Goal: Information Seeking & Learning: Learn about a topic

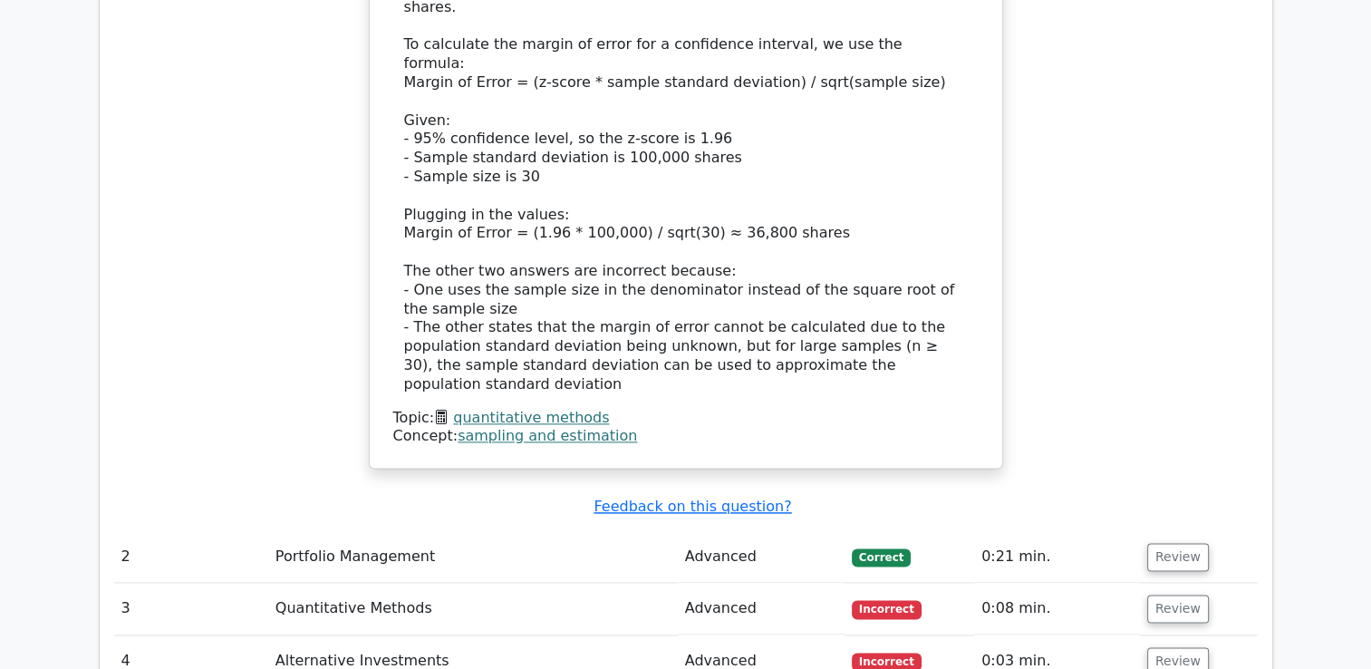
scroll to position [2447, 0]
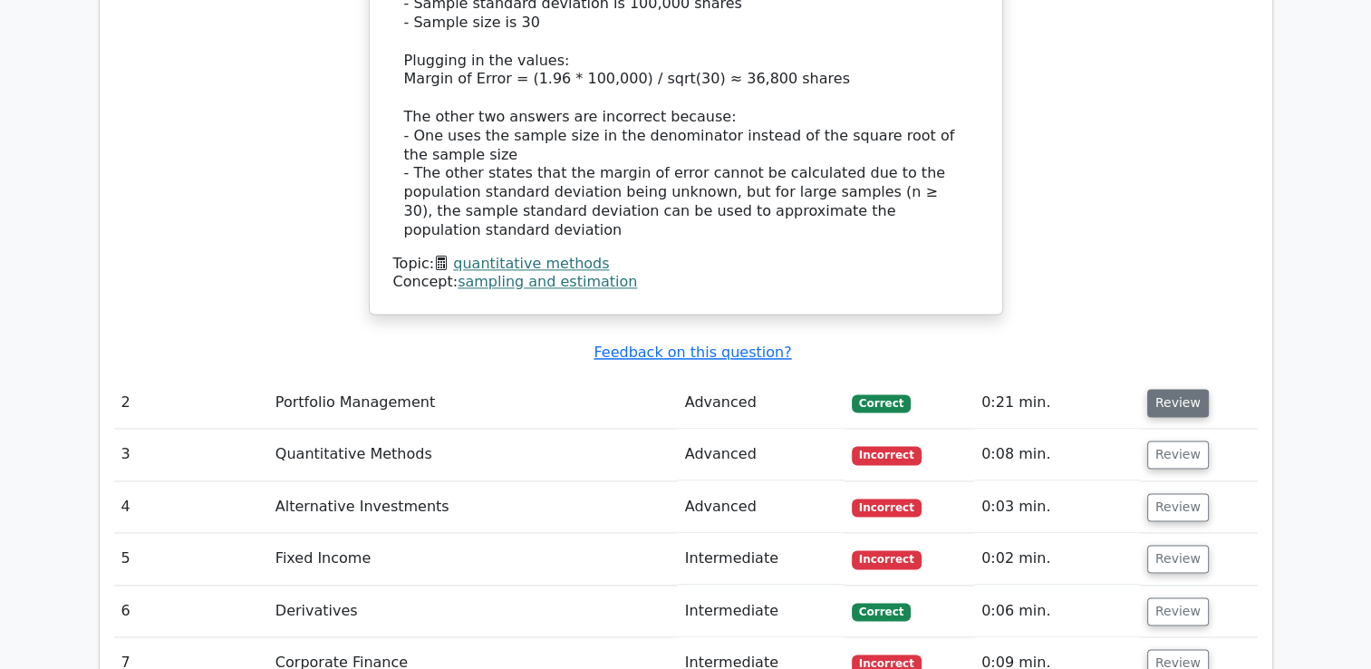
click at [1166, 389] on button "Review" at bounding box center [1178, 403] width 62 height 28
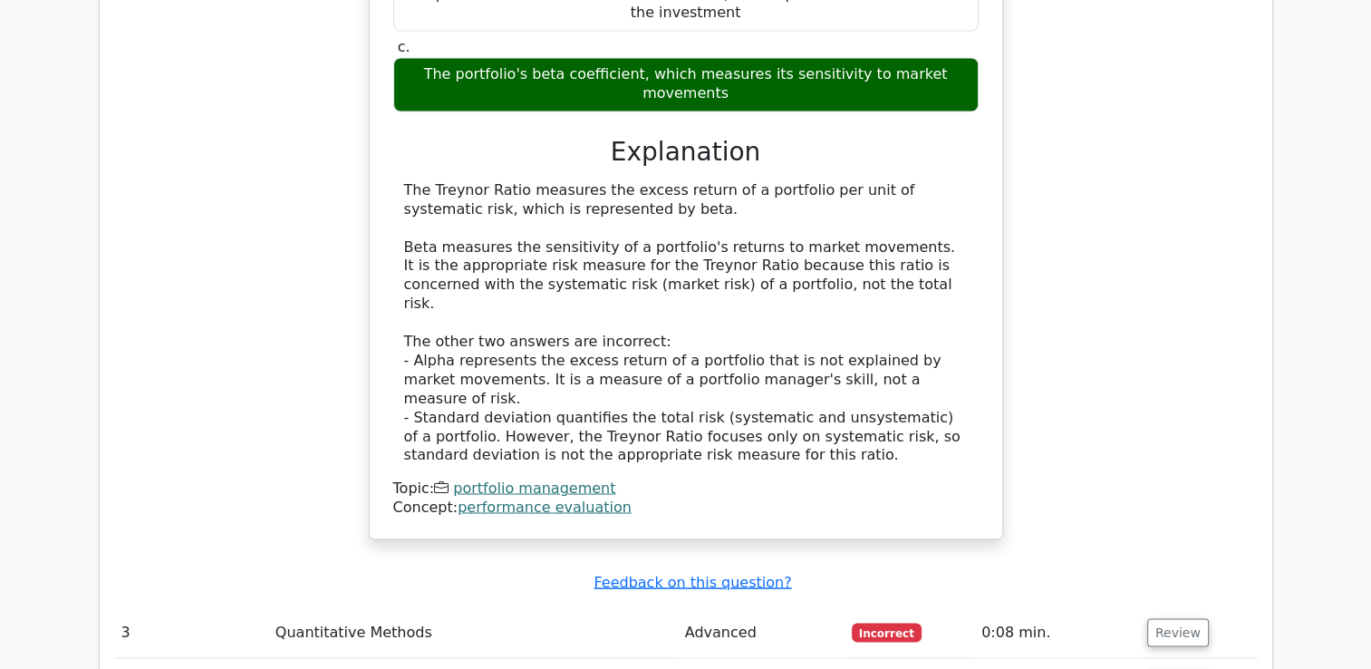
scroll to position [3263, 0]
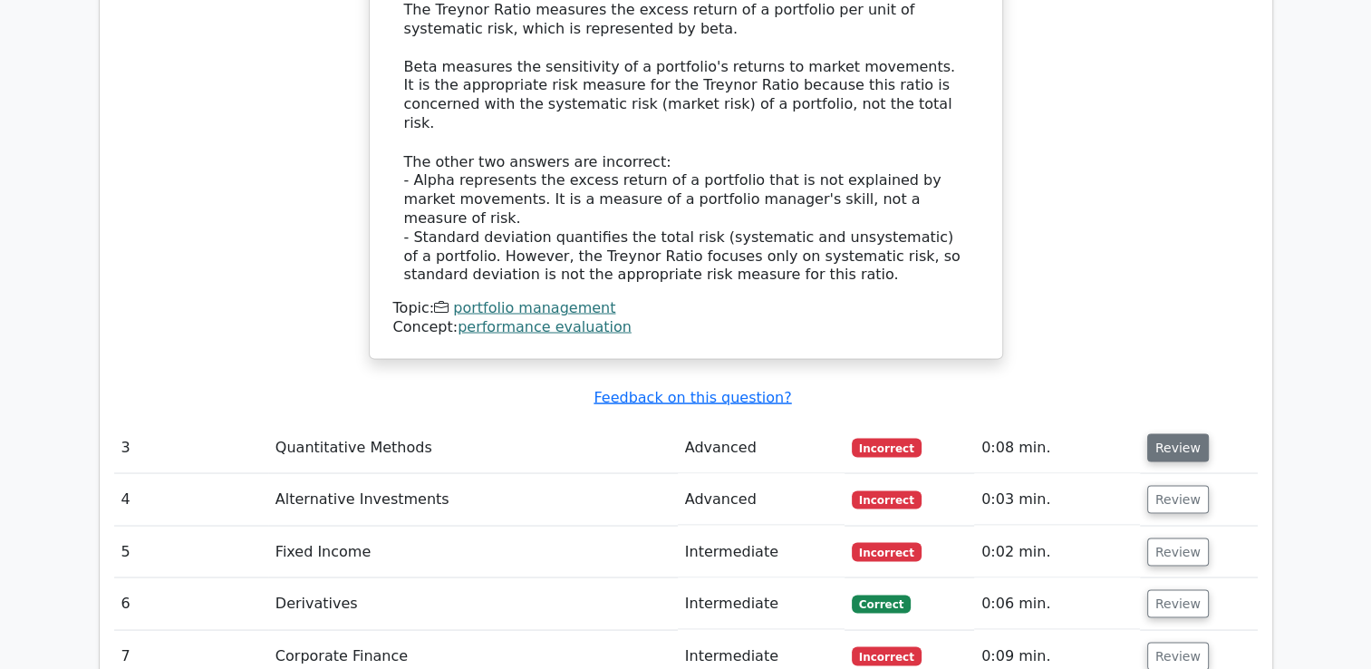
click at [1160, 433] on button "Review" at bounding box center [1178, 447] width 62 height 28
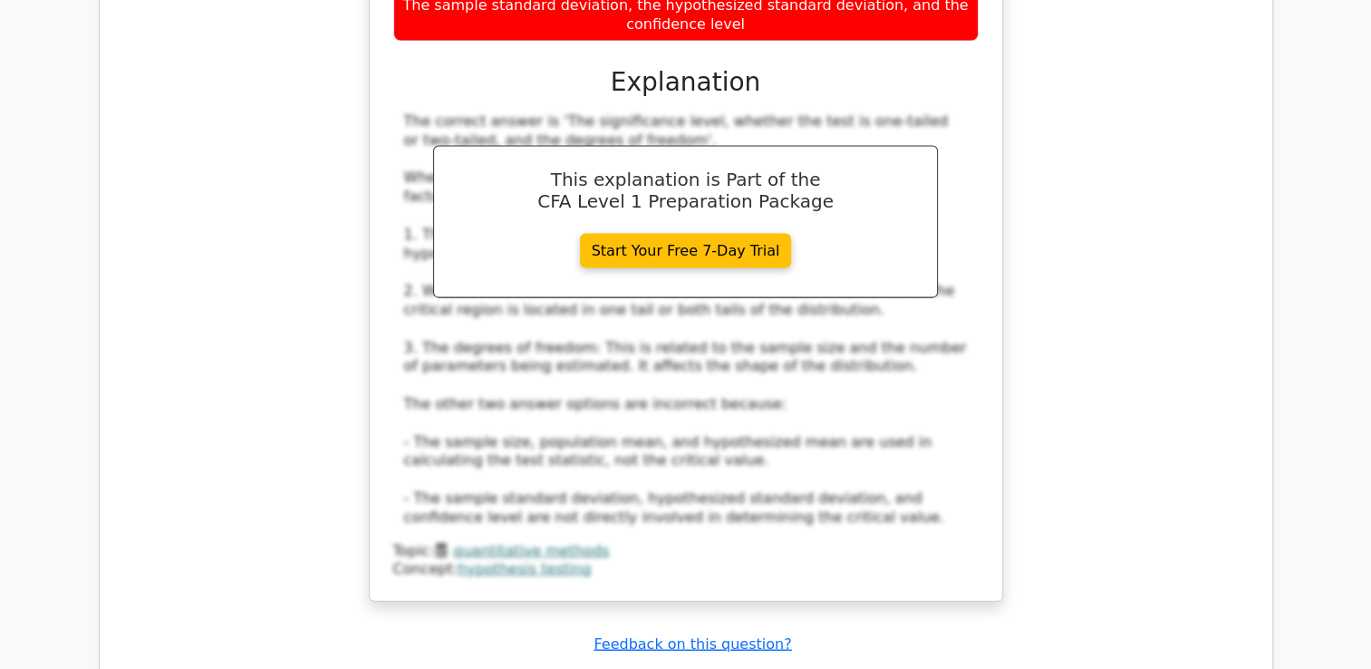
scroll to position [4260, 0]
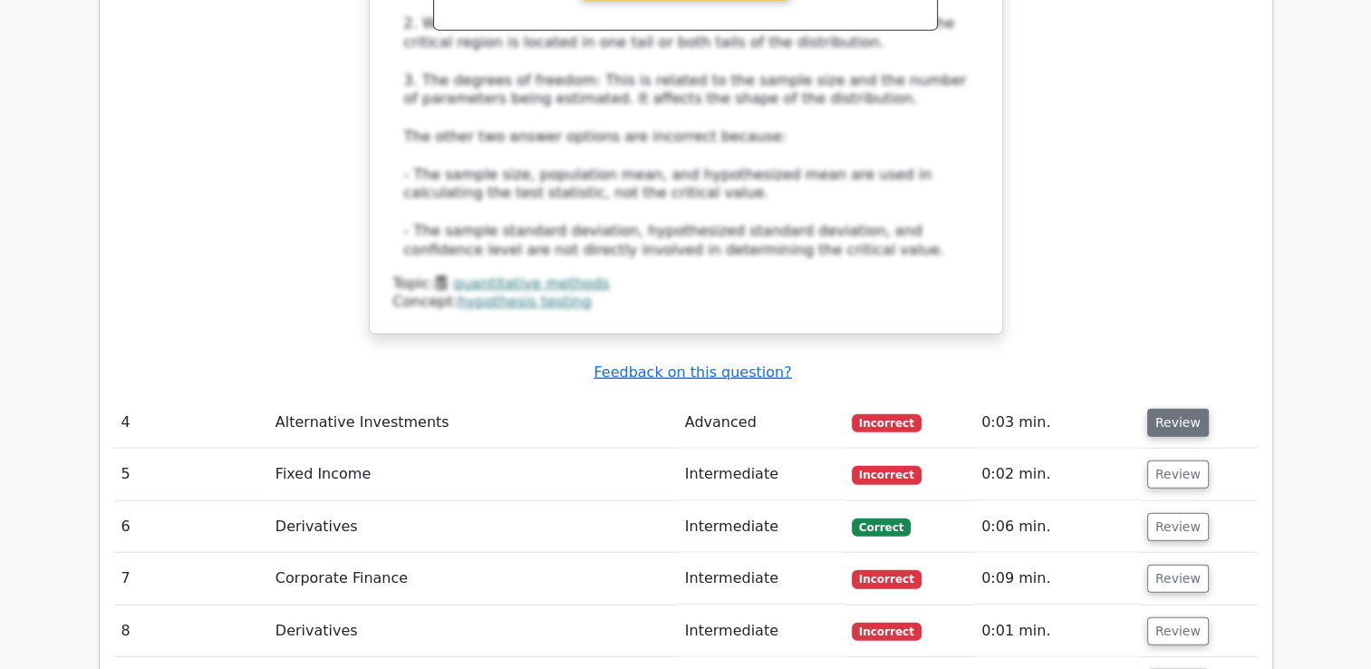
click at [1164, 409] on button "Review" at bounding box center [1178, 423] width 62 height 28
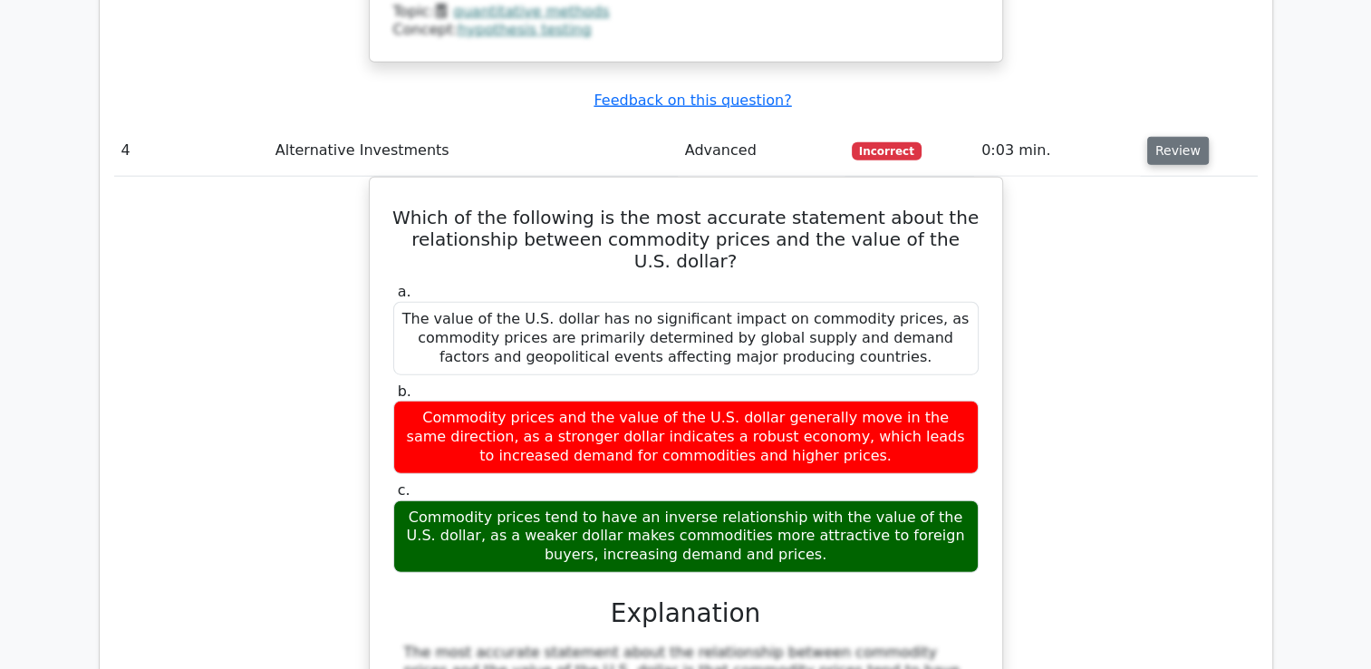
scroll to position [4985, 0]
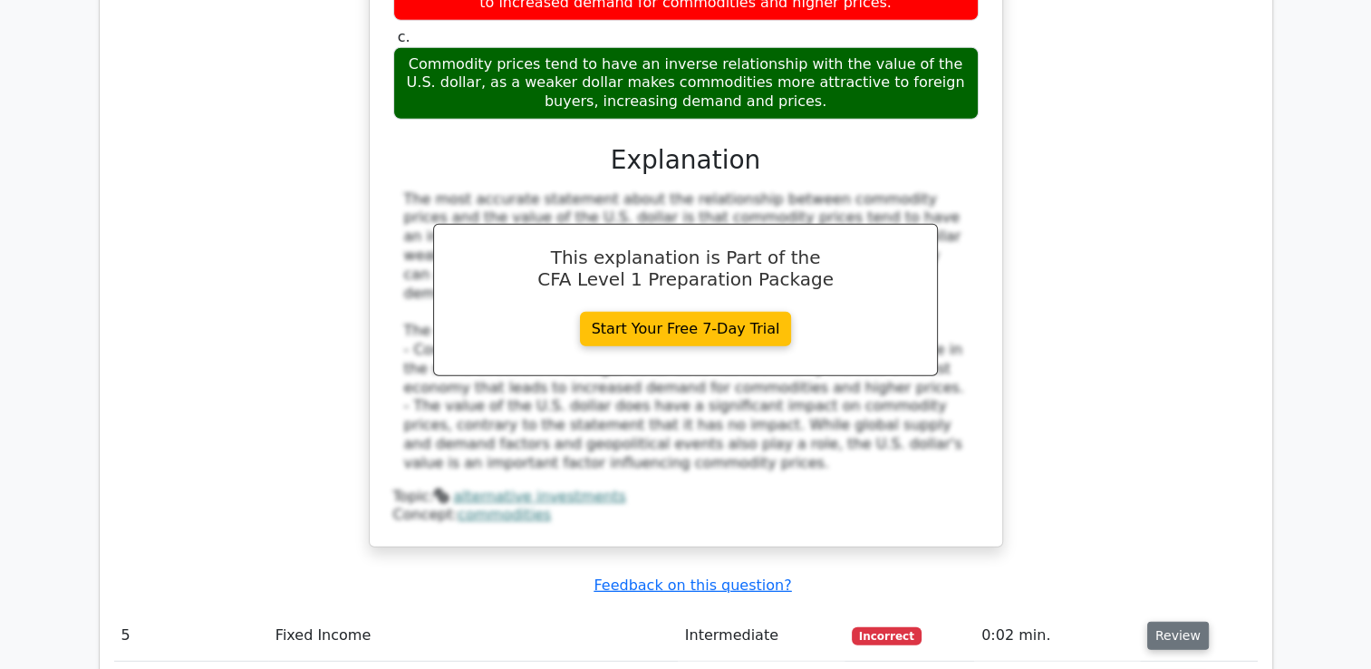
click at [1156, 622] on button "Review" at bounding box center [1178, 636] width 62 height 28
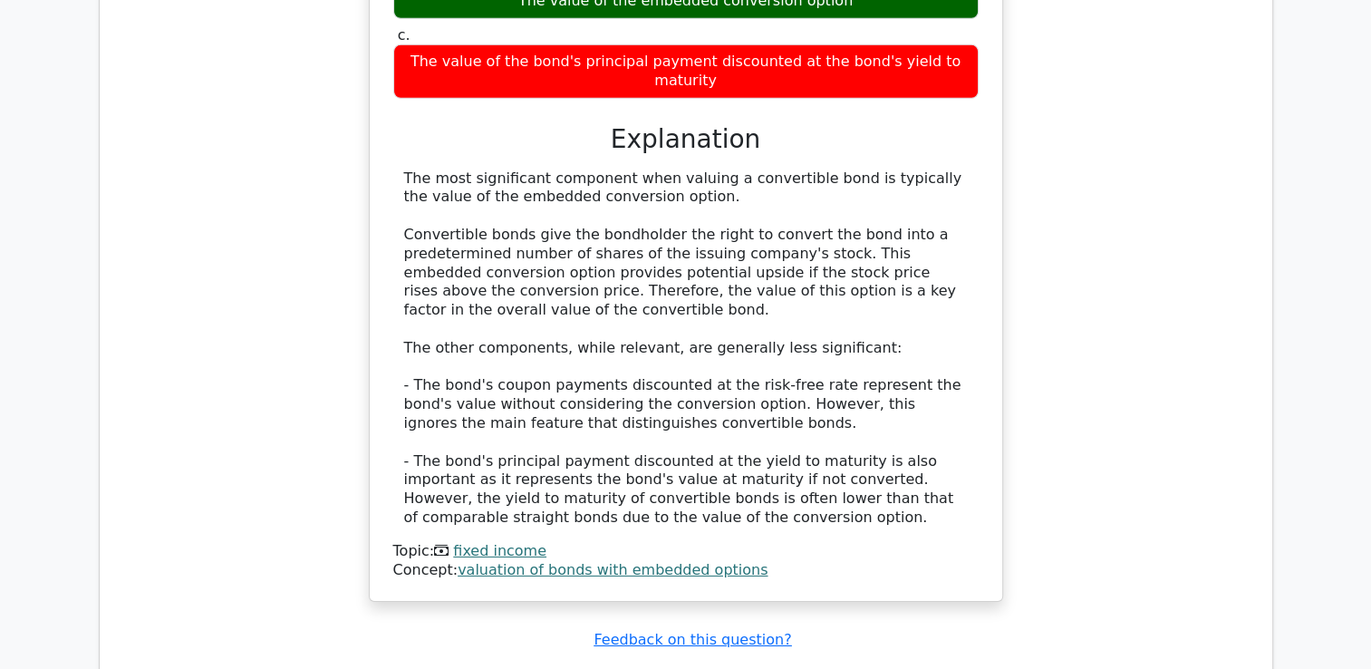
scroll to position [5891, 0]
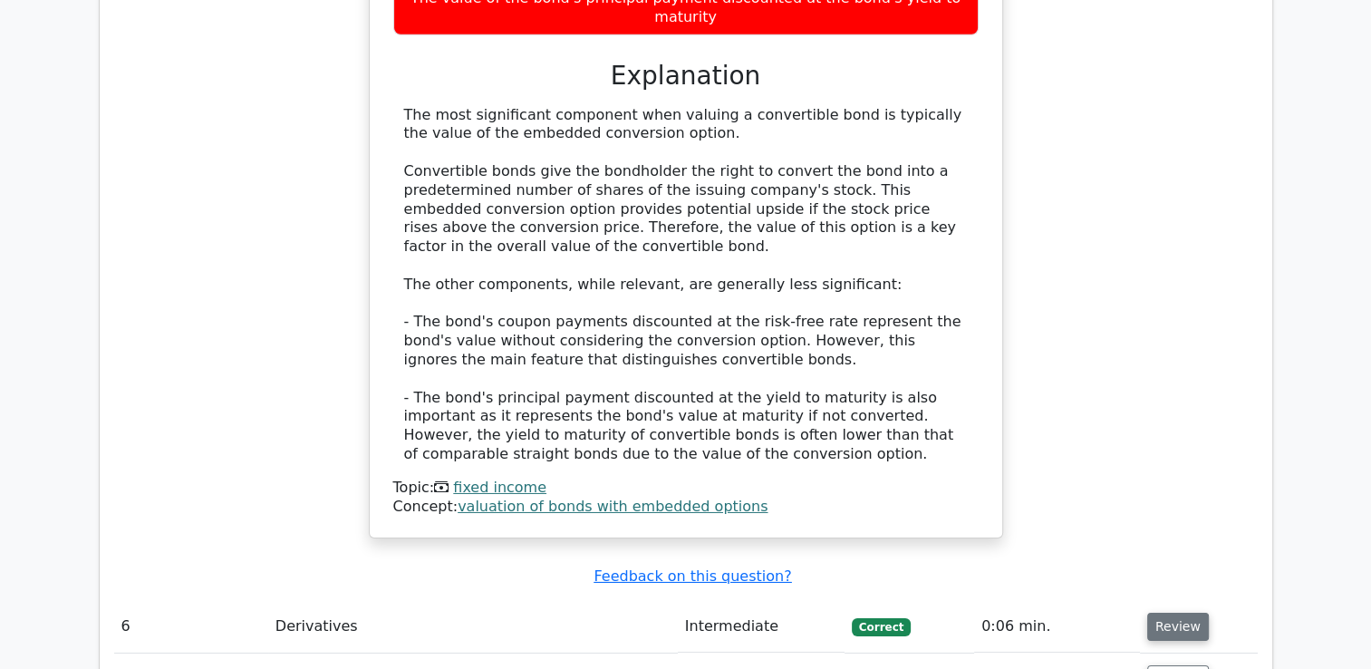
click at [1164, 613] on button "Review" at bounding box center [1178, 627] width 62 height 28
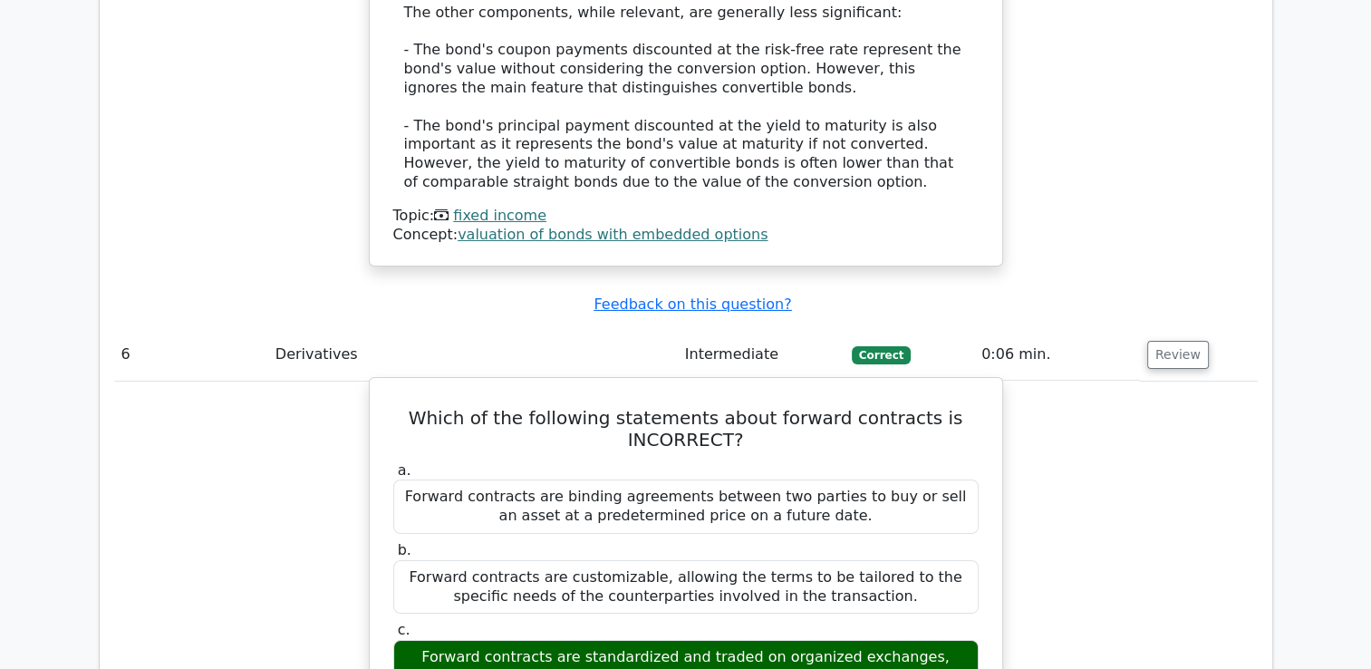
scroll to position [6797, 0]
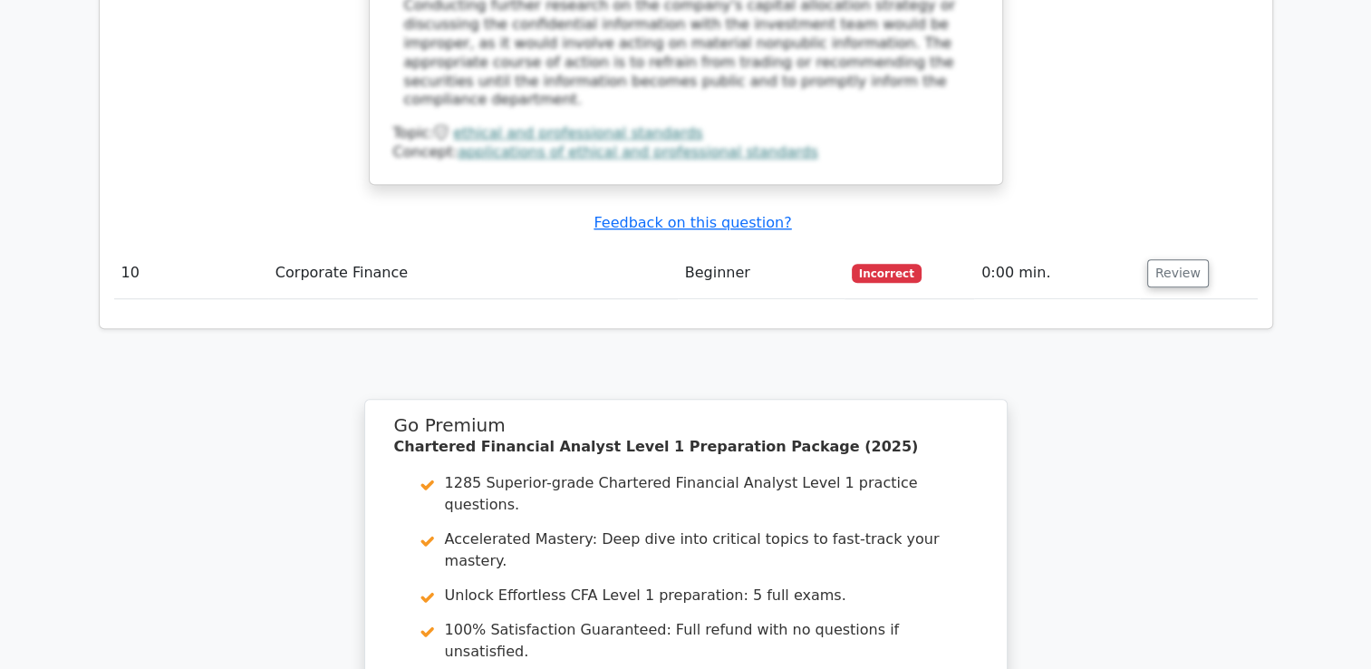
scroll to position [8468, 0]
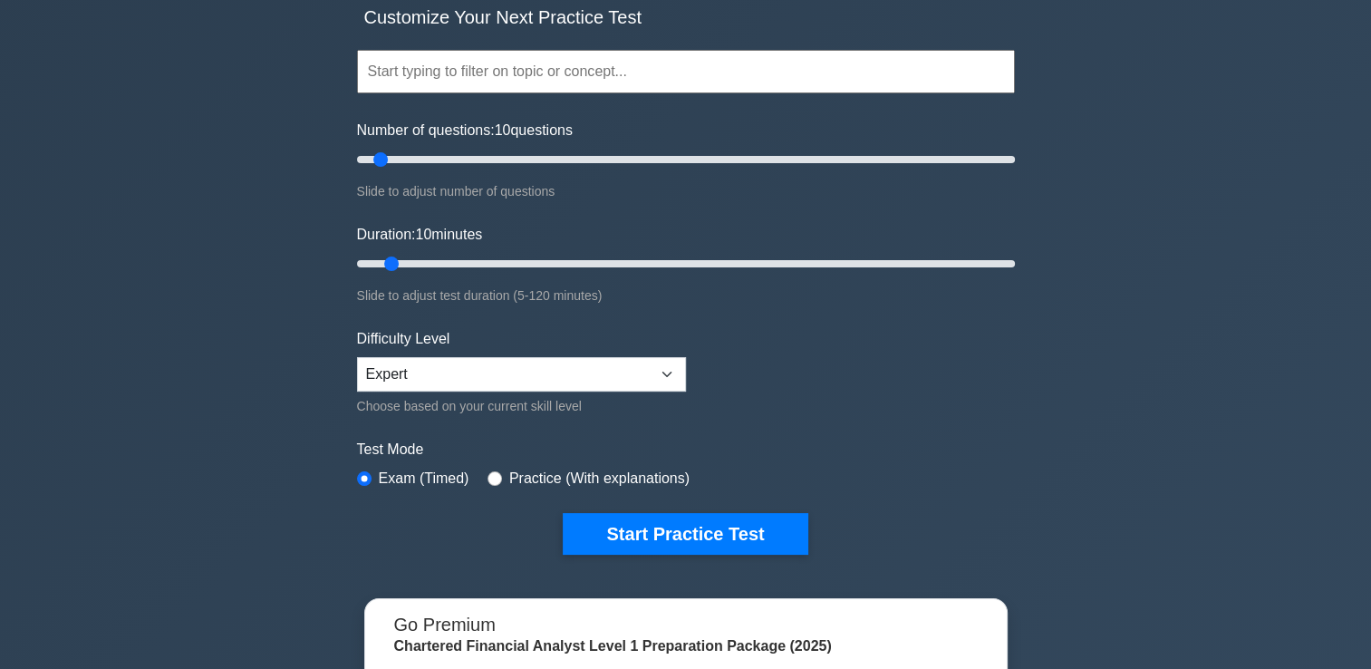
scroll to position [272, 0]
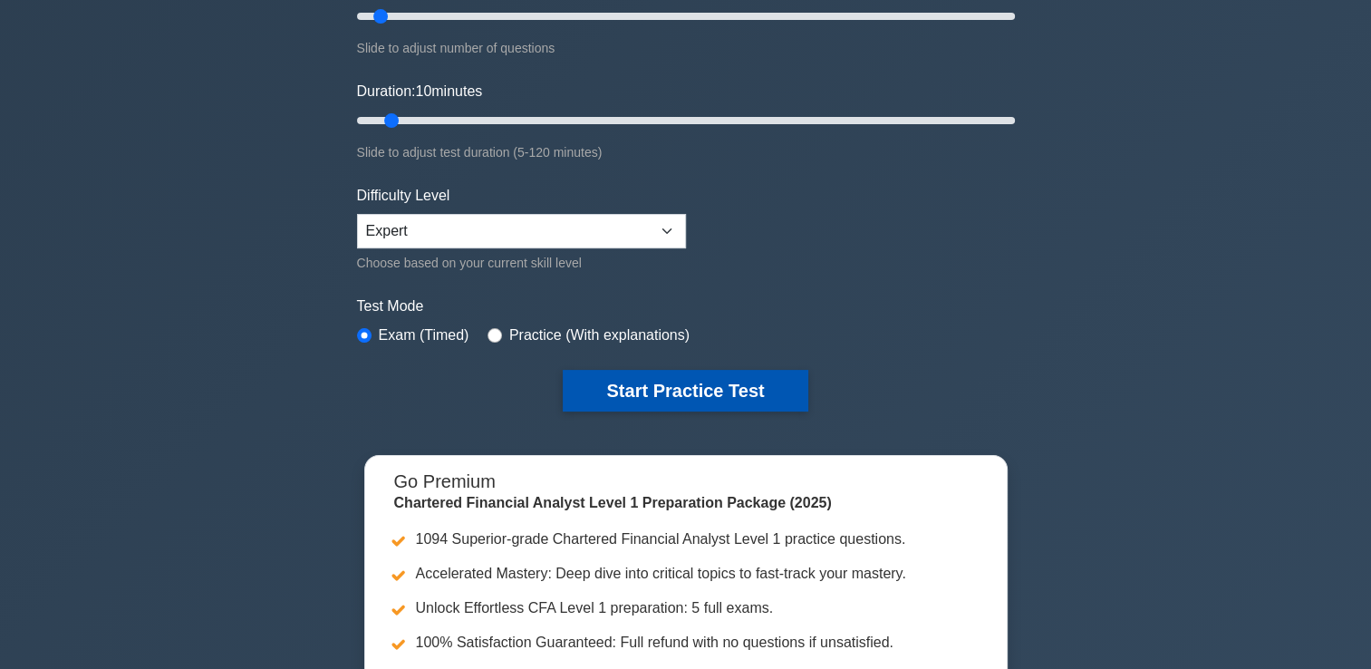
click at [651, 391] on button "Start Practice Test" at bounding box center [685, 391] width 245 height 42
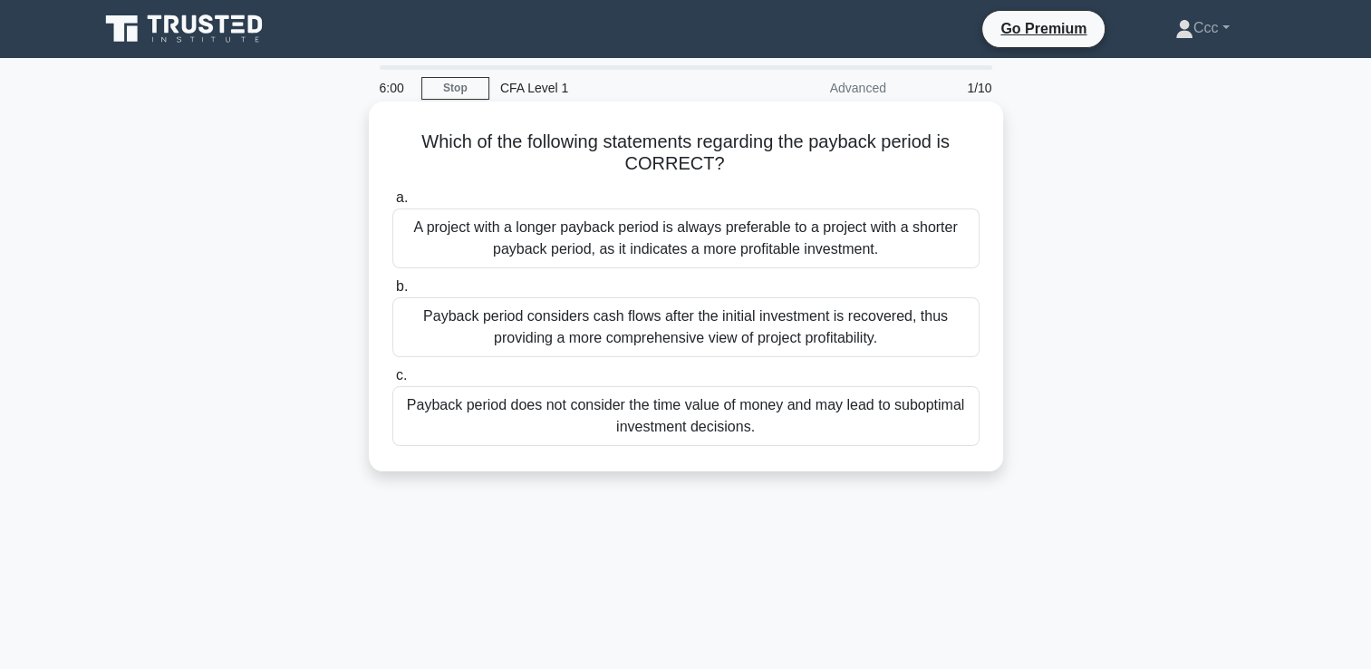
click at [627, 266] on div "A project with a longer payback period is always preferable to a project with a…" at bounding box center [685, 238] width 587 height 60
click at [392, 204] on input "a. A project with a longer payback period is always preferable to a project wit…" at bounding box center [392, 198] width 0 height 12
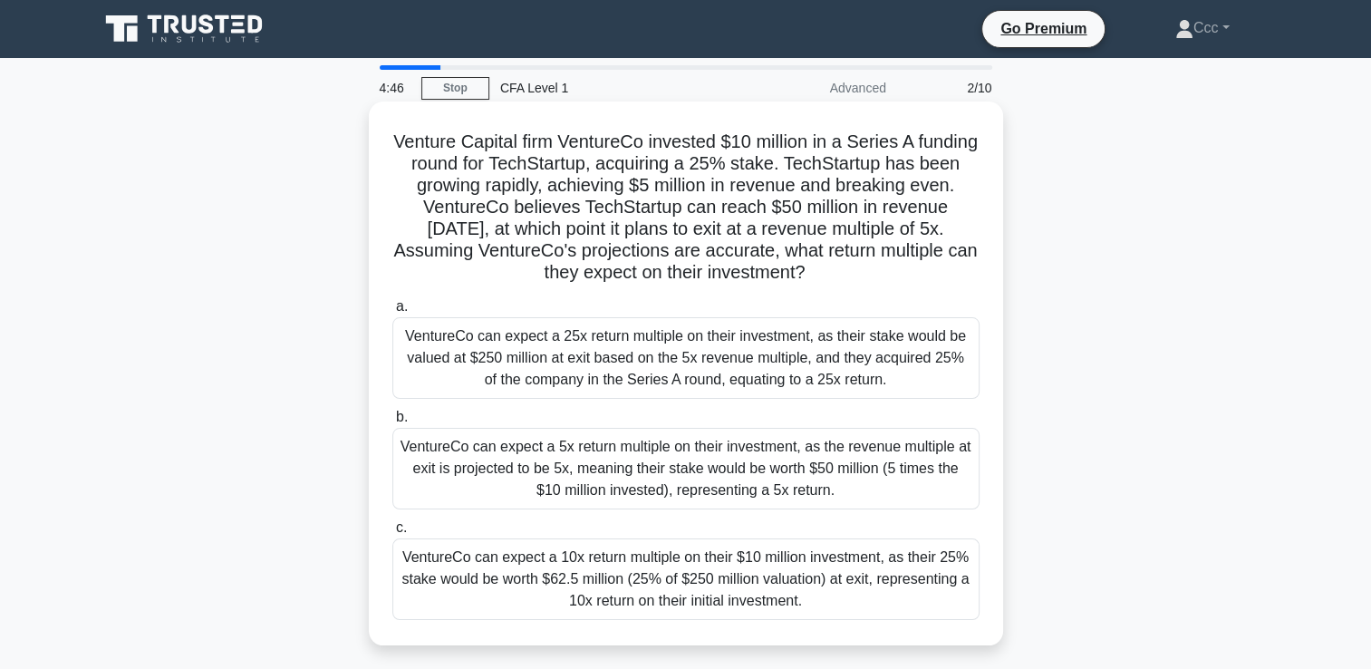
click at [646, 396] on div "VentureCo can expect a 25x return multiple on their investment, as their stake …" at bounding box center [685, 358] width 587 height 82
click at [392, 313] on input "a. VentureCo can expect a 25x return multiple on their investment, as their sta…" at bounding box center [392, 307] width 0 height 12
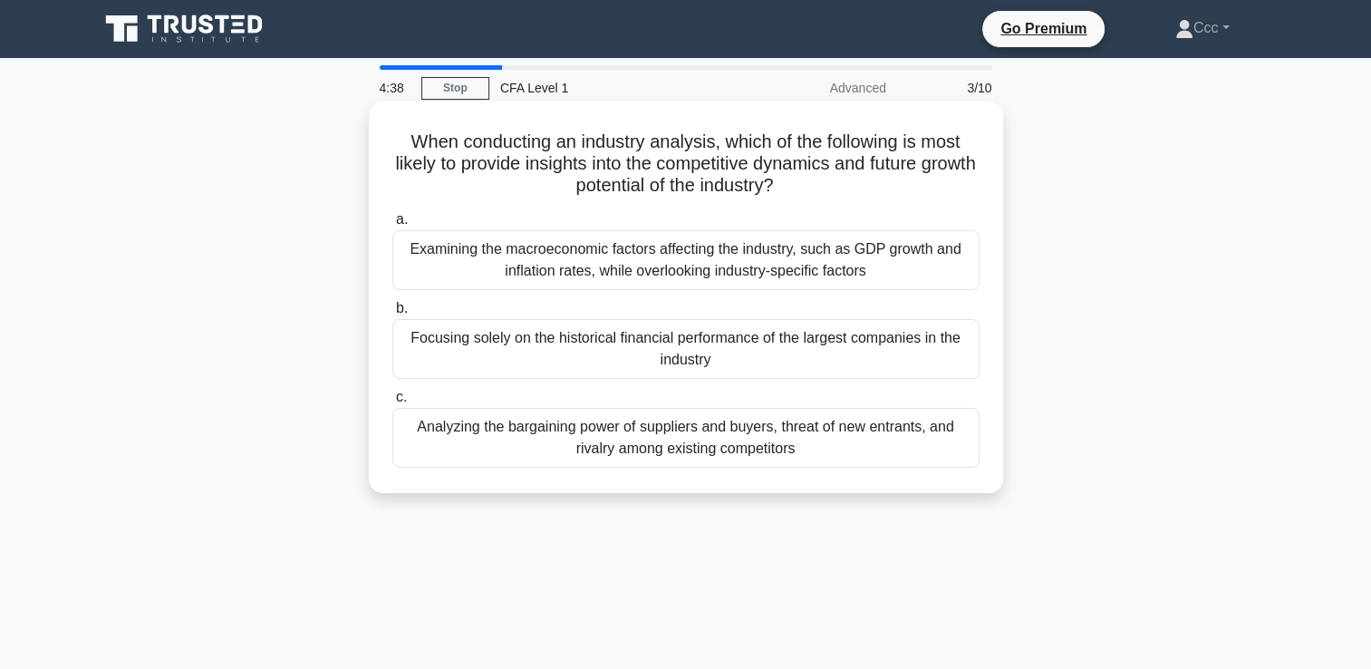
click at [696, 276] on div "Examining the macroeconomic factors affecting the industry, such as GDP growth …" at bounding box center [685, 260] width 587 height 60
click at [392, 226] on input "a. Examining the macroeconomic factors affecting the industry, such as GDP grow…" at bounding box center [392, 220] width 0 height 12
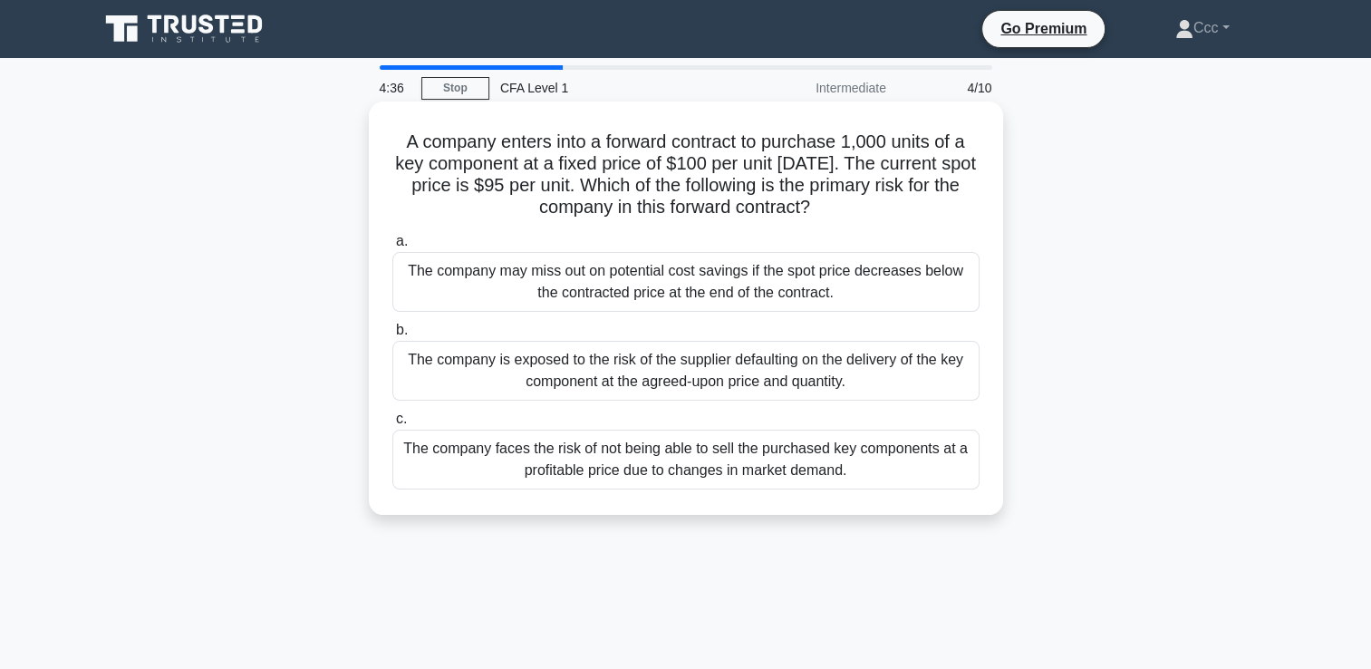
click at [691, 375] on div "The company is exposed to the risk of the supplier defaulting on the delivery o…" at bounding box center [685, 371] width 587 height 60
click at [392, 336] on input "b. The company is exposed to the risk of the supplier defaulting on the deliver…" at bounding box center [392, 330] width 0 height 12
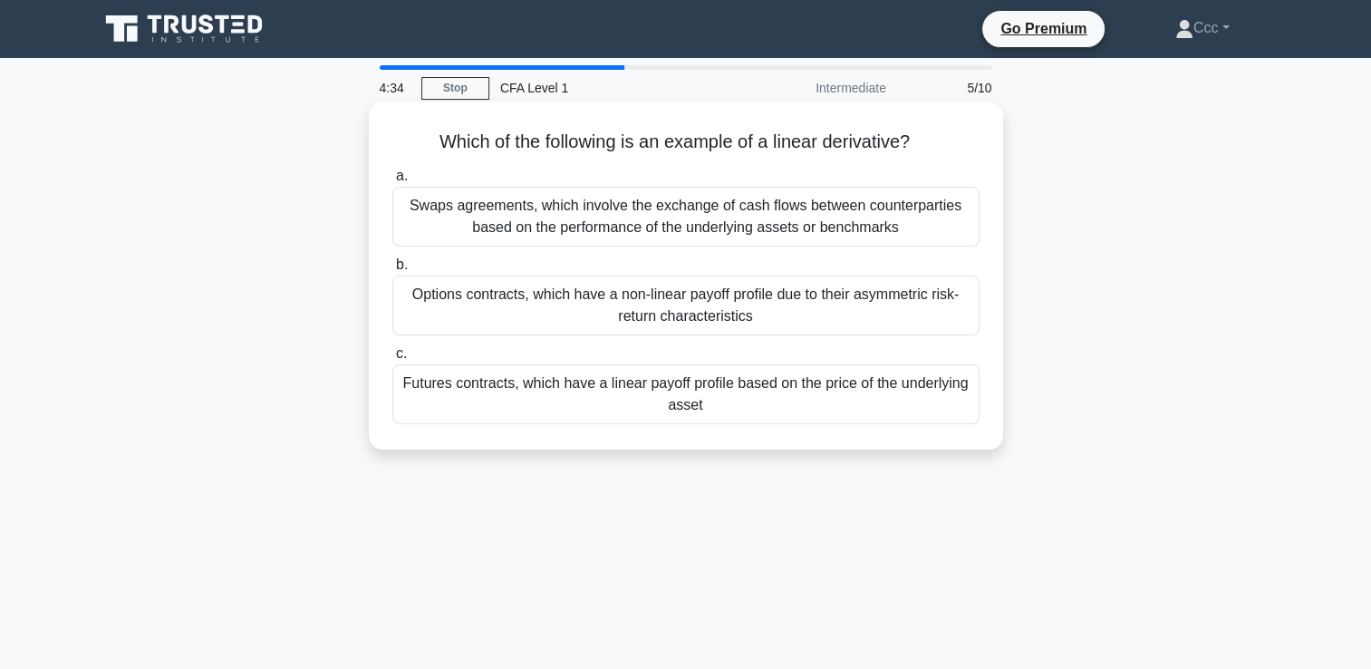
click at [745, 240] on div "Swaps agreements, which involve the exchange of cash flows between counterparti…" at bounding box center [685, 217] width 587 height 60
click at [392, 182] on input "a. Swaps agreements, which involve the exchange of cash flows between counterpa…" at bounding box center [392, 176] width 0 height 12
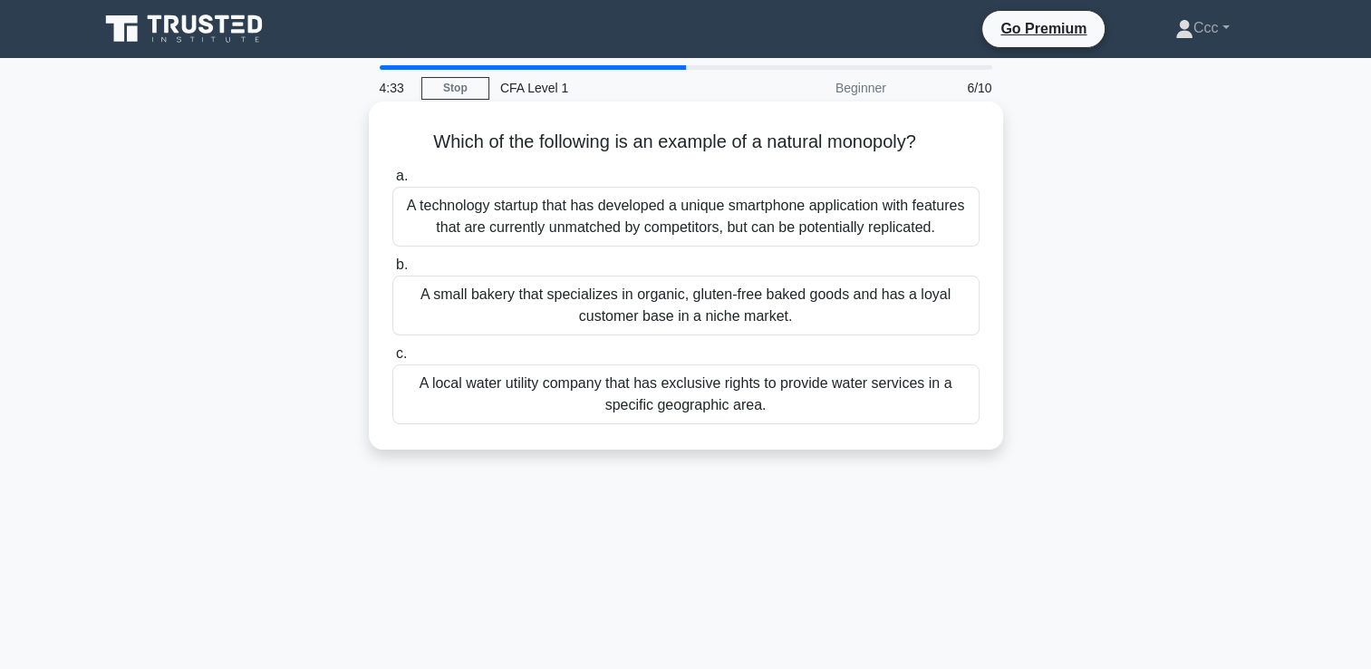
click at [733, 321] on div "A small bakery that specializes in organic, gluten-free baked goods and has a l…" at bounding box center [685, 306] width 587 height 60
click at [392, 271] on input "b. A small bakery that specializes in organic, gluten-free baked goods and has …" at bounding box center [392, 265] width 0 height 12
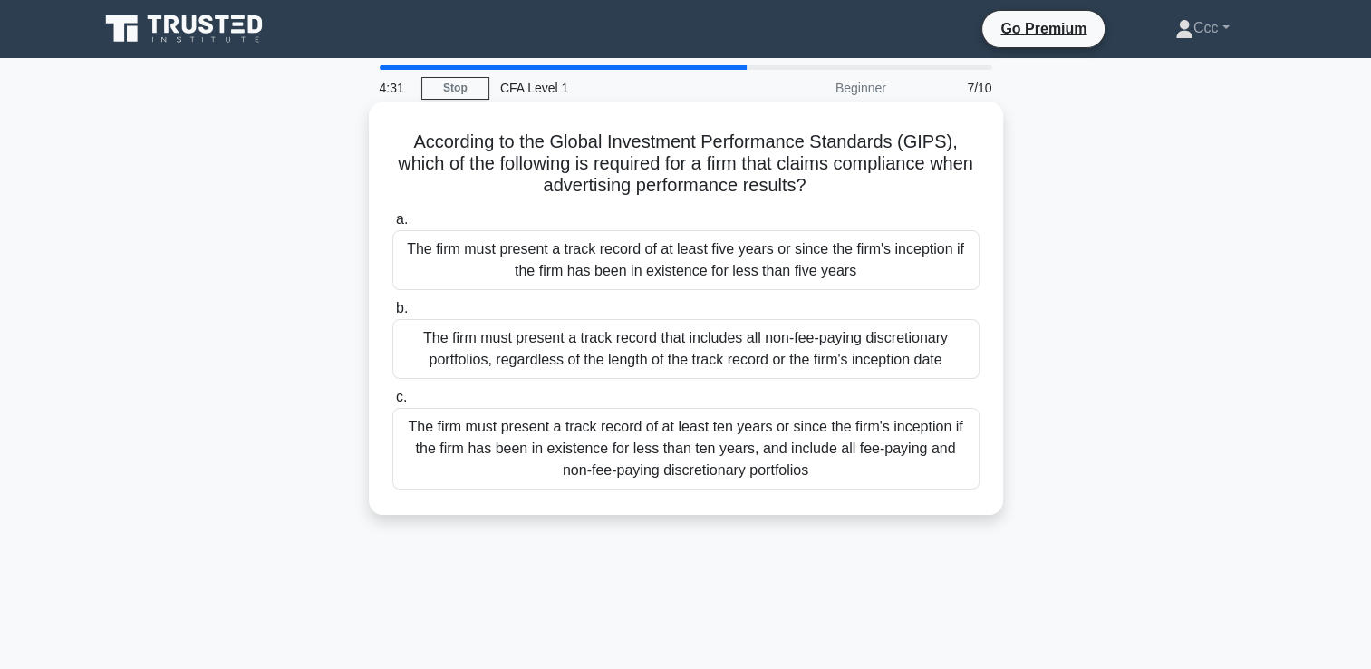
click at [740, 274] on div "The firm must present a track record of at least five years or since the firm's…" at bounding box center [685, 260] width 587 height 60
click at [392, 226] on input "a. The firm must present a track record of at least five years or since the fir…" at bounding box center [392, 220] width 0 height 12
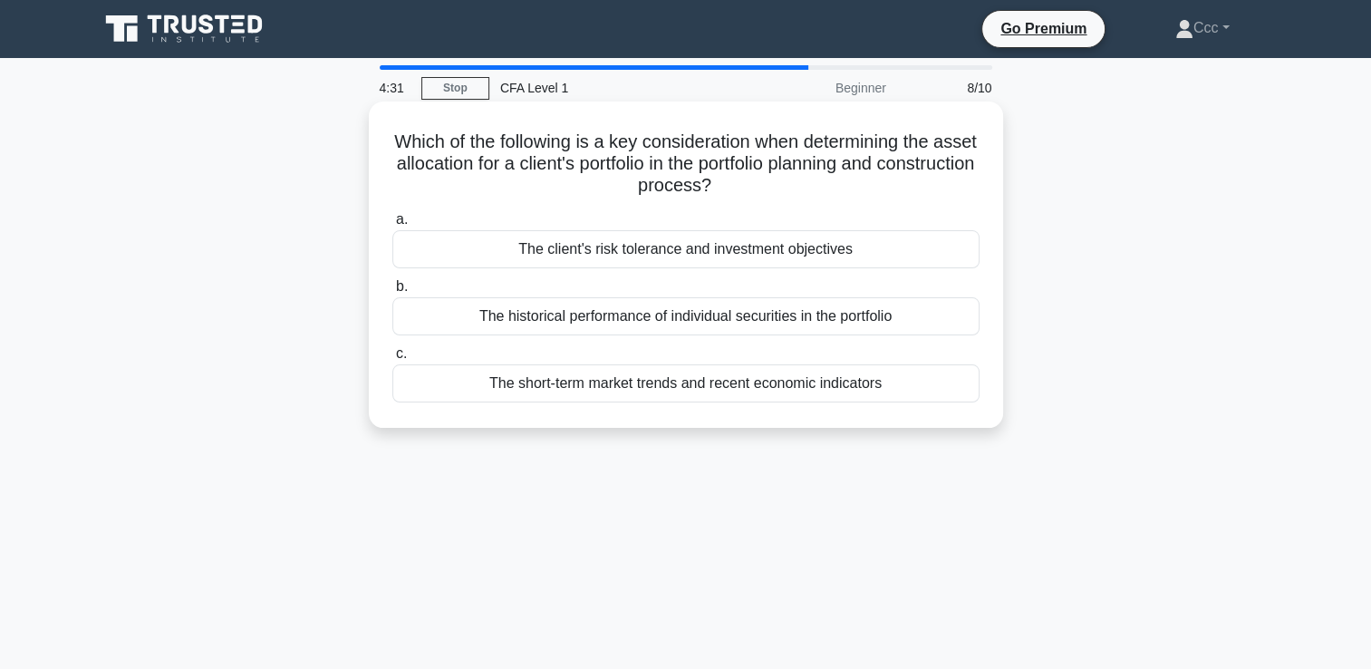
click at [735, 312] on div "The historical performance of individual securities in the portfolio" at bounding box center [685, 316] width 587 height 38
click at [392, 293] on input "b. The historical performance of individual securities in the portfolio" at bounding box center [392, 287] width 0 height 12
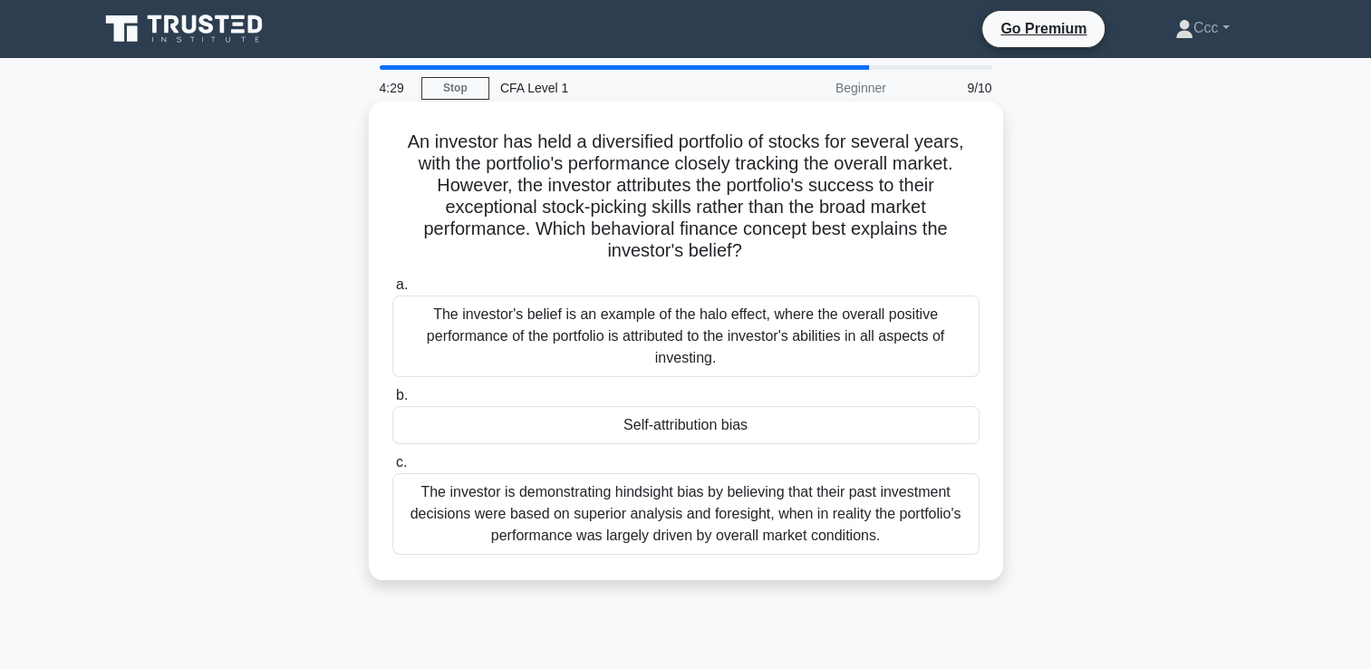
click at [724, 342] on div "The investor's belief is an example of the halo effect, where the overall posit…" at bounding box center [685, 336] width 587 height 82
click at [392, 291] on input "a. The investor's belief is an example of the halo effect, where the overall po…" at bounding box center [392, 285] width 0 height 12
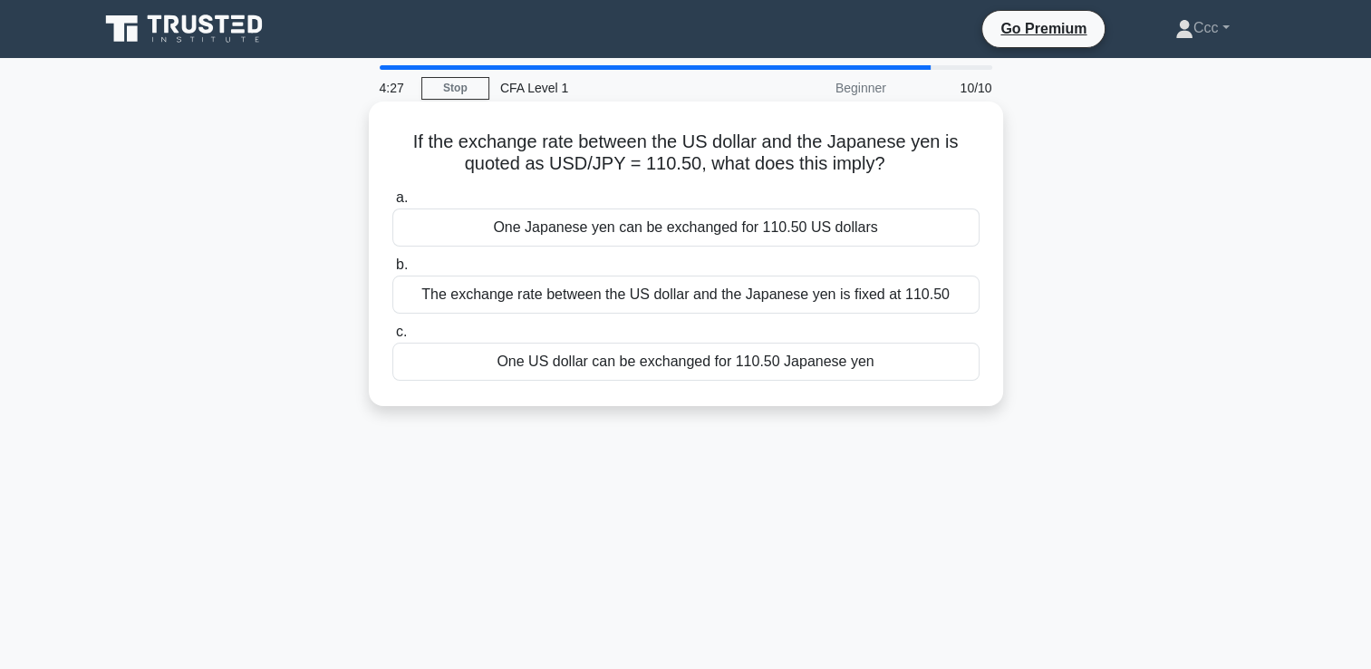
click at [724, 375] on div "One US dollar can be exchanged for 110.50 Japanese yen" at bounding box center [685, 362] width 587 height 38
click at [392, 338] on input "c. One US dollar can be exchanged for 110.50 Japanese yen" at bounding box center [392, 332] width 0 height 12
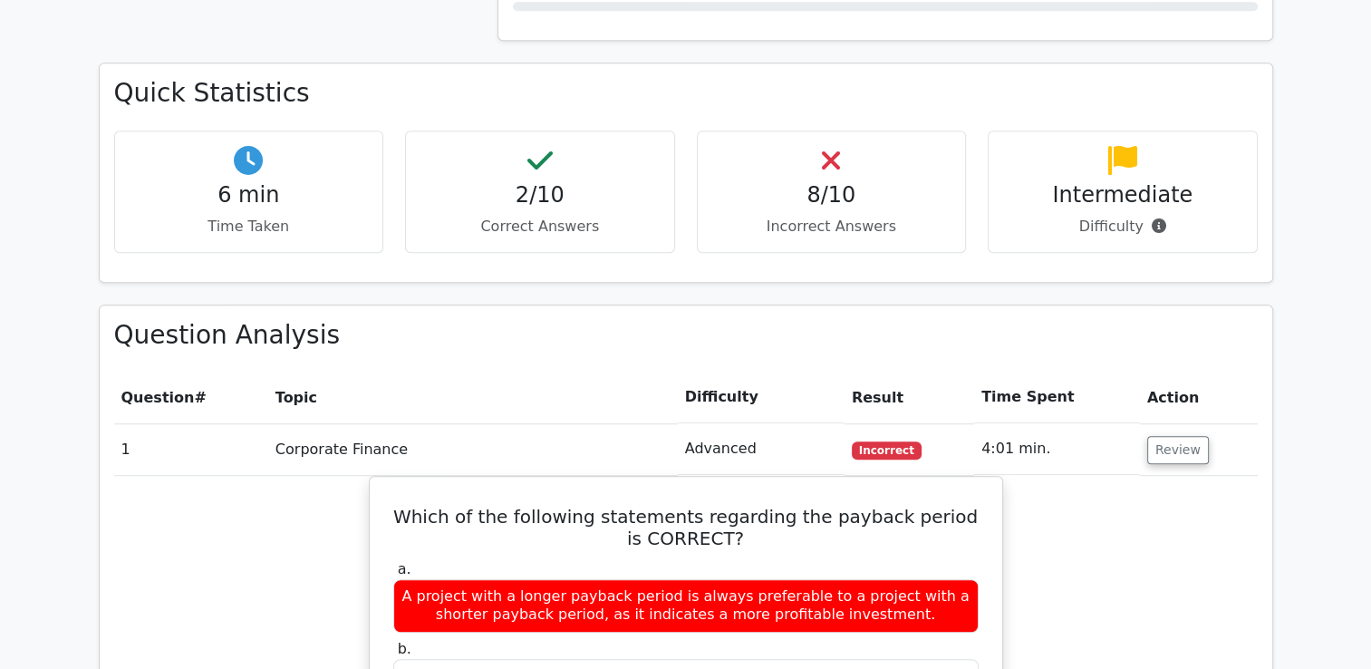
scroll to position [1541, 0]
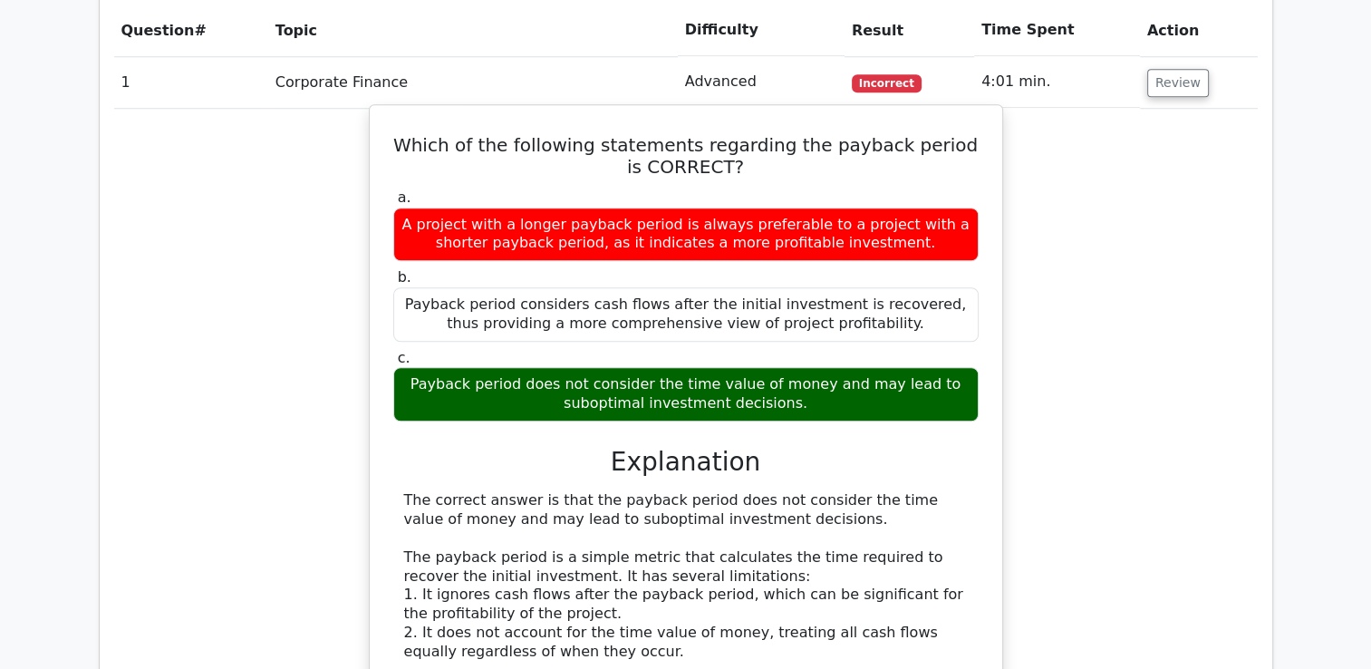
drag, startPoint x: 439, startPoint y: 295, endPoint x: 803, endPoint y: 309, distance: 364.6
click at [803, 367] on div "Payback period does not consider the time value of money and may lead to subopt…" at bounding box center [685, 394] width 585 height 54
drag, startPoint x: 803, startPoint y: 309, endPoint x: 769, endPoint y: 304, distance: 34.9
copy div "Payback period does not consider the time value of money and may lead to subopt…"
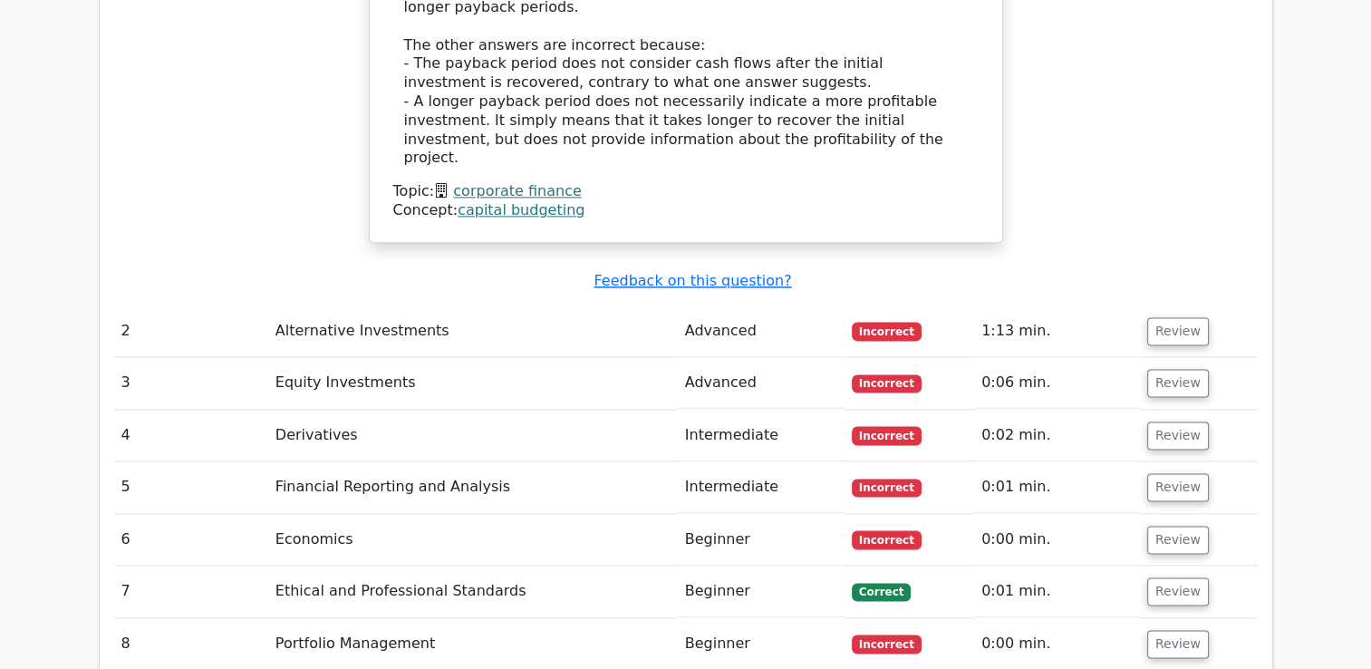
scroll to position [2266, 0]
click at [1167, 316] on button "Review" at bounding box center [1178, 330] width 62 height 28
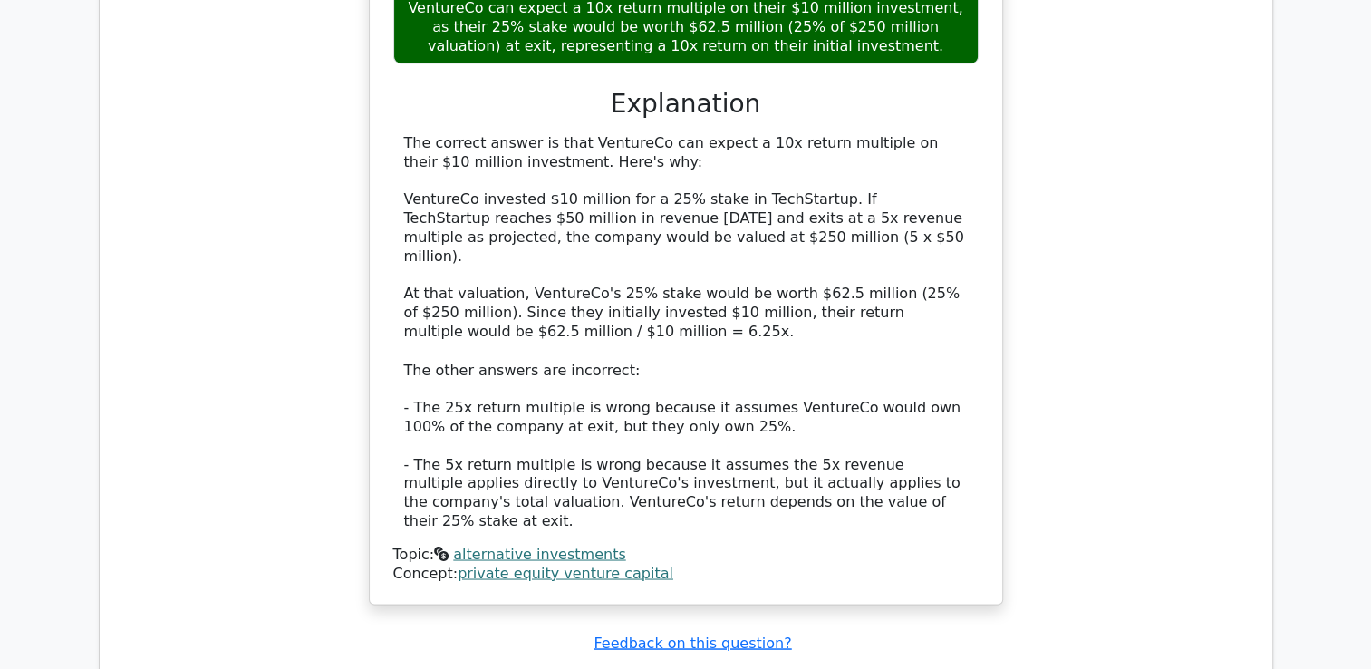
scroll to position [3353, 0]
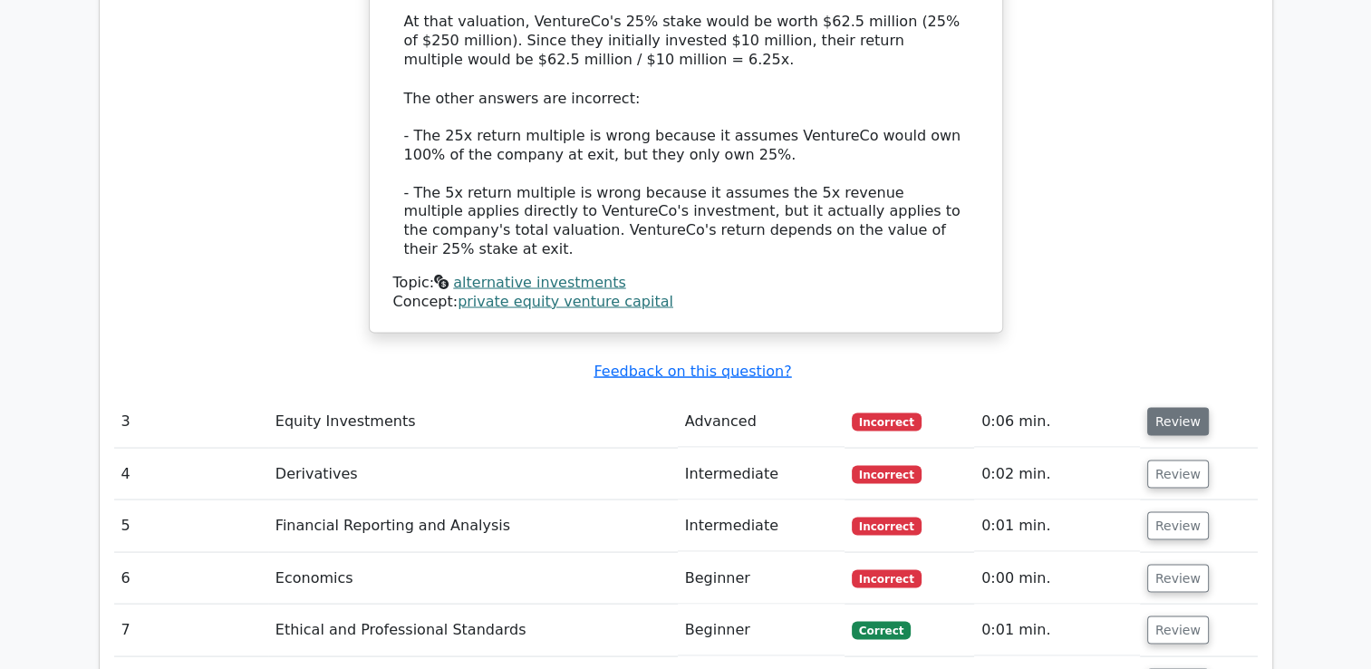
click at [1182, 407] on button "Review" at bounding box center [1178, 421] width 62 height 28
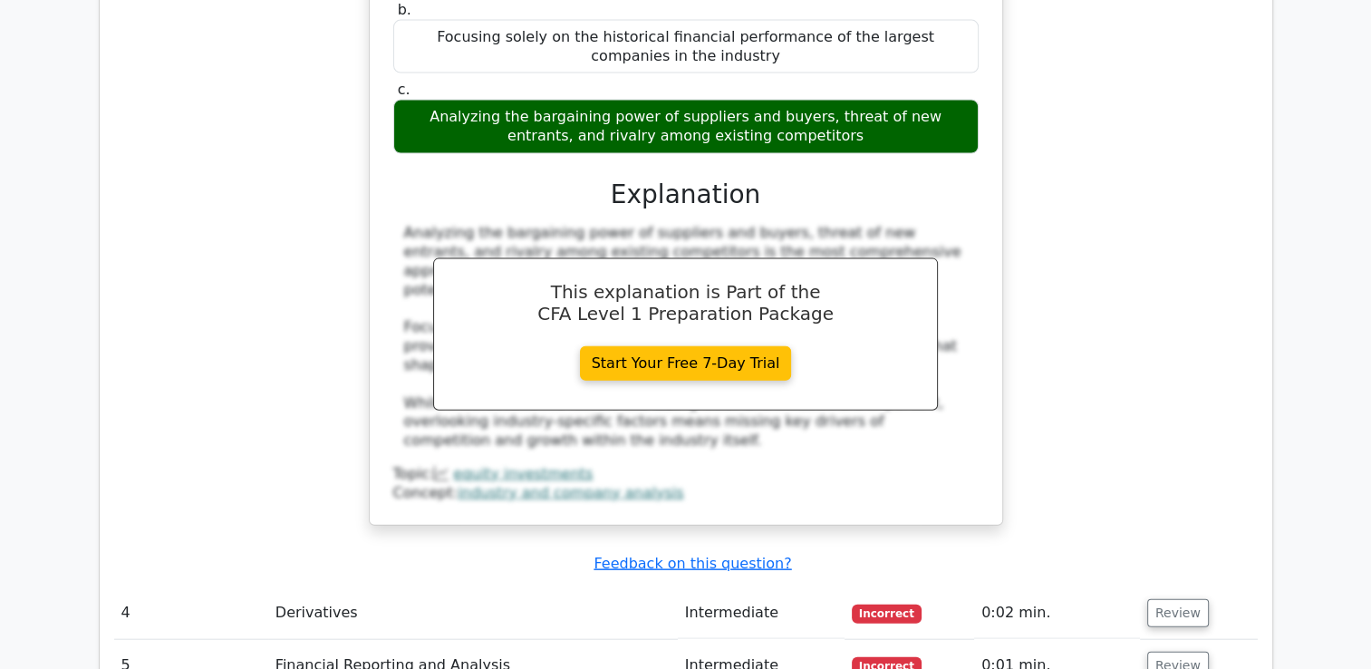
scroll to position [3988, 0]
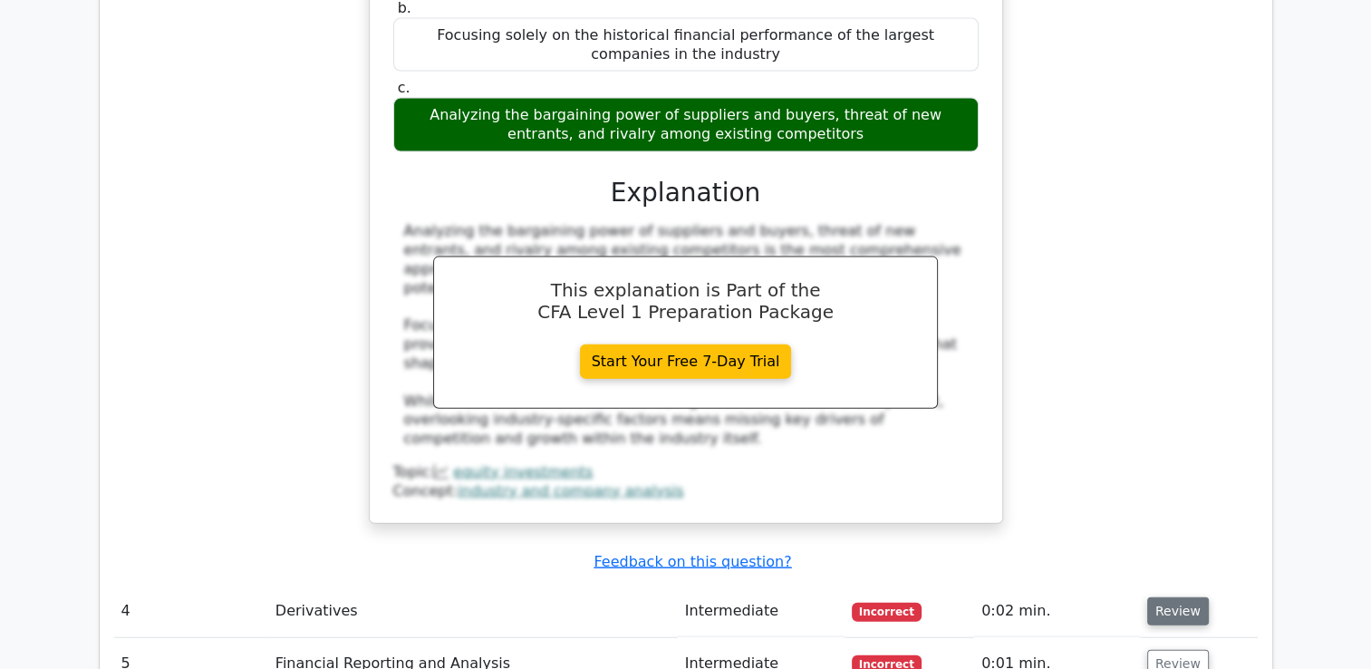
click at [1188, 597] on button "Review" at bounding box center [1178, 611] width 62 height 28
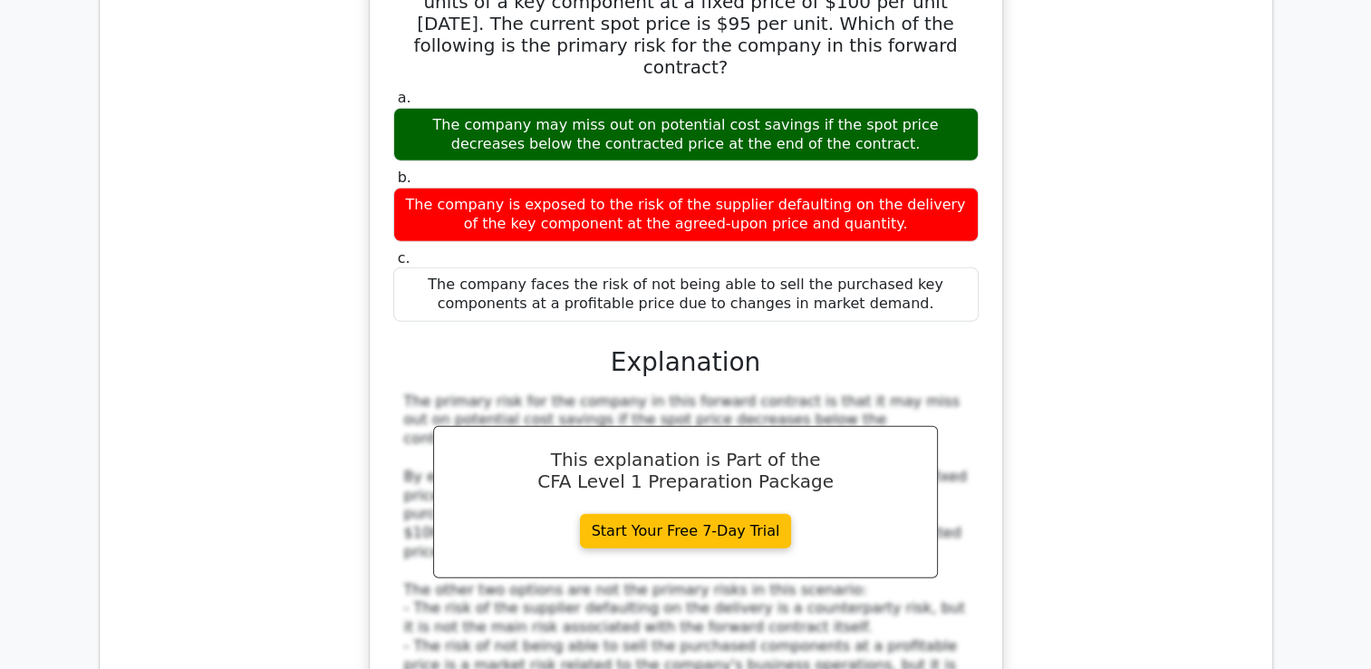
scroll to position [4894, 0]
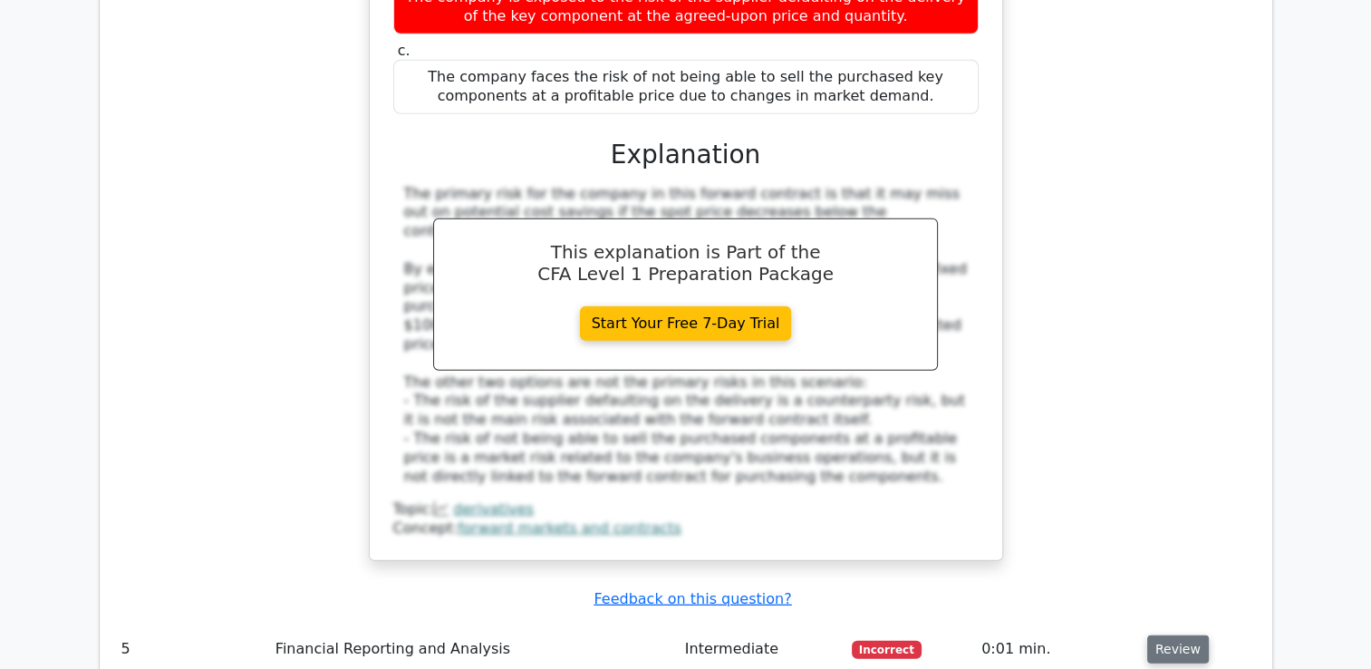
click at [1179, 635] on button "Review" at bounding box center [1178, 649] width 62 height 28
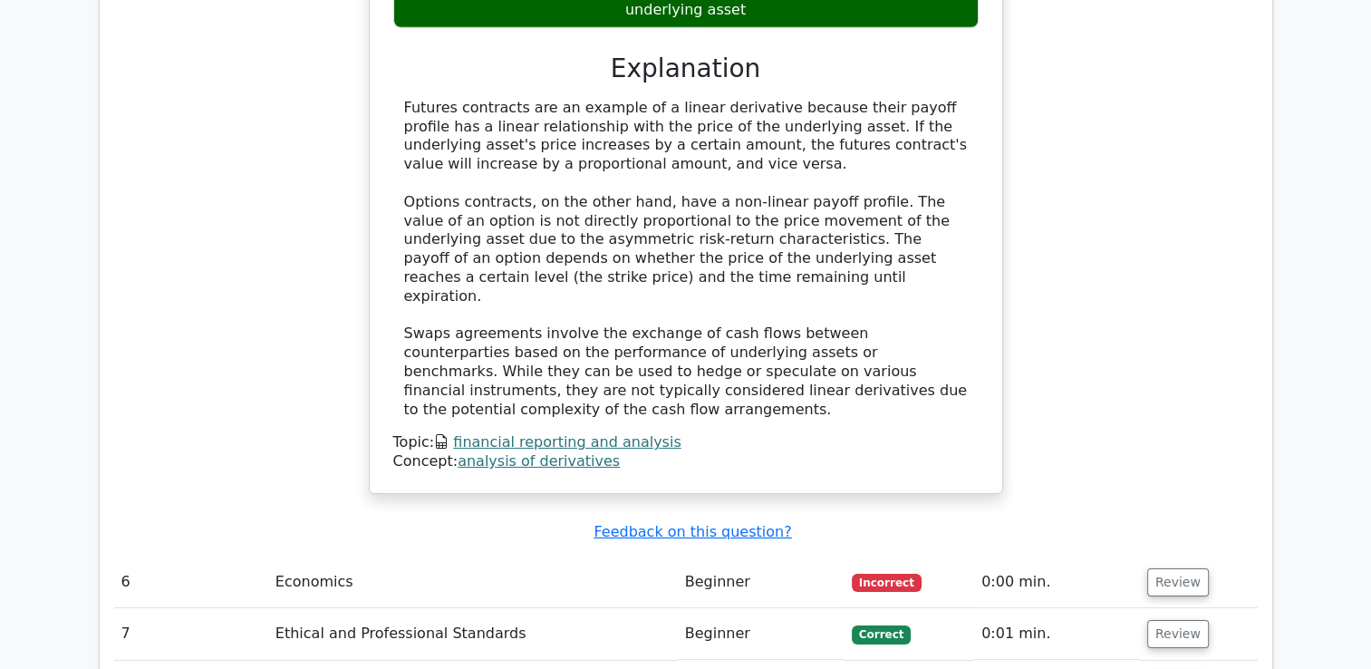
scroll to position [5891, 0]
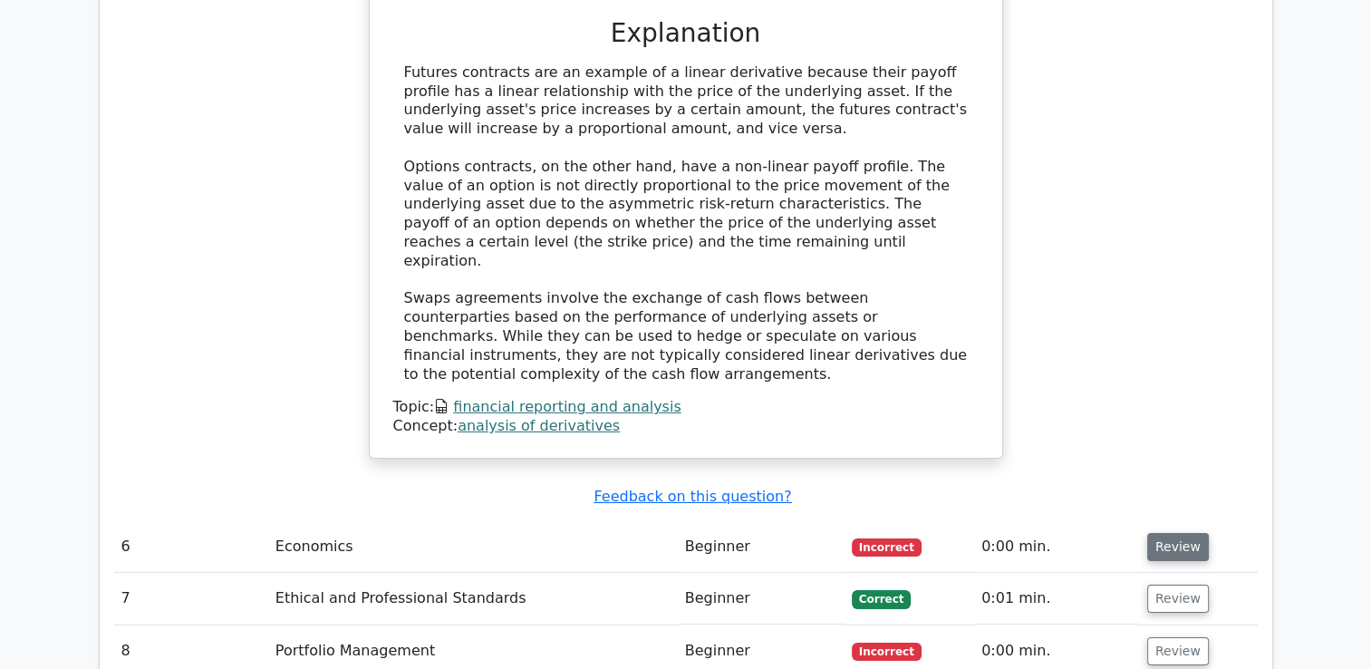
click at [1175, 533] on button "Review" at bounding box center [1178, 547] width 62 height 28
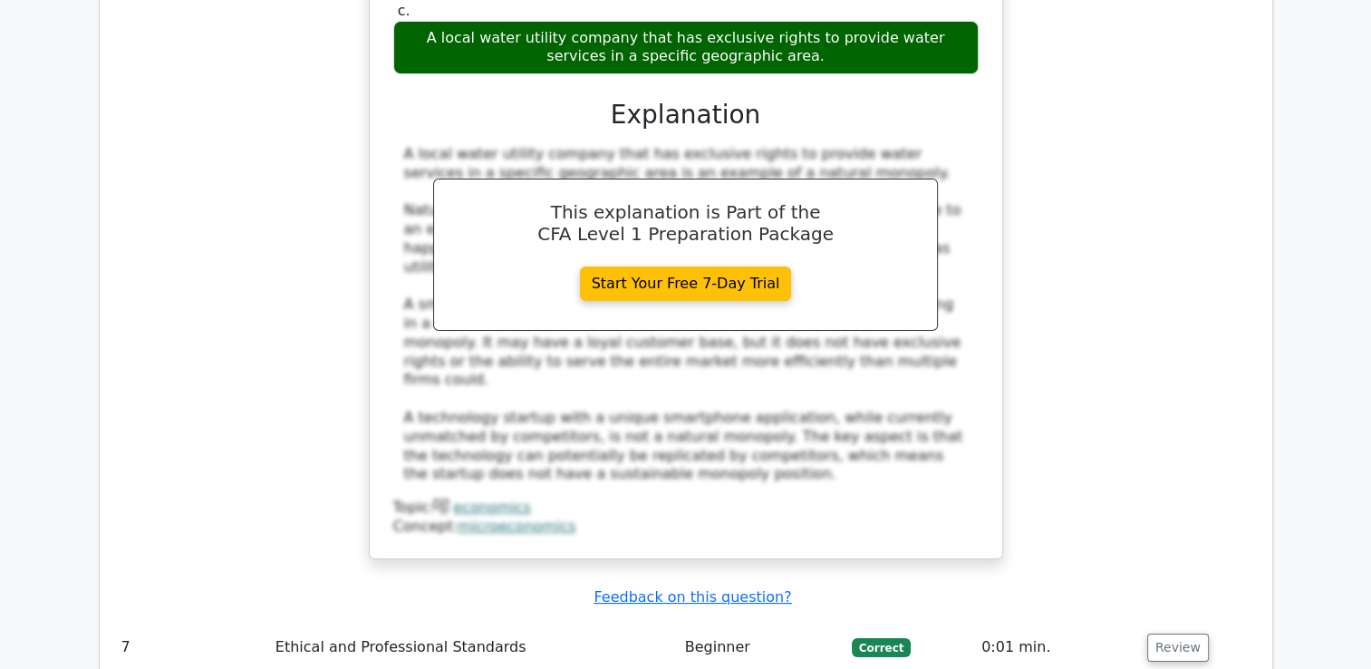
scroll to position [6707, 0]
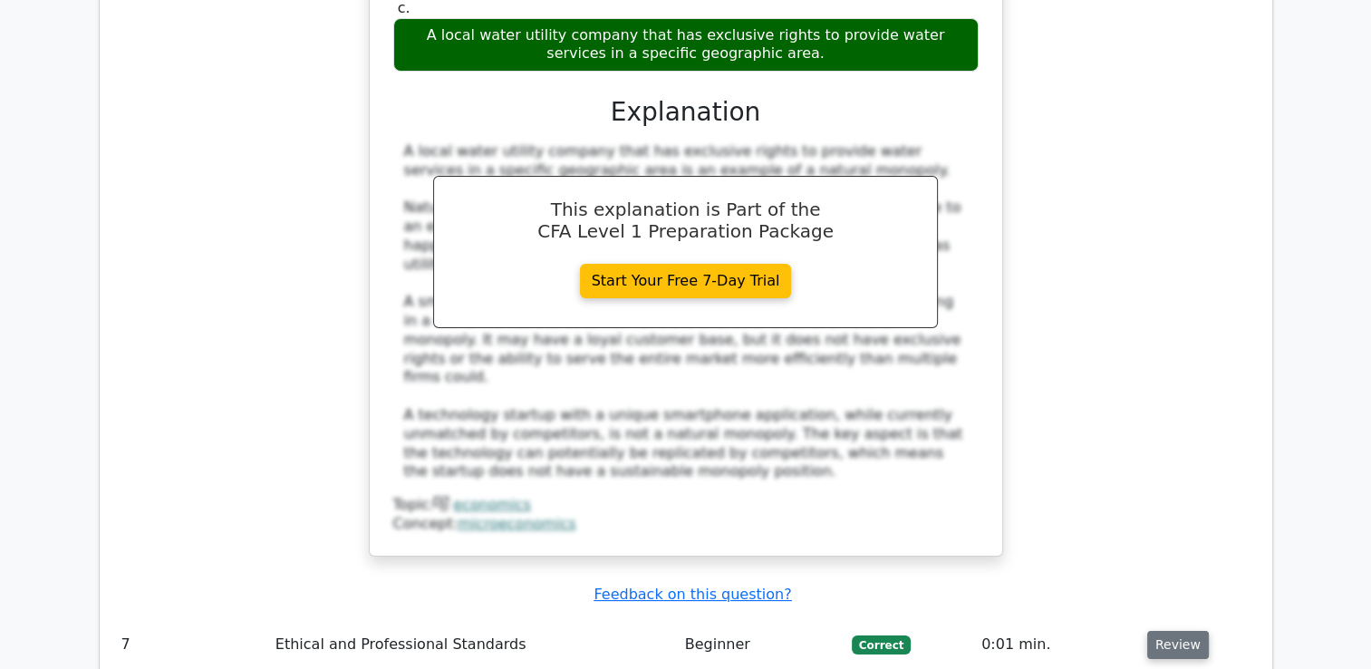
click at [1171, 631] on button "Review" at bounding box center [1178, 645] width 62 height 28
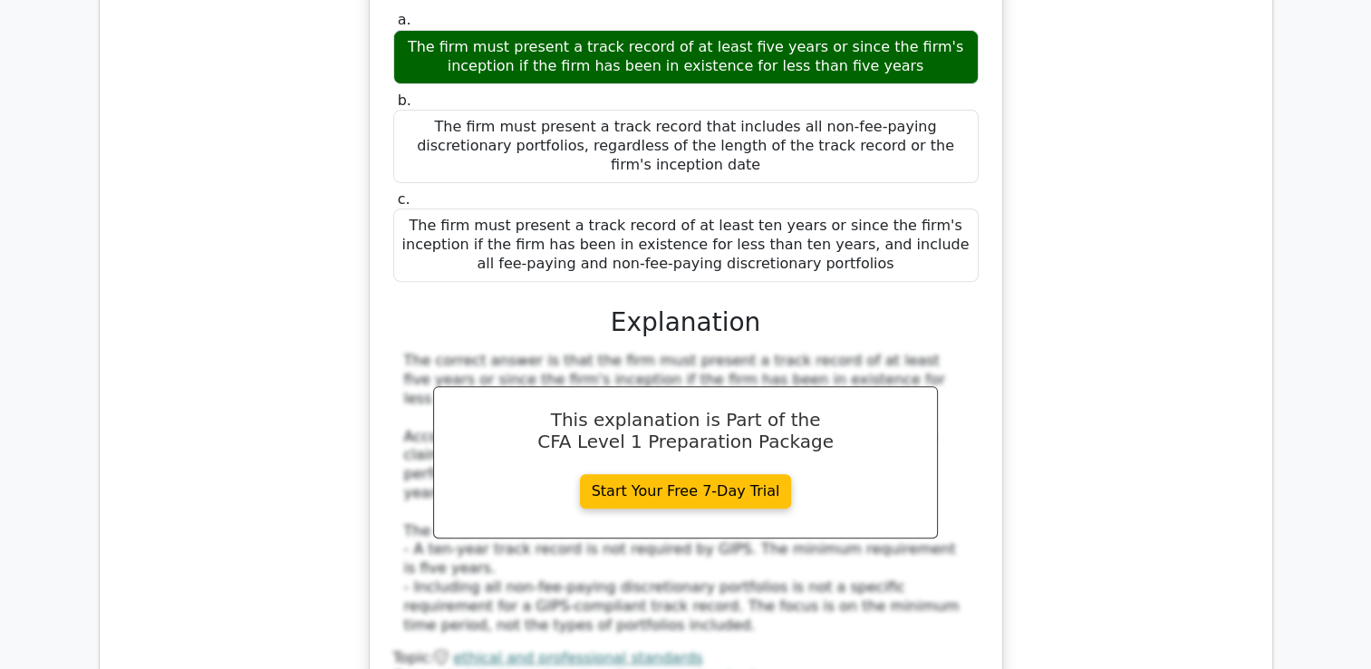
scroll to position [7703, 0]
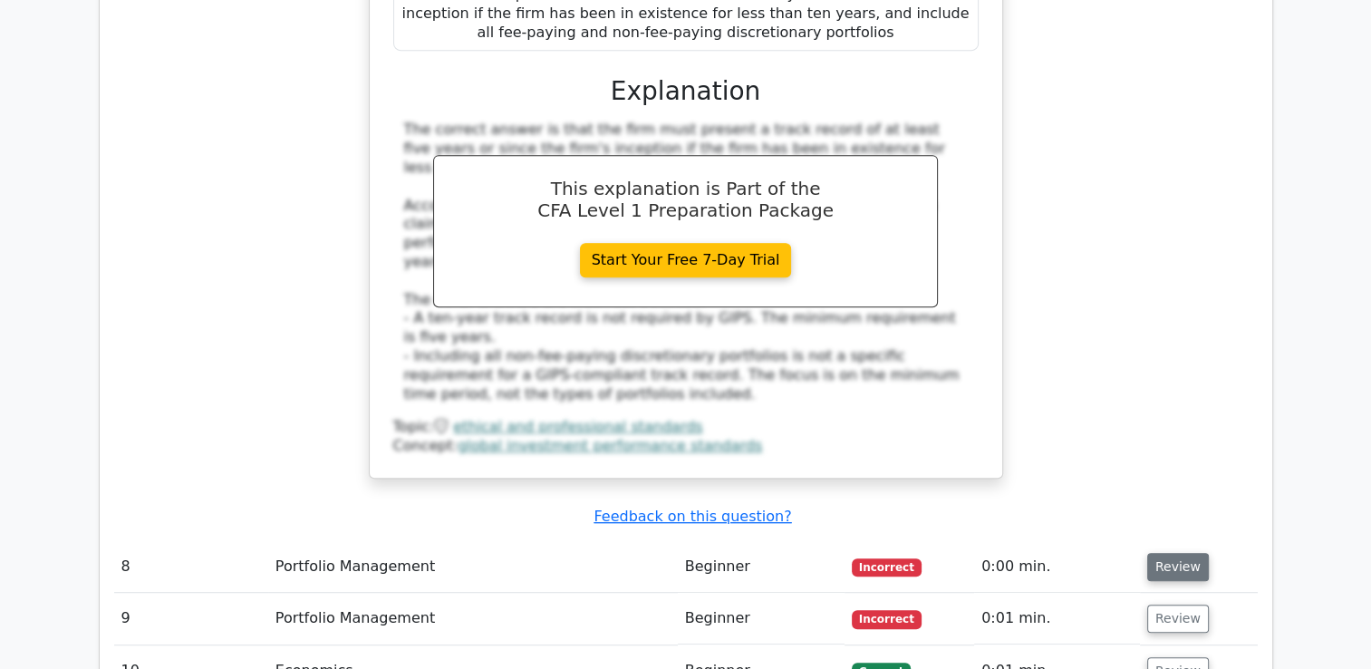
click at [1190, 553] on button "Review" at bounding box center [1178, 567] width 62 height 28
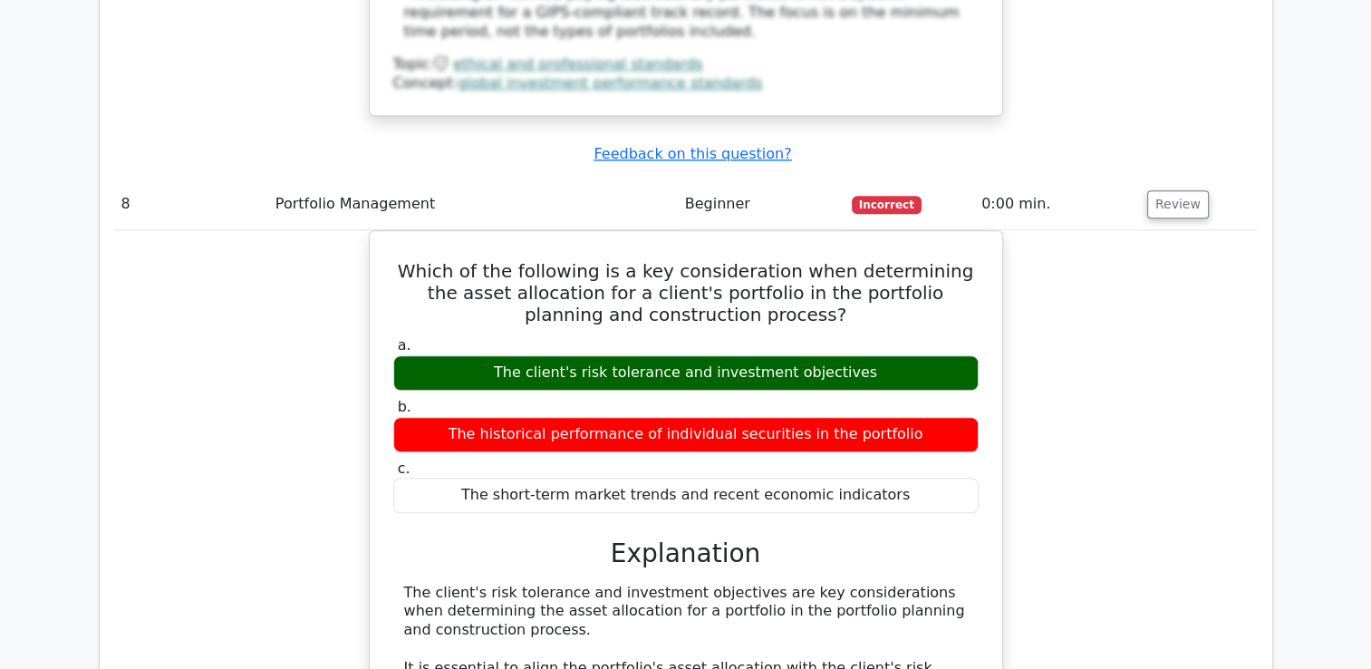
scroll to position [8338, 0]
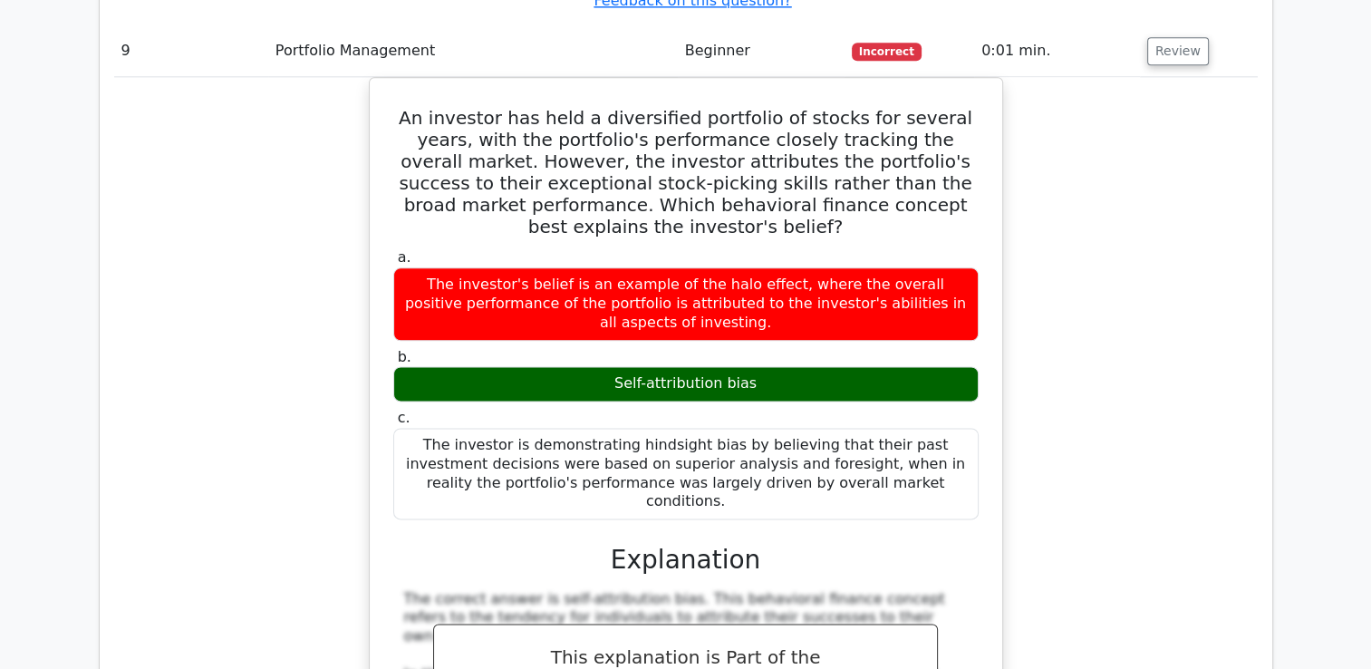
scroll to position [9425, 0]
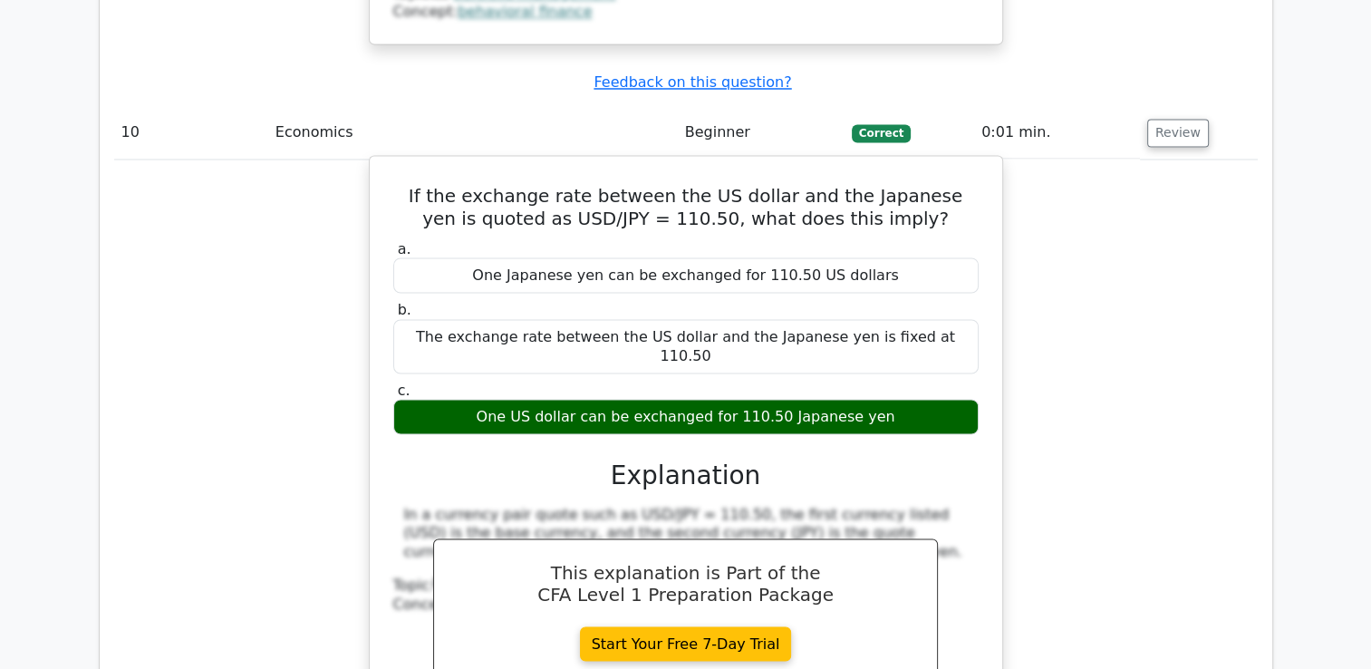
scroll to position [10422, 0]
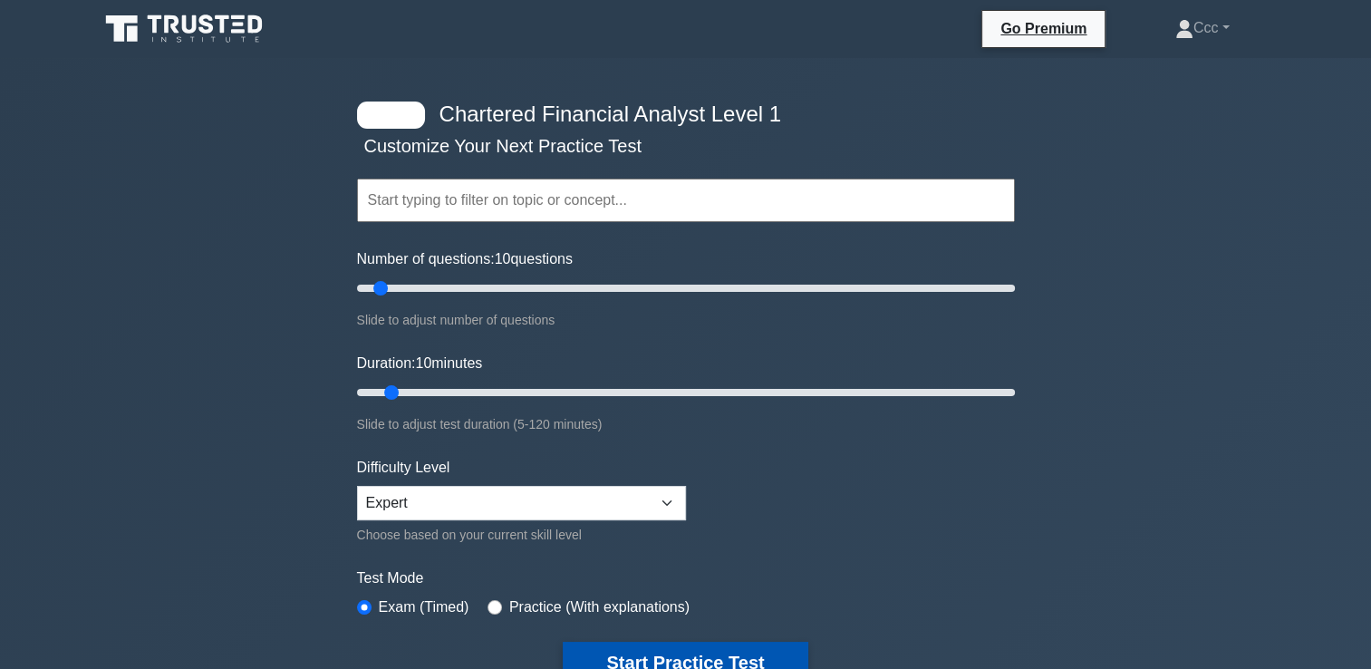
click at [660, 647] on button "Start Practice Test" at bounding box center [685, 663] width 245 height 42
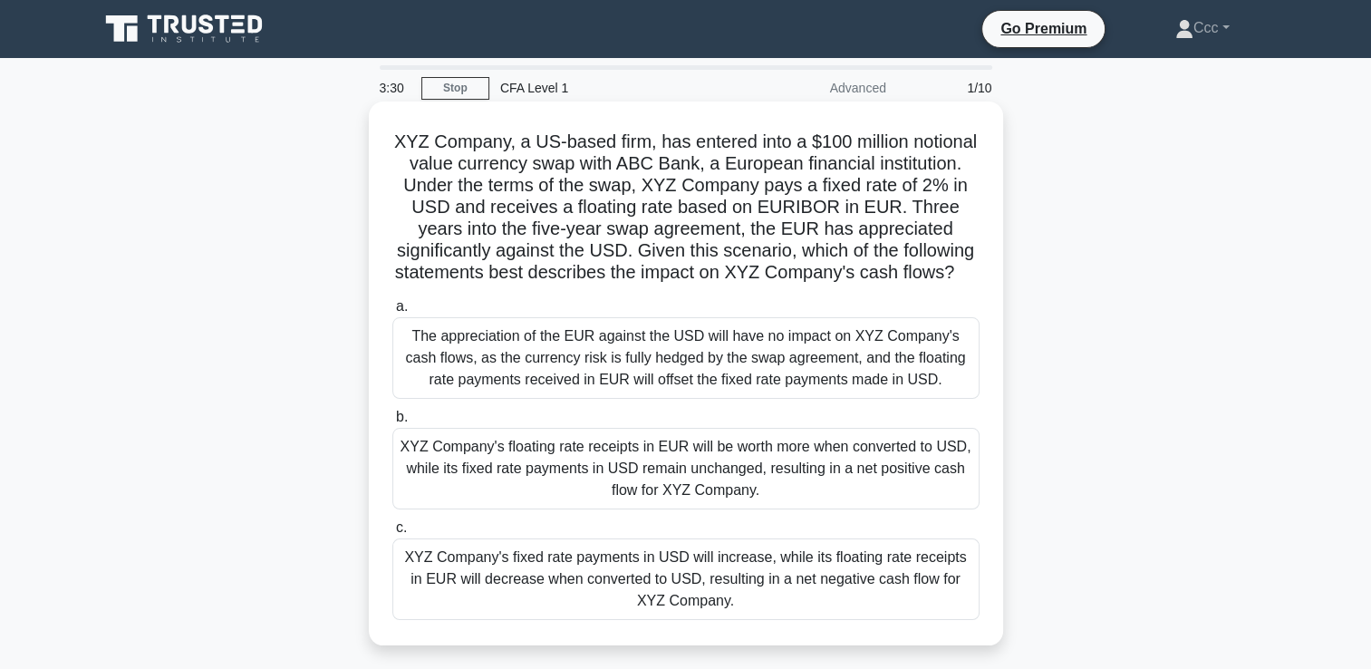
click at [547, 361] on div "The appreciation of the EUR against the USD will have no impact on XYZ Company'…" at bounding box center [685, 358] width 587 height 82
click at [392, 313] on input "a. The appreciation of the EUR against the USD will have no impact on XYZ Compa…" at bounding box center [392, 307] width 0 height 12
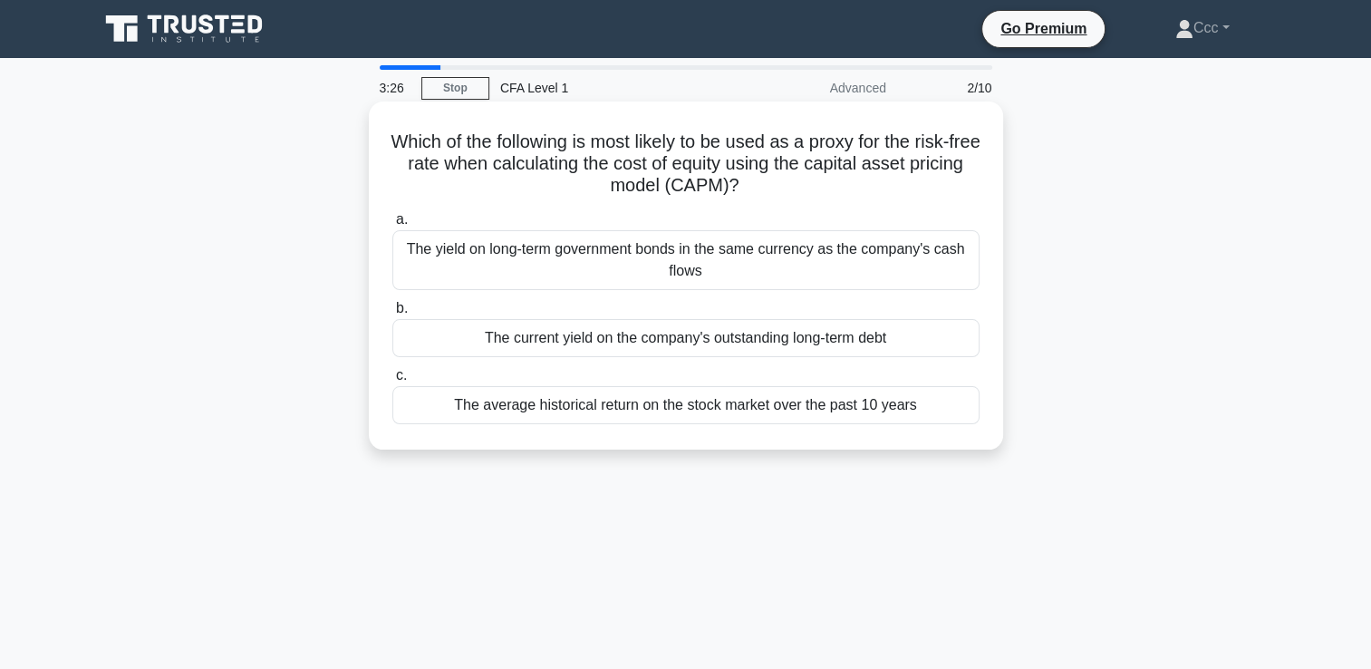
click at [703, 332] on div "The current yield on the company's outstanding long-term debt" at bounding box center [685, 338] width 587 height 38
click at [392, 314] on input "b. The current yield on the company's outstanding long-term debt" at bounding box center [392, 309] width 0 height 12
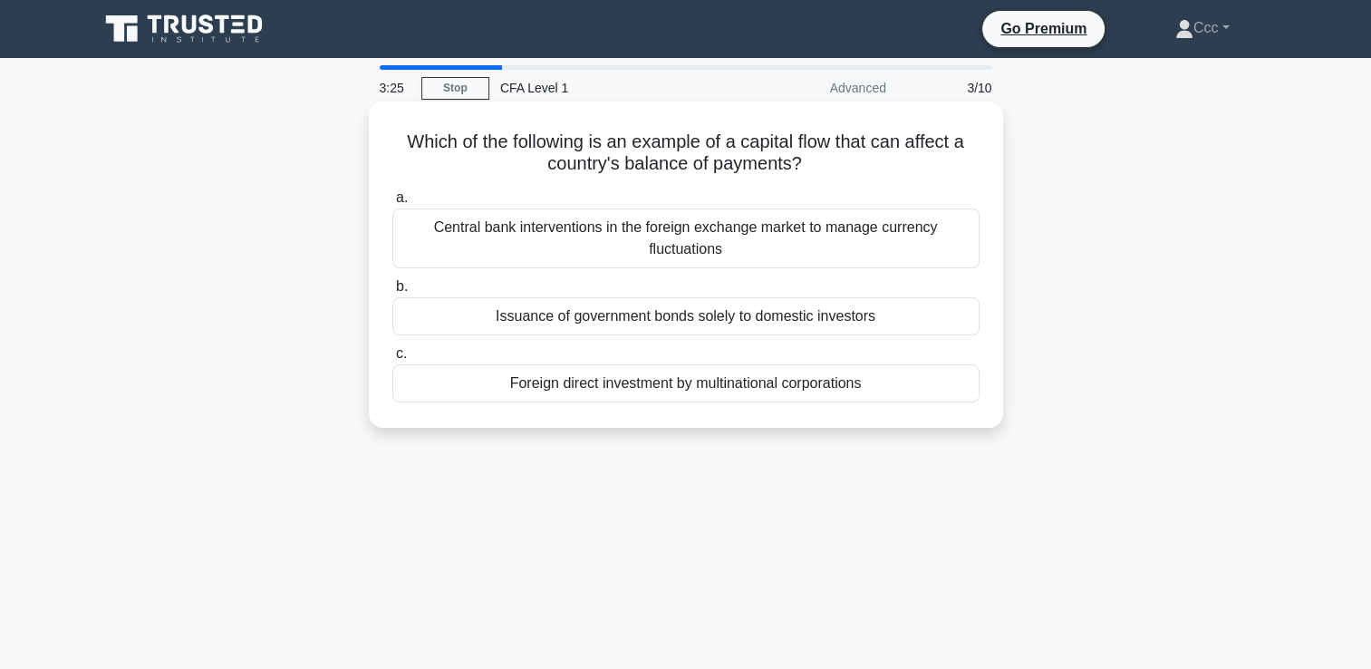
click at [701, 263] on div "Central bank interventions in the foreign exchange market to manage currency fl…" at bounding box center [685, 238] width 587 height 60
click at [392, 204] on input "a. Central bank interventions in the foreign exchange market to manage currency…" at bounding box center [392, 198] width 0 height 12
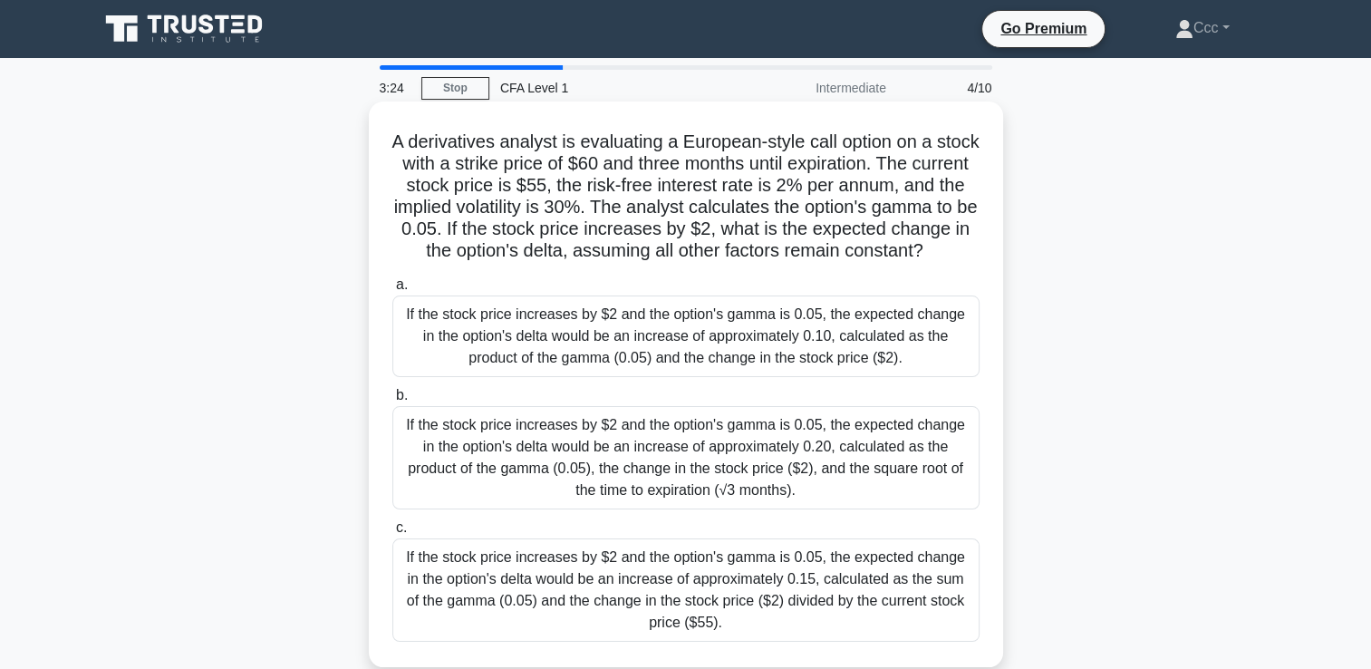
click at [695, 343] on div "If the stock price increases by $2 and the option's gamma is 0.05, the expected…" at bounding box center [685, 336] width 587 height 82
click at [392, 291] on input "a. If the stock price increases by $2 and the option's gamma is 0.05, the expec…" at bounding box center [392, 285] width 0 height 12
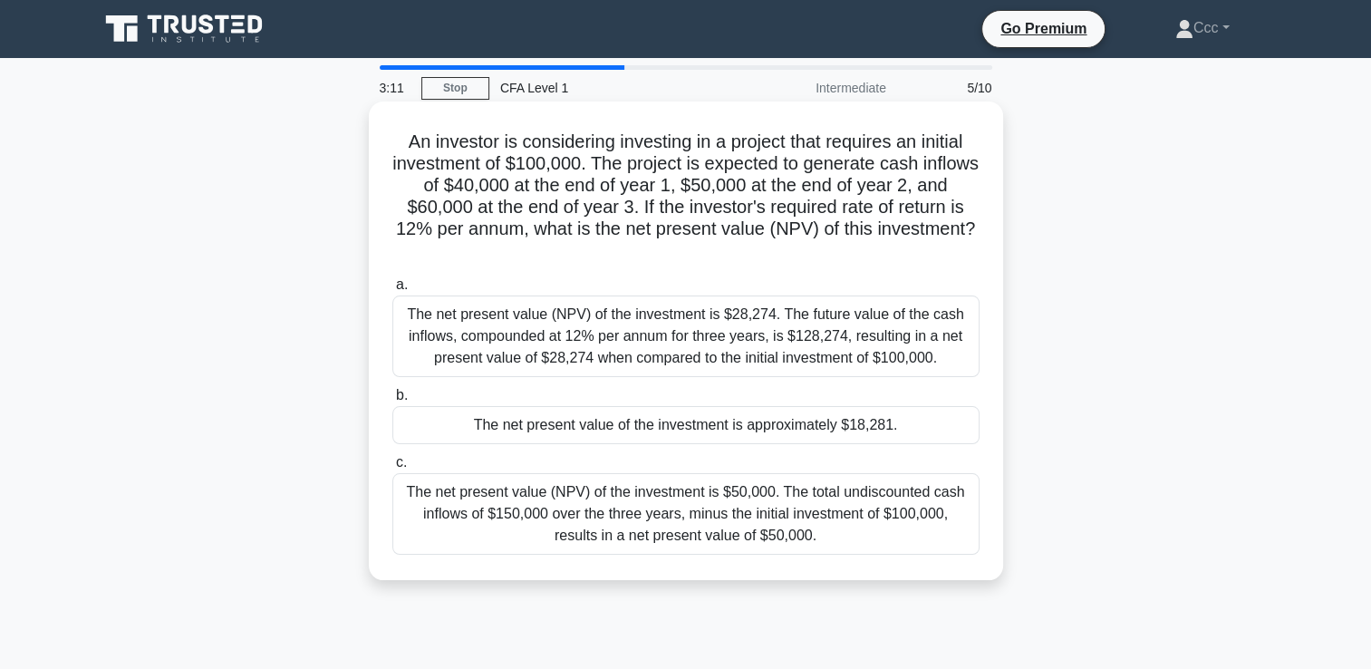
click at [716, 422] on div "The net present value of the investment is approximately $18,281." at bounding box center [685, 425] width 587 height 38
click at [392, 401] on input "b. The net present value of the investment is approximately $18,281." at bounding box center [392, 396] width 0 height 12
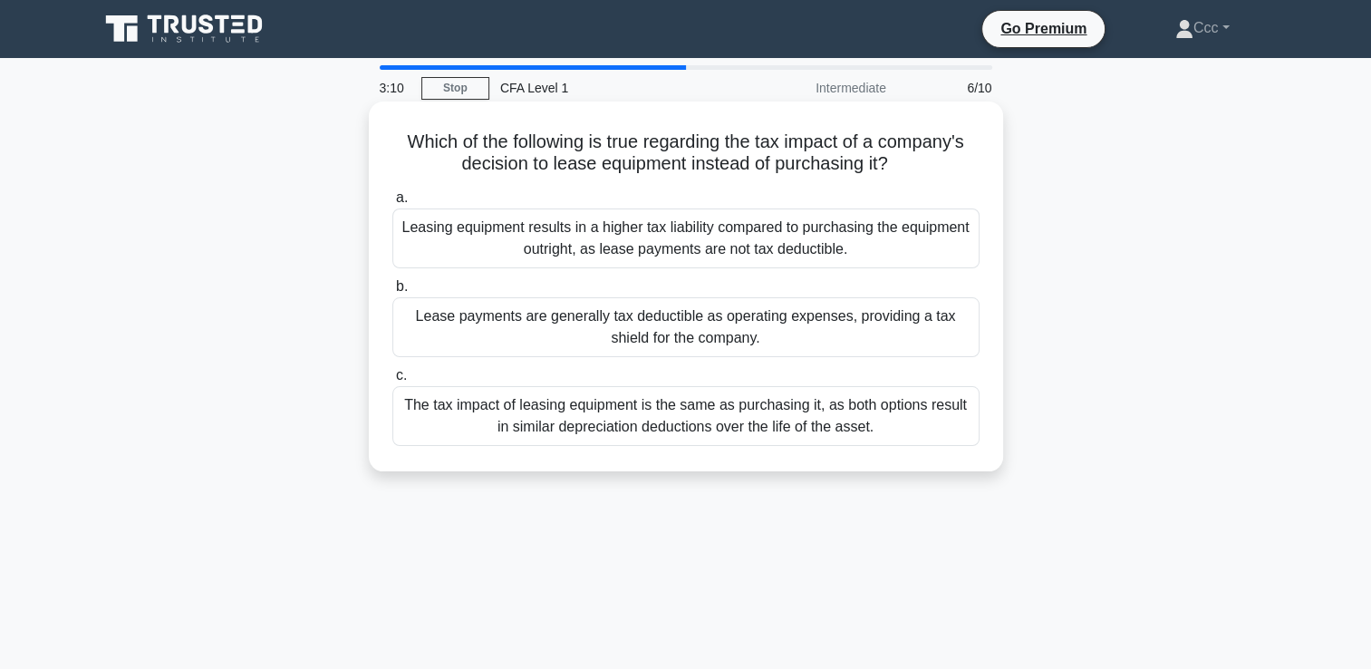
click at [712, 306] on div "Lease payments are generally tax deductible as operating expenses, providing a …" at bounding box center [685, 327] width 587 height 60
click at [392, 293] on input "b. Lease payments are generally tax deductible as operating expenses, providing…" at bounding box center [392, 287] width 0 height 12
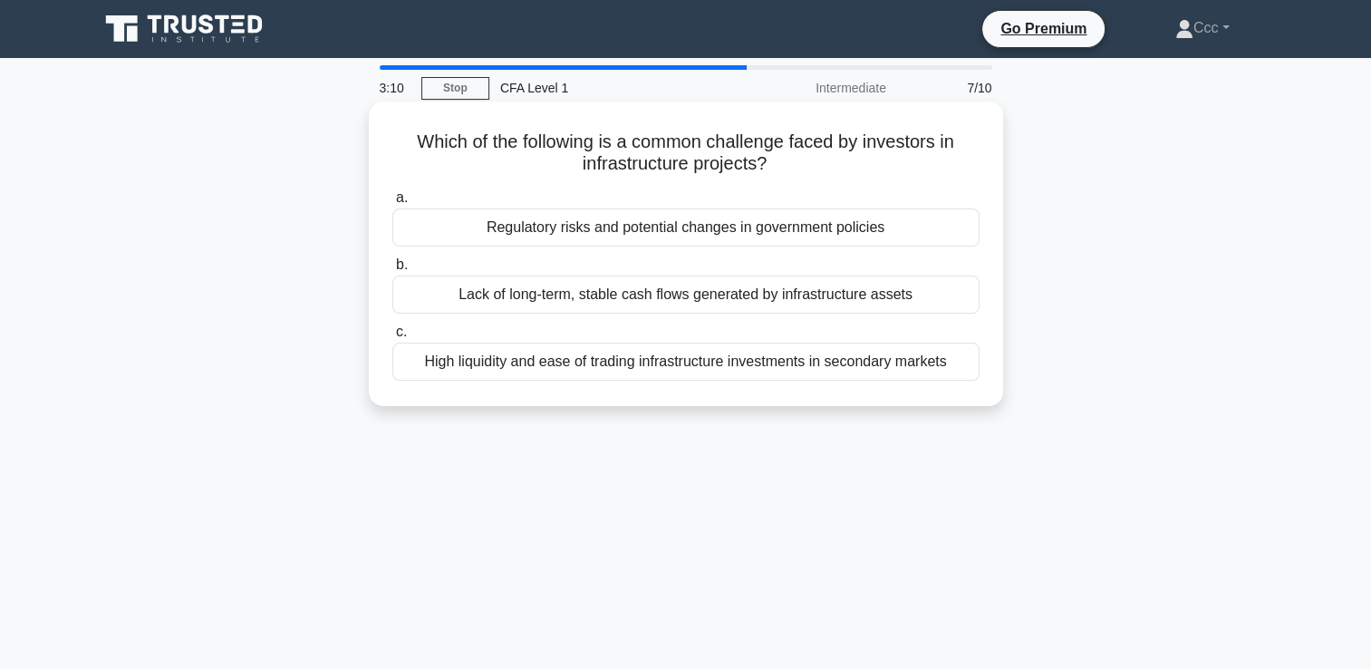
click at [719, 242] on div "Regulatory risks and potential changes in government policies" at bounding box center [685, 227] width 587 height 38
click at [392, 204] on input "a. Regulatory risks and potential changes in government policies" at bounding box center [392, 198] width 0 height 12
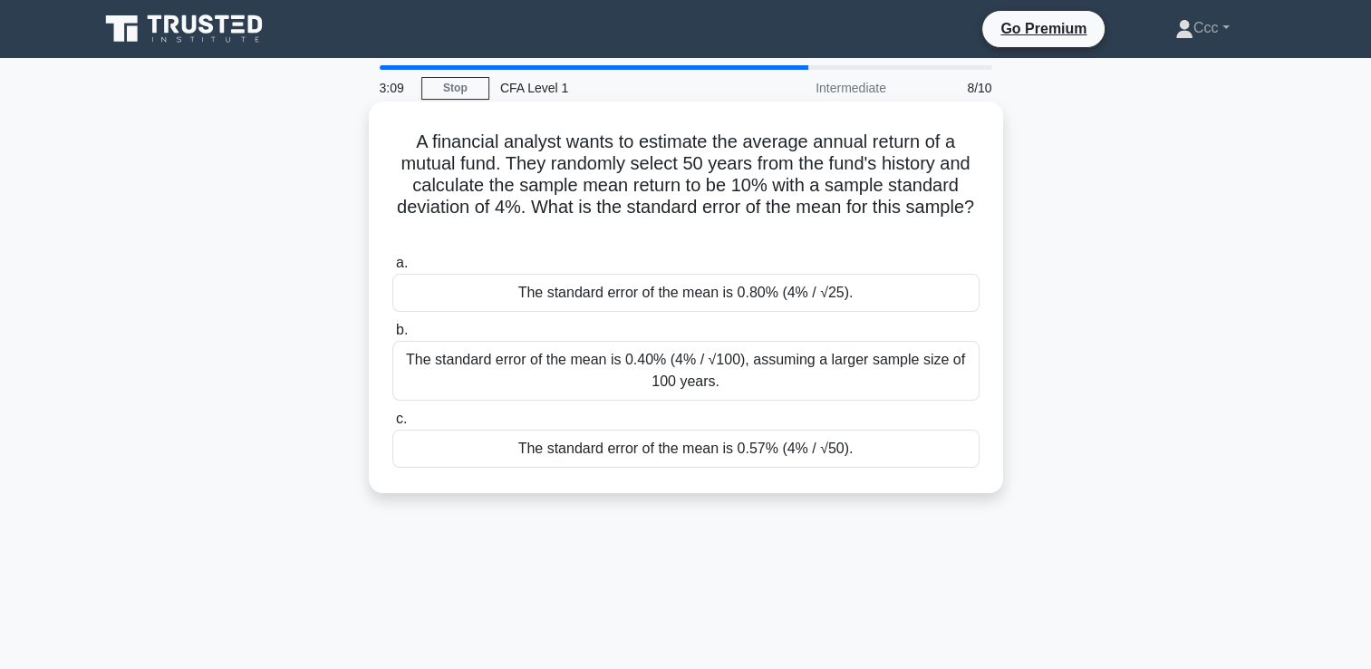
click at [718, 346] on div "The standard error of the mean is 0.40% (4% / √100), assuming a larger sample s…" at bounding box center [685, 371] width 587 height 60
click at [392, 336] on input "b. The standard error of the mean is 0.40% (4% / √100), assuming a larger sampl…" at bounding box center [392, 330] width 0 height 12
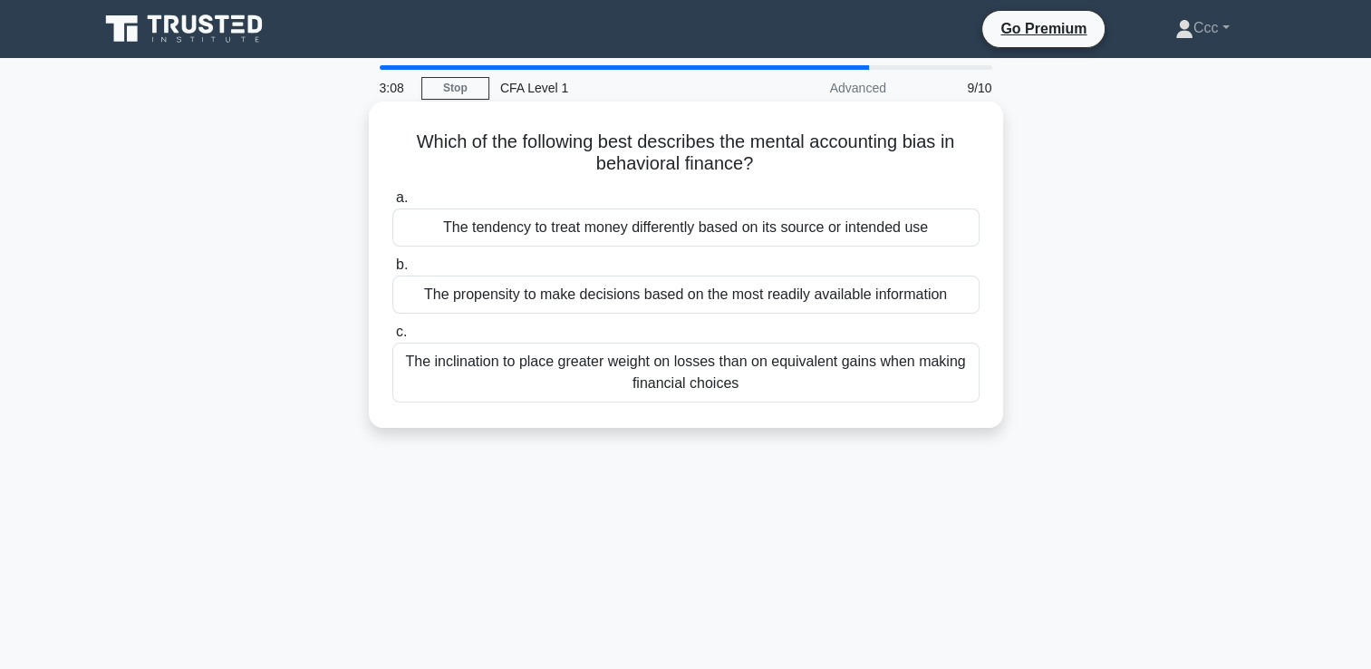
click at [716, 285] on div "The propensity to make decisions based on the most readily available information" at bounding box center [685, 295] width 587 height 38
click at [392, 271] on input "b. The propensity to make decisions based on the most readily available informa…" at bounding box center [392, 265] width 0 height 12
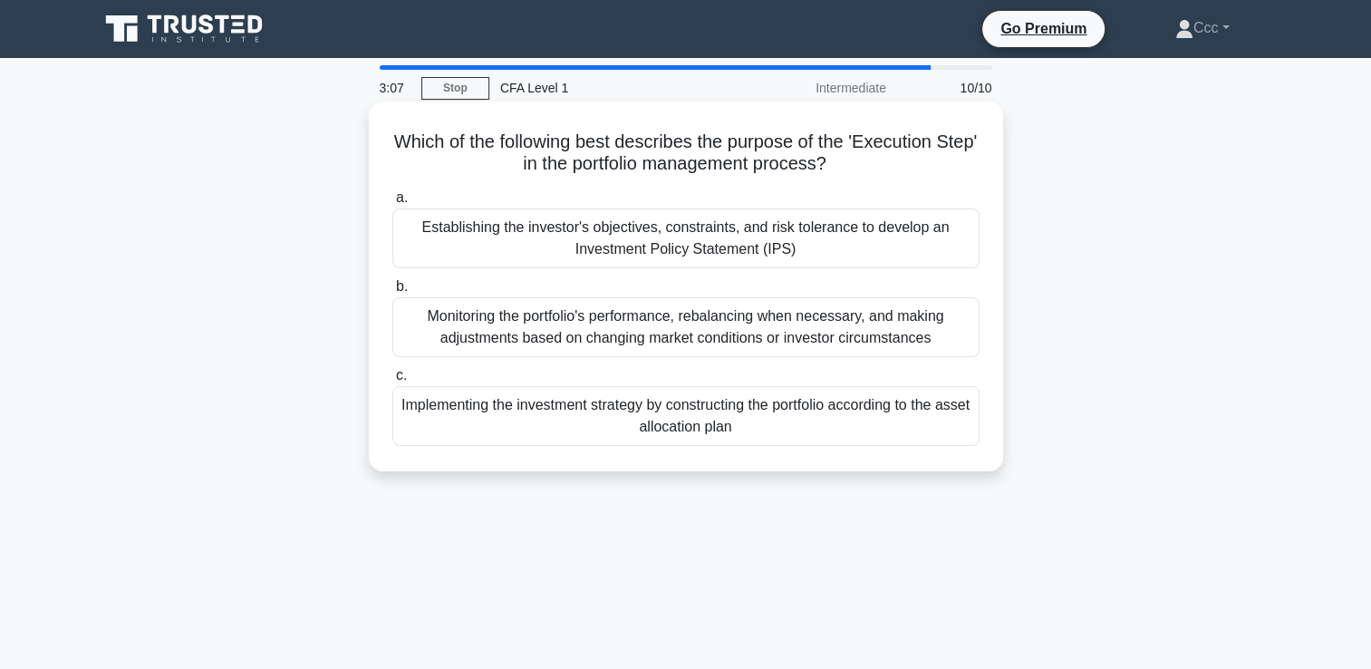
click at [717, 264] on div "Establishing the investor's objectives, constraints, and risk tolerance to deve…" at bounding box center [685, 238] width 587 height 60
click at [392, 204] on input "a. Establishing the investor's objectives, constraints, and risk tolerance to d…" at bounding box center [392, 198] width 0 height 12
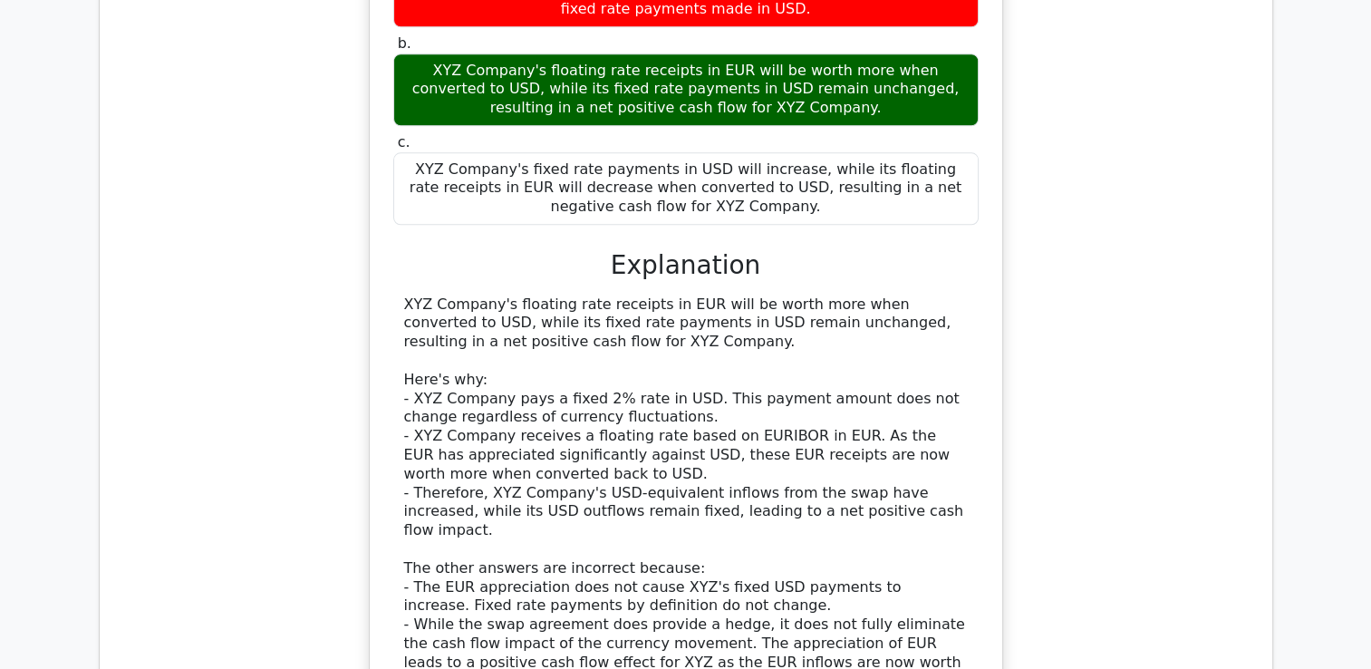
scroll to position [1450, 0]
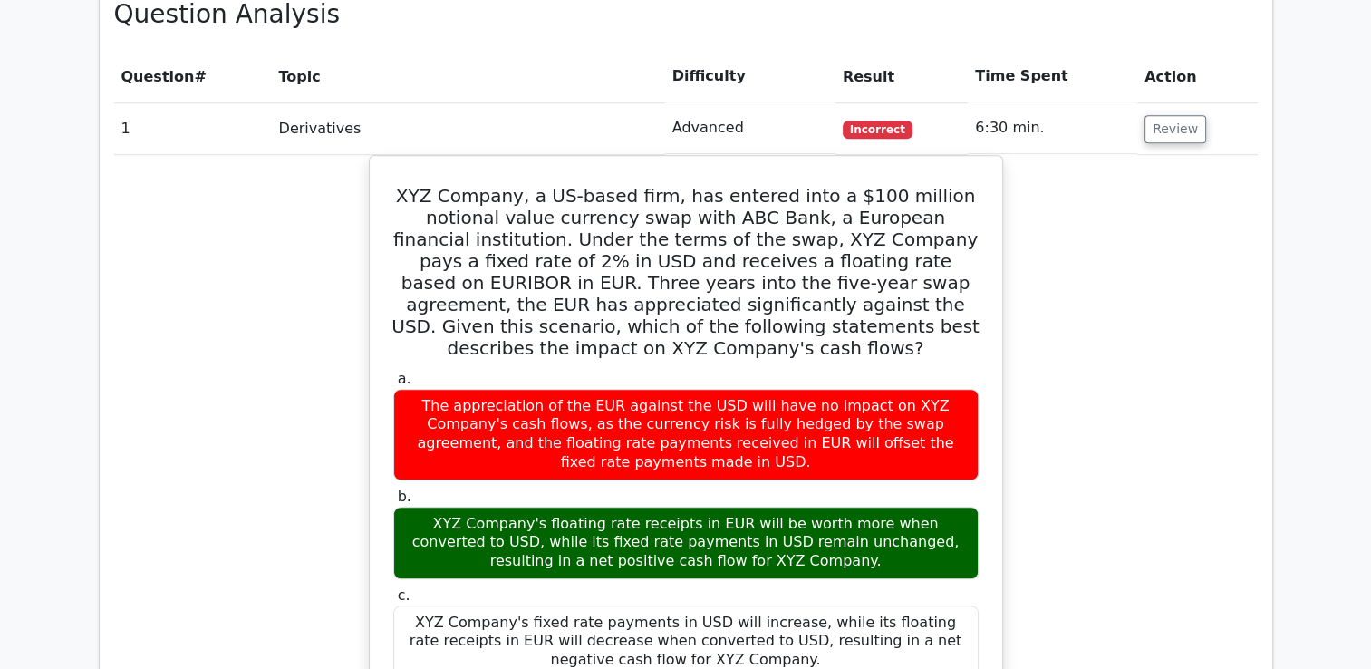
click at [0, 202] on html "Go Premium Ccc" at bounding box center [685, 607] width 1371 height 4114
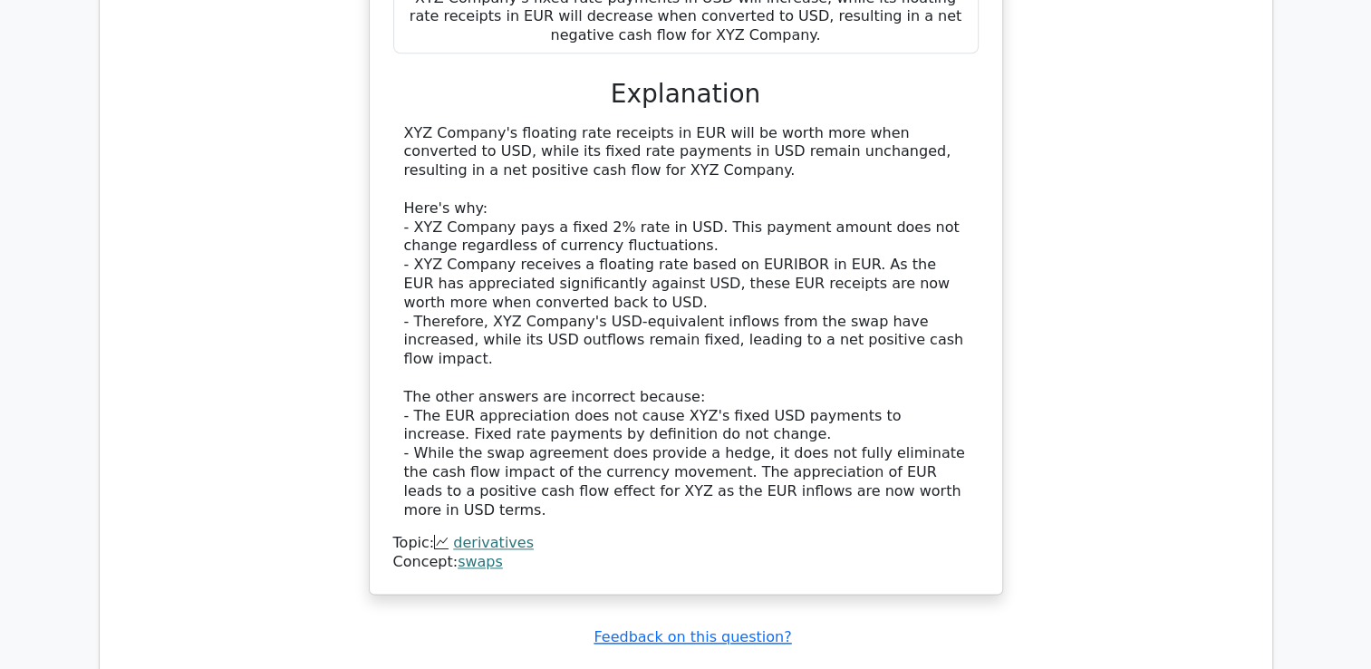
scroll to position [2084, 0]
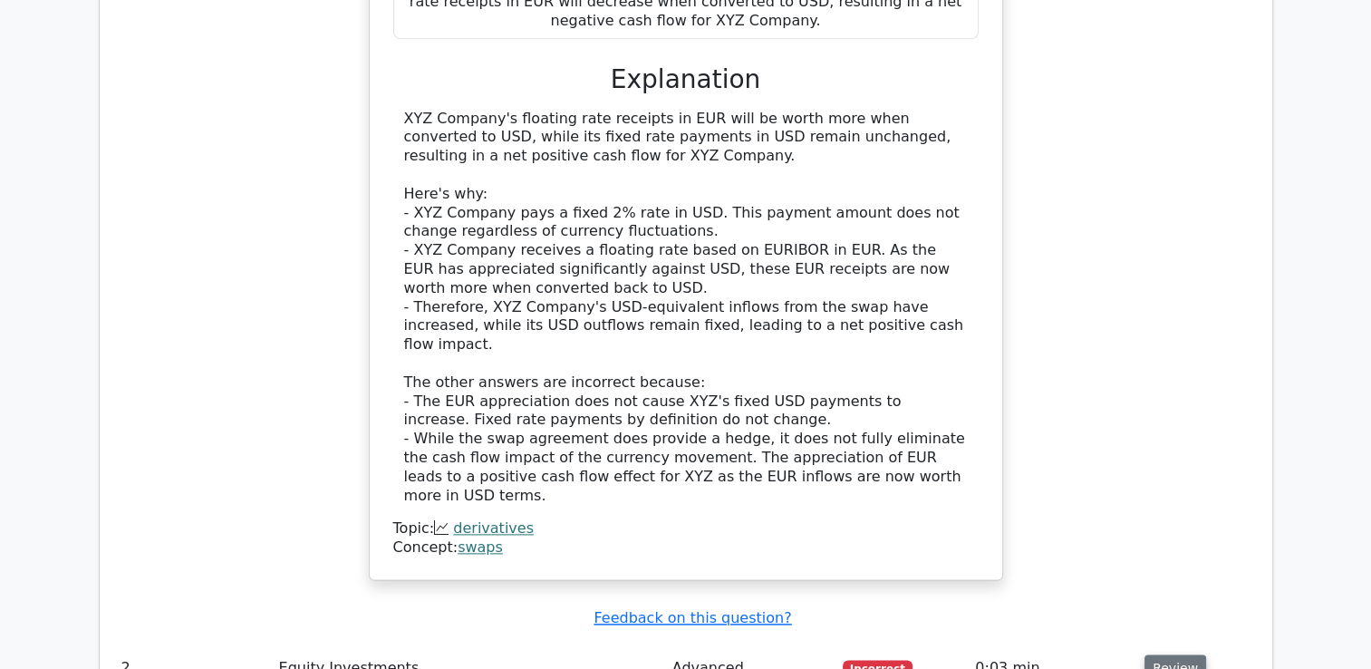
click at [1190, 654] on button "Review" at bounding box center [1176, 668] width 62 height 28
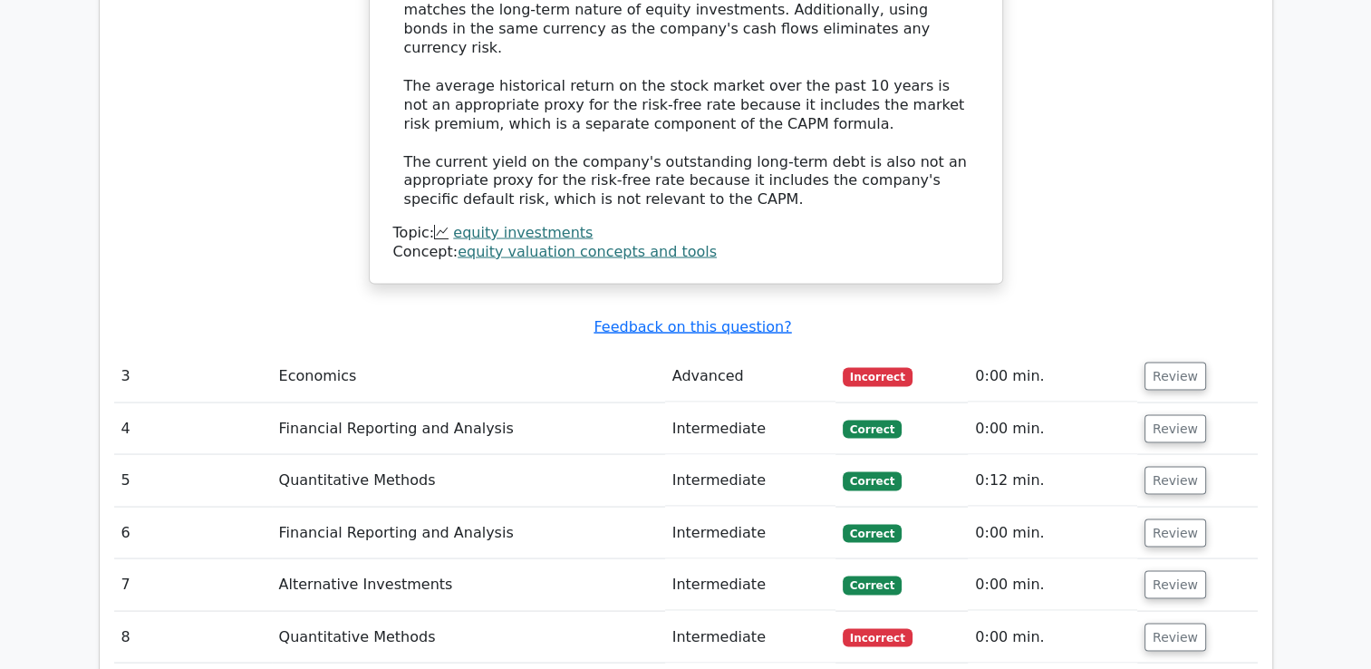
scroll to position [3353, 0]
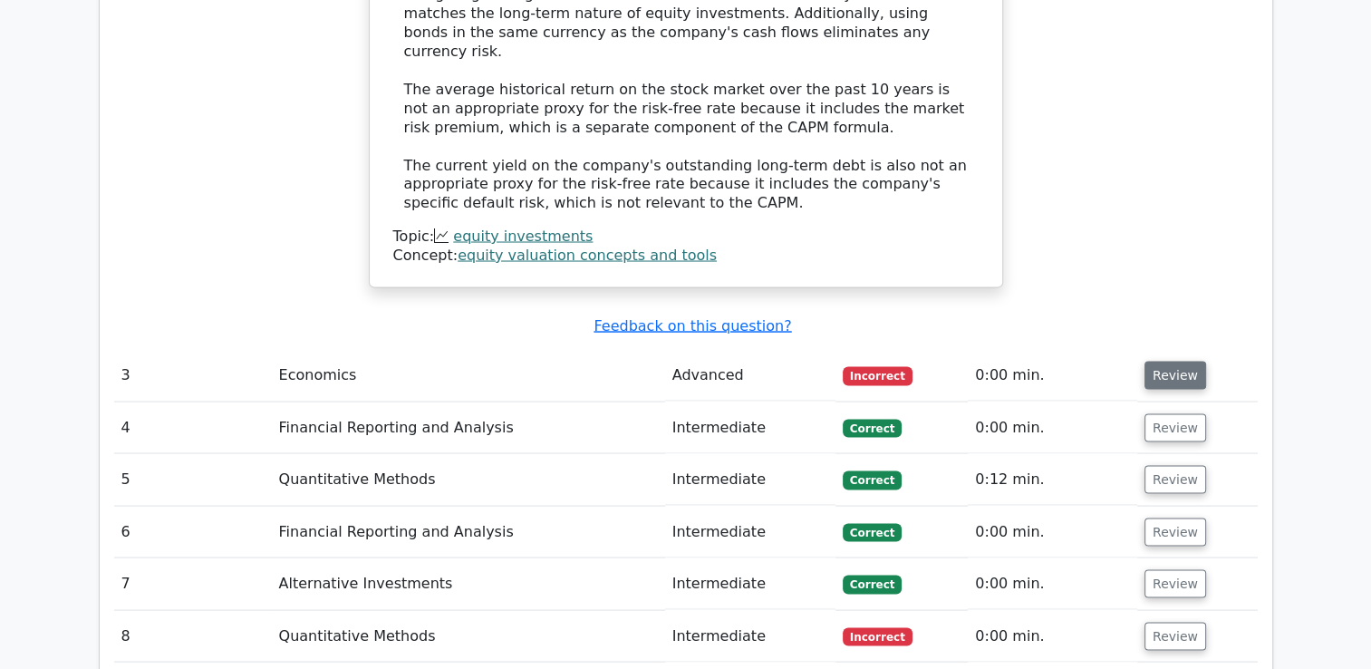
click at [1178, 361] on button "Review" at bounding box center [1176, 375] width 62 height 28
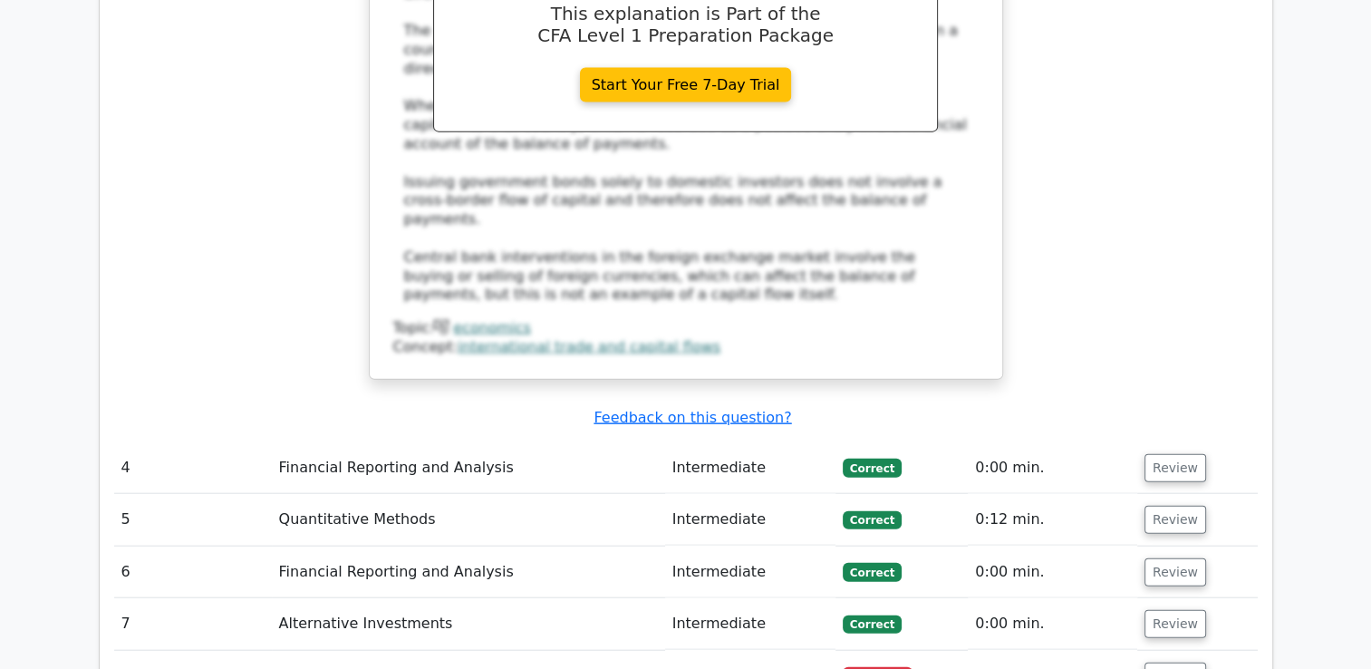
scroll to position [4169, 0]
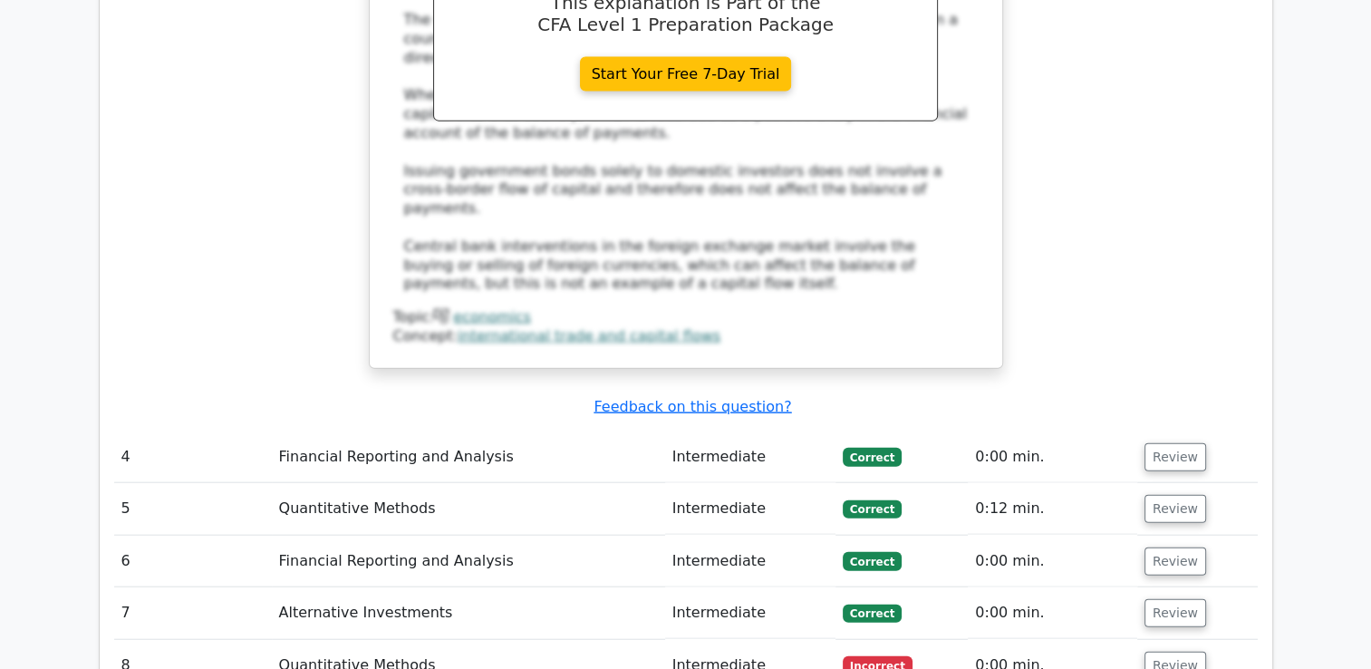
click at [1148, 431] on td "Review" at bounding box center [1197, 457] width 121 height 52
click at [1146, 443] on button "Review" at bounding box center [1176, 457] width 62 height 28
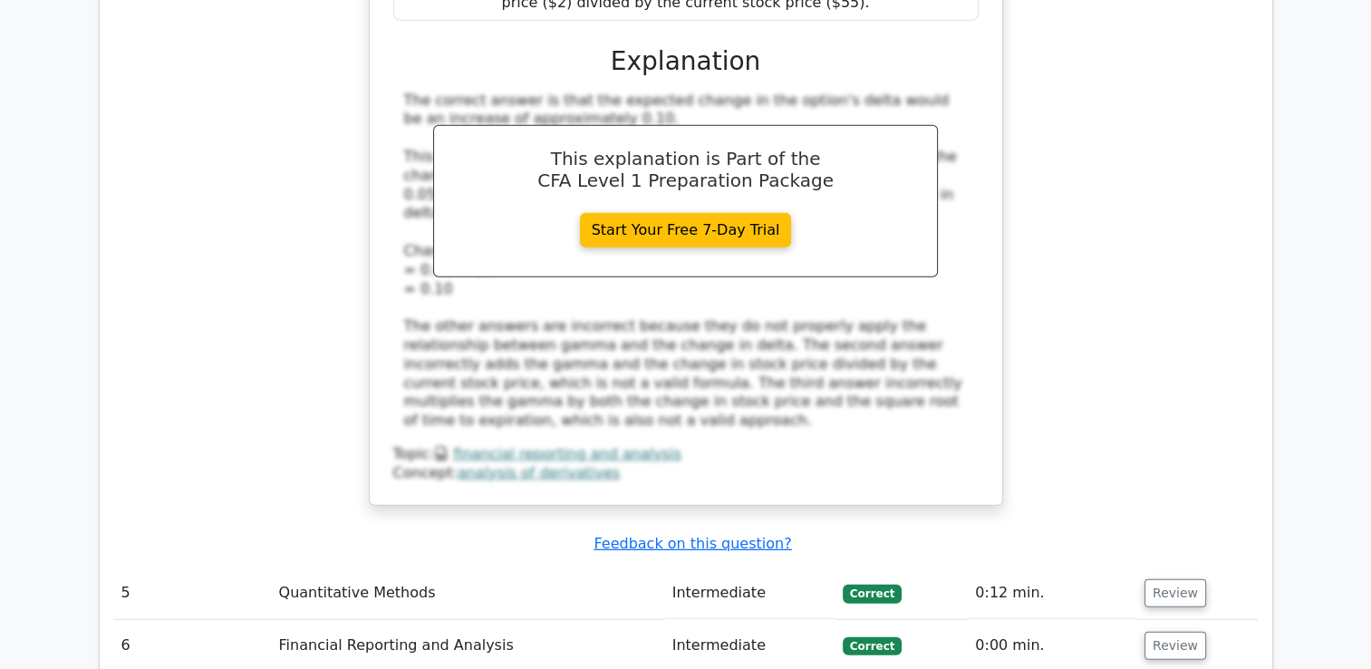
scroll to position [5256, 0]
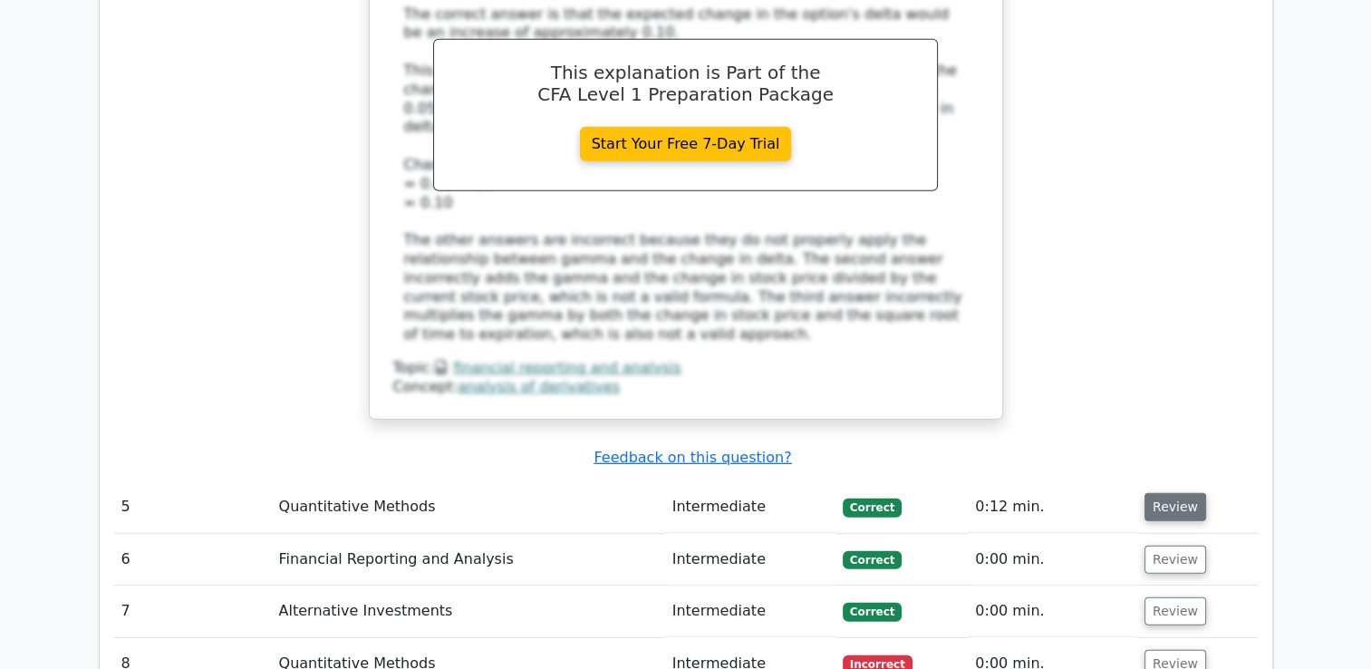
click at [1182, 493] on button "Review" at bounding box center [1176, 507] width 62 height 28
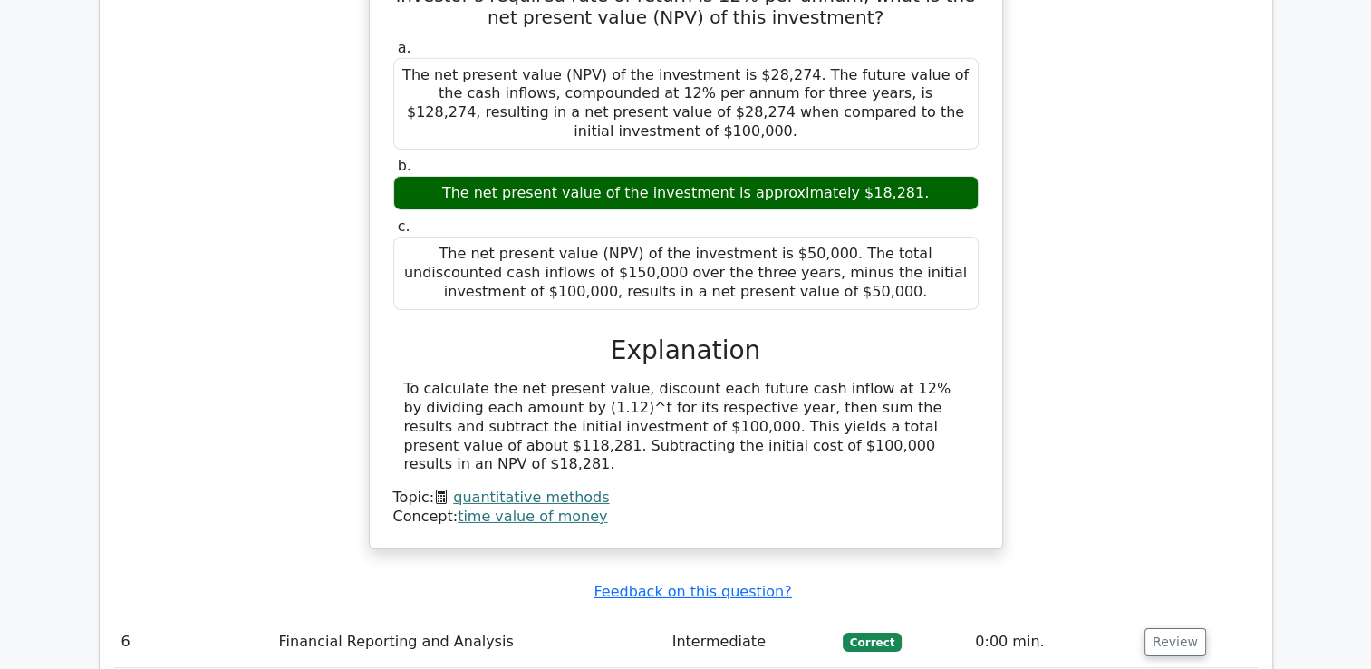
scroll to position [5982, 0]
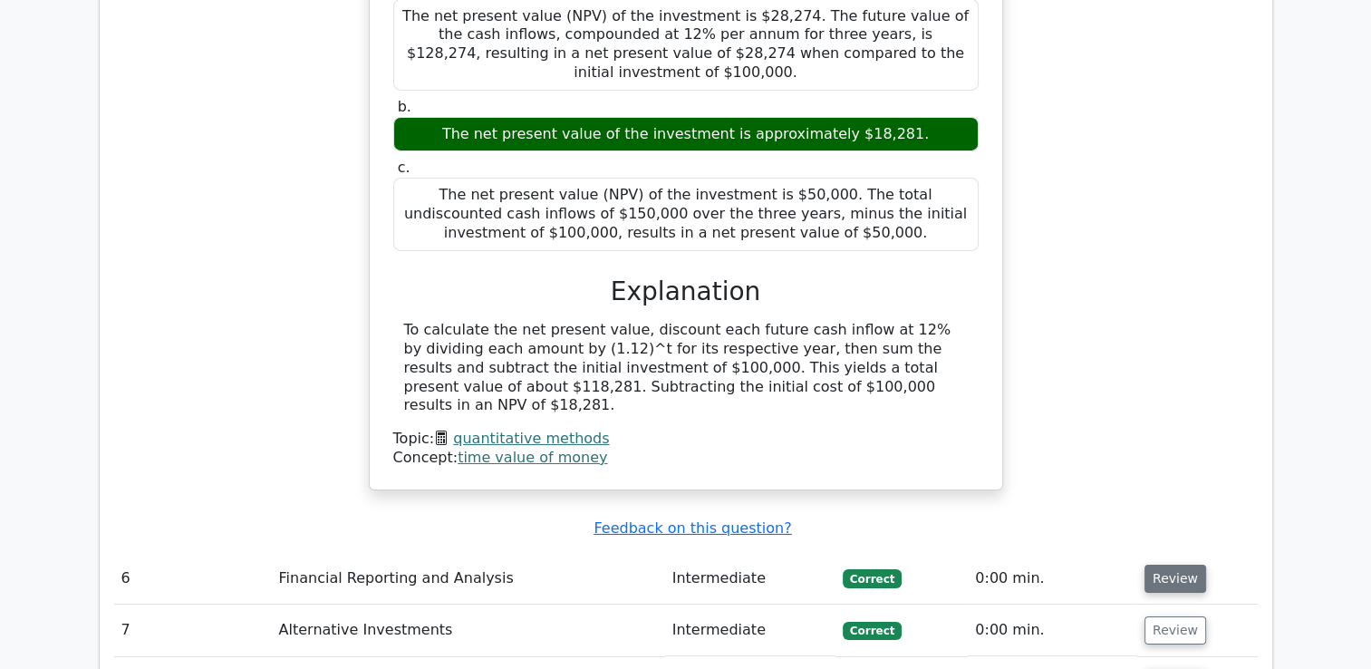
click at [1180, 565] on button "Review" at bounding box center [1176, 579] width 62 height 28
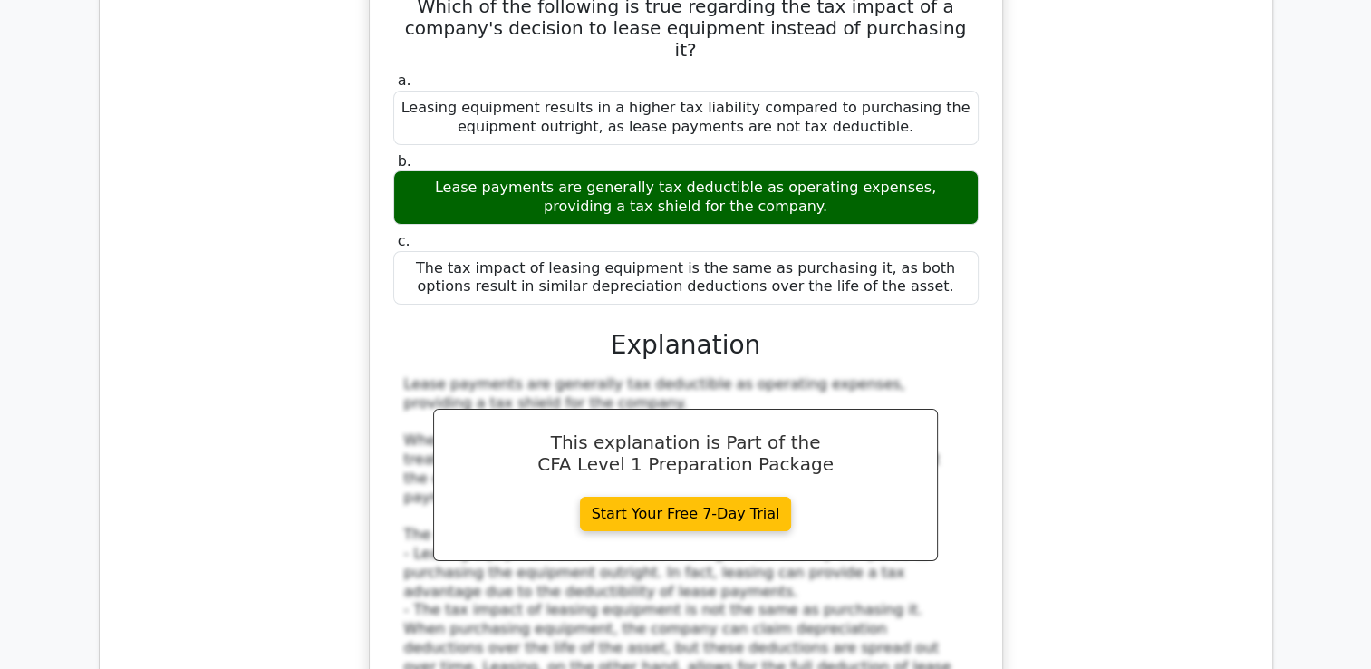
scroll to position [7069, 0]
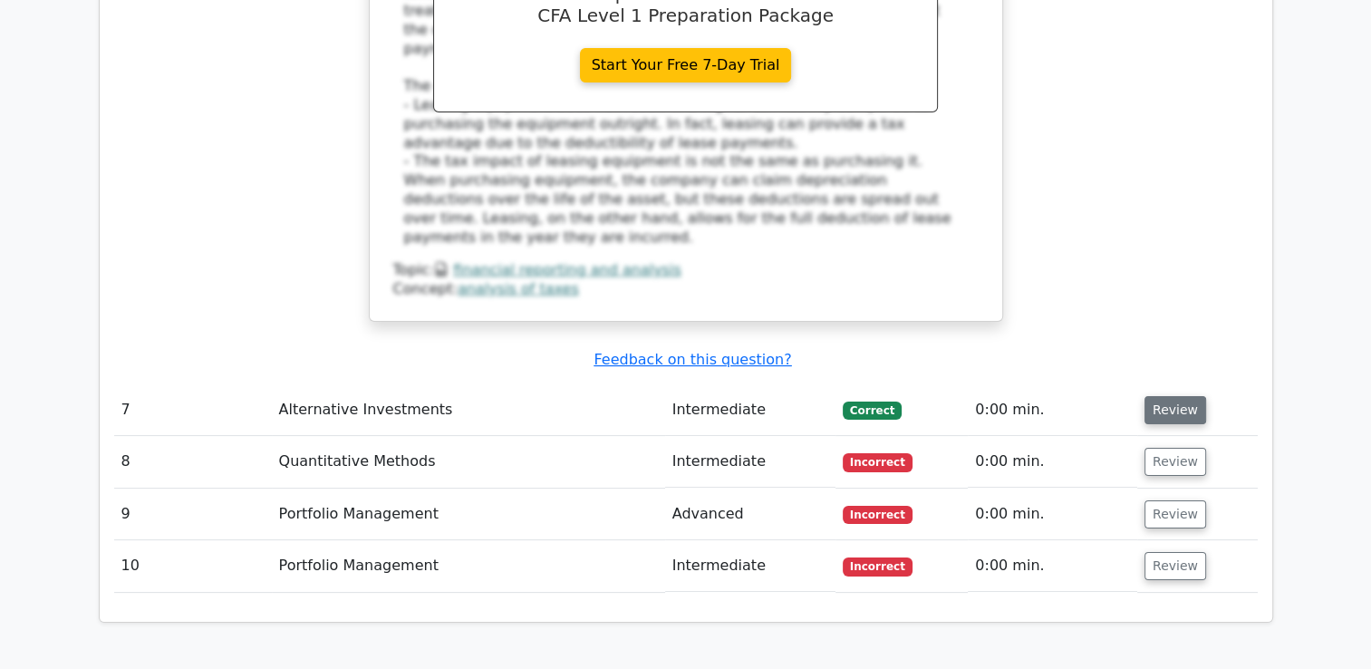
click at [1188, 396] on button "Review" at bounding box center [1176, 410] width 62 height 28
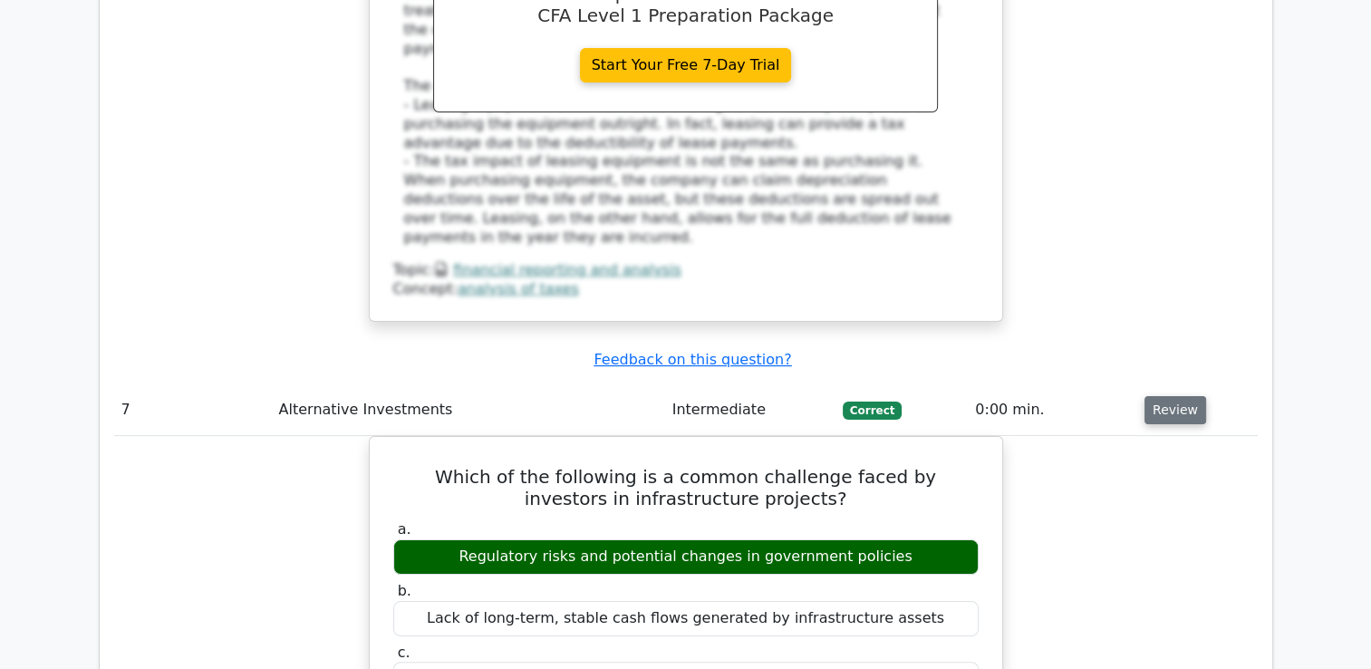
click at [1187, 396] on button "Review" at bounding box center [1176, 410] width 62 height 28
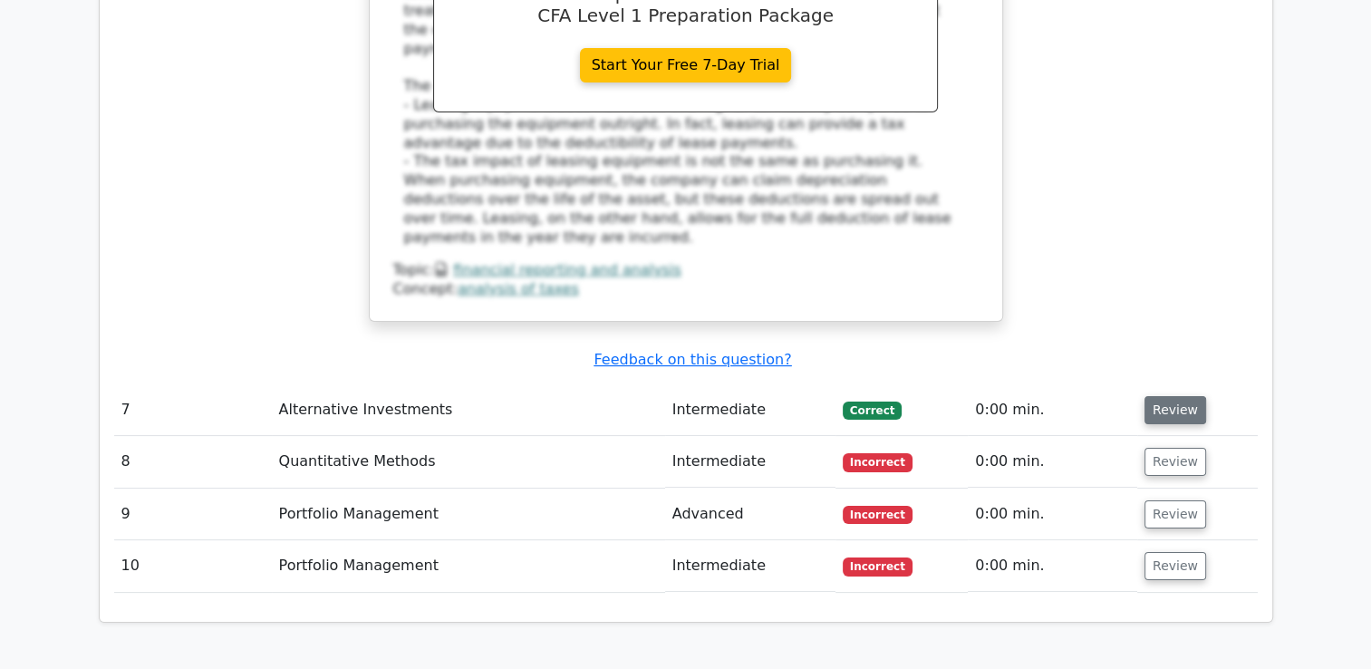
click at [1187, 396] on button "Review" at bounding box center [1176, 410] width 62 height 28
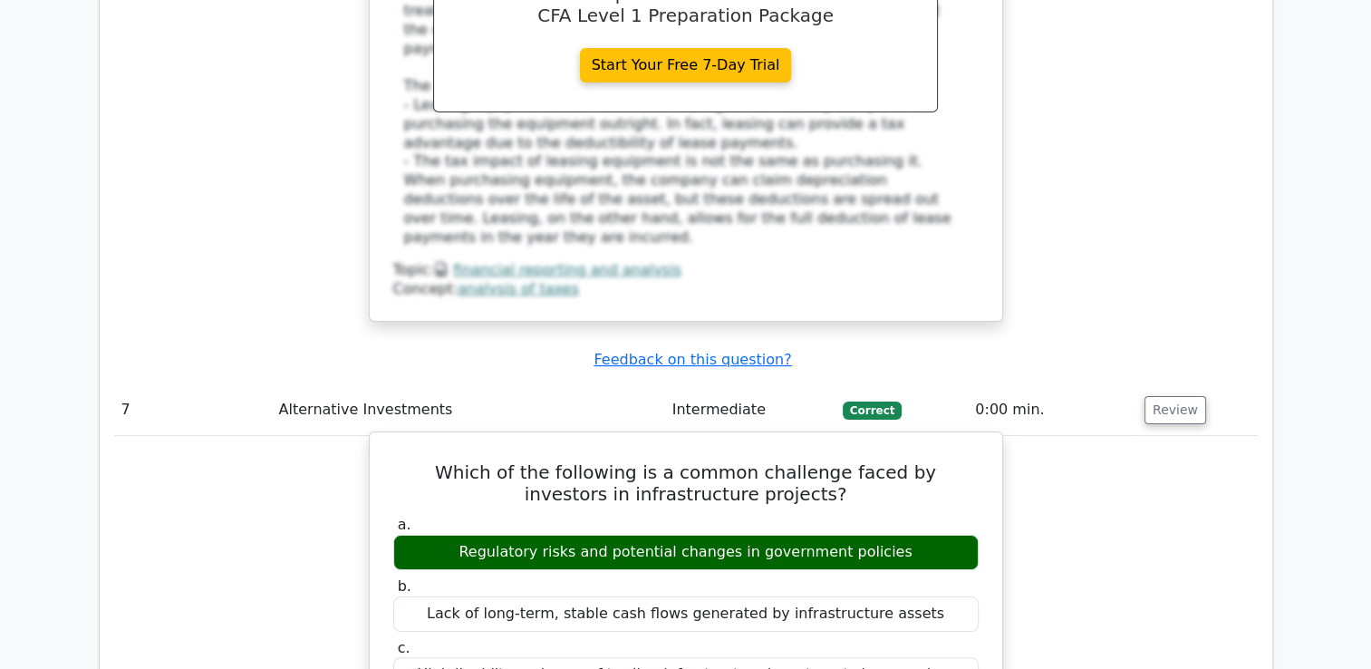
scroll to position [7432, 0]
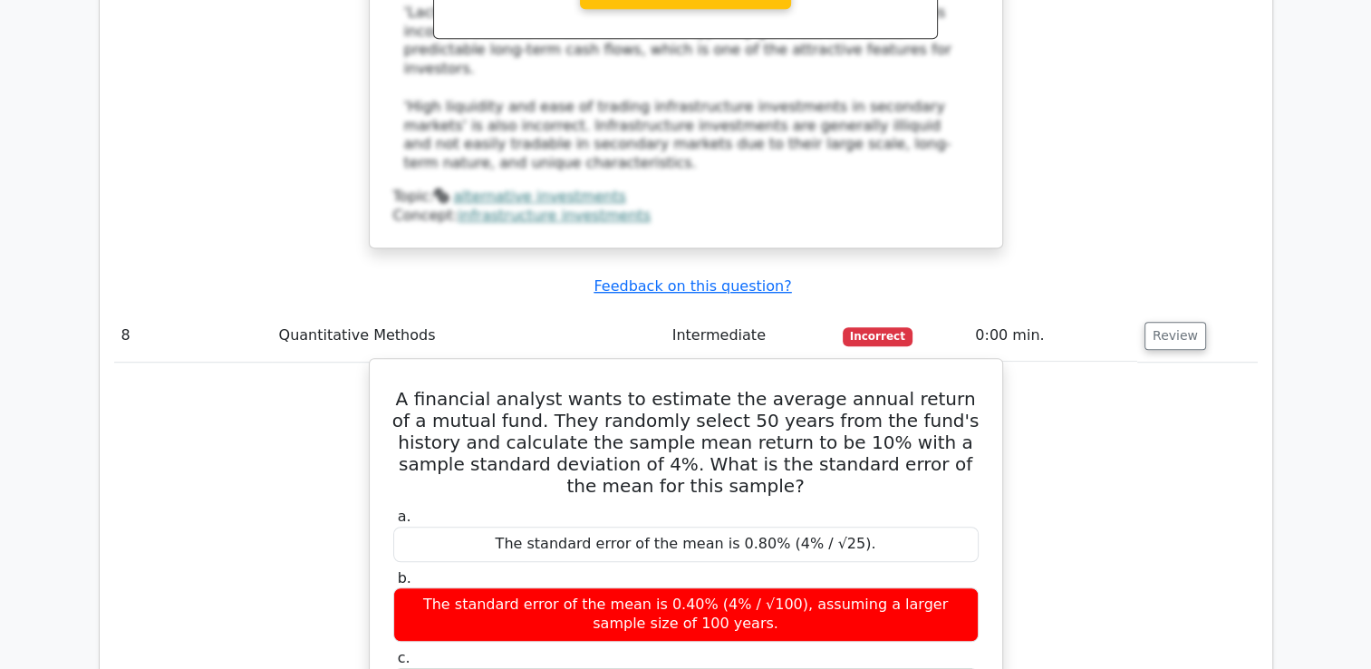
scroll to position [8247, 0]
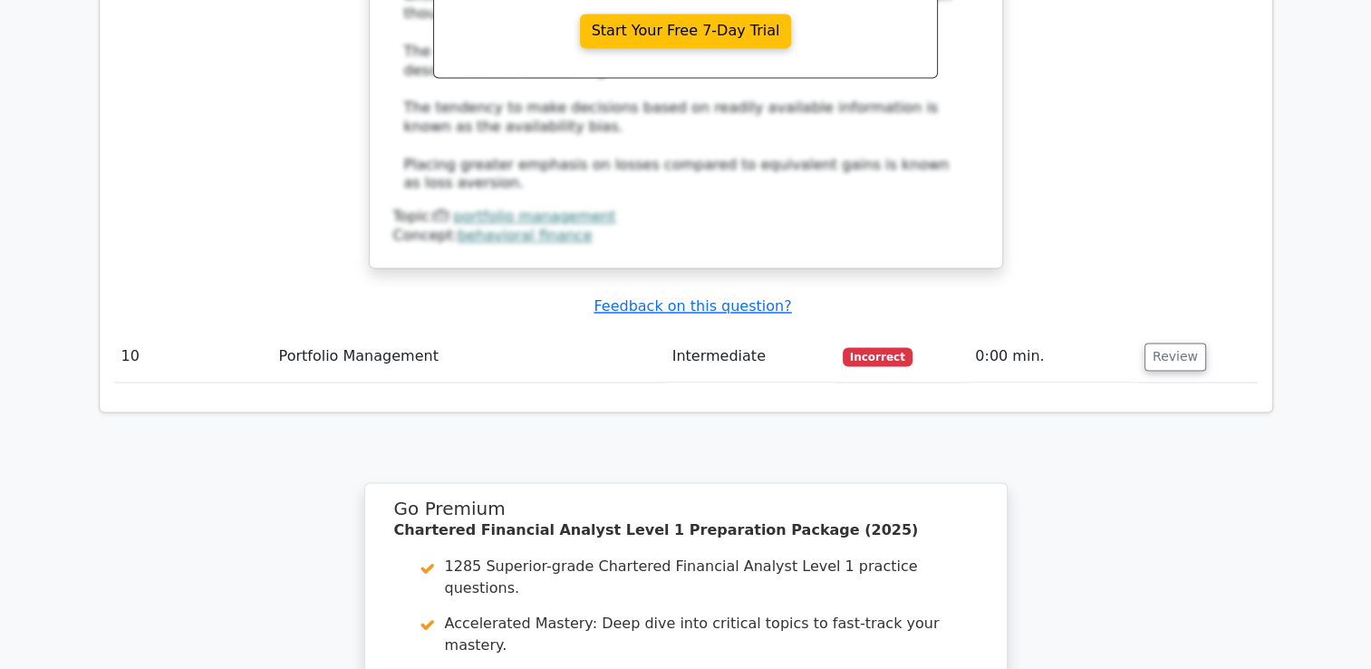
scroll to position [9745, 0]
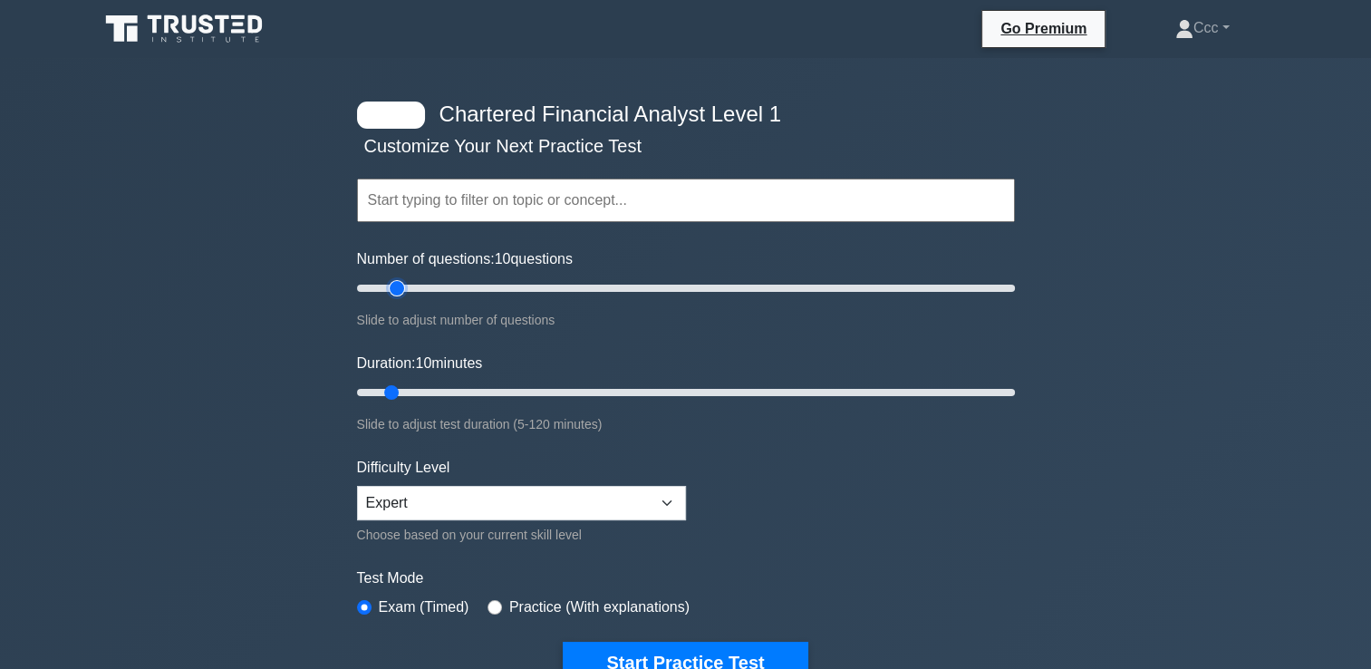
type input "15"
click at [403, 288] on input "Number of questions: 10 questions" at bounding box center [686, 288] width 658 height 22
click at [729, 651] on button "Start Practice Test" at bounding box center [685, 663] width 245 height 42
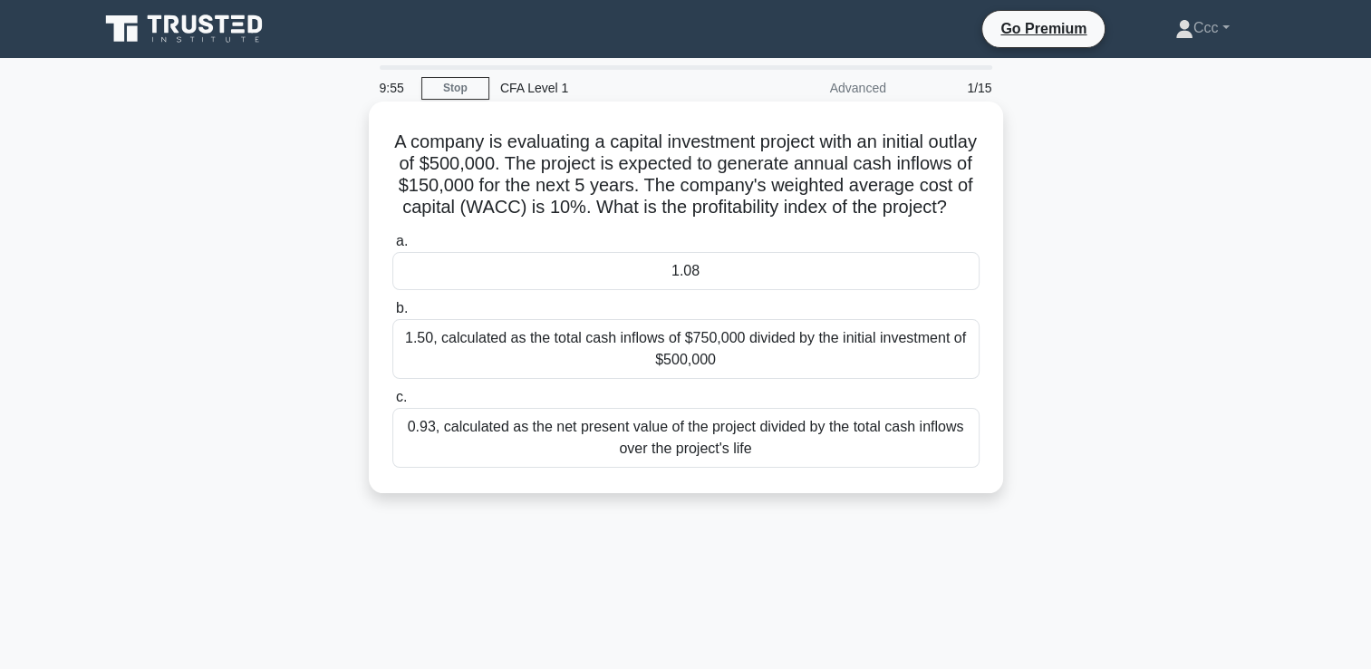
click at [684, 290] on div "1.08" at bounding box center [685, 271] width 587 height 38
click at [392, 247] on input "a. 1.08" at bounding box center [392, 242] width 0 height 12
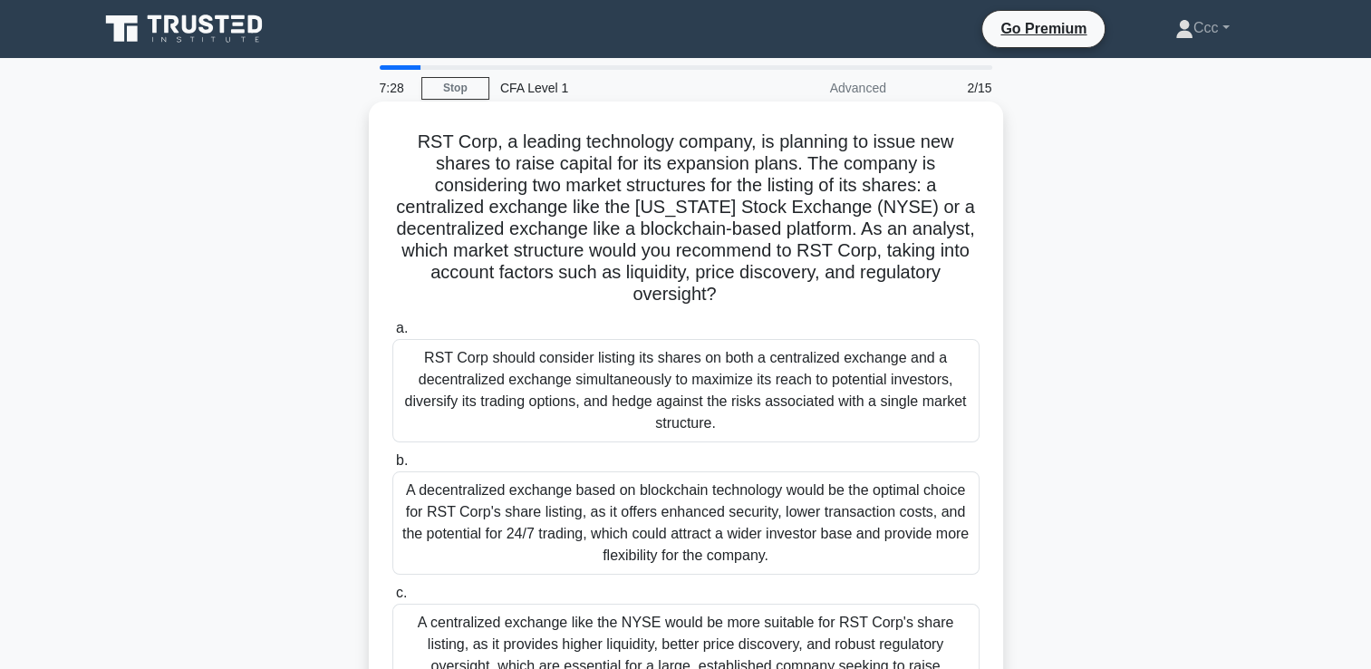
click at [653, 415] on div "RST Corp should consider listing its shares on both a centralized exchange and …" at bounding box center [685, 390] width 587 height 103
click at [392, 334] on input "a. RST Corp should consider listing its shares on both a centralized exchange a…" at bounding box center [392, 329] width 0 height 12
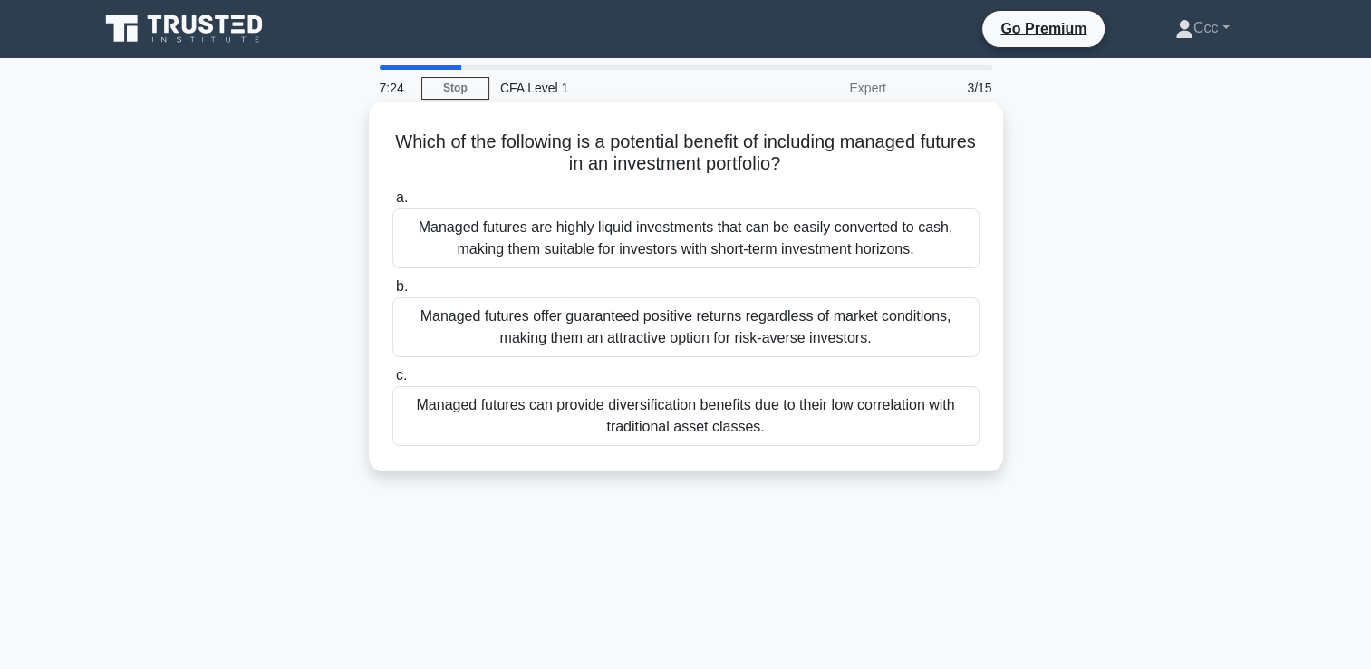
click at [721, 332] on div "Managed futures offer guaranteed positive returns regardless of market conditio…" at bounding box center [685, 327] width 587 height 60
click at [392, 293] on input "b. Managed futures offer guaranteed positive returns regardless of market condi…" at bounding box center [392, 287] width 0 height 12
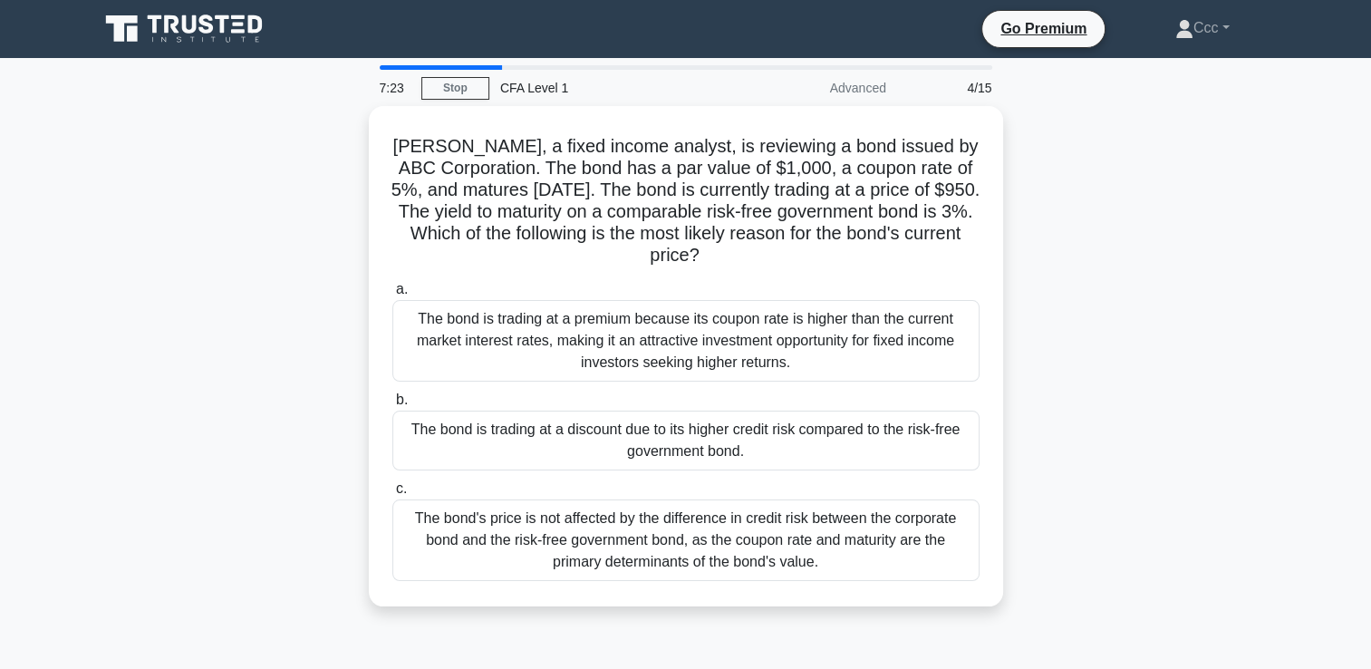
click at [721, 332] on div "The bond is trading at a premium because its coupon rate is higher than the cur…" at bounding box center [685, 341] width 587 height 82
click at [392, 295] on input "a. The bond is trading at a premium because its coupon rate is higher than the …" at bounding box center [392, 290] width 0 height 12
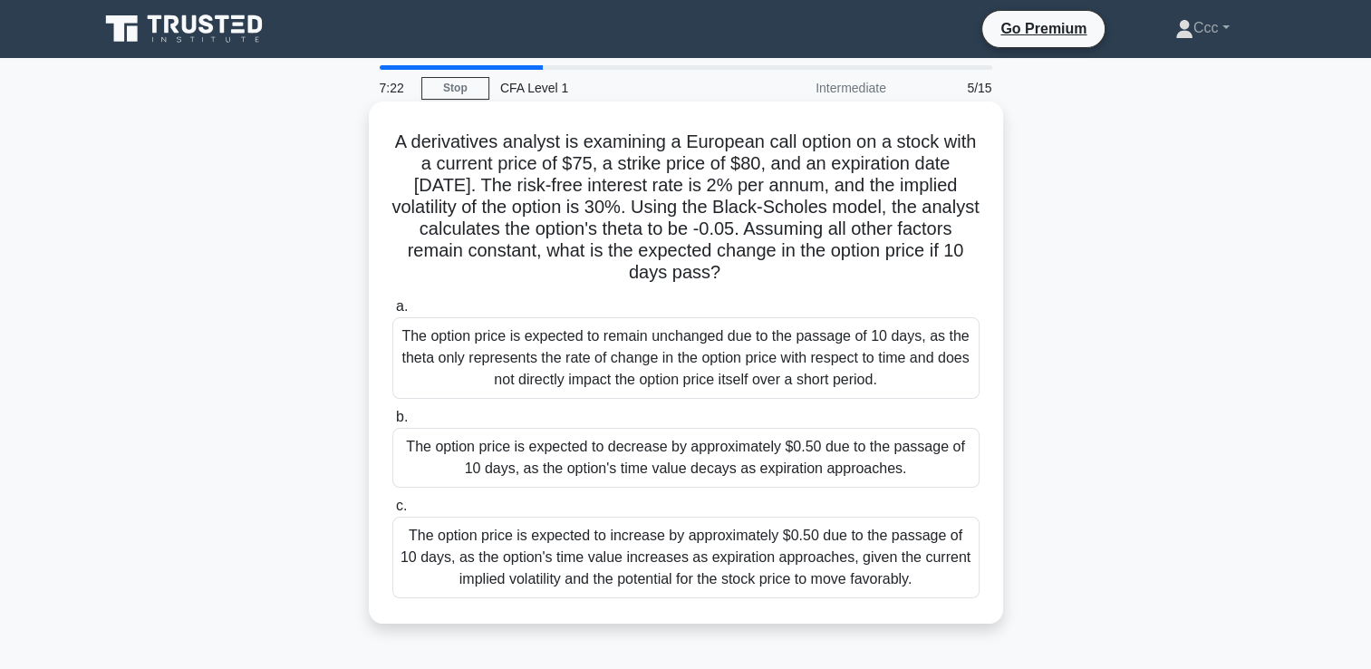
click at [735, 454] on div "The option price is expected to decrease by approximately $0.50 due to the pass…" at bounding box center [685, 458] width 587 height 60
click at [392, 423] on input "b. The option price is expected to decrease by approximately $0.50 due to the p…" at bounding box center [392, 417] width 0 height 12
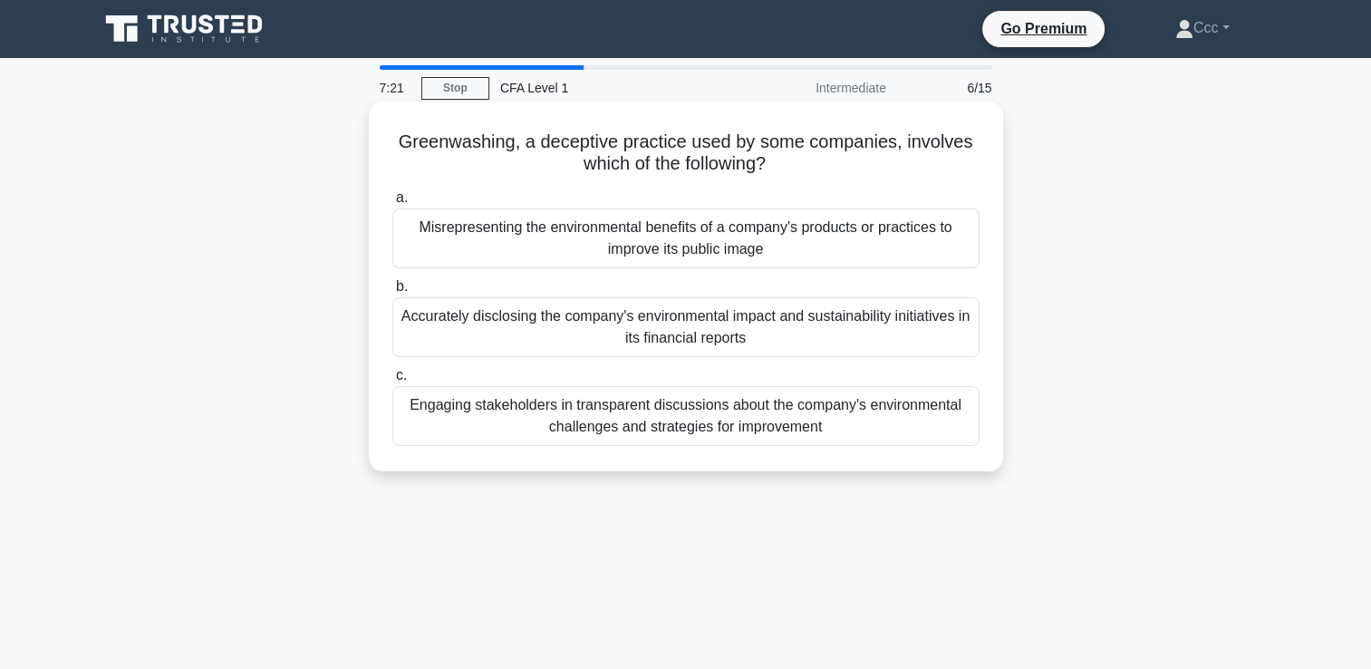
click at [772, 353] on div "Accurately disclosing the company's environmental impact and sustainability ini…" at bounding box center [685, 327] width 587 height 60
click at [392, 293] on input "b. Accurately disclosing the company's environmental impact and sustainability …" at bounding box center [392, 287] width 0 height 12
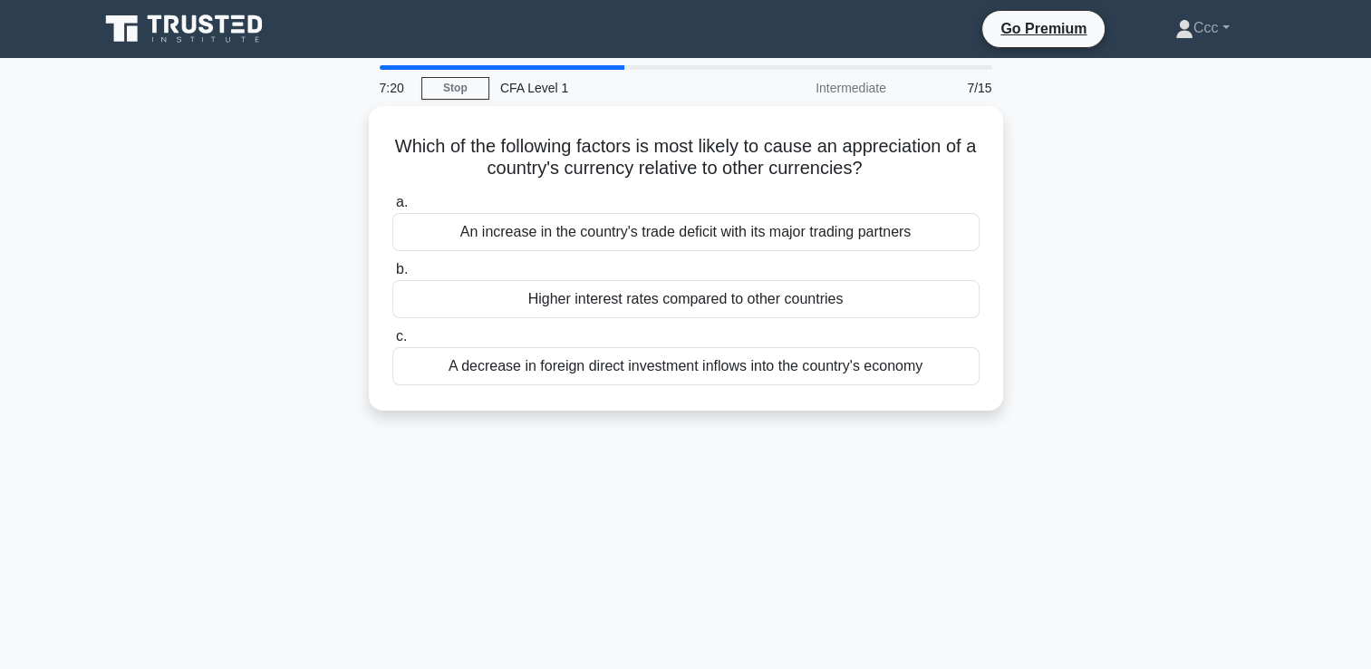
click at [772, 353] on div "A decrease in foreign direct investment inflows into the country's economy" at bounding box center [685, 366] width 587 height 38
click at [392, 343] on input "c. A decrease in foreign direct investment inflows into the country's economy" at bounding box center [392, 337] width 0 height 12
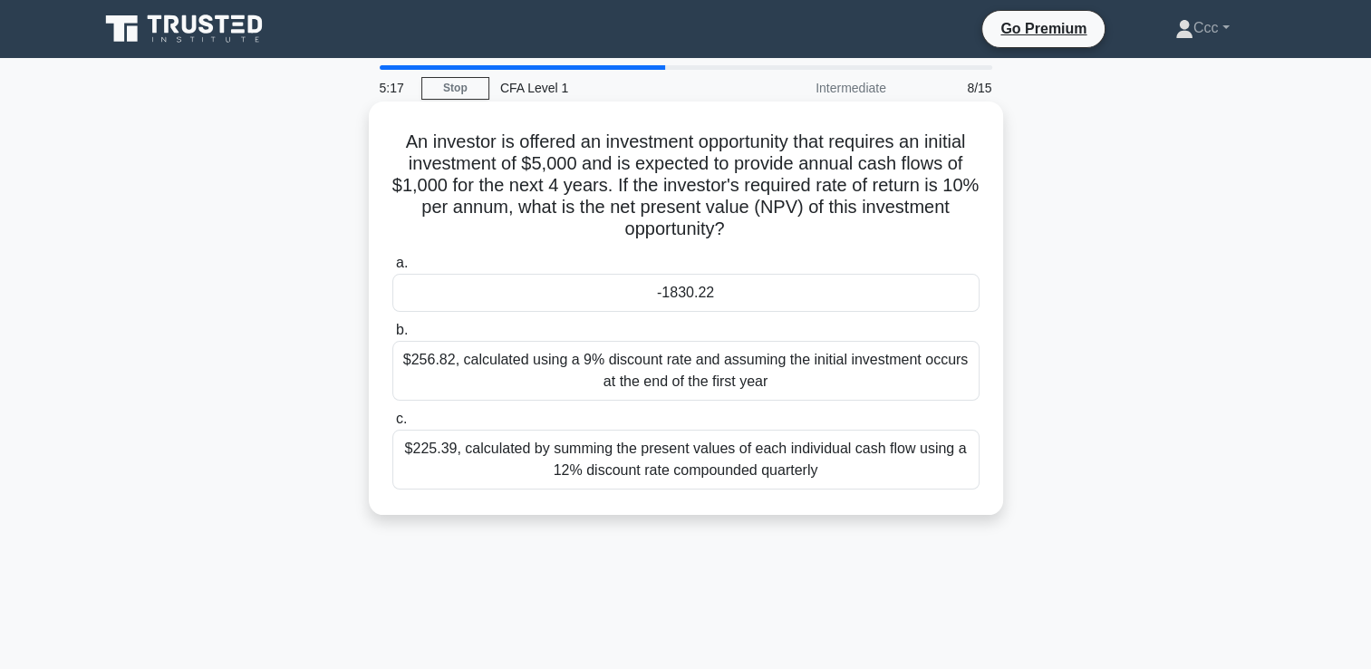
click at [774, 351] on div "$256.82, calculated using a 9% discount rate and assuming the initial investmen…" at bounding box center [685, 371] width 587 height 60
click at [392, 336] on input "b. $256.82, calculated using a 9% discount rate and assuming the initial invest…" at bounding box center [392, 330] width 0 height 12
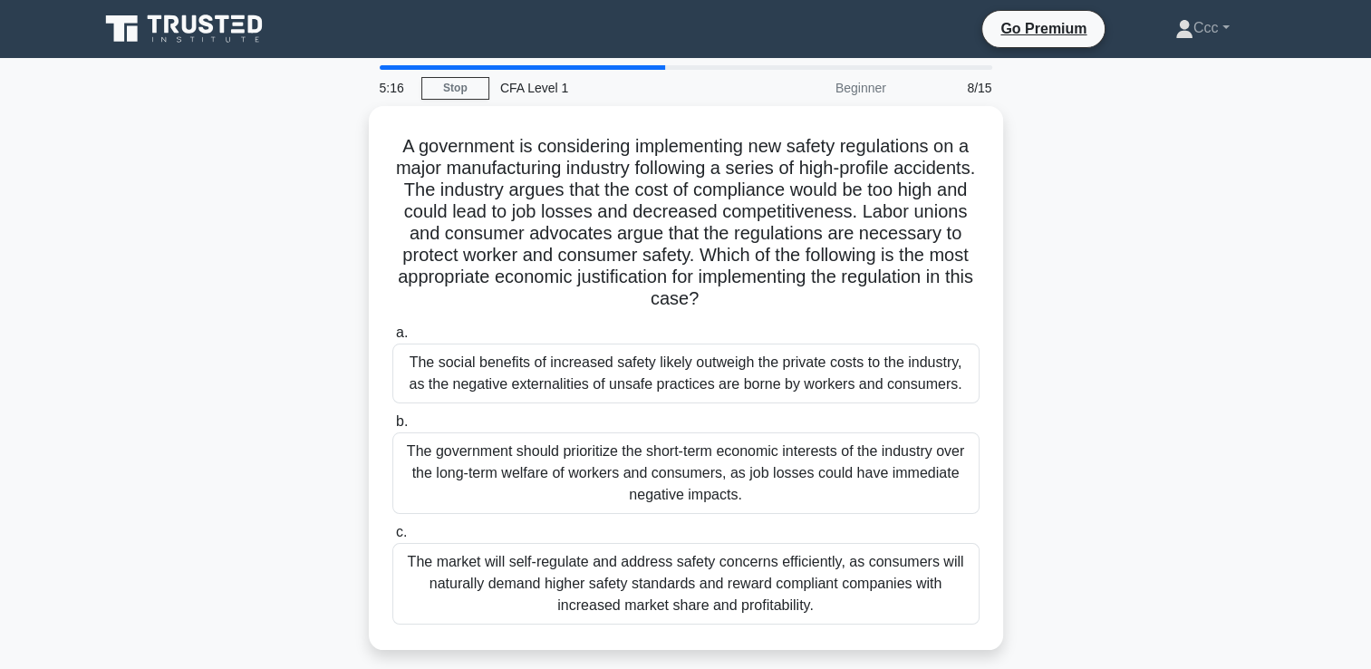
click at [774, 351] on div "The social benefits of increased safety likely outweigh the private costs to th…" at bounding box center [685, 373] width 587 height 60
click at [392, 339] on input "a. The social benefits of increased safety likely outweigh the private costs to…" at bounding box center [392, 333] width 0 height 12
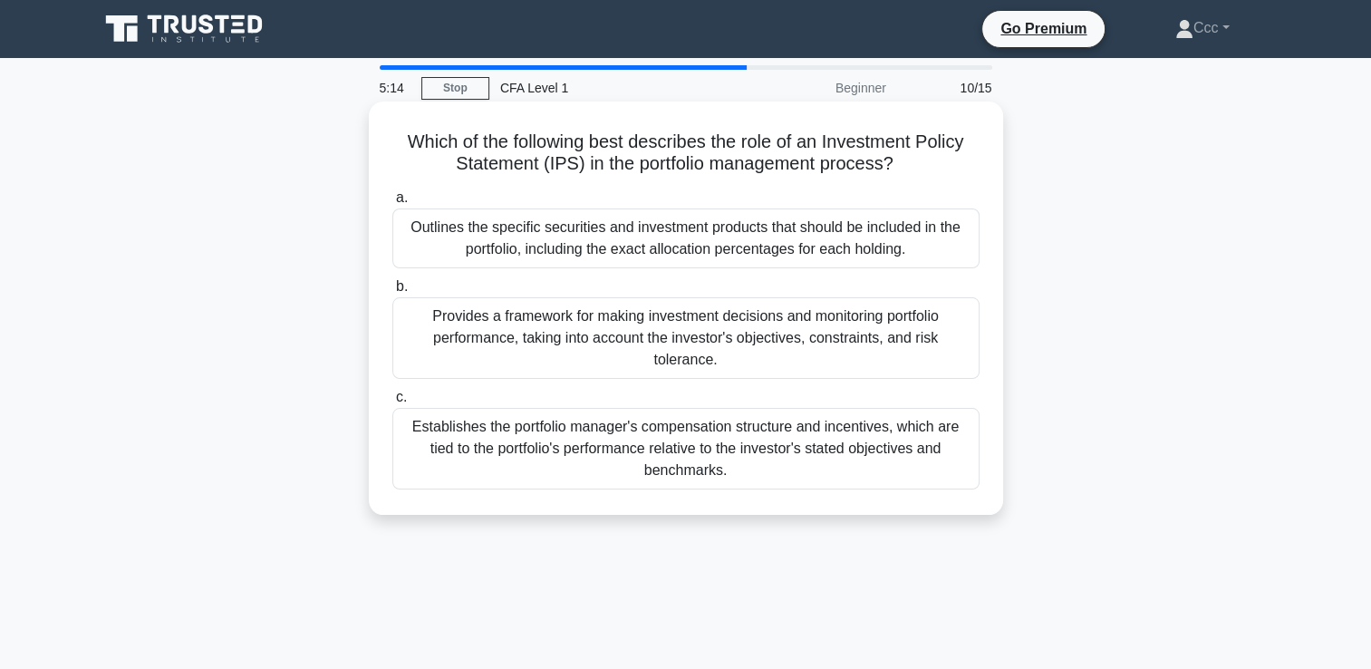
click at [625, 386] on label "c. Establishes the portfolio manager's compensation structure and incentives, w…" at bounding box center [685, 437] width 587 height 103
click at [392, 392] on input "c. Establishes the portfolio manager's compensation structure and incentives, w…" at bounding box center [392, 398] width 0 height 12
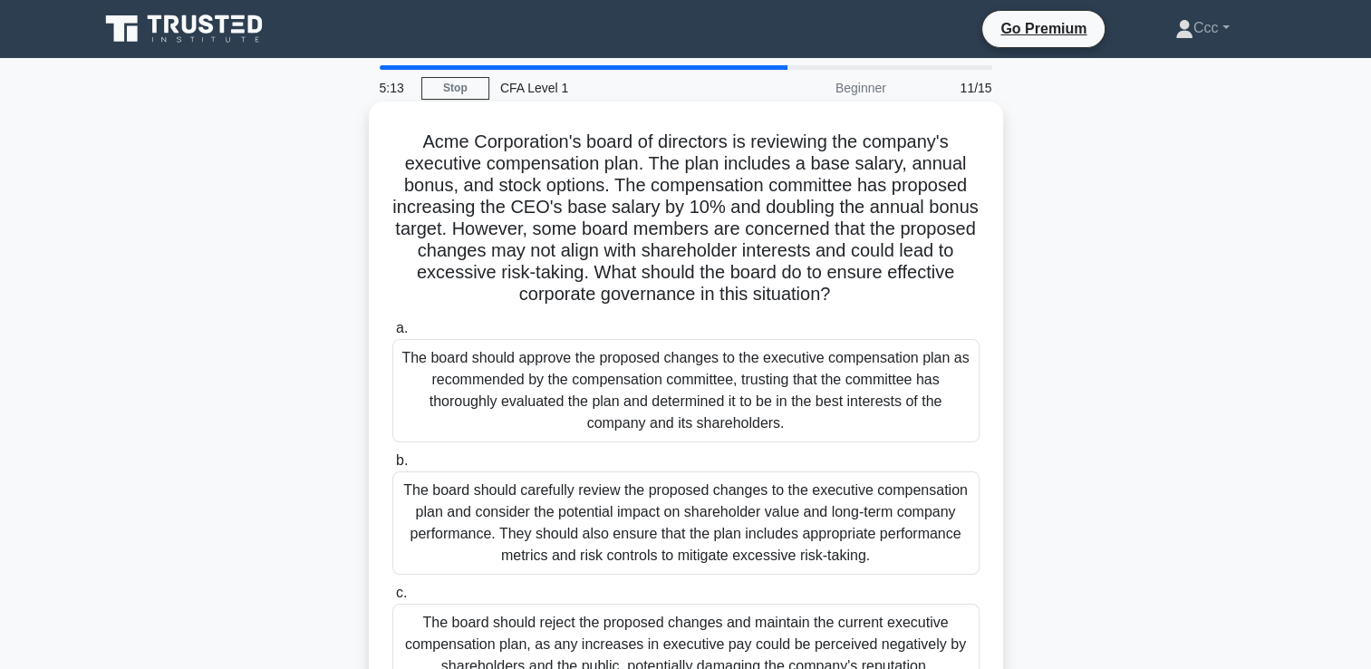
click at [627, 438] on div "The board should approve the proposed changes to the executive compensation pla…" at bounding box center [685, 390] width 587 height 103
click at [392, 334] on input "a. The board should approve the proposed changes to the executive compensation …" at bounding box center [392, 329] width 0 height 12
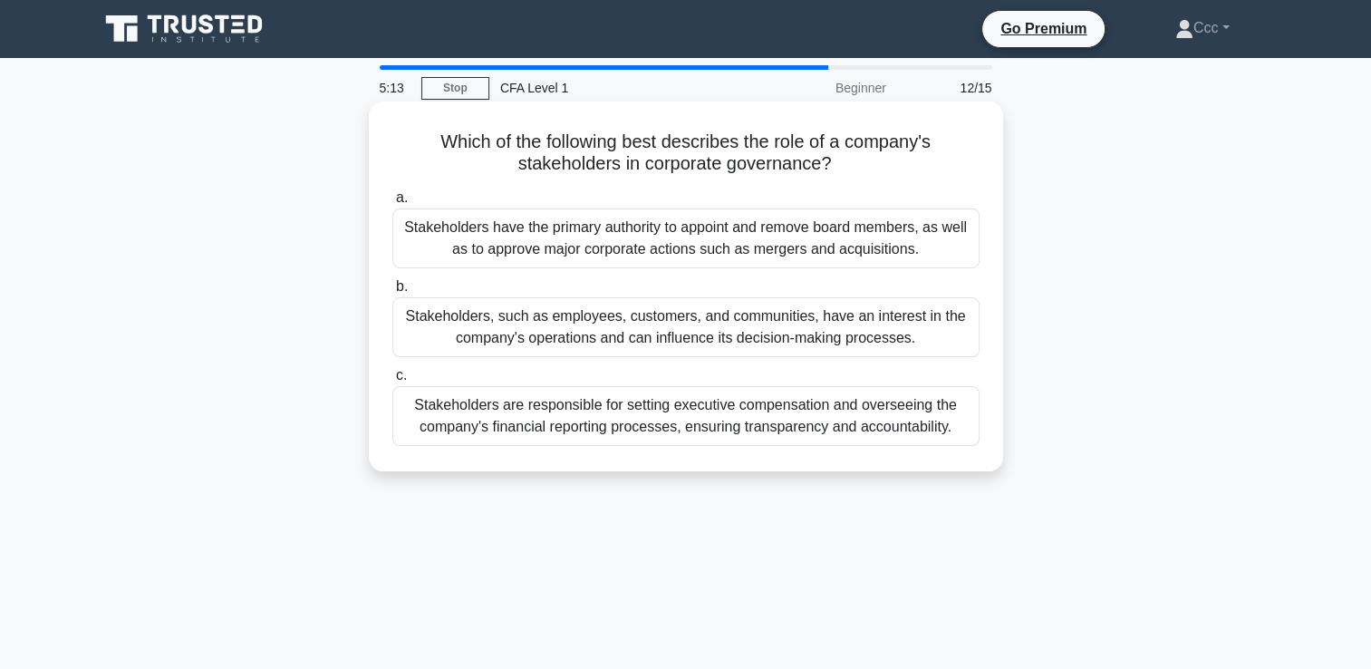
click at [634, 407] on div "Stakeholders are responsible for setting executive compensation and overseeing …" at bounding box center [685, 416] width 587 height 60
click at [392, 382] on input "c. Stakeholders are responsible for setting executive compensation and overseei…" at bounding box center [392, 376] width 0 height 12
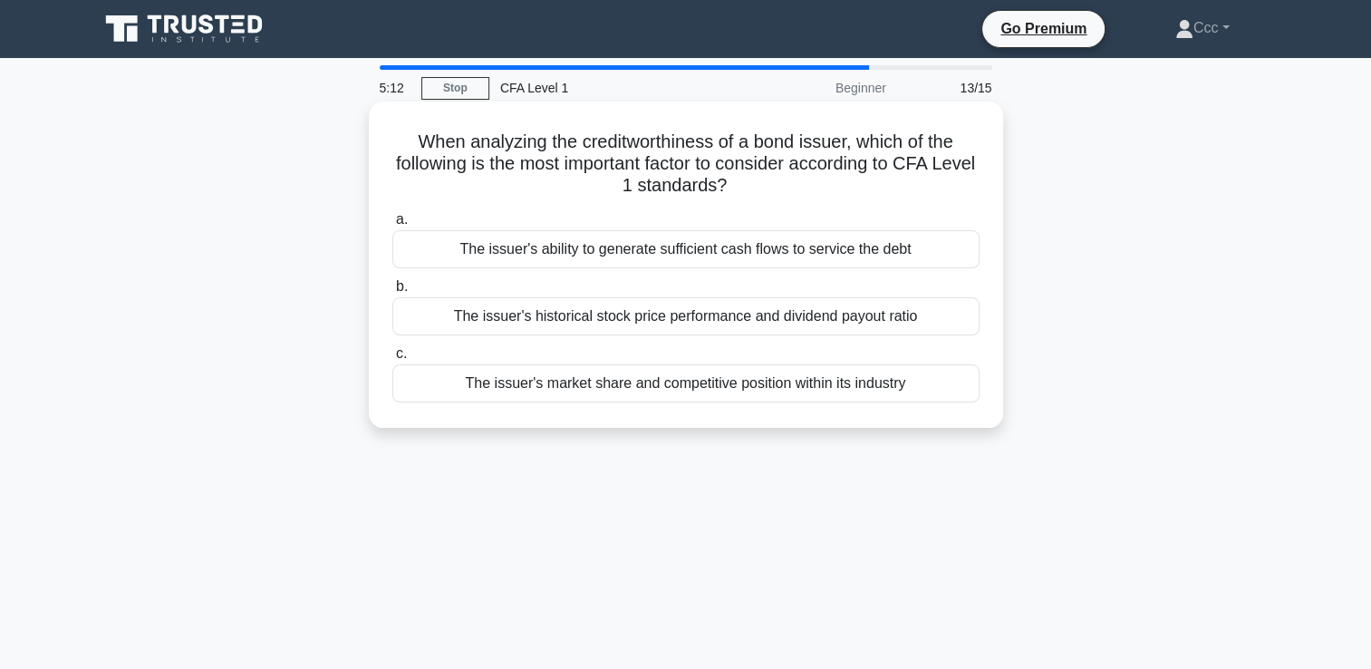
click at [649, 366] on div "The issuer's market share and competitive position within its industry" at bounding box center [685, 383] width 587 height 38
click at [392, 360] on input "c. The issuer's market share and competitive position within its industry" at bounding box center [392, 354] width 0 height 12
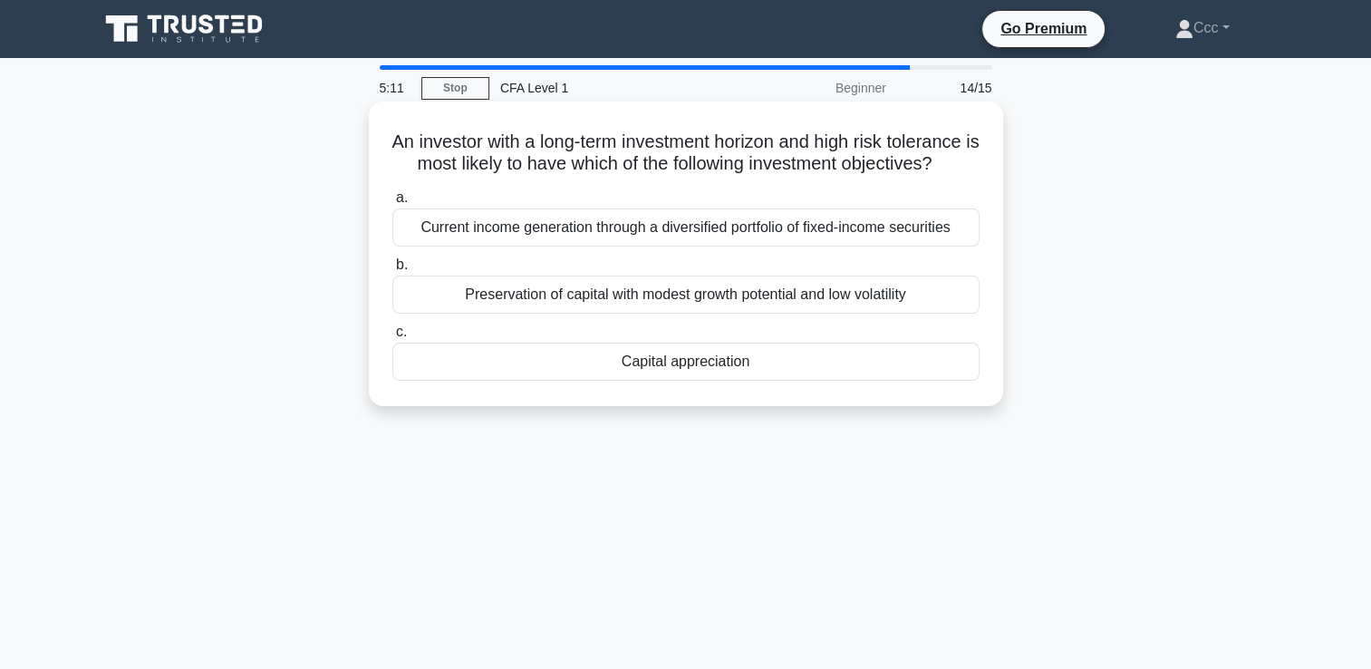
click at [647, 377] on div "Capital appreciation" at bounding box center [685, 362] width 587 height 38
click at [392, 338] on input "c. Capital appreciation" at bounding box center [392, 332] width 0 height 12
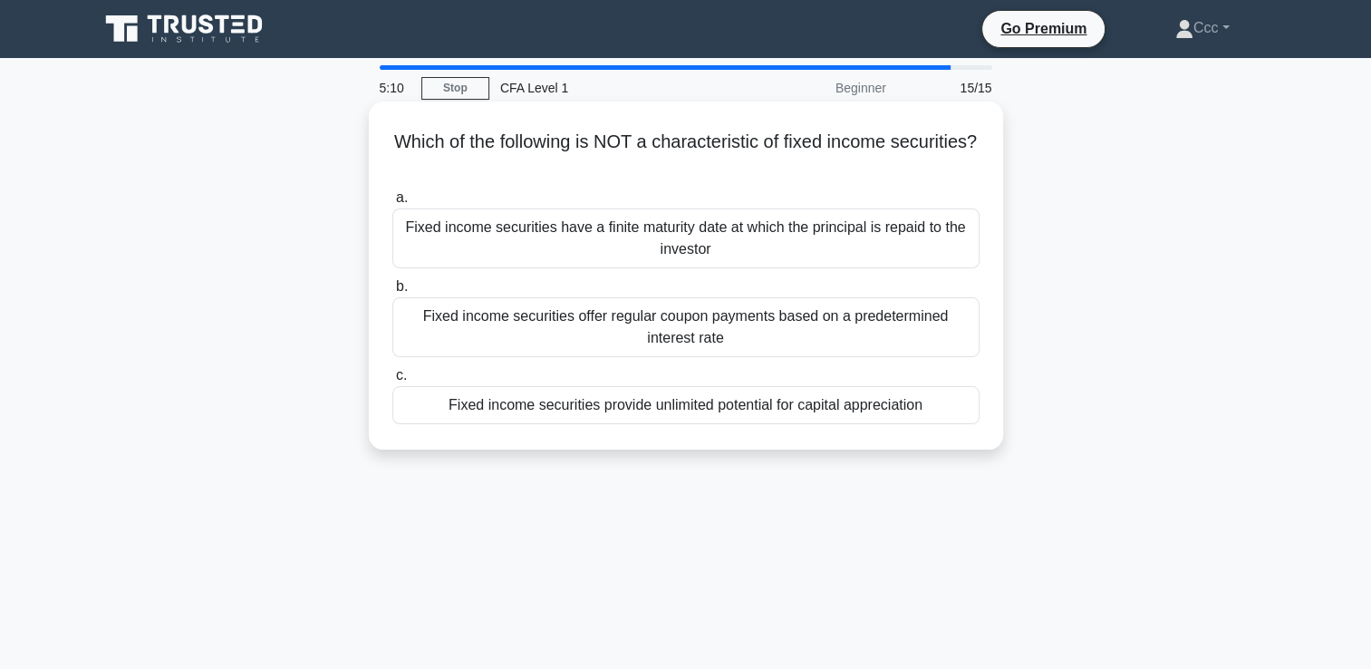
click at [653, 322] on div "Fixed income securities offer regular coupon payments based on a predetermined …" at bounding box center [685, 327] width 587 height 60
click at [392, 293] on input "b. Fixed income securities offer regular coupon payments based on a predetermin…" at bounding box center [392, 287] width 0 height 12
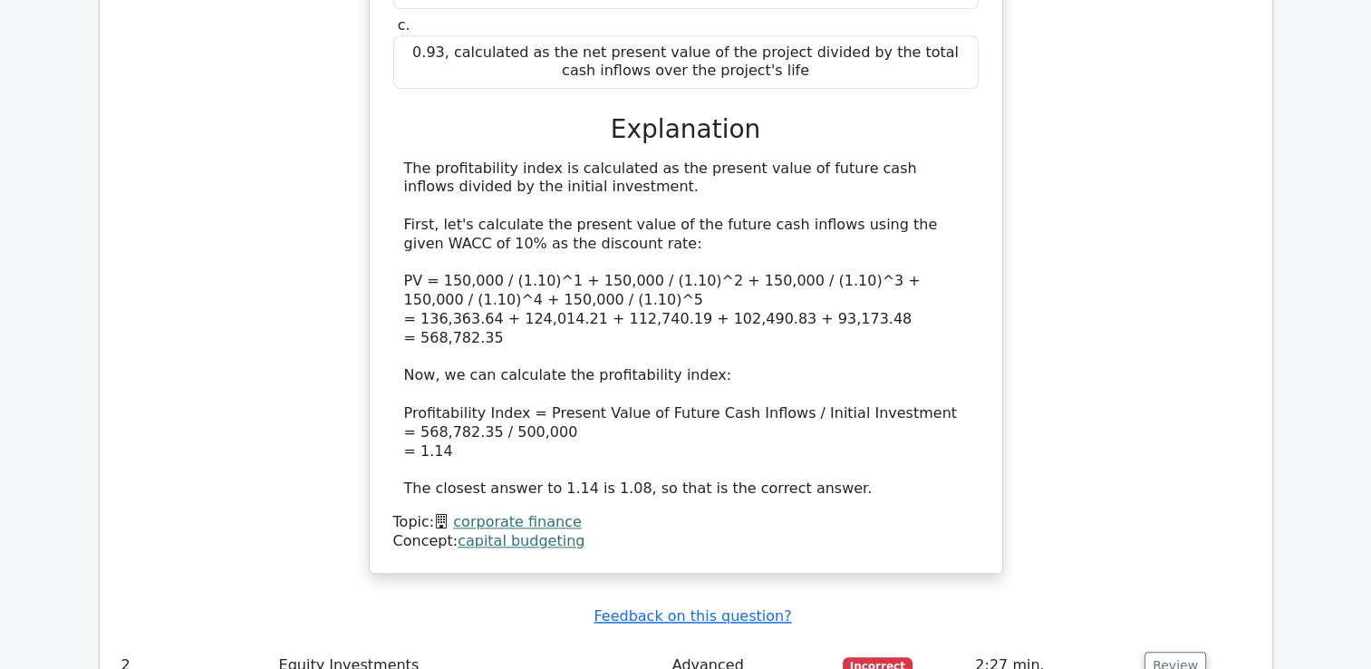
scroll to position [2175, 0]
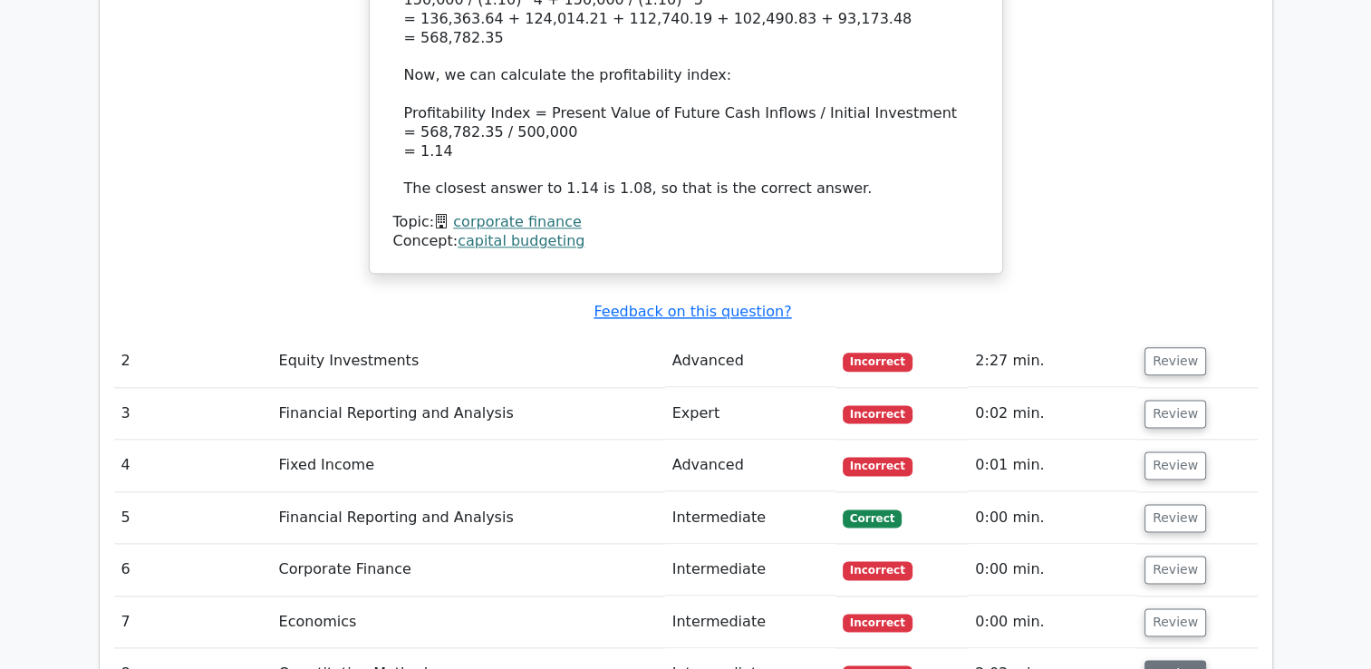
click at [1174, 660] on button "Review" at bounding box center [1176, 674] width 62 height 28
click at [1153, 347] on button "Review" at bounding box center [1176, 361] width 62 height 28
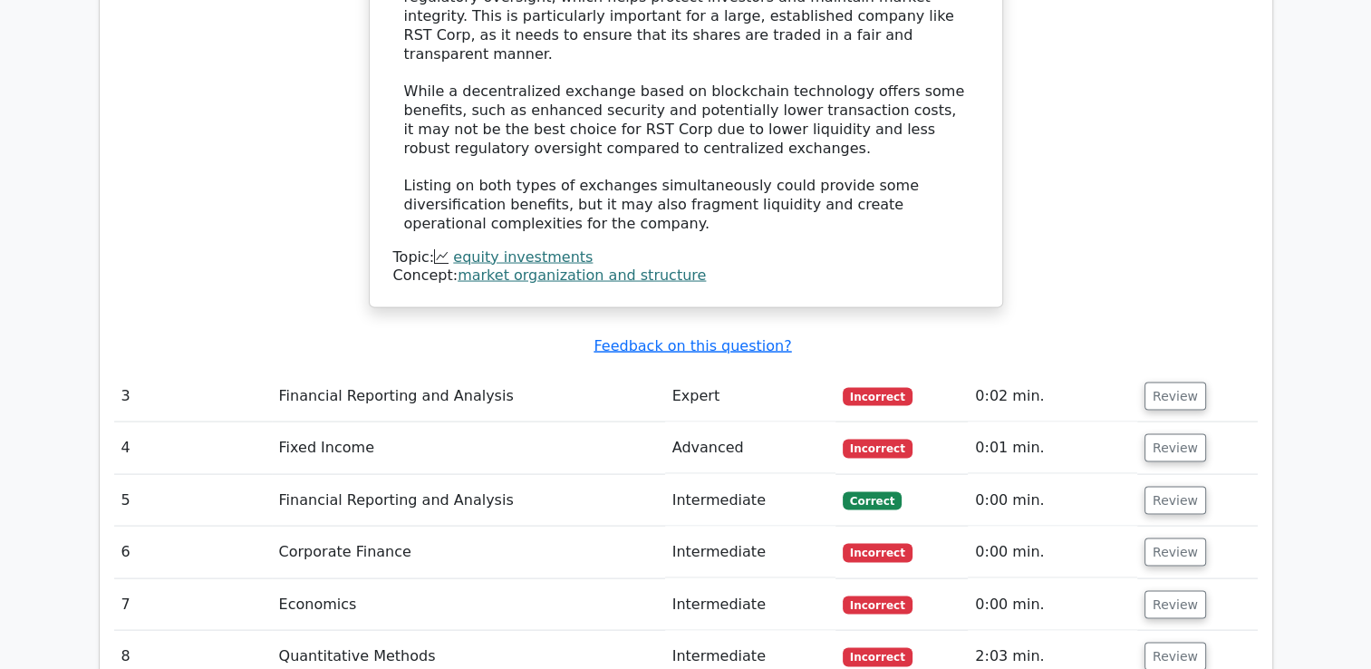
scroll to position [3535, 0]
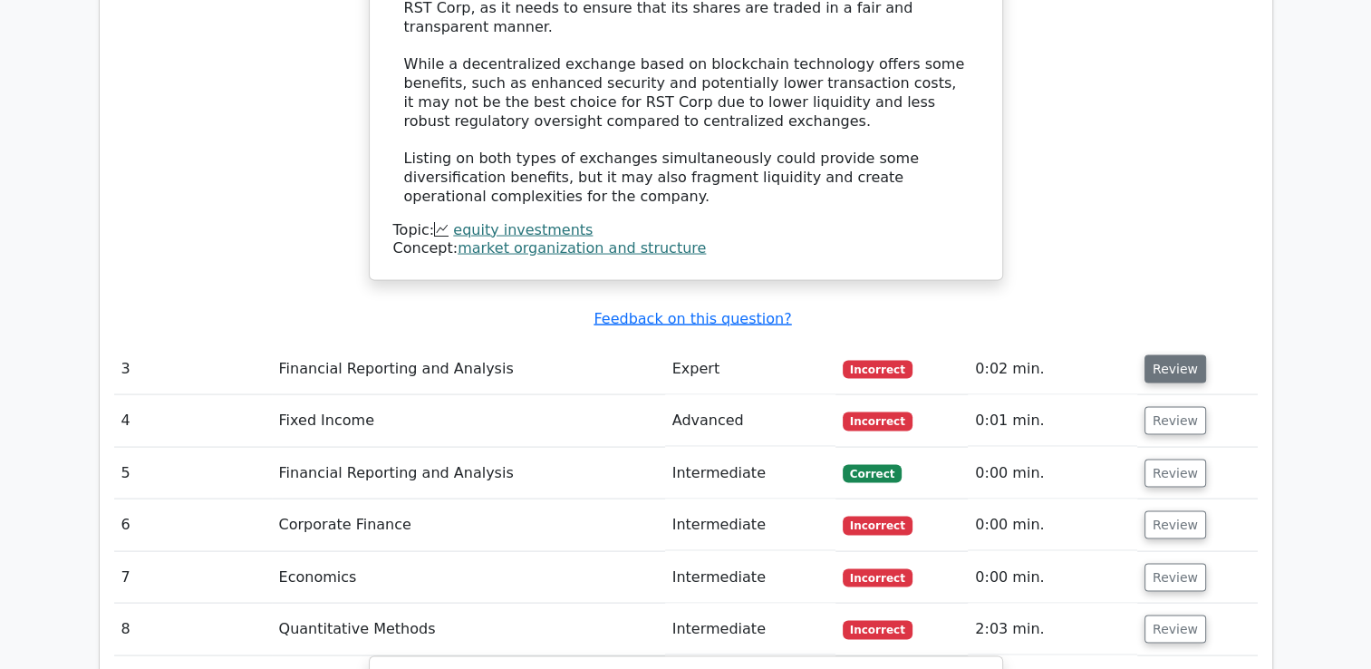
click at [1173, 355] on button "Review" at bounding box center [1176, 369] width 62 height 28
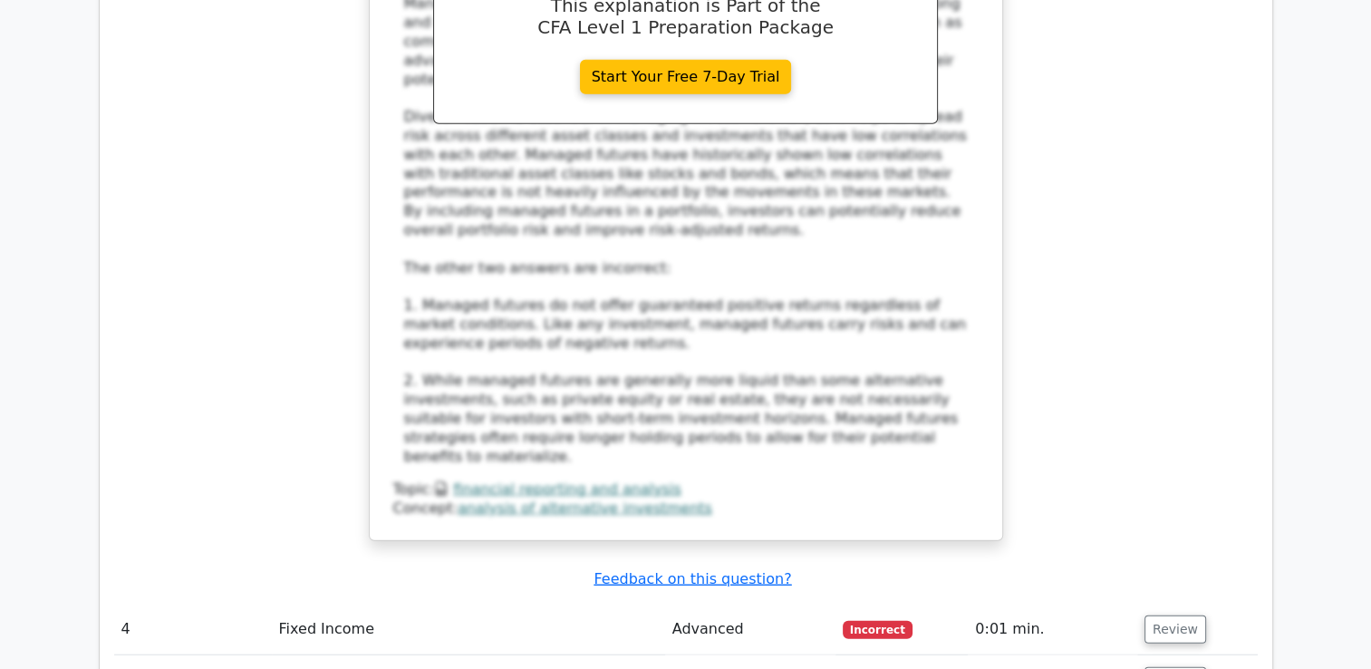
scroll to position [4531, 0]
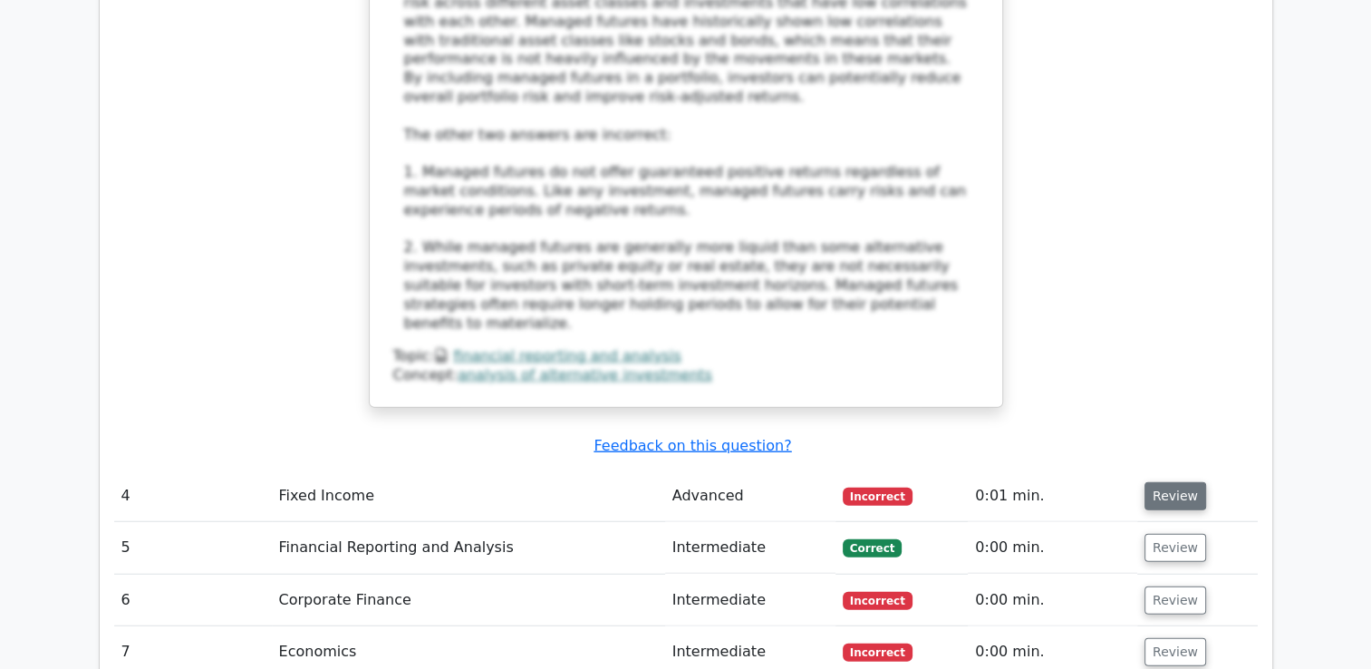
click at [1173, 482] on button "Review" at bounding box center [1176, 496] width 62 height 28
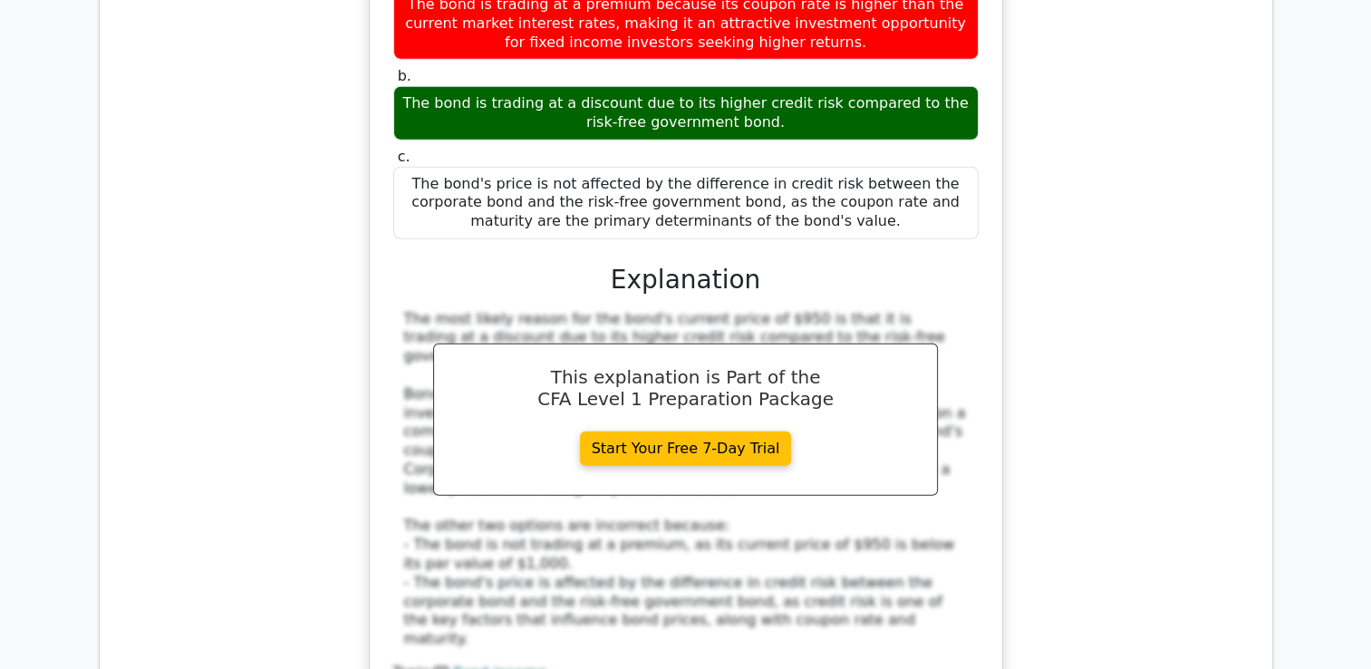
scroll to position [5438, 0]
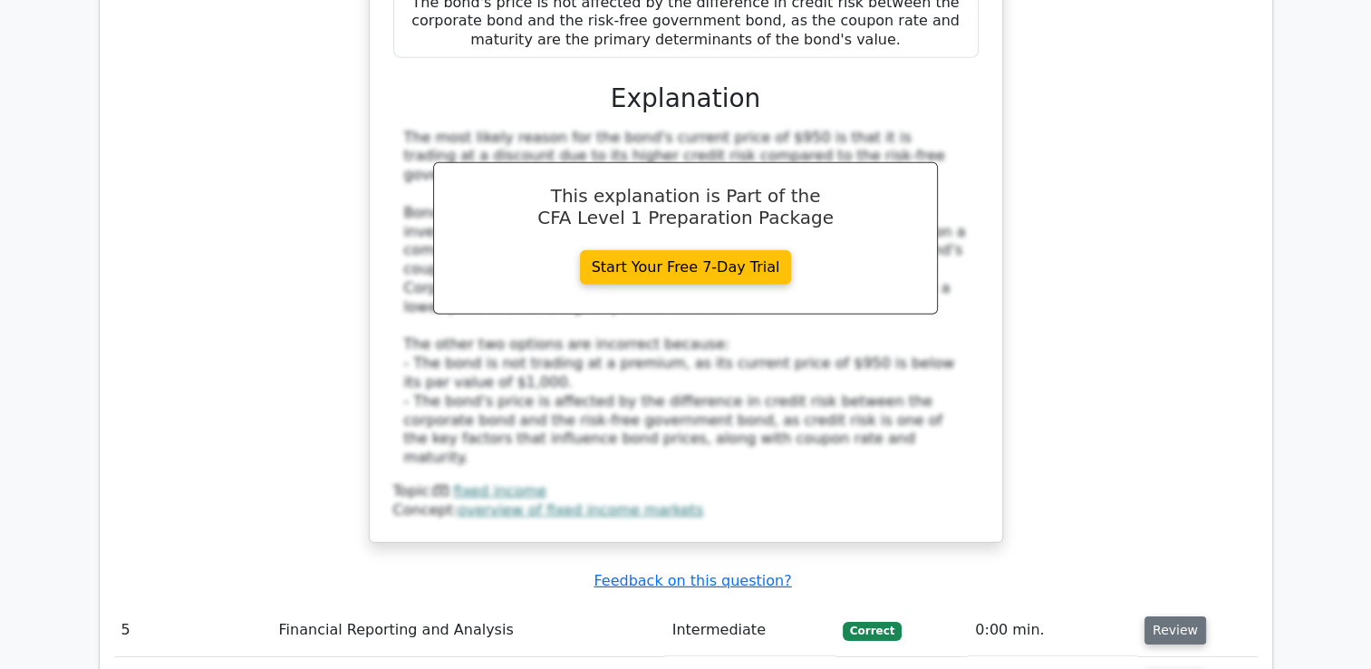
click at [1166, 616] on button "Review" at bounding box center [1176, 630] width 62 height 28
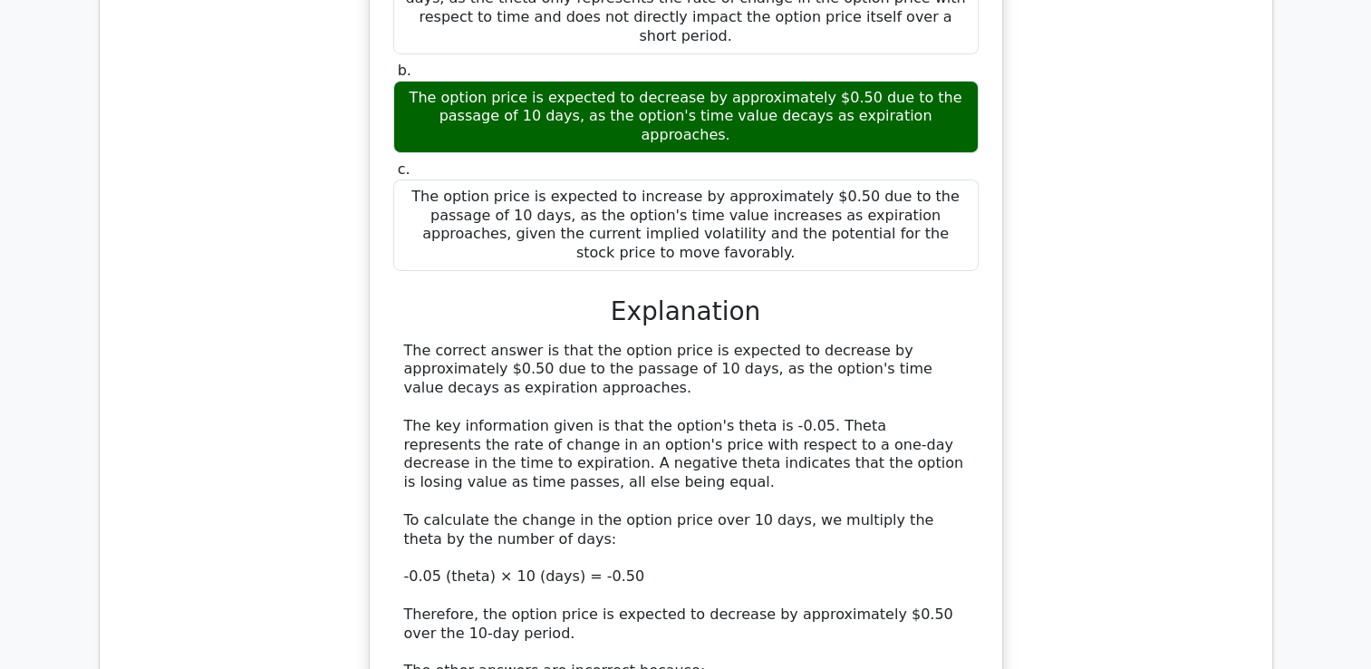
scroll to position [6707, 0]
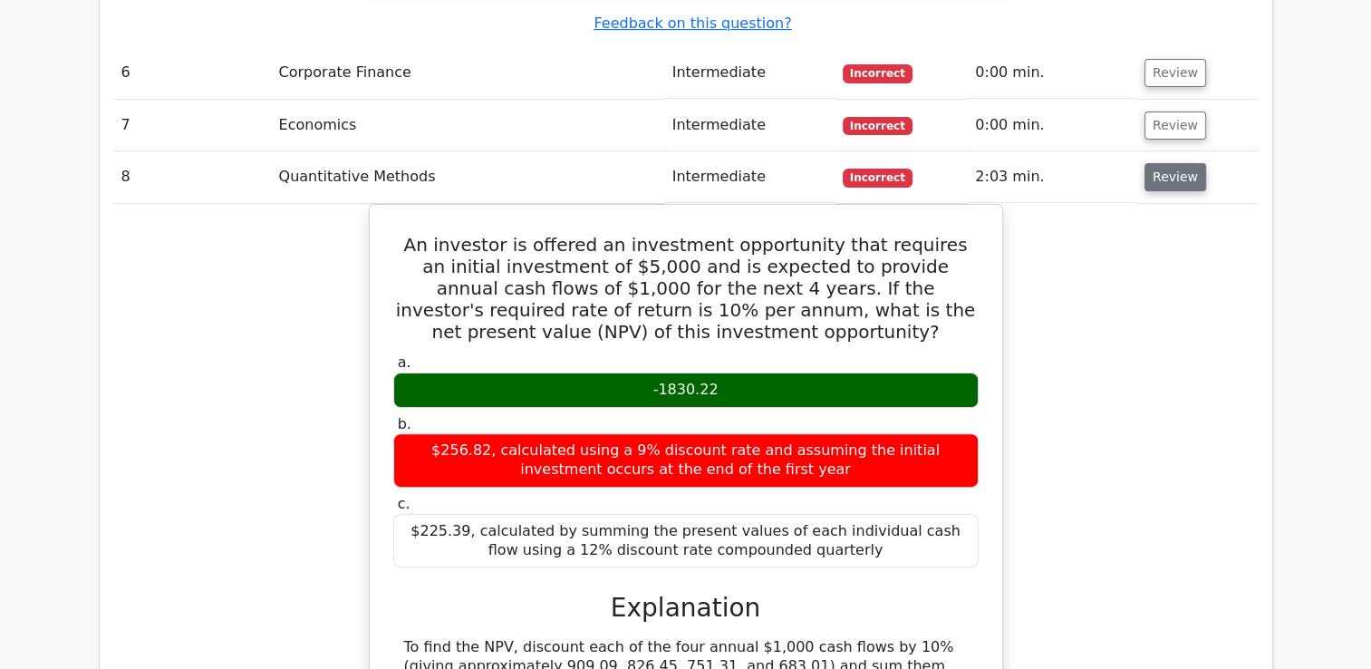
scroll to position [7975, 0]
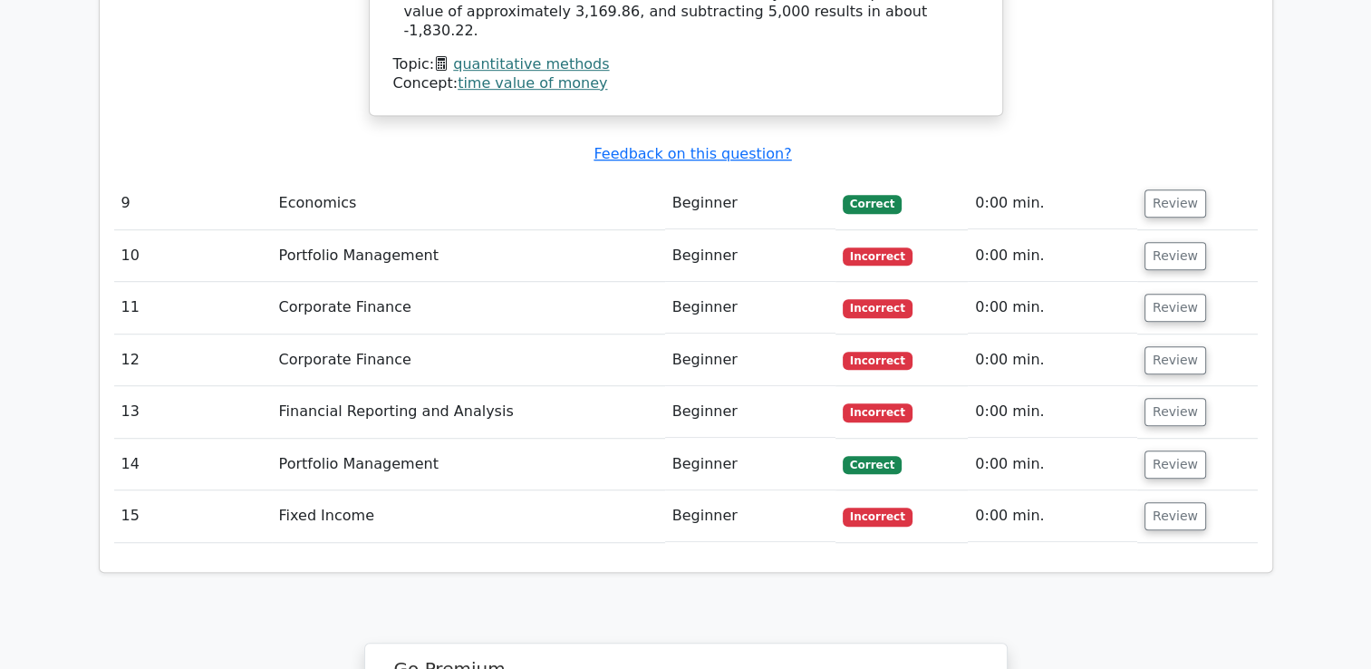
click at [1203, 490] on td "Review" at bounding box center [1197, 516] width 121 height 52
click at [1185, 502] on button "Review" at bounding box center [1176, 516] width 62 height 28
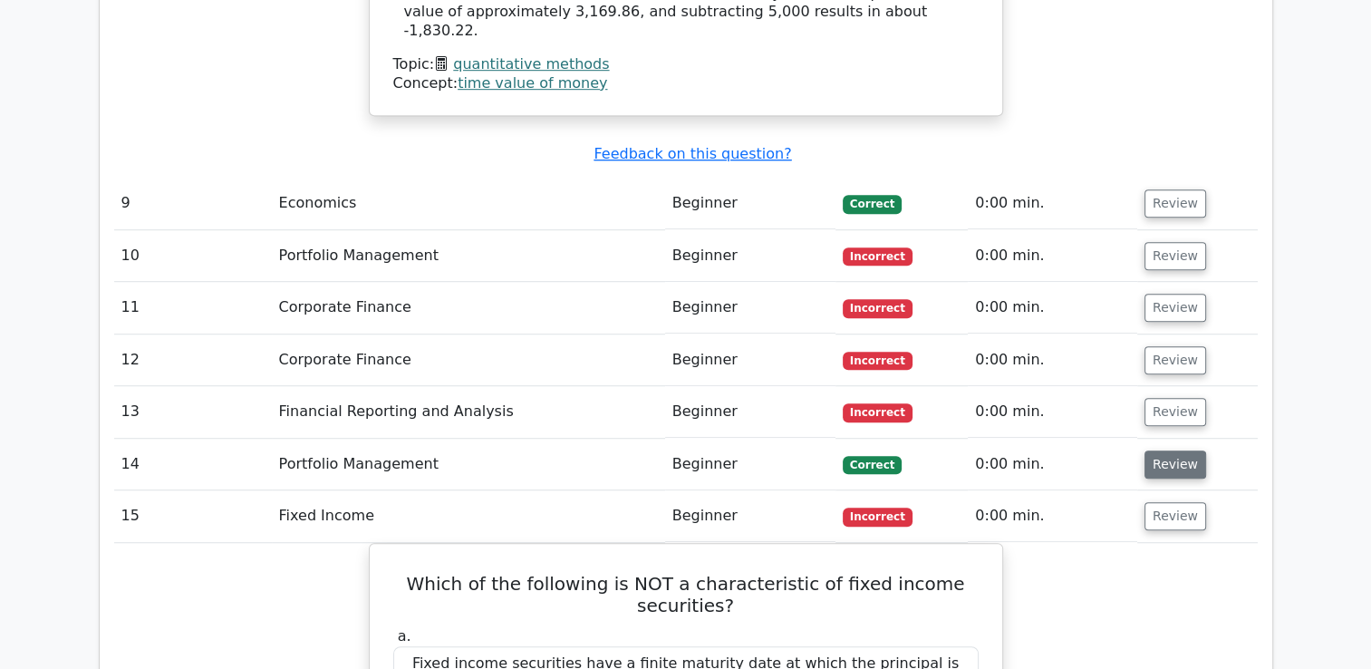
click at [1175, 450] on button "Review" at bounding box center [1176, 464] width 62 height 28
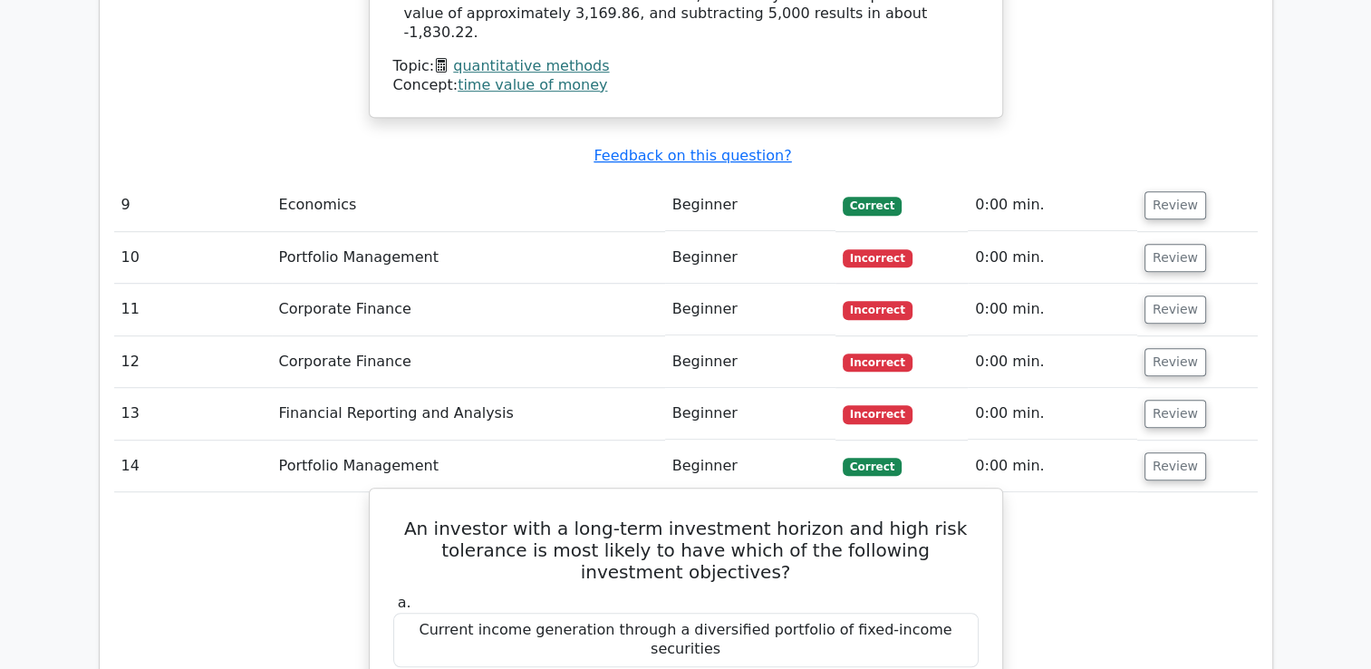
scroll to position [7794, 0]
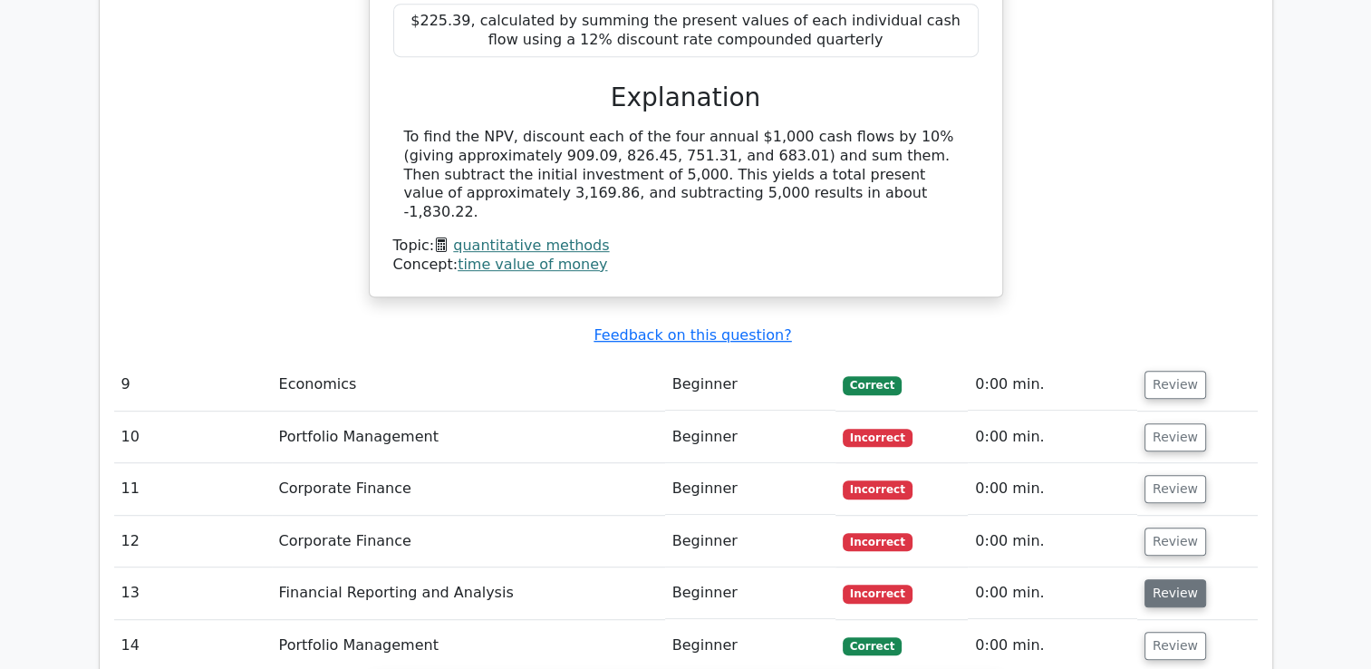
click at [1182, 579] on button "Review" at bounding box center [1176, 593] width 62 height 28
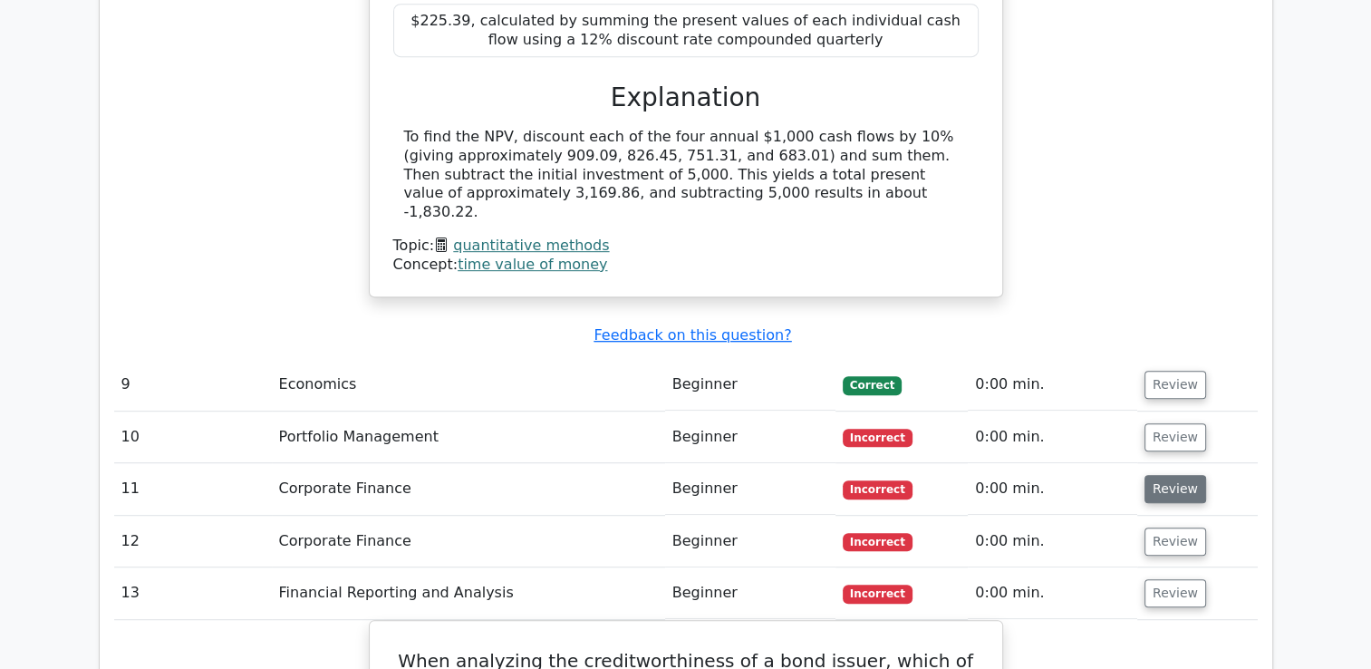
click at [1176, 475] on button "Review" at bounding box center [1176, 489] width 62 height 28
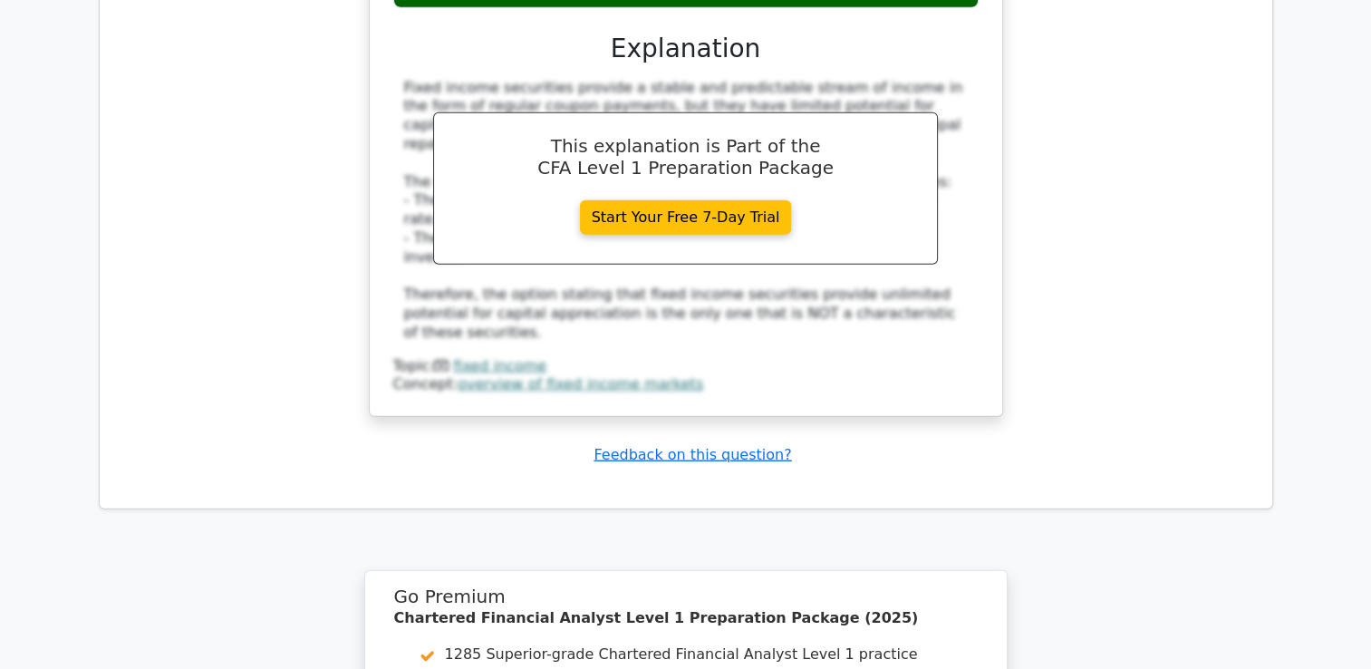
scroll to position [11513, 0]
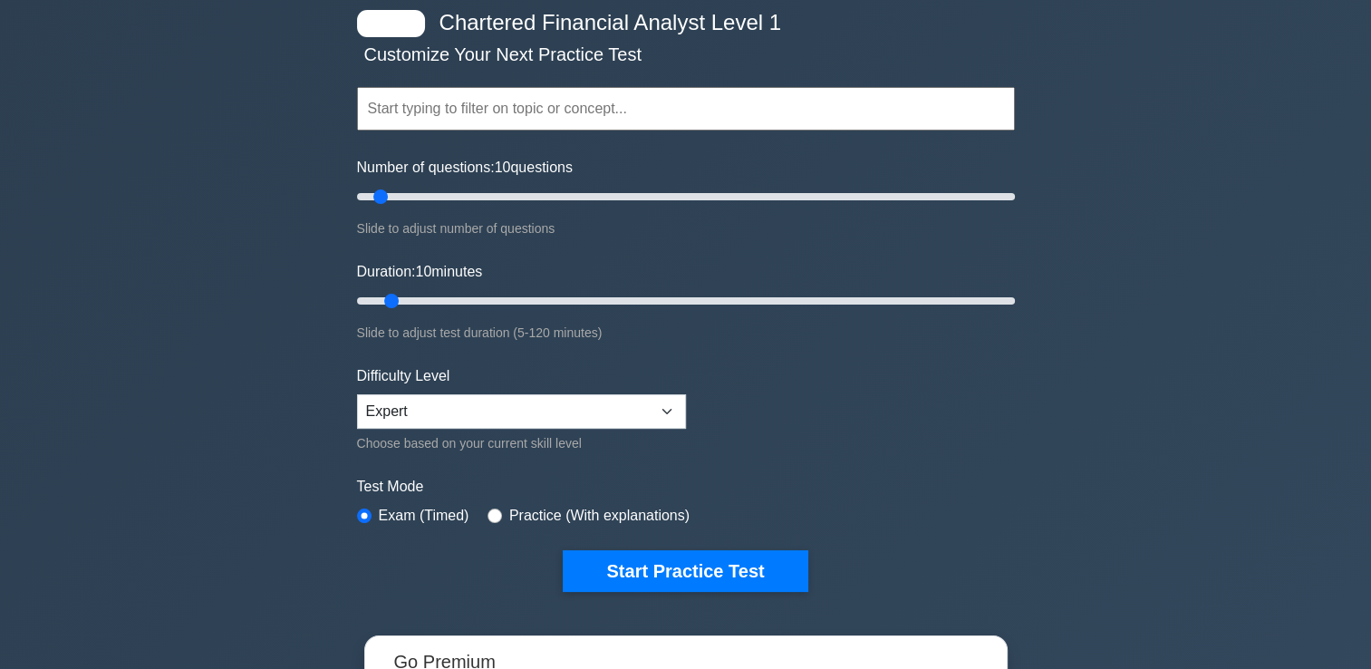
scroll to position [181, 0]
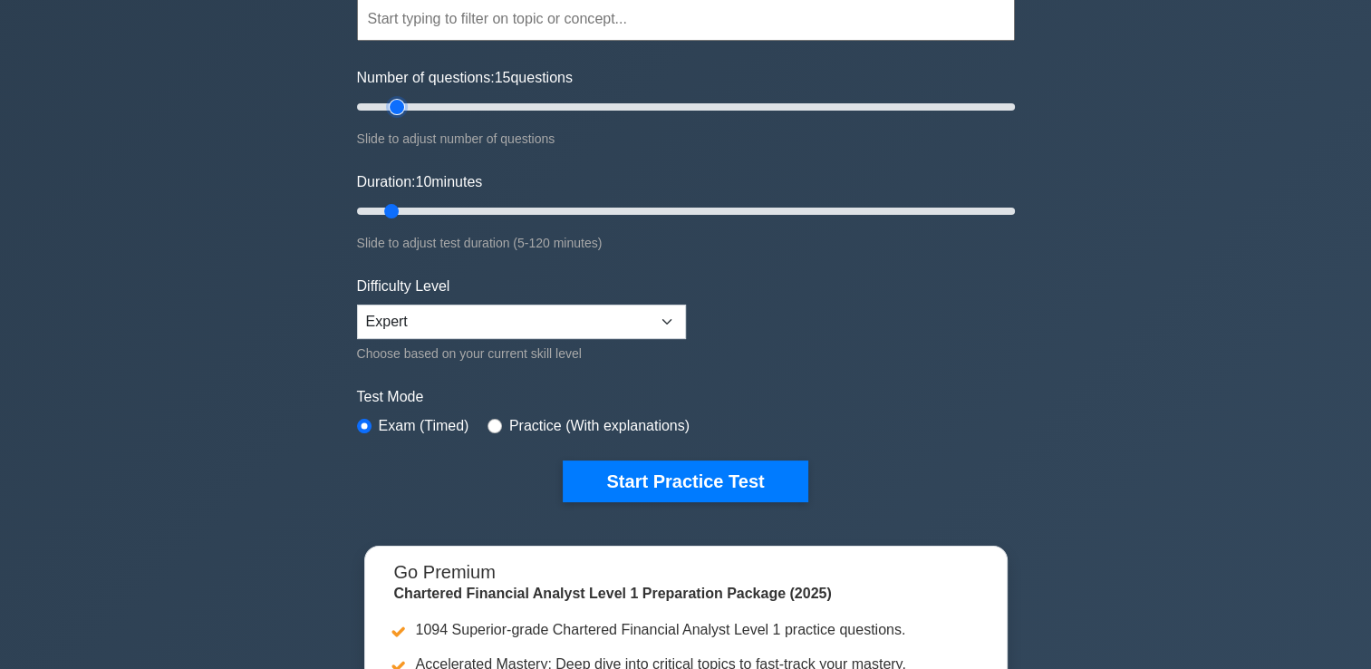
click at [402, 102] on input "Number of questions: 15 questions" at bounding box center [686, 107] width 658 height 22
click at [421, 102] on input "Number of questions: 15 questions" at bounding box center [686, 107] width 658 height 22
click at [402, 106] on input "Number of questions: 15 questions" at bounding box center [686, 107] width 658 height 22
type input "20"
click at [405, 106] on input "Number of questions: 20 questions" at bounding box center [686, 107] width 658 height 22
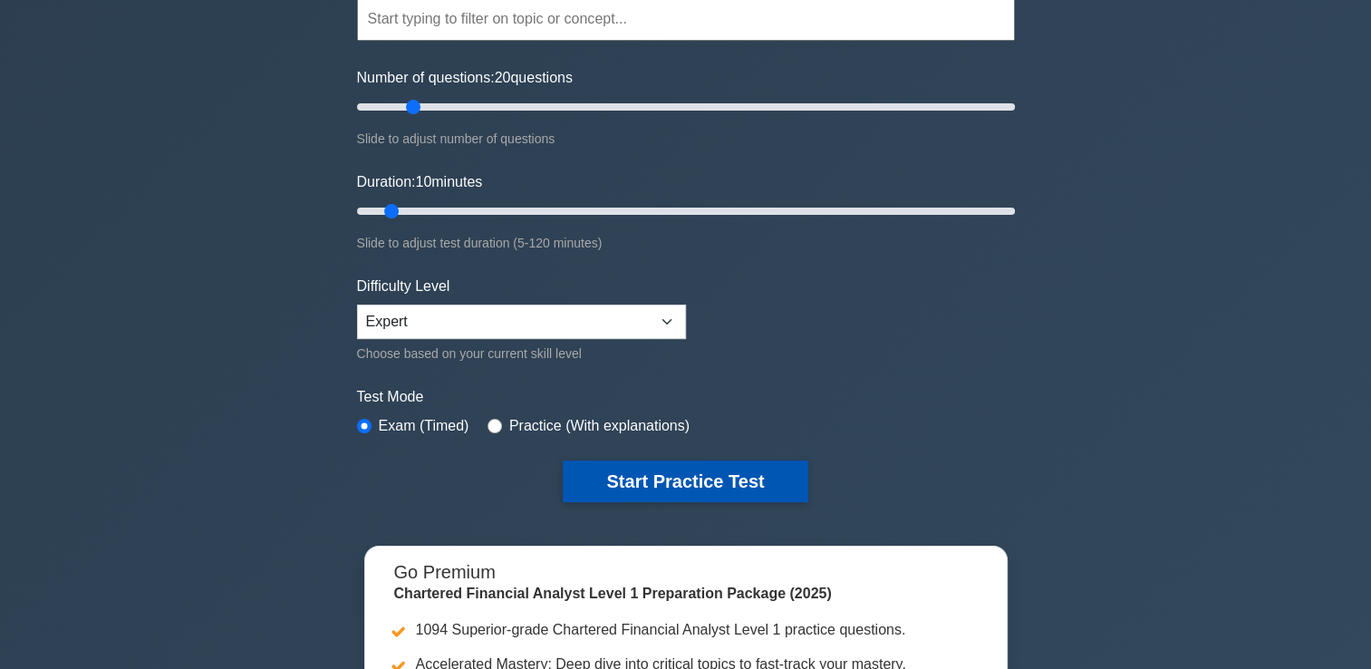
click at [713, 469] on button "Start Practice Test" at bounding box center [685, 481] width 245 height 42
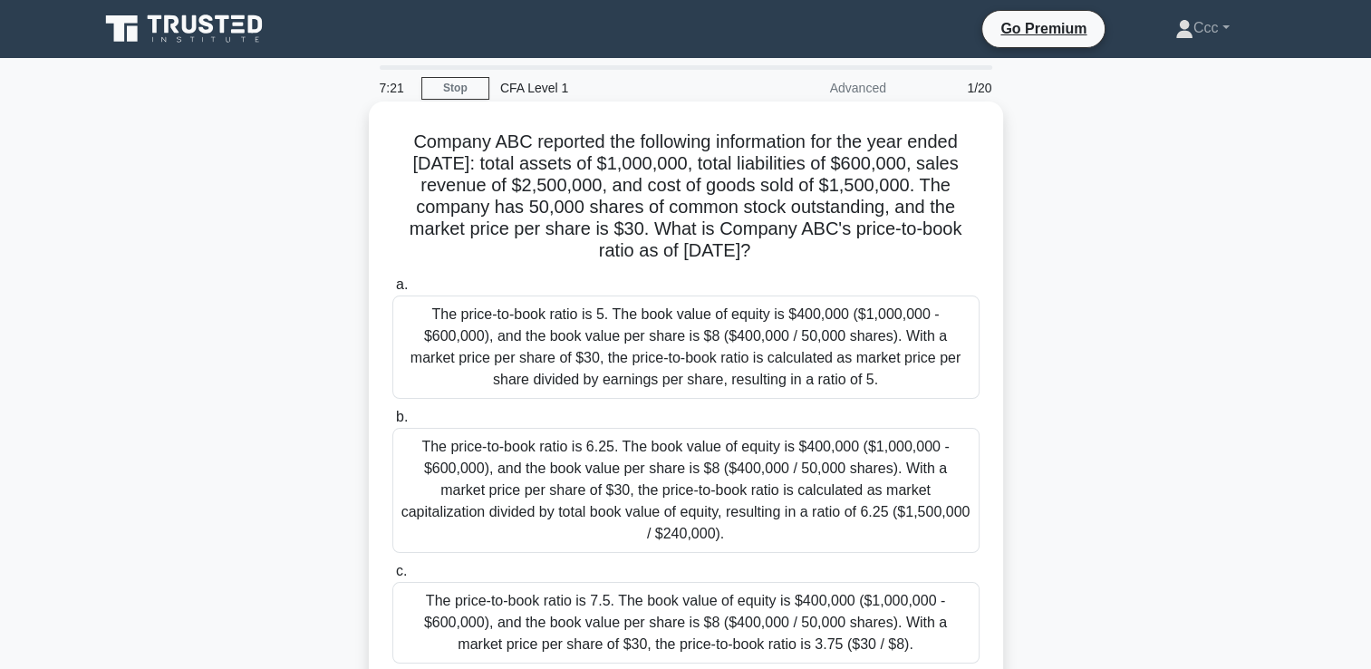
click at [774, 346] on div "The price-to-book ratio is 5. The book value of equity is $400,000 ($1,000,000 …" at bounding box center [685, 346] width 587 height 103
click at [392, 291] on input "a. The price-to-book ratio is 5. The book value of equity is $400,000 ($1,000,0…" at bounding box center [392, 285] width 0 height 12
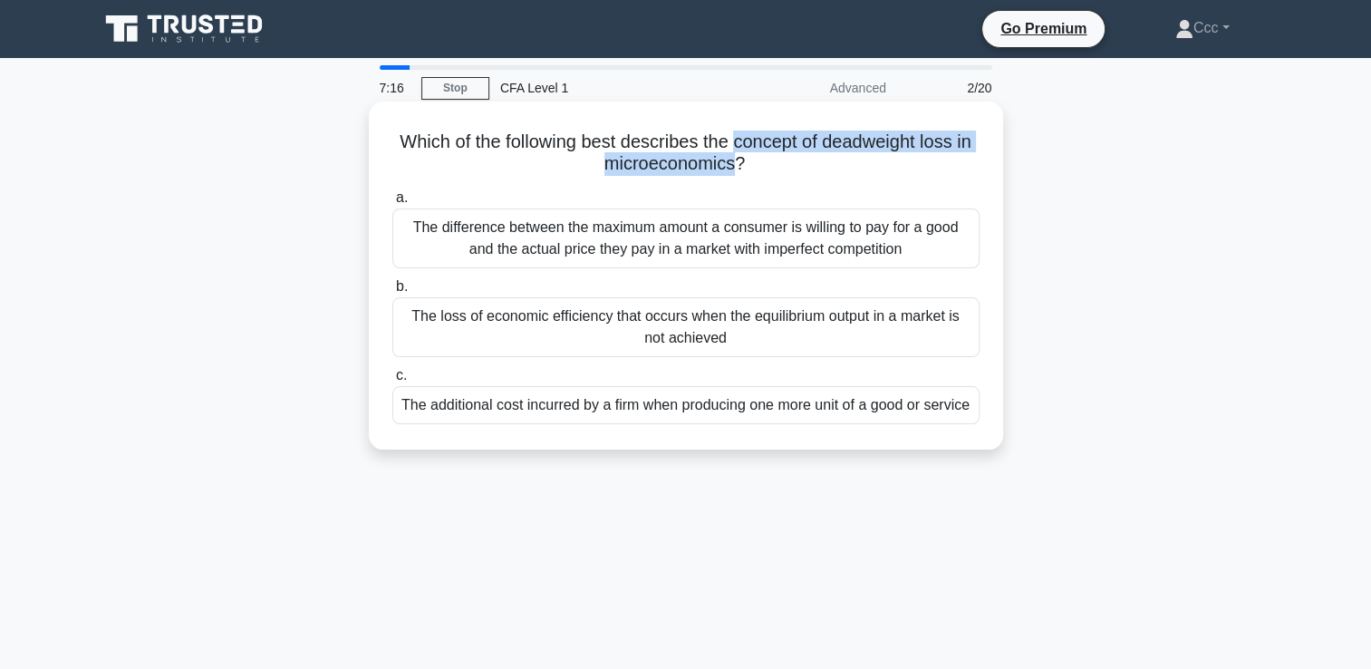
drag, startPoint x: 743, startPoint y: 140, endPoint x: 747, endPoint y: 169, distance: 30.1
click at [747, 169] on h5 "Which of the following best describes the concept of deadweight loss in microec…" at bounding box center [686, 153] width 591 height 45
drag, startPoint x: 747, startPoint y: 169, endPoint x: 730, endPoint y: 166, distance: 16.7
click at [744, 336] on div "The loss of economic efficiency that occurs when the equilibrium output in a ma…" at bounding box center [685, 327] width 587 height 60
click at [392, 293] on input "b. The loss of economic efficiency that occurs when the equilibrium output in a…" at bounding box center [392, 287] width 0 height 12
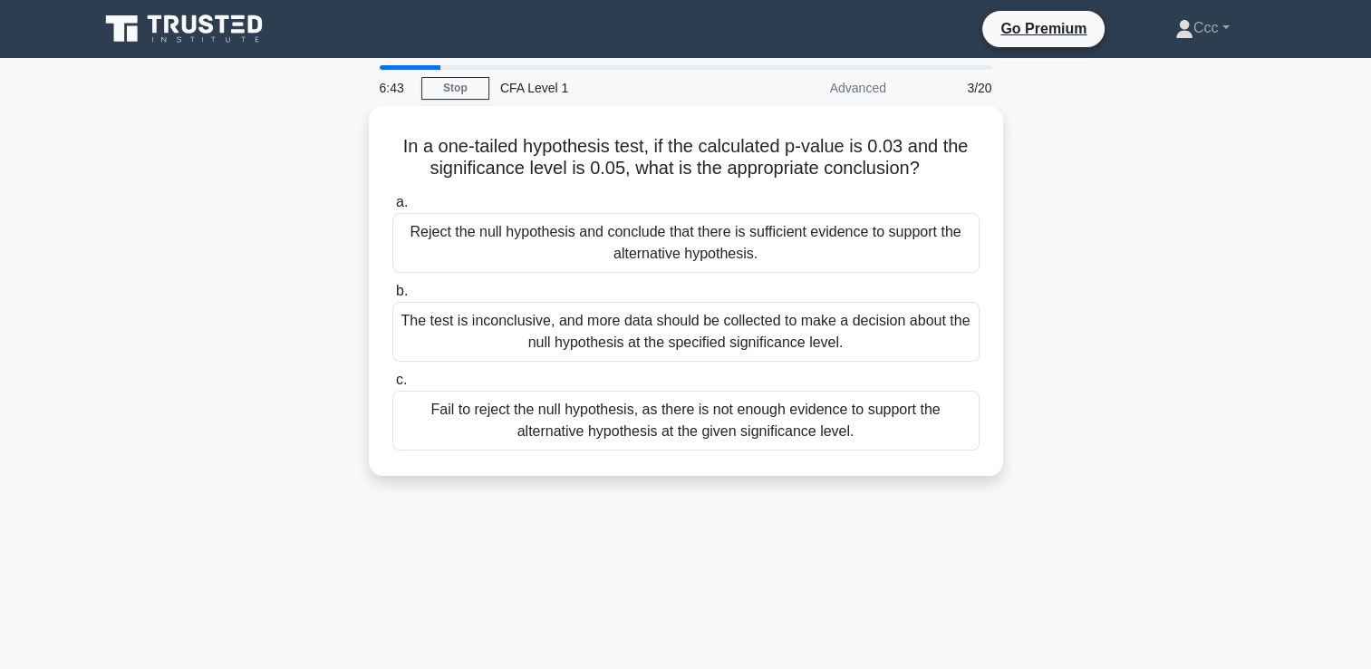
click at [711, 476] on div "In a one-tailed hypothesis test, if the calculated p-value is 0.03 and the sign…" at bounding box center [686, 302] width 1196 height 392
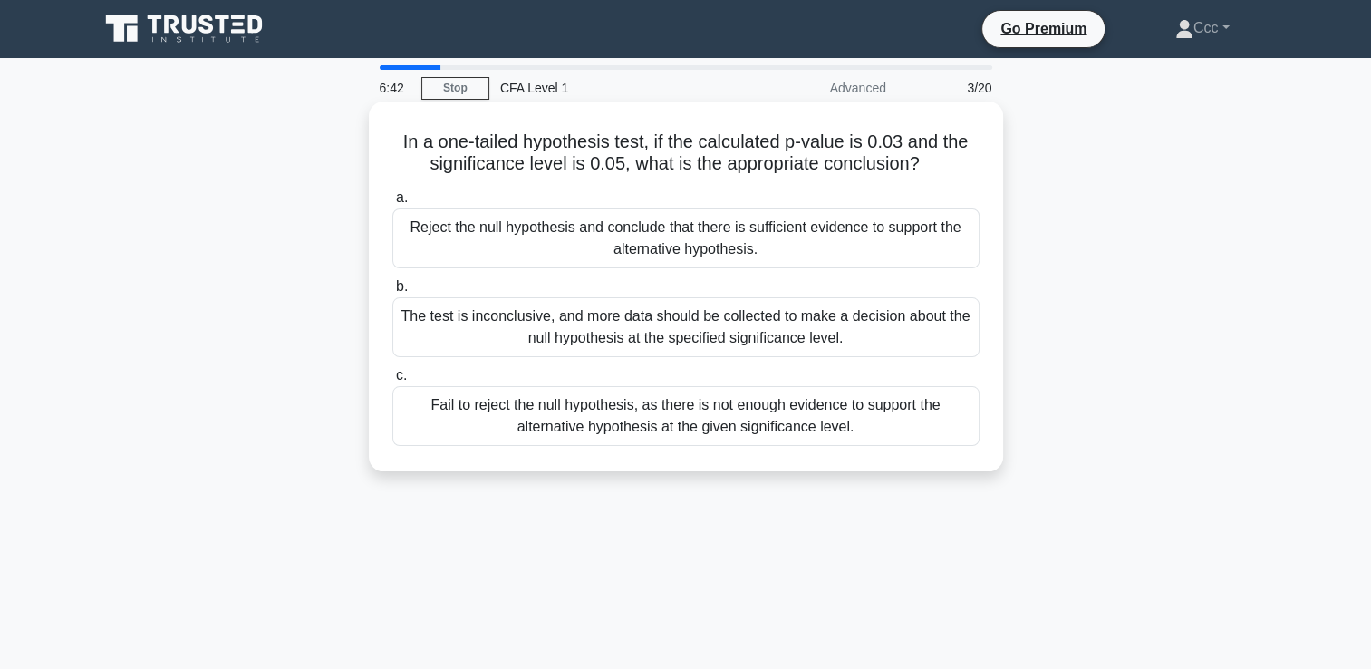
click at [710, 420] on div "Fail to reject the null hypothesis, as there is not enough evidence to support …" at bounding box center [685, 416] width 587 height 60
click at [392, 382] on input "c. Fail to reject the null hypothesis, as there is not enough evidence to suppo…" at bounding box center [392, 376] width 0 height 12
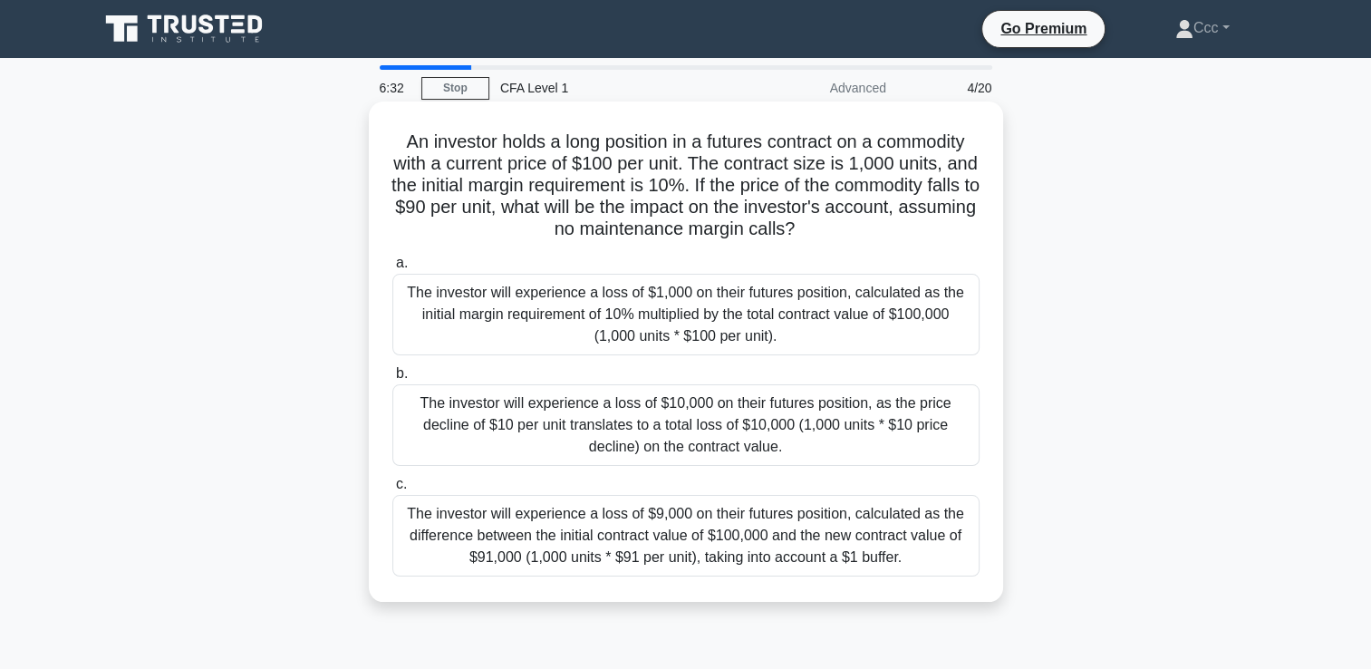
click at [666, 412] on div "The investor will experience a loss of $10,000 on their futures position, as th…" at bounding box center [685, 425] width 587 height 82
click at [392, 380] on input "b. The investor will experience a loss of $10,000 on their futures position, as…" at bounding box center [392, 374] width 0 height 12
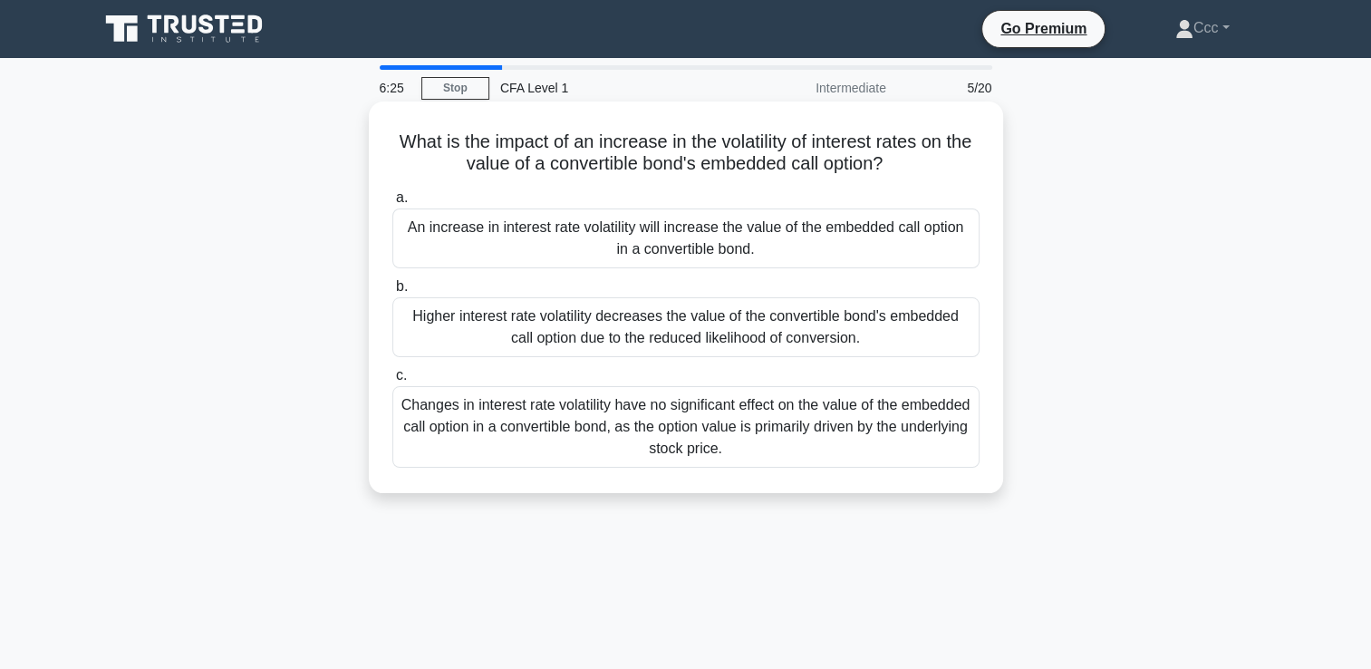
click at [783, 249] on div "An increase in interest rate volatility will increase the value of the embedded…" at bounding box center [685, 238] width 587 height 60
click at [392, 204] on input "a. An increase in interest rate volatility will increase the value of the embed…" at bounding box center [392, 198] width 0 height 12
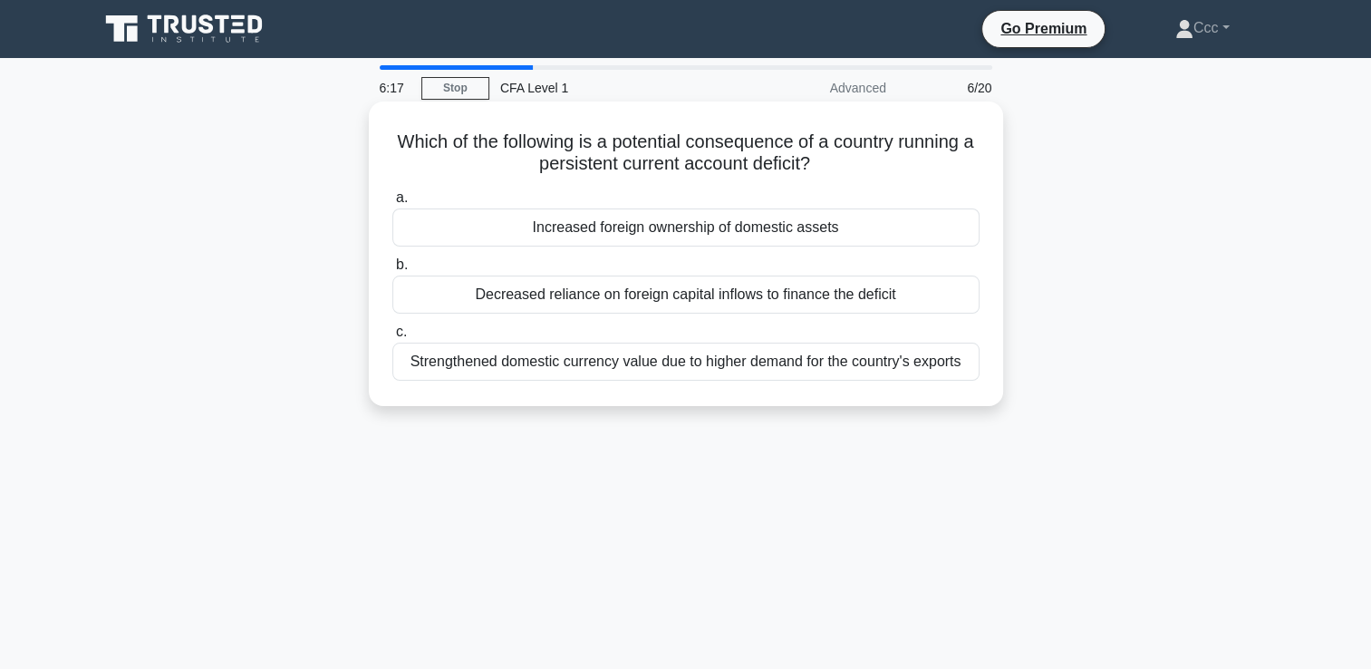
click at [781, 244] on div "Increased foreign ownership of domestic assets" at bounding box center [685, 227] width 587 height 38
click at [392, 204] on input "a. Increased foreign ownership of domestic assets" at bounding box center [392, 198] width 0 height 12
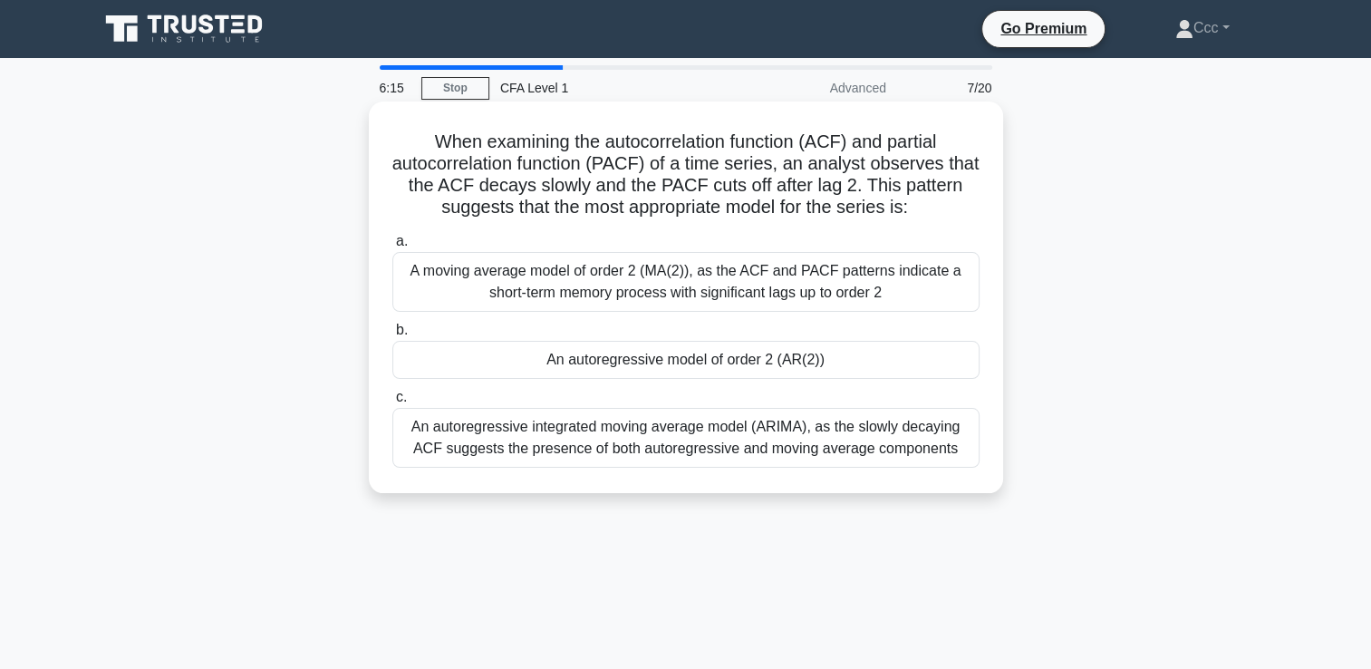
click at [798, 366] on div "An autoregressive model of order 2 (AR(2))" at bounding box center [685, 360] width 587 height 38
click at [392, 336] on input "b. An autoregressive model of order 2 (AR(2))" at bounding box center [392, 330] width 0 height 12
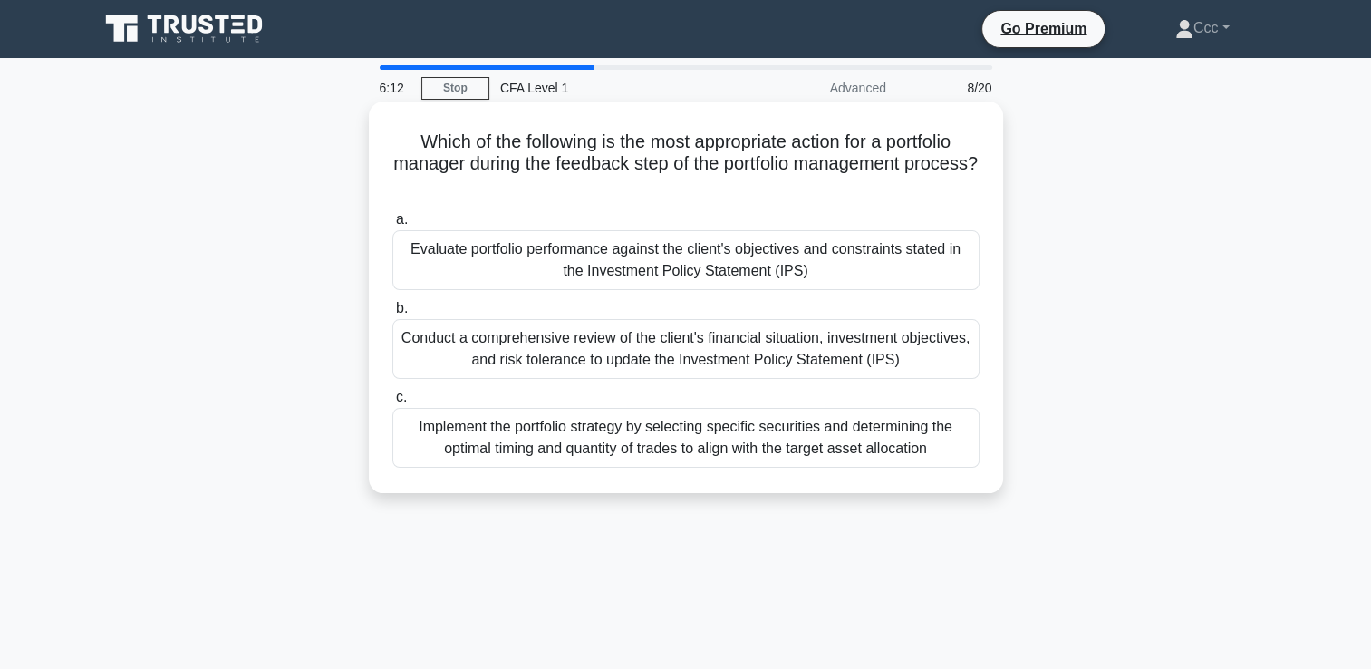
click at [765, 353] on div "Conduct a comprehensive review of the client's financial situation, investment …" at bounding box center [685, 349] width 587 height 60
click at [392, 314] on input "b. Conduct a comprehensive review of the client's financial situation, investme…" at bounding box center [392, 309] width 0 height 12
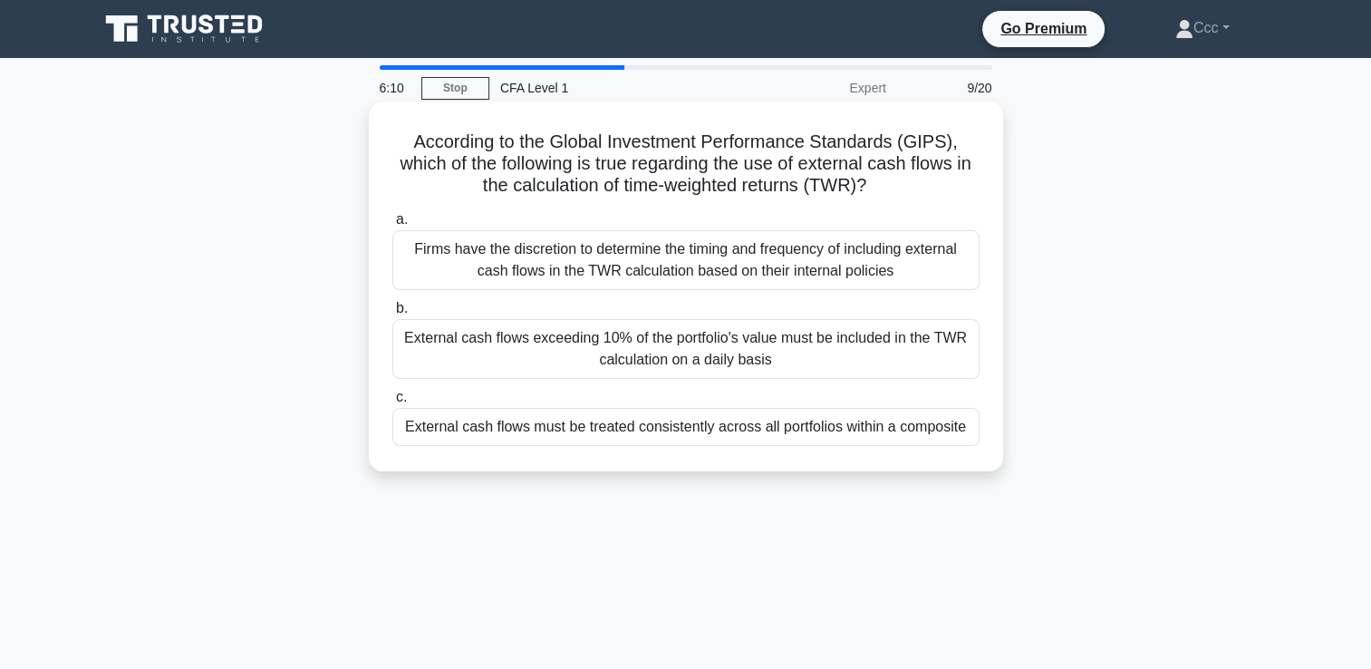
click at [776, 256] on div "Firms have the discretion to determine the timing and frequency of including ex…" at bounding box center [685, 260] width 587 height 60
click at [392, 226] on input "a. Firms have the discretion to determine the timing and frequency of including…" at bounding box center [392, 220] width 0 height 12
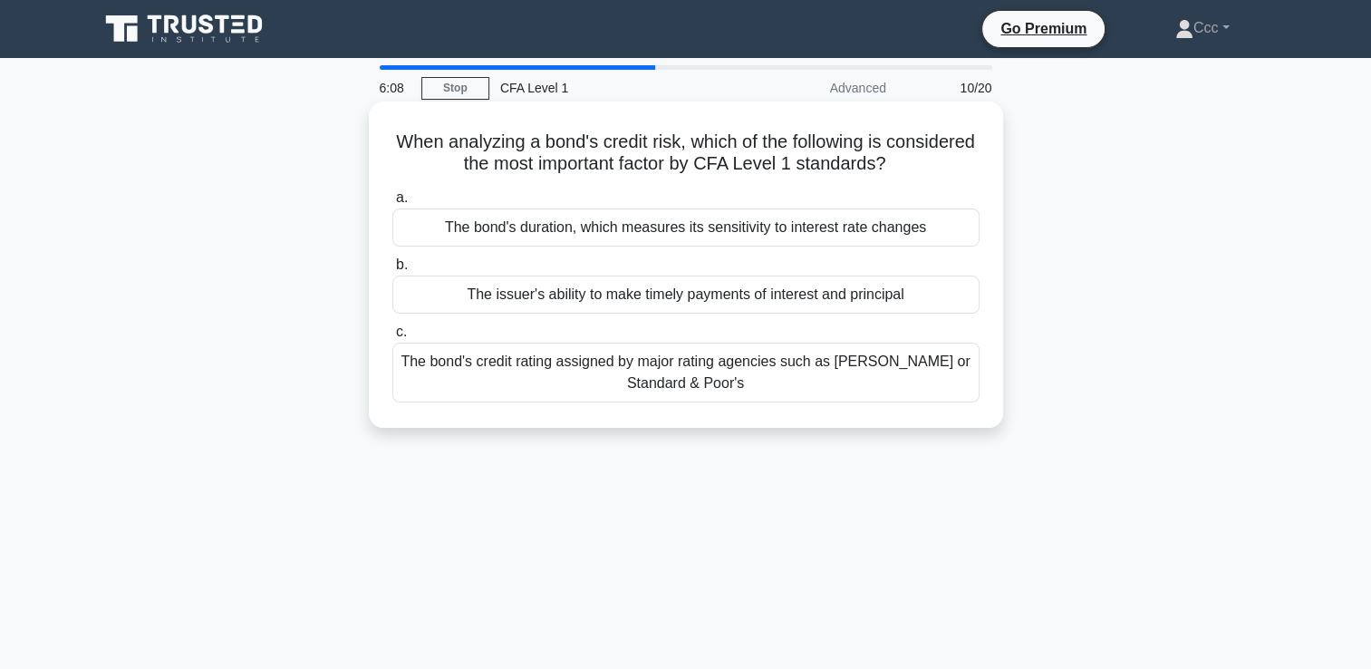
click at [767, 299] on div "The issuer's ability to make timely payments of interest and principal" at bounding box center [685, 295] width 587 height 38
click at [392, 271] on input "b. The issuer's ability to make timely payments of interest and principal" at bounding box center [392, 265] width 0 height 12
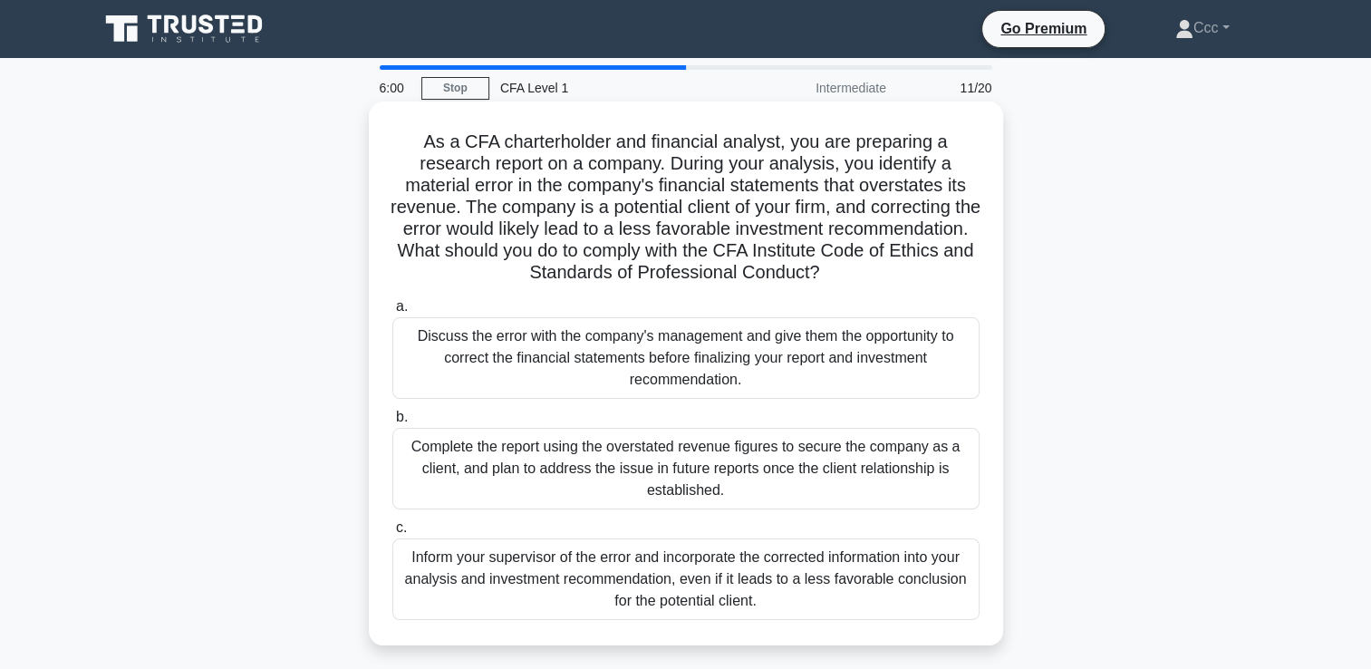
click at [761, 597] on div "Inform your supervisor of the error and incorporate the corrected information i…" at bounding box center [685, 579] width 587 height 82
click at [392, 534] on input "c. Inform your supervisor of the error and incorporate the corrected informatio…" at bounding box center [392, 528] width 0 height 12
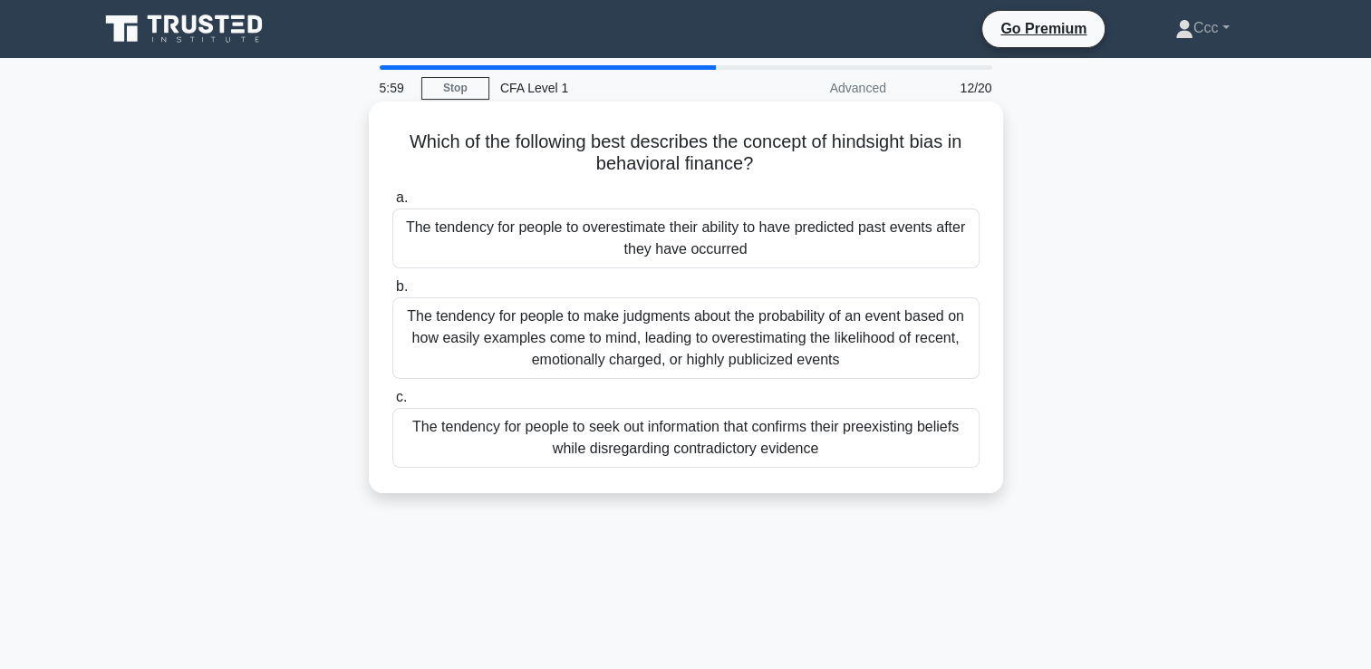
click at [761, 334] on div "The tendency for people to make judgments about the probability of an event bas…" at bounding box center [685, 338] width 587 height 82
click at [392, 293] on input "b. The tendency for people to make judgments about the probability of an event …" at bounding box center [392, 287] width 0 height 12
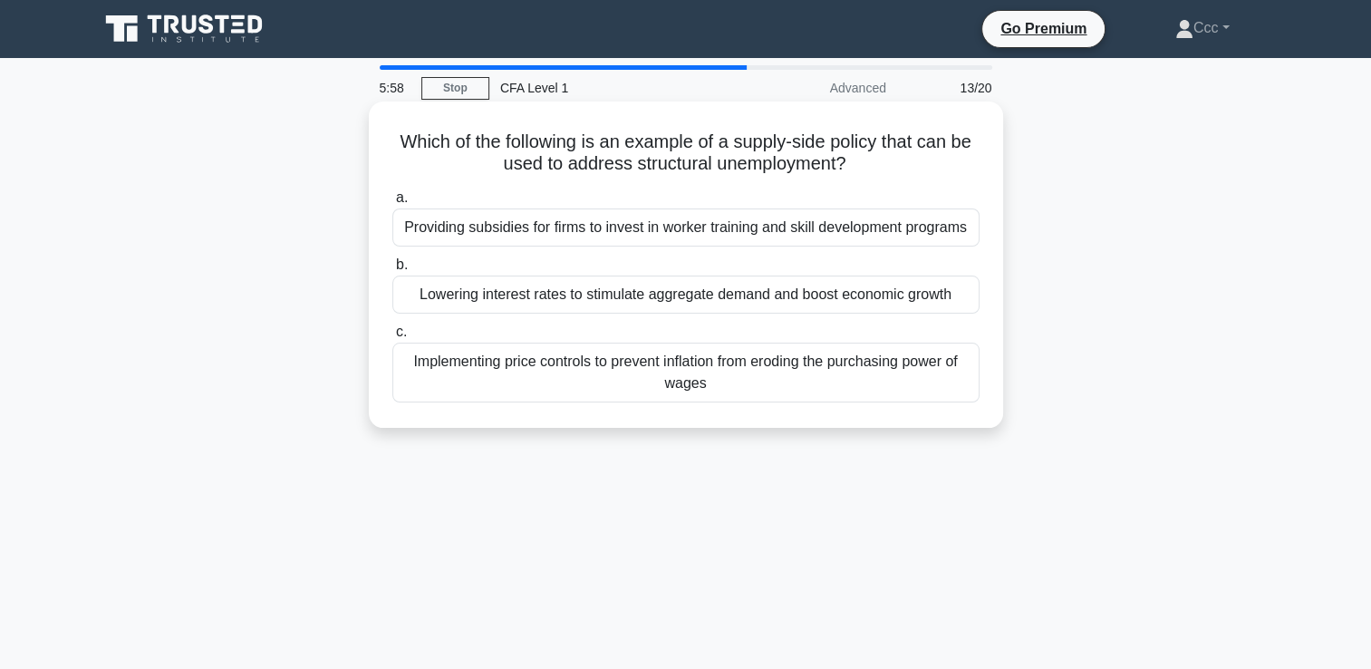
click at [766, 298] on div "Lowering interest rates to stimulate aggregate demand and boost economic growth" at bounding box center [685, 295] width 587 height 38
click at [392, 271] on input "b. Lowering interest rates to stimulate aggregate demand and boost economic gro…" at bounding box center [392, 265] width 0 height 12
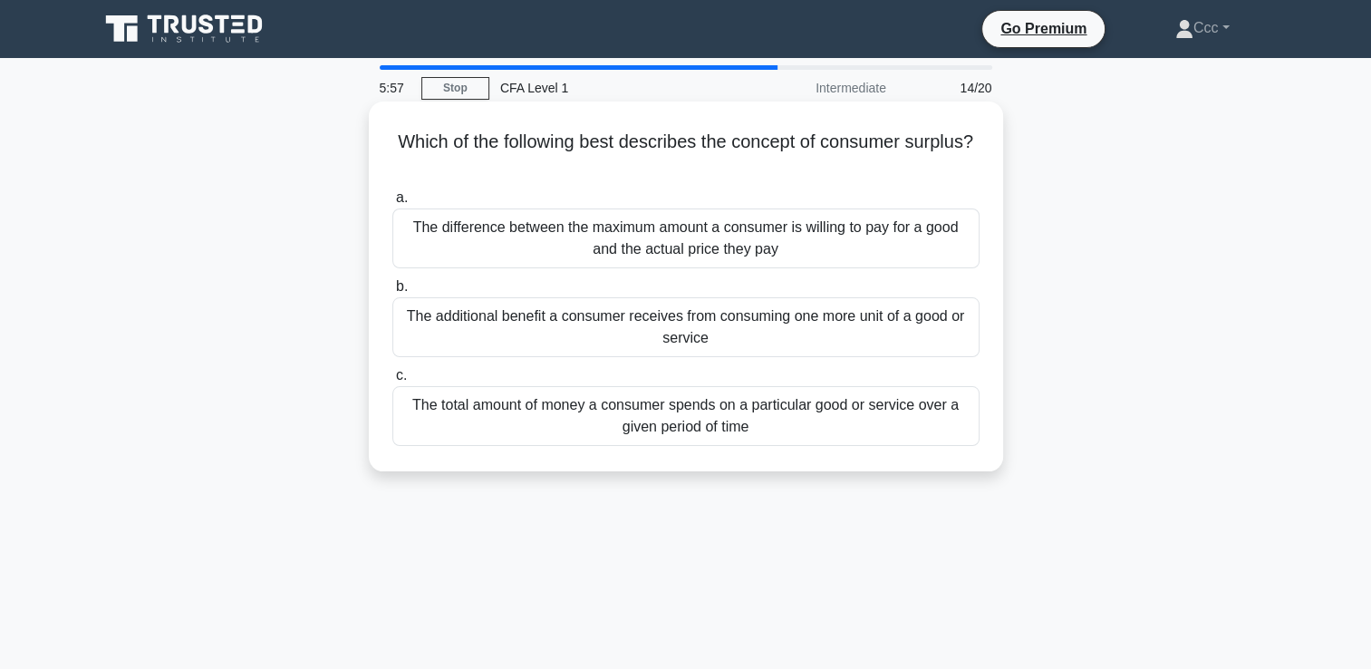
click at [773, 244] on div "The difference between the maximum amount a consumer is willing to pay for a go…" at bounding box center [685, 238] width 587 height 60
click at [392, 204] on input "a. The difference between the maximum amount a consumer is willing to pay for a…" at bounding box center [392, 198] width 0 height 12
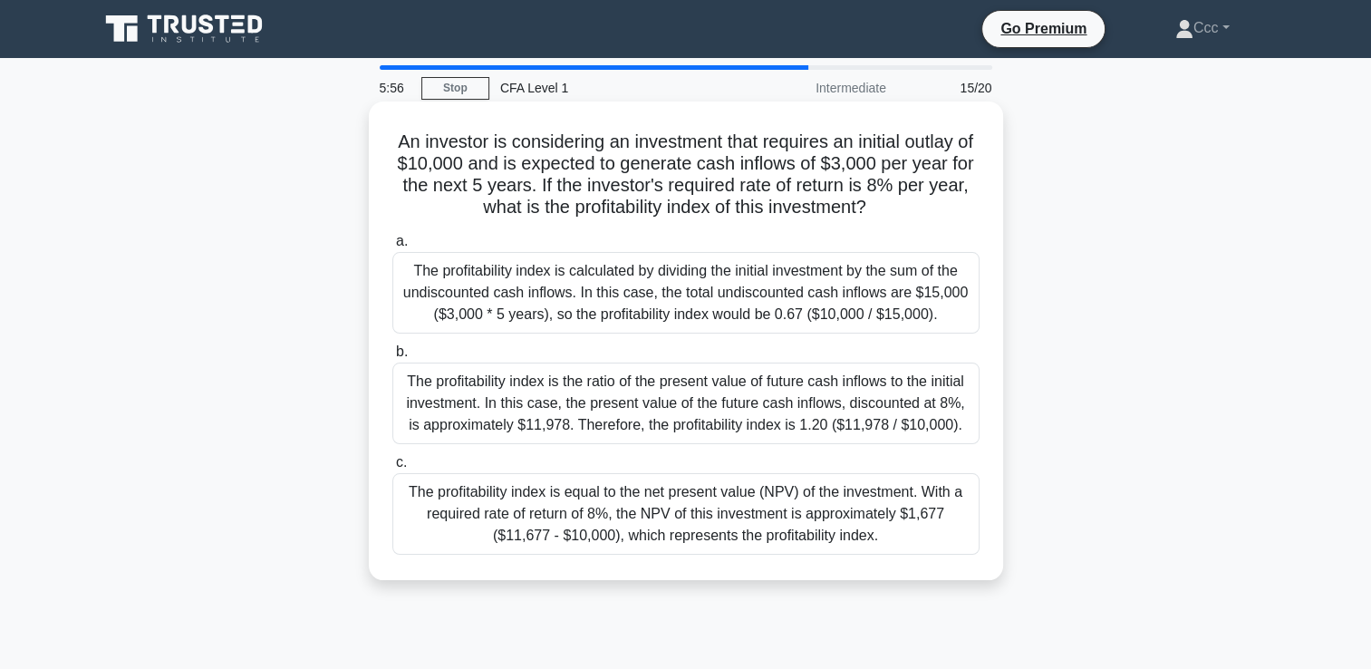
click at [767, 392] on div "The profitability index is the ratio of the present value of future cash inflow…" at bounding box center [685, 404] width 587 height 82
click at [392, 358] on input "b. The profitability index is the ratio of the present value of future cash inf…" at bounding box center [392, 352] width 0 height 12
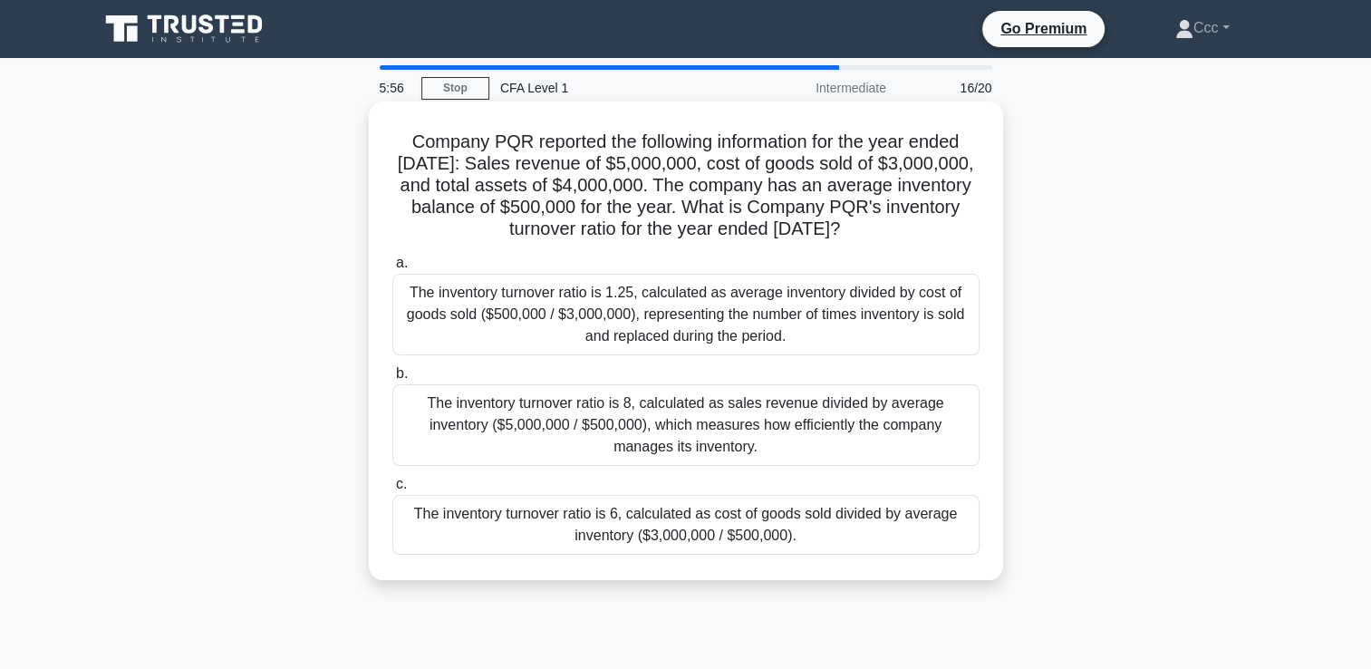
click at [765, 343] on div "The inventory turnover ratio is 1.25, calculated as average inventory divided b…" at bounding box center [685, 315] width 587 height 82
click at [392, 269] on input "a. The inventory turnover ratio is 1.25, calculated as average inventory divide…" at bounding box center [392, 263] width 0 height 12
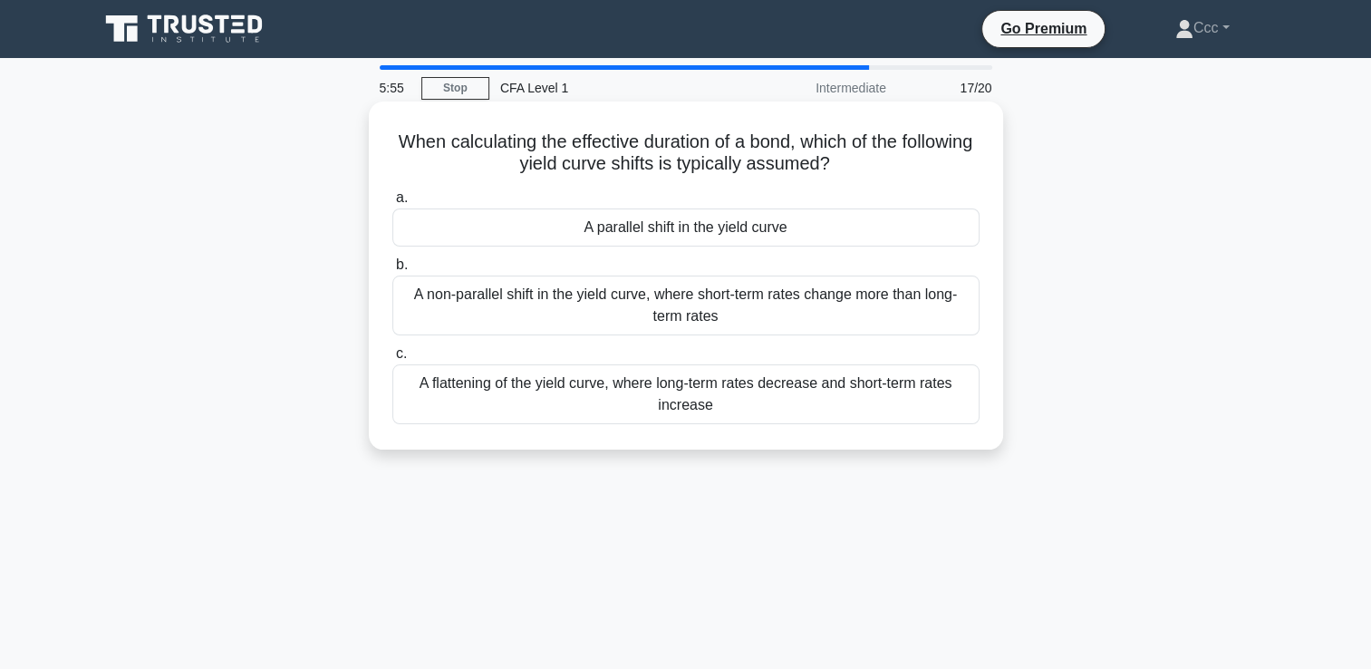
click at [762, 328] on div "A non-parallel shift in the yield curve, where short-term rates change more tha…" at bounding box center [685, 306] width 587 height 60
click at [392, 271] on input "b. A non-parallel shift in the yield curve, where short-term rates change more …" at bounding box center [392, 265] width 0 height 12
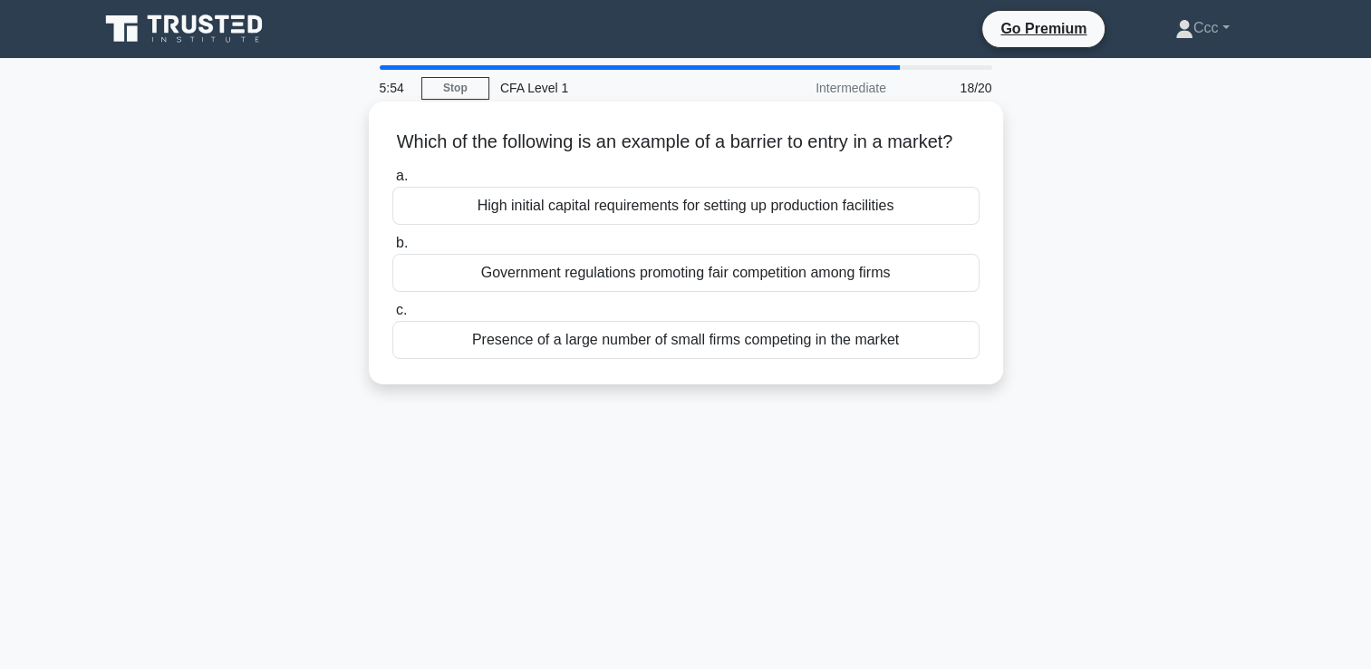
click at [769, 292] on div "Government regulations promoting fair competition among firms" at bounding box center [685, 273] width 587 height 38
click at [392, 249] on input "b. Government regulations promoting fair competition among firms" at bounding box center [392, 243] width 0 height 12
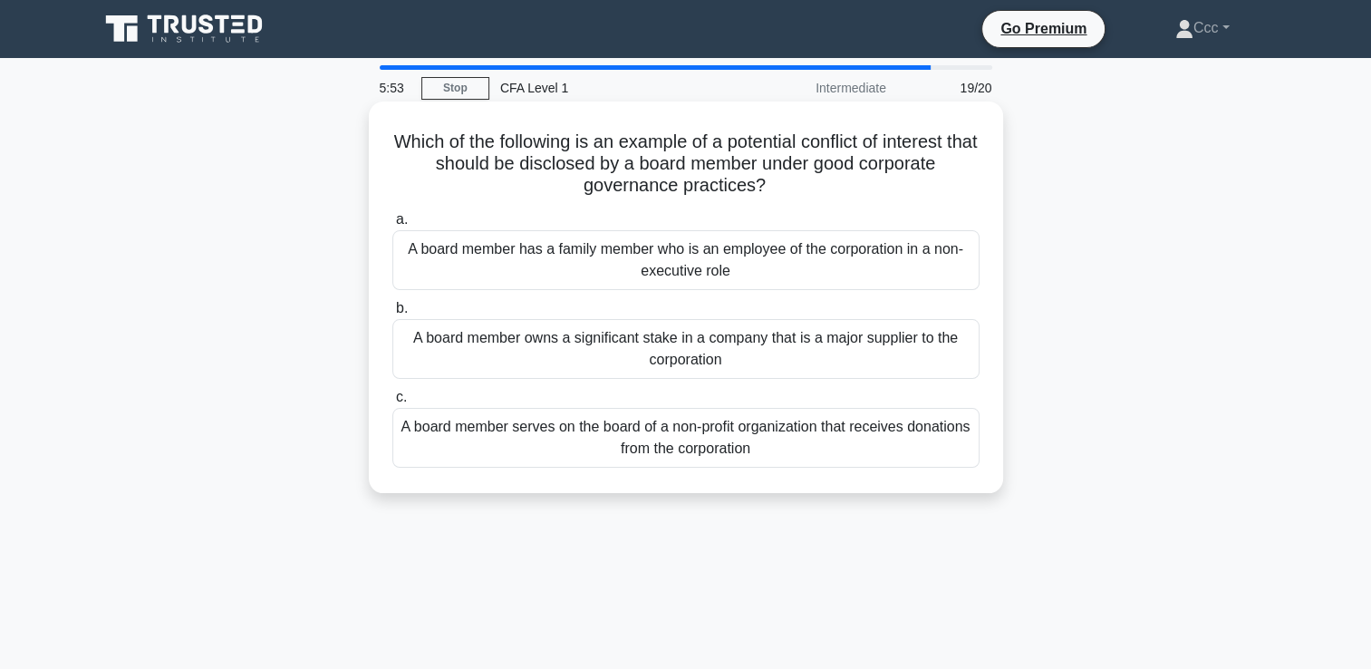
click at [756, 357] on div "A board member owns a significant stake in a company that is a major supplier t…" at bounding box center [685, 349] width 587 height 60
click at [392, 314] on input "b. A board member owns a significant stake in a company that is a major supplie…" at bounding box center [392, 309] width 0 height 12
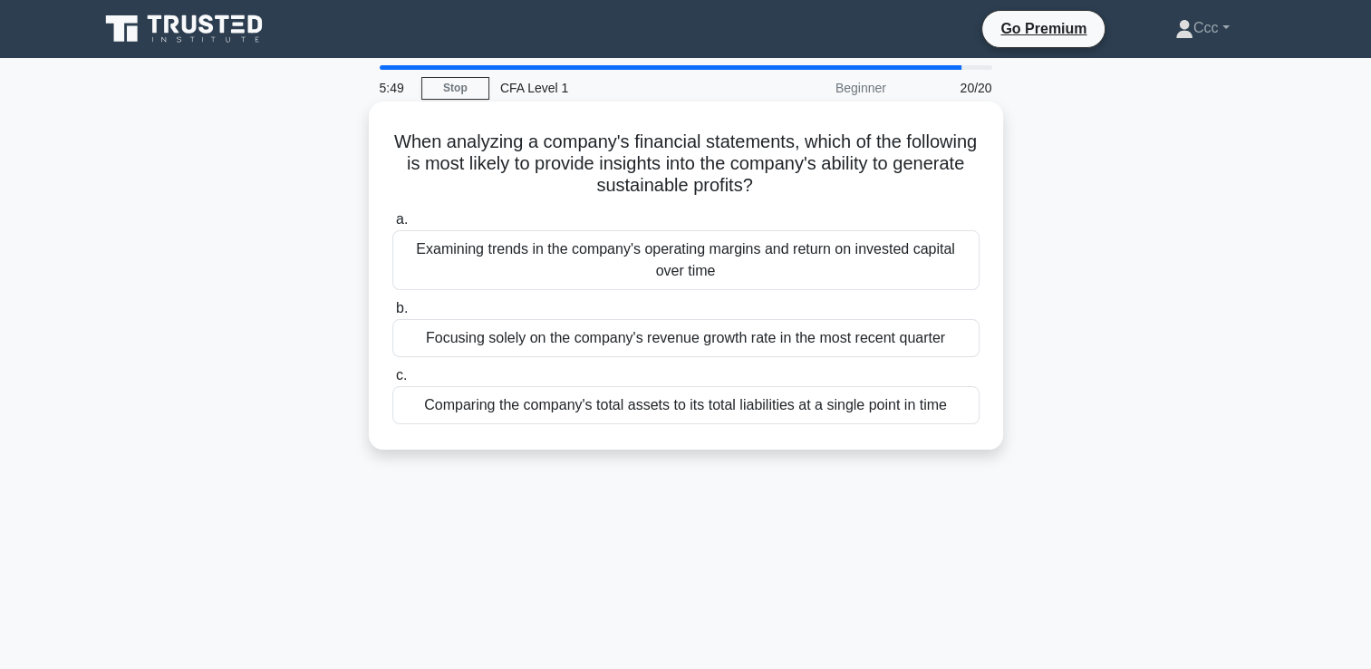
click at [746, 245] on div "Examining trends in the company's operating margins and return on invested capi…" at bounding box center [685, 260] width 587 height 60
click at [392, 226] on input "a. Examining trends in the company's operating margins and return on invested c…" at bounding box center [392, 220] width 0 height 12
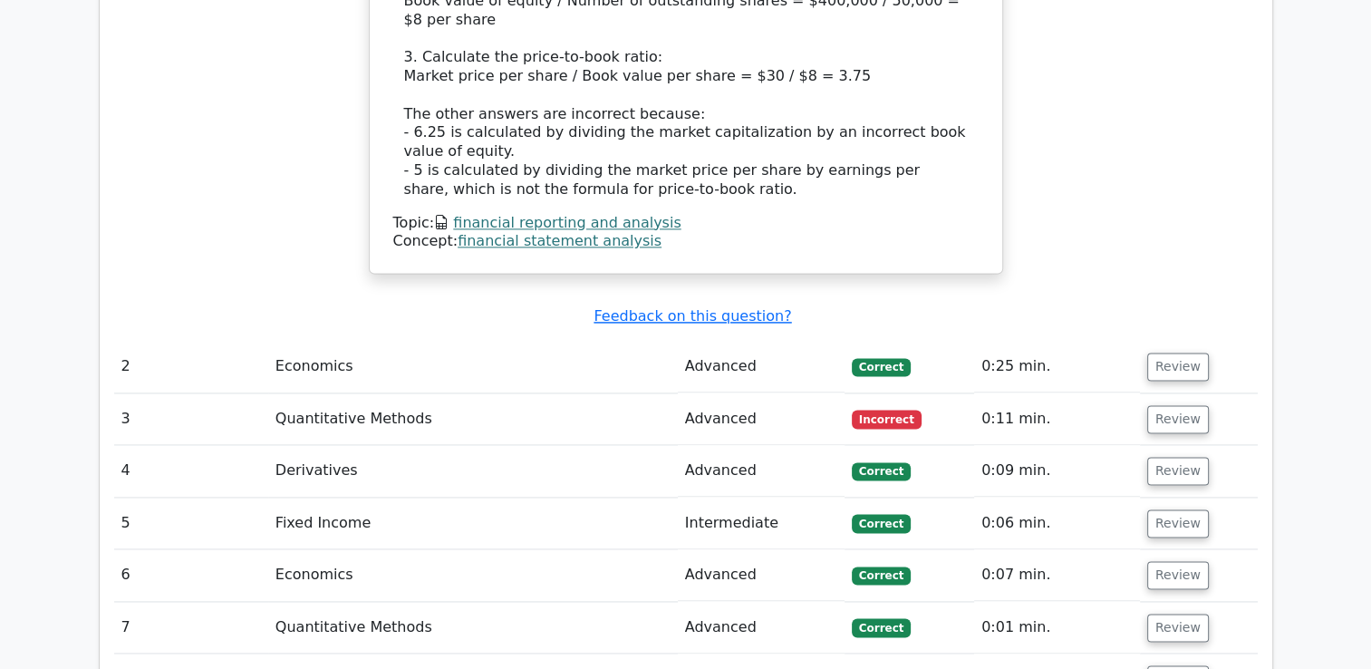
scroll to position [2592, 0]
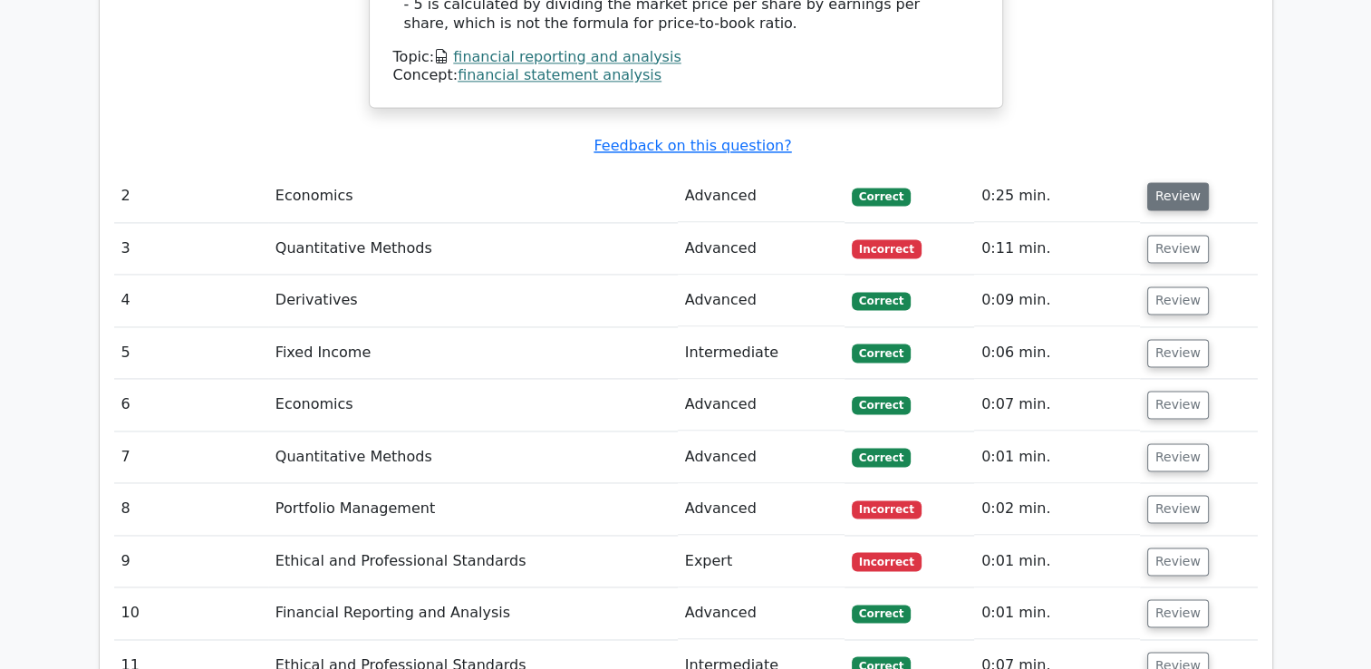
click at [1161, 182] on button "Review" at bounding box center [1178, 196] width 62 height 28
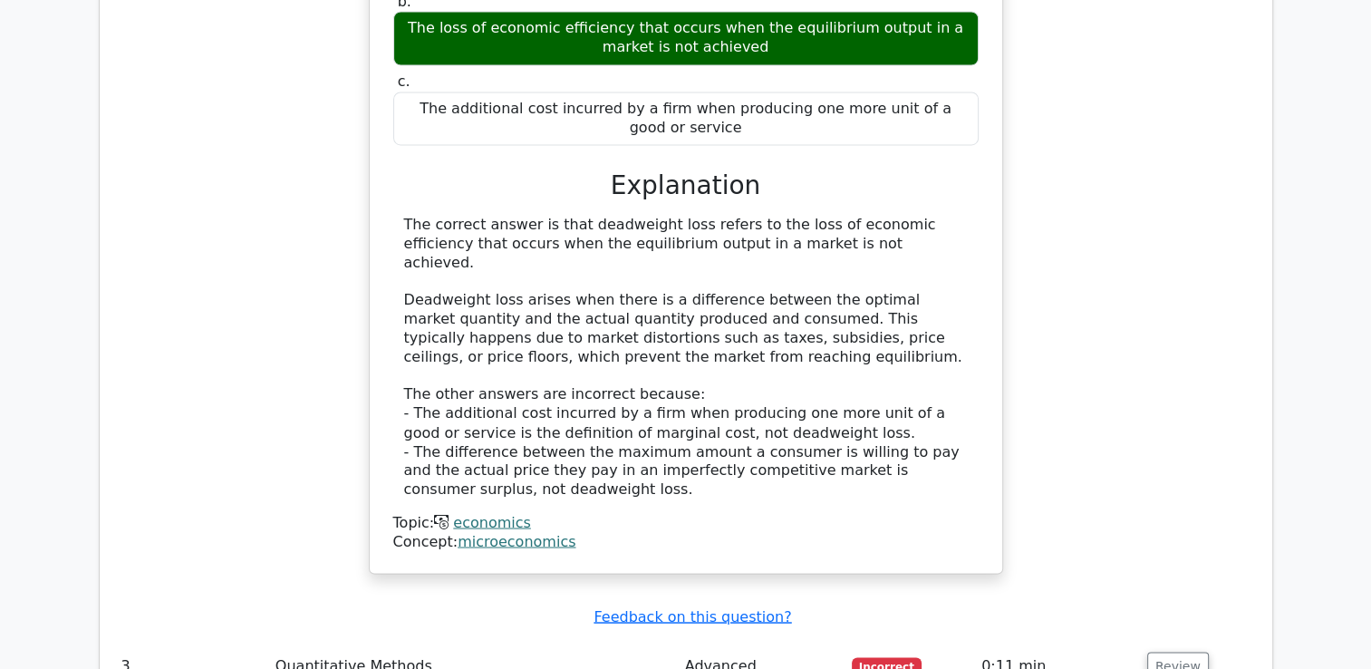
scroll to position [3045, 0]
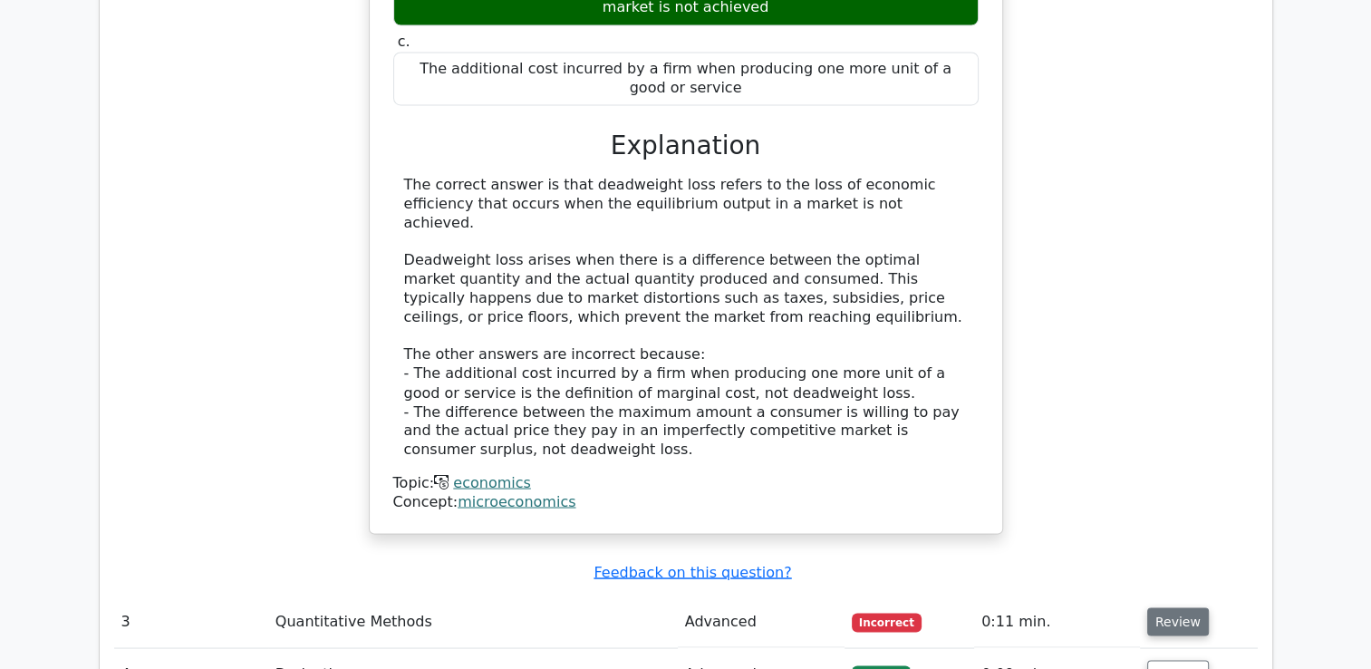
click at [1168, 607] on button "Review" at bounding box center [1178, 621] width 62 height 28
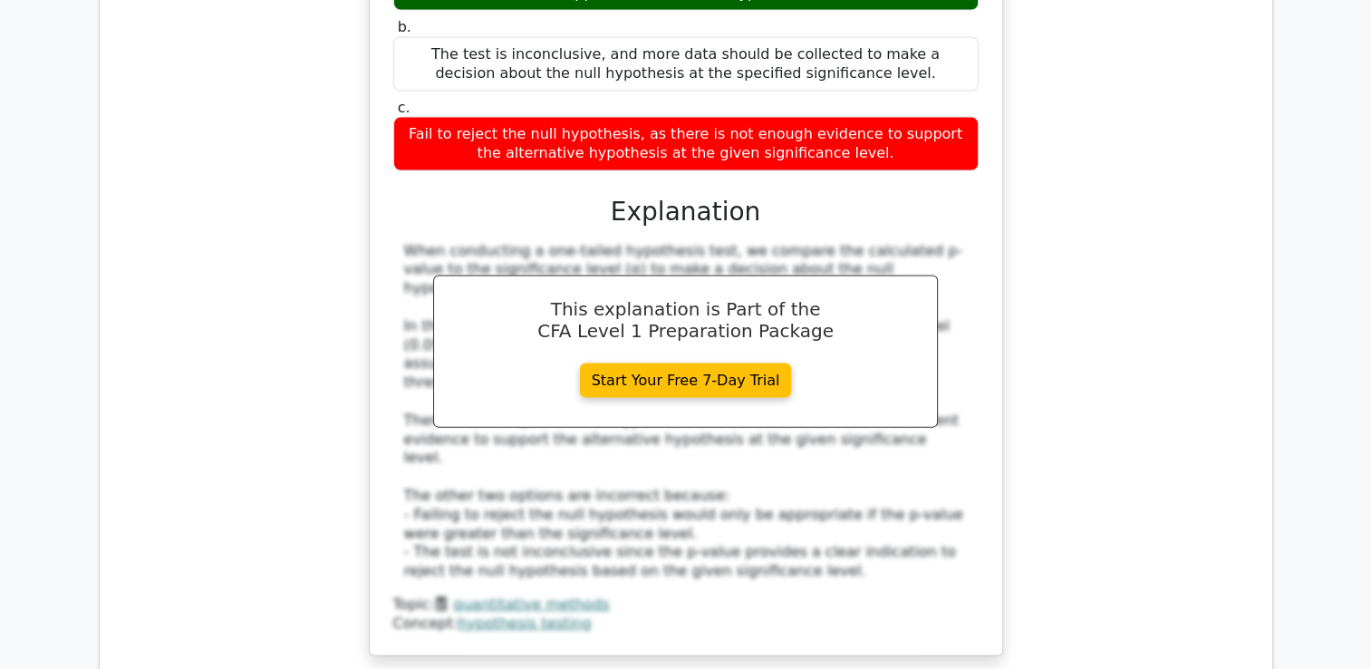
scroll to position [4223, 0]
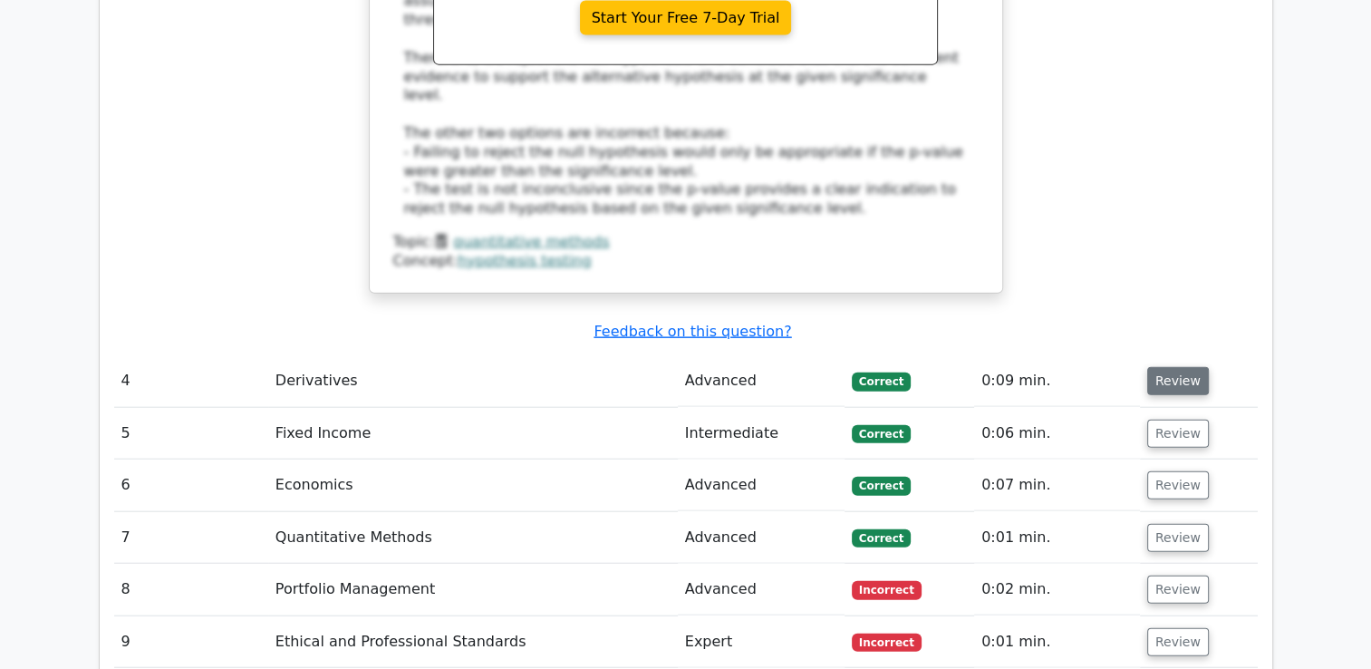
click at [1174, 367] on button "Review" at bounding box center [1178, 381] width 62 height 28
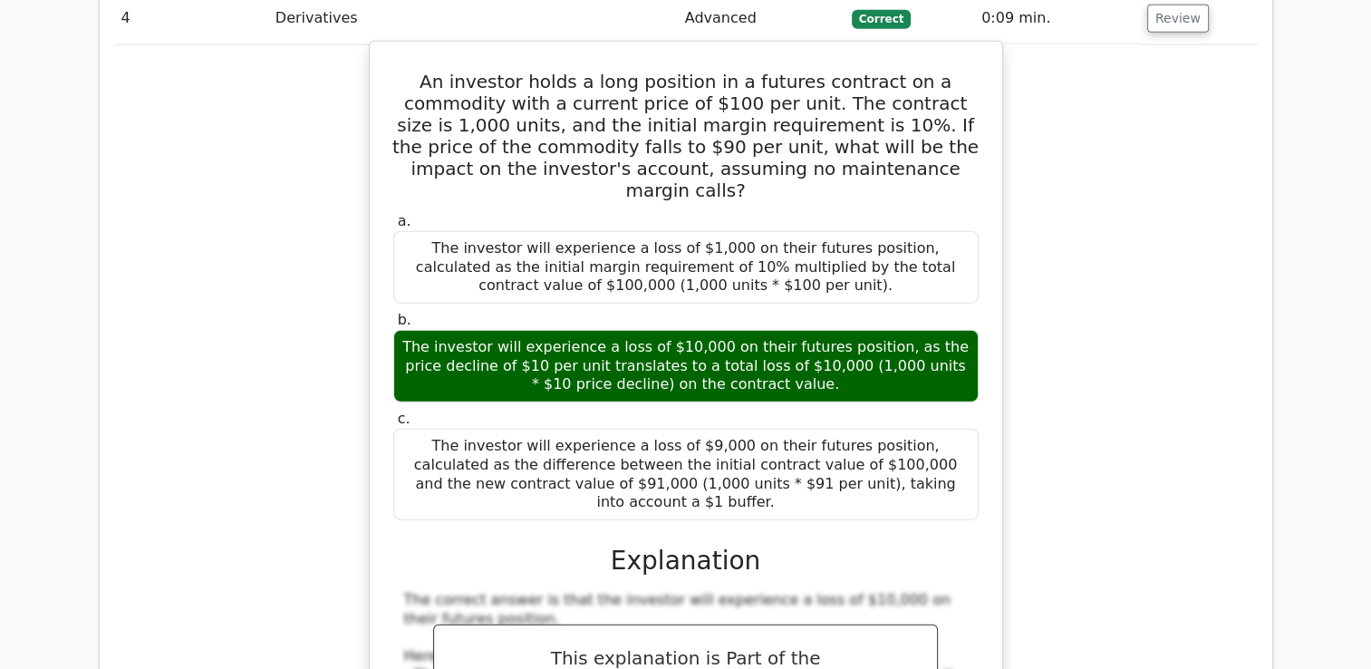
scroll to position [4948, 0]
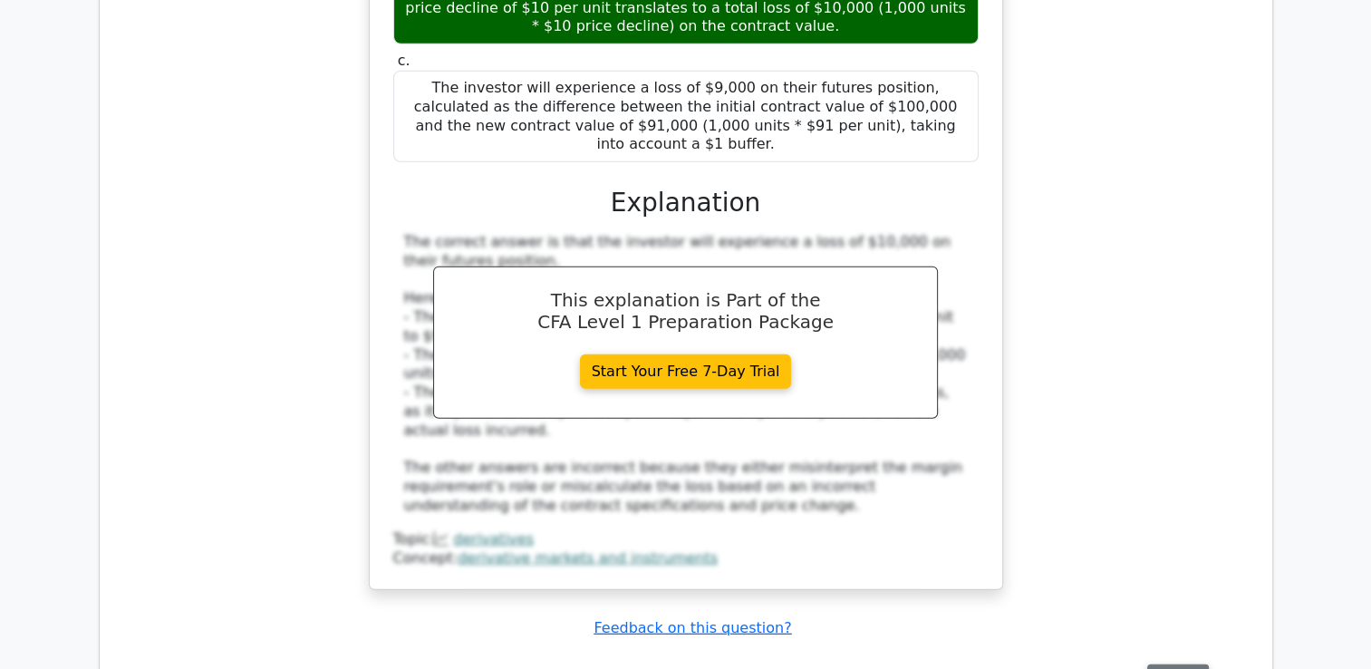
click at [1182, 664] on button "Review" at bounding box center [1178, 678] width 62 height 28
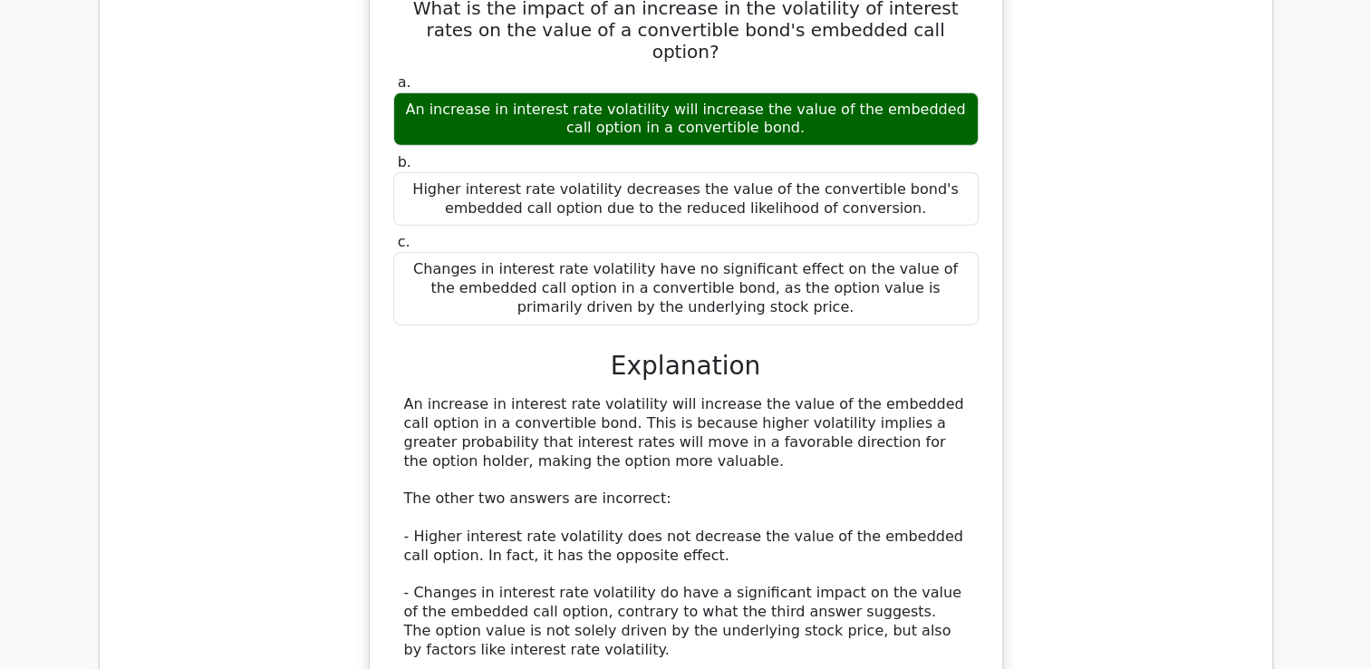
scroll to position [5764, 0]
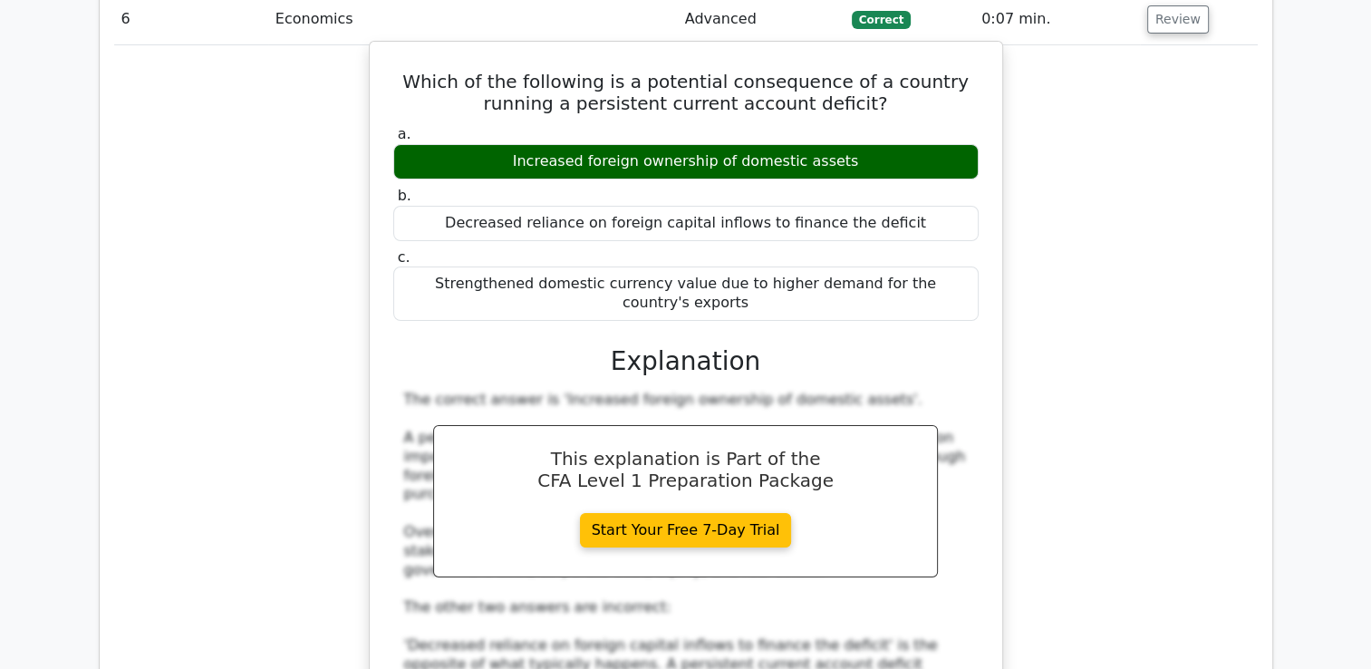
scroll to position [6761, 0]
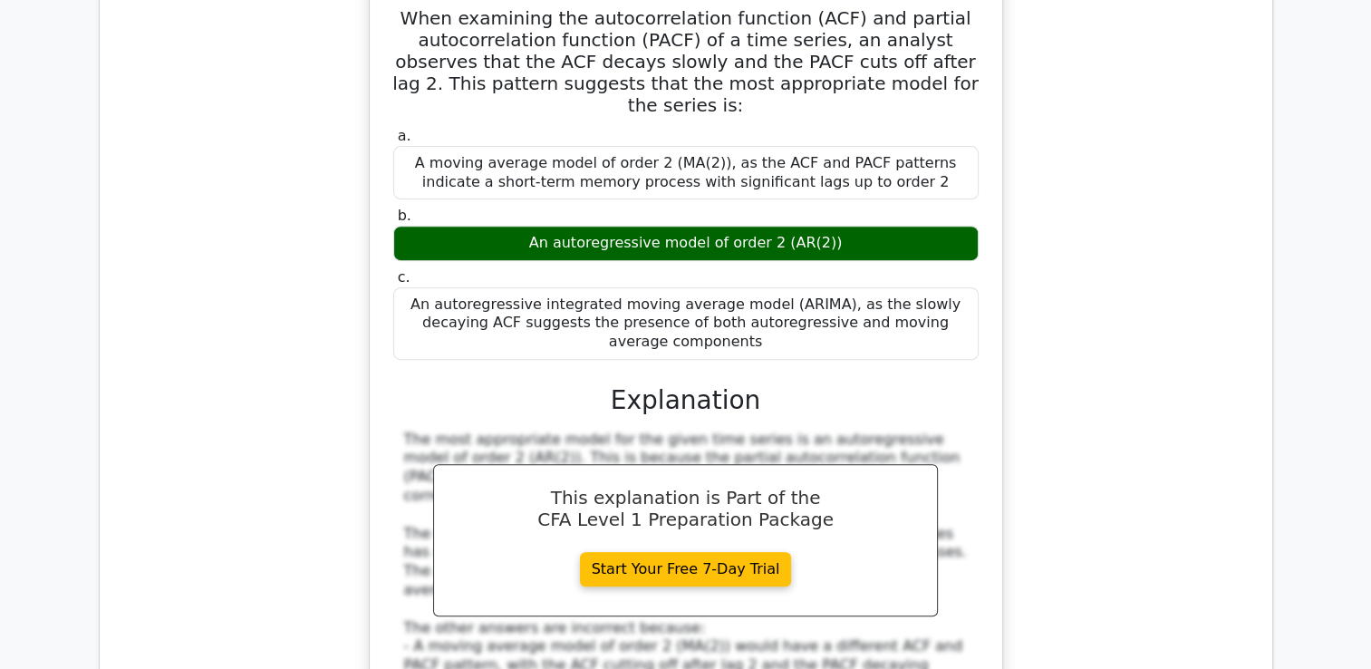
scroll to position [7758, 0]
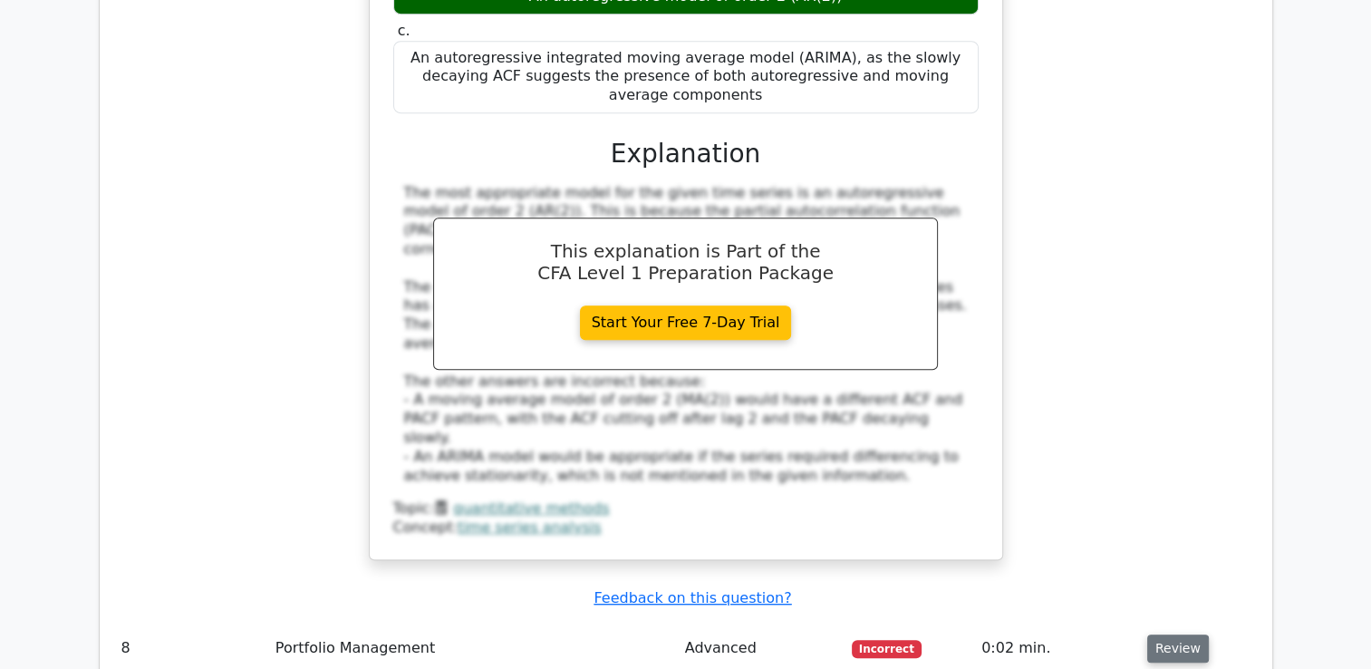
click at [1160, 634] on button "Review" at bounding box center [1178, 648] width 62 height 28
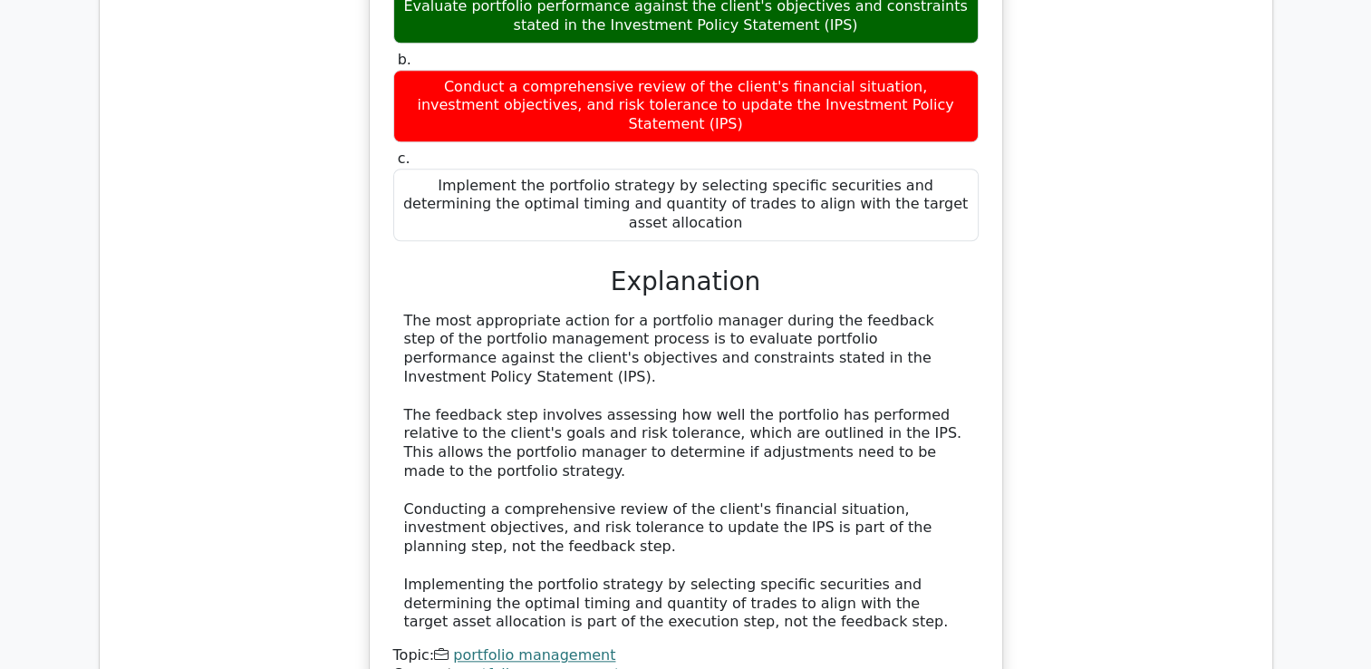
scroll to position [8755, 0]
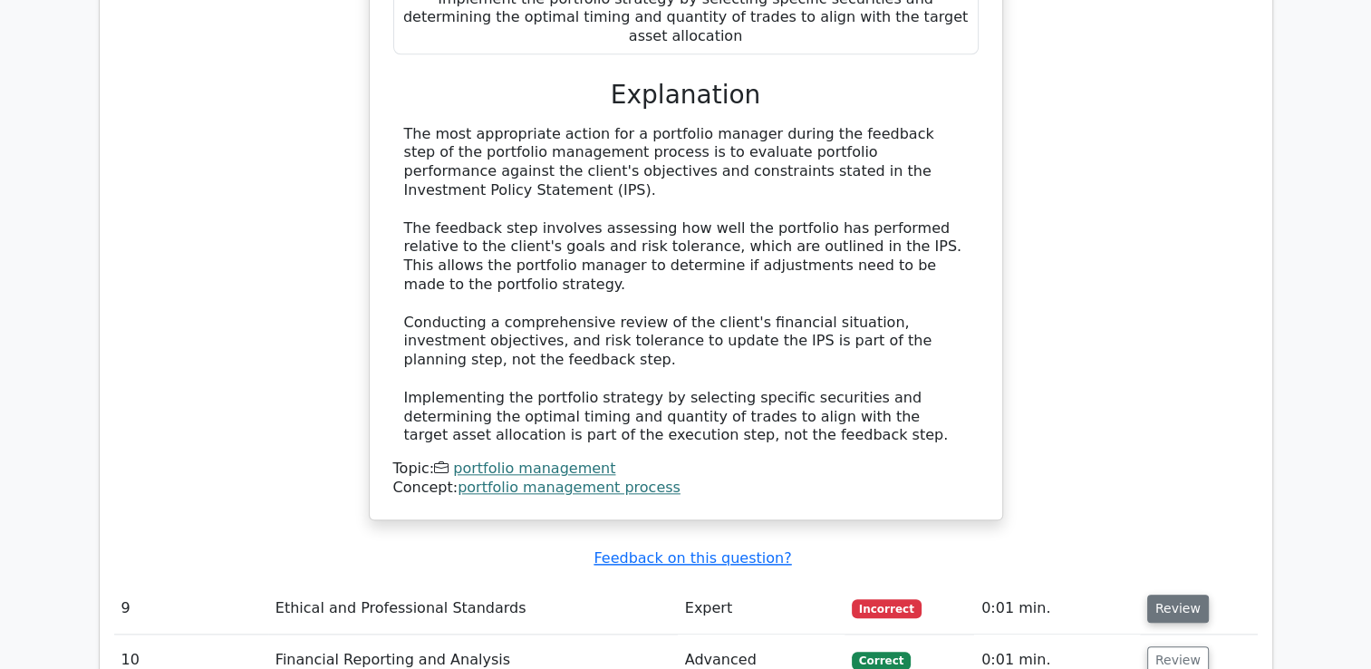
click at [1173, 595] on button "Review" at bounding box center [1178, 609] width 62 height 28
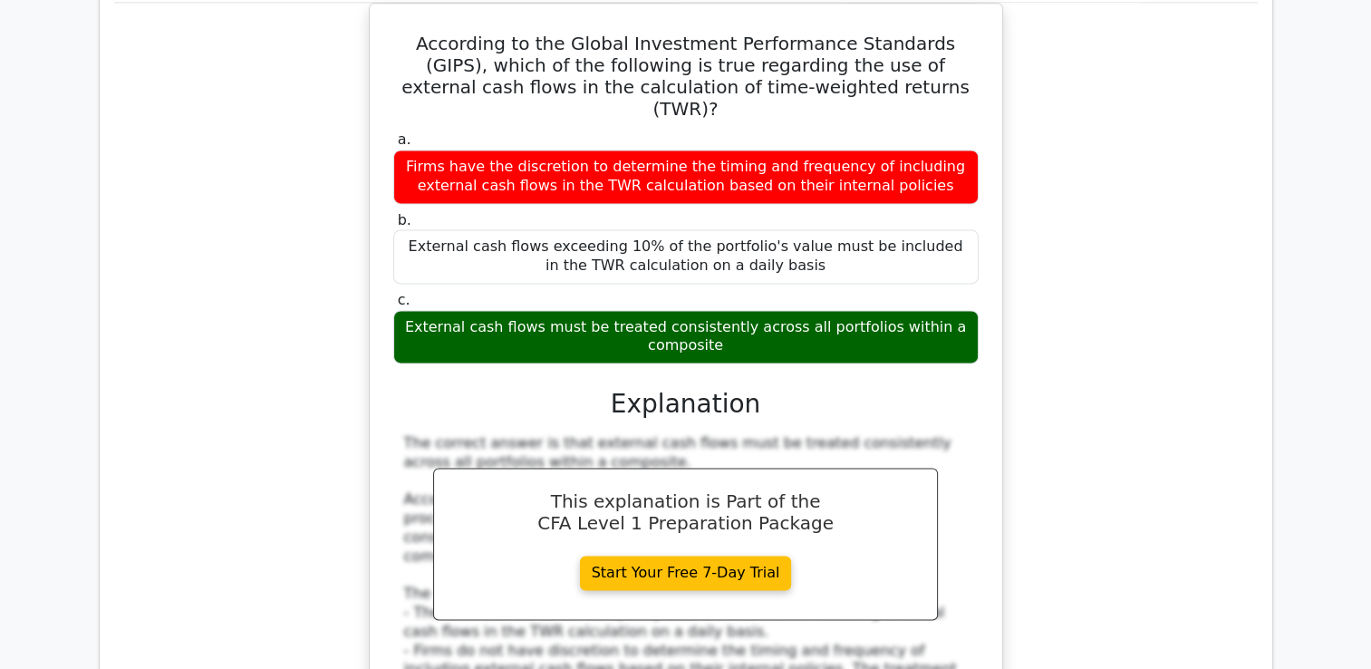
scroll to position [9389, 0]
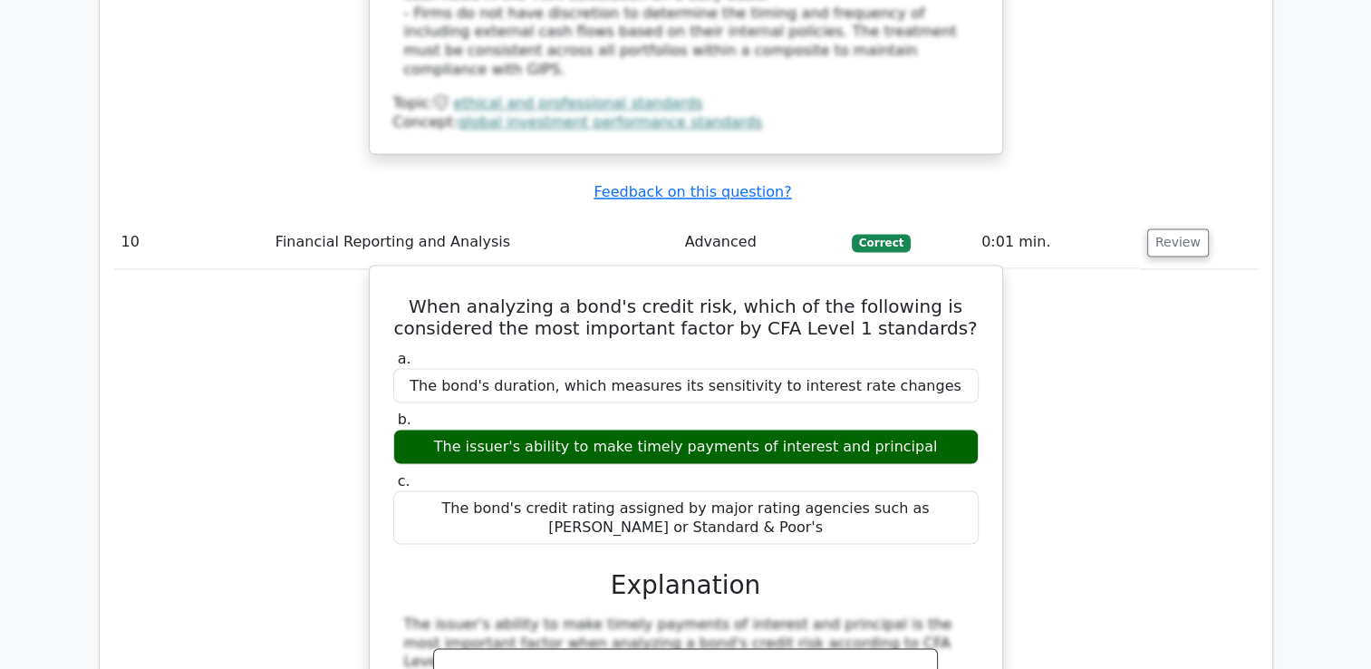
scroll to position [10295, 0]
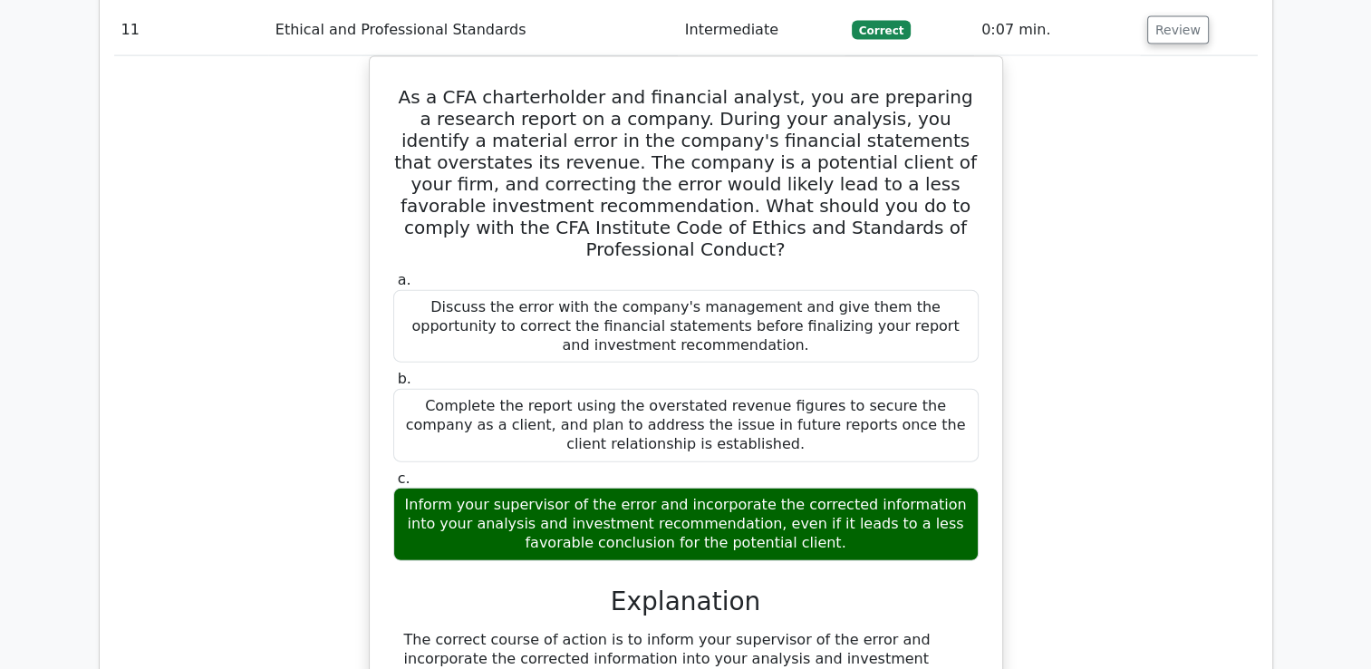
scroll to position [11292, 0]
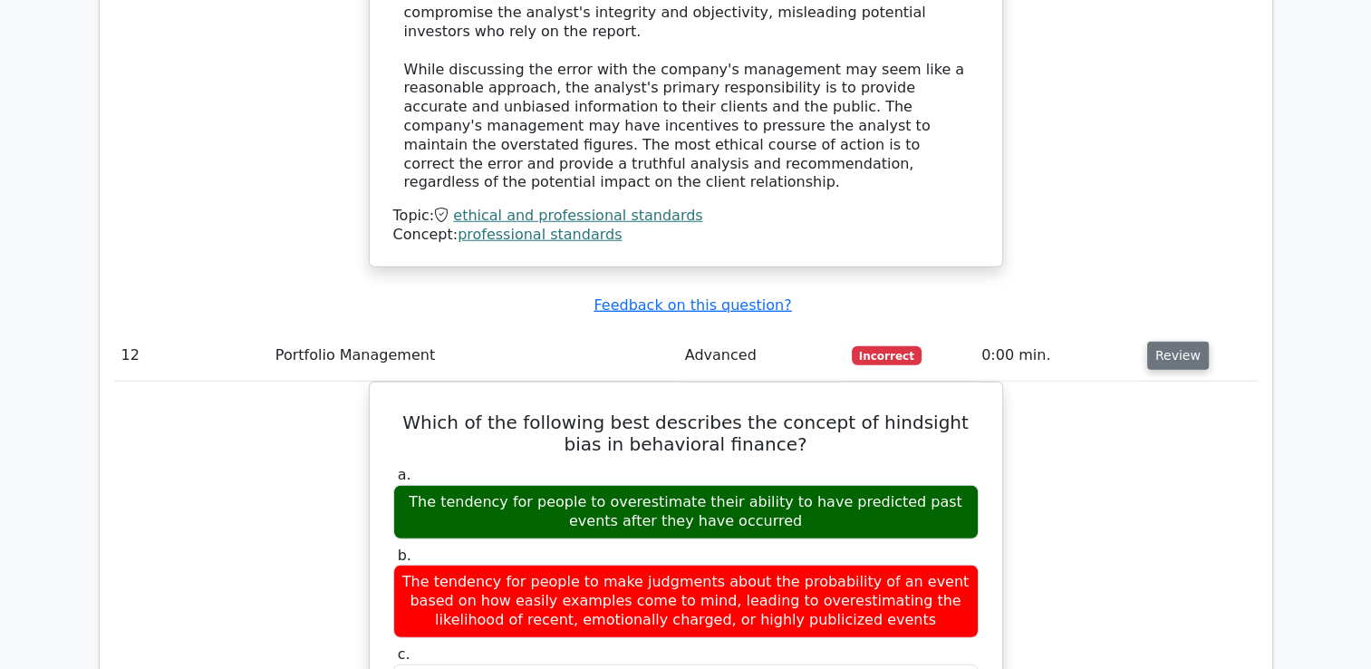
scroll to position [12199, 0]
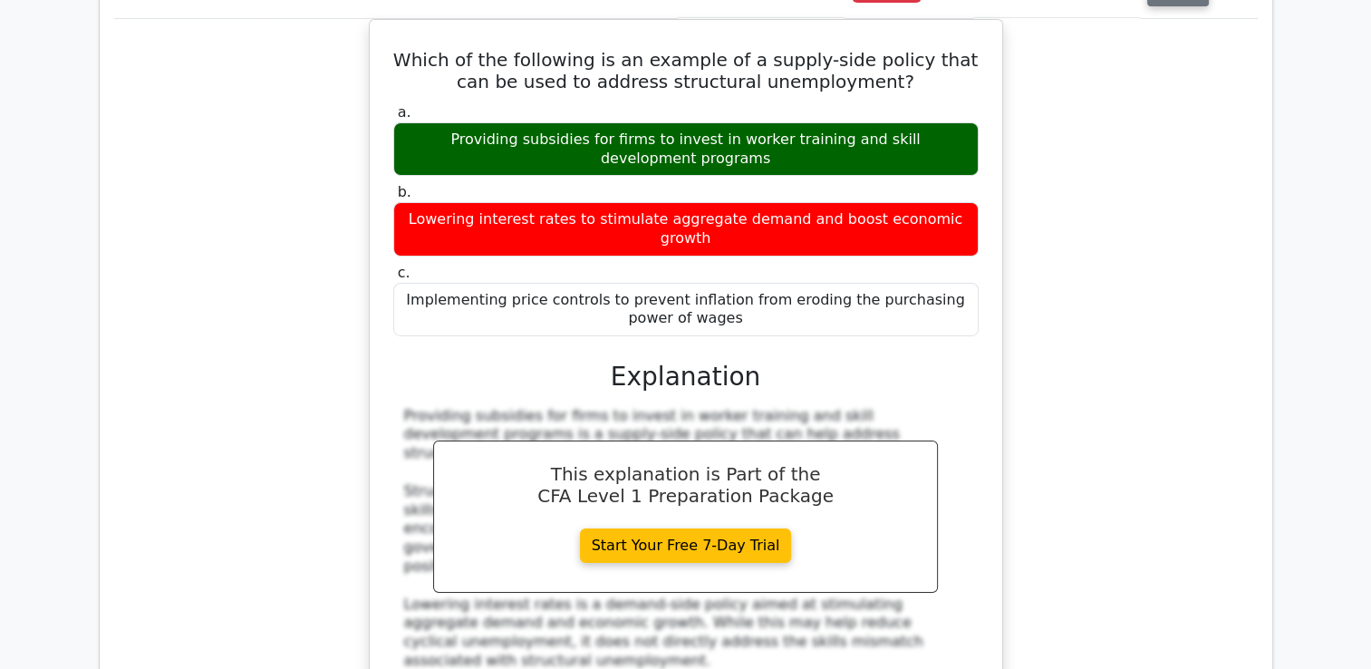
scroll to position [13286, 0]
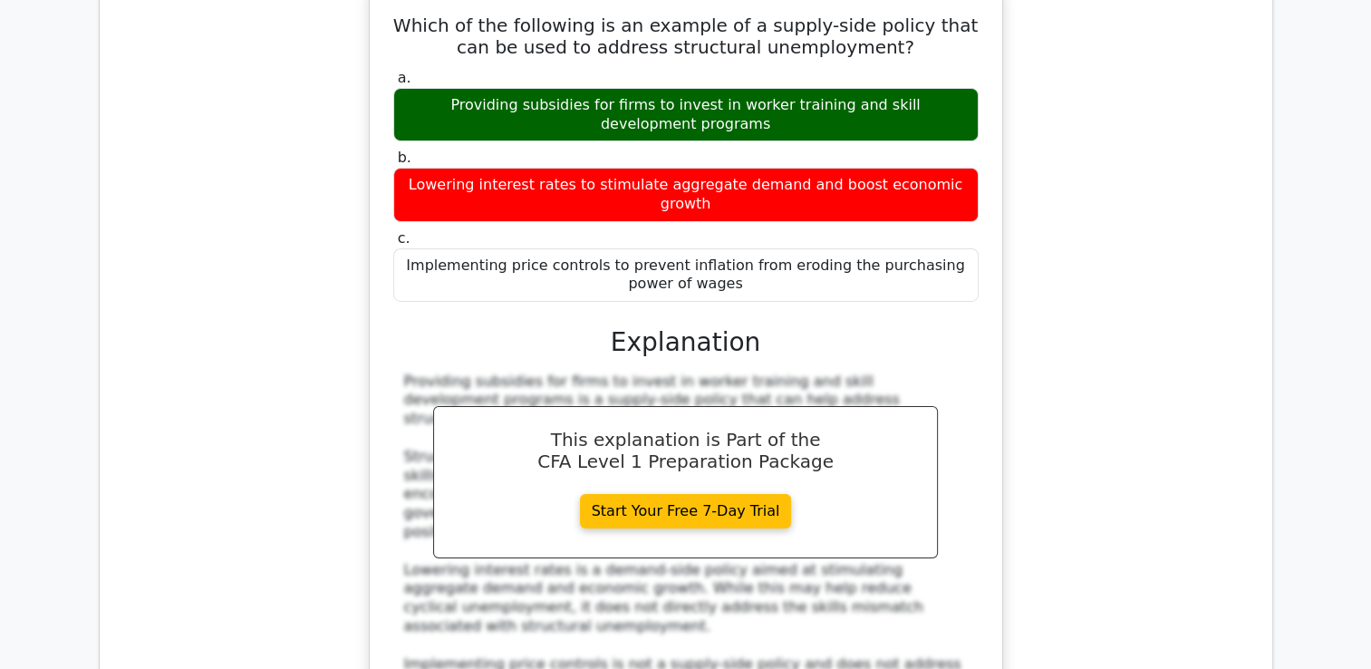
scroll to position [13196, 0]
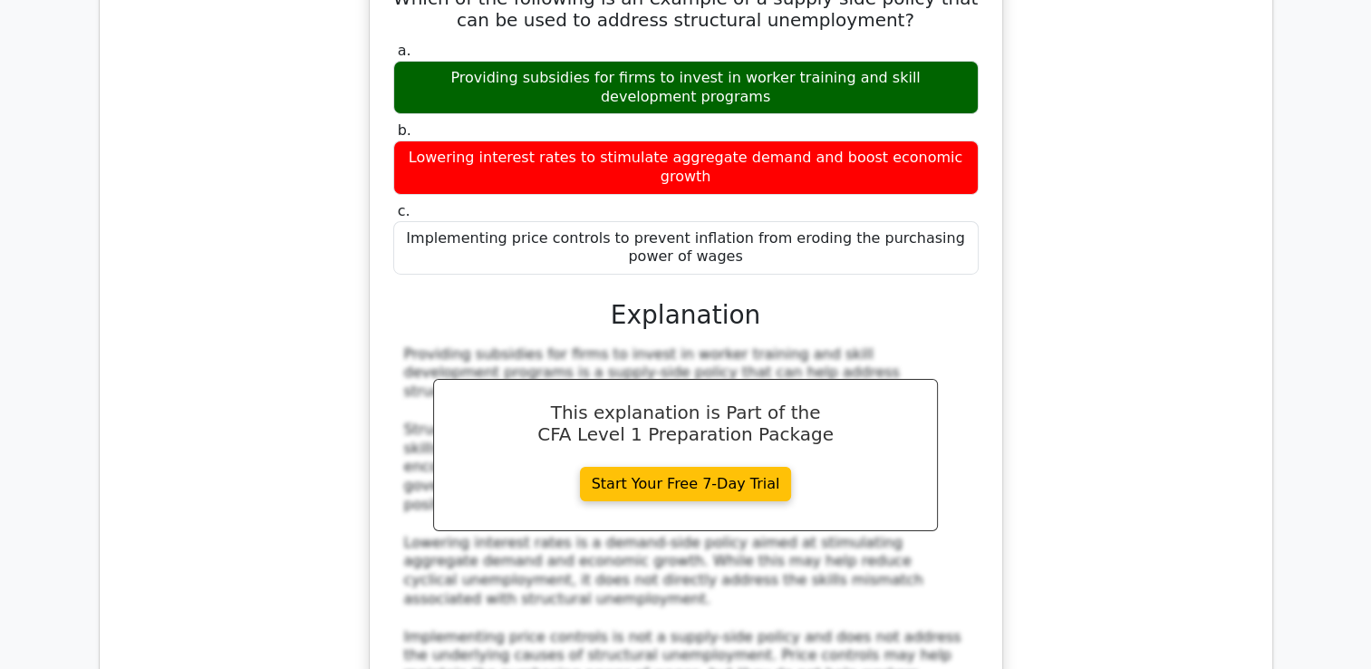
drag, startPoint x: 775, startPoint y: 122, endPoint x: 787, endPoint y: 146, distance: 26.3
drag, startPoint x: 787, startPoint y: 146, endPoint x: 692, endPoint y: 140, distance: 94.5
copy h5 "concept of consumer surplus?"
drag, startPoint x: 406, startPoint y: 207, endPoint x: 798, endPoint y: 226, distance: 392.0
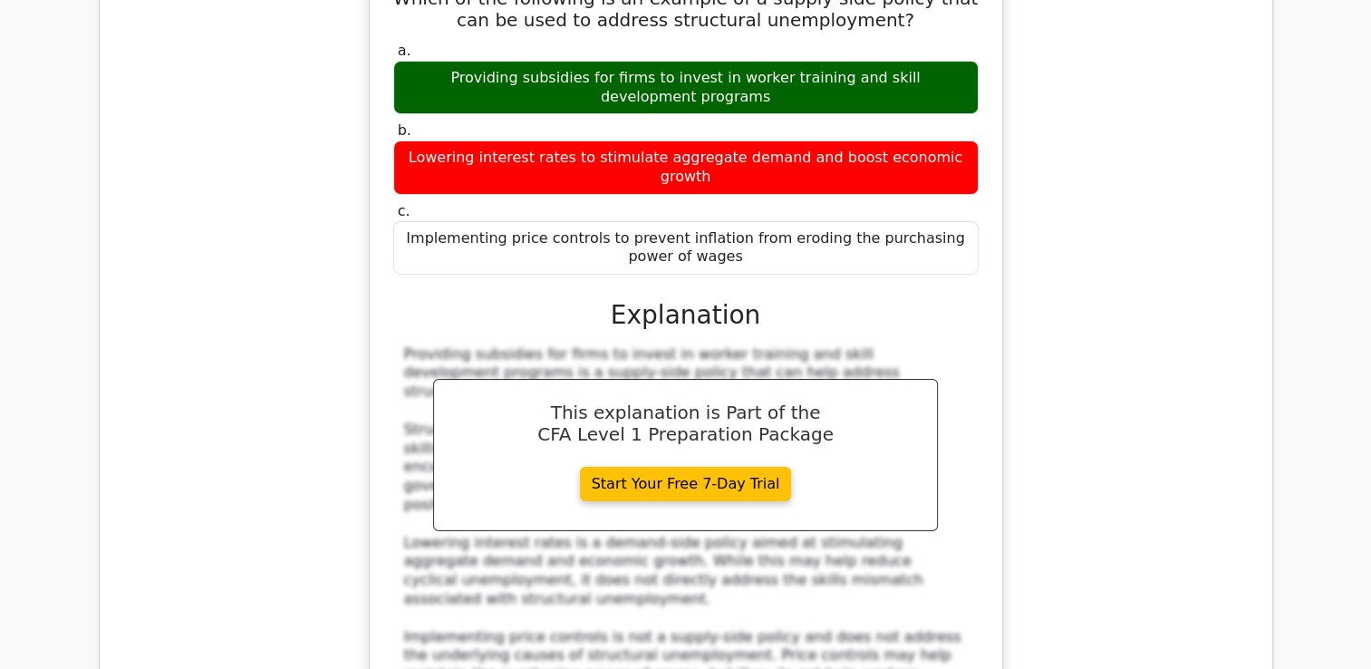
drag, startPoint x: 798, startPoint y: 226, endPoint x: 743, endPoint y: 201, distance: 59.6
copy div "The difference between the maximum amount a consumer is willing to pay for a go…"
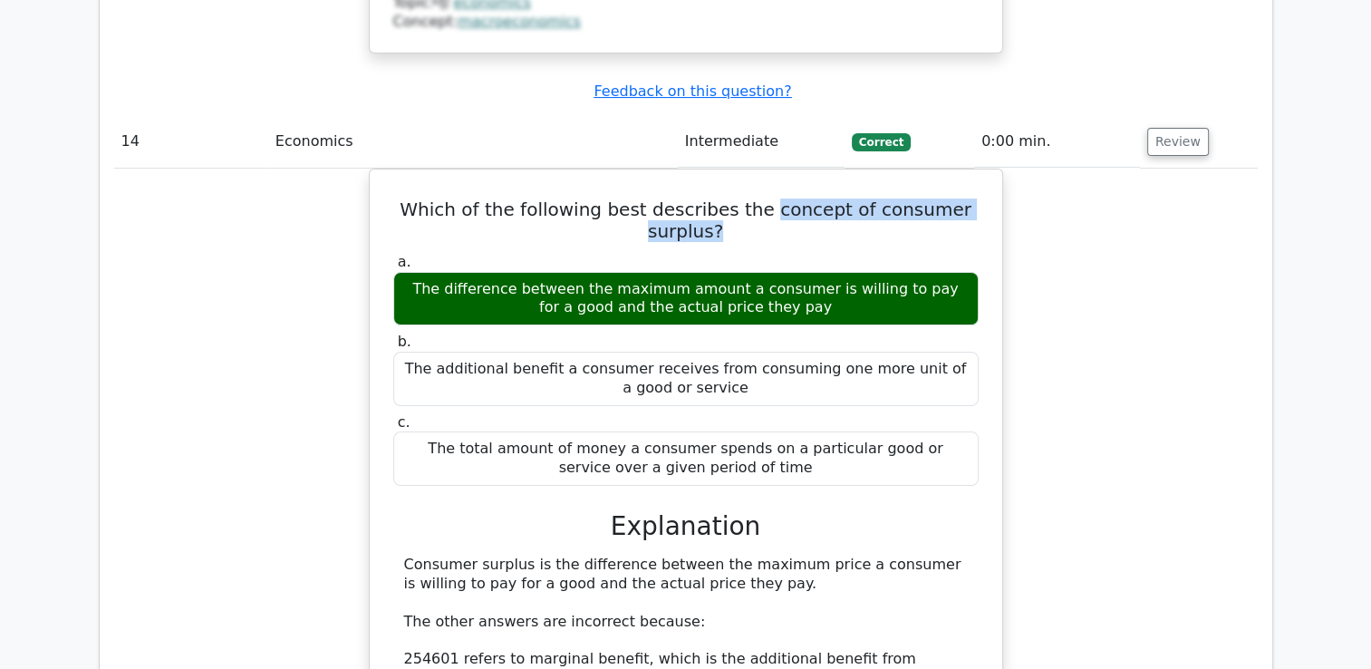
scroll to position [13921, 0]
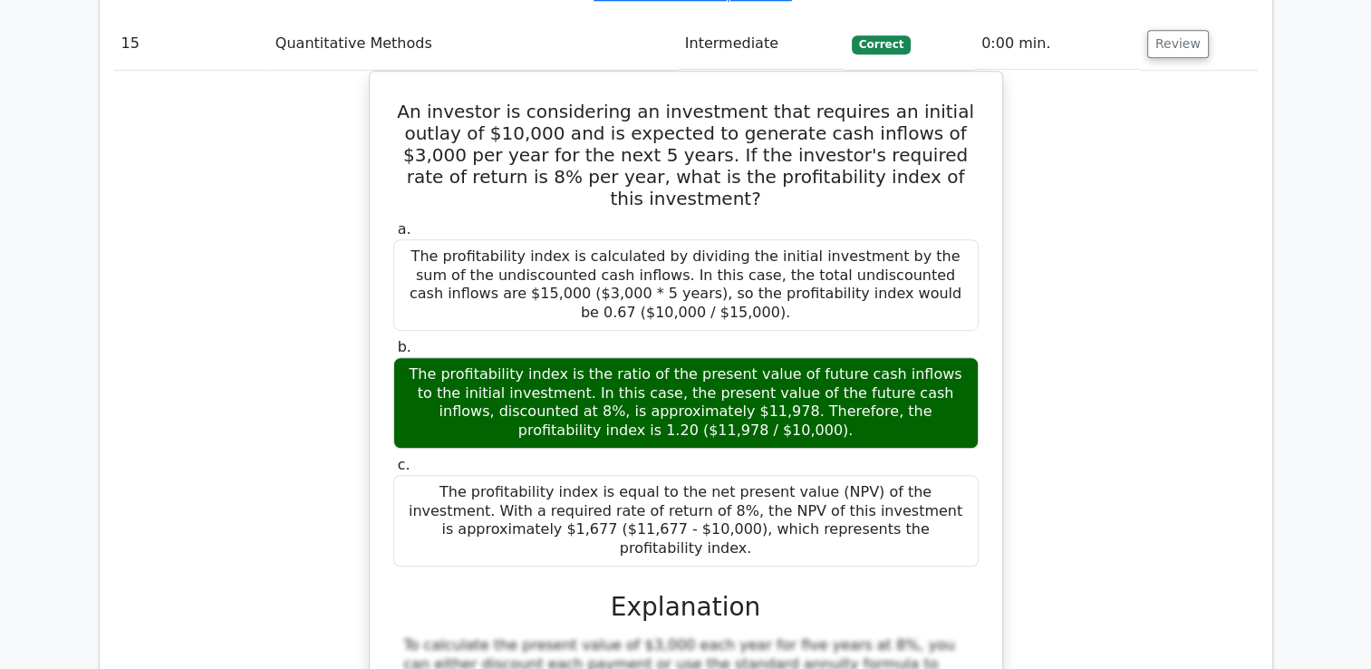
scroll to position [14827, 0]
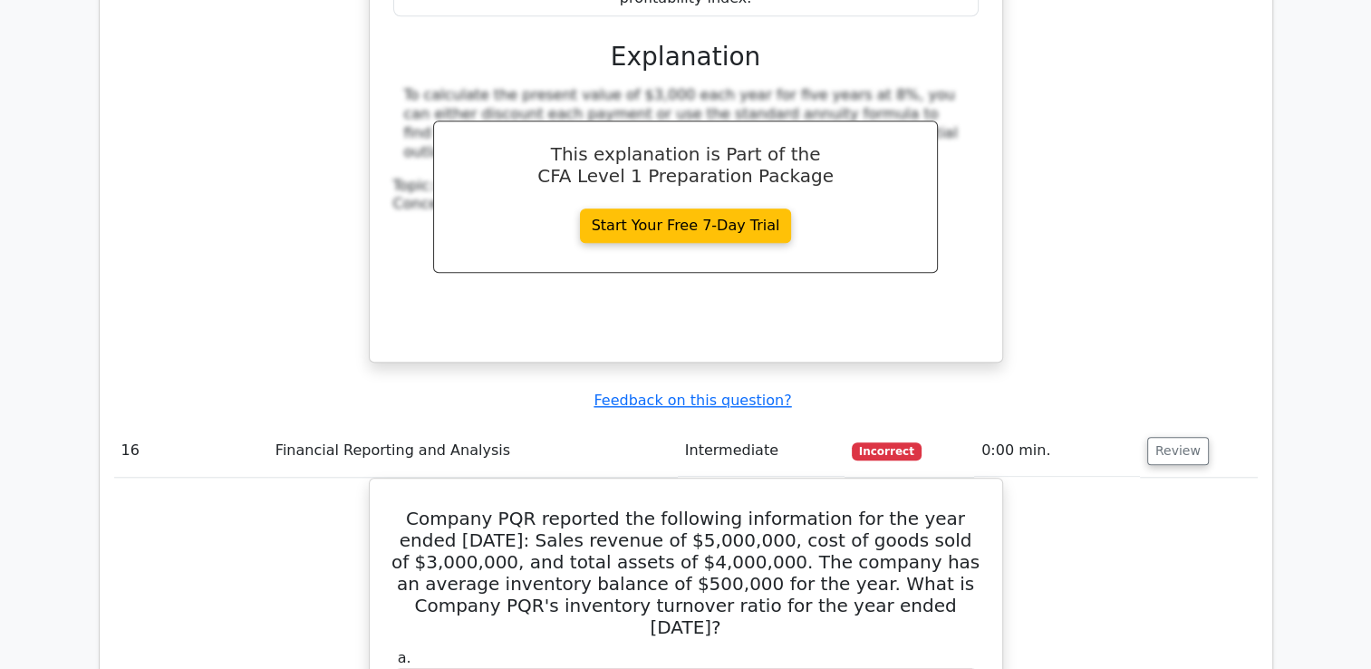
scroll to position [15824, 0]
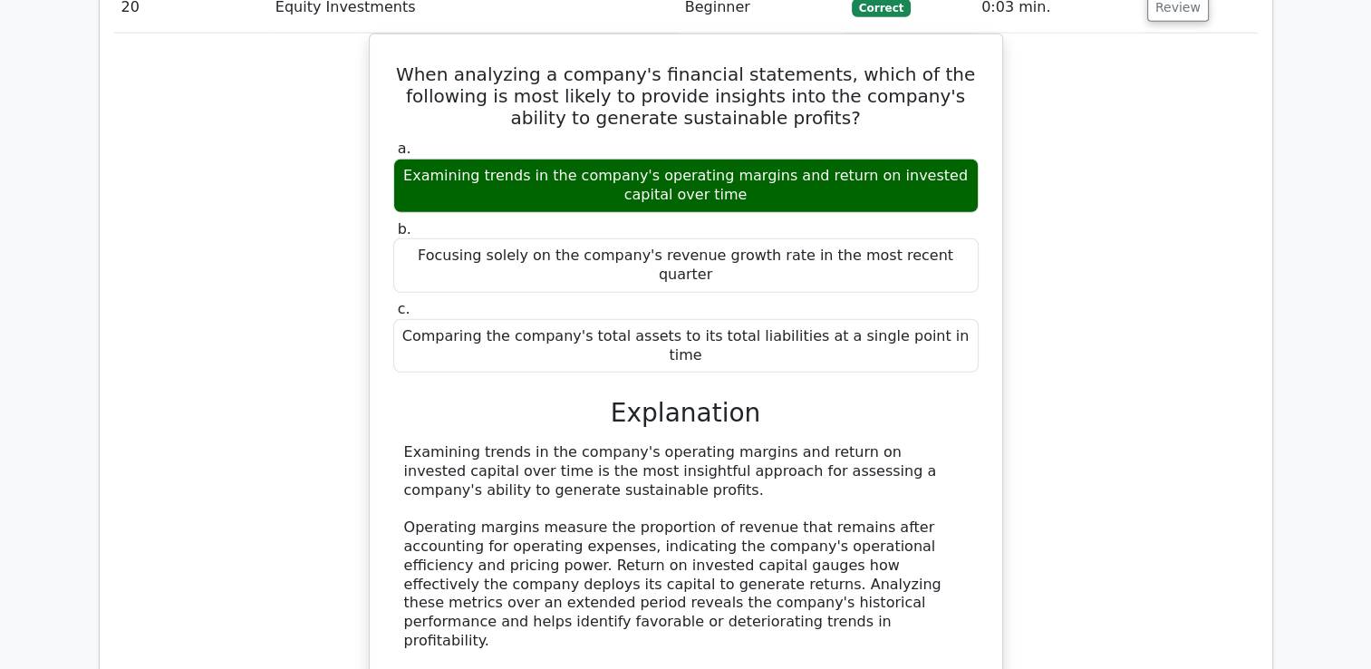
scroll to position [18825, 0]
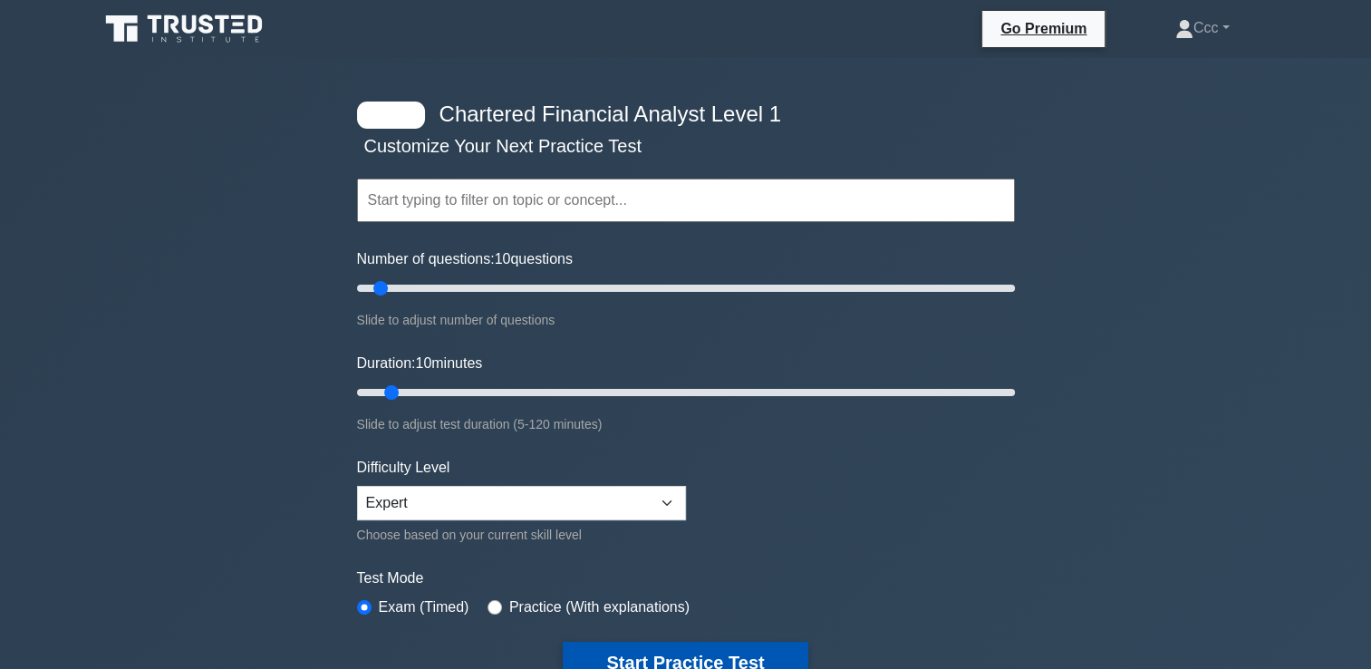
click at [725, 643] on button "Start Practice Test" at bounding box center [685, 663] width 245 height 42
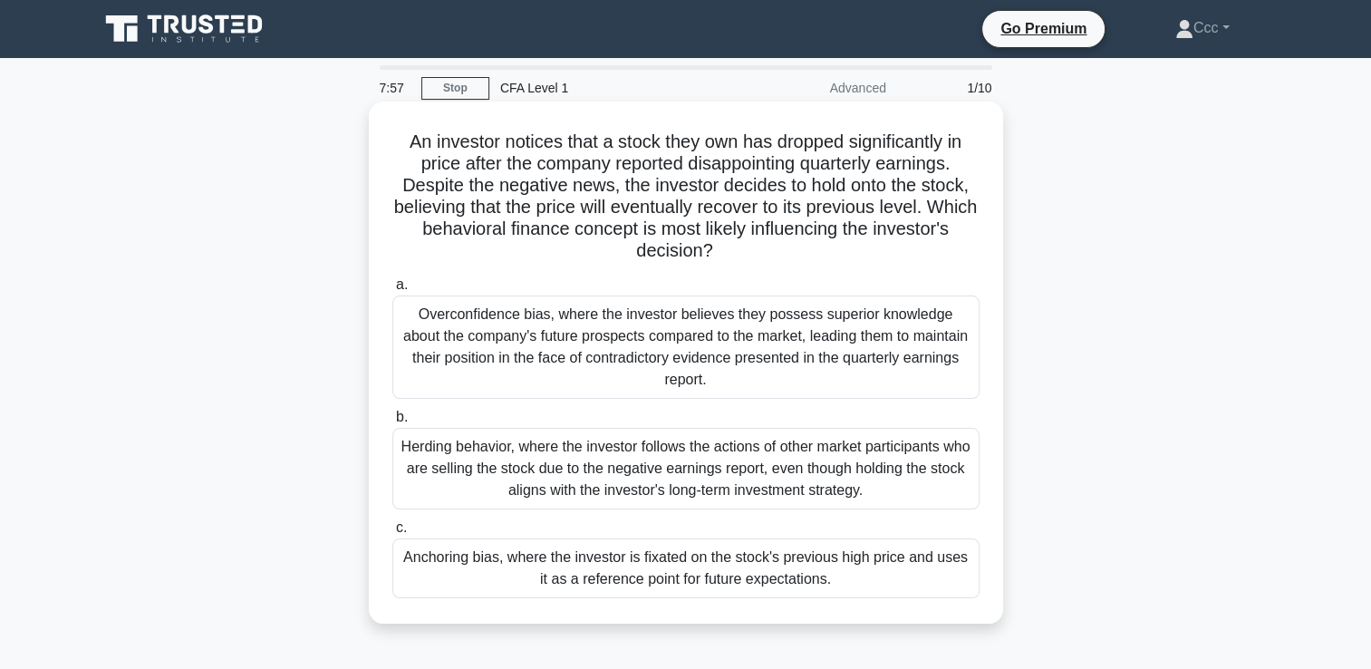
click at [720, 437] on div "Herding behavior, where the investor follows the actions of other market partic…" at bounding box center [685, 469] width 587 height 82
click at [392, 423] on input "b. Herding behavior, where the investor follows the actions of other market par…" at bounding box center [392, 417] width 0 height 12
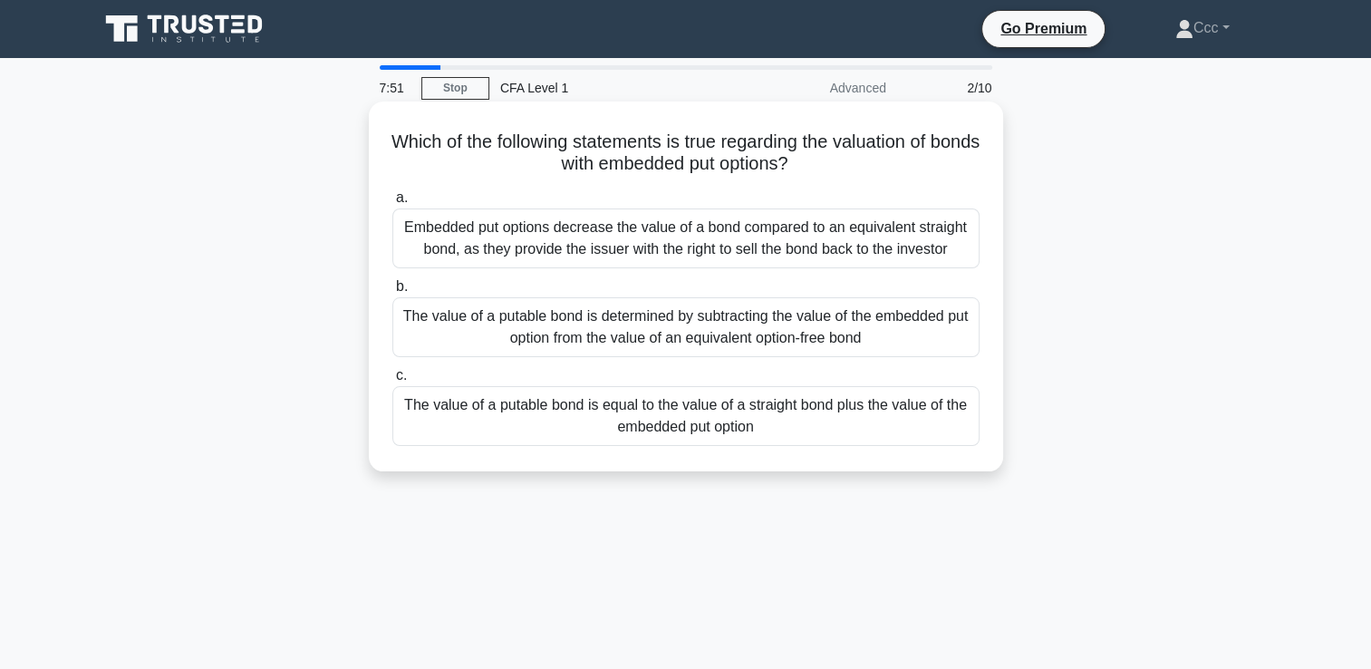
click at [744, 230] on div "Embedded put options decrease the value of a bond compared to an equivalent str…" at bounding box center [685, 238] width 587 height 60
click at [392, 204] on input "a. Embedded put options decrease the value of a bond compared to an equivalent …" at bounding box center [392, 198] width 0 height 12
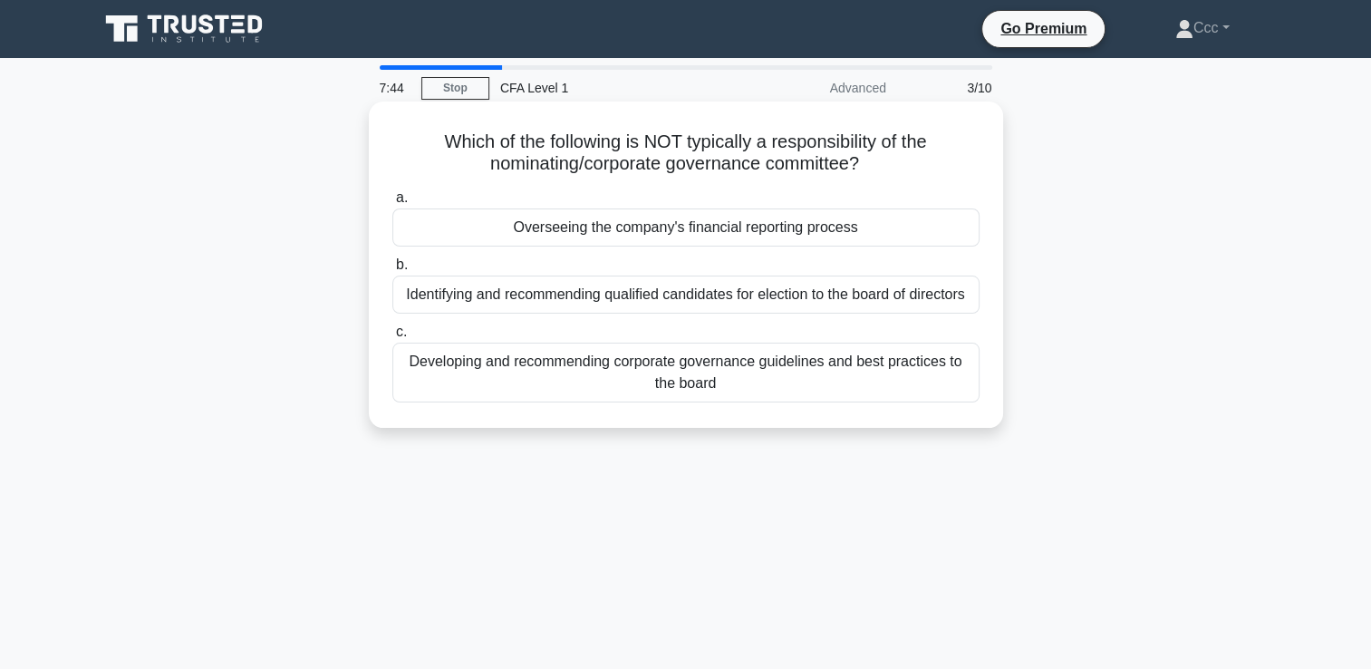
click at [673, 233] on div "Overseeing the company's financial reporting process" at bounding box center [685, 227] width 587 height 38
click at [392, 204] on input "a. Overseeing the company's financial reporting process" at bounding box center [392, 198] width 0 height 12
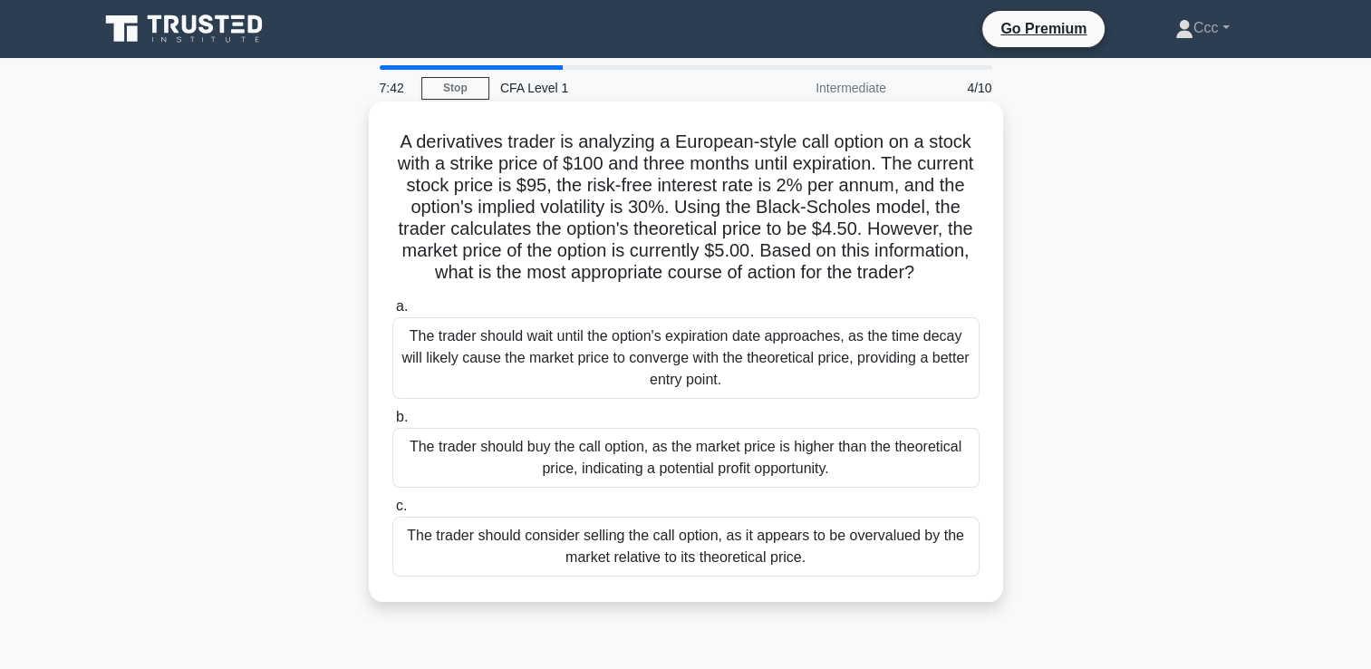
click at [668, 477] on div "The trader should buy the call option, as the market price is higher than the t…" at bounding box center [685, 458] width 587 height 60
click at [392, 423] on input "b. The trader should buy the call option, as the market price is higher than th…" at bounding box center [392, 417] width 0 height 12
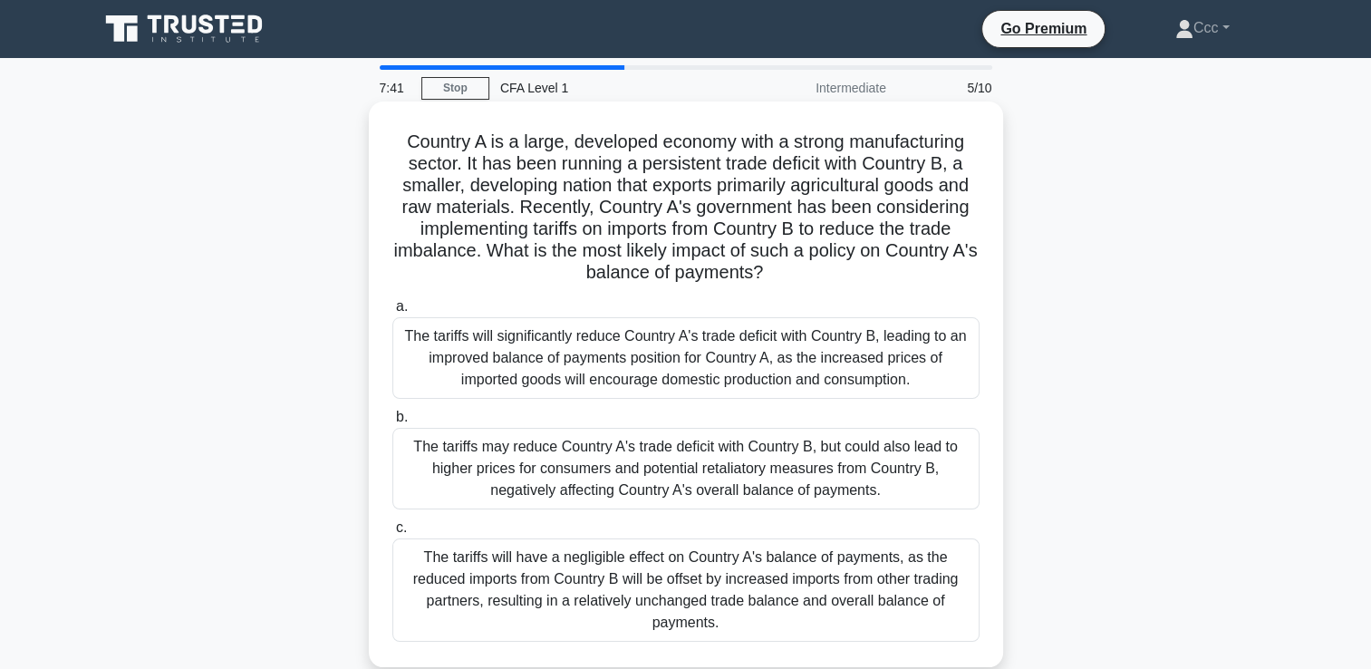
click at [667, 366] on div "The tariffs will significantly reduce Country A's trade deficit with Country B,…" at bounding box center [685, 358] width 587 height 82
click at [392, 313] on input "a. The tariffs will significantly reduce Country A's trade deficit with Country…" at bounding box center [392, 307] width 0 height 12
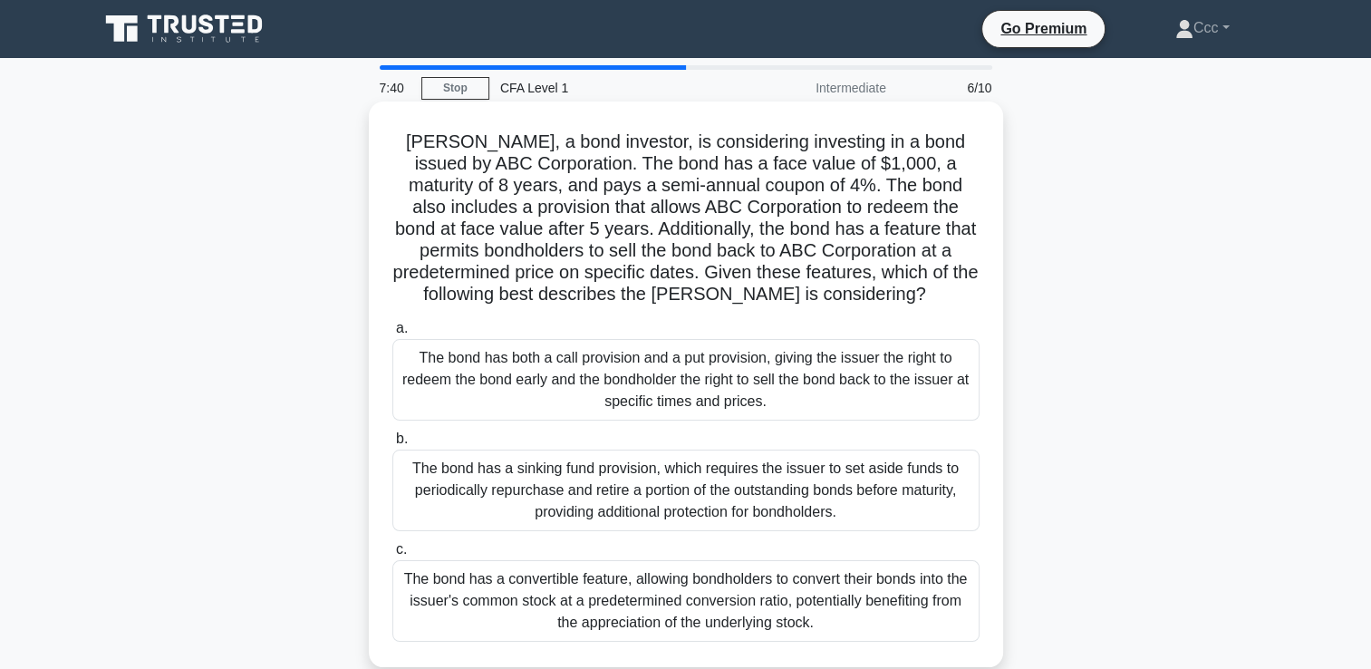
click at [670, 488] on div "The bond has a sinking fund provision, which requires the issuer to set aside f…" at bounding box center [685, 491] width 587 height 82
click at [392, 445] on input "b. The bond has a sinking fund provision, which requires the issuer to set asid…" at bounding box center [392, 439] width 0 height 12
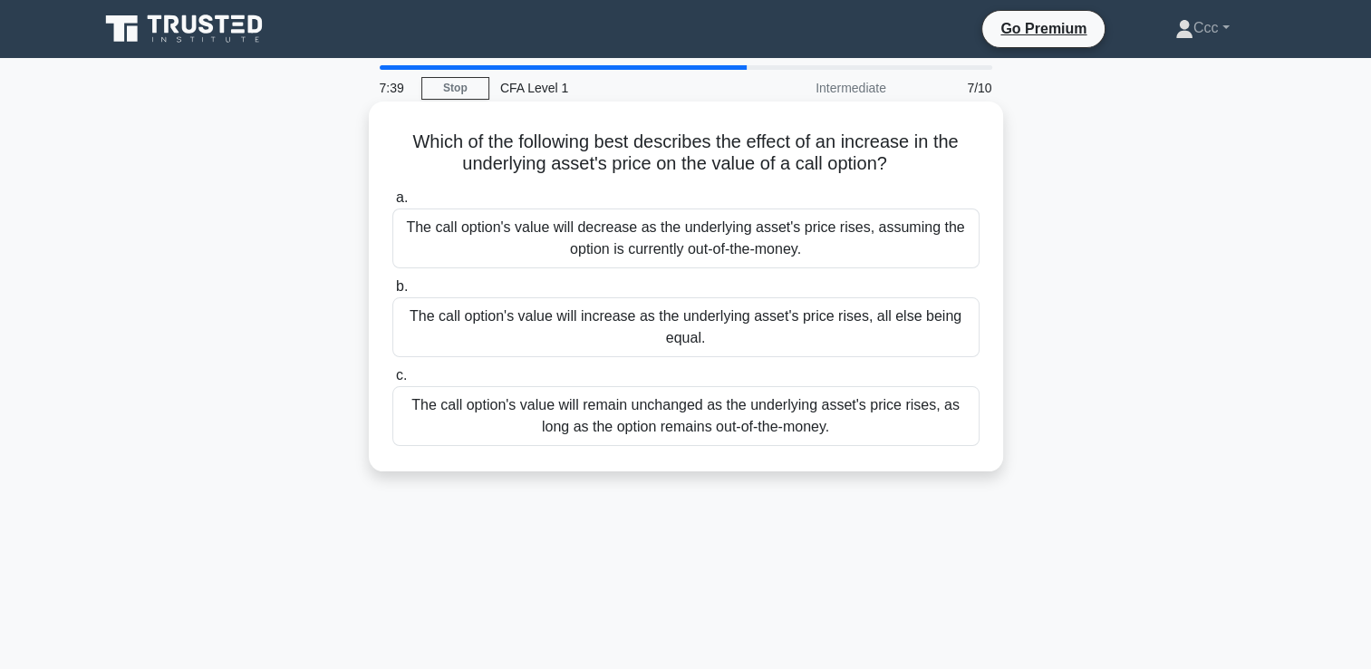
click at [671, 332] on div "The call option's value will increase as the underlying asset's price rises, al…" at bounding box center [685, 327] width 587 height 60
click at [392, 293] on input "b. The call option's value will increase as the underlying asset's price rises,…" at bounding box center [392, 287] width 0 height 12
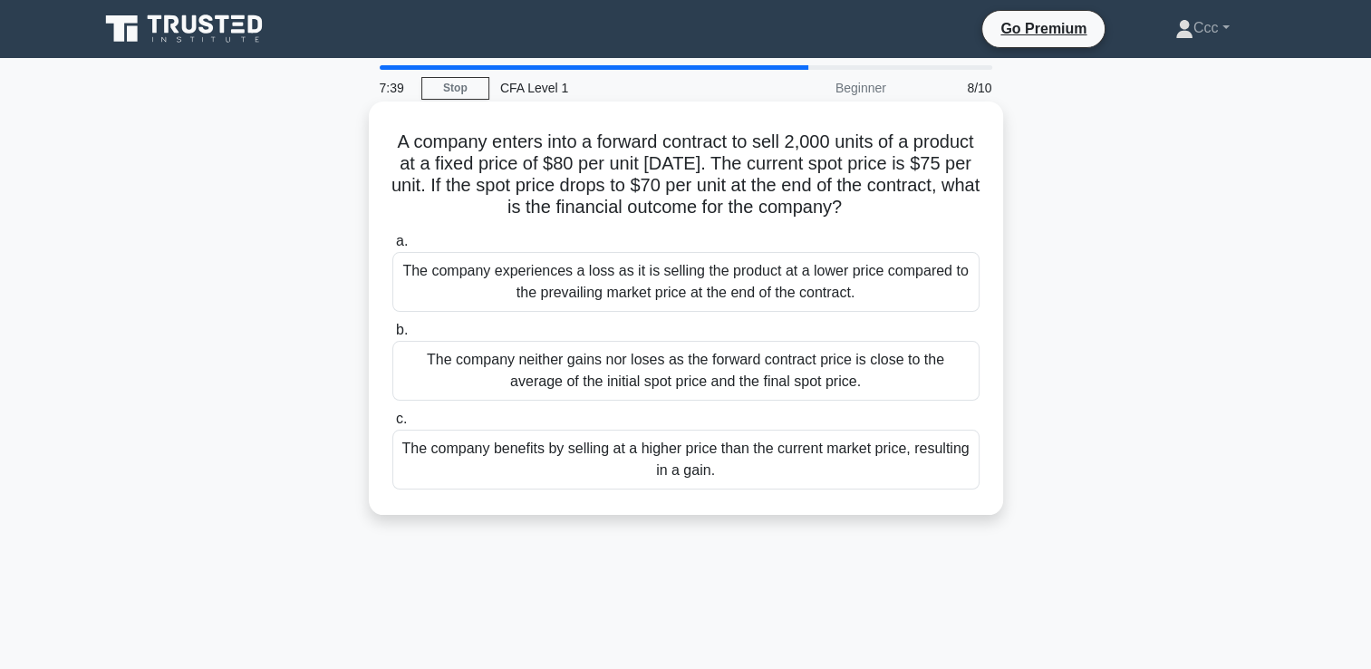
click at [672, 295] on div "The company experiences a loss as it is selling the product at a lower price co…" at bounding box center [685, 282] width 587 height 60
click at [392, 247] on input "a. The company experiences a loss as it is selling the product at a lower price…" at bounding box center [392, 242] width 0 height 12
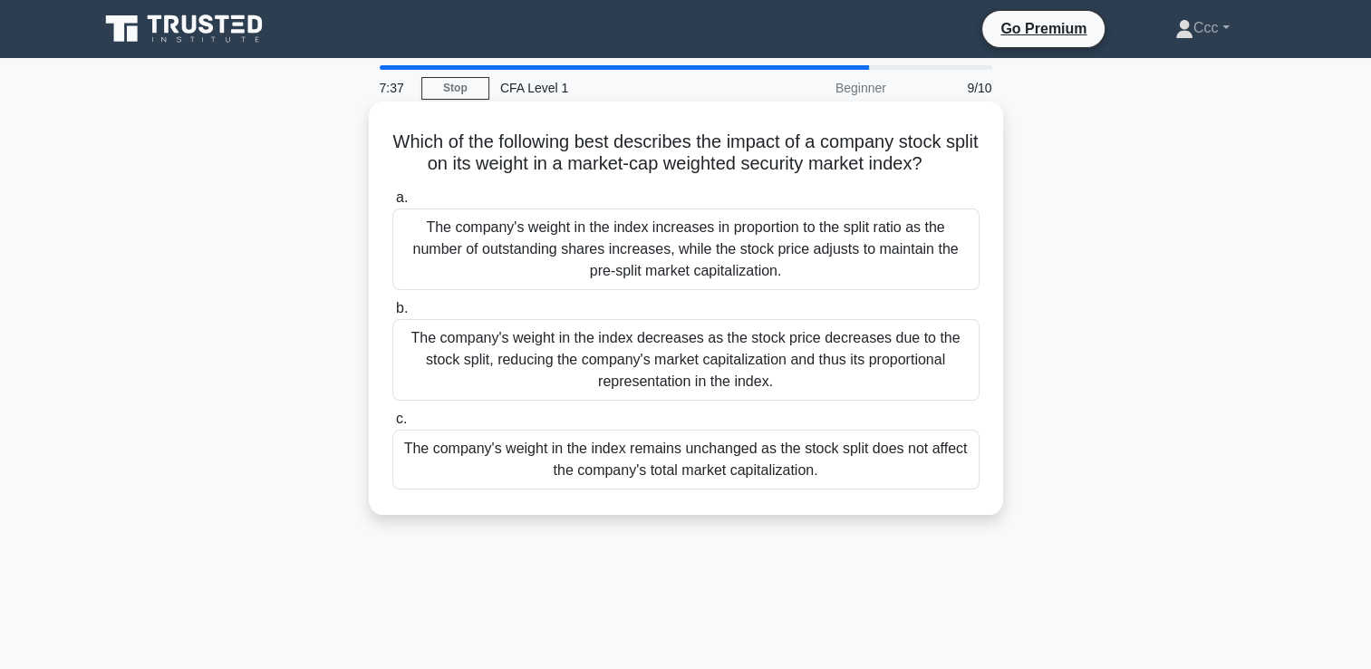
click at [644, 396] on div "The company's weight in the index decreases as the stock price decreases due to…" at bounding box center [685, 360] width 587 height 82
click at [392, 314] on input "b. The company's weight in the index decreases as the stock price decreases due…" at bounding box center [392, 309] width 0 height 12
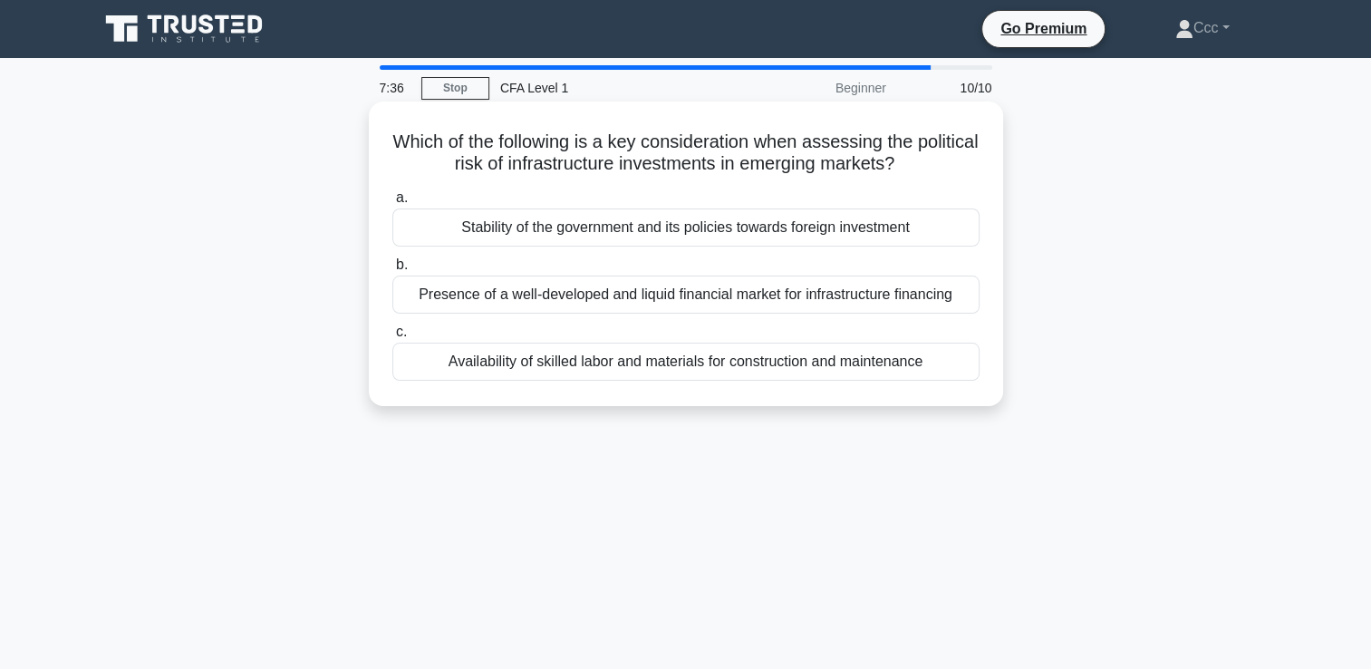
click at [642, 348] on div "Availability of skilled labor and materials for construction and maintenance" at bounding box center [685, 362] width 587 height 38
click at [392, 338] on input "c. Availability of skilled labor and materials for construction and maintenance" at bounding box center [392, 332] width 0 height 12
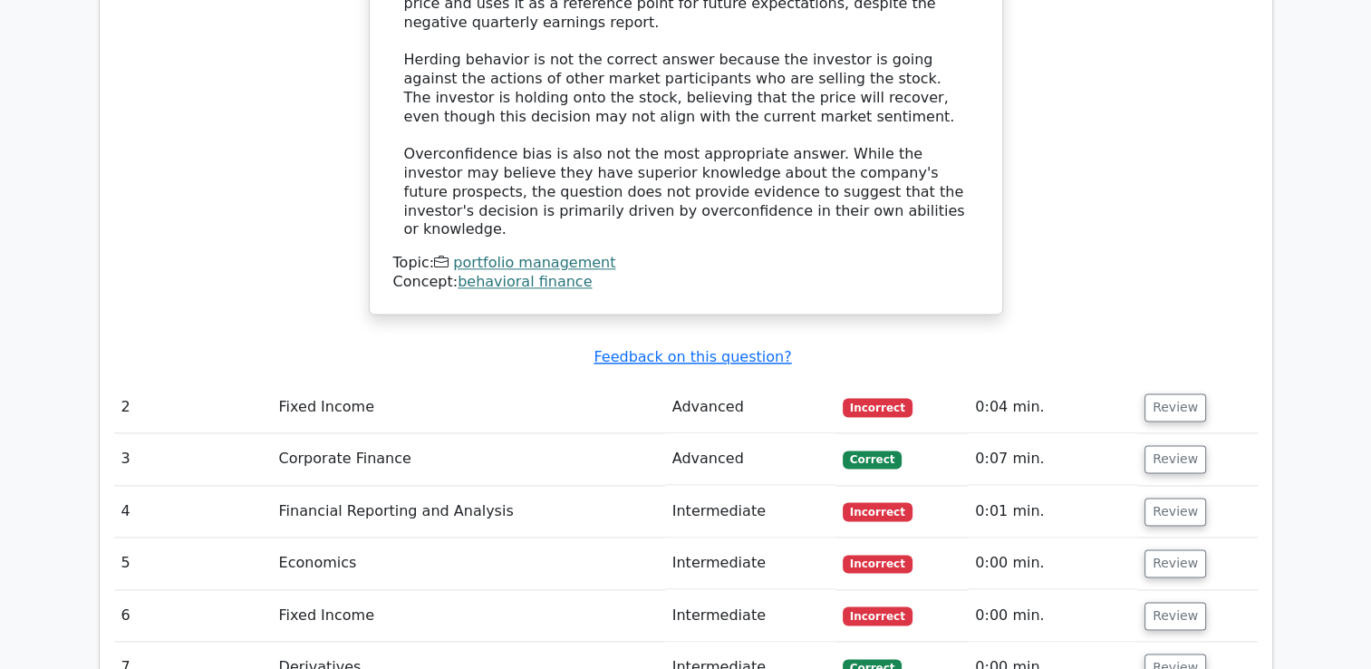
scroll to position [2447, 0]
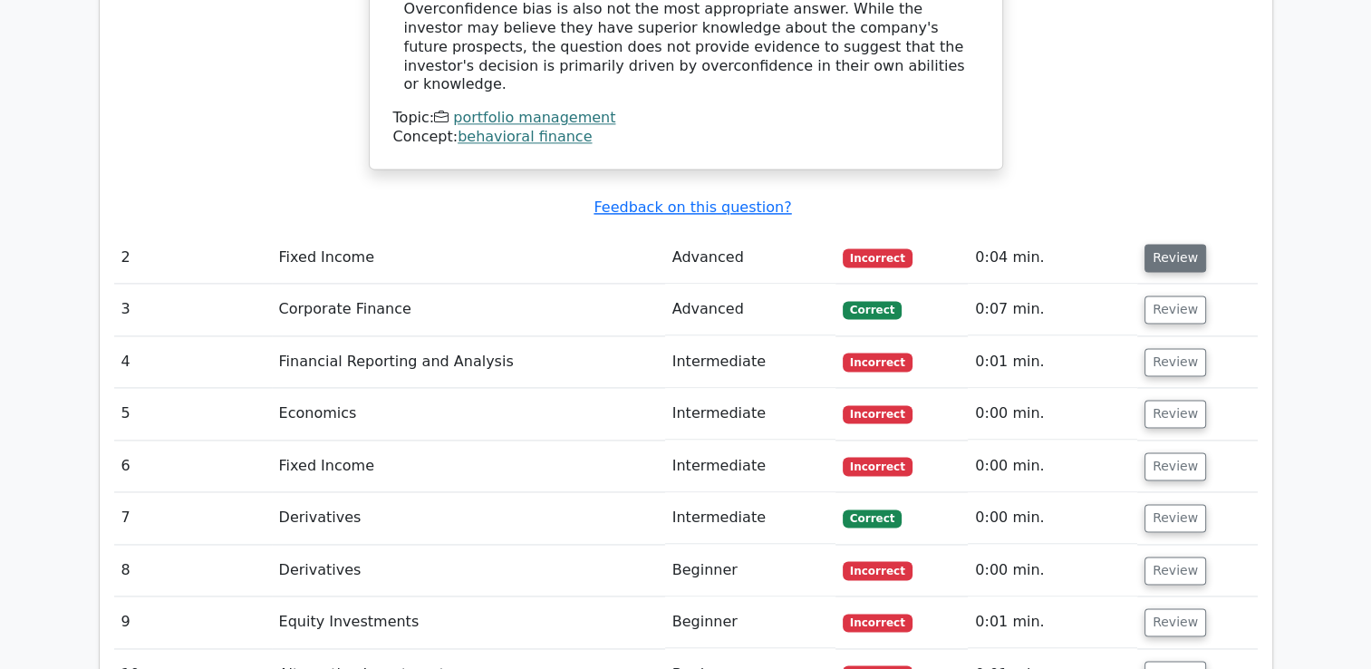
click at [1161, 244] on button "Review" at bounding box center [1176, 258] width 62 height 28
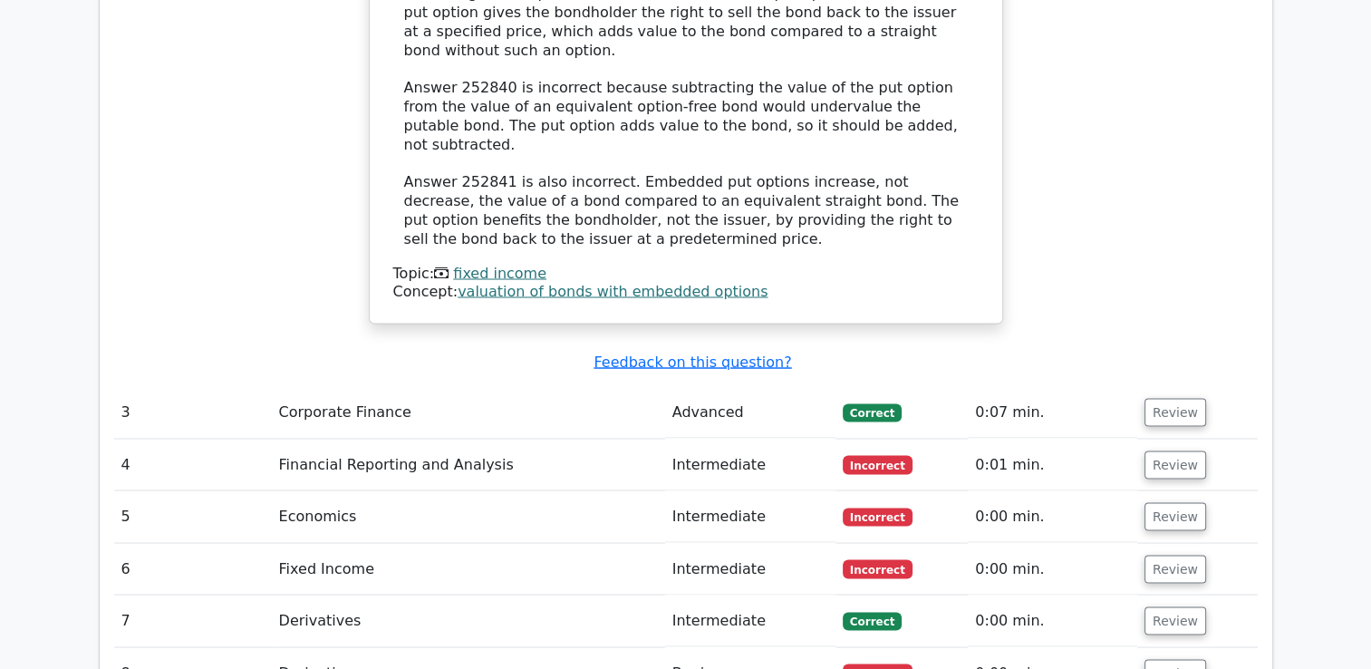
scroll to position [3172, 0]
click at [1191, 397] on button "Review" at bounding box center [1176, 411] width 62 height 28
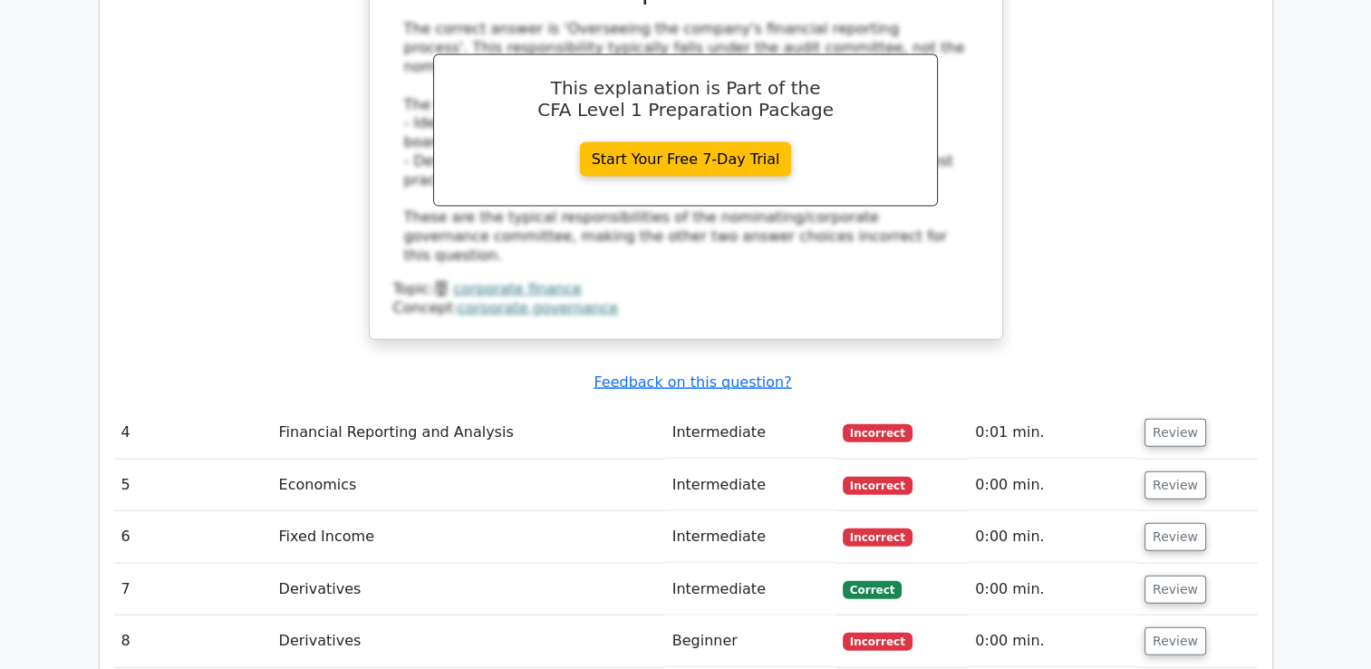
scroll to position [4078, 0]
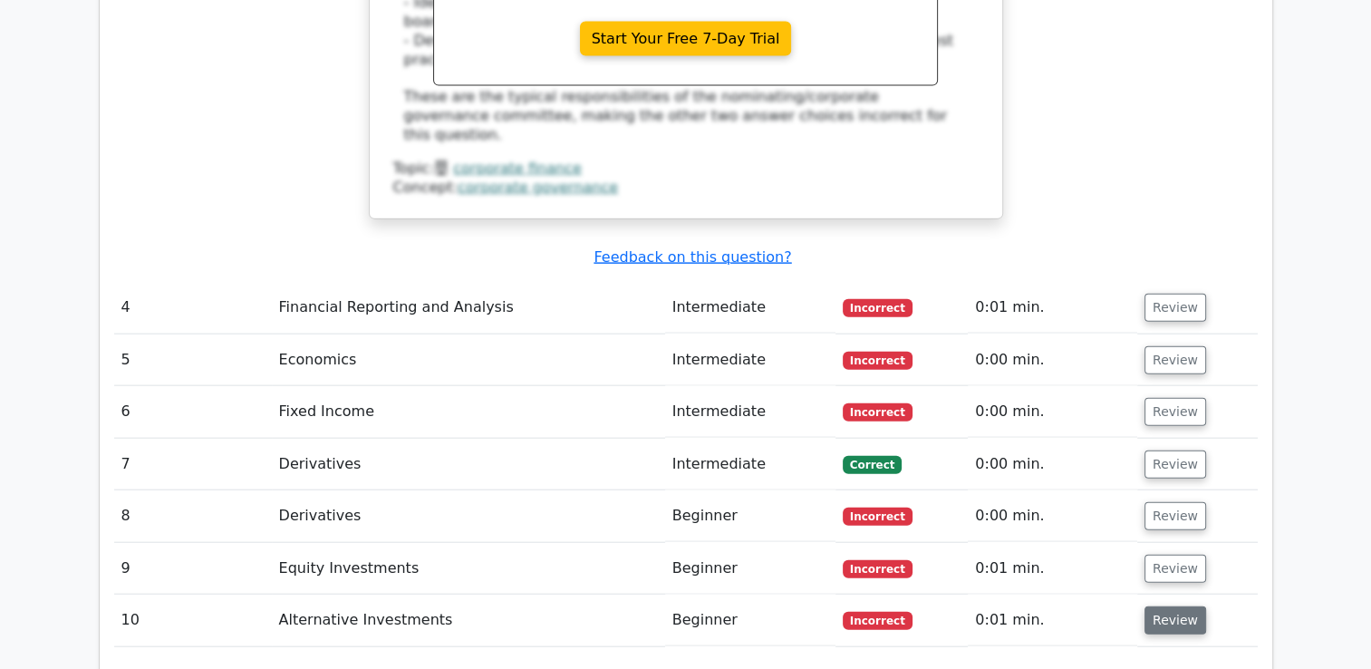
click at [1157, 606] on button "Review" at bounding box center [1176, 620] width 62 height 28
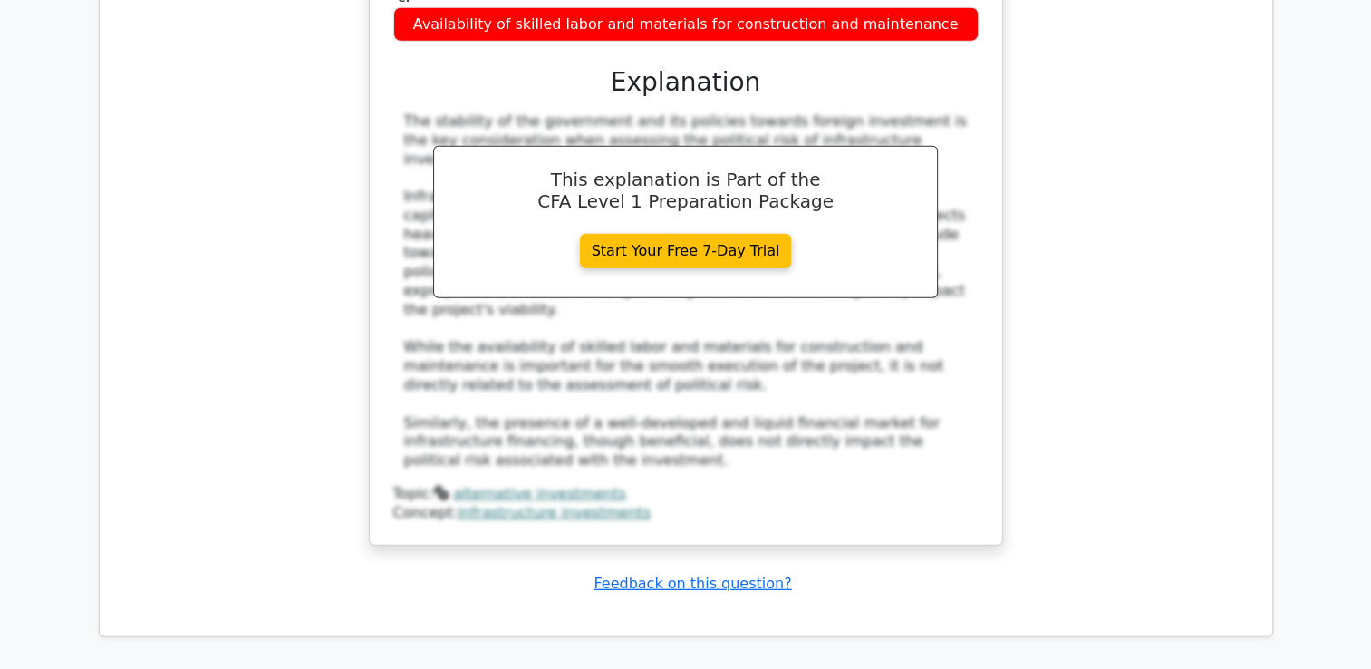
scroll to position [5437, 0]
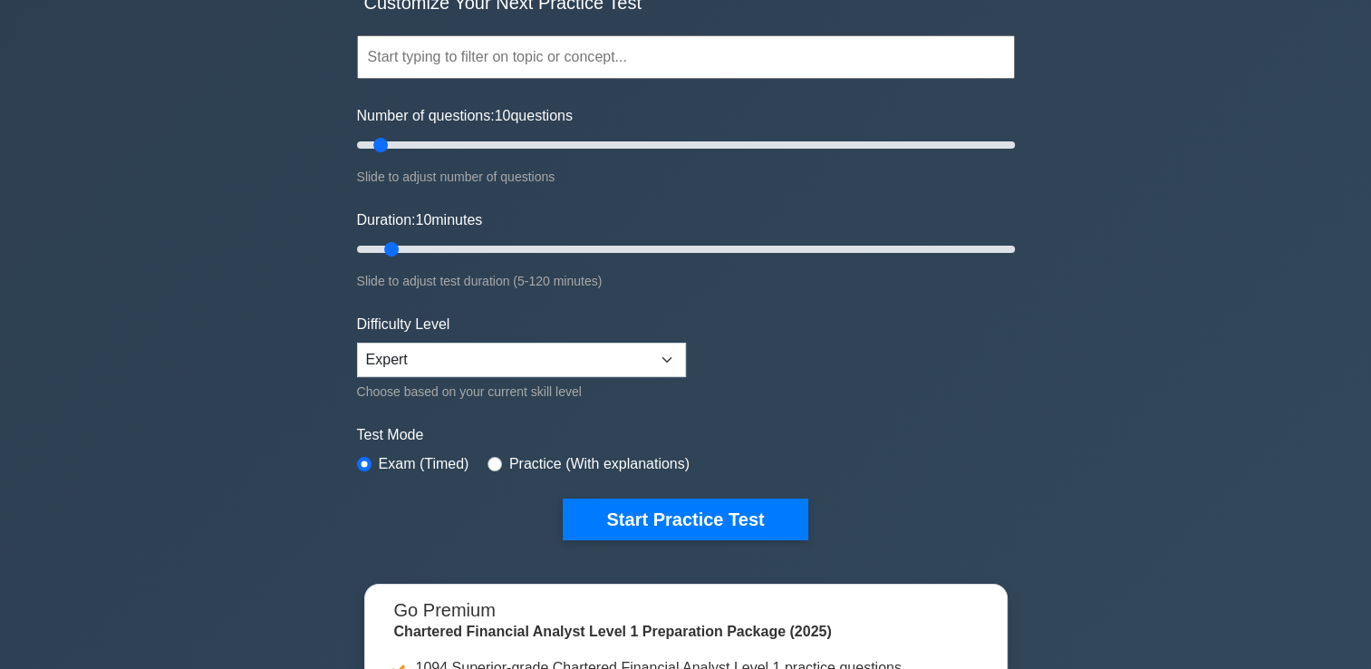
scroll to position [272, 0]
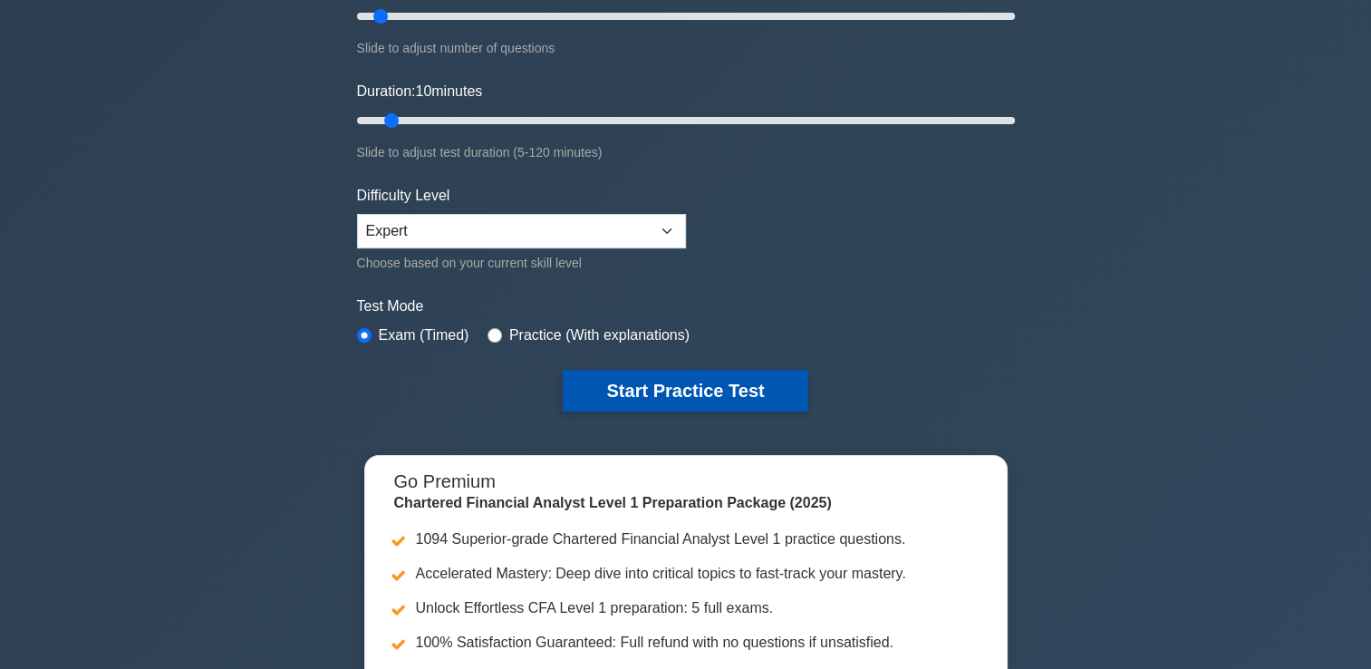
click at [620, 393] on button "Start Practice Test" at bounding box center [685, 391] width 245 height 42
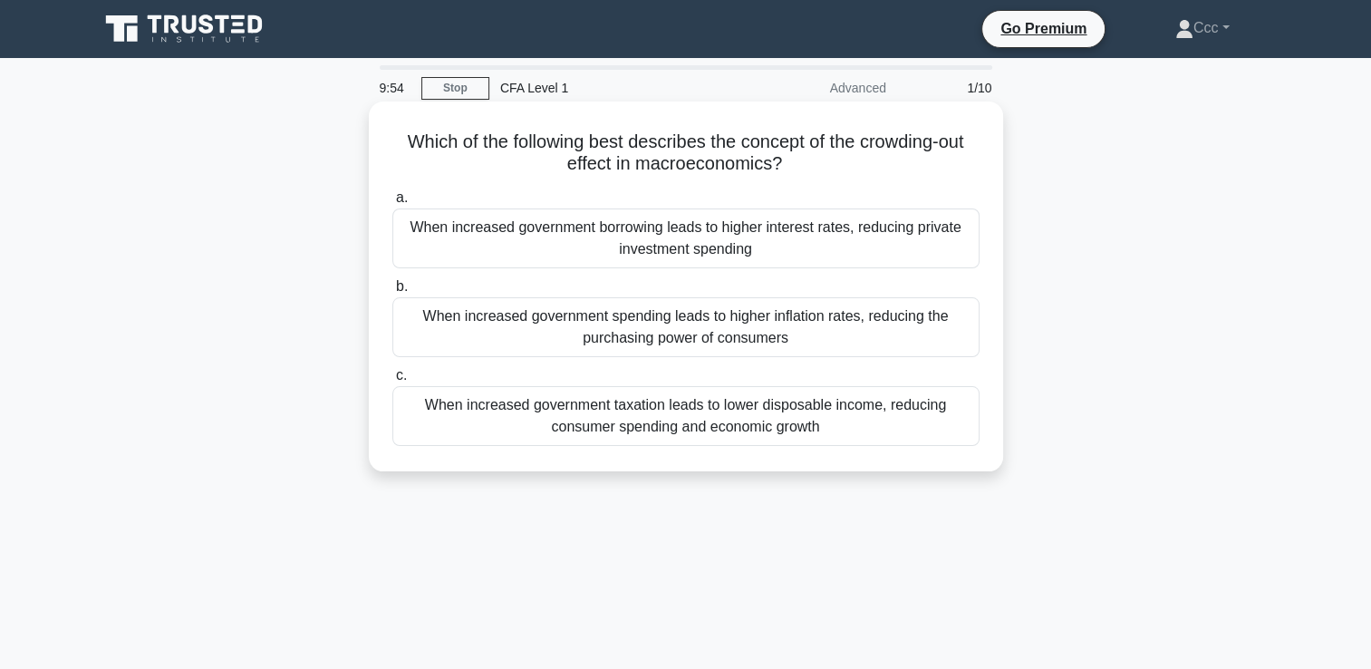
drag, startPoint x: 740, startPoint y: 137, endPoint x: 785, endPoint y: 160, distance: 49.9
click at [785, 160] on h5 "Which of the following best describes the concept of the crowding-out effect in…" at bounding box center [686, 153] width 591 height 45
drag, startPoint x: 785, startPoint y: 160, endPoint x: 768, endPoint y: 159, distance: 17.2
copy h5 "concept of the crowding-out effect in macroeconomics?"
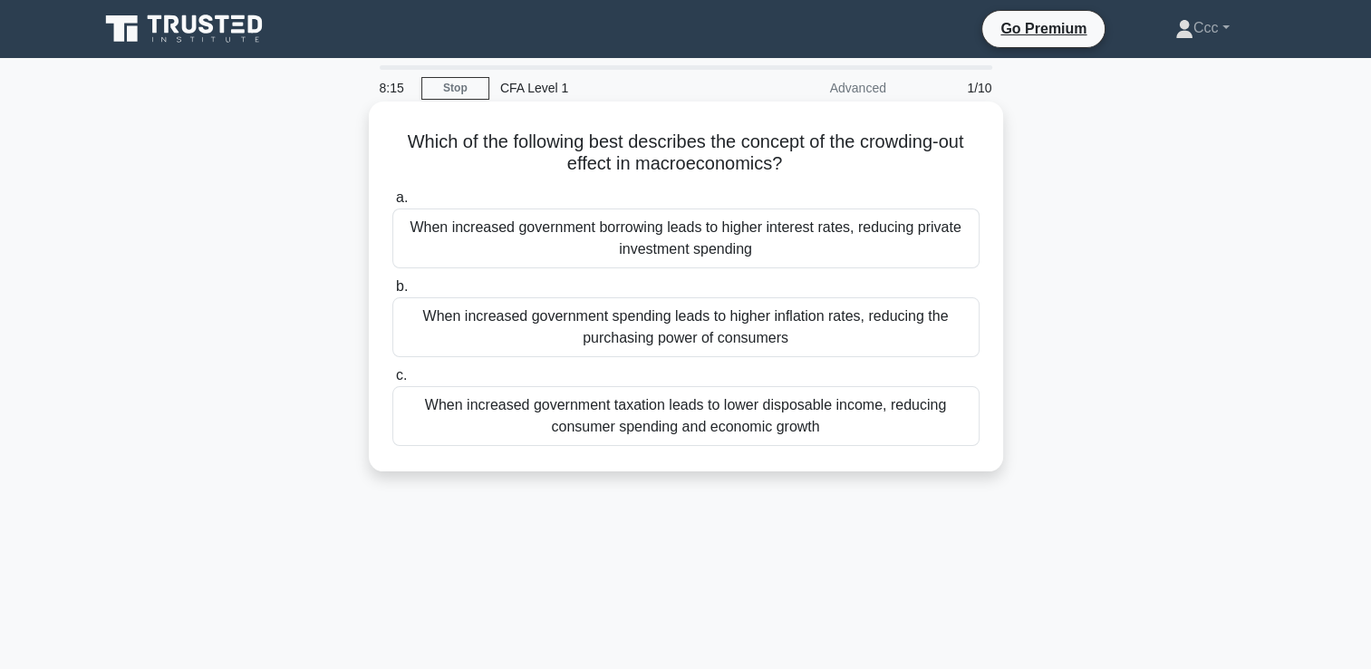
click at [737, 227] on div "When increased government borrowing leads to higher interest rates, reducing pr…" at bounding box center [685, 238] width 587 height 60
click at [392, 204] on input "a. When increased government borrowing leads to higher interest rates, reducing…" at bounding box center [392, 198] width 0 height 12
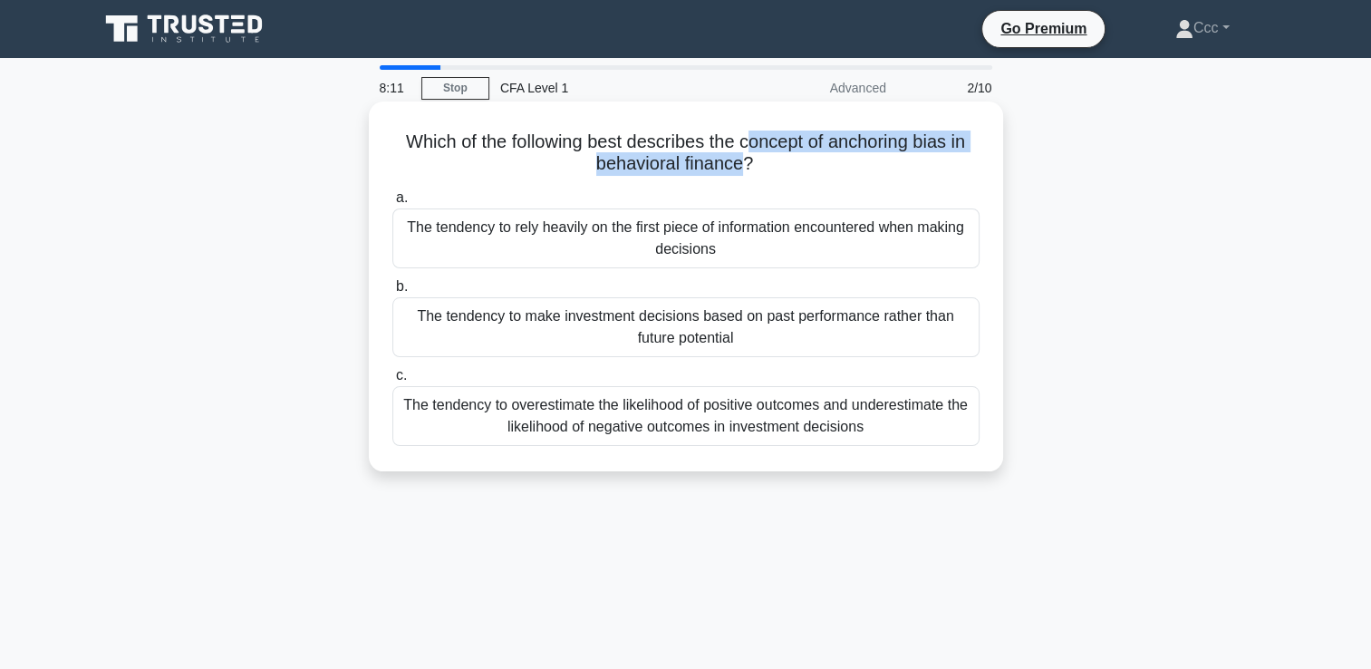
drag, startPoint x: 746, startPoint y: 146, endPoint x: 747, endPoint y: 164, distance: 18.1
click at [747, 164] on h5 "Which of the following best describes the concept of anchoring bias in behavior…" at bounding box center [686, 153] width 591 height 45
drag, startPoint x: 747, startPoint y: 164, endPoint x: 721, endPoint y: 170, distance: 26.2
copy h5 "oncept of anchoring bias in behavioral finance"
click at [770, 252] on div "The tendency to rely heavily on the first piece of information encountered when…" at bounding box center [685, 238] width 587 height 60
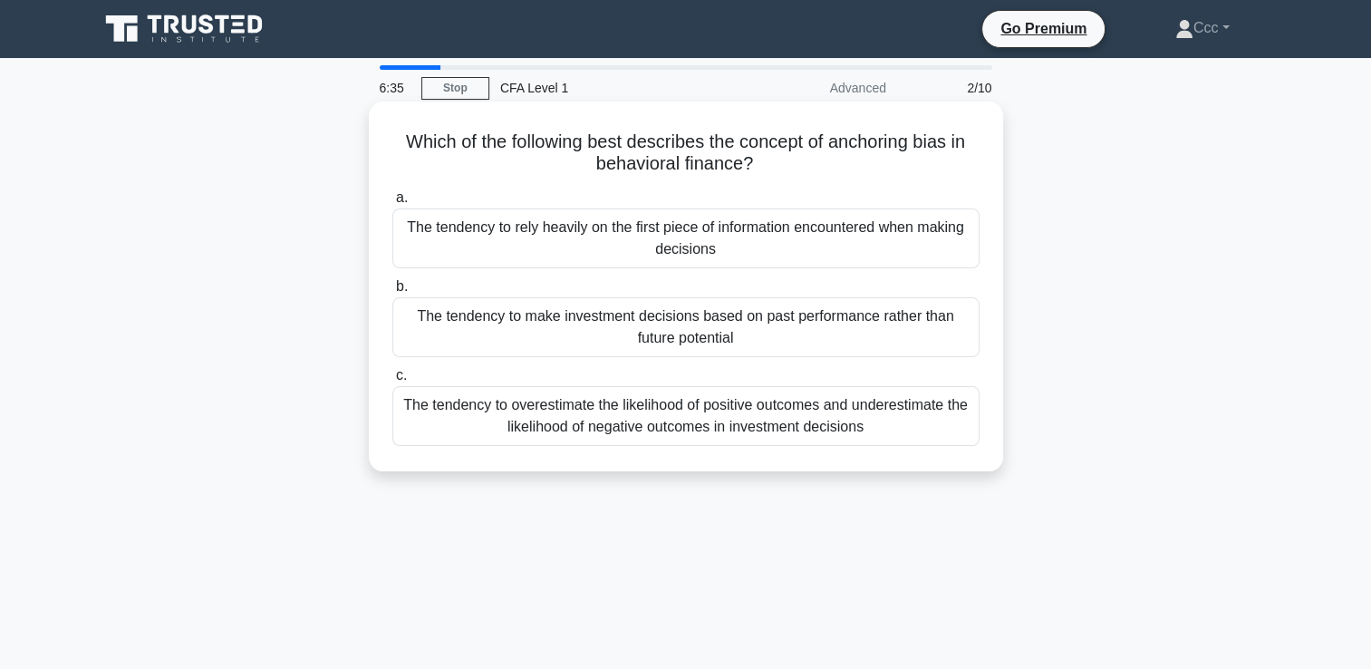
click at [392, 204] on input "a. The tendency to rely heavily on the first piece of information encountered w…" at bounding box center [392, 198] width 0 height 12
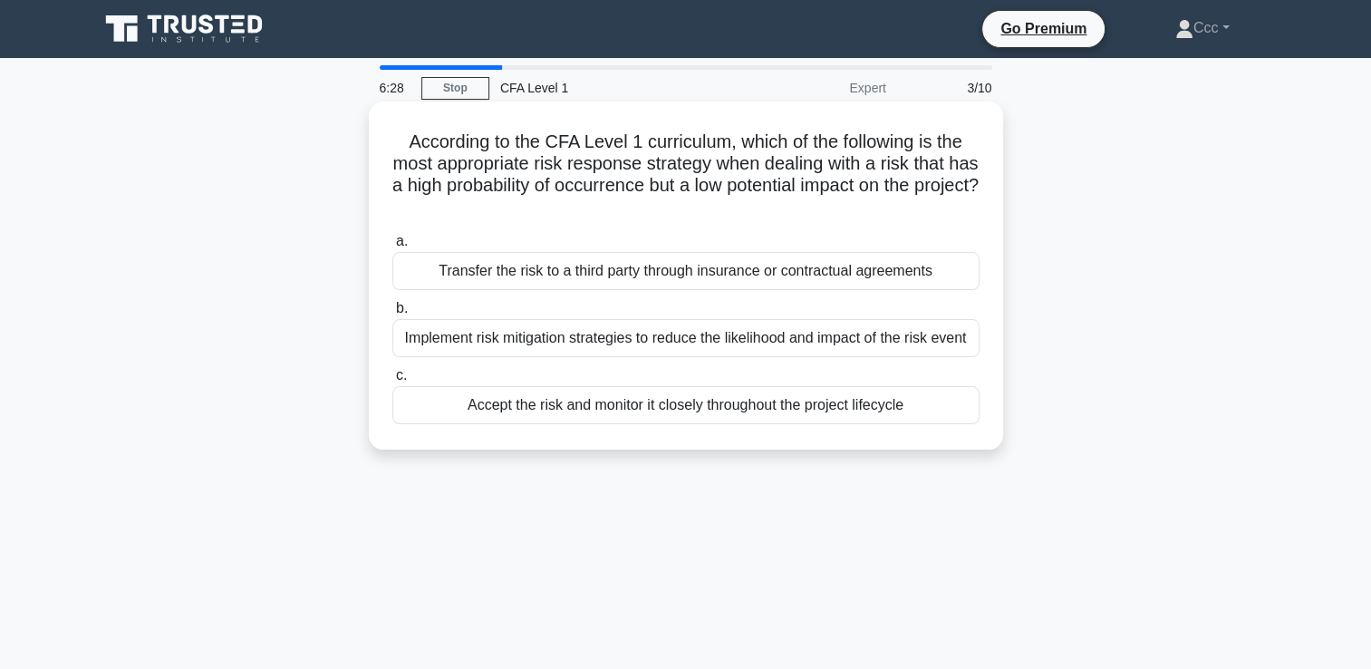
click at [762, 272] on div "Transfer the risk to a third party through insurance or contractual agreements" at bounding box center [685, 271] width 587 height 38
click at [392, 247] on input "a. Transfer the risk to a third party through insurance or contractual agreemen…" at bounding box center [392, 242] width 0 height 12
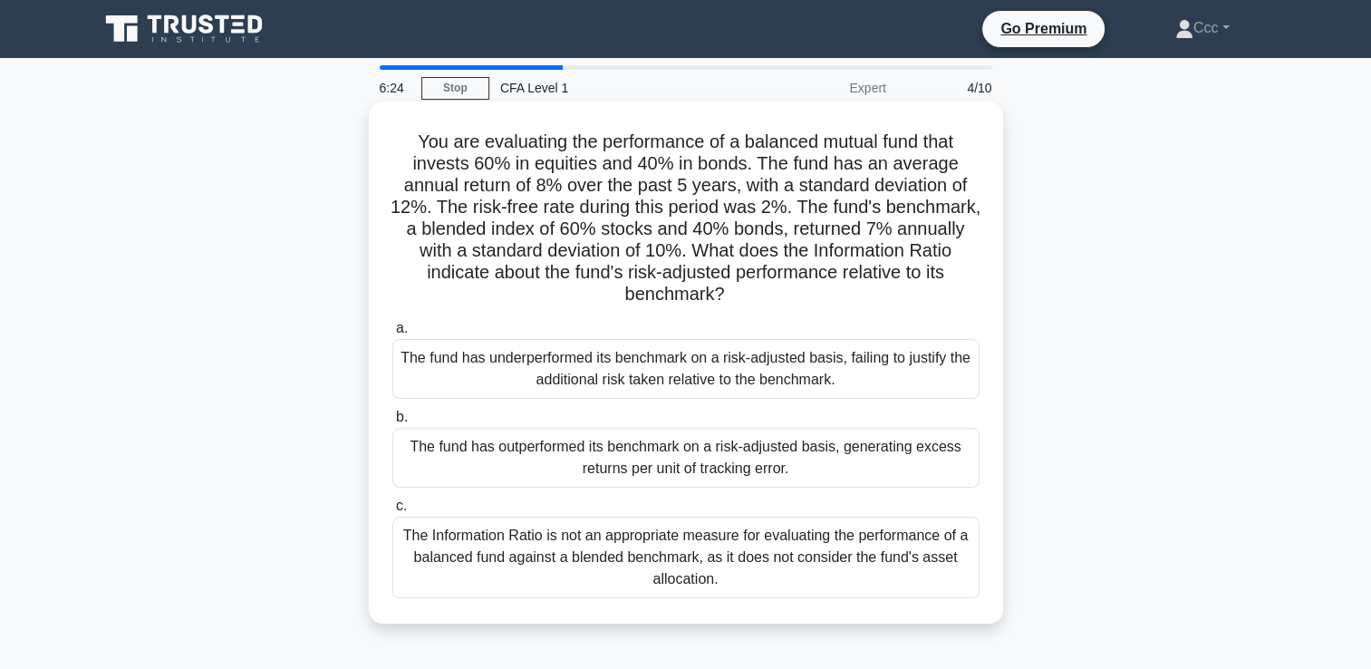
click at [765, 571] on div "The Information Ratio is not an appropriate measure for evaluating the performa…" at bounding box center [685, 558] width 587 height 82
click at [392, 512] on input "c. The Information Ratio is not an appropriate measure for evaluating the perfo…" at bounding box center [392, 506] width 0 height 12
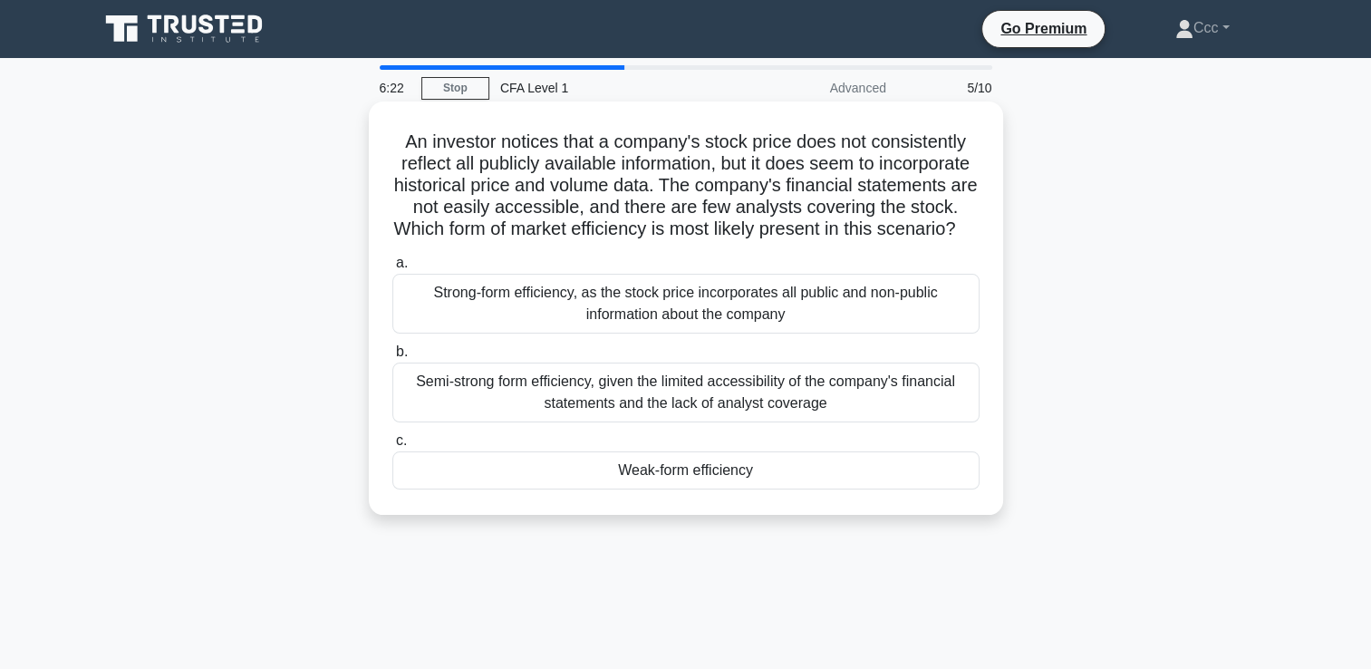
click at [766, 422] on div "Semi-strong form efficiency, given the limited accessibility of the company's f…" at bounding box center [685, 393] width 587 height 60
click at [392, 358] on input "b. Semi-strong form efficiency, given the limited accessibility of the company'…" at bounding box center [392, 352] width 0 height 12
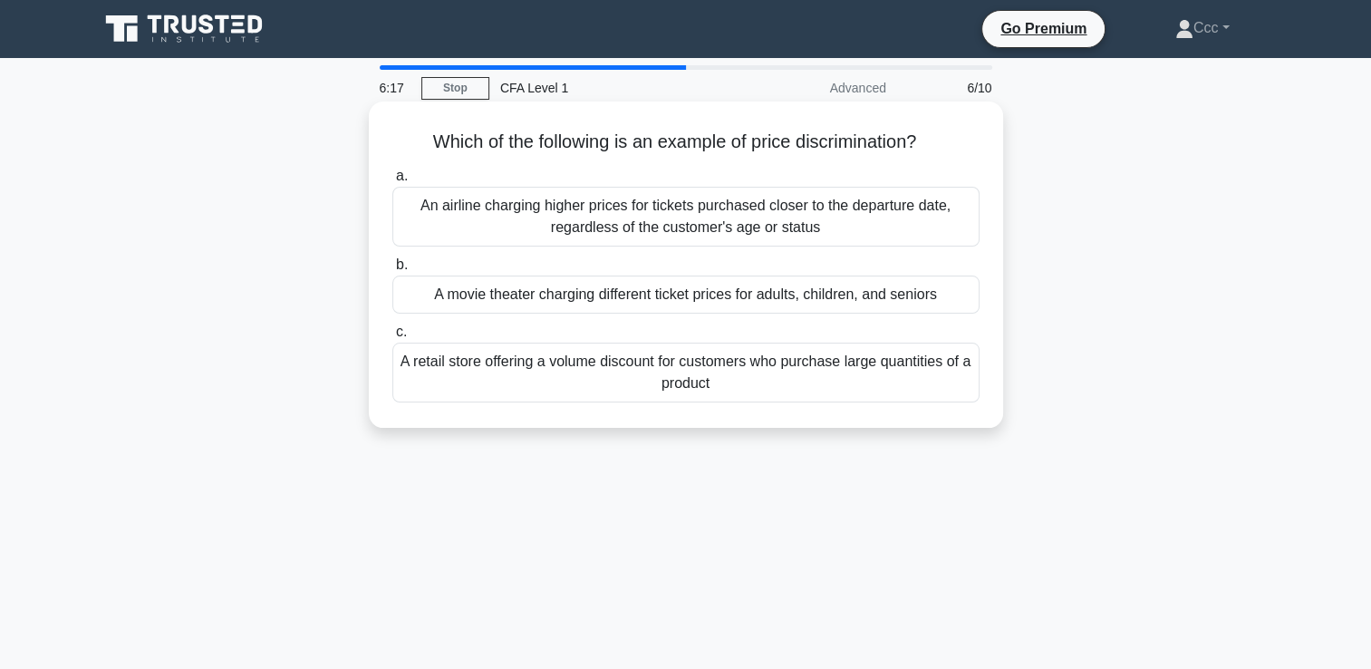
drag, startPoint x: 751, startPoint y: 140, endPoint x: 932, endPoint y: 125, distance: 180.9
click at [932, 125] on div "Which of the following is an example of price discrimination? .spinner_0XTQ{tra…" at bounding box center [686, 265] width 620 height 312
drag, startPoint x: 932, startPoint y: 125, endPoint x: 897, endPoint y: 137, distance: 36.4
copy h5 "price discrimination?"
click at [715, 386] on div "A retail store offering a volume discount for customers who purchase large quan…" at bounding box center [685, 373] width 587 height 60
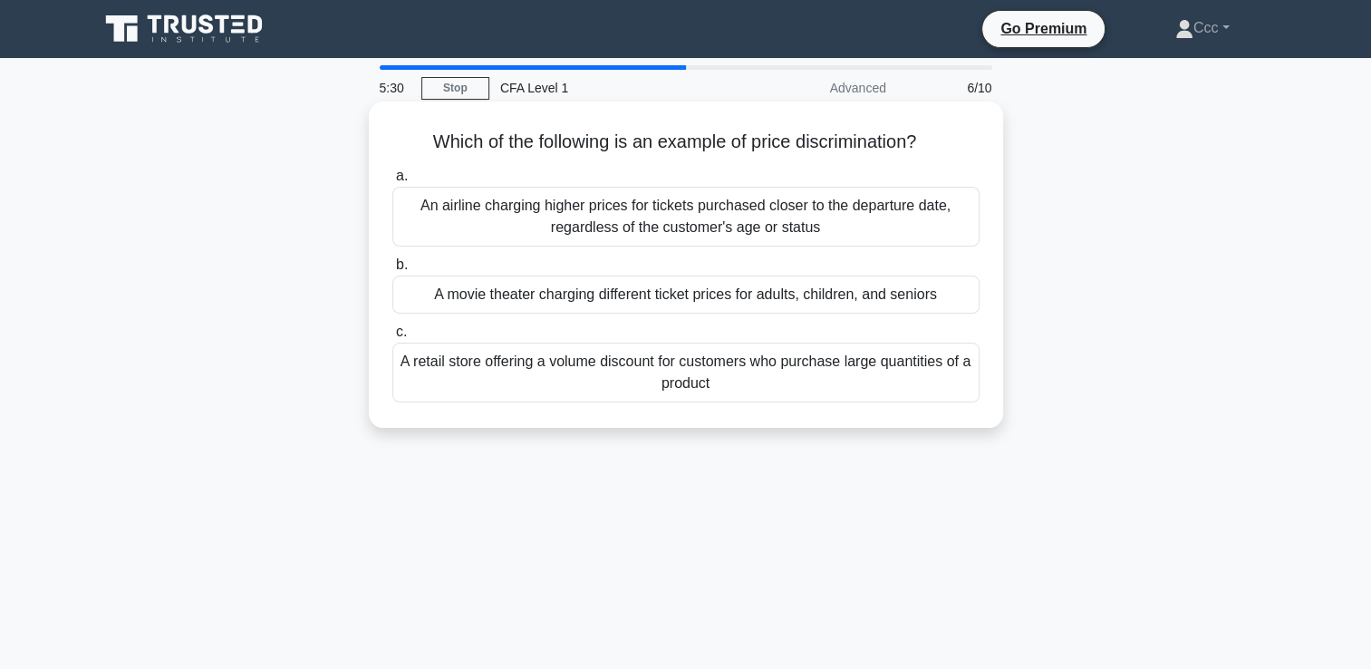
click at [392, 338] on input "c. A retail store offering a volume discount for customers who purchase large q…" at bounding box center [392, 332] width 0 height 12
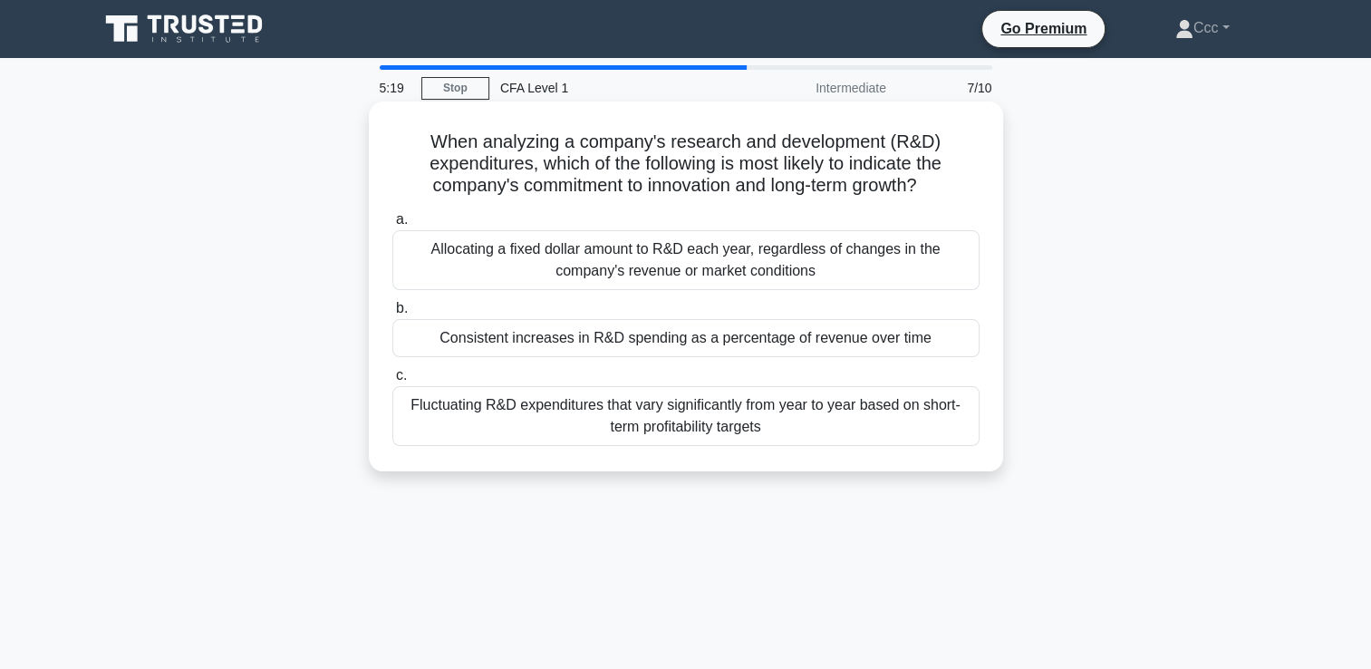
click at [718, 352] on div "Consistent increases in R&D spending as a percentage of revenue over time" at bounding box center [685, 338] width 587 height 38
click at [392, 314] on input "b. Consistent increases in R&D spending as a percentage of revenue over time" at bounding box center [392, 309] width 0 height 12
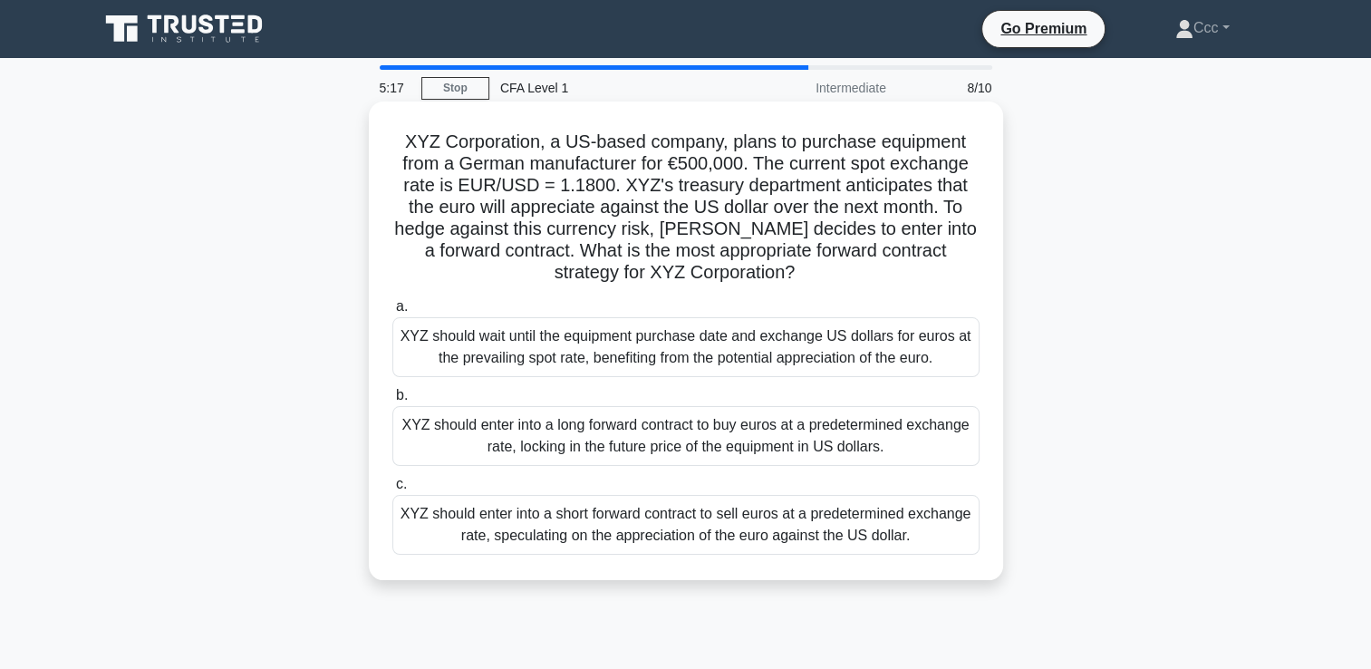
click at [733, 440] on div "XYZ should enter into a long forward contract to buy euros at a predetermined e…" at bounding box center [685, 436] width 587 height 60
click at [392, 401] on input "b. XYZ should enter into a long forward contract to buy euros at a predetermine…" at bounding box center [392, 396] width 0 height 12
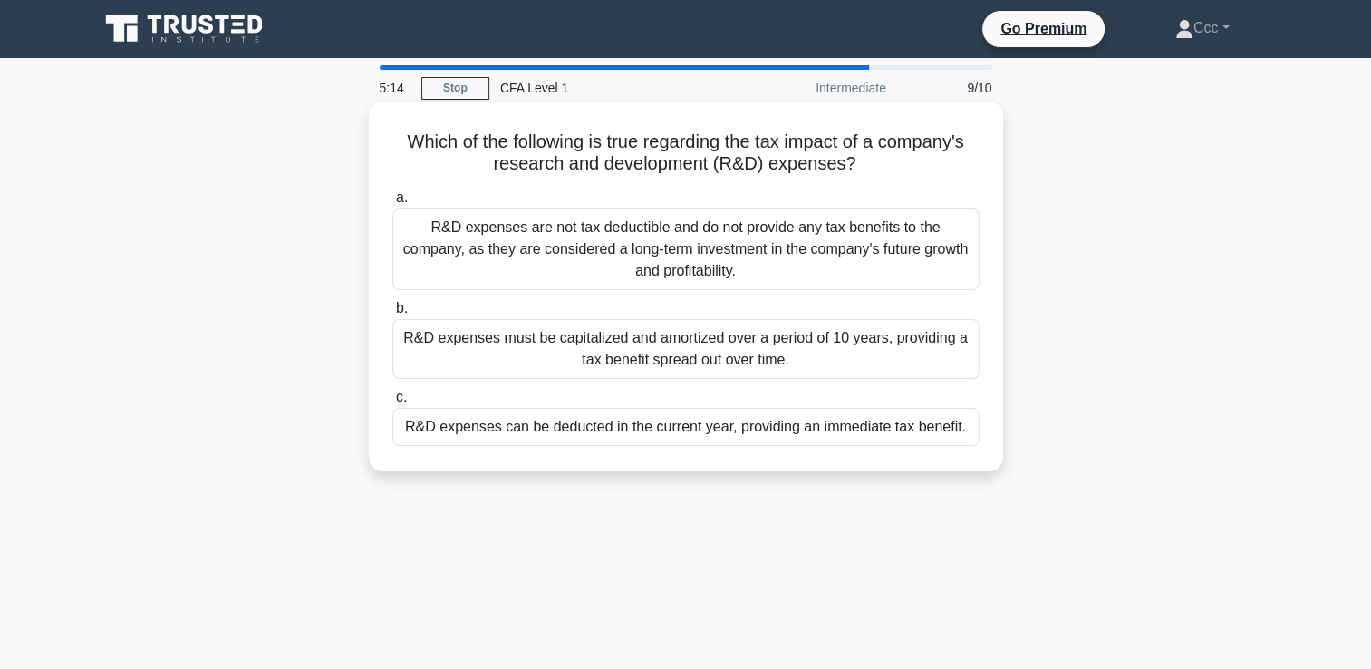
click at [729, 421] on div "R&D expenses can be deducted in the current year, providing an immediate tax be…" at bounding box center [685, 427] width 587 height 38
click at [392, 403] on input "c. R&D expenses can be deducted in the current year, providing an immediate tax…" at bounding box center [392, 398] width 0 height 12
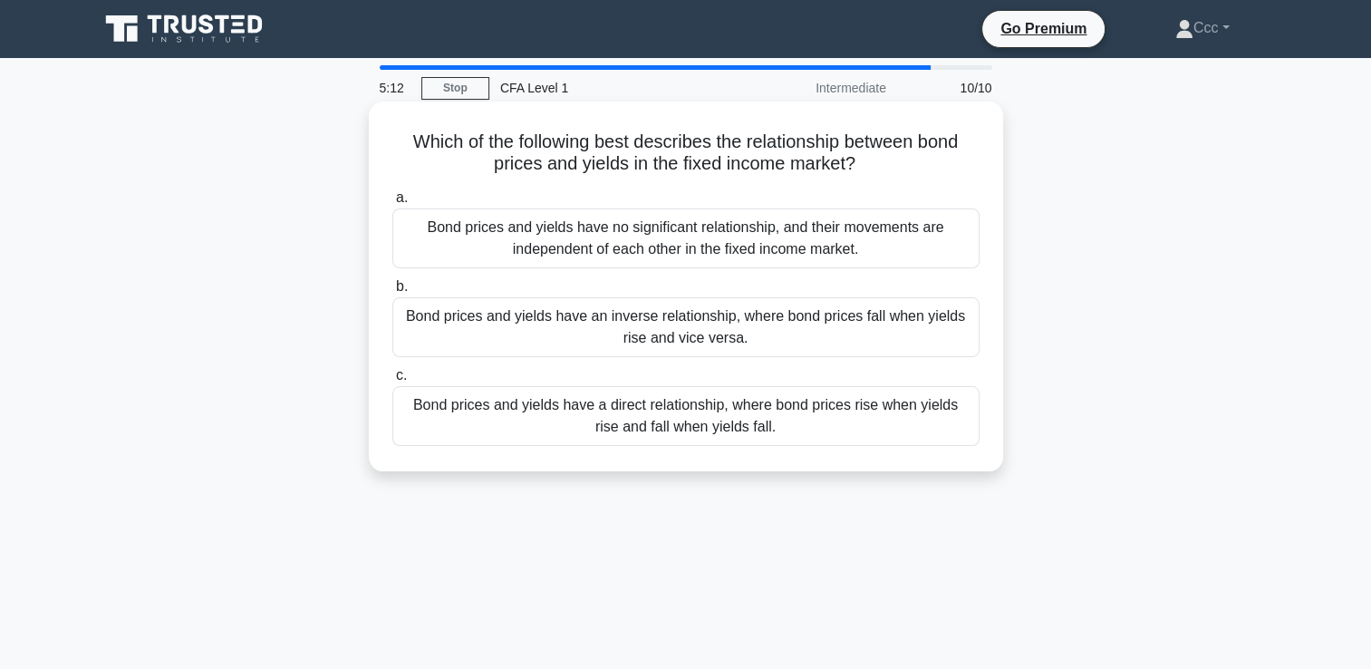
click at [724, 241] on div "Bond prices and yields have no significant relationship, and their movements ar…" at bounding box center [685, 238] width 587 height 60
click at [392, 204] on input "a. Bond prices and yields have no significant relationship, and their movements…" at bounding box center [392, 198] width 0 height 12
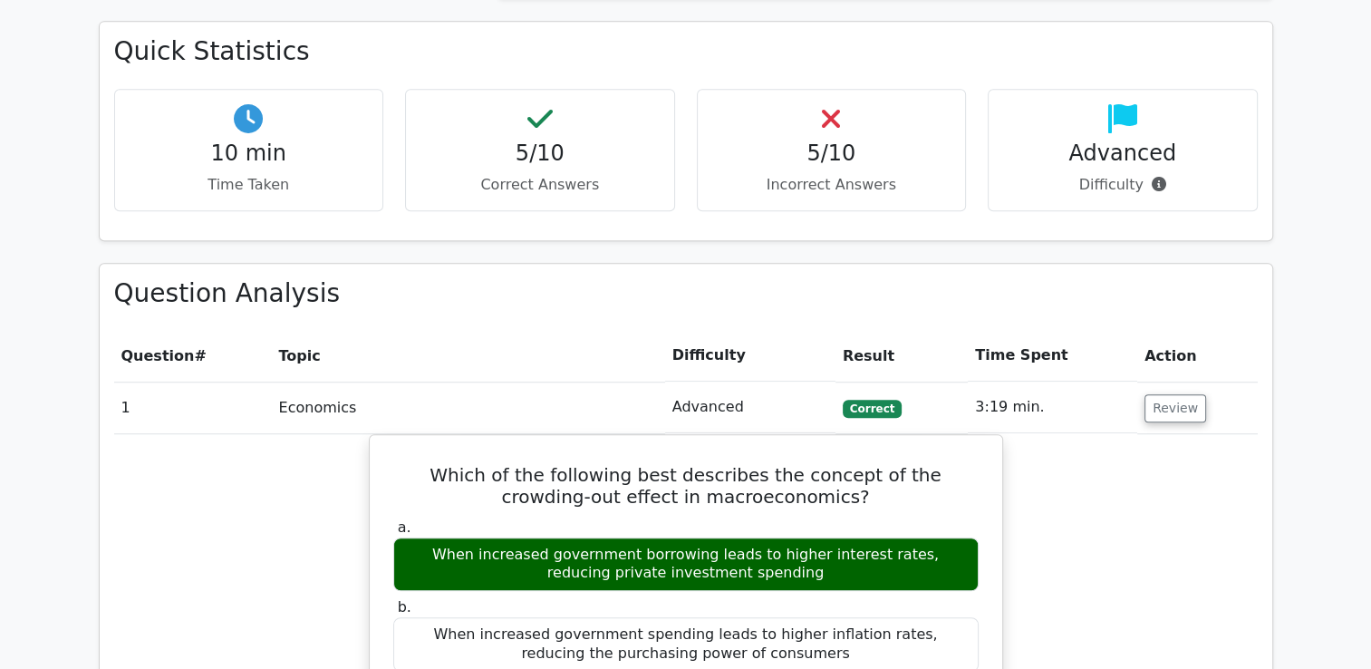
scroll to position [1269, 0]
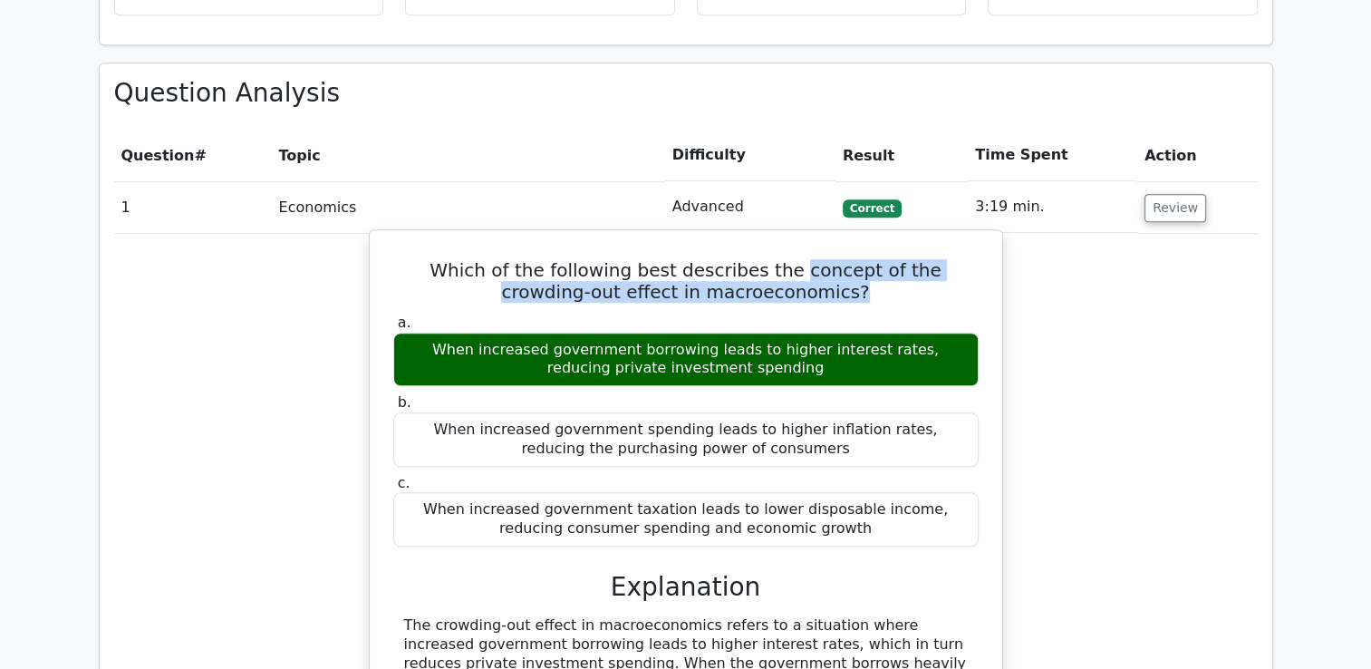
drag, startPoint x: 740, startPoint y: 185, endPoint x: 801, endPoint y: 207, distance: 64.5
click at [801, 259] on h5 "Which of the following best describes the concept of the crowding-out effect in…" at bounding box center [686, 281] width 589 height 44
drag, startPoint x: 801, startPoint y: 207, endPoint x: 779, endPoint y: 202, distance: 22.2
copy h5 "concept of the crowding-out effect in macroeconomics?"
click at [410, 333] on div "When increased government borrowing leads to higher interest rates, reducing pr…" at bounding box center [685, 360] width 585 height 54
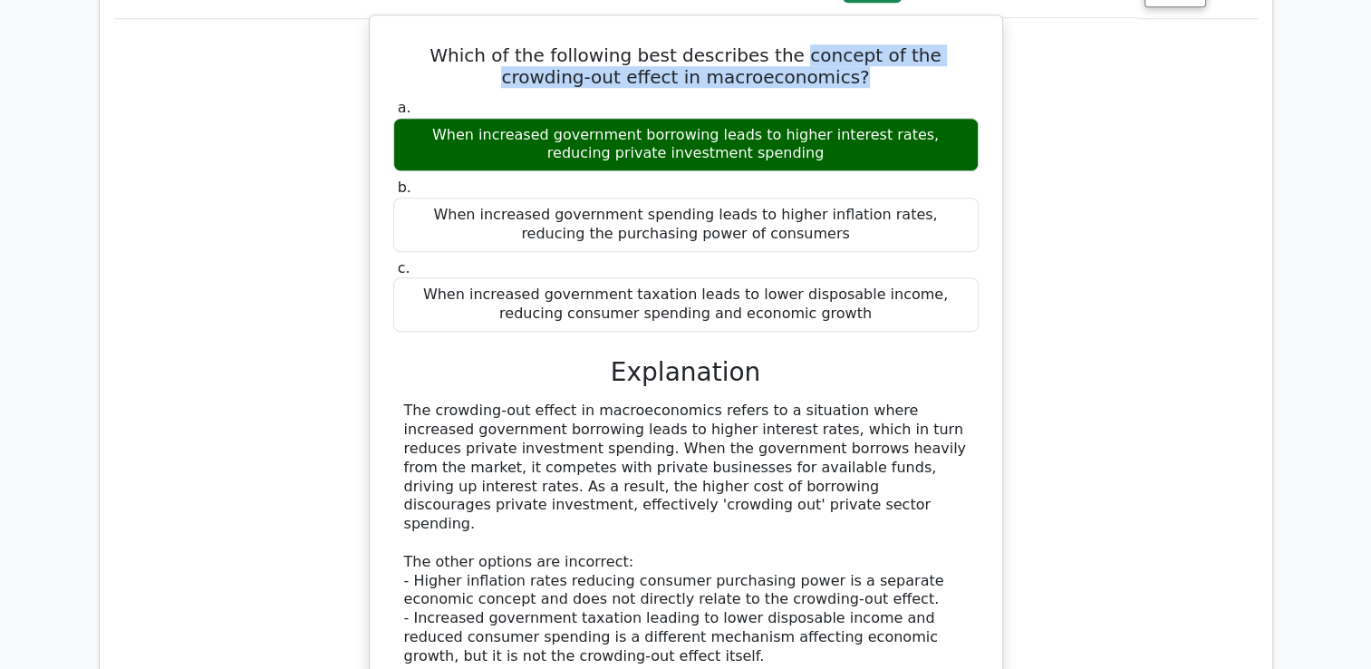
scroll to position [1541, 0]
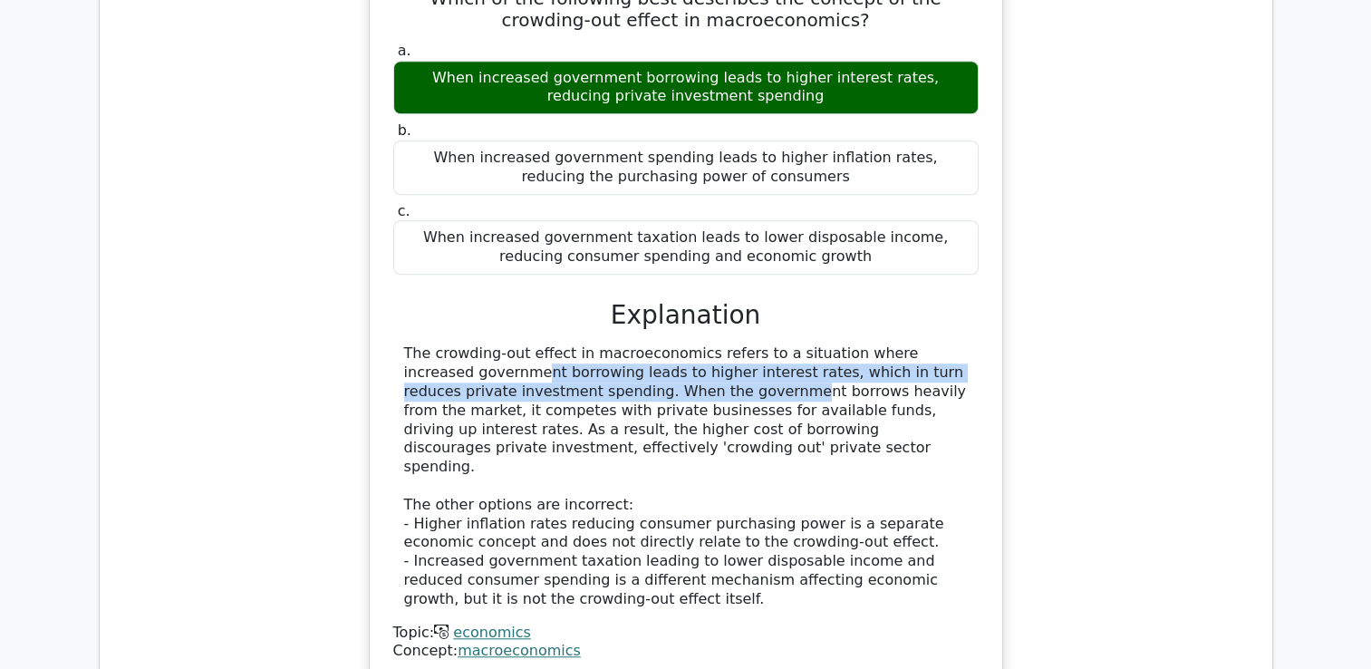
drag, startPoint x: 863, startPoint y: 266, endPoint x: 547, endPoint y: 296, distance: 316.8
click at [547, 344] on div "The crowding-out effect in macroeconomics refers to a situation where increased…" at bounding box center [686, 476] width 564 height 264
drag, startPoint x: 547, startPoint y: 296, endPoint x: 479, endPoint y: 299, distance: 68.9
copy div "ncreased government borrowing leads to higher interest rates, which in turn red…"
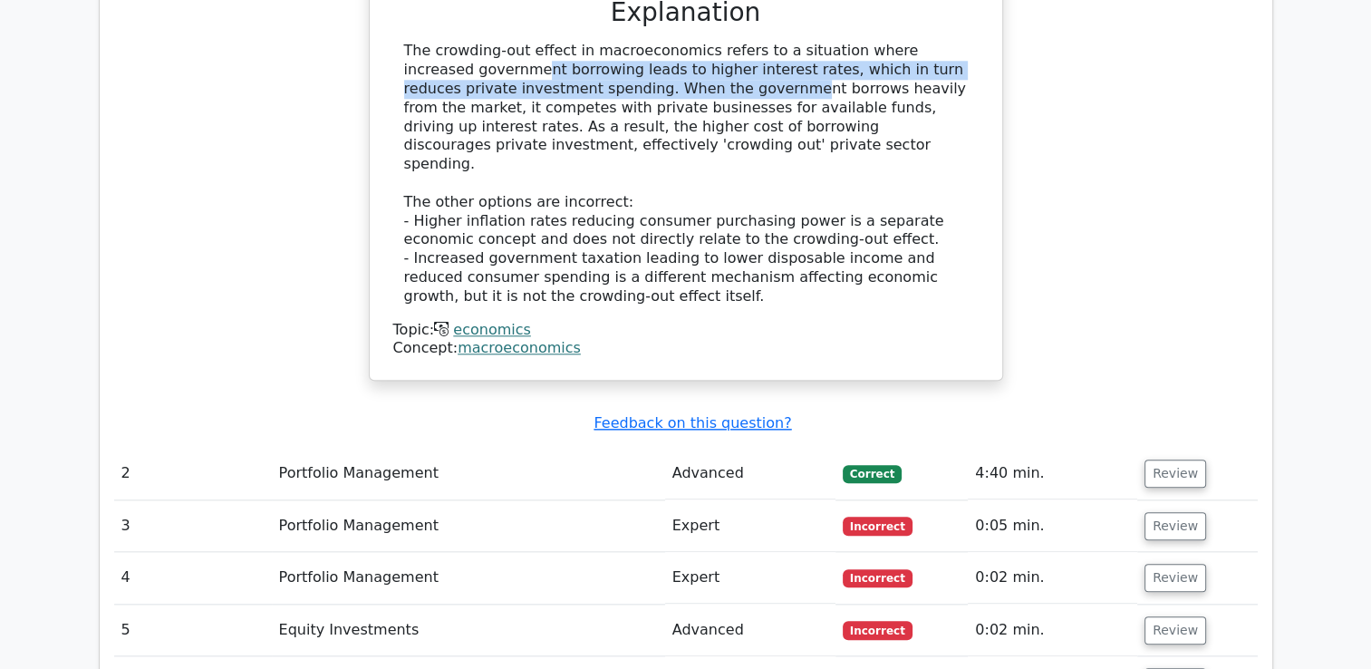
scroll to position [1903, 0]
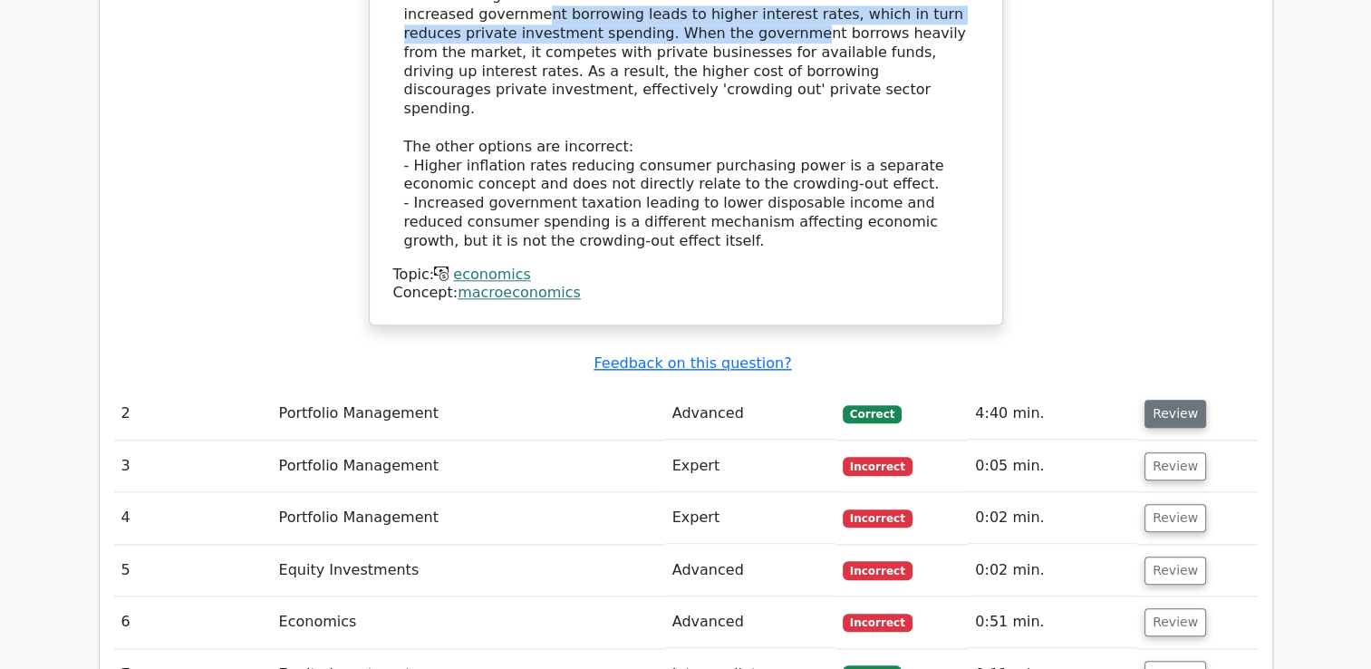
click at [1168, 400] on button "Review" at bounding box center [1176, 414] width 62 height 28
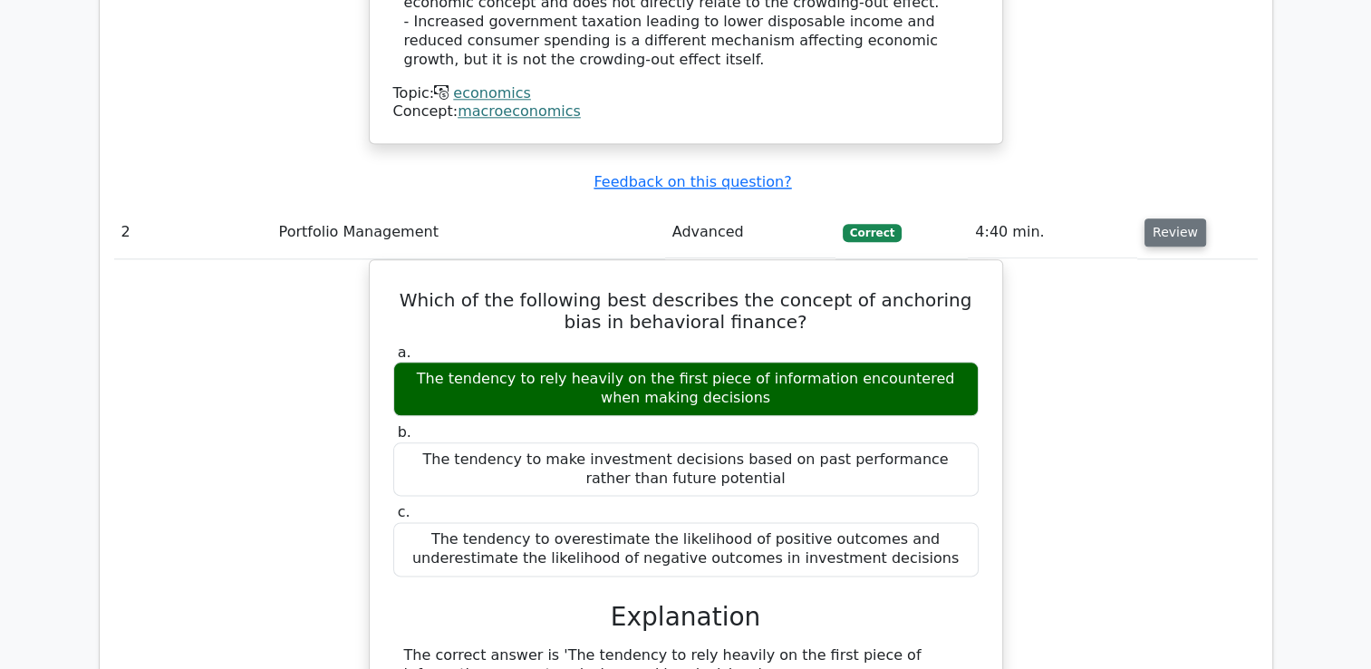
scroll to position [2175, 0]
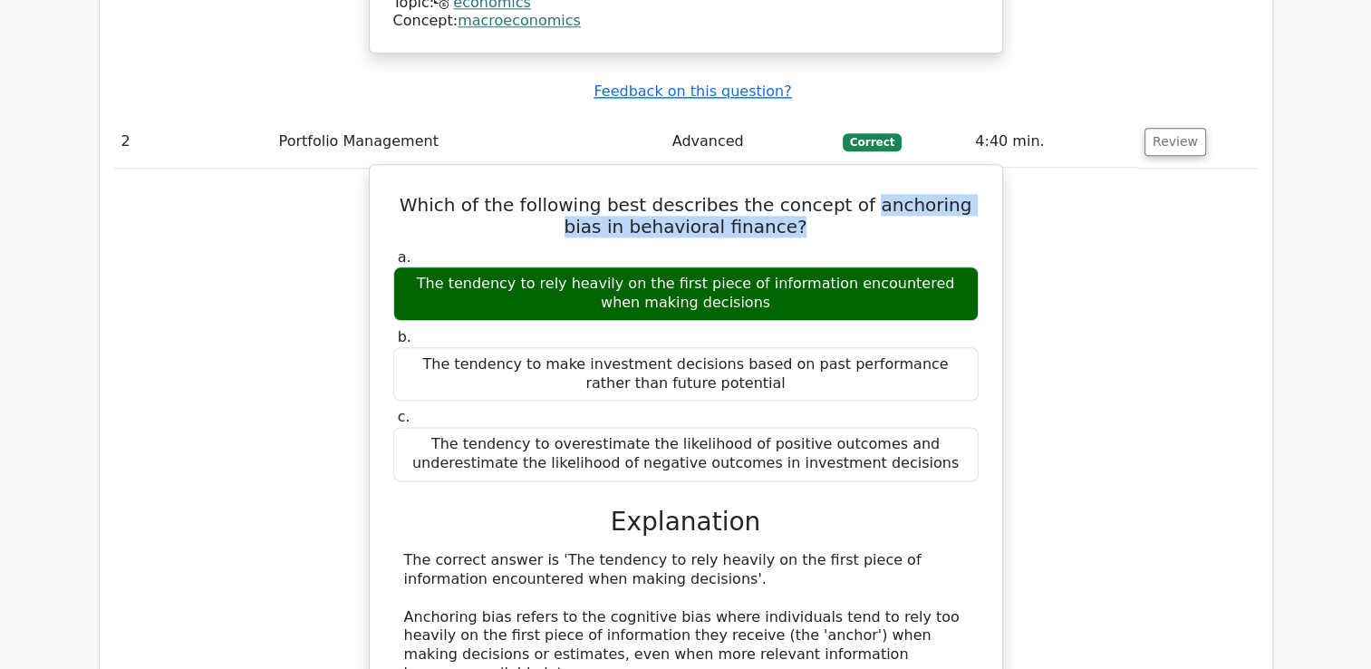
drag, startPoint x: 837, startPoint y: 95, endPoint x: 832, endPoint y: 128, distance: 33.1
click at [832, 172] on div "Which of the following best describes the concept of anchoring bias in behavior…" at bounding box center [686, 565] width 618 height 786
drag, startPoint x: 832, startPoint y: 128, endPoint x: 689, endPoint y: 121, distance: 143.4
copy h5 "anchoring bias in behavioral finance?"
drag, startPoint x: 425, startPoint y: 172, endPoint x: 742, endPoint y: 193, distance: 317.9
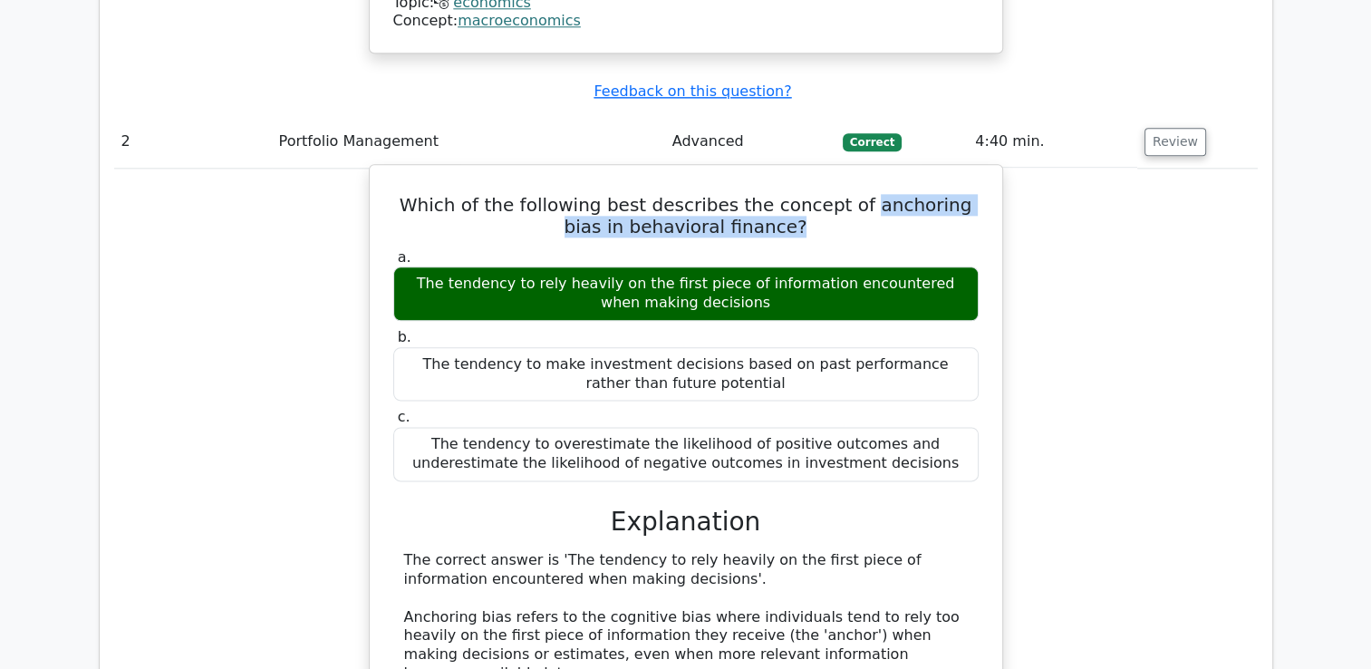
click at [742, 266] on div "The tendency to rely heavily on the first piece of information encountered when…" at bounding box center [685, 293] width 585 height 54
drag, startPoint x: 742, startPoint y: 193, endPoint x: 695, endPoint y: 181, distance: 48.6
copy div "The tendency to rely heavily on the first piece of information encountered when…"
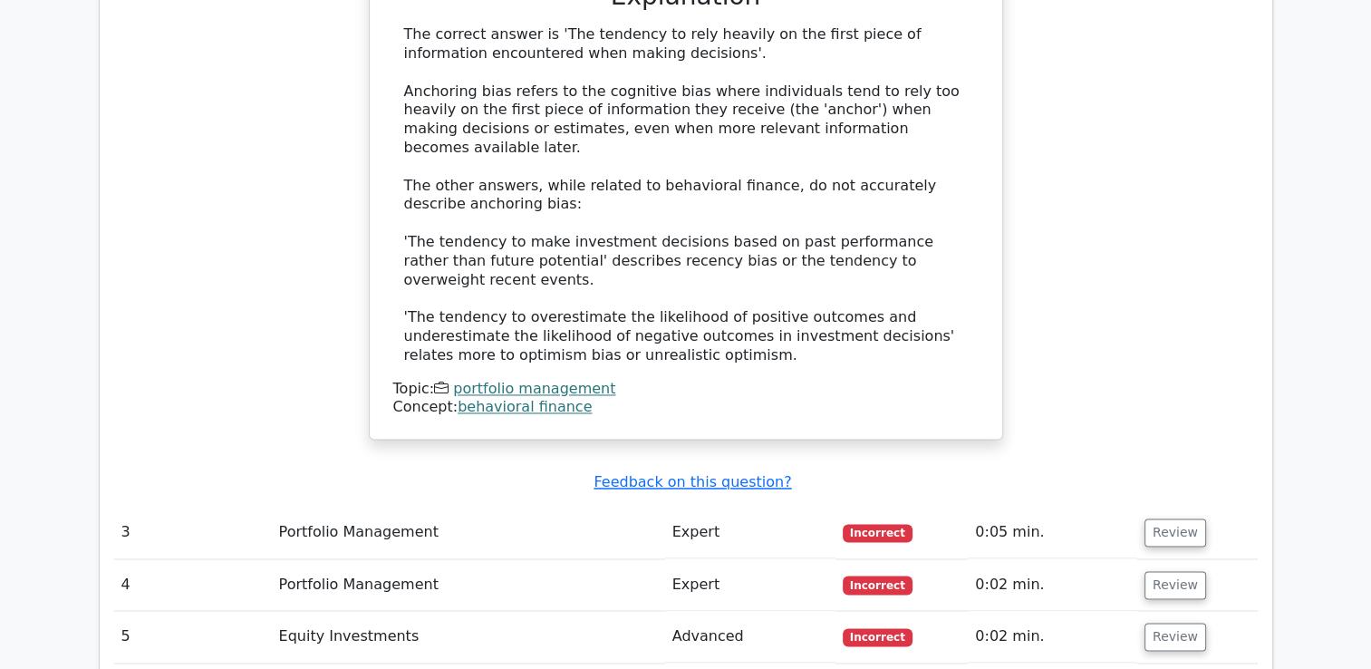
scroll to position [2809, 0]
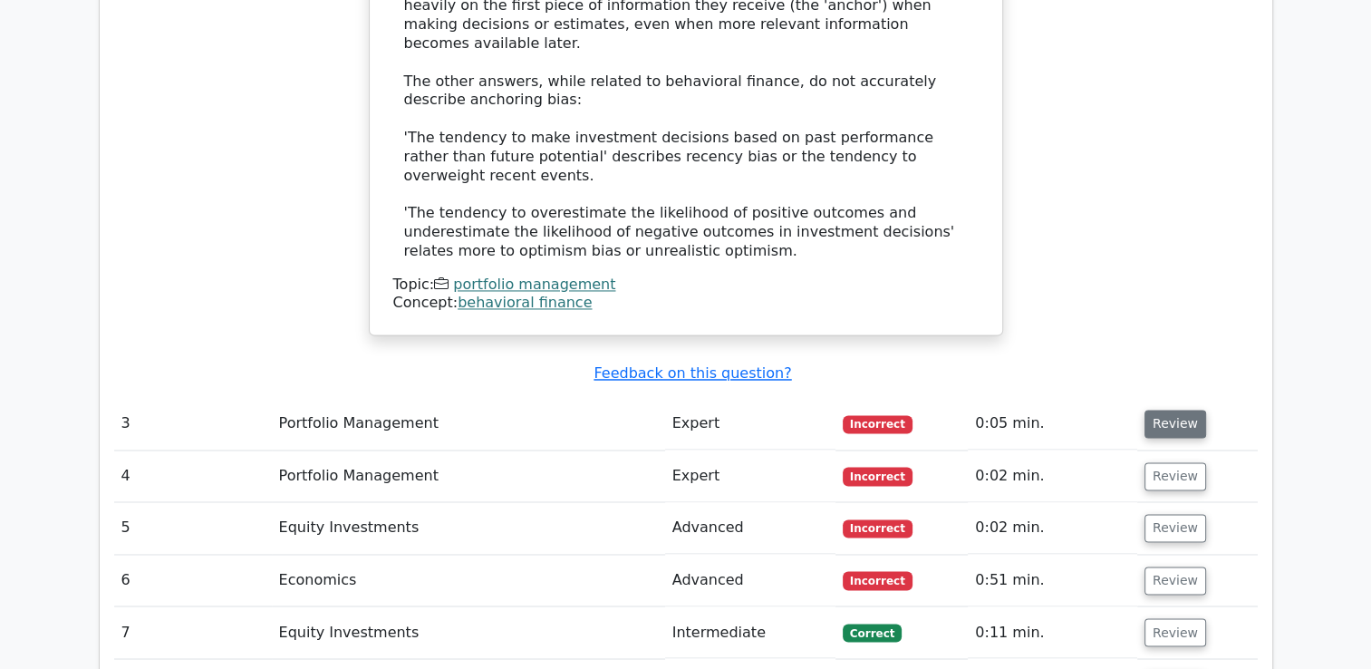
click at [1185, 410] on button "Review" at bounding box center [1176, 424] width 62 height 28
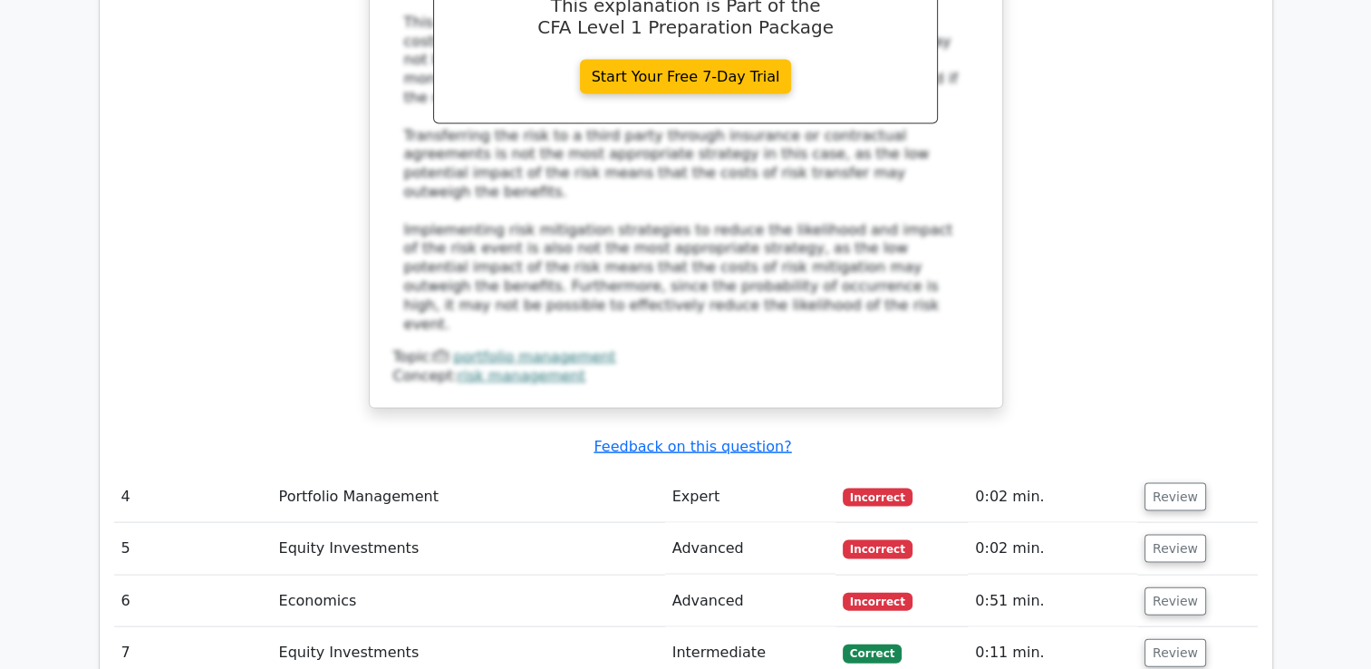
scroll to position [3716, 0]
click at [1170, 482] on button "Review" at bounding box center [1176, 496] width 62 height 28
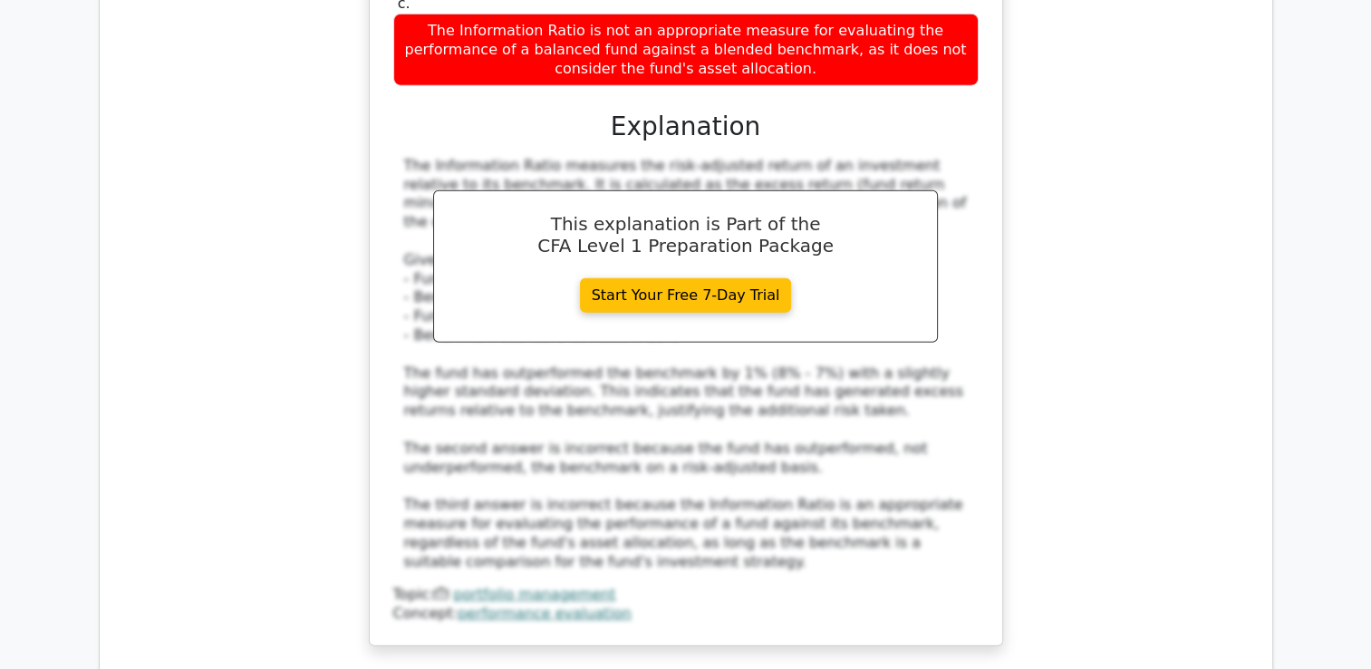
scroll to position [4803, 0]
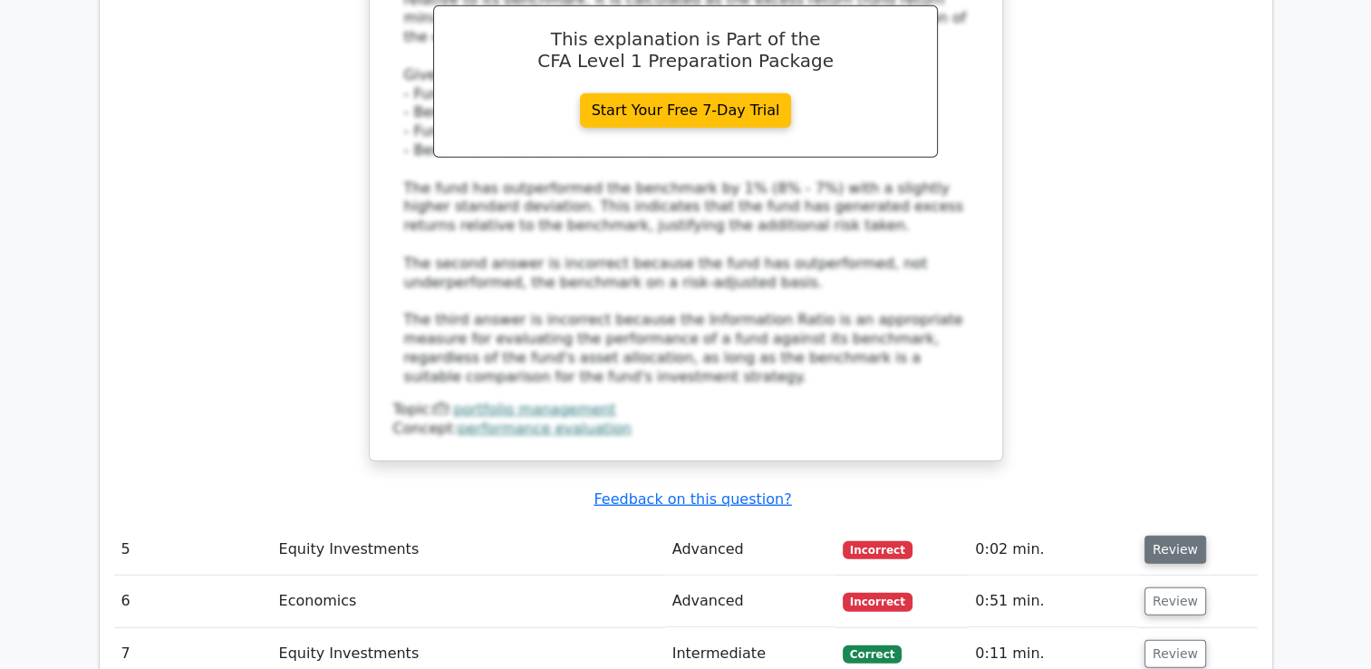
click at [1174, 536] on button "Review" at bounding box center [1176, 550] width 62 height 28
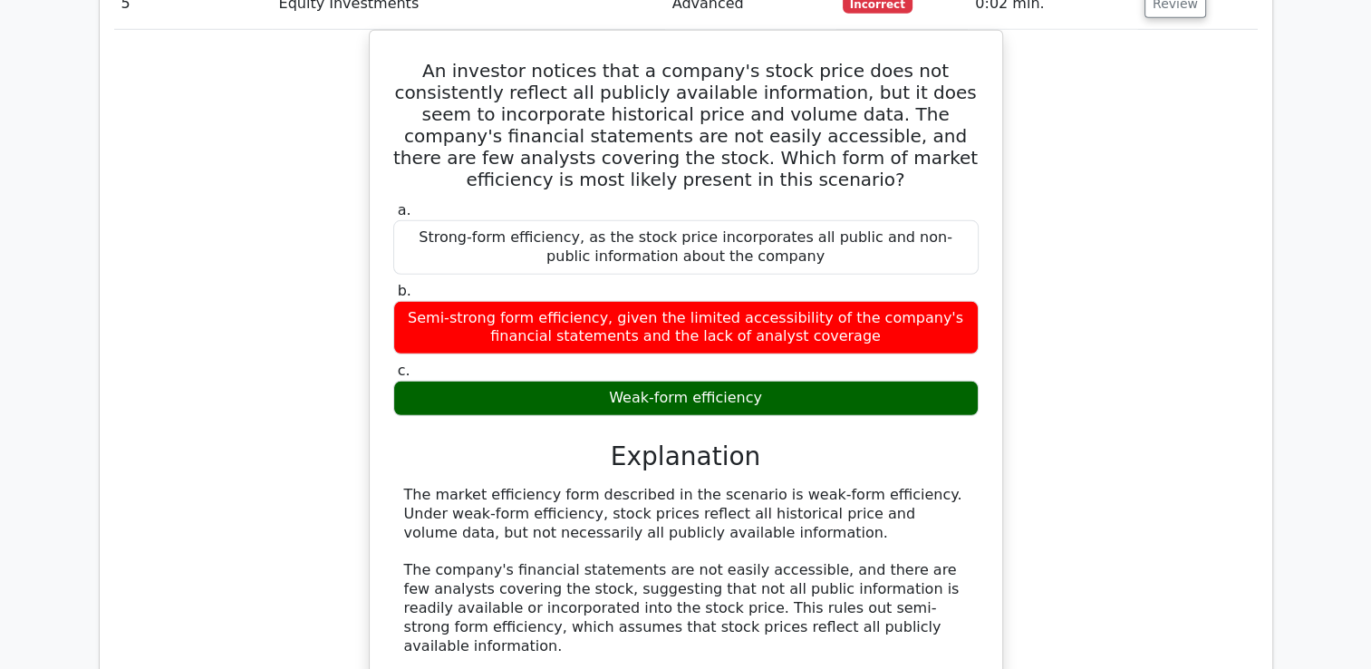
scroll to position [5710, 0]
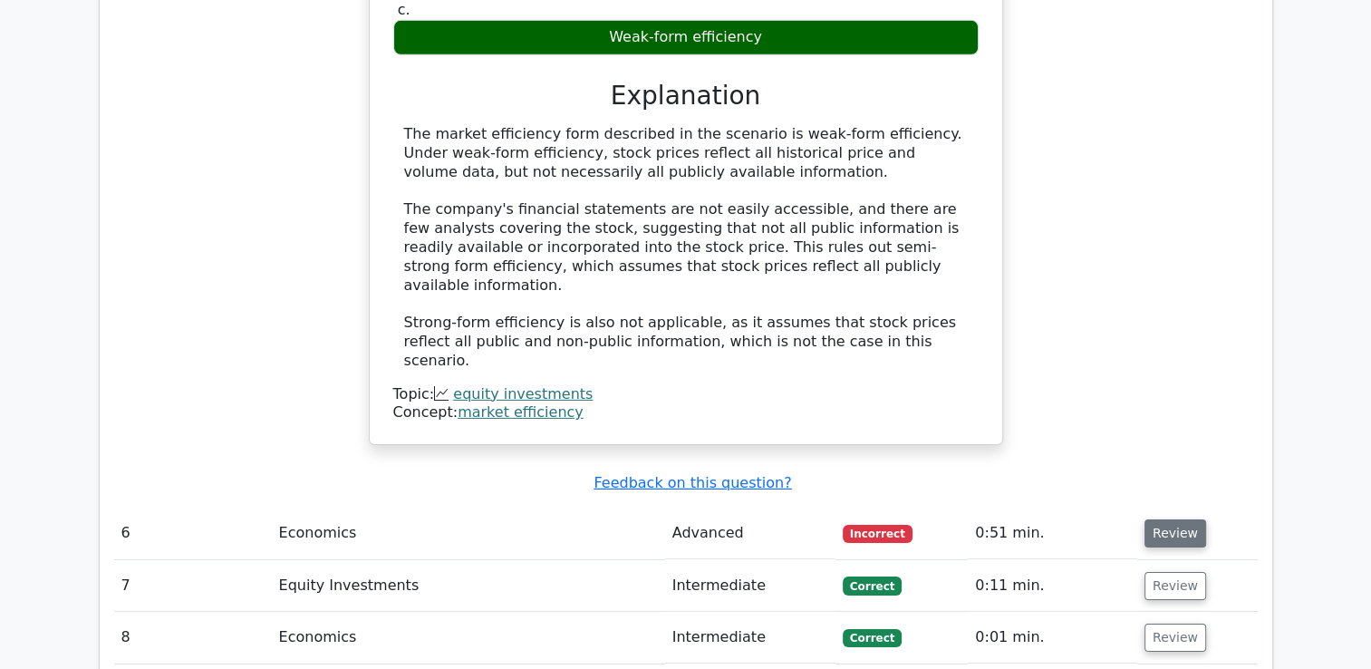
click at [1167, 519] on button "Review" at bounding box center [1176, 533] width 62 height 28
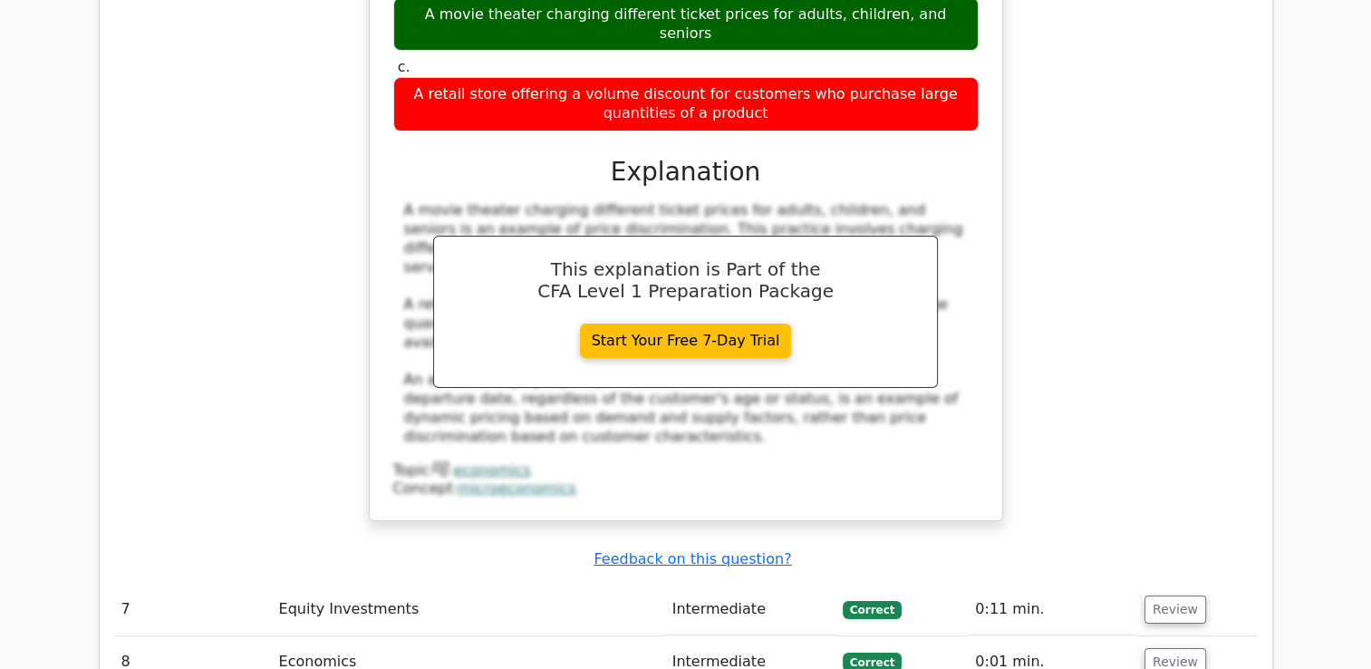
scroll to position [6435, 0]
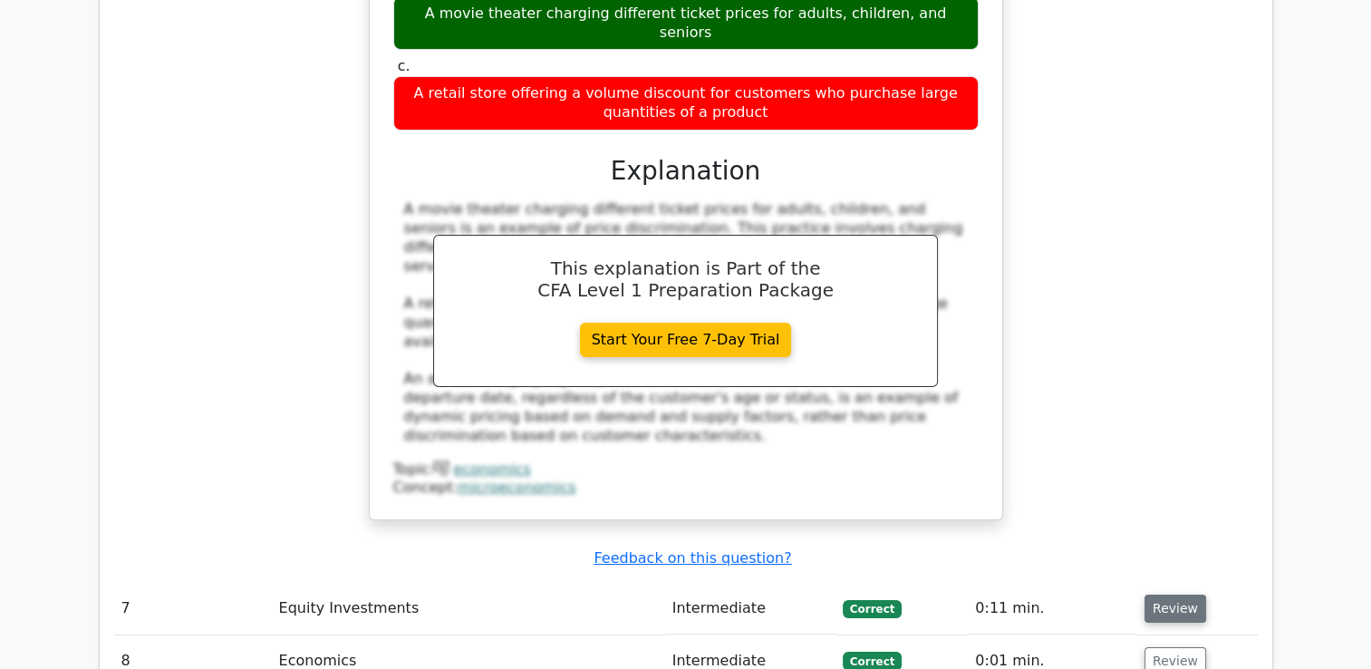
click at [1178, 595] on button "Review" at bounding box center [1176, 609] width 62 height 28
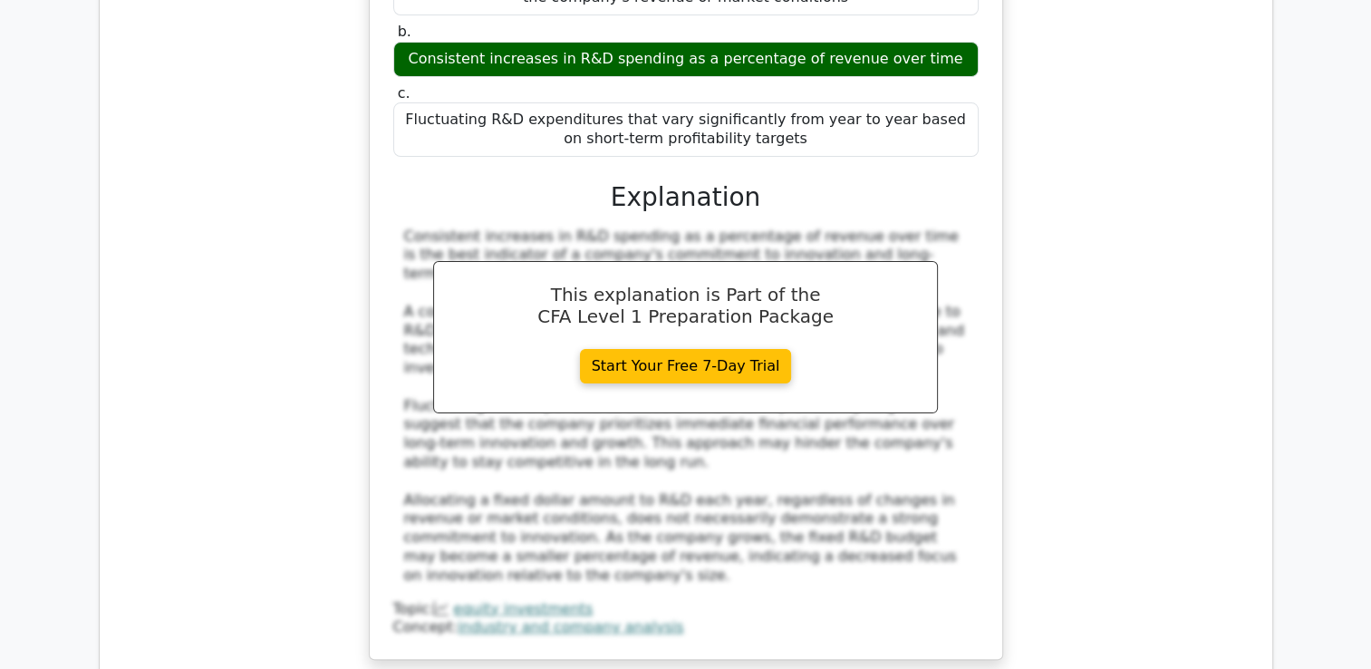
scroll to position [7341, 0]
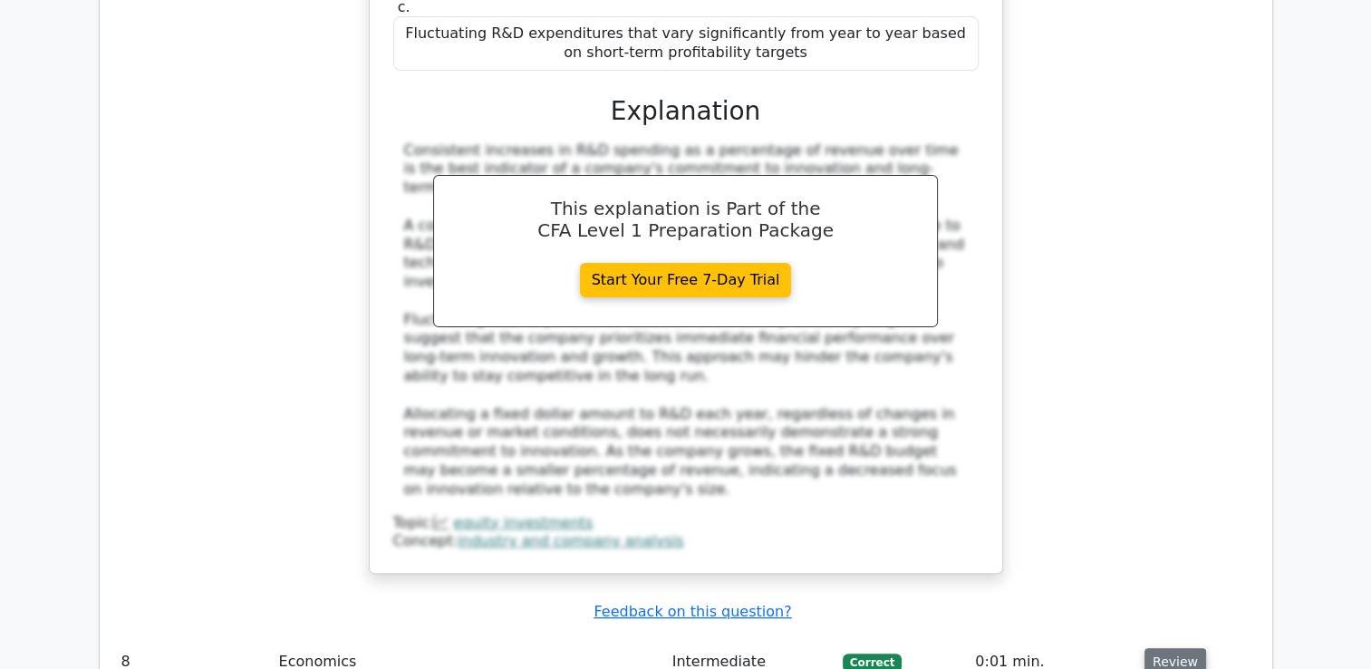
click at [1171, 648] on button "Review" at bounding box center [1176, 662] width 62 height 28
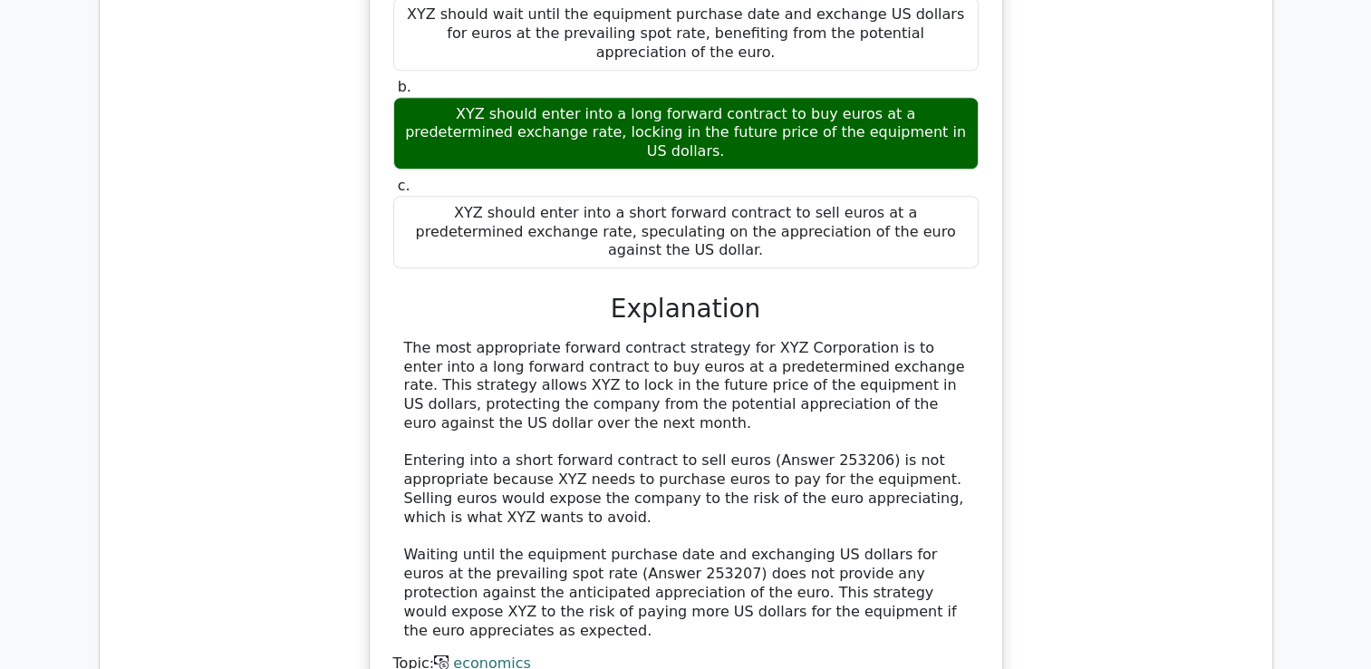
scroll to position [8338, 0]
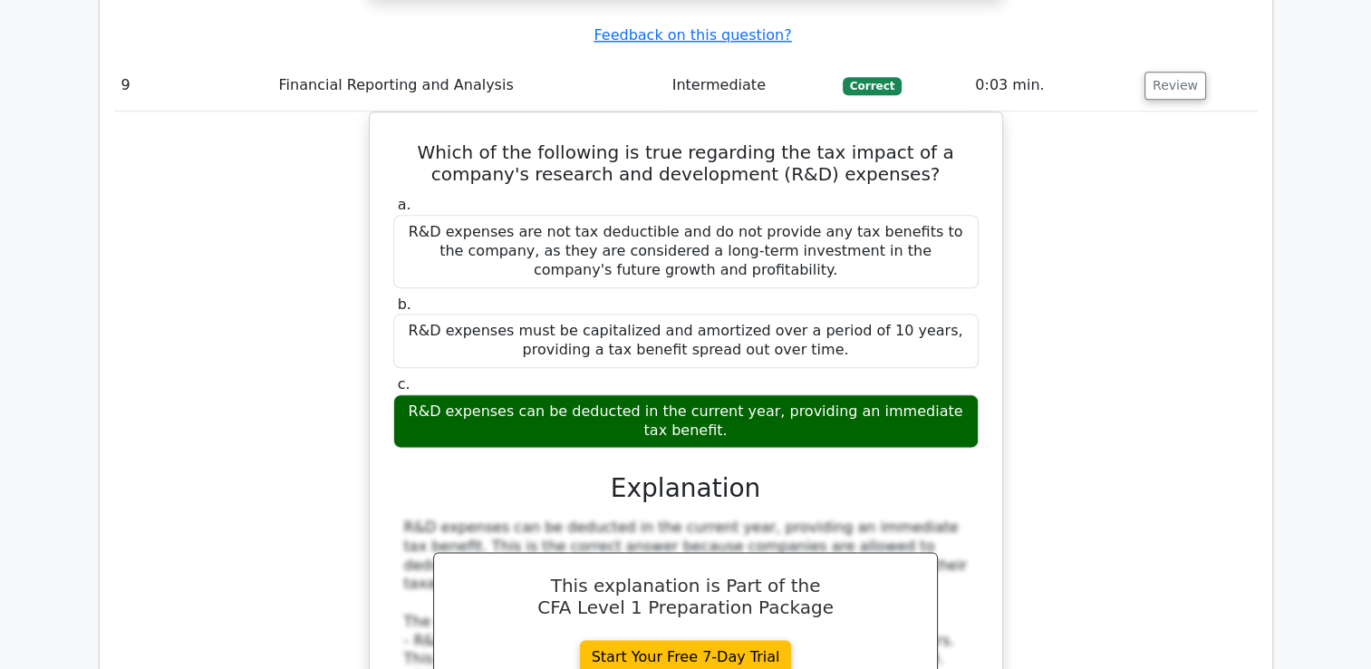
scroll to position [9154, 0]
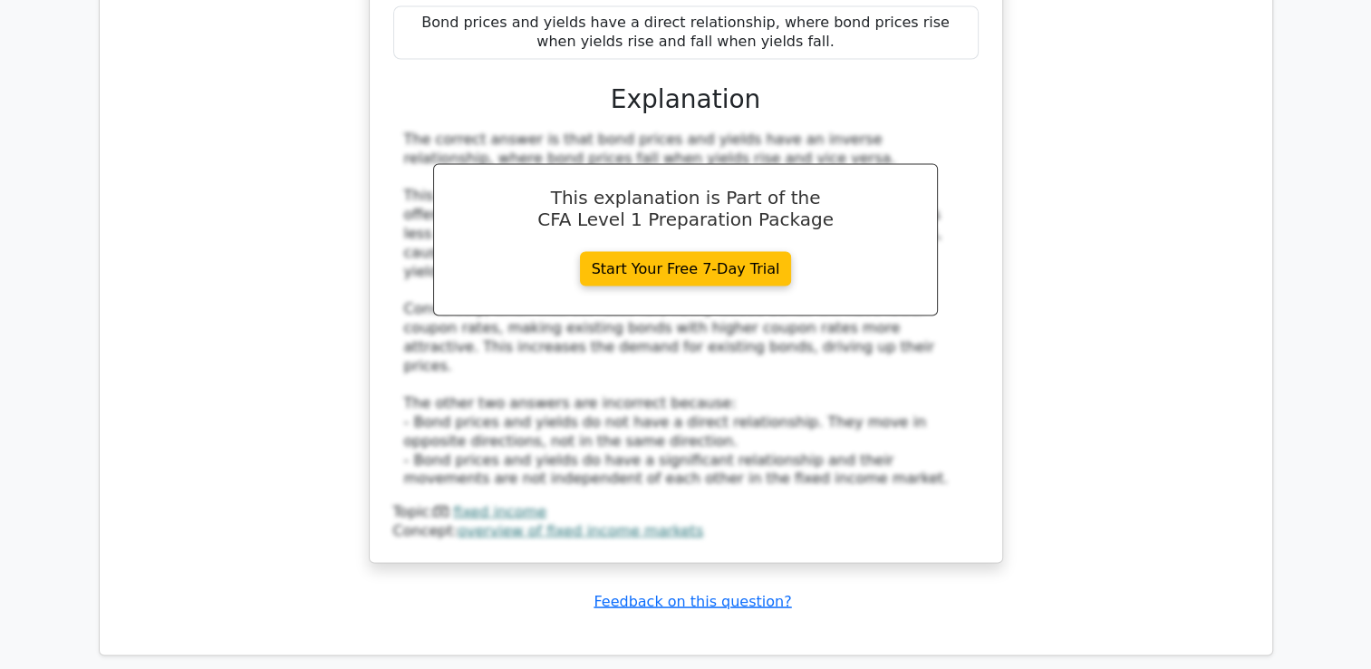
scroll to position [10480, 0]
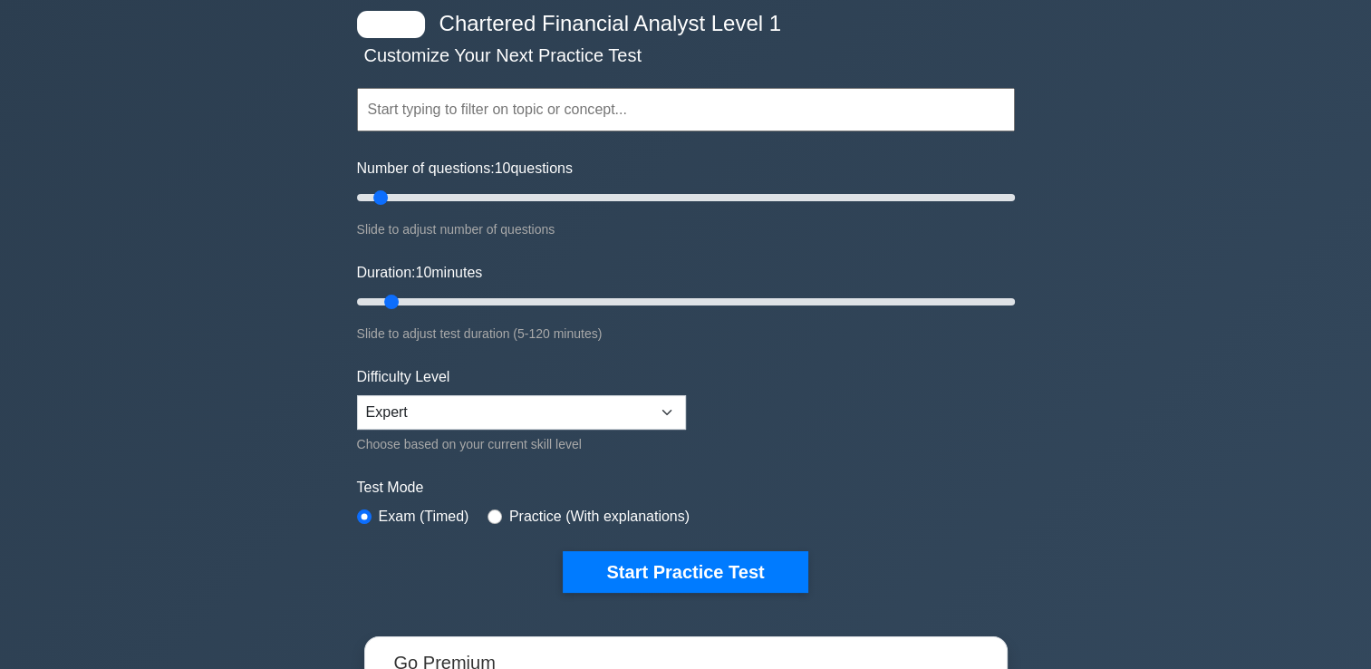
scroll to position [181, 0]
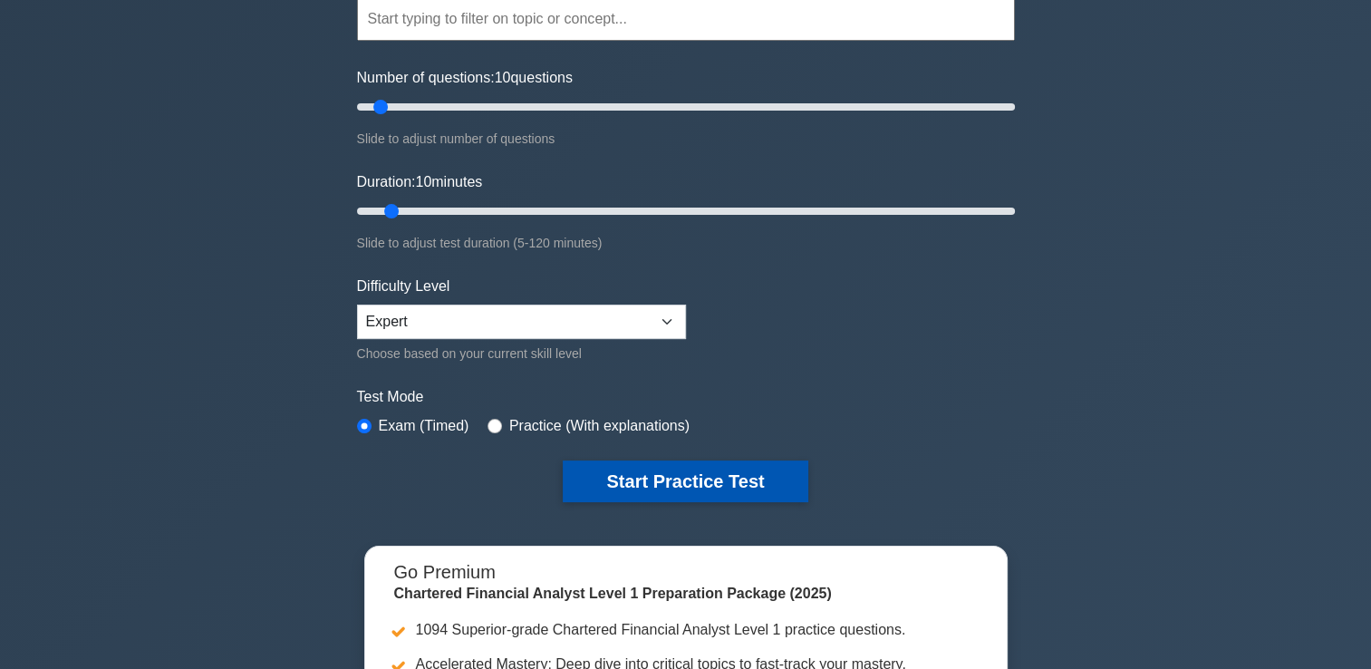
click at [649, 467] on button "Start Practice Test" at bounding box center [685, 481] width 245 height 42
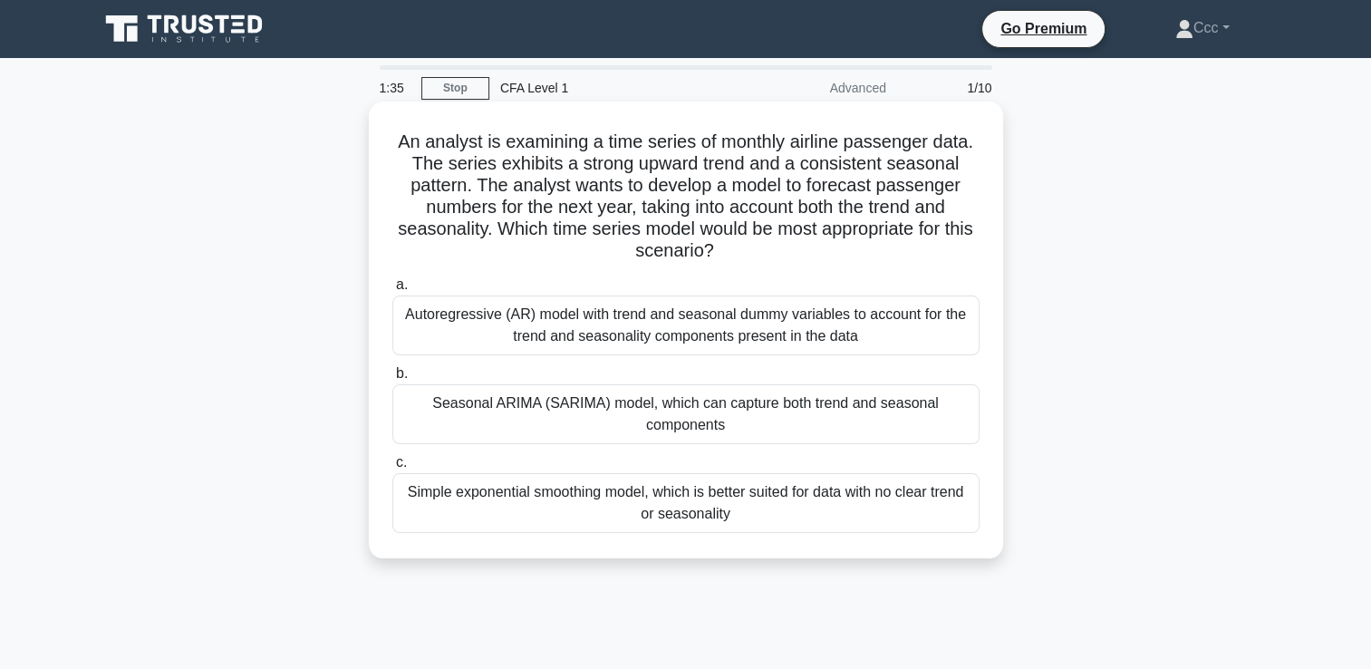
click at [511, 408] on div "Seasonal ARIMA (SARIMA) model, which can capture both trend and seasonal compon…" at bounding box center [685, 414] width 587 height 60
click at [392, 380] on input "b. Seasonal ARIMA (SARIMA) model, which can capture both trend and seasonal com…" at bounding box center [392, 374] width 0 height 12
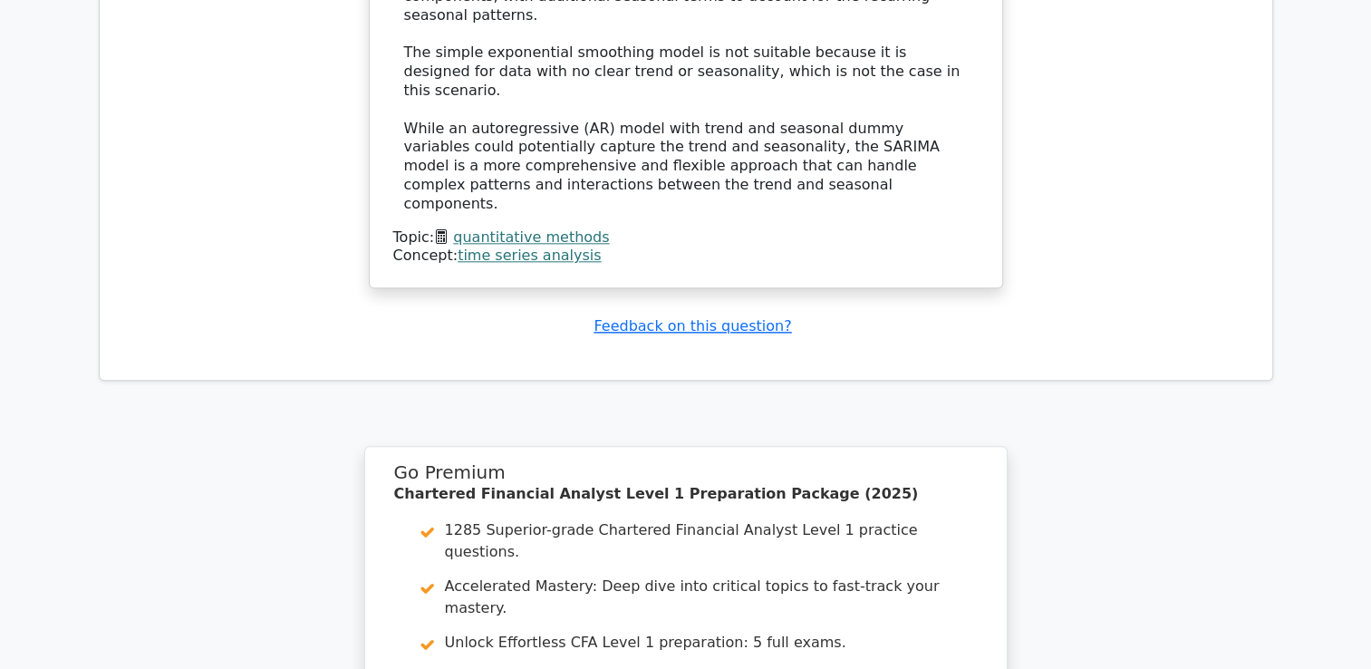
scroll to position [2457, 0]
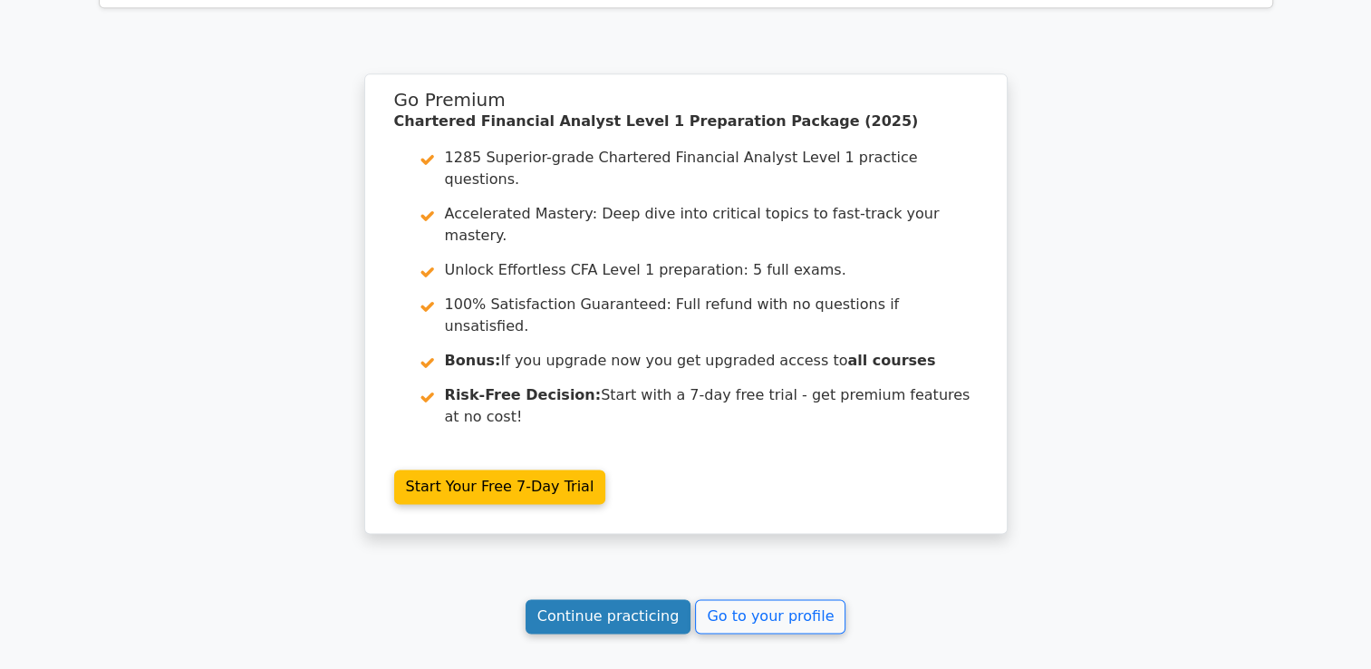
click at [635, 599] on link "Continue practicing" at bounding box center [609, 616] width 166 height 34
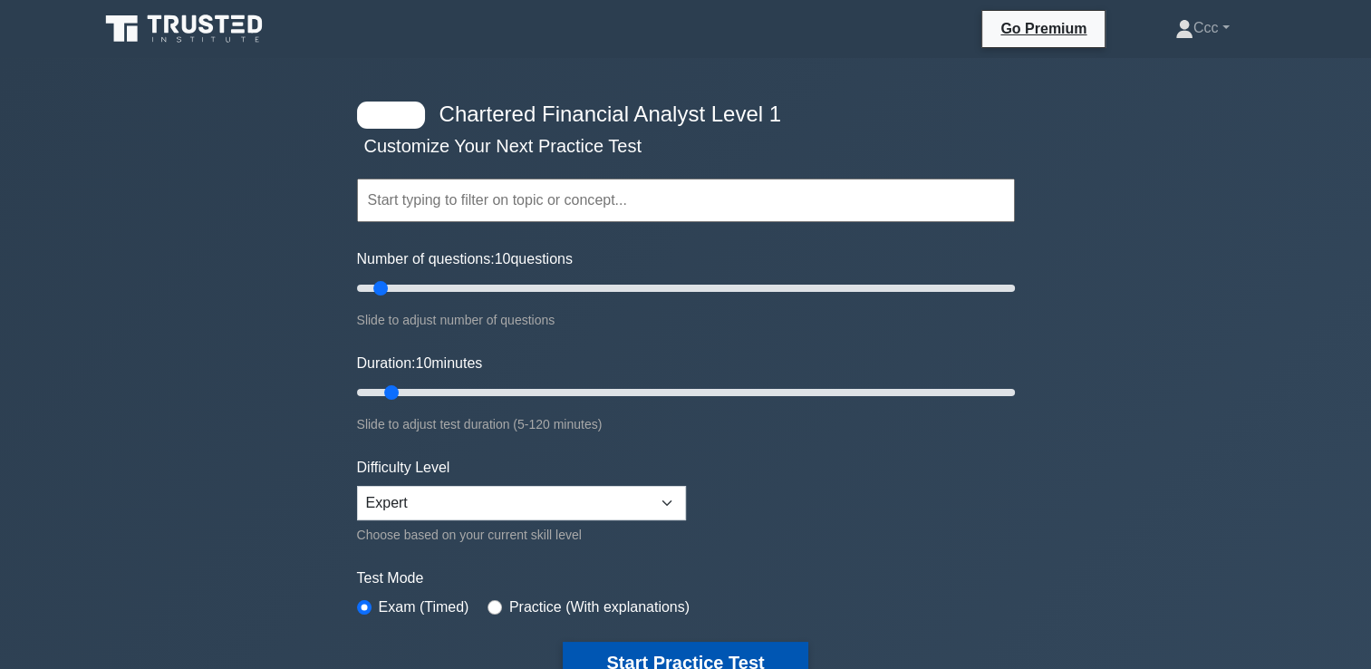
click at [696, 652] on button "Start Practice Test" at bounding box center [685, 663] width 245 height 42
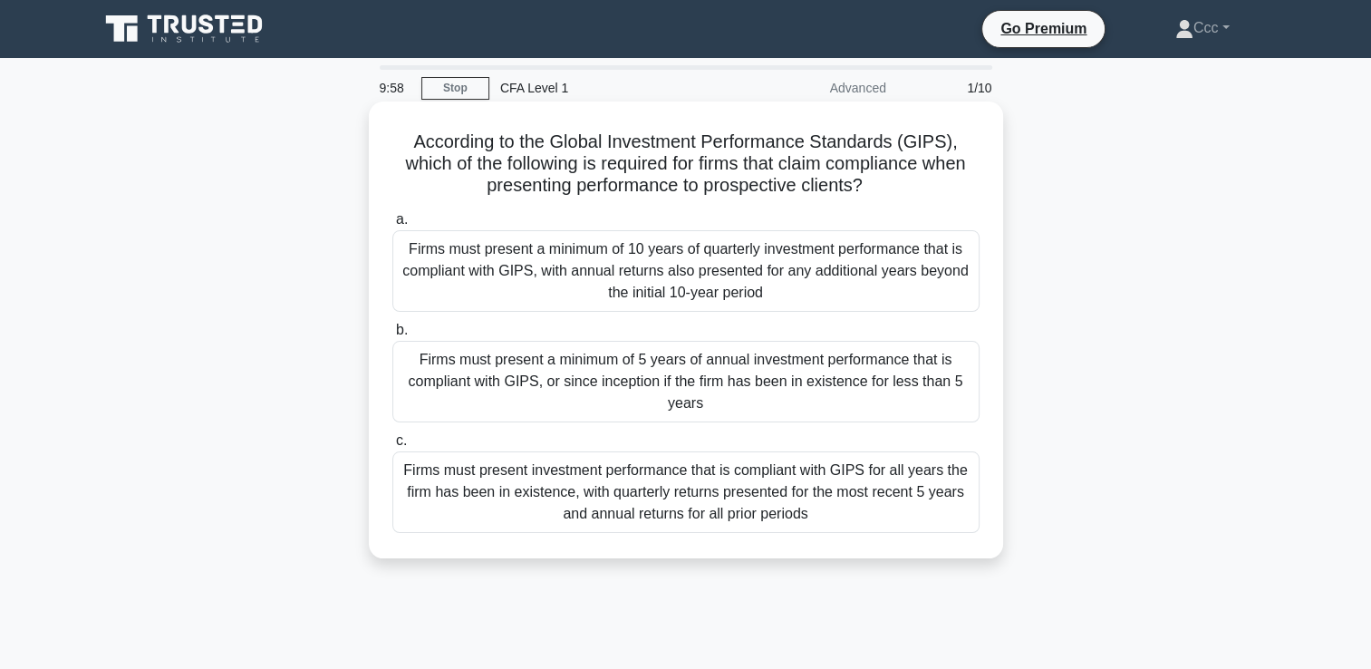
click at [754, 295] on div "Firms must present a minimum of 10 years of quarterly investment performance th…" at bounding box center [685, 271] width 587 height 82
click at [392, 226] on input "a. Firms must present a minimum of 10 years of quarterly investment performance…" at bounding box center [392, 220] width 0 height 12
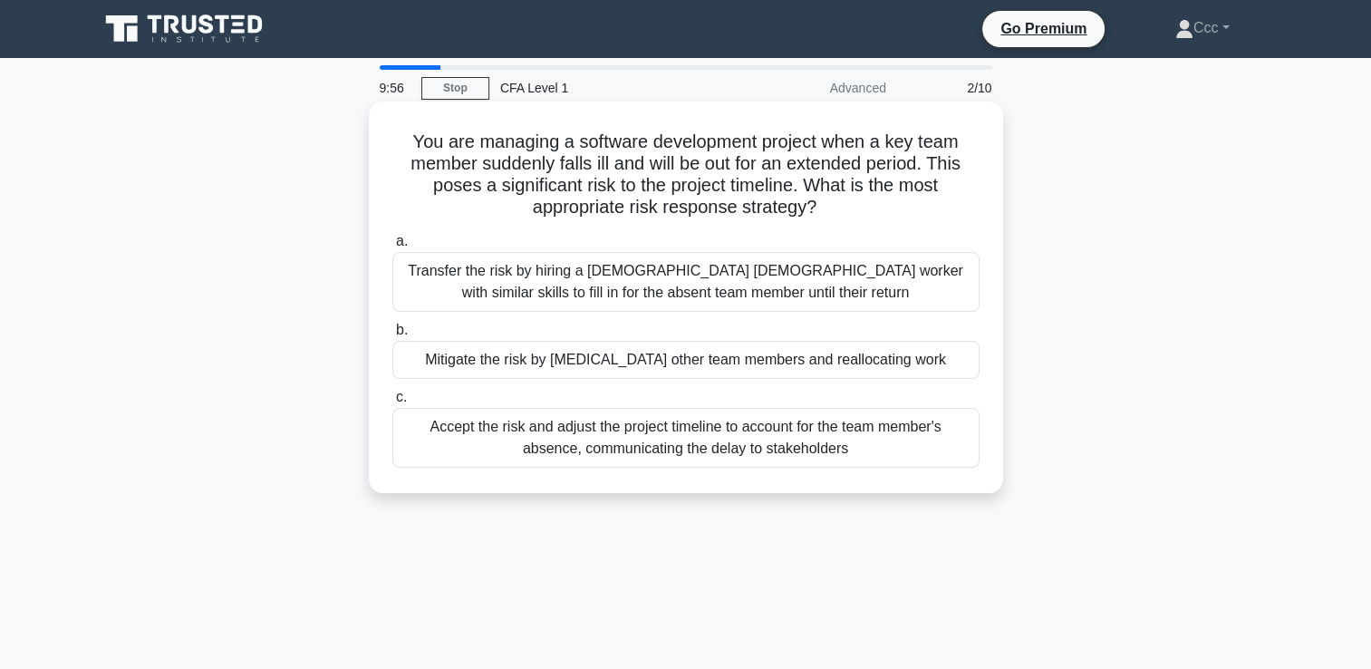
click at [738, 347] on div "Mitigate the risk by [MEDICAL_DATA] other team members and reallocating work" at bounding box center [685, 360] width 587 height 38
click at [392, 336] on input "b. Mitigate the risk by [MEDICAL_DATA] other team members and reallocating work" at bounding box center [392, 330] width 0 height 12
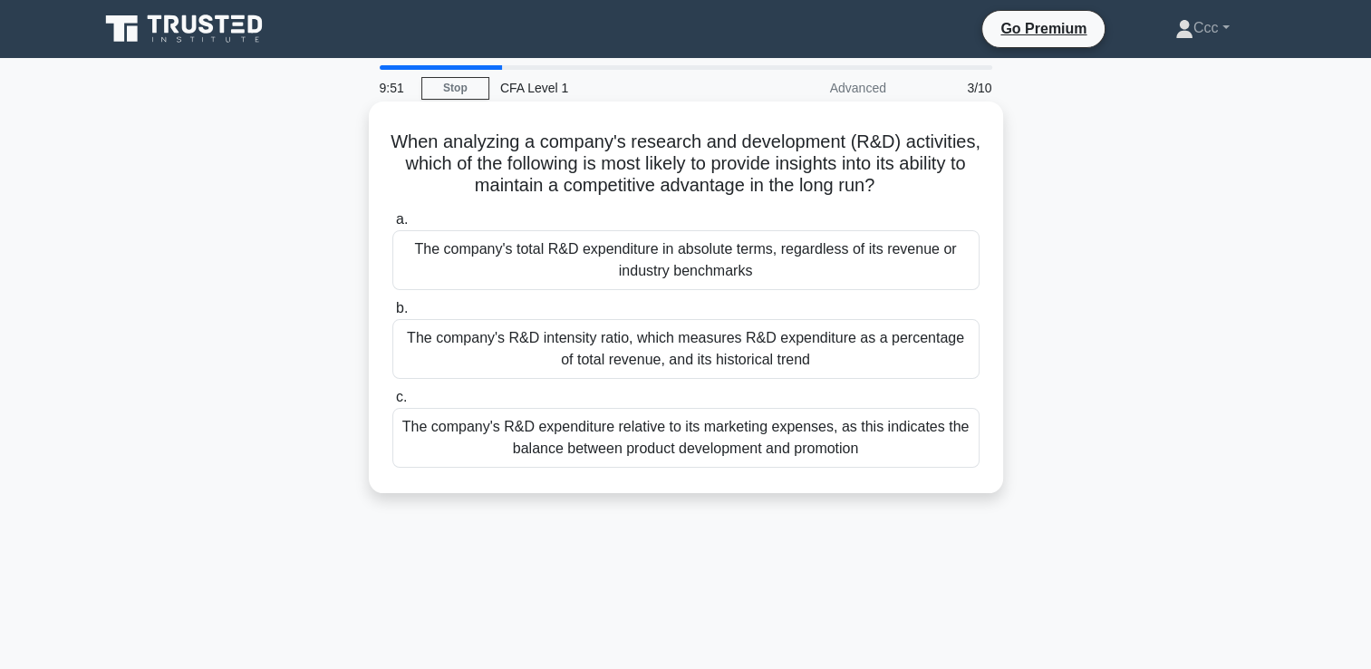
click at [681, 448] on div "The company's R&D expenditure relative to its marketing expenses, as this indic…" at bounding box center [685, 438] width 587 height 60
click at [392, 403] on input "c. The company's R&D expenditure relative to its marketing expenses, as this in…" at bounding box center [392, 398] width 0 height 12
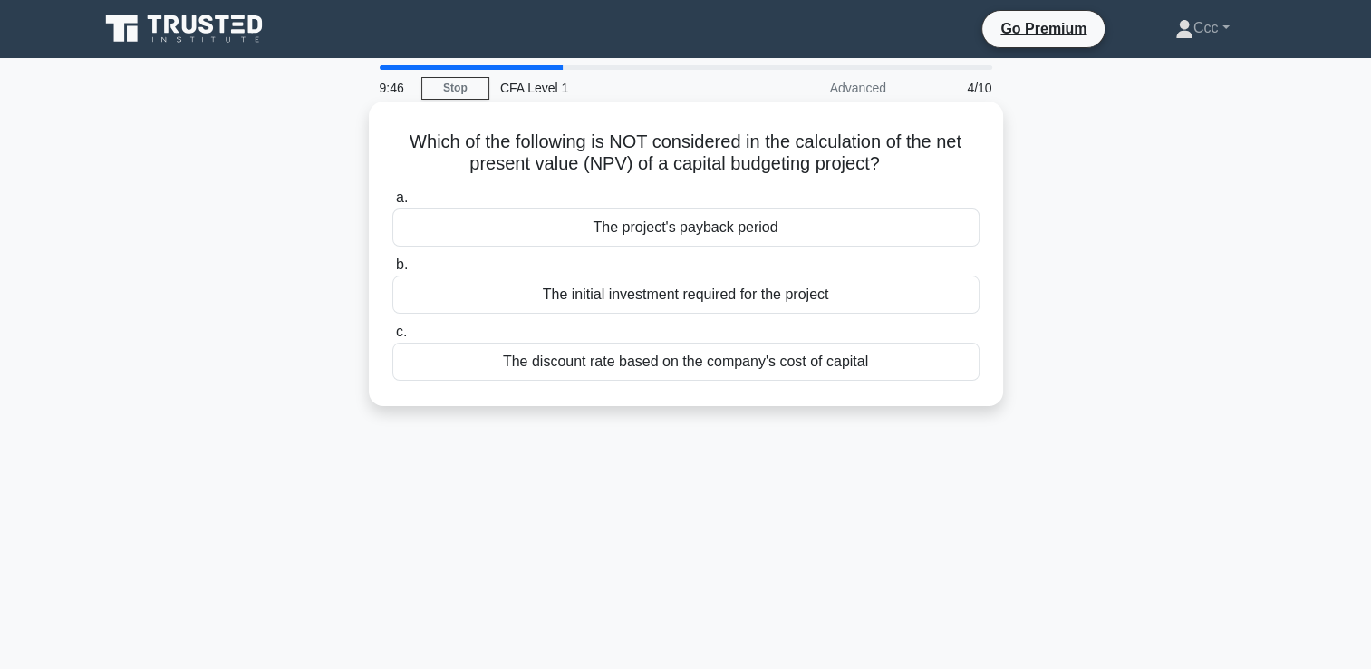
click at [769, 226] on div "The project's payback period" at bounding box center [685, 227] width 587 height 38
click at [392, 204] on input "a. The project's payback period" at bounding box center [392, 198] width 0 height 12
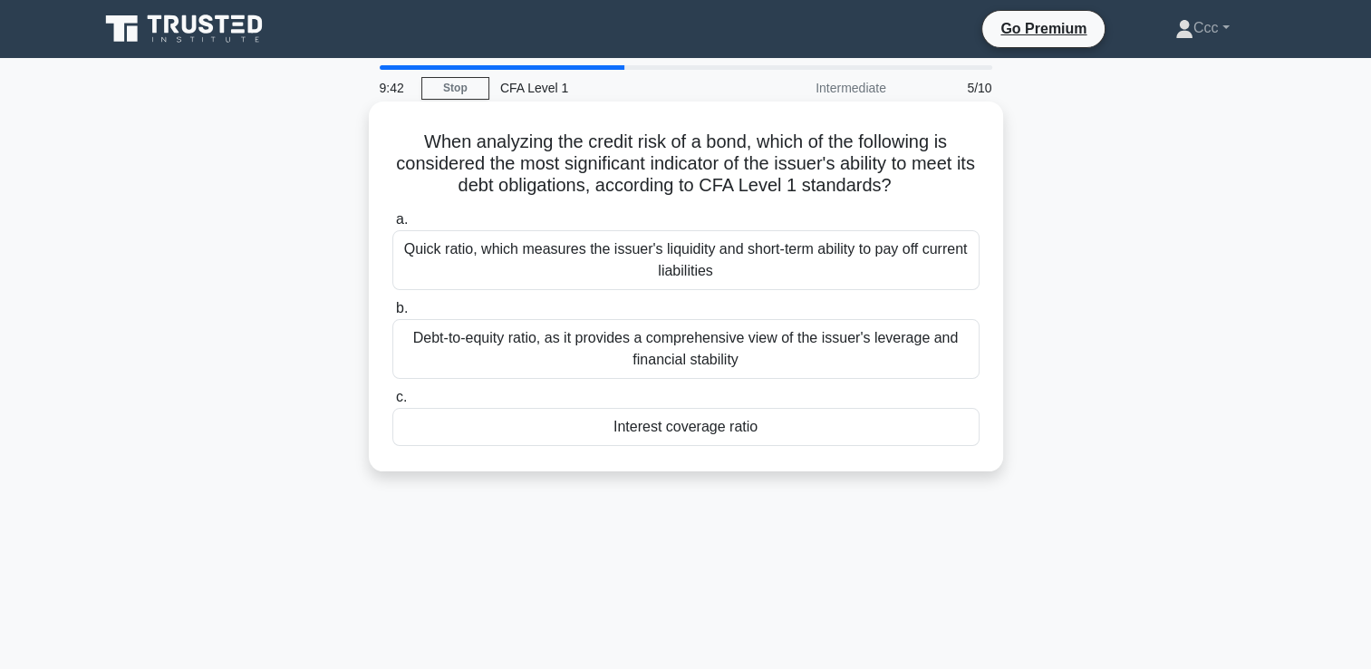
click at [694, 338] on div "Debt-to-equity ratio, as it provides a comprehensive view of the issuer's lever…" at bounding box center [685, 349] width 587 height 60
click at [392, 314] on input "b. Debt-to-equity ratio, as it provides a comprehensive view of the issuer's le…" at bounding box center [392, 309] width 0 height 12
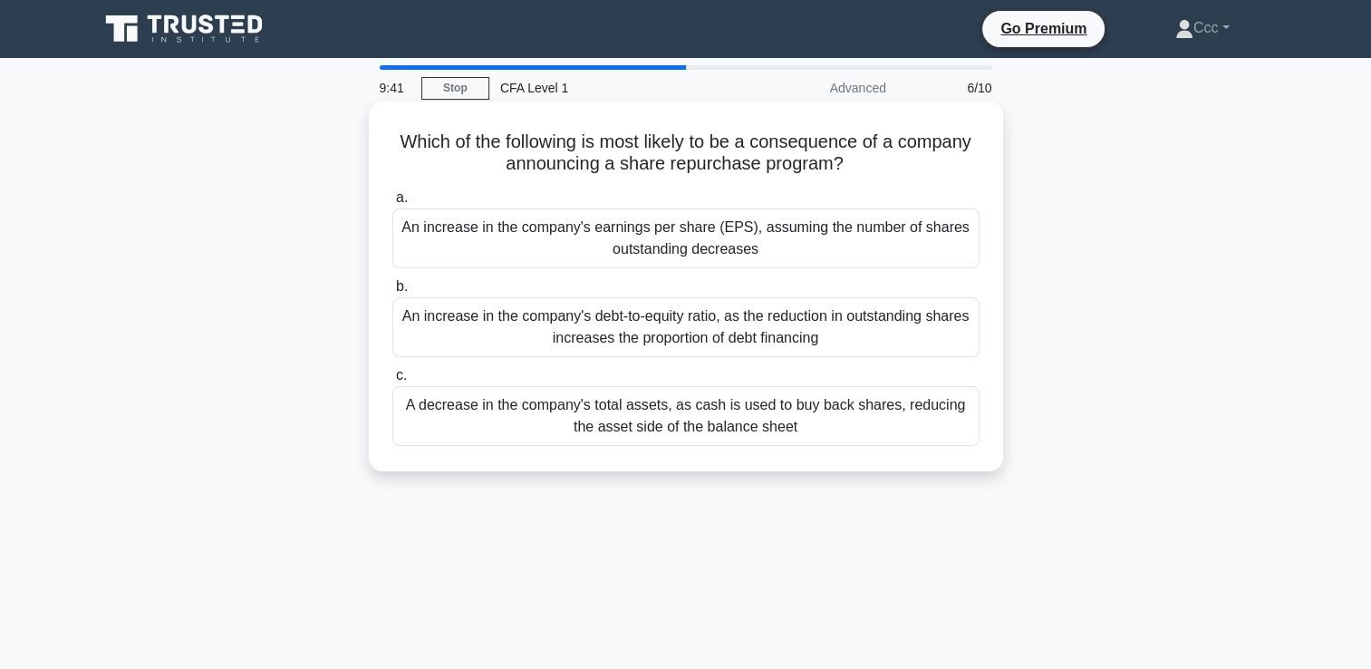
click at [700, 256] on div "An increase in the company's earnings per share (EPS), assuming the number of s…" at bounding box center [685, 238] width 587 height 60
click at [392, 204] on input "a. An increase in the company's earnings per share (EPS), assuming the number o…" at bounding box center [392, 198] width 0 height 12
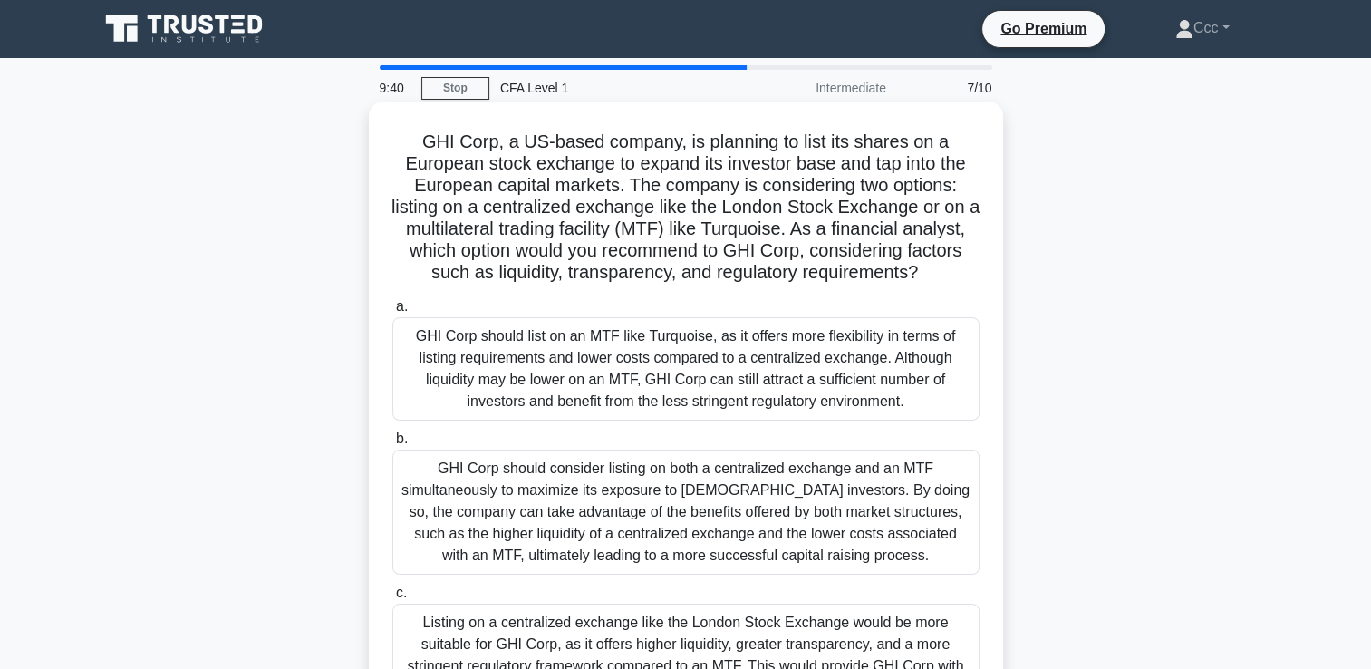
click at [701, 416] on div "GHI Corp should list on an MTF like Turquoise, as it offers more flexibility in…" at bounding box center [685, 368] width 587 height 103
click at [392, 313] on input "a. GHI Corp should list on an MTF like Turquoise, as it offers more flexibility…" at bounding box center [392, 307] width 0 height 12
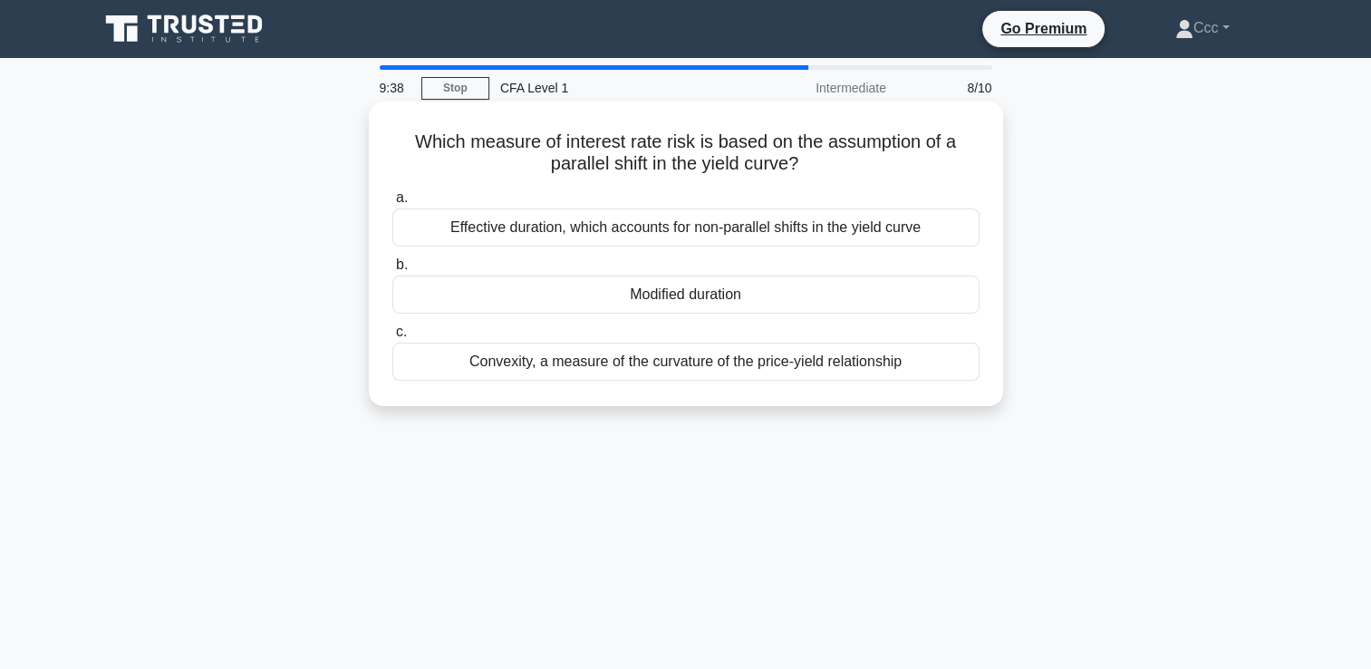
click at [760, 228] on div "Effective duration, which accounts for non-parallel shifts in the yield curve" at bounding box center [685, 227] width 587 height 38
click at [392, 204] on input "a. Effective duration, which accounts for non-parallel shifts in the yield curve" at bounding box center [392, 198] width 0 height 12
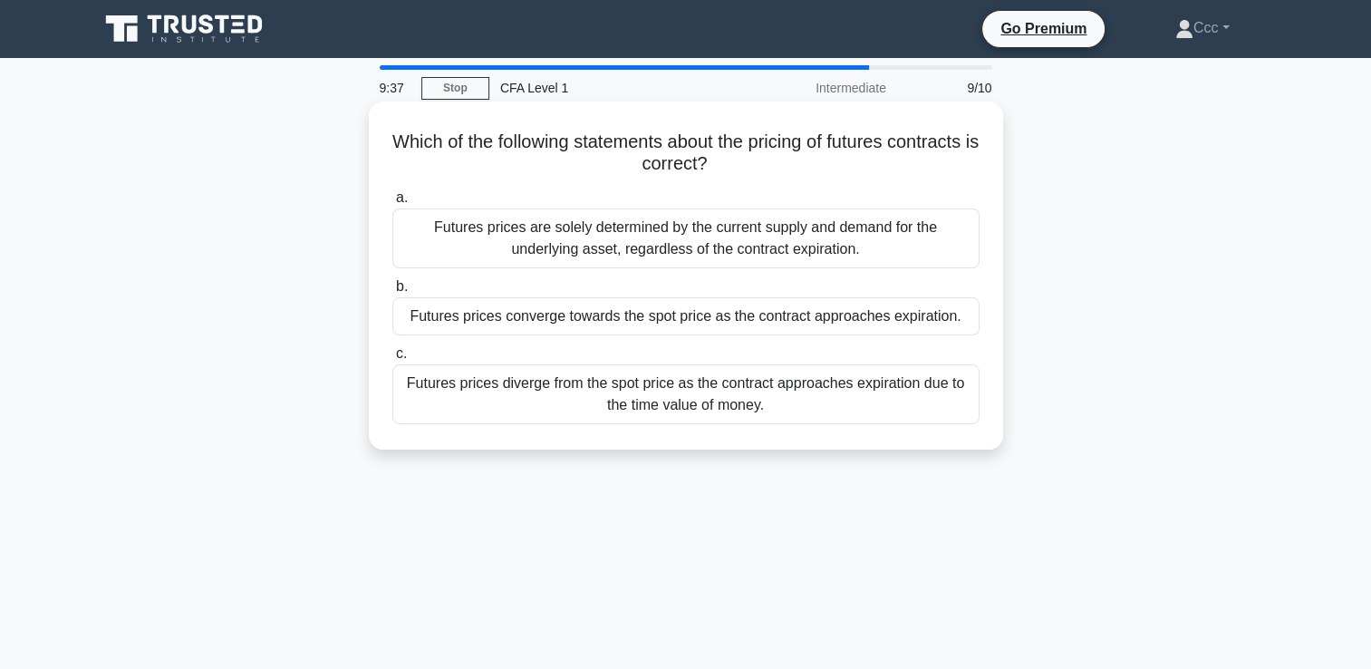
click at [755, 331] on div "Futures prices converge towards the spot price as the contract approaches expir…" at bounding box center [685, 316] width 587 height 38
click at [392, 293] on input "b. Futures prices converge towards the spot price as the contract approaches ex…" at bounding box center [392, 287] width 0 height 12
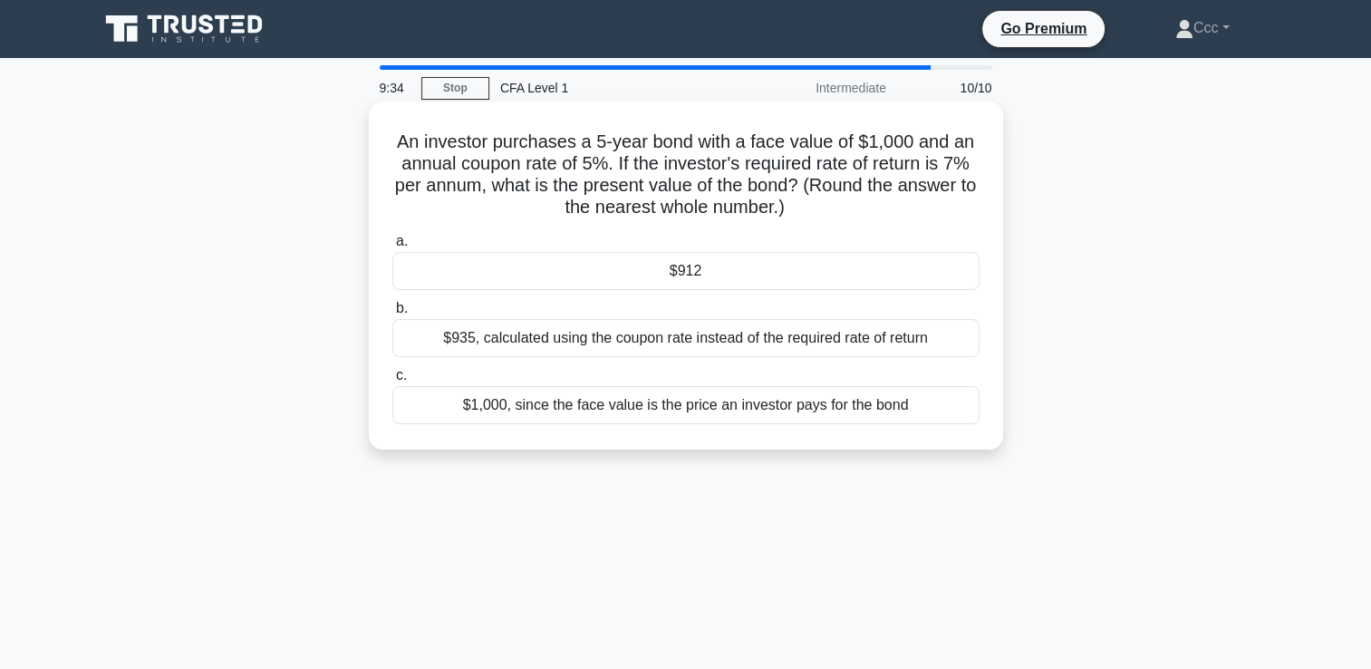
click at [753, 267] on div "$912" at bounding box center [685, 271] width 587 height 38
click at [392, 247] on input "a. $912" at bounding box center [392, 242] width 0 height 12
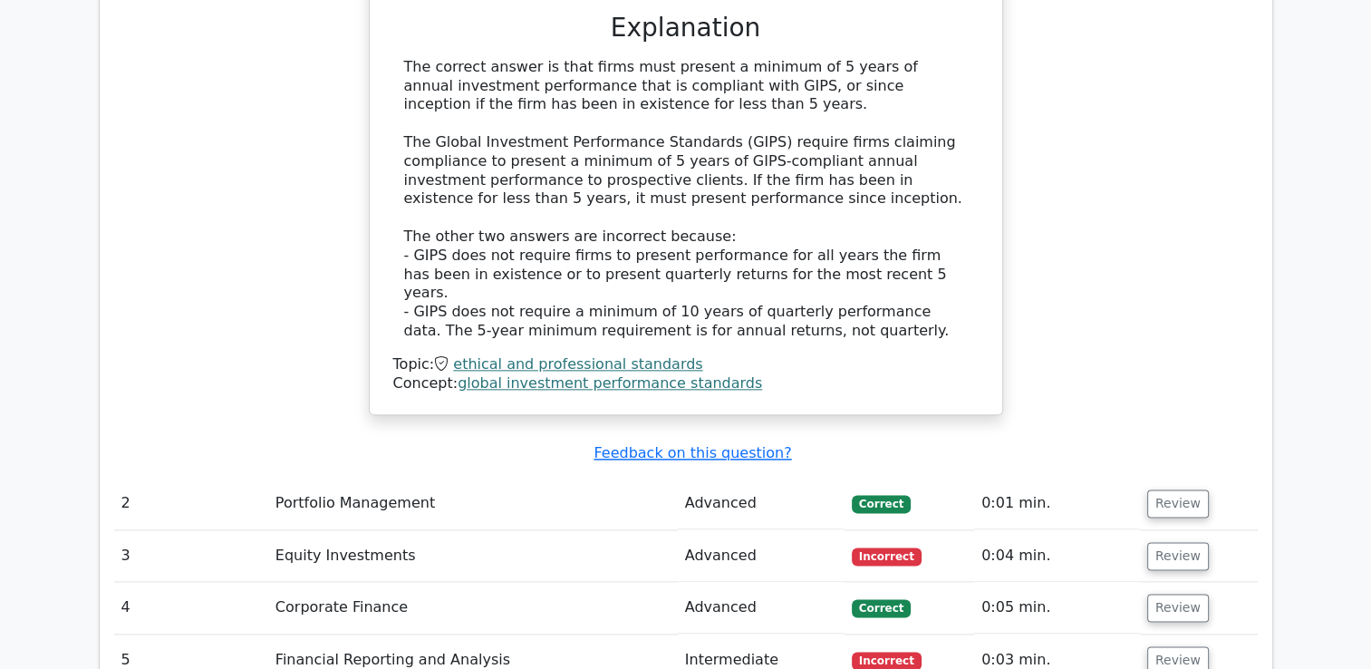
scroll to position [2084, 0]
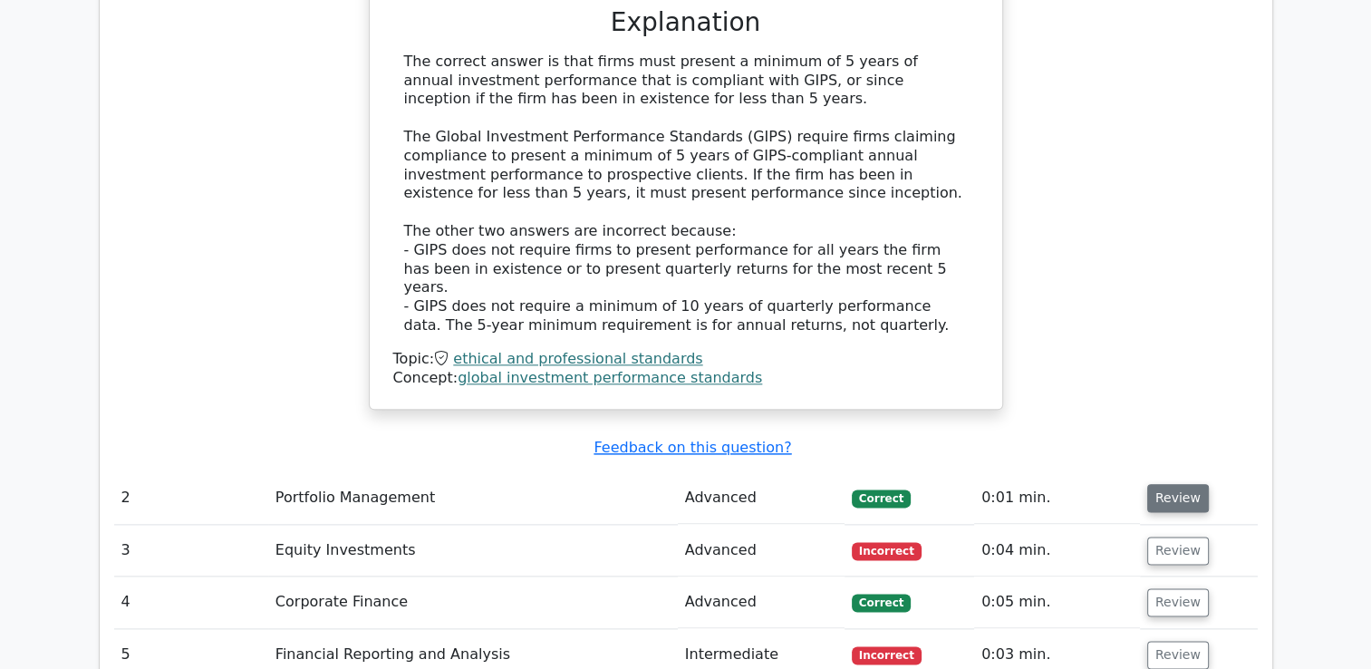
click at [1165, 484] on button "Review" at bounding box center [1178, 498] width 62 height 28
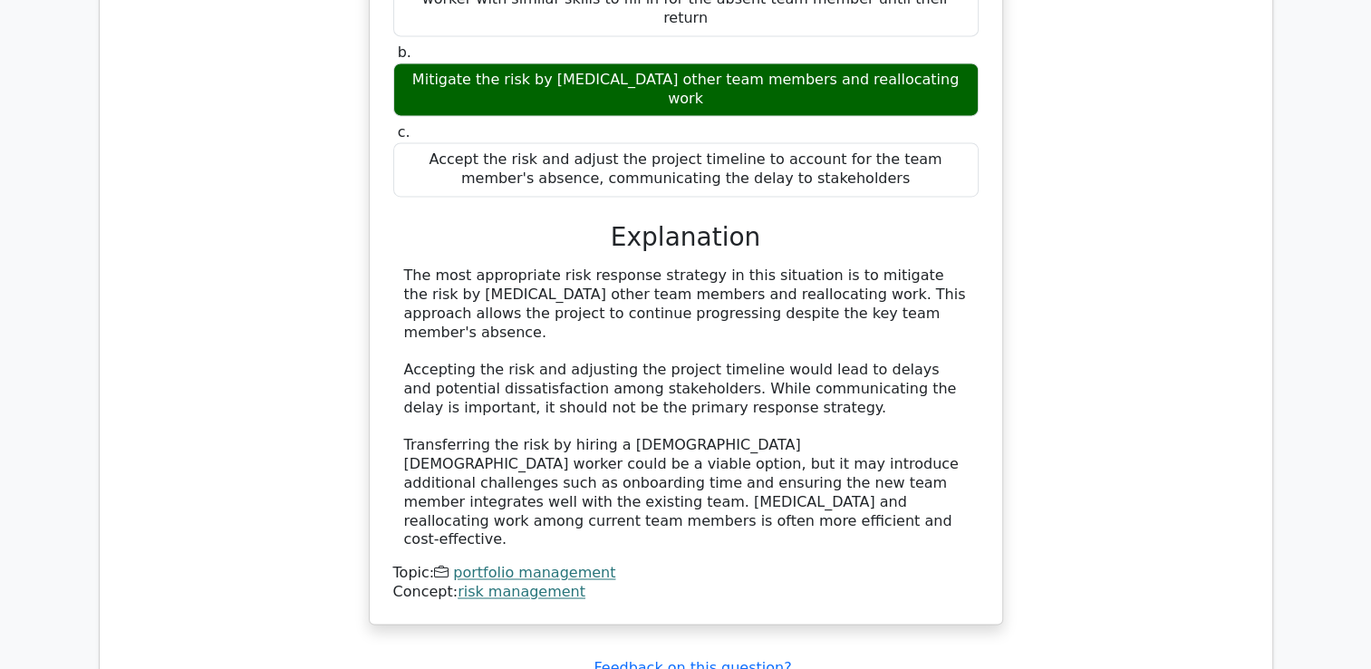
scroll to position [2809, 0]
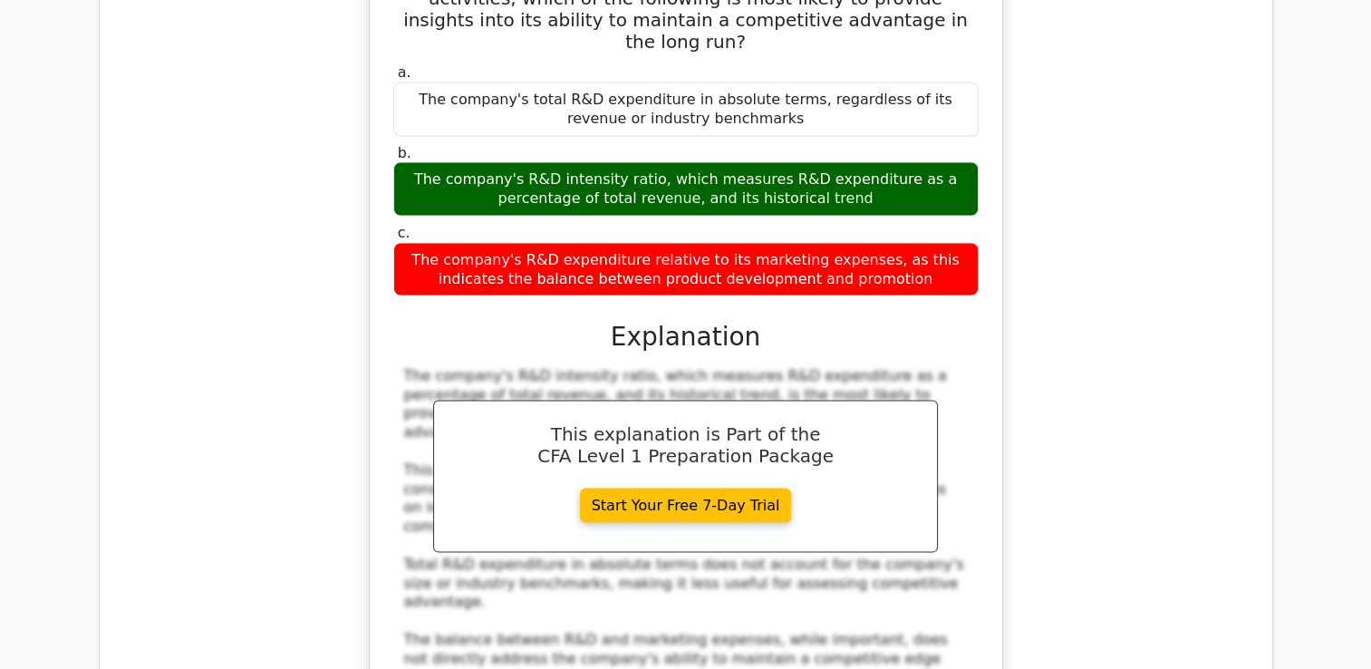
scroll to position [3716, 0]
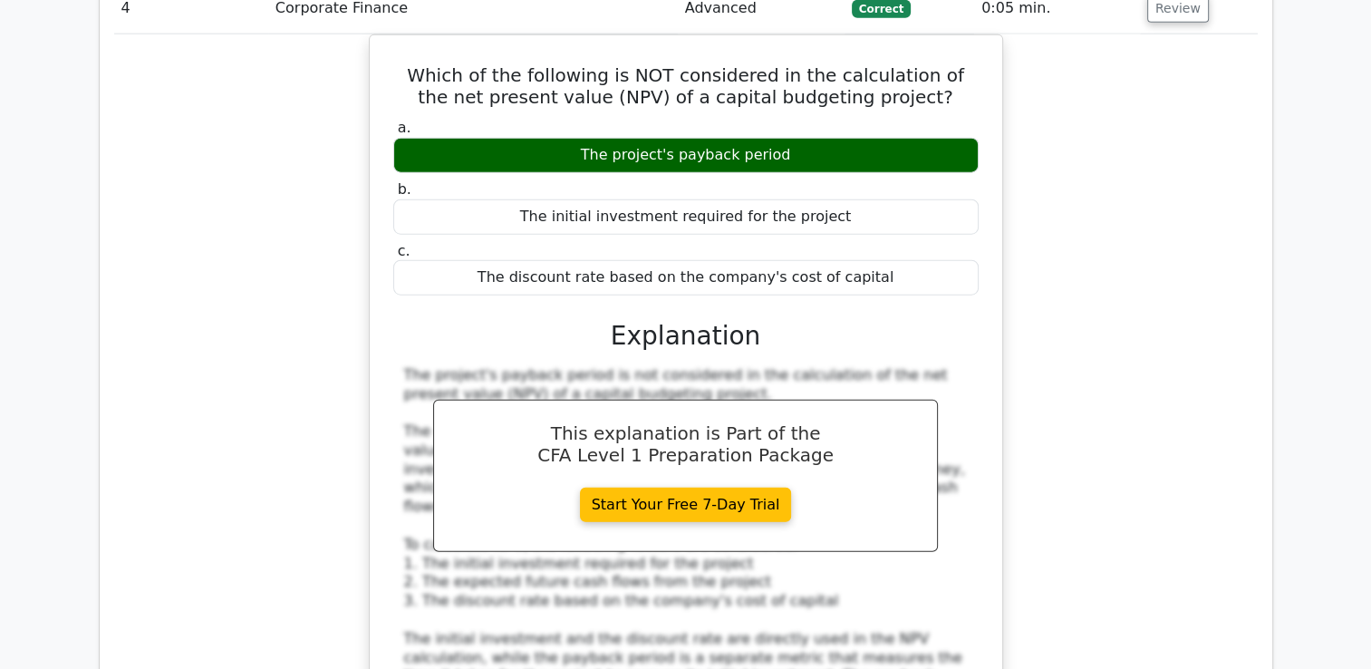
scroll to position [4441, 0]
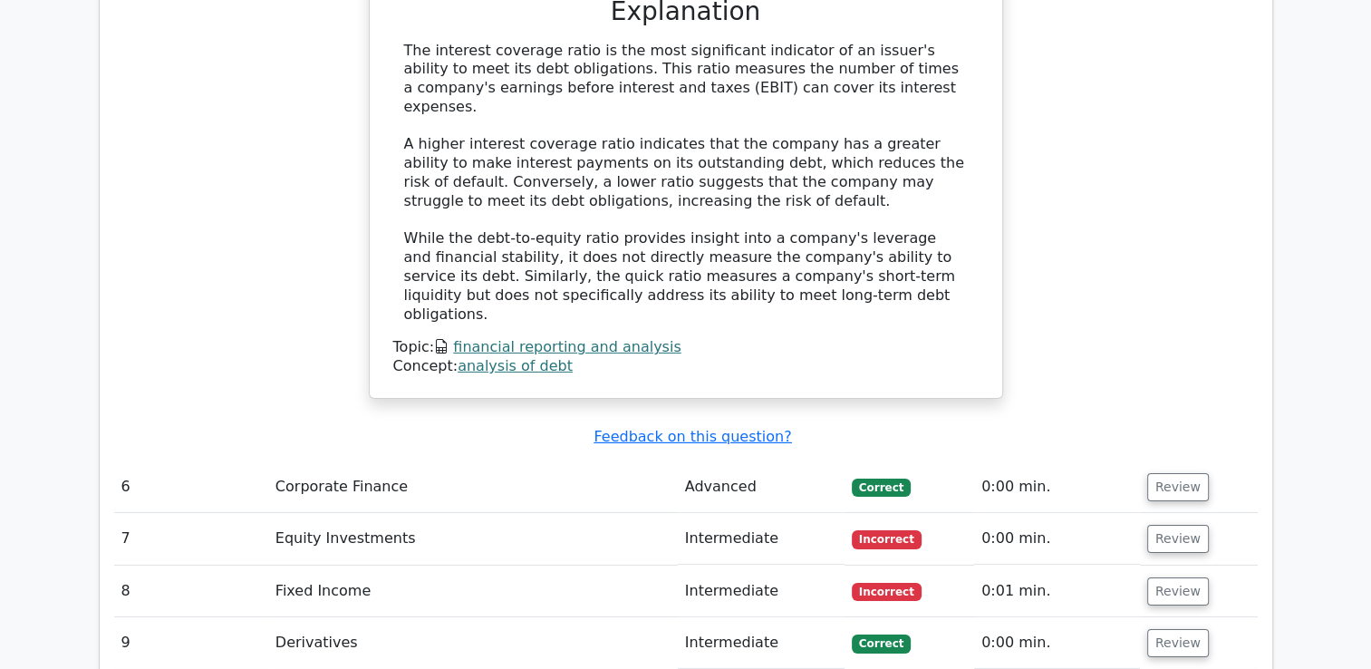
scroll to position [5710, 0]
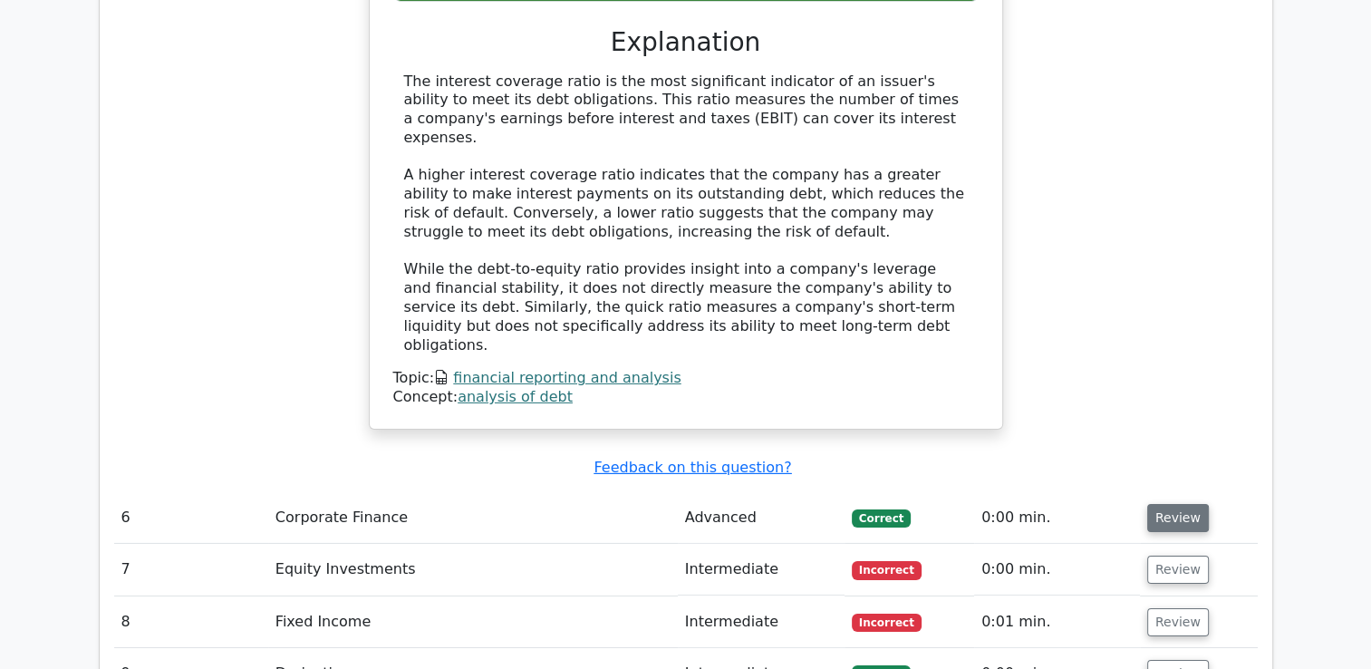
click at [1189, 504] on button "Review" at bounding box center [1178, 518] width 62 height 28
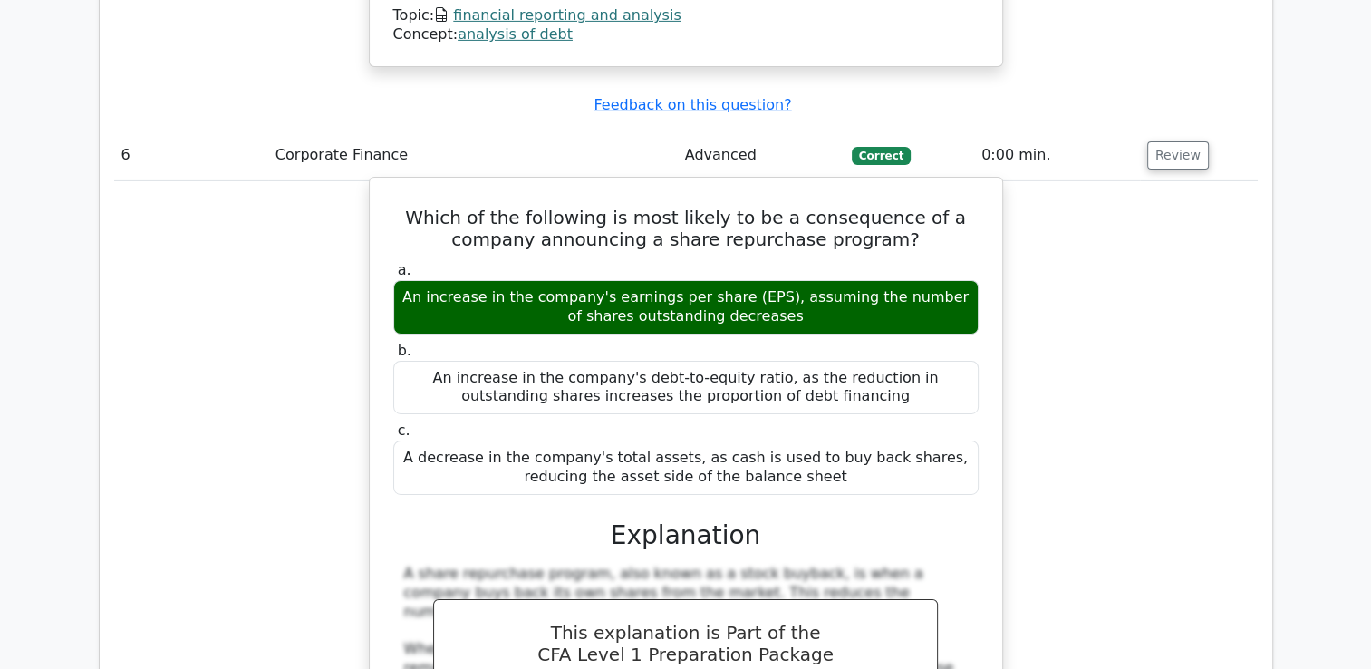
scroll to position [6344, 0]
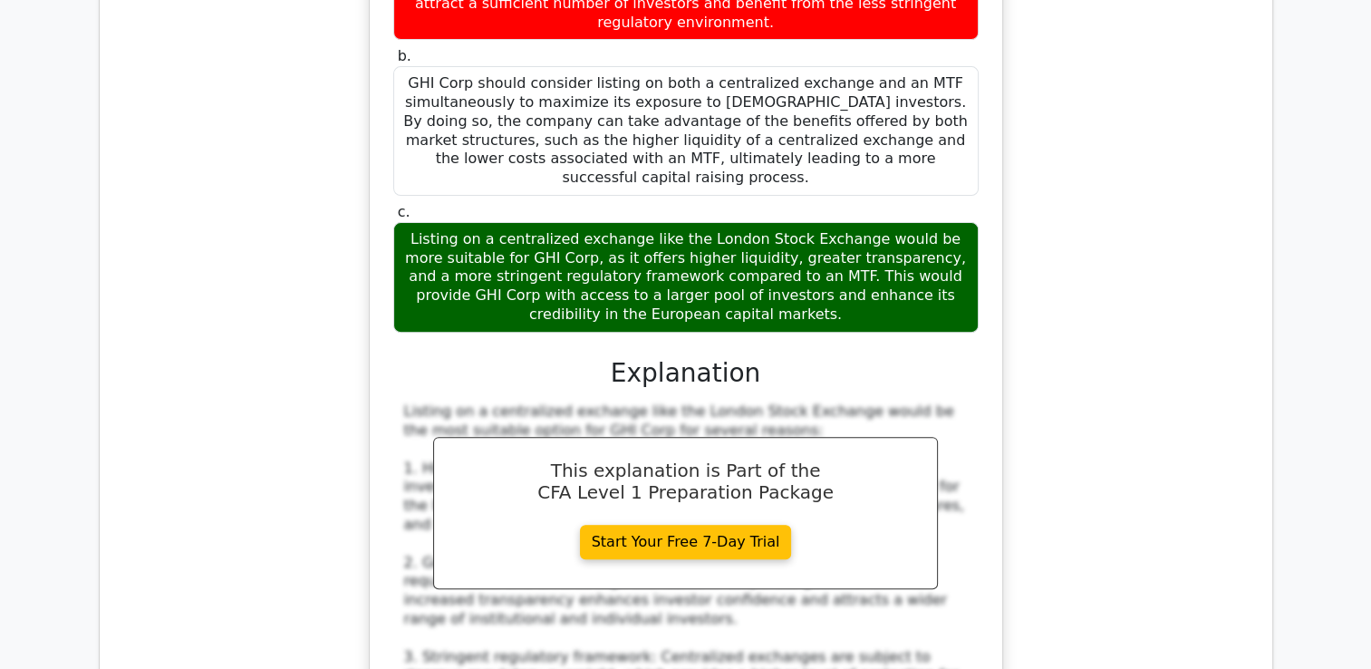
scroll to position [7613, 0]
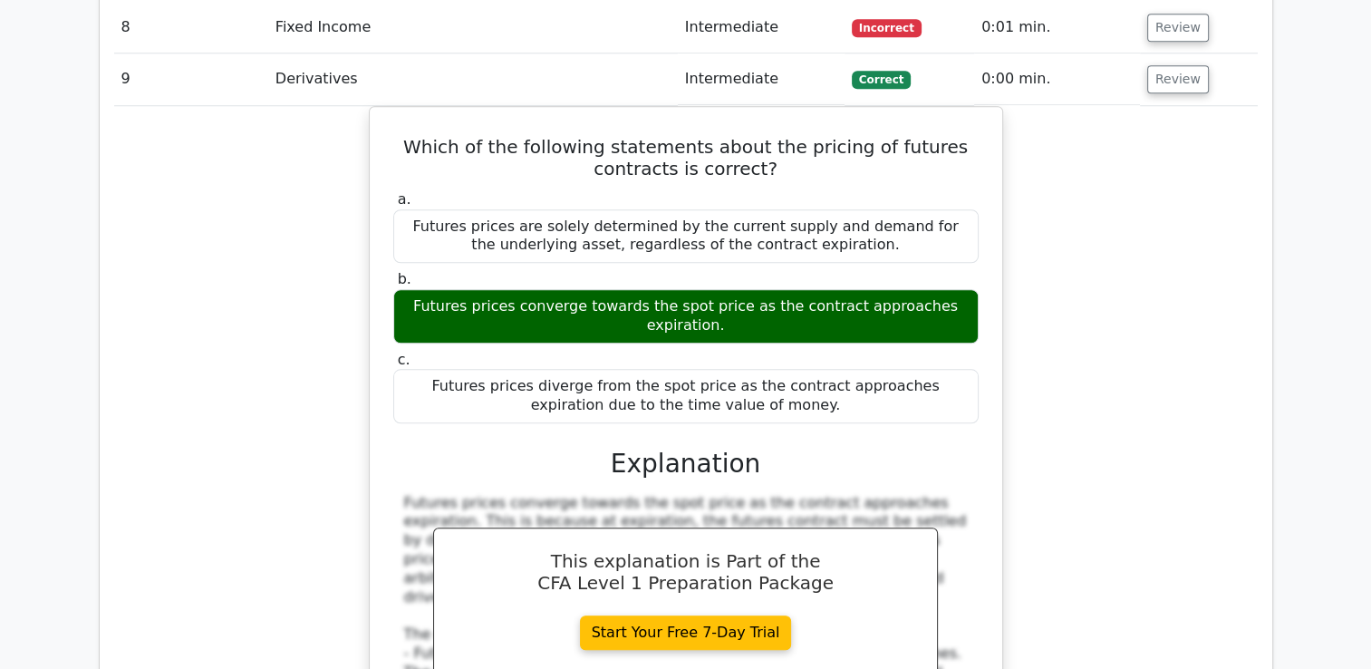
scroll to position [8519, 0]
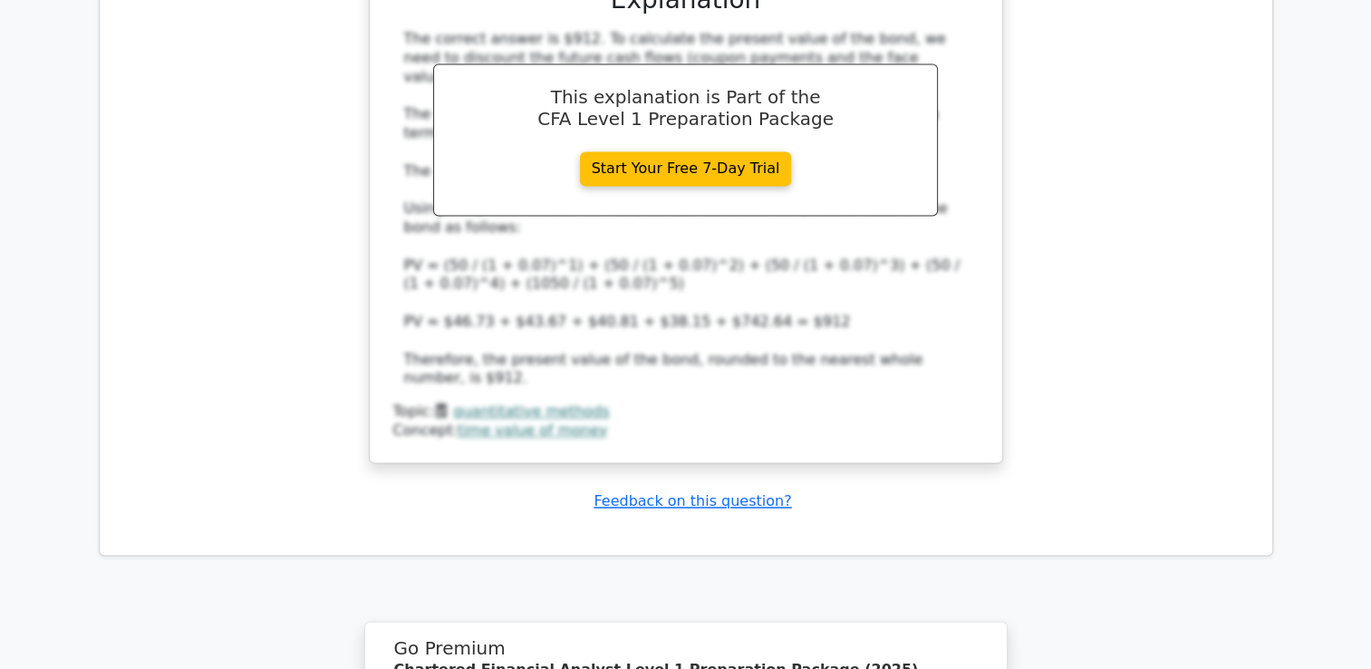
scroll to position [9811, 0]
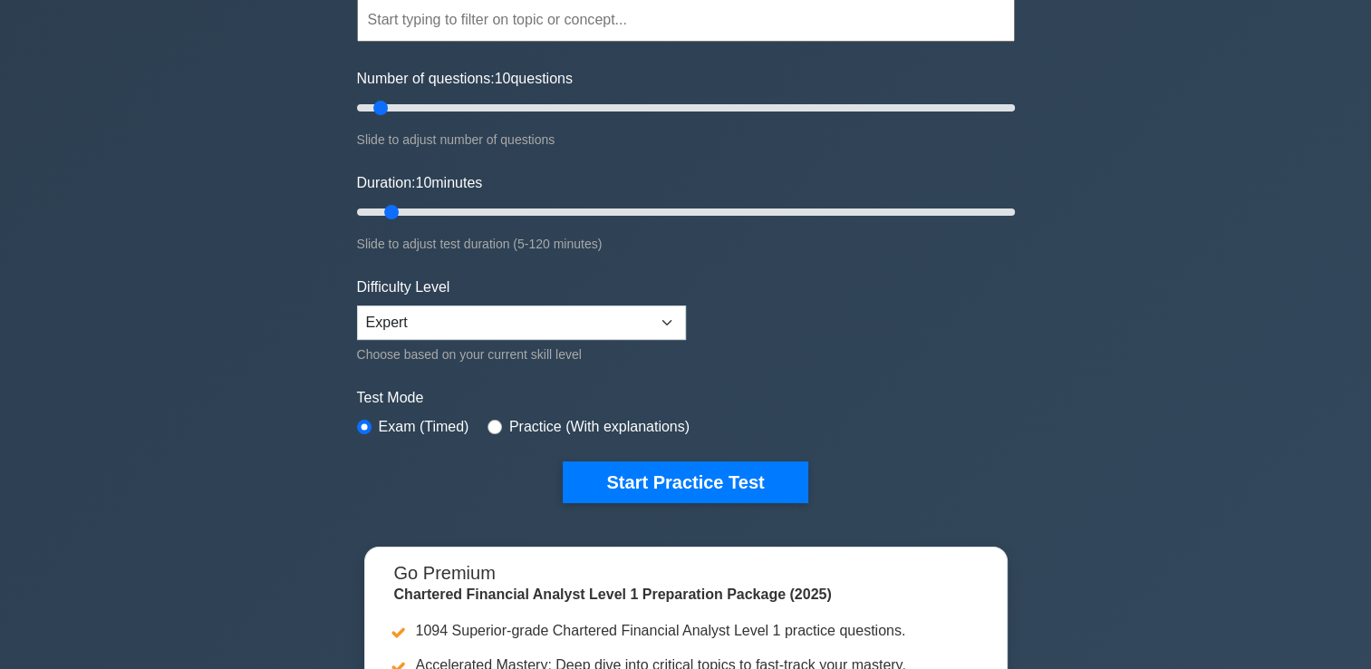
scroll to position [181, 0]
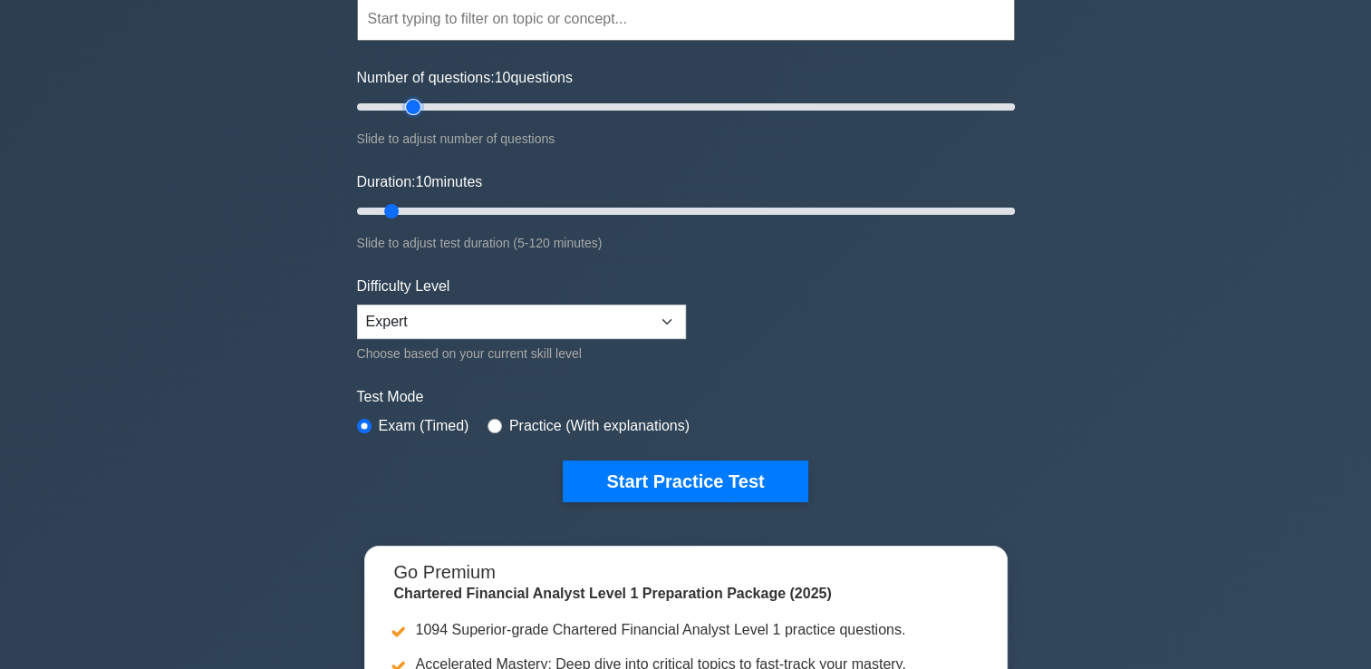
type input "20"
click at [409, 112] on input "Number of questions: 10 questions" at bounding box center [686, 107] width 658 height 22
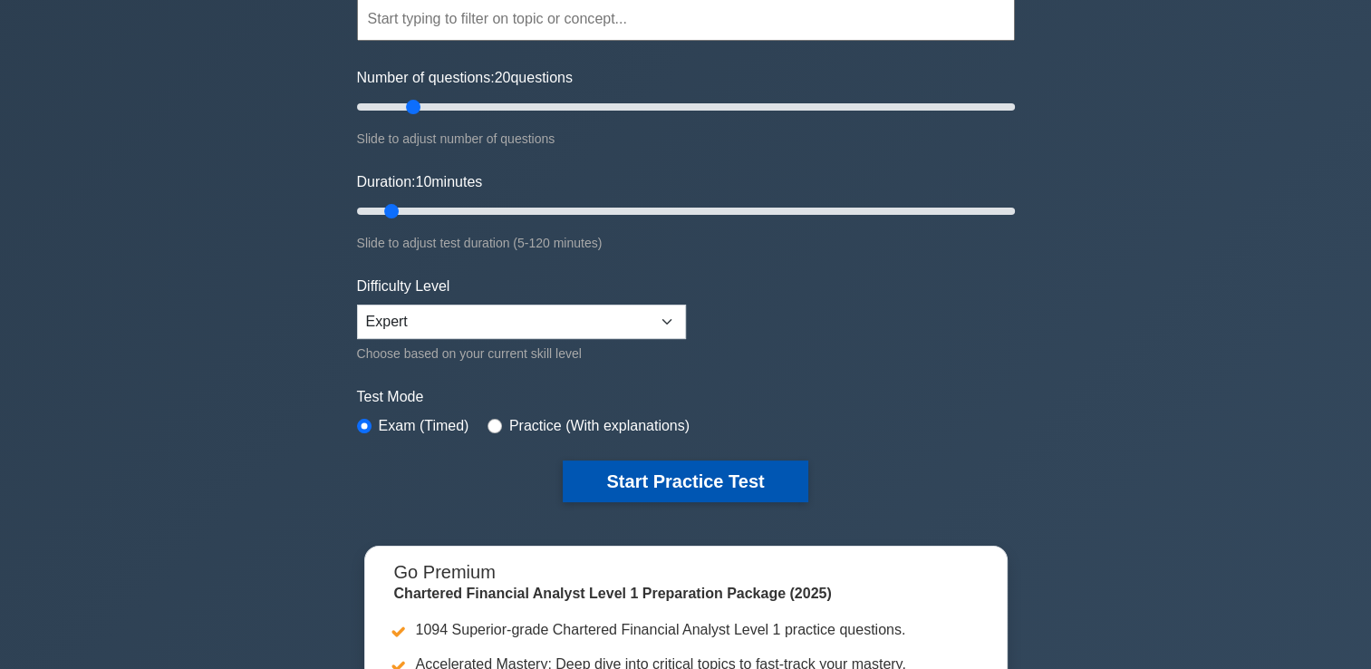
click at [717, 469] on button "Start Practice Test" at bounding box center [685, 481] width 245 height 42
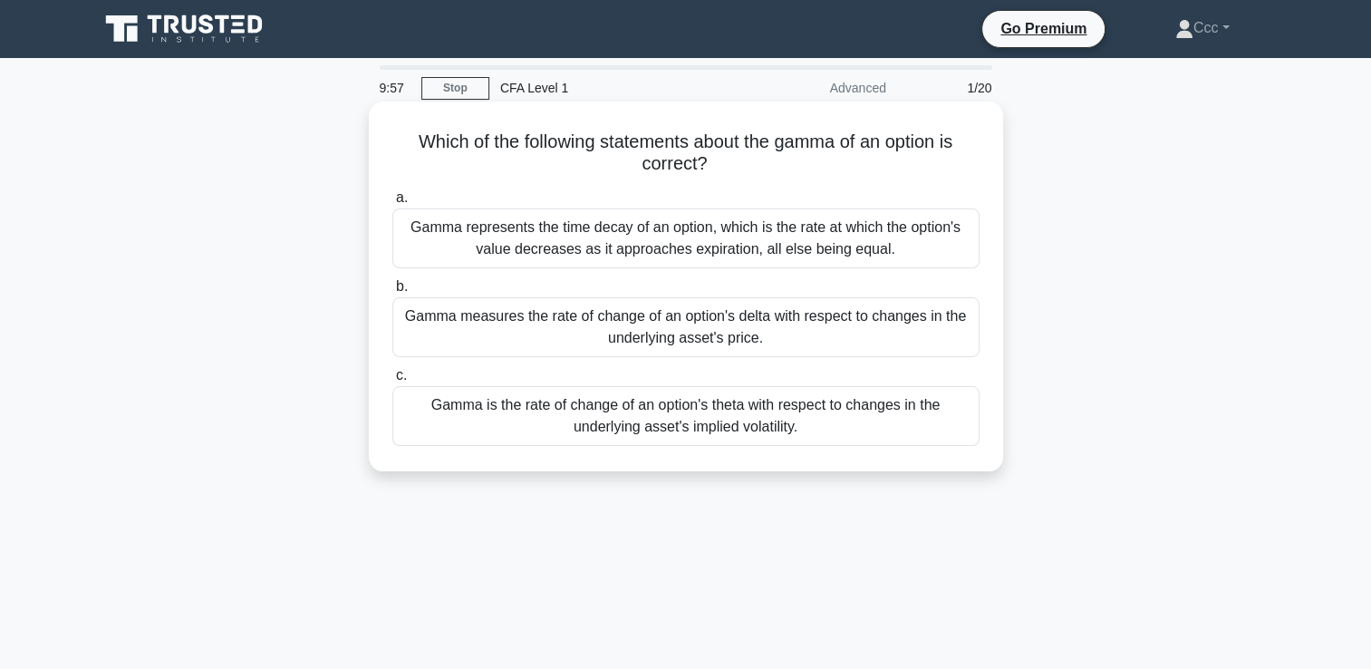
click at [848, 234] on div "Gamma represents the time decay of an option, which is the rate at which the op…" at bounding box center [685, 238] width 587 height 60
click at [392, 204] on input "a. Gamma represents the time decay of an option, which is the rate at which the…" at bounding box center [392, 198] width 0 height 12
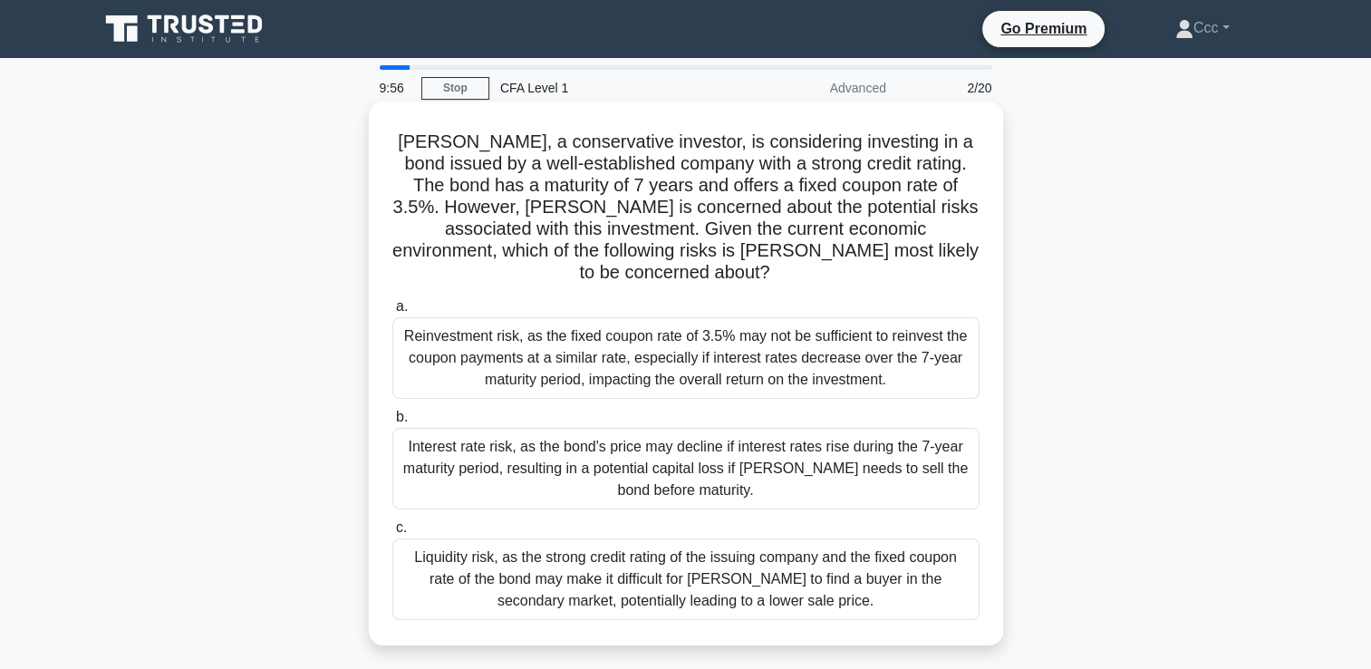
click at [811, 428] on div "Interest rate risk, as the bond's price may decline if interest rates rise duri…" at bounding box center [685, 469] width 587 height 82
click at [392, 411] on input "b. Interest rate risk, as the bond's price may decline if interest rates rise d…" at bounding box center [392, 417] width 0 height 12
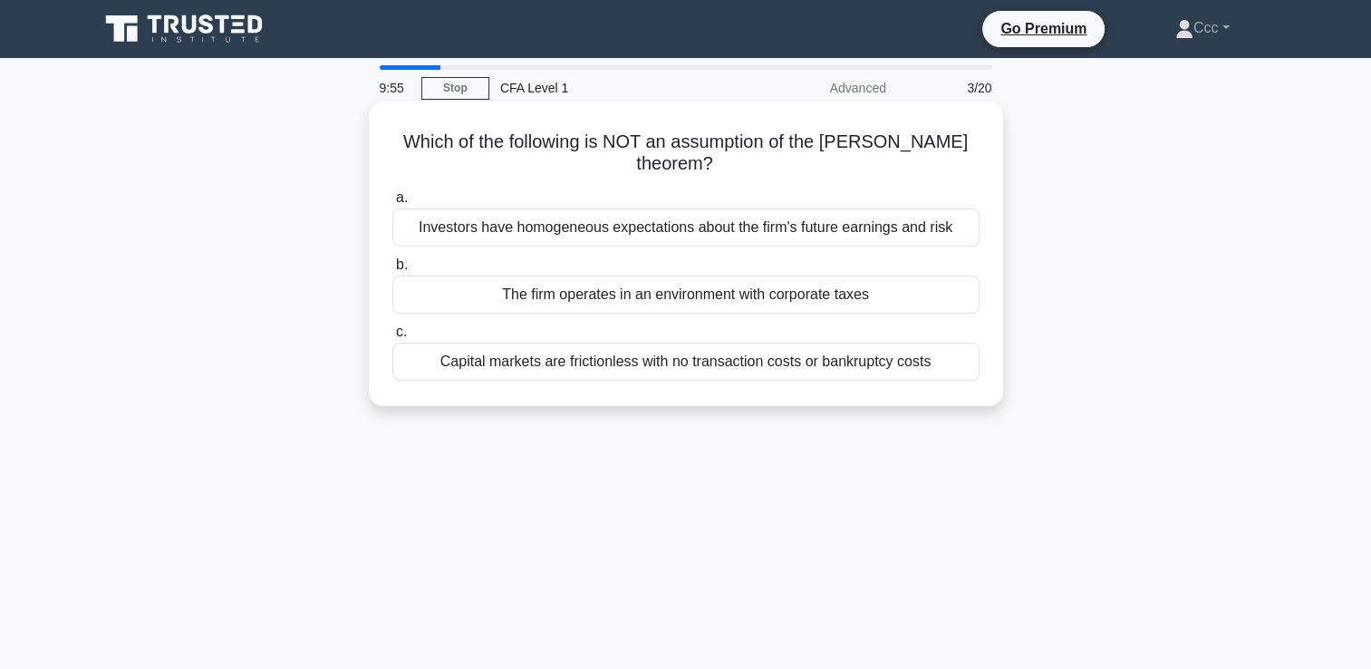
click at [786, 286] on div "The firm operates in an environment with corporate taxes" at bounding box center [685, 295] width 587 height 38
click at [392, 271] on input "b. The firm operates in an environment with corporate taxes" at bounding box center [392, 265] width 0 height 12
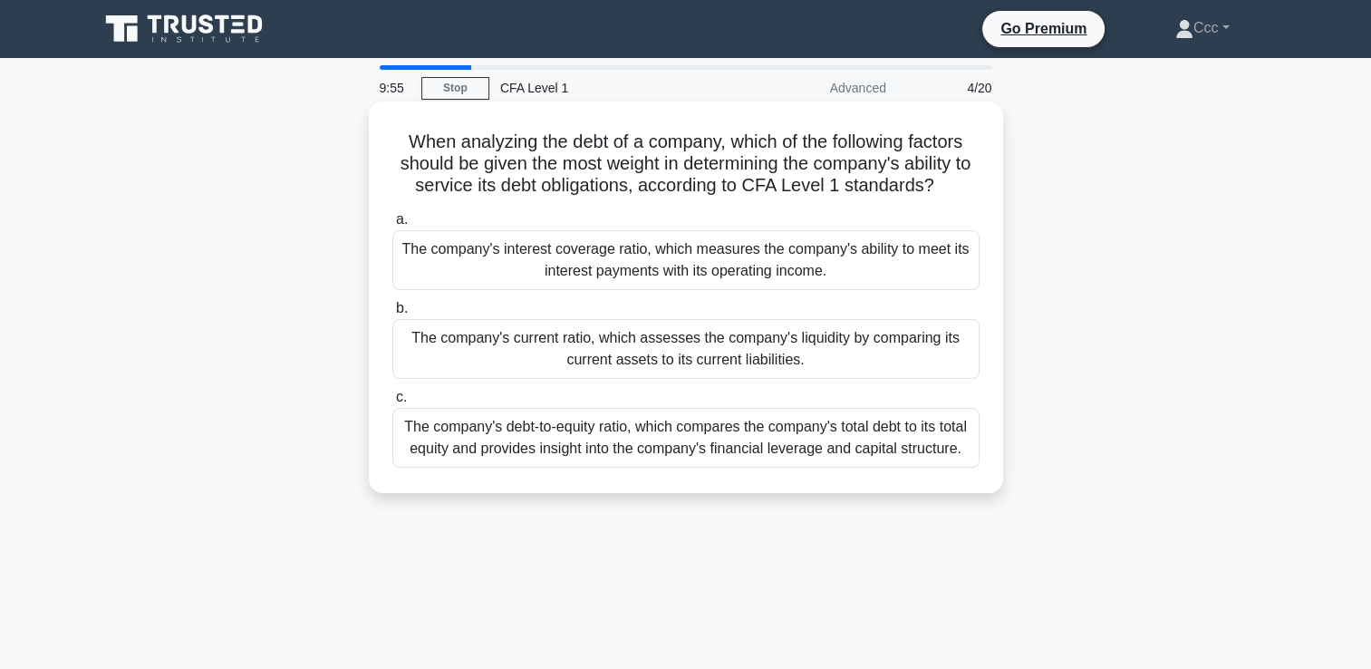
click at [783, 262] on div "The company's interest coverage ratio, which measures the company's ability to …" at bounding box center [685, 260] width 587 height 60
click at [392, 226] on input "a. The company's interest coverage ratio, which measures the company's ability …" at bounding box center [392, 220] width 0 height 12
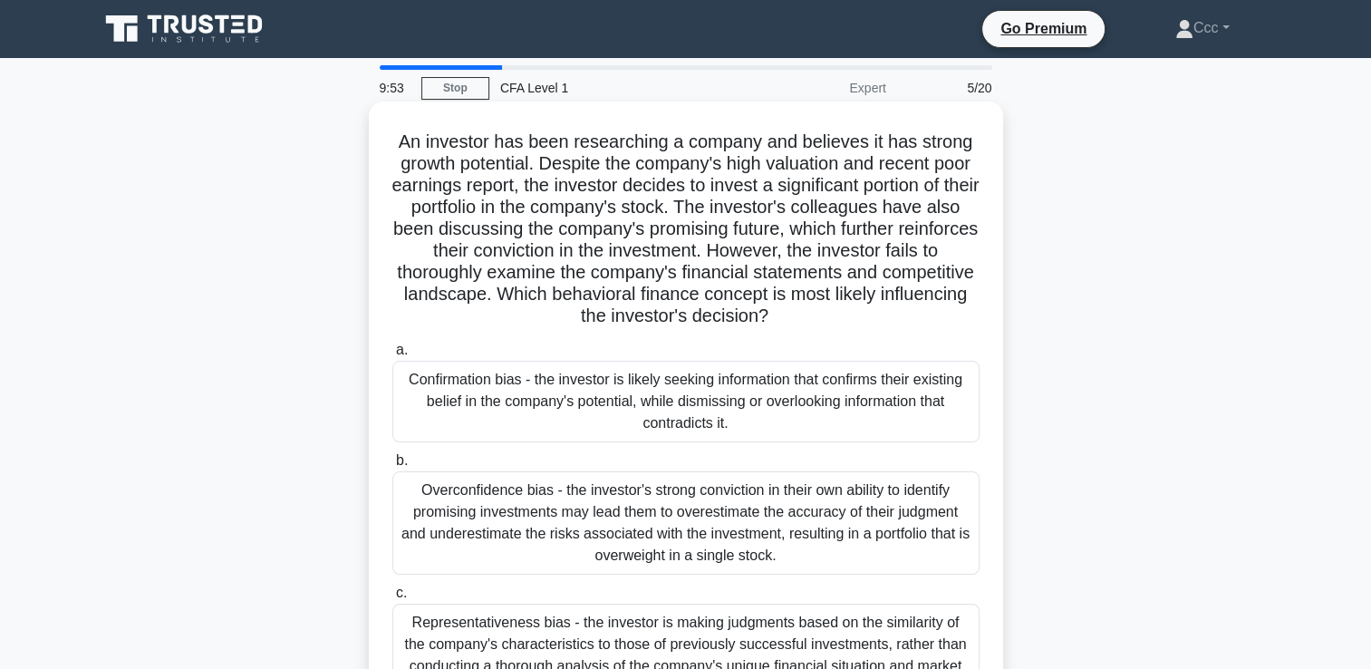
click at [732, 439] on div "Confirmation bias - the investor is likely seeking information that confirms th…" at bounding box center [685, 402] width 587 height 82
click at [392, 356] on input "a. Confirmation bias - the investor is likely seeking information that confirms…" at bounding box center [392, 350] width 0 height 12
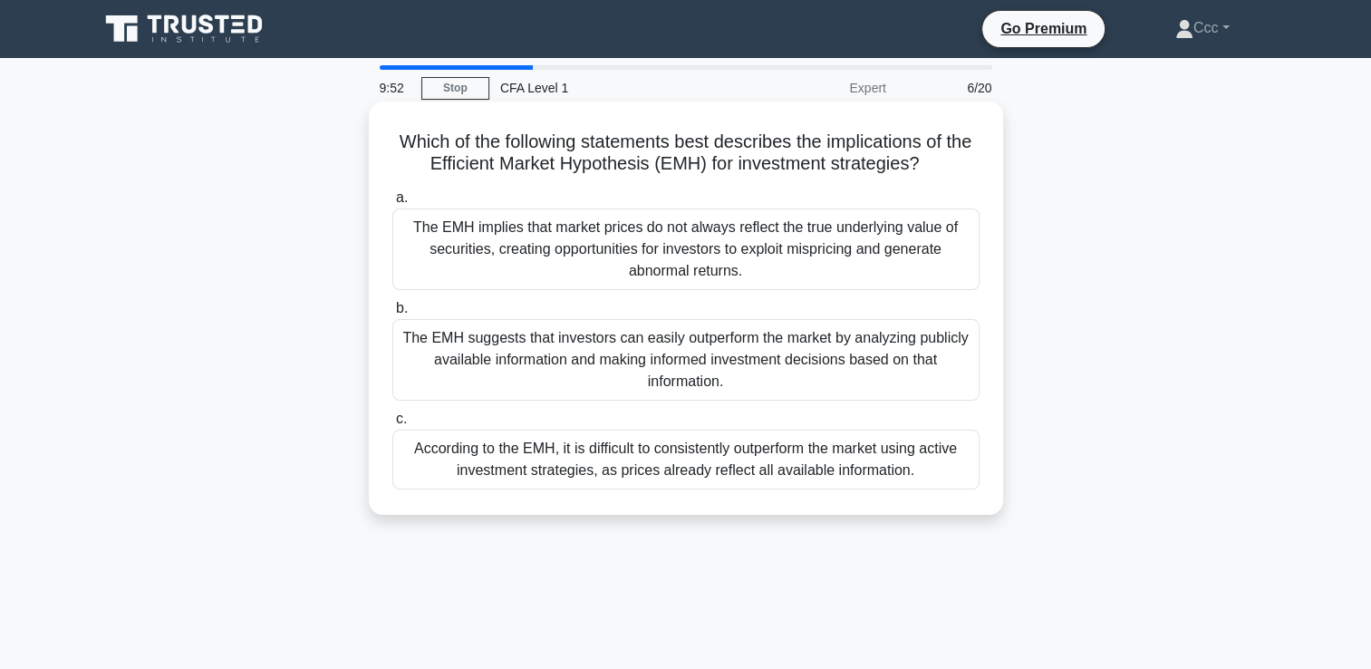
click at [711, 354] on div "The EMH suggests that investors can easily outperform the market by analyzing p…" at bounding box center [685, 360] width 587 height 82
click at [392, 314] on input "b. The EMH suggests that investors can easily outperform the market by analyzin…" at bounding box center [392, 309] width 0 height 12
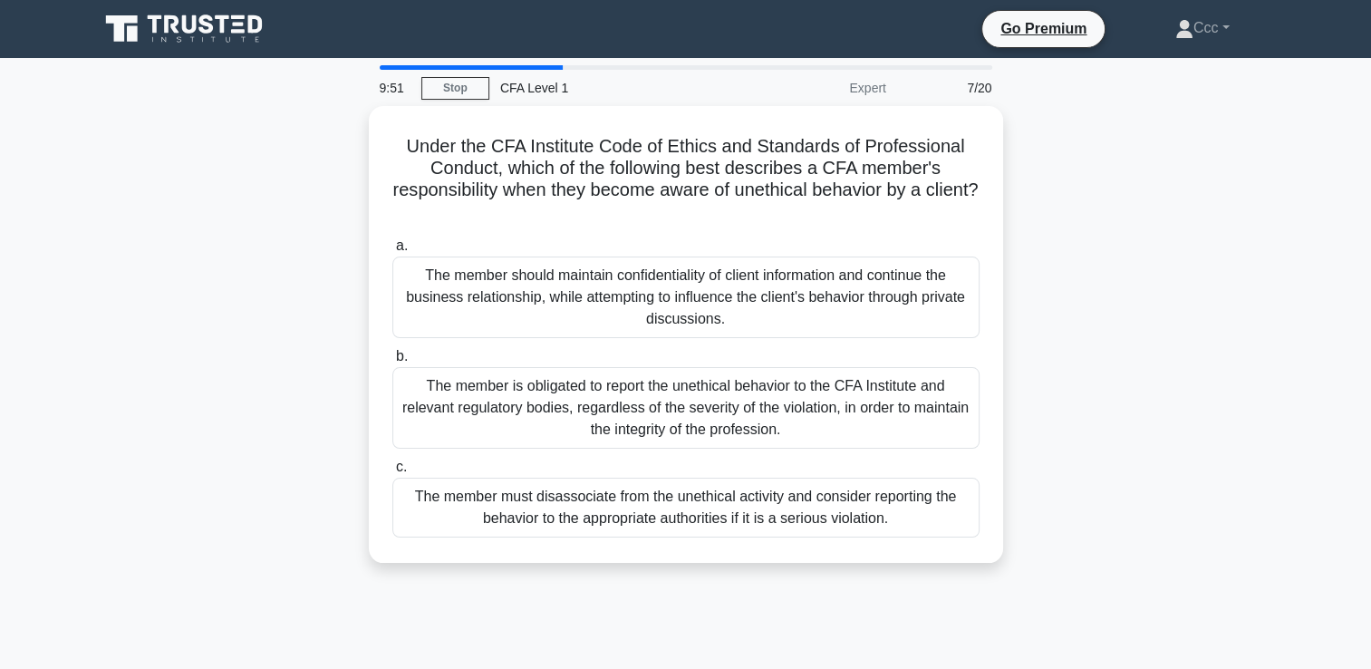
click at [711, 354] on label "b. The member is obligated to report the unethical behavior to the CFA Institut…" at bounding box center [685, 396] width 587 height 103
click at [392, 354] on input "b. The member is obligated to report the unethical behavior to the CFA Institut…" at bounding box center [392, 357] width 0 height 12
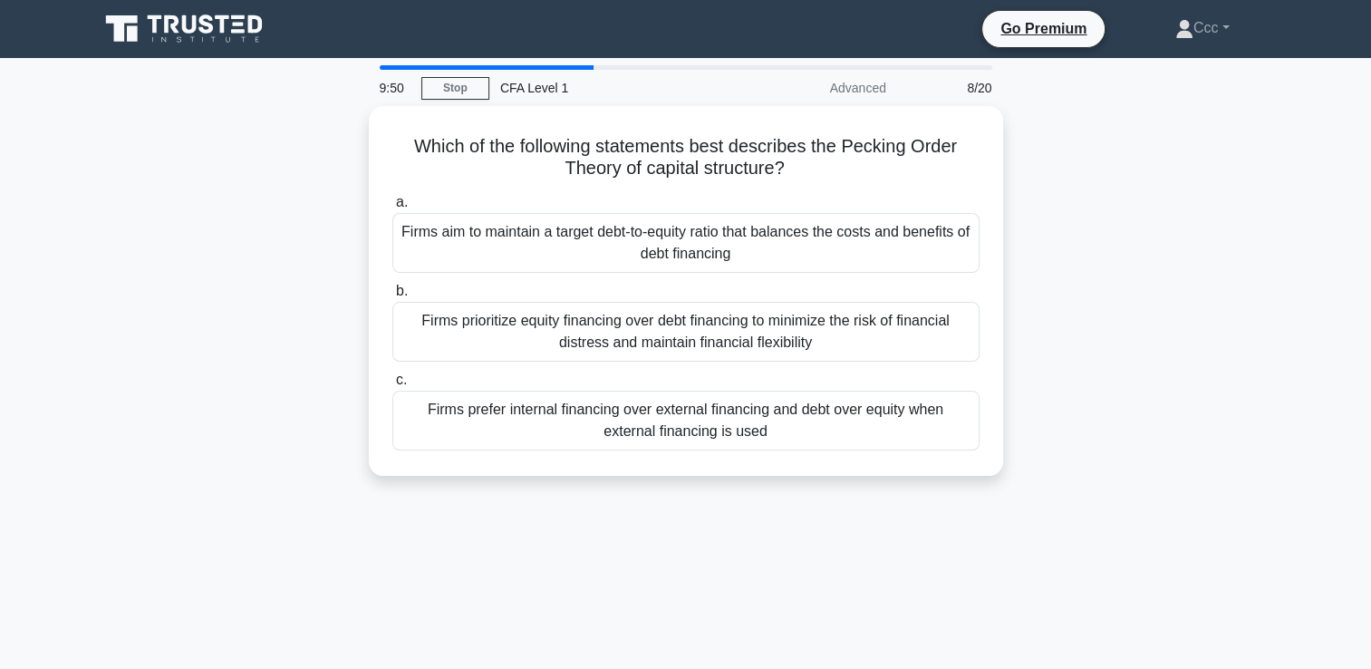
click at [711, 391] on div "Firms prefer internal financing over external financing and debt over equity wh…" at bounding box center [685, 421] width 587 height 60
click at [392, 386] on input "c. Firms prefer internal financing over external financing and debt over equity…" at bounding box center [392, 380] width 0 height 12
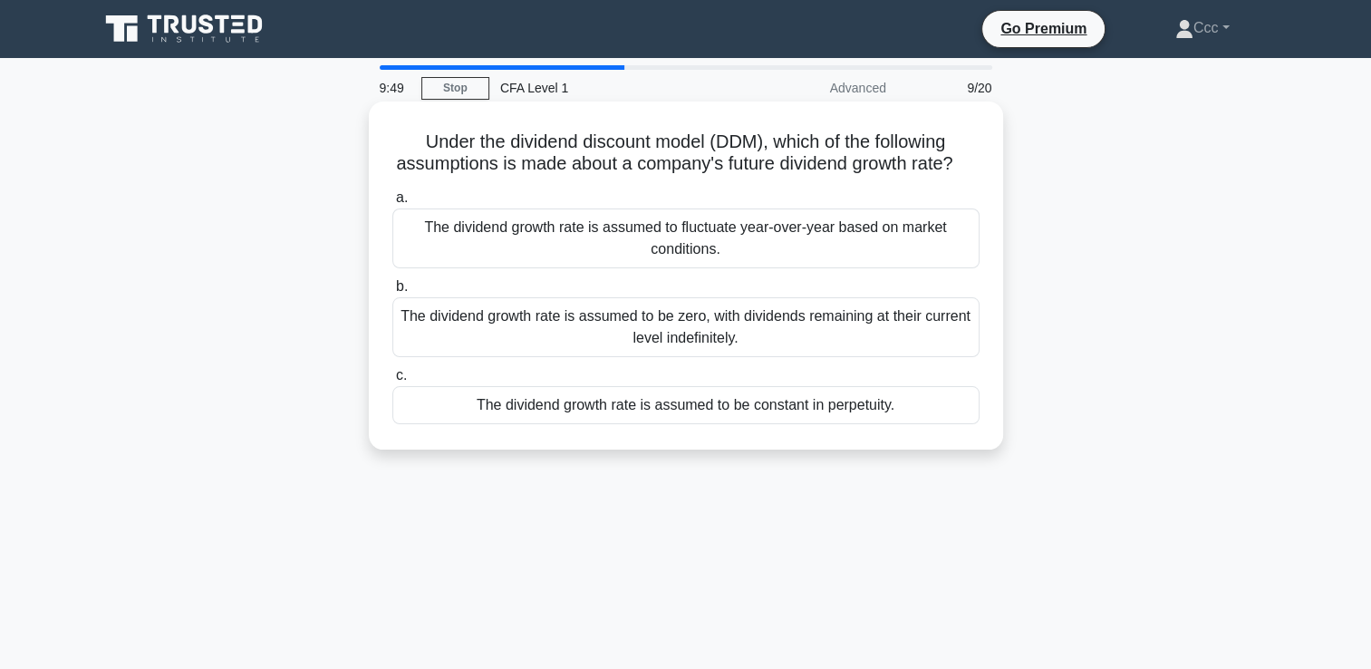
click at [717, 263] on div "The dividend growth rate is assumed to fluctuate year-over-year based on market…" at bounding box center [685, 238] width 587 height 60
click at [392, 204] on input "a. The dividend growth rate is assumed to fluctuate year-over-year based on mar…" at bounding box center [392, 198] width 0 height 12
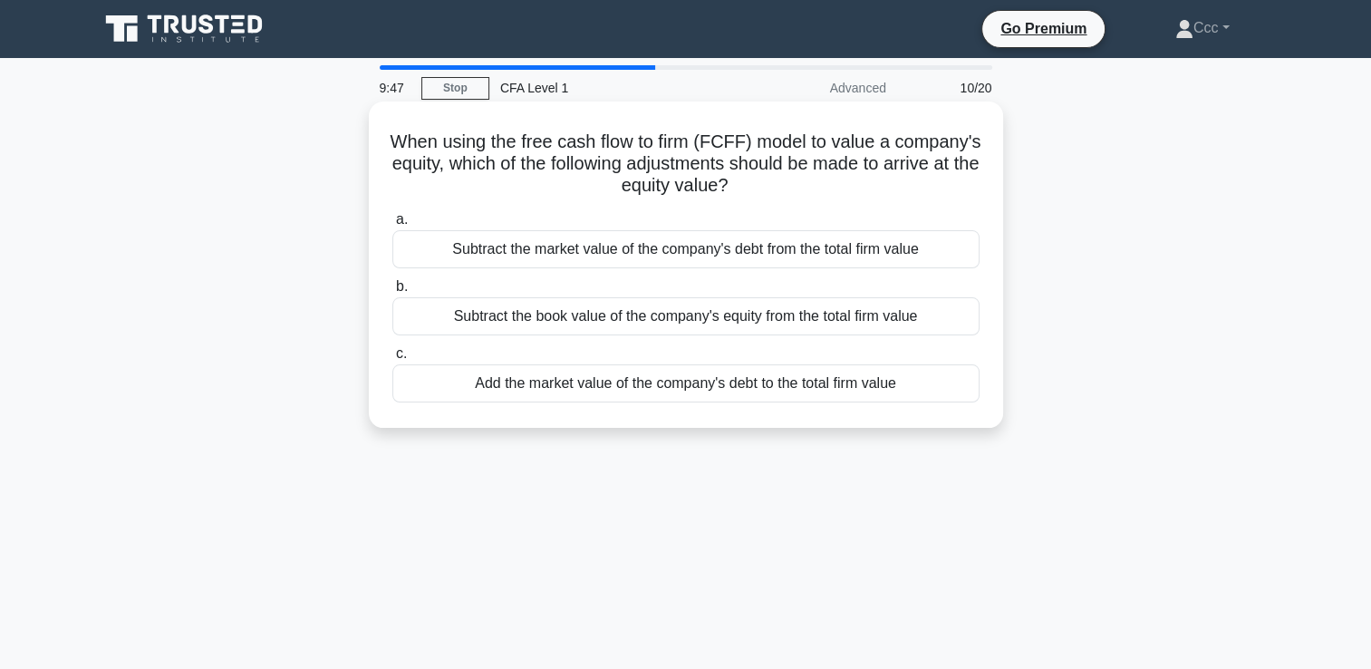
click at [720, 339] on div "a. Subtract the market value of the company's debt from the total firm value b.…" at bounding box center [686, 305] width 609 height 201
click at [720, 320] on div "Subtract the book value of the company's equity from the total firm value" at bounding box center [685, 316] width 587 height 38
click at [392, 293] on input "b. Subtract the book value of the company's equity from the total firm value" at bounding box center [392, 287] width 0 height 12
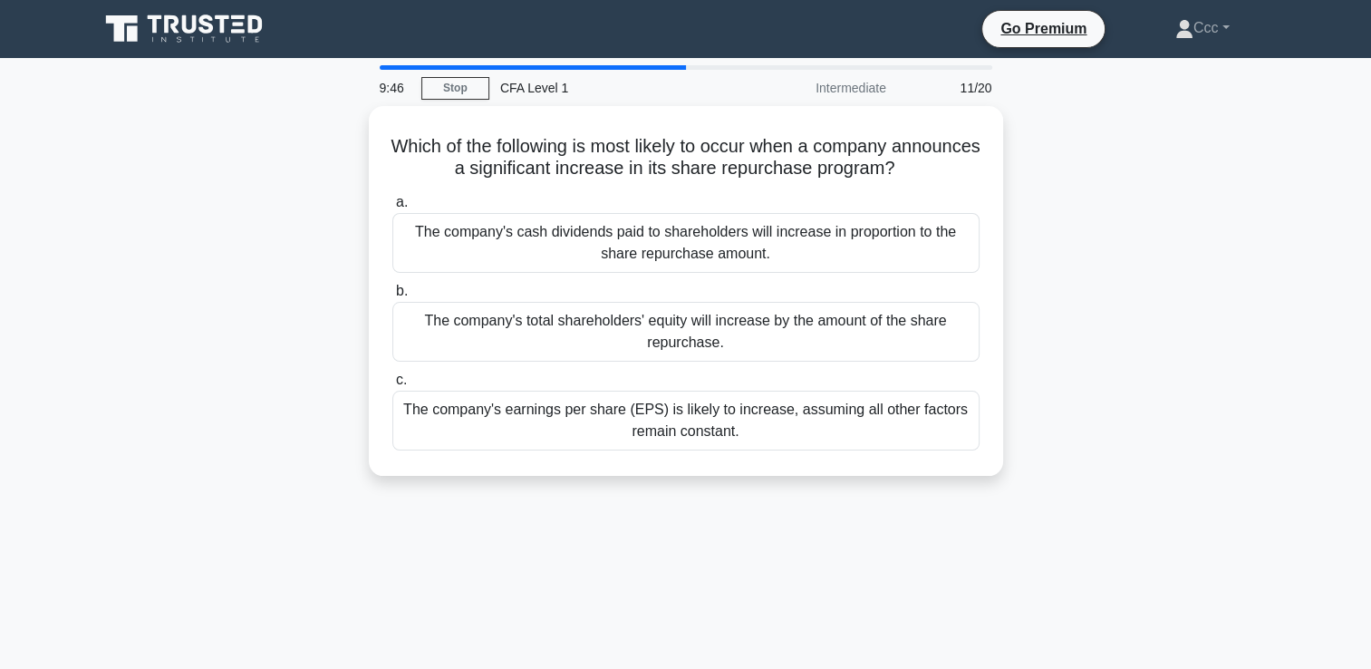
click at [720, 320] on div "The company's total shareholders' equity will increase by the amount of the sha…" at bounding box center [685, 332] width 587 height 60
click at [392, 297] on input "b. The company's total shareholders' equity will increase by the amount of the …" at bounding box center [392, 291] width 0 height 12
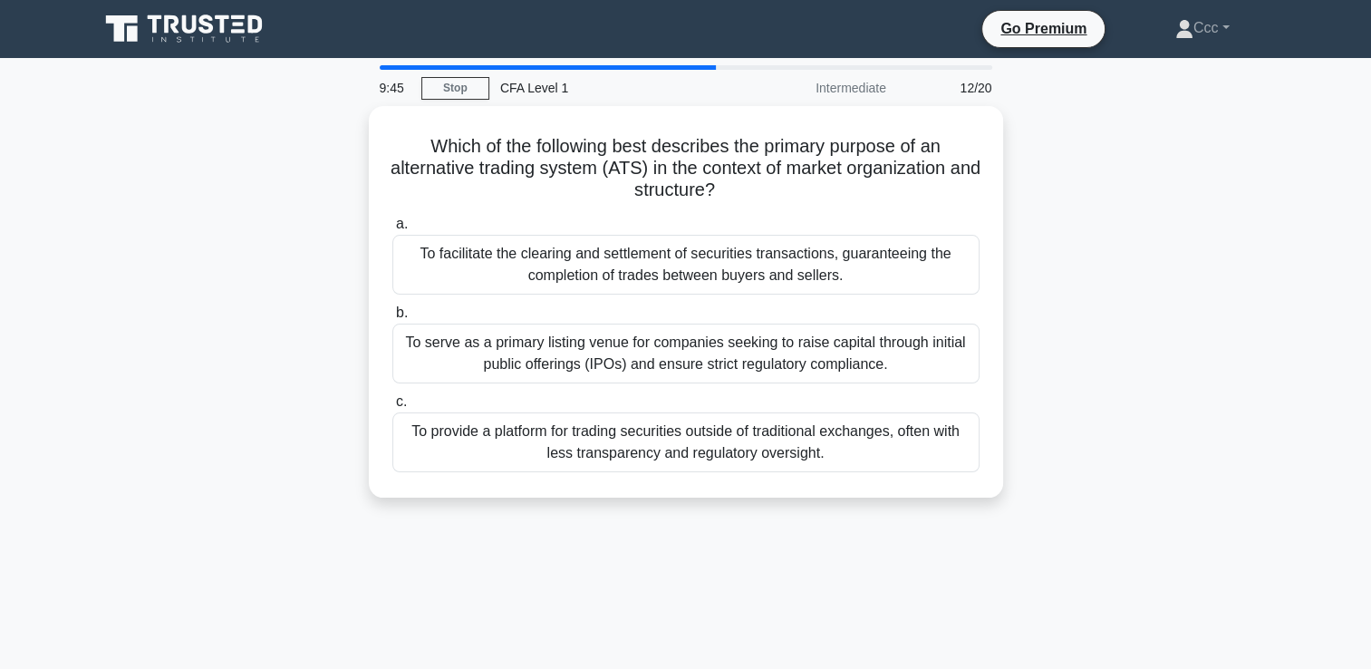
click at [720, 324] on div "To serve as a primary listing venue for companies seeking to raise capital thro…" at bounding box center [685, 354] width 587 height 60
click at [392, 319] on input "b. To serve as a primary listing venue for companies seeking to raise capital t…" at bounding box center [392, 313] width 0 height 12
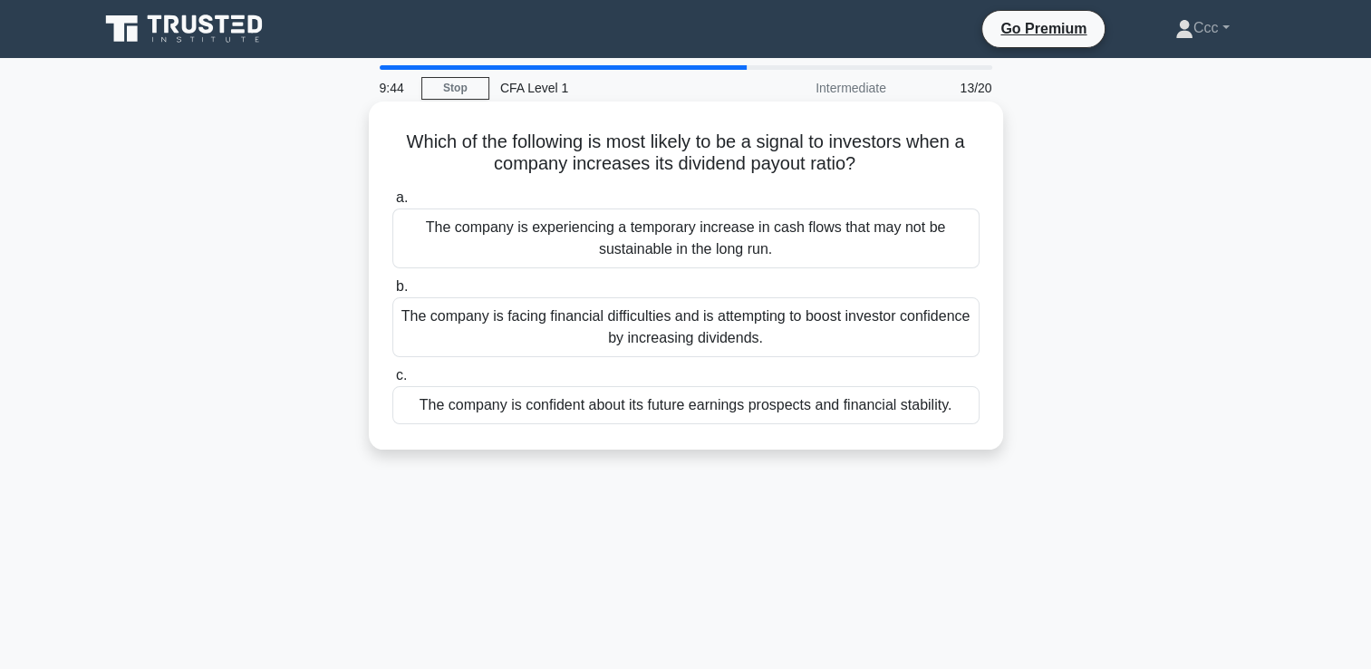
click at [721, 211] on div "The company is experiencing a temporary increase in cash flows that may not be …" at bounding box center [685, 238] width 587 height 60
click at [392, 204] on input "a. The company is experiencing a temporary increase in cash flows that may not …" at bounding box center [392, 198] width 0 height 12
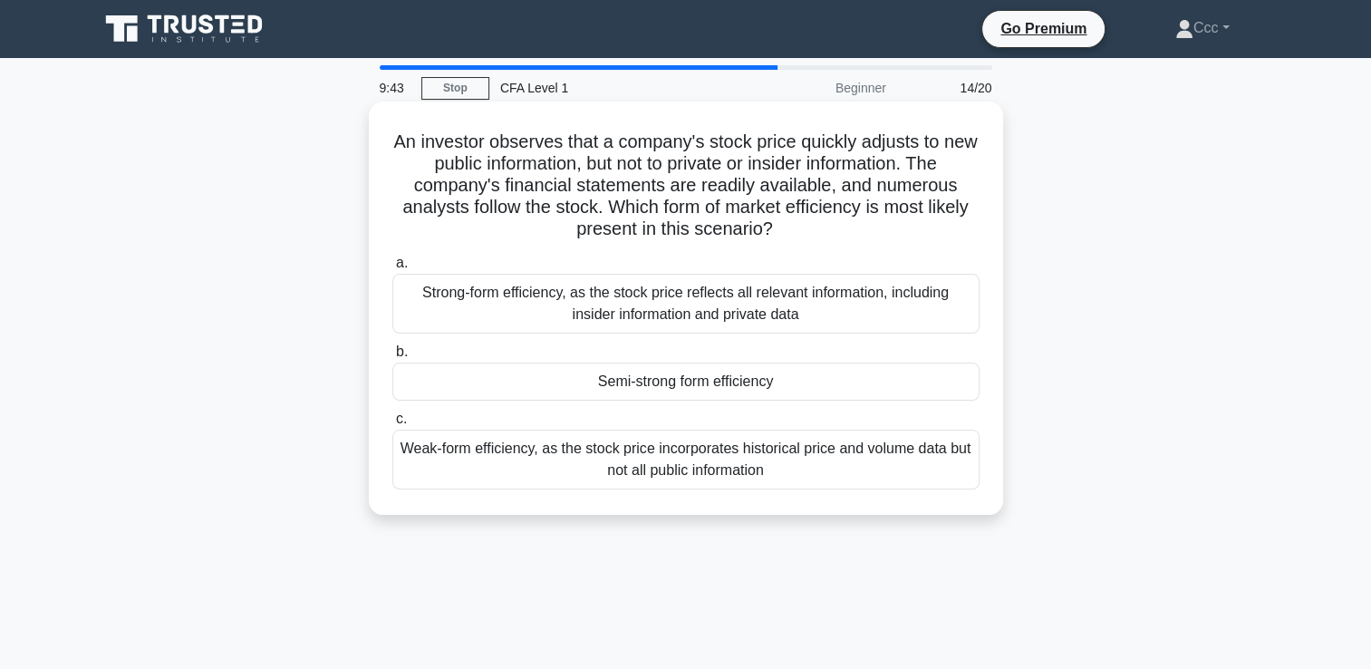
click at [715, 372] on div "Semi-strong form efficiency" at bounding box center [685, 382] width 587 height 38
click at [392, 358] on input "b. Semi-strong form efficiency" at bounding box center [392, 352] width 0 height 12
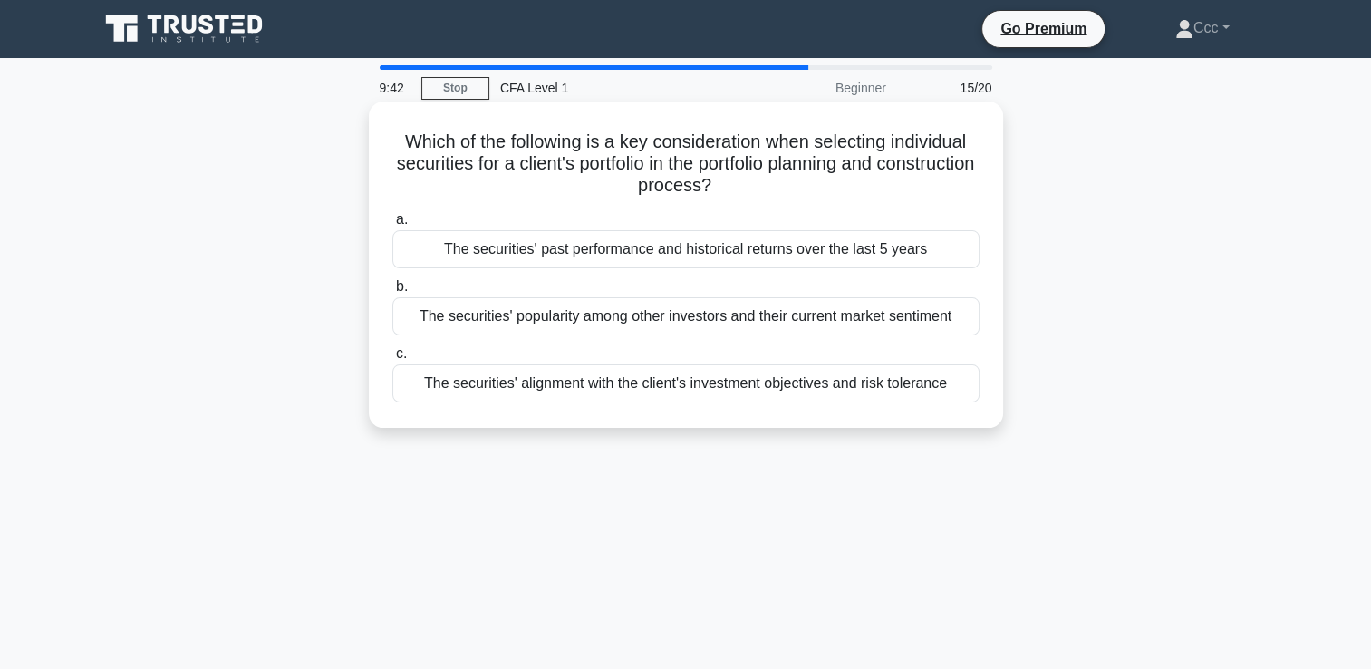
click at [709, 299] on label "b. The securities' popularity among other investors and their current market se…" at bounding box center [685, 306] width 587 height 60
drag, startPoint x: 709, startPoint y: 299, endPoint x: 695, endPoint y: 248, distance: 52.5
click at [695, 248] on div "The securities' past performance and historical returns over the last 5 years" at bounding box center [685, 249] width 587 height 38
click at [392, 226] on input "a. The securities' past performance and historical returns over the last 5 years" at bounding box center [392, 220] width 0 height 12
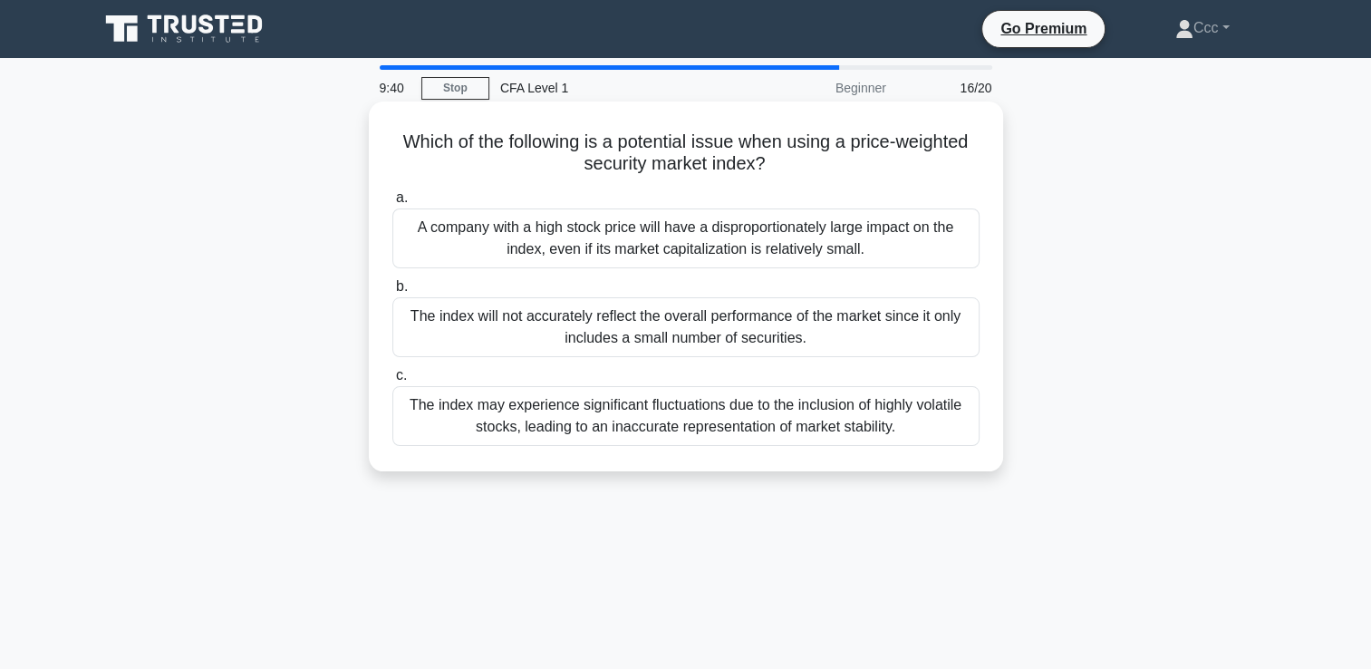
drag, startPoint x: 695, startPoint y: 248, endPoint x: 695, endPoint y: 275, distance: 26.3
click at [695, 270] on div "a. A company with a high stock price will have a disproportionately large impac…" at bounding box center [686, 316] width 609 height 266
click at [696, 342] on div "The index will not accurately reflect the overall performance of the market sin…" at bounding box center [685, 327] width 587 height 60
click at [392, 293] on input "b. The index will not accurately reflect the overall performance of the market …" at bounding box center [392, 287] width 0 height 12
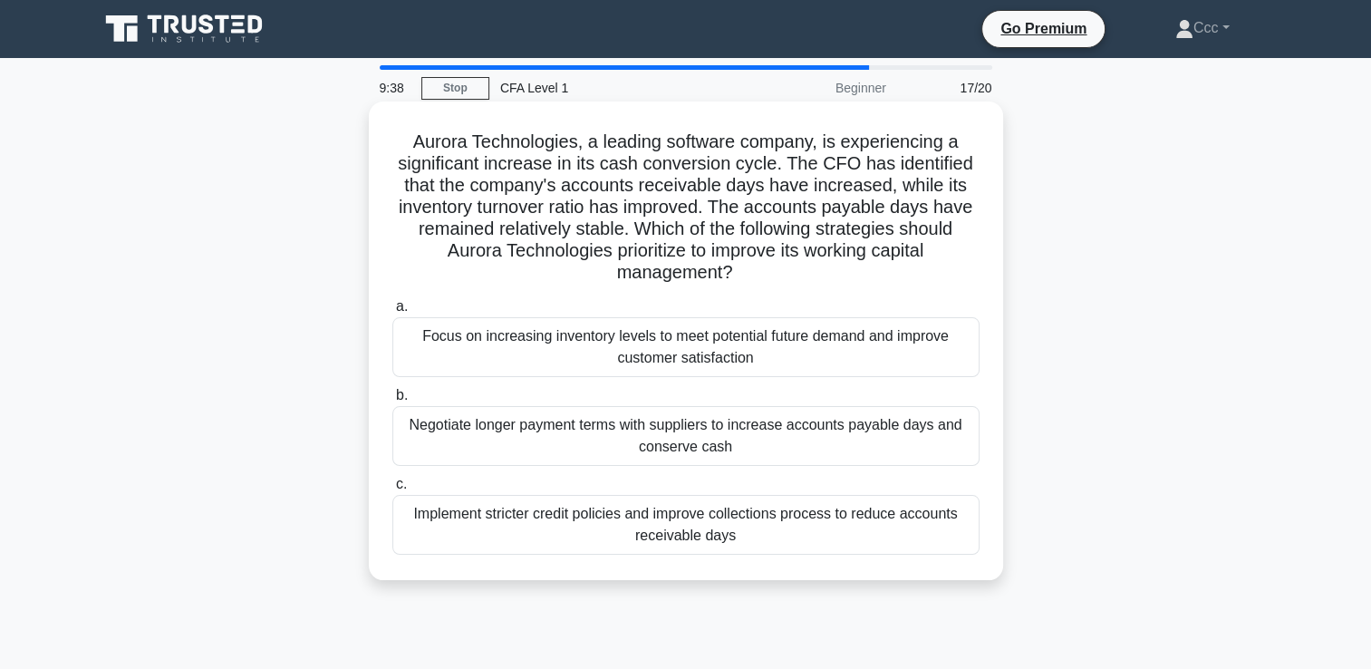
click at [682, 437] on div "Negotiate longer payment terms with suppliers to increase accounts payable days…" at bounding box center [685, 436] width 587 height 60
click at [392, 401] on input "b. Negotiate longer payment terms with suppliers to increase accounts payable d…" at bounding box center [392, 396] width 0 height 12
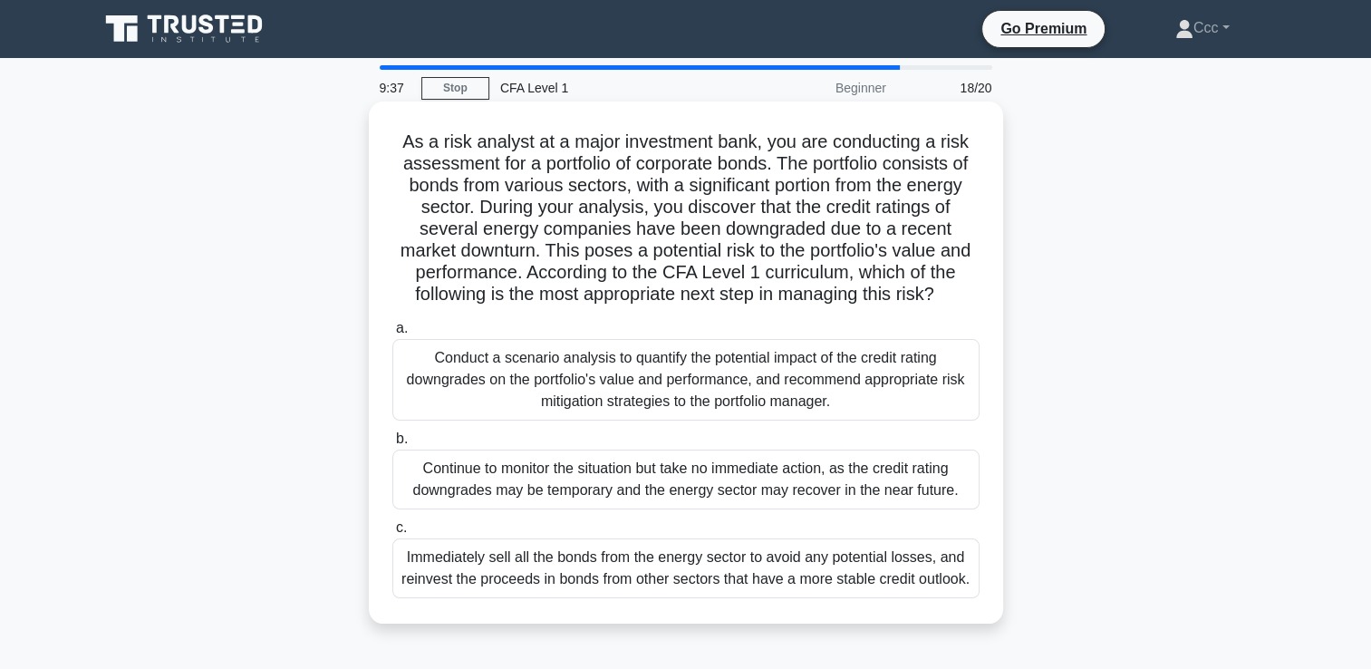
click at [673, 364] on div "Conduct a scenario analysis to quantify the potential impact of the credit rati…" at bounding box center [685, 380] width 587 height 82
click at [392, 334] on input "a. Conduct a scenario analysis to quantify the potential impact of the credit r…" at bounding box center [392, 329] width 0 height 12
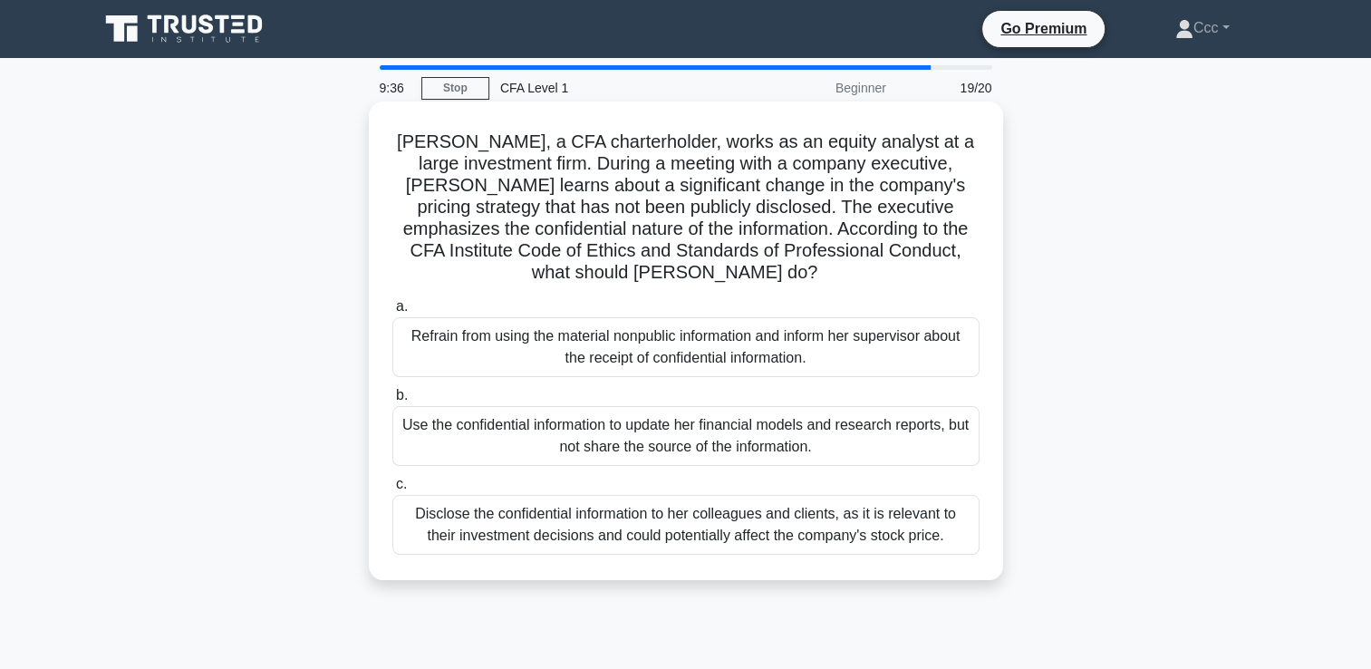
click at [672, 428] on div "Use the confidential information to update her financial models and research re…" at bounding box center [685, 436] width 587 height 60
click at [392, 401] on input "b. Use the confidential information to update her financial models and research…" at bounding box center [392, 396] width 0 height 12
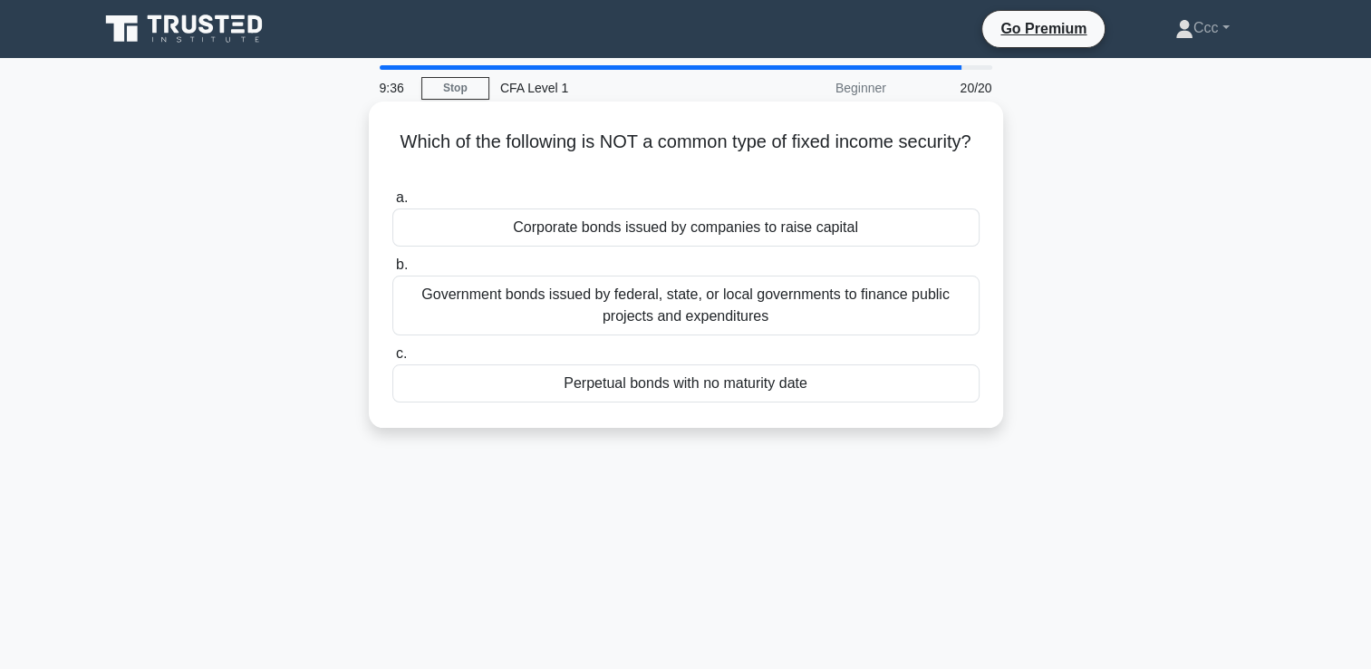
click at [671, 318] on div "Government bonds issued by federal, state, or local governments to finance publ…" at bounding box center [685, 306] width 587 height 60
click at [392, 271] on input "b. Government bonds issued by federal, state, or local governments to finance p…" at bounding box center [392, 265] width 0 height 12
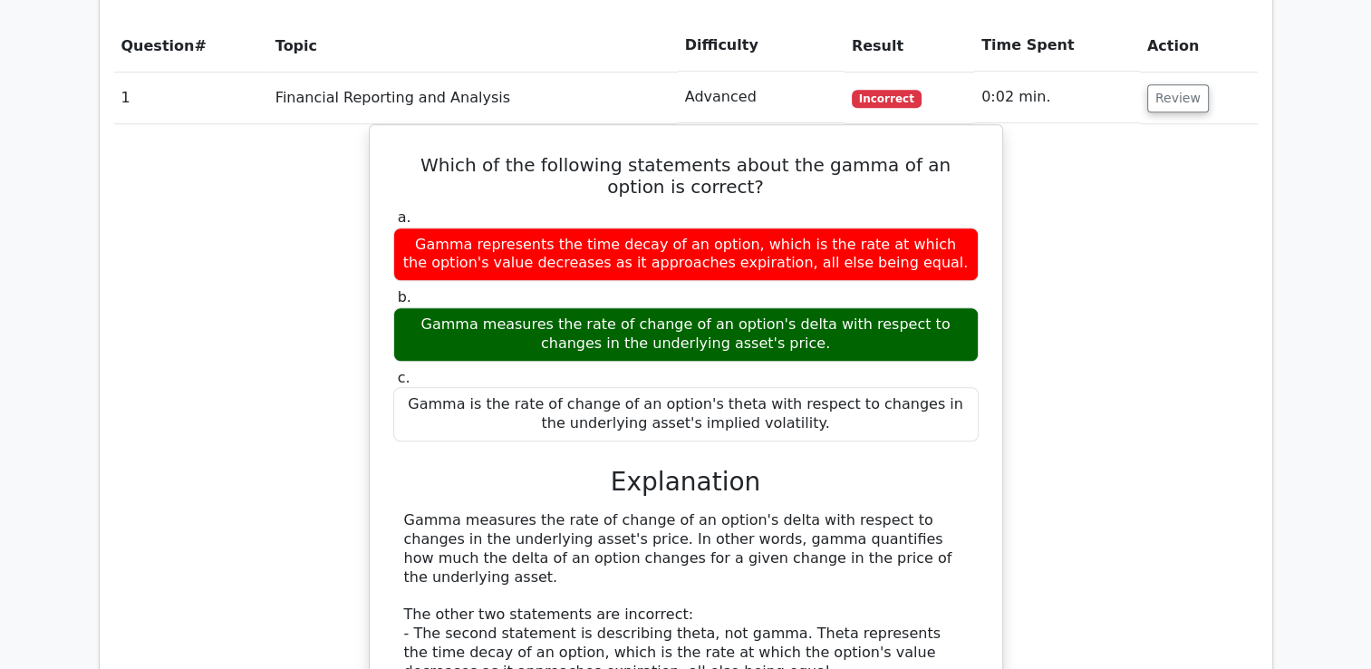
scroll to position [1450, 0]
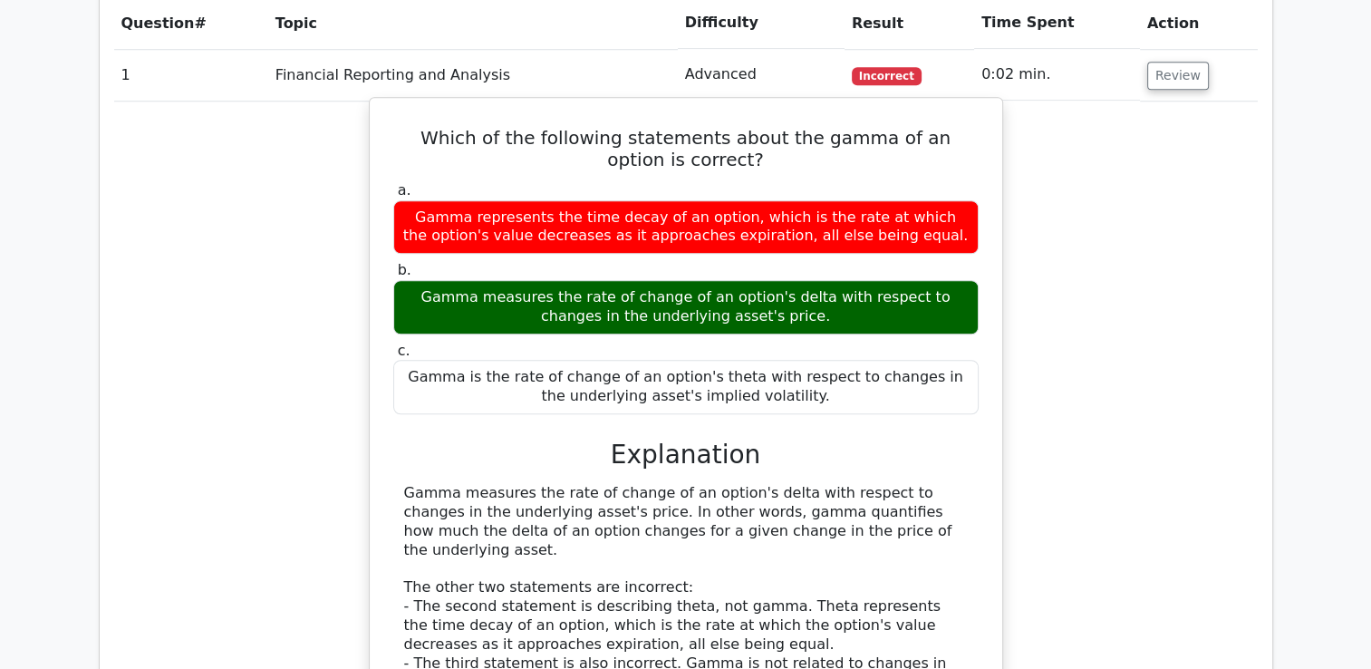
drag, startPoint x: 413, startPoint y: 208, endPoint x: 779, endPoint y: 226, distance: 366.5
click at [779, 280] on div "Gamma measures the rate of change of an option's delta with respect to changes …" at bounding box center [685, 307] width 585 height 54
drag, startPoint x: 779, startPoint y: 226, endPoint x: 725, endPoint y: 204, distance: 58.6
copy div "Gamma measures the rate of change of an option's delta with respect to changes …"
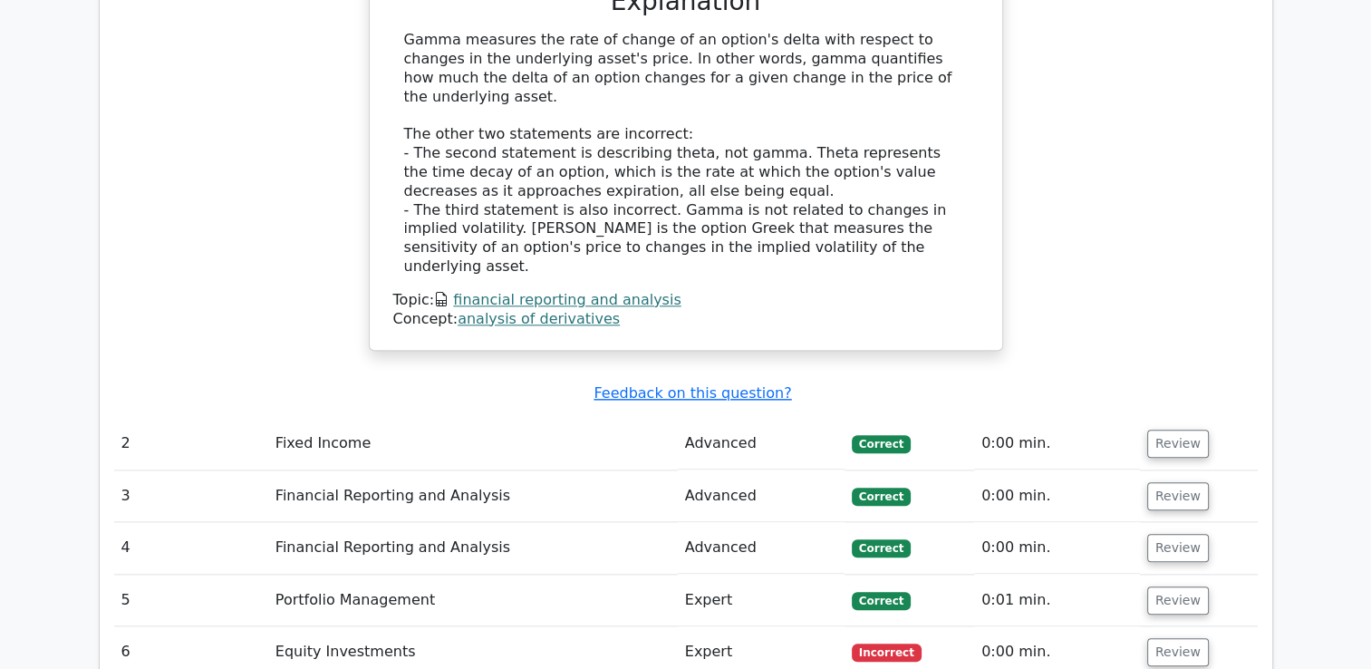
scroll to position [1994, 0]
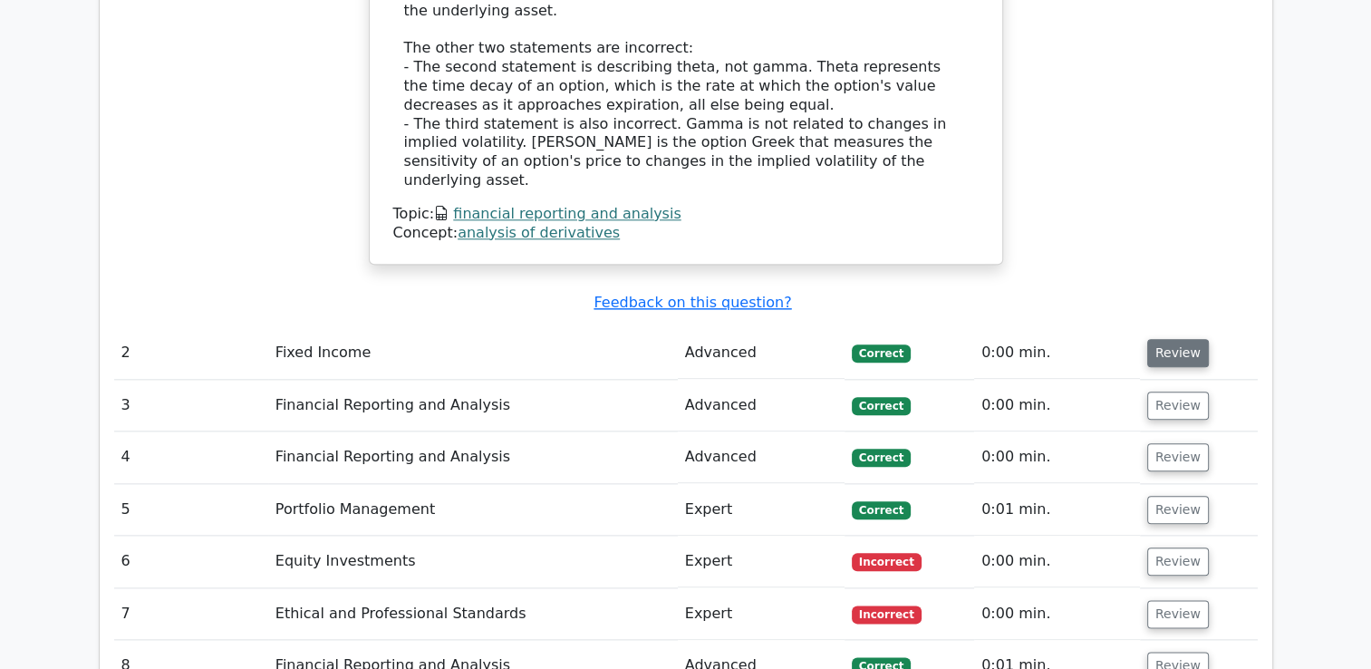
click at [1174, 339] on button "Review" at bounding box center [1178, 353] width 62 height 28
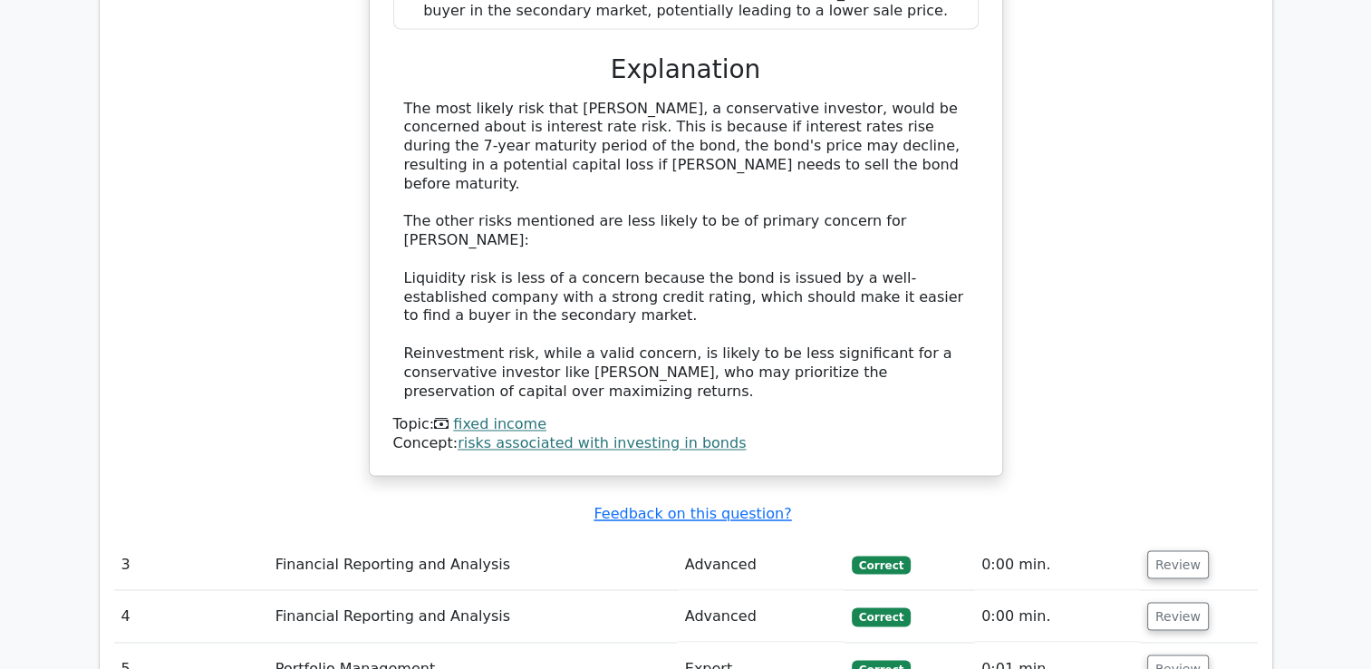
scroll to position [2900, 0]
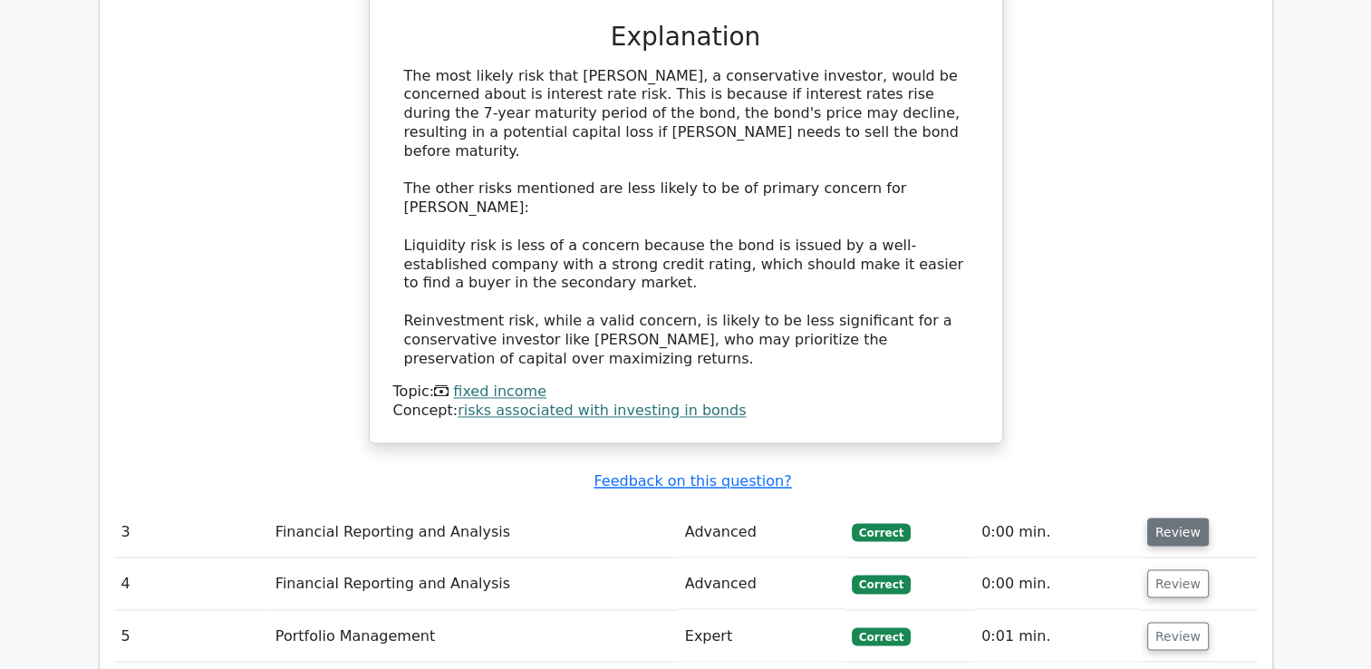
click at [1179, 517] on button "Review" at bounding box center [1178, 531] width 62 height 28
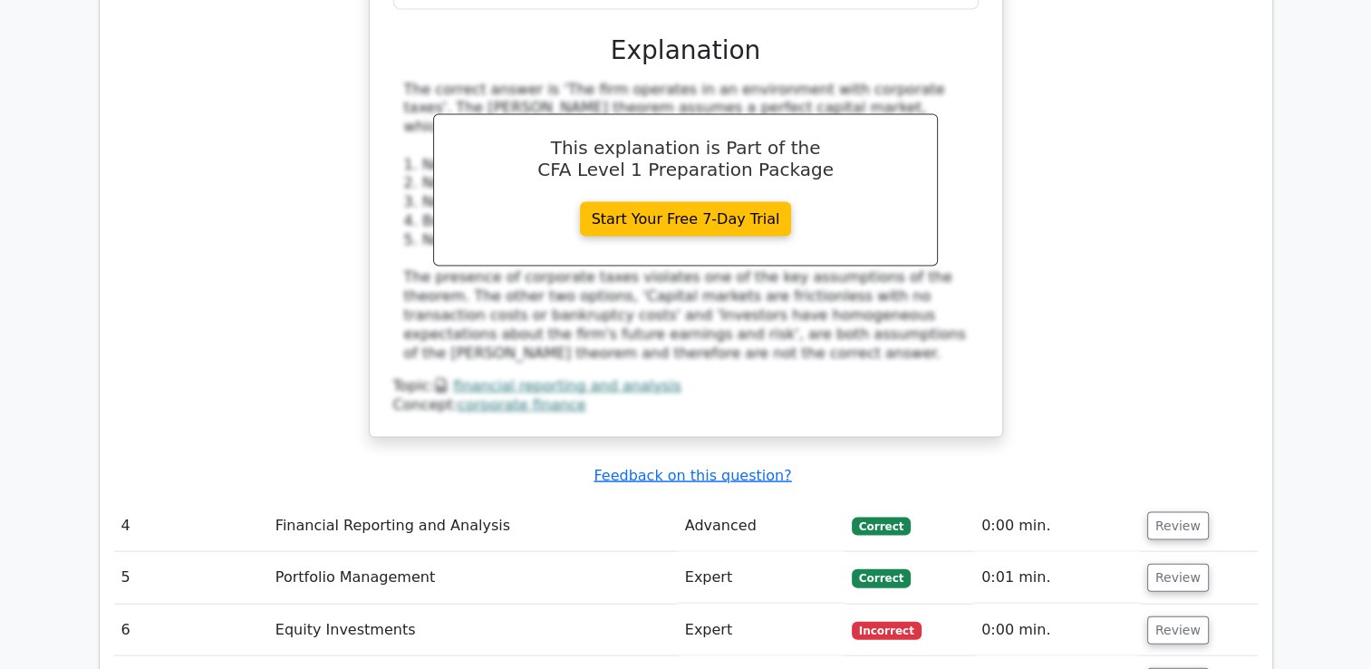
scroll to position [3897, 0]
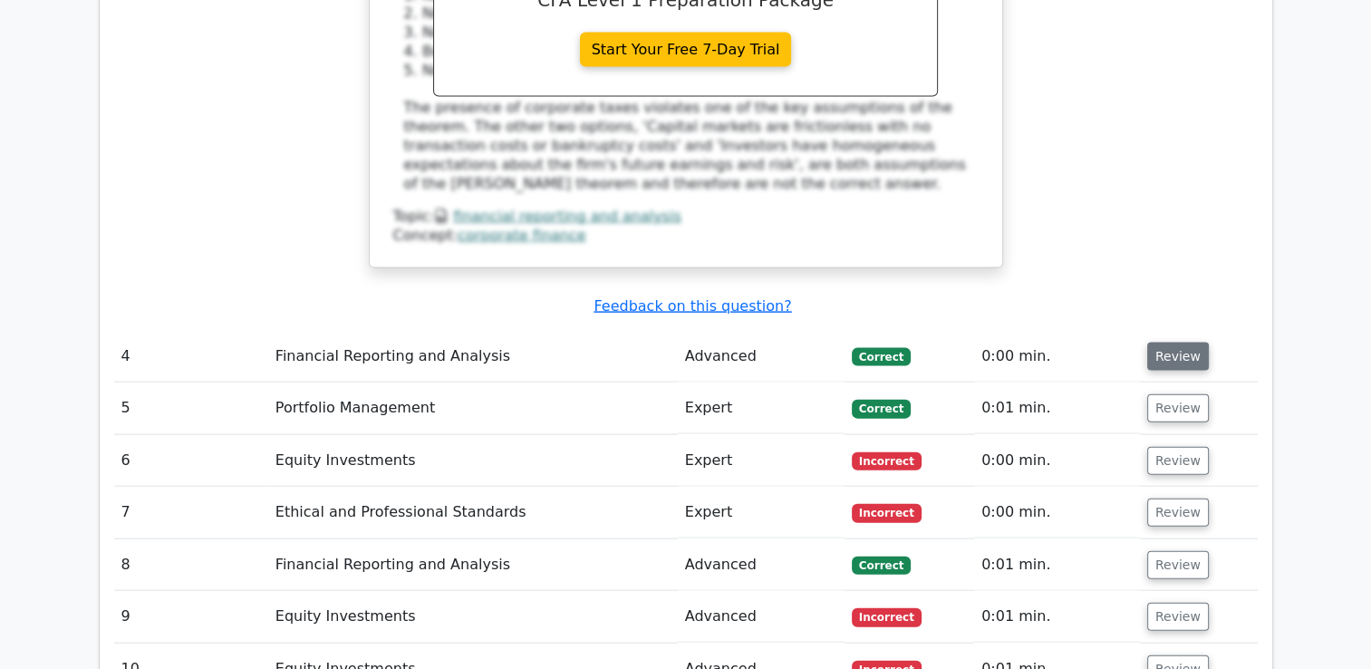
click at [1164, 343] on button "Review" at bounding box center [1178, 357] width 62 height 28
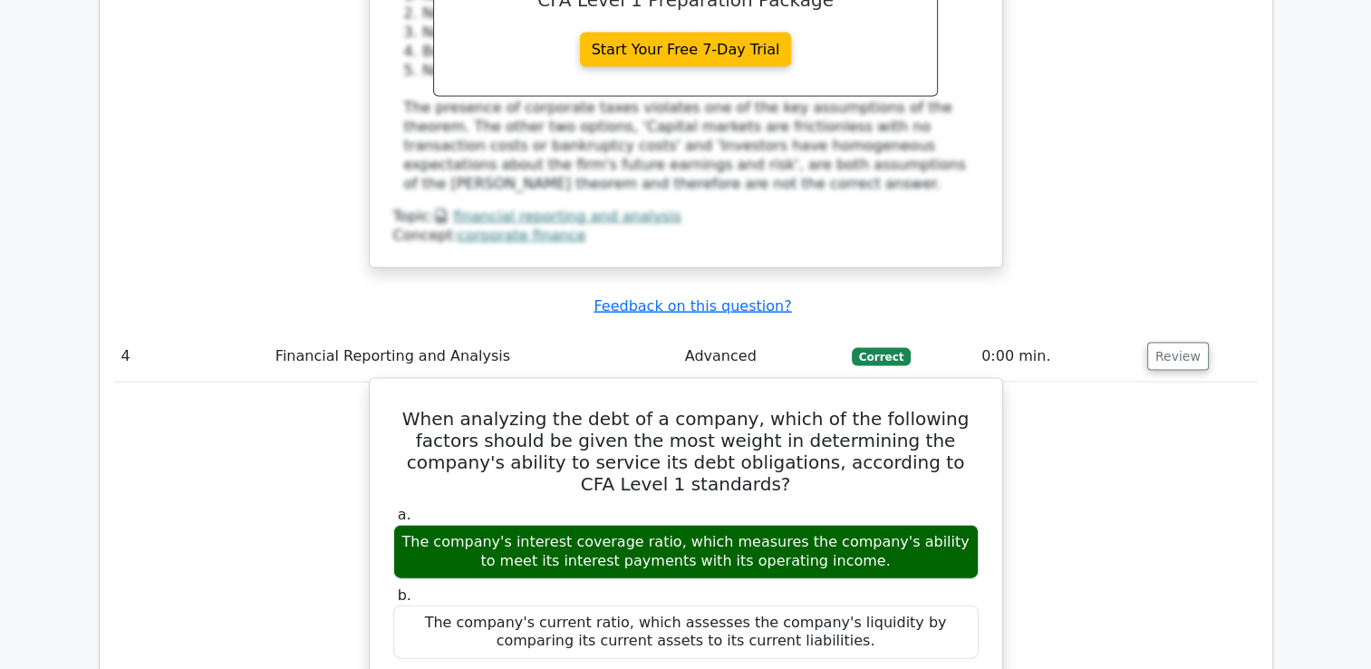
drag, startPoint x: 405, startPoint y: 266, endPoint x: 858, endPoint y: 295, distance: 454.0
click at [858, 525] on div "The company's interest coverage ratio, which measures the company's ability to …" at bounding box center [685, 552] width 585 height 54
drag, startPoint x: 858, startPoint y: 295, endPoint x: 805, endPoint y: 282, distance: 55.0
copy div "The company's interest coverage ratio, which measures the company's ability to …"
click at [676, 605] on div "The company's current ratio, which assesses the company's liquidity by comparin…" at bounding box center [685, 632] width 585 height 54
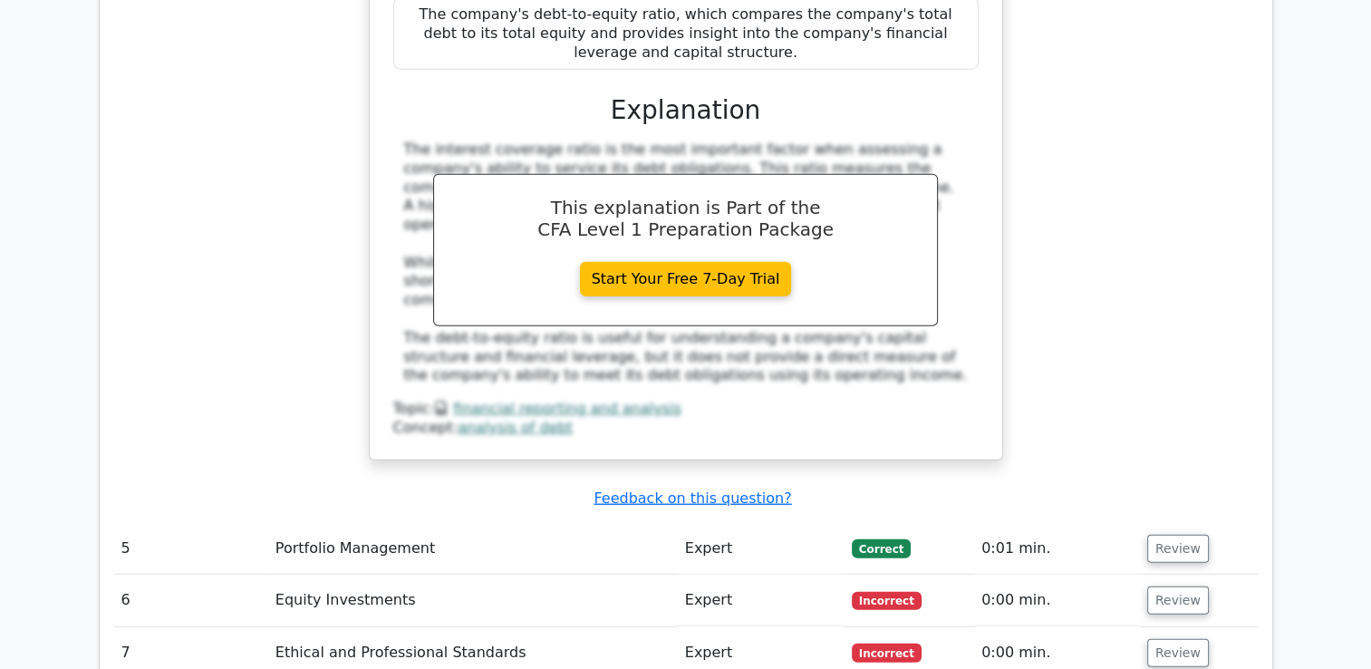
scroll to position [4713, 0]
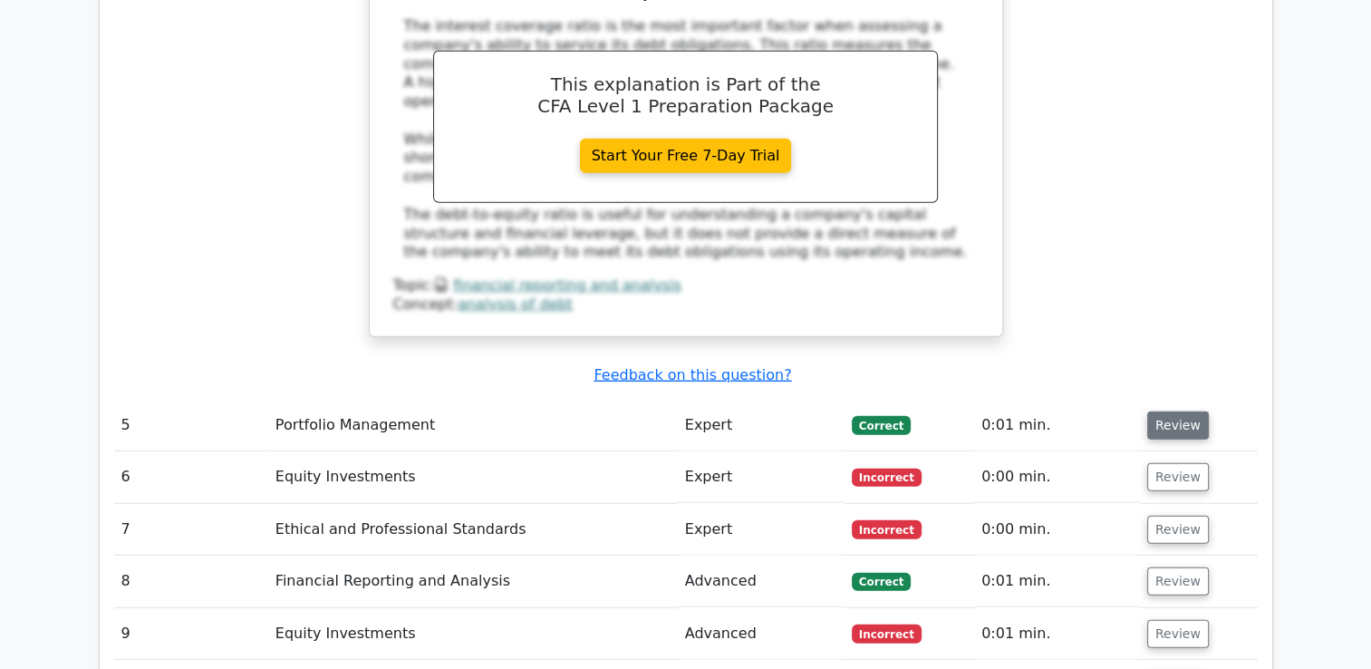
click at [1162, 411] on button "Review" at bounding box center [1178, 425] width 62 height 28
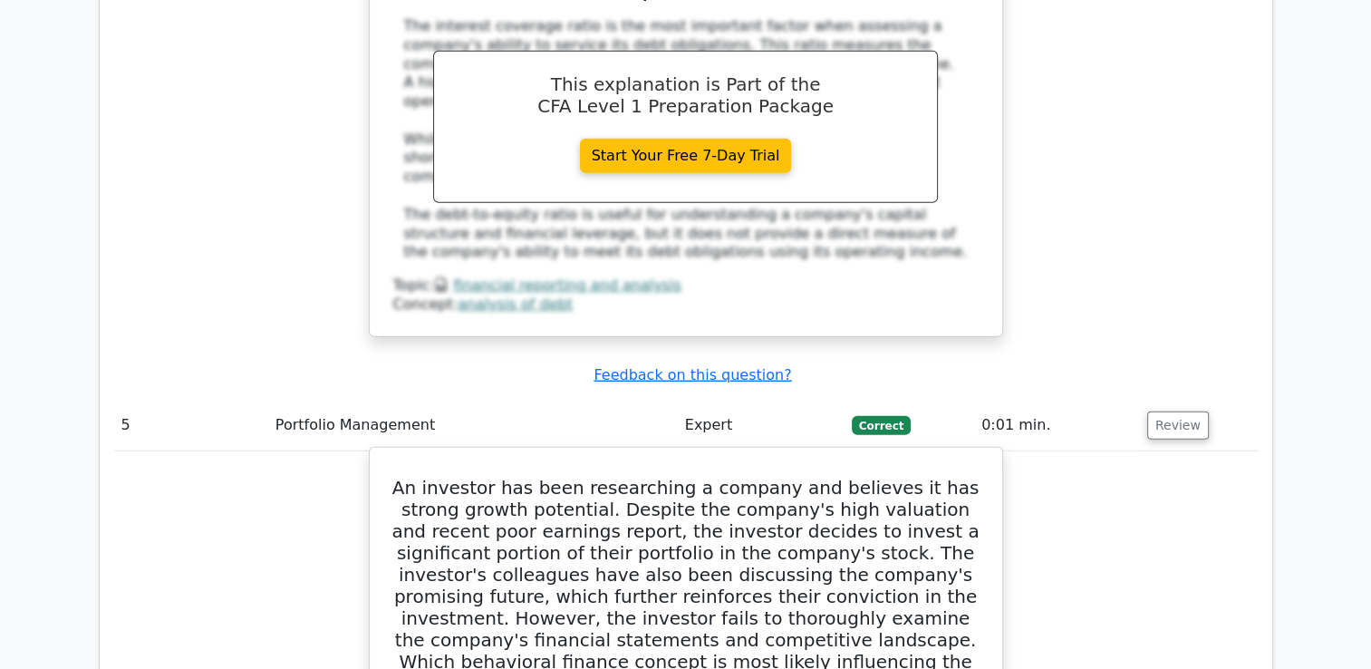
drag, startPoint x: 423, startPoint y: 445, endPoint x: 755, endPoint y: 482, distance: 333.8
drag, startPoint x: 755, startPoint y: 482, endPoint x: 704, endPoint y: 467, distance: 53.0
copy div "Confirmation bias - the investor is likely seeking information that confirms th…"
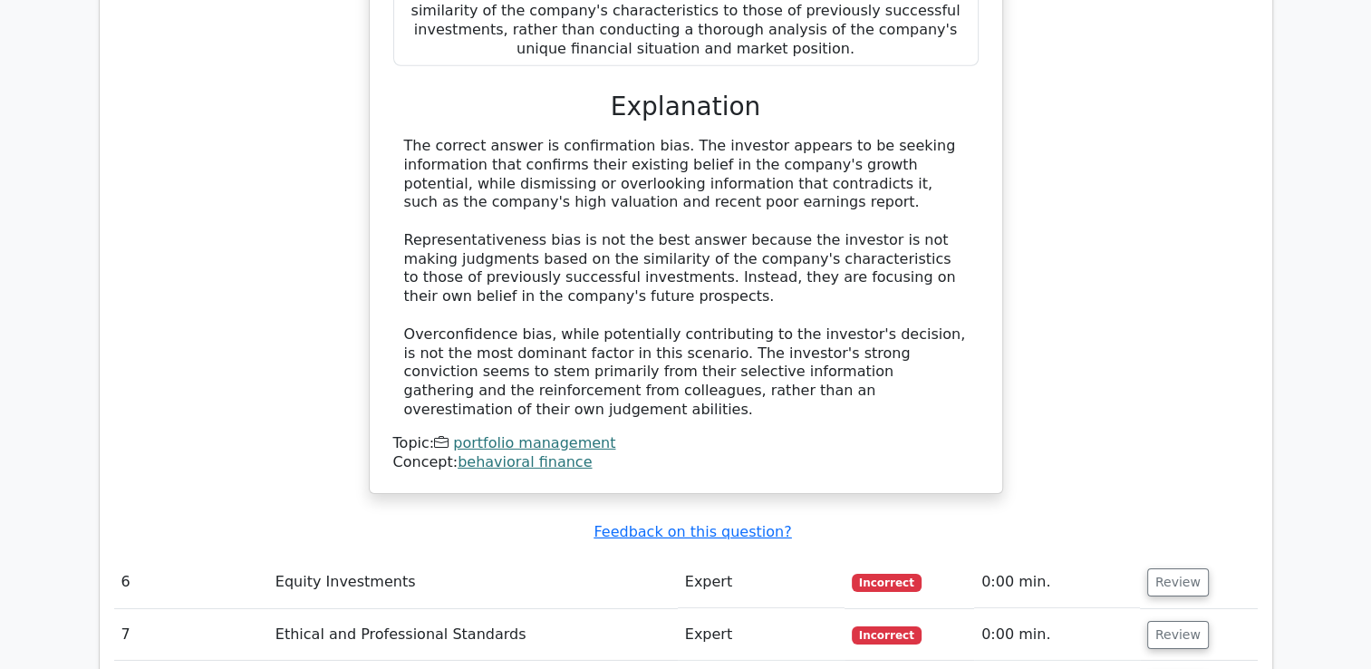
scroll to position [5710, 0]
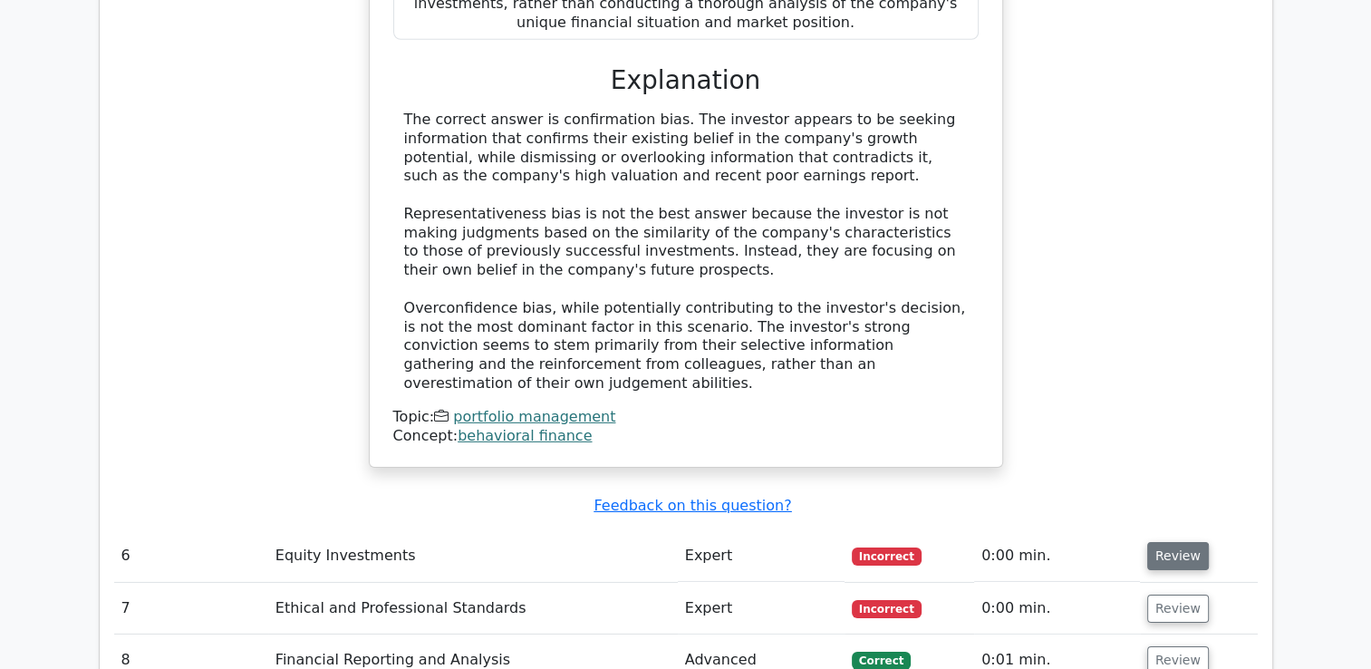
click at [1178, 542] on button "Review" at bounding box center [1178, 556] width 62 height 28
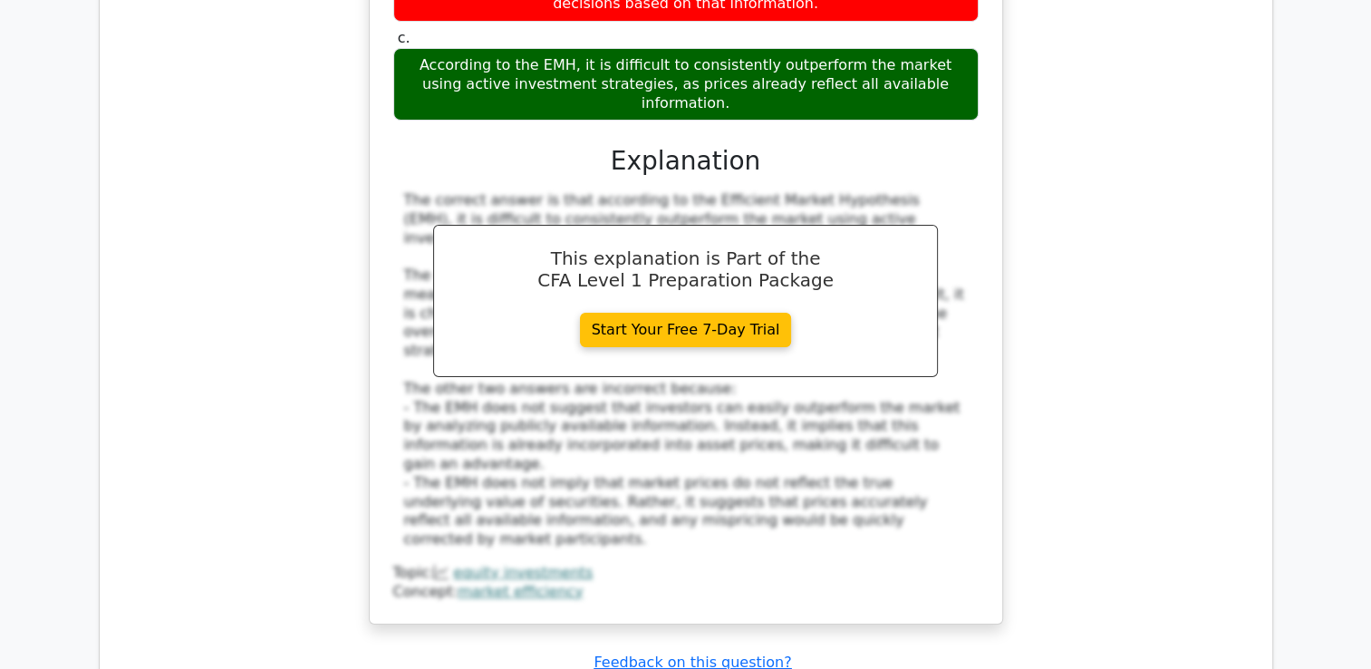
scroll to position [6616, 0]
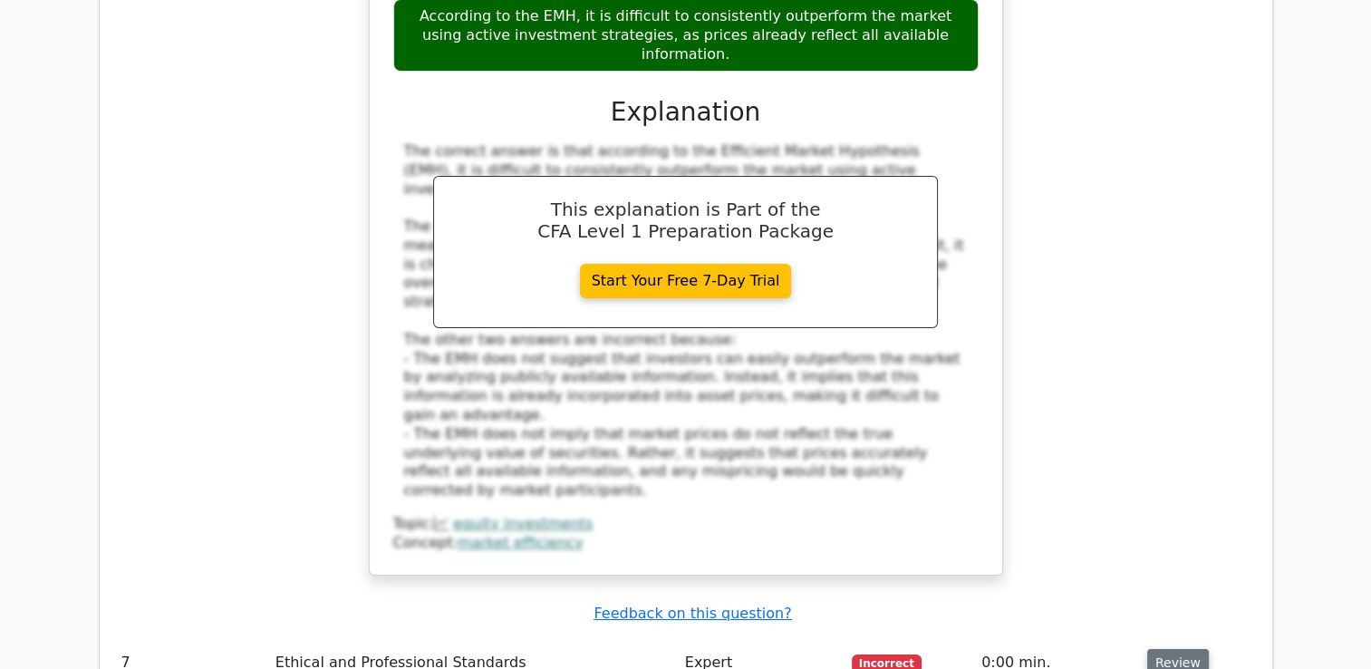
click at [1178, 649] on button "Review" at bounding box center [1178, 663] width 62 height 28
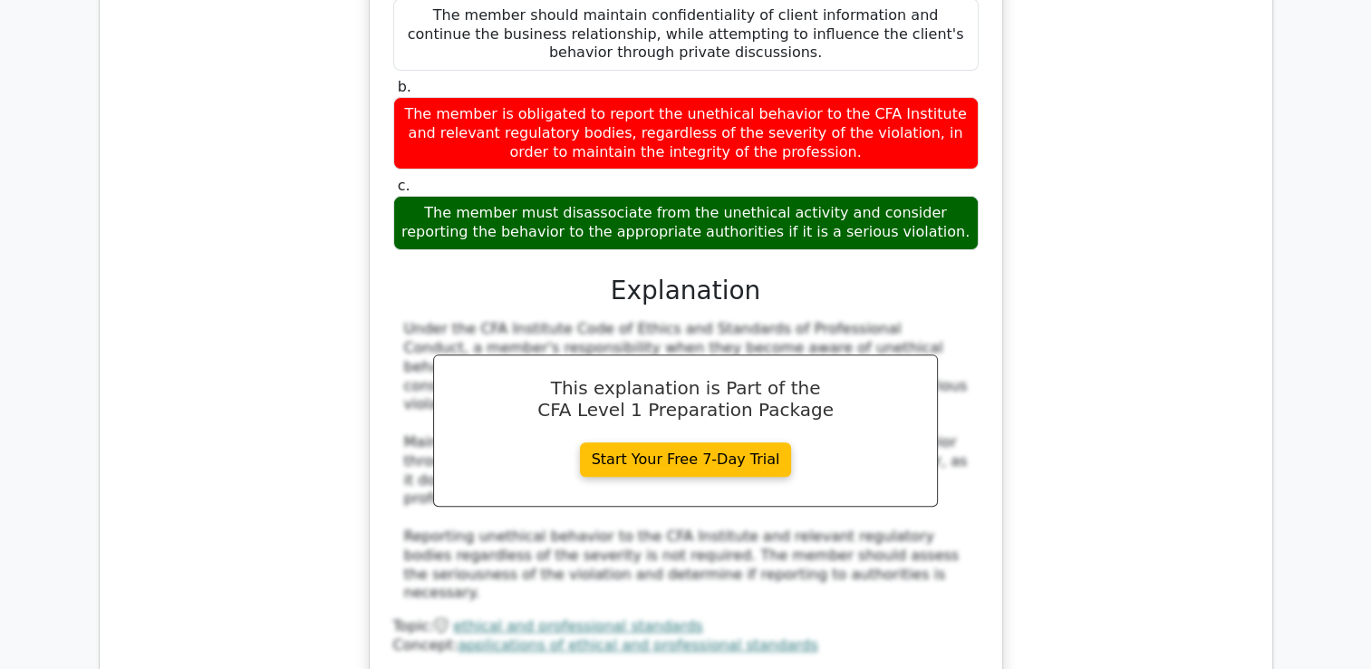
scroll to position [7522, 0]
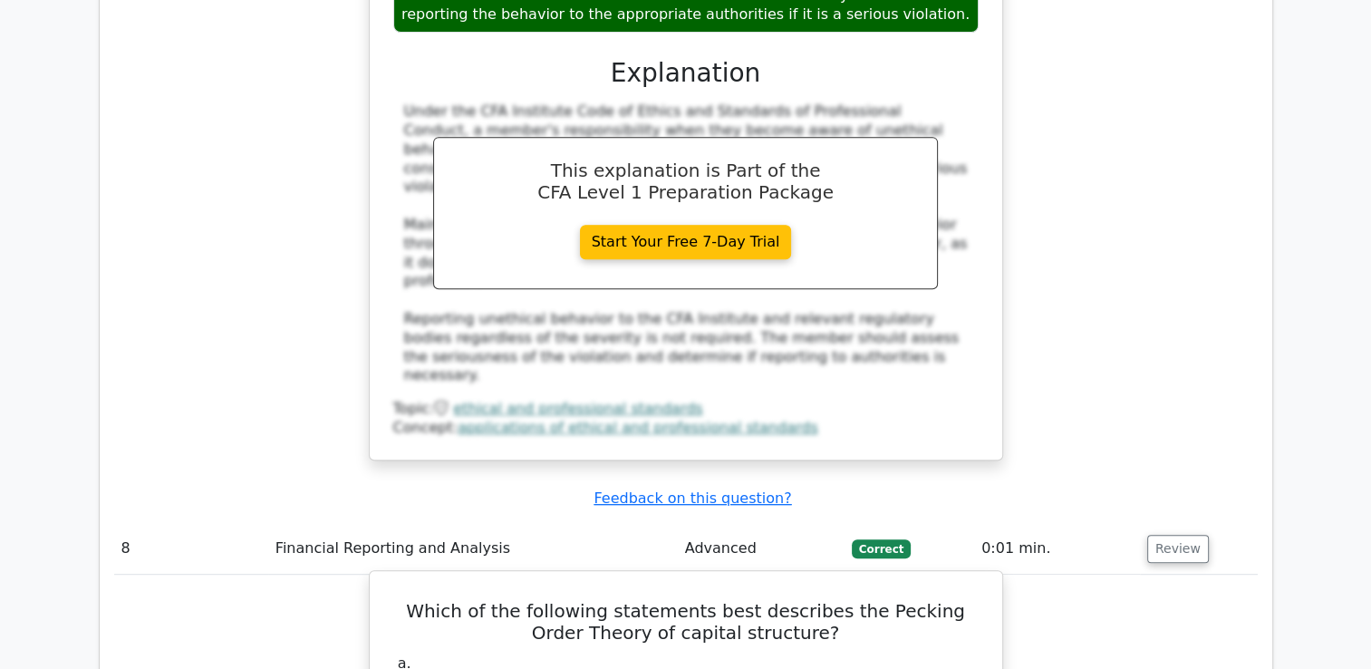
scroll to position [7703, 0]
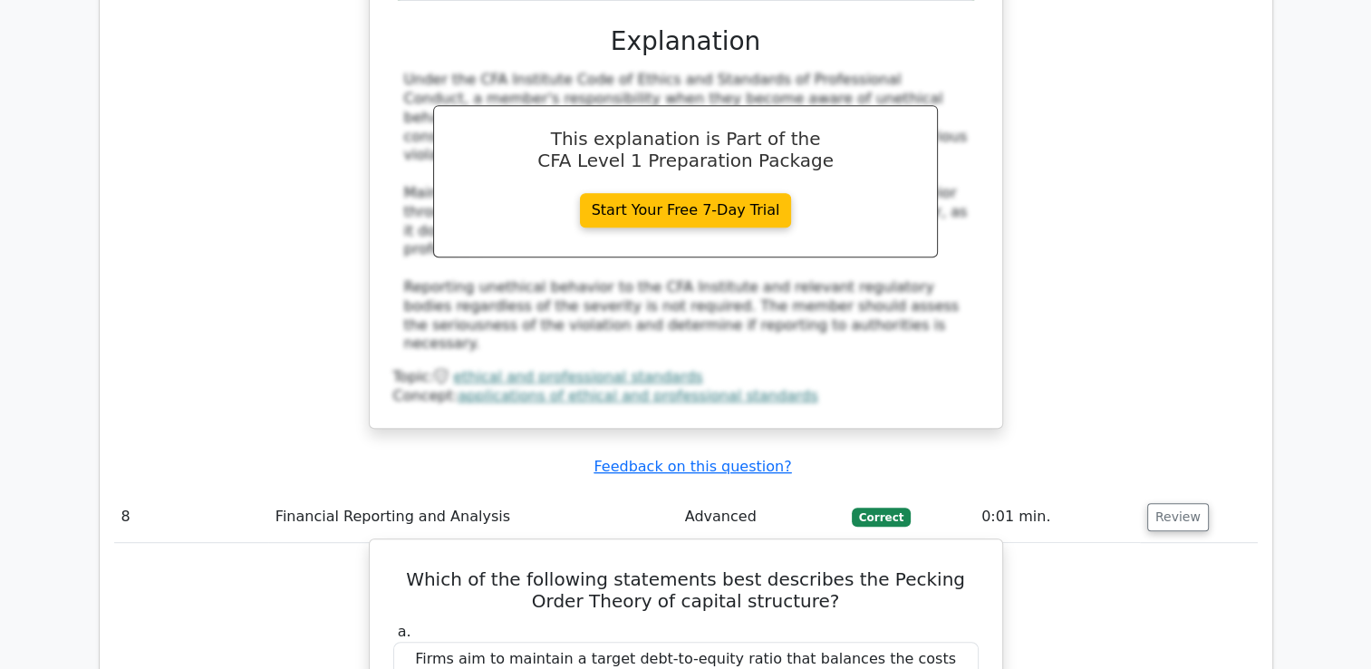
drag, startPoint x: 404, startPoint y: 464, endPoint x: 614, endPoint y: 477, distance: 210.6
drag, startPoint x: 614, startPoint y: 477, endPoint x: 554, endPoint y: 468, distance: 61.4
copy div "The Pecking Order Theory of capital structure suggests that firms have a prefer…"
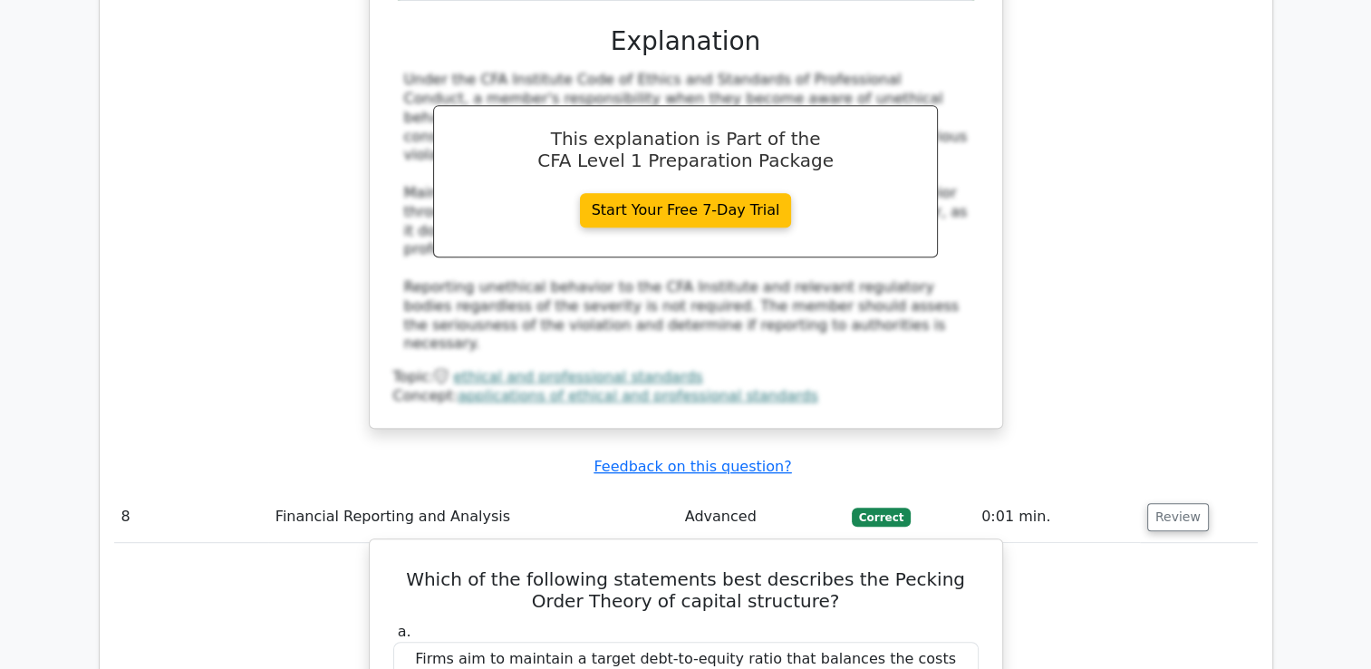
drag, startPoint x: 409, startPoint y: 343, endPoint x: 767, endPoint y: 368, distance: 358.9
drag, startPoint x: 767, startPoint y: 368, endPoint x: 743, endPoint y: 358, distance: 25.6
copy div "Firms prefer internal financing over external financing and debt over equity wh…"
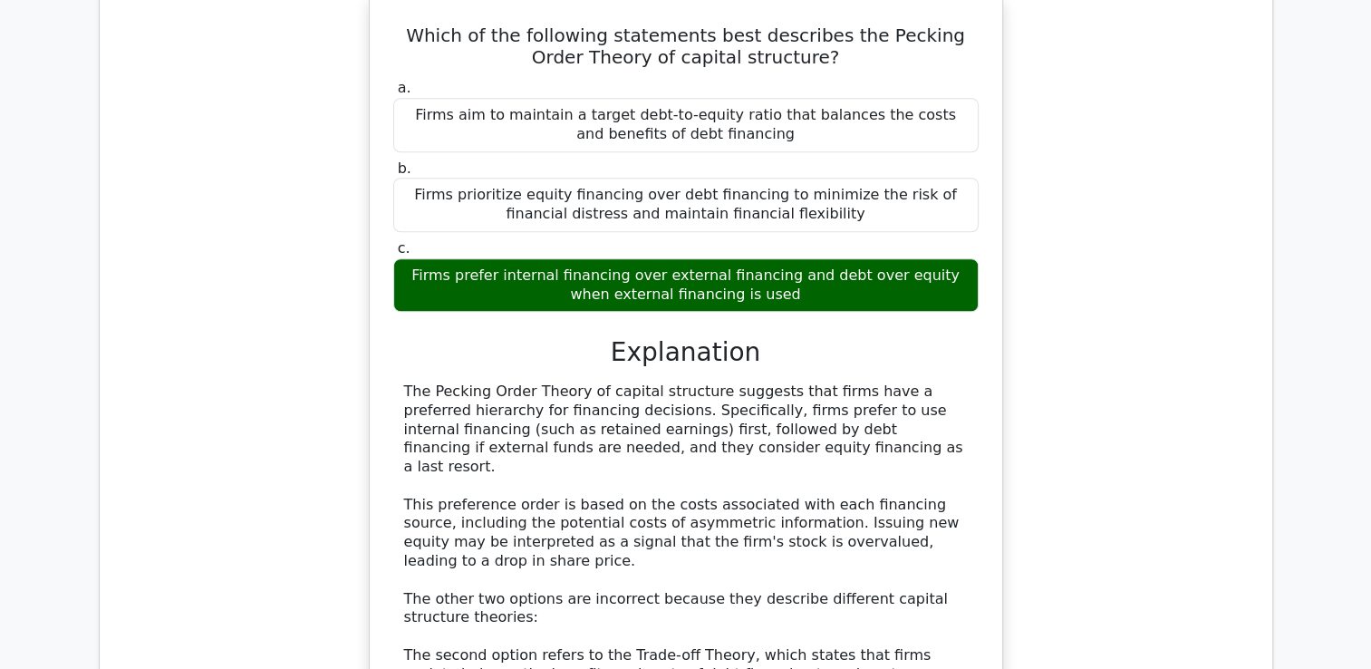
scroll to position [8428, 0]
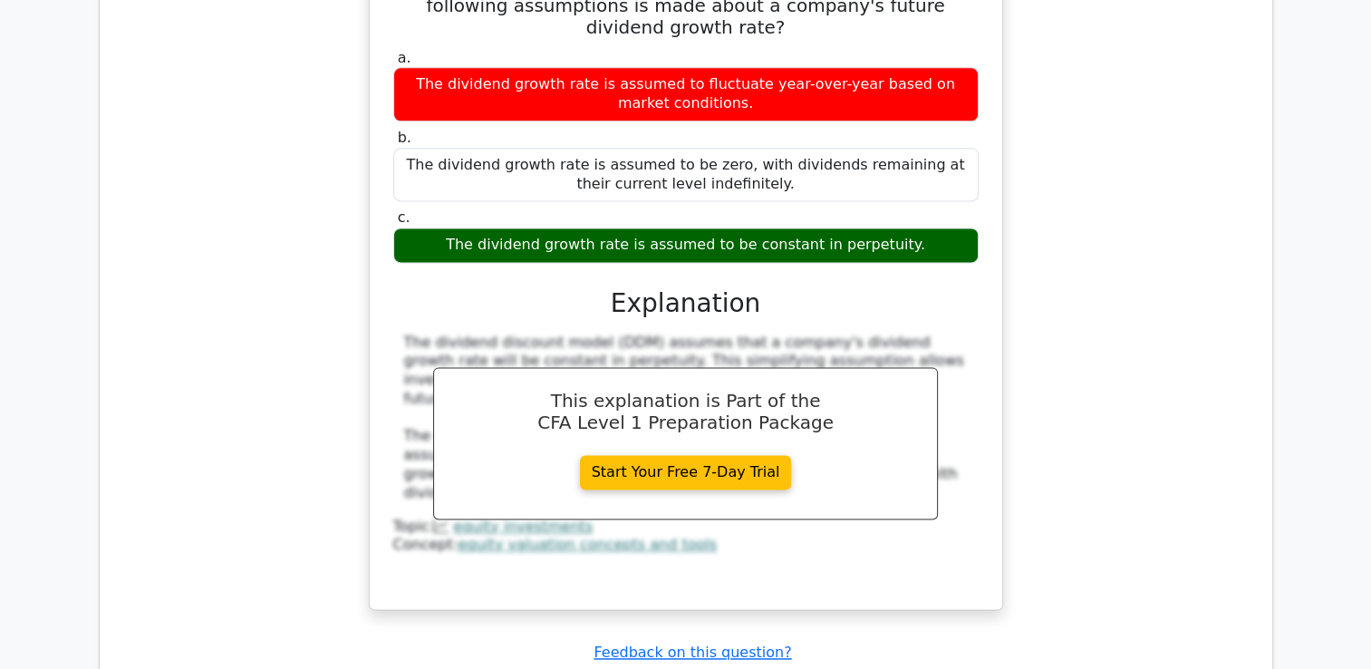
scroll to position [9335, 0]
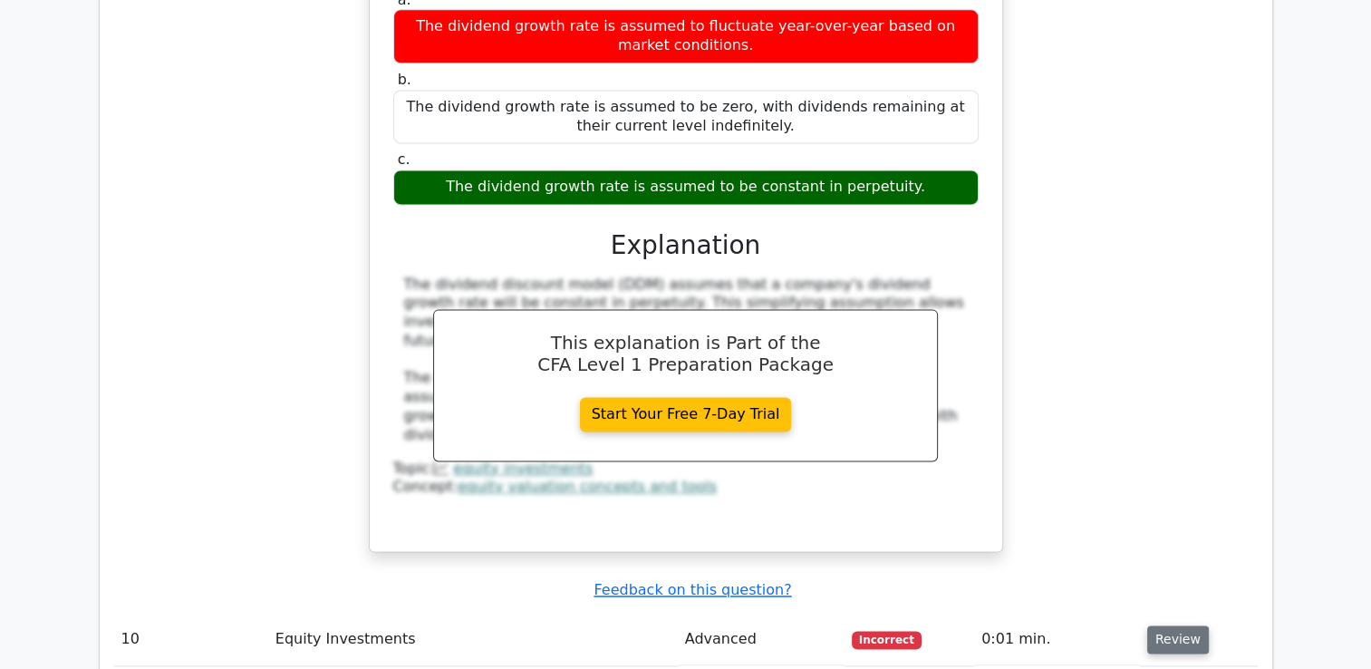
click at [1178, 625] on button "Review" at bounding box center [1178, 639] width 62 height 28
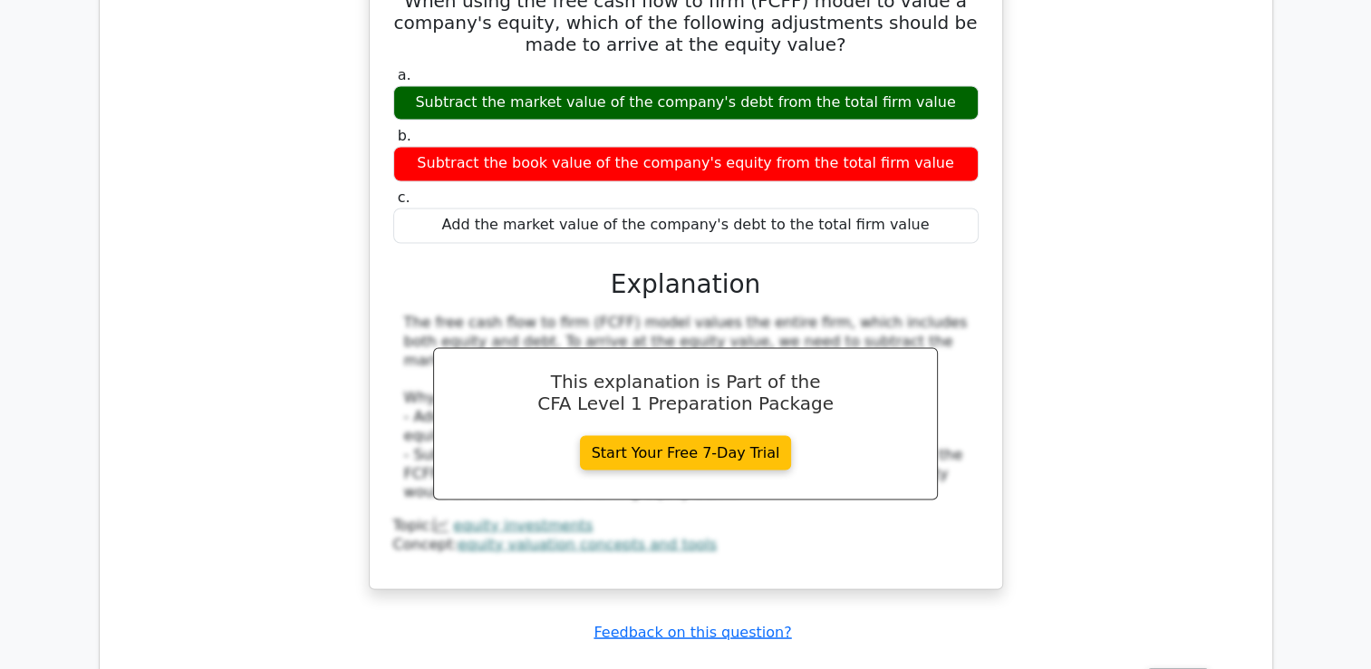
scroll to position [10060, 0]
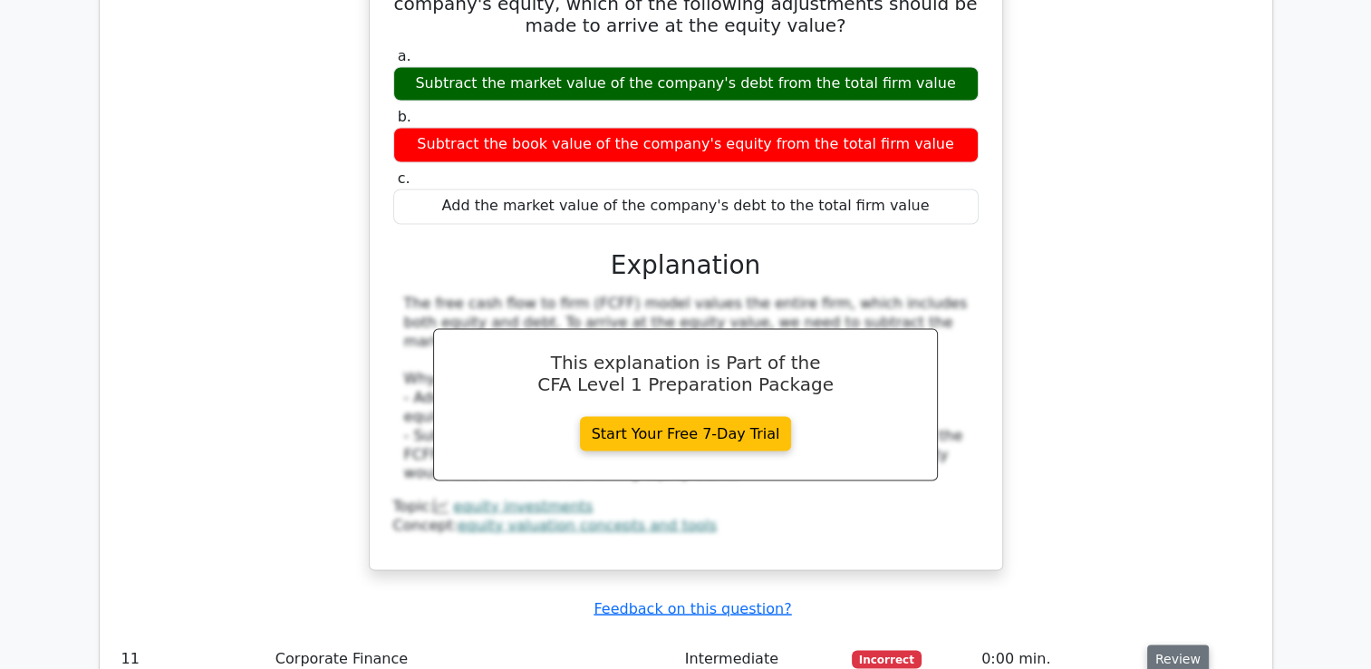
click at [1184, 644] on button "Review" at bounding box center [1178, 658] width 62 height 28
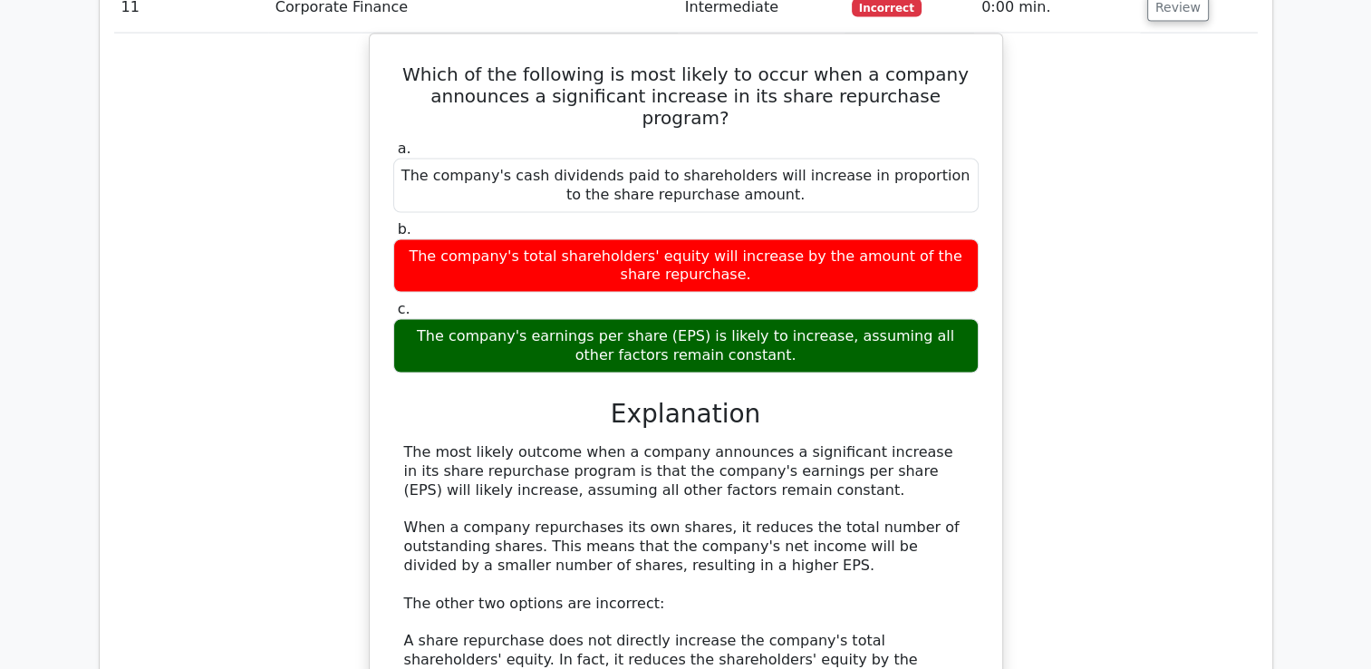
scroll to position [10785, 0]
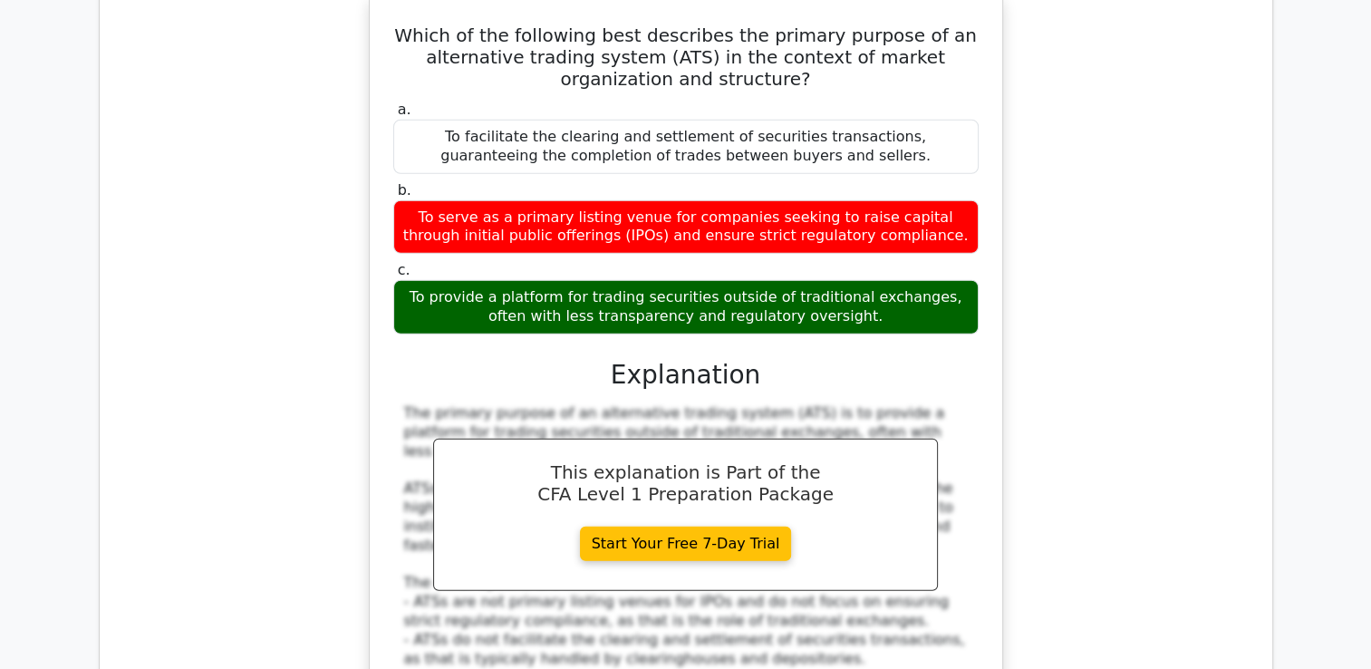
scroll to position [11782, 0]
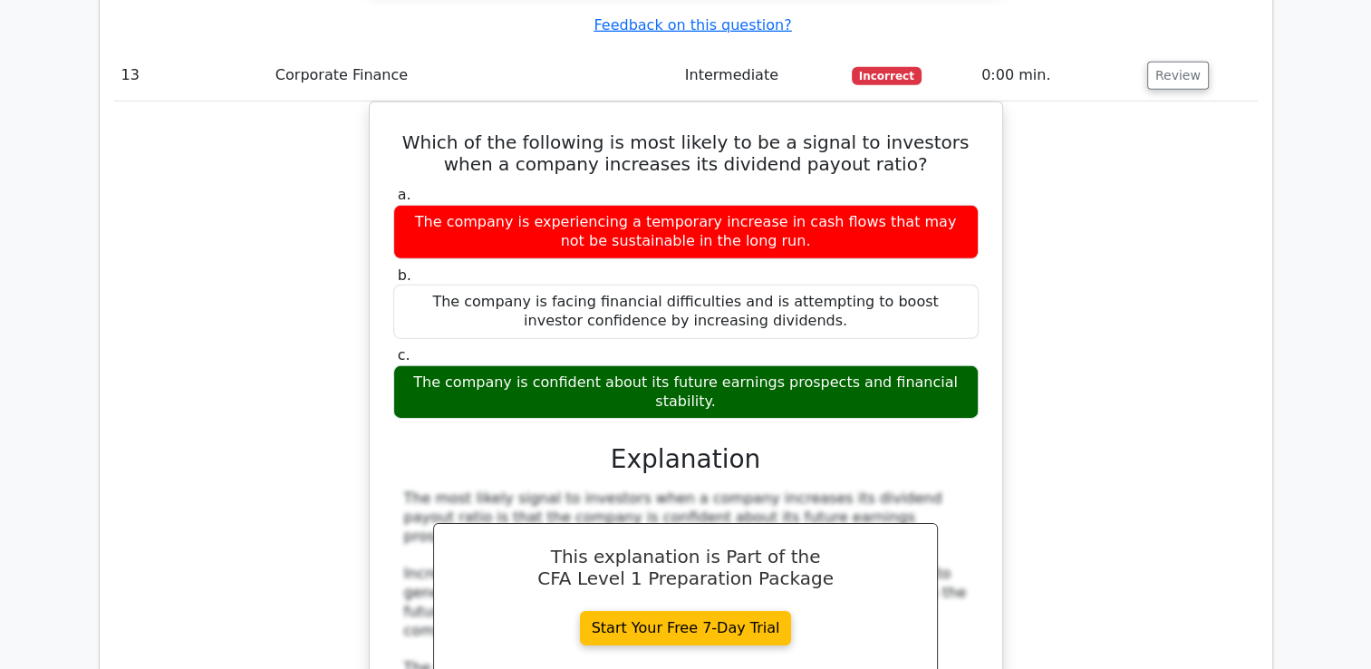
scroll to position [12597, 0]
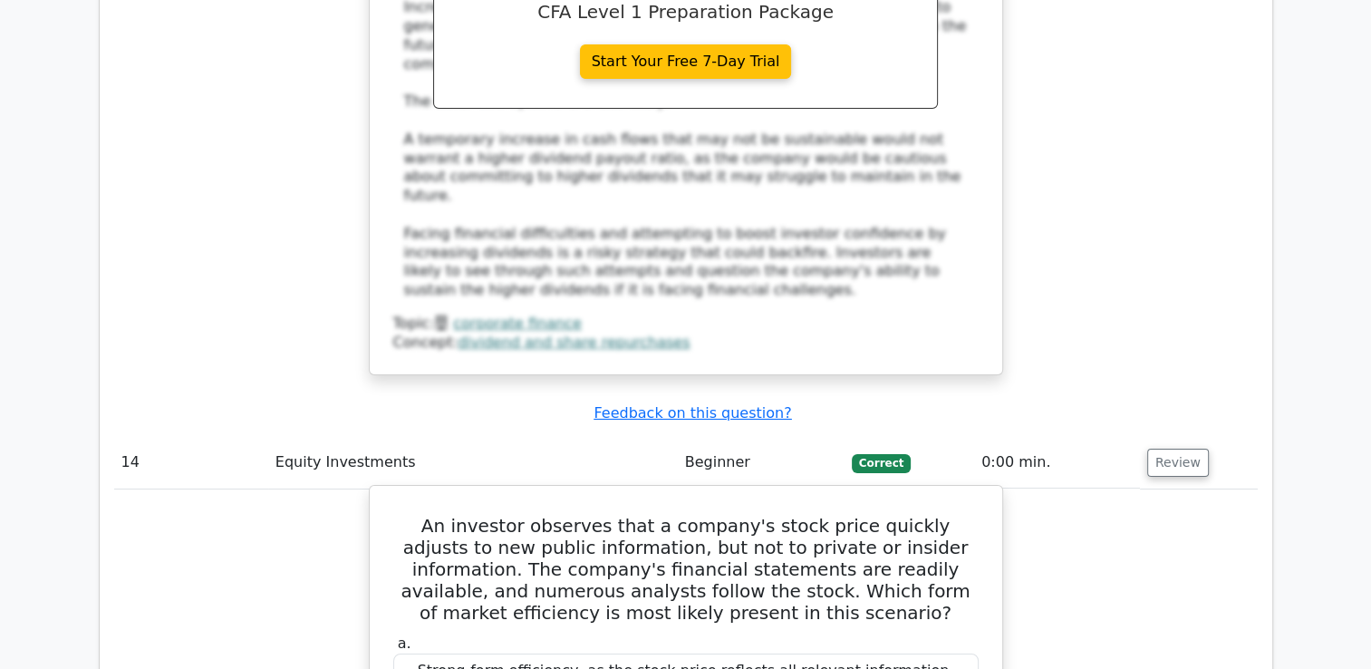
scroll to position [13141, 0]
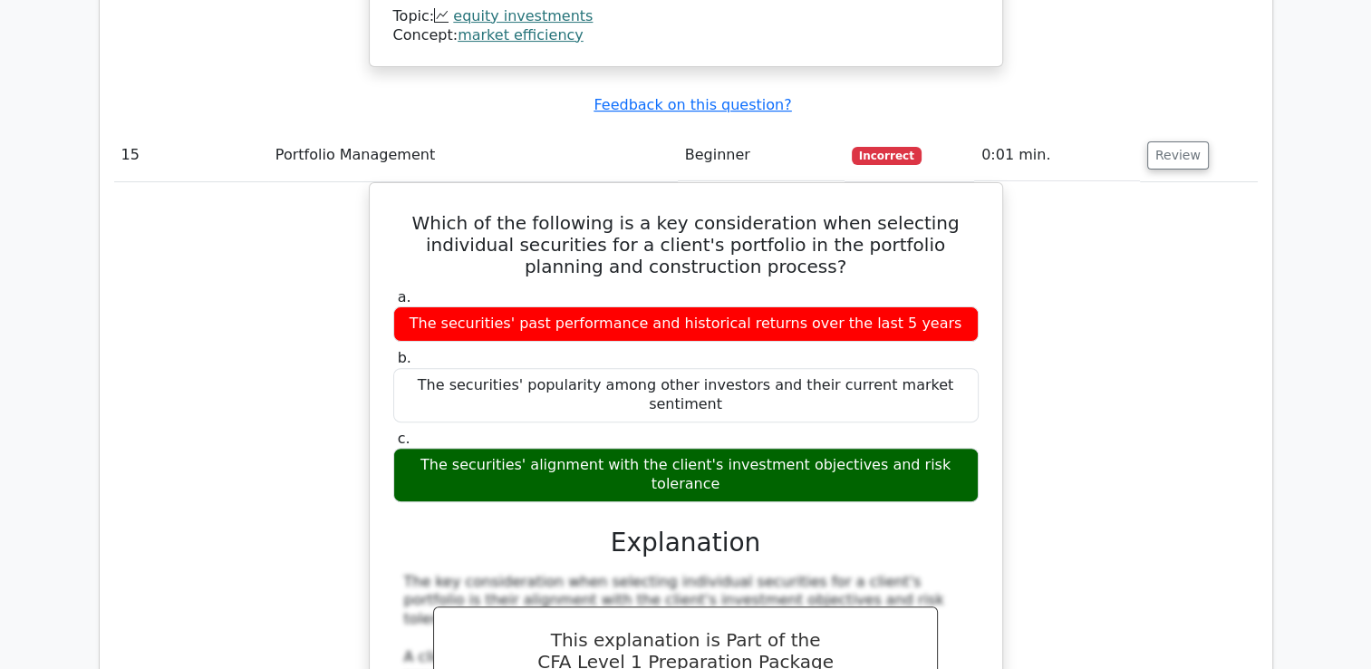
scroll to position [14229, 0]
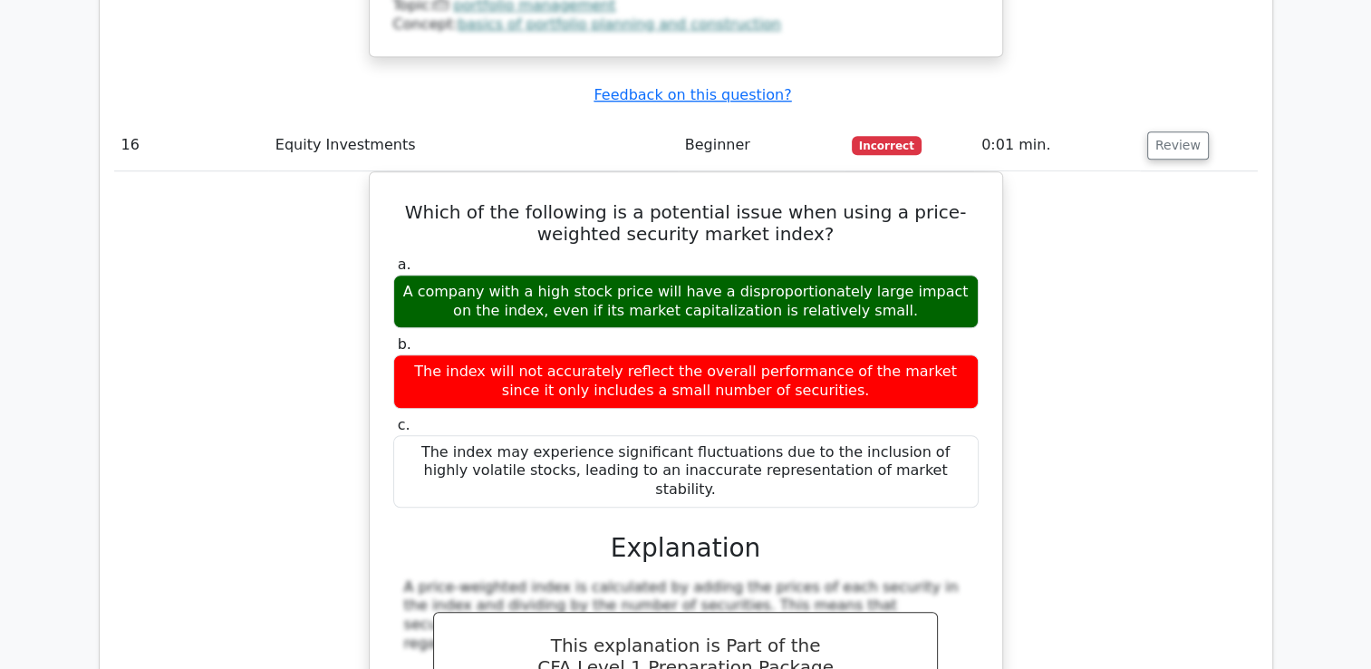
scroll to position [15135, 0]
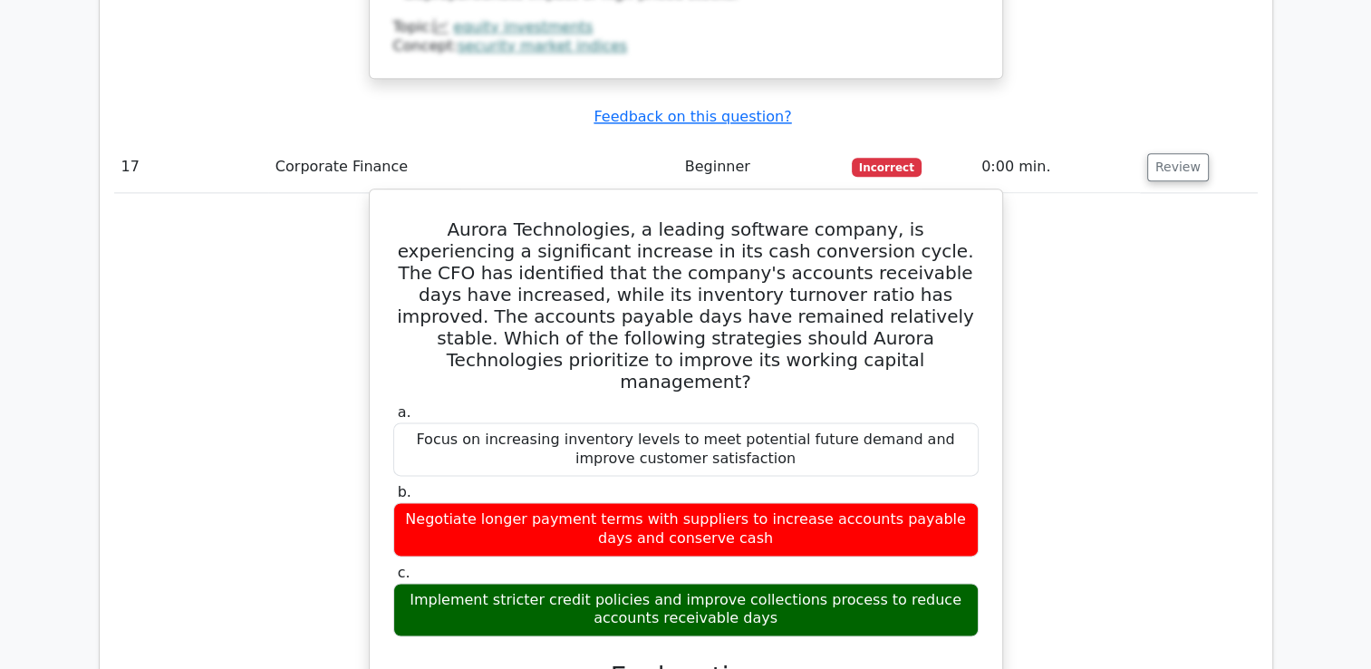
scroll to position [16041, 0]
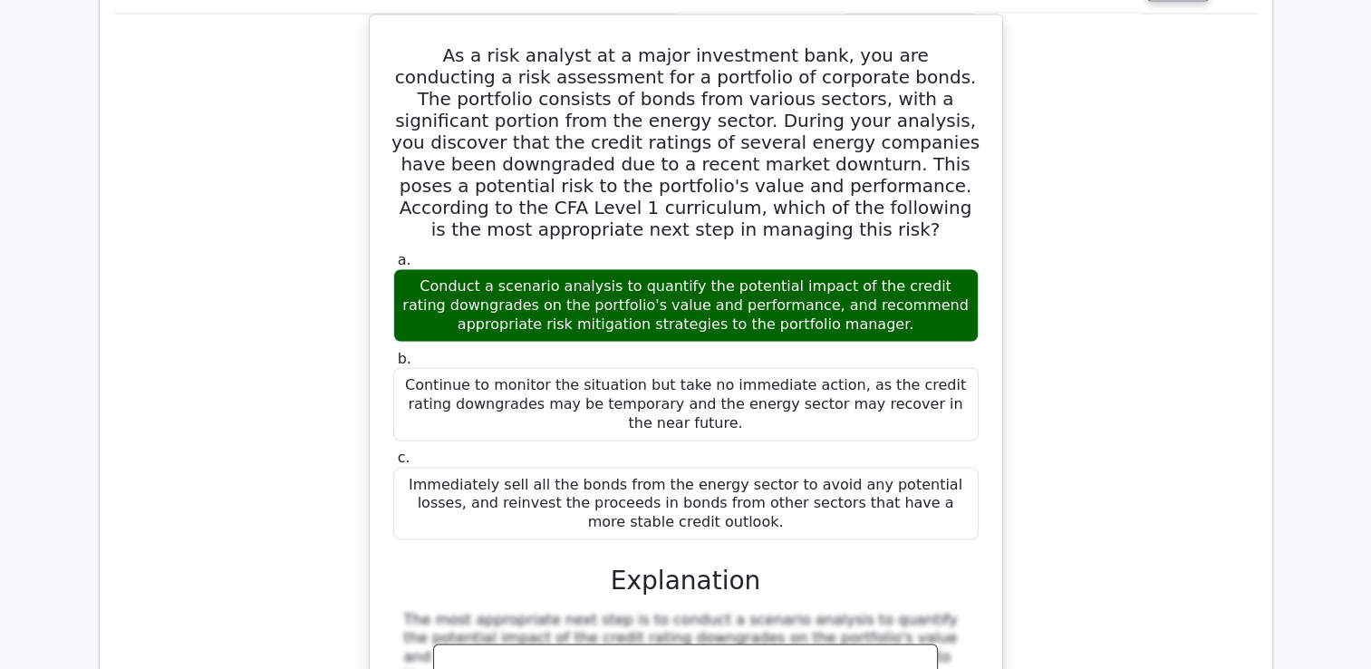
scroll to position [17219, 0]
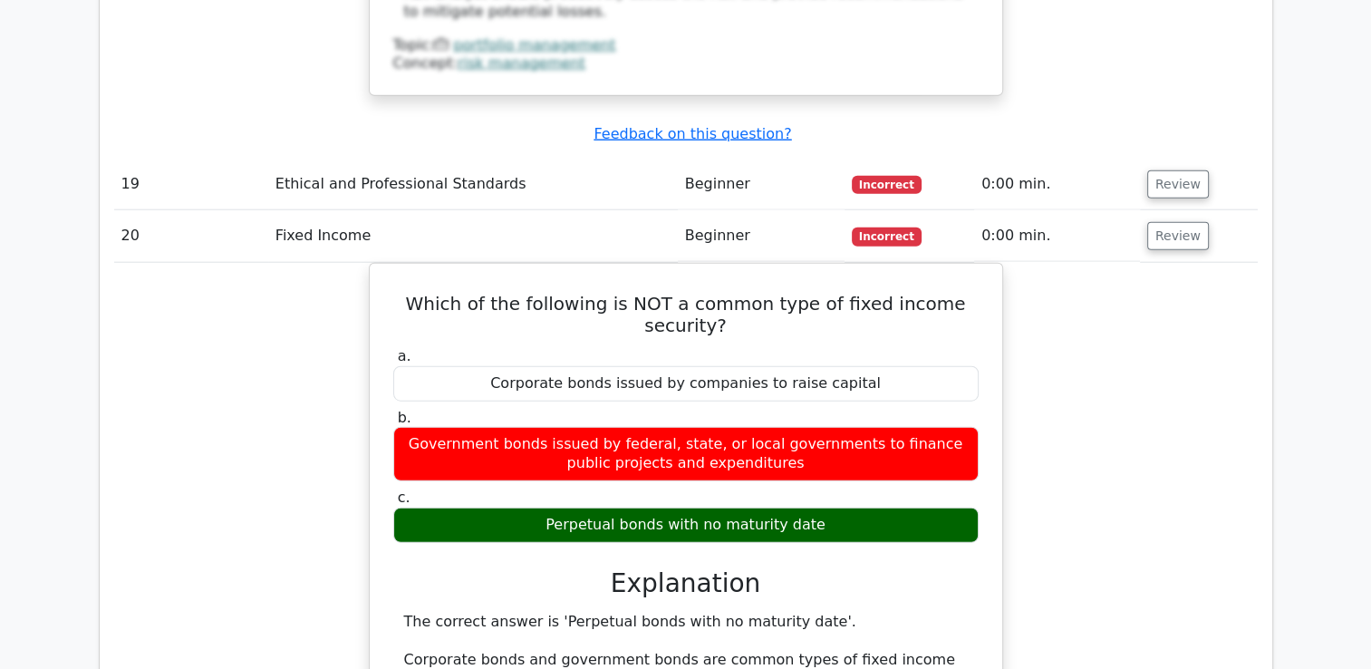
scroll to position [18429, 0]
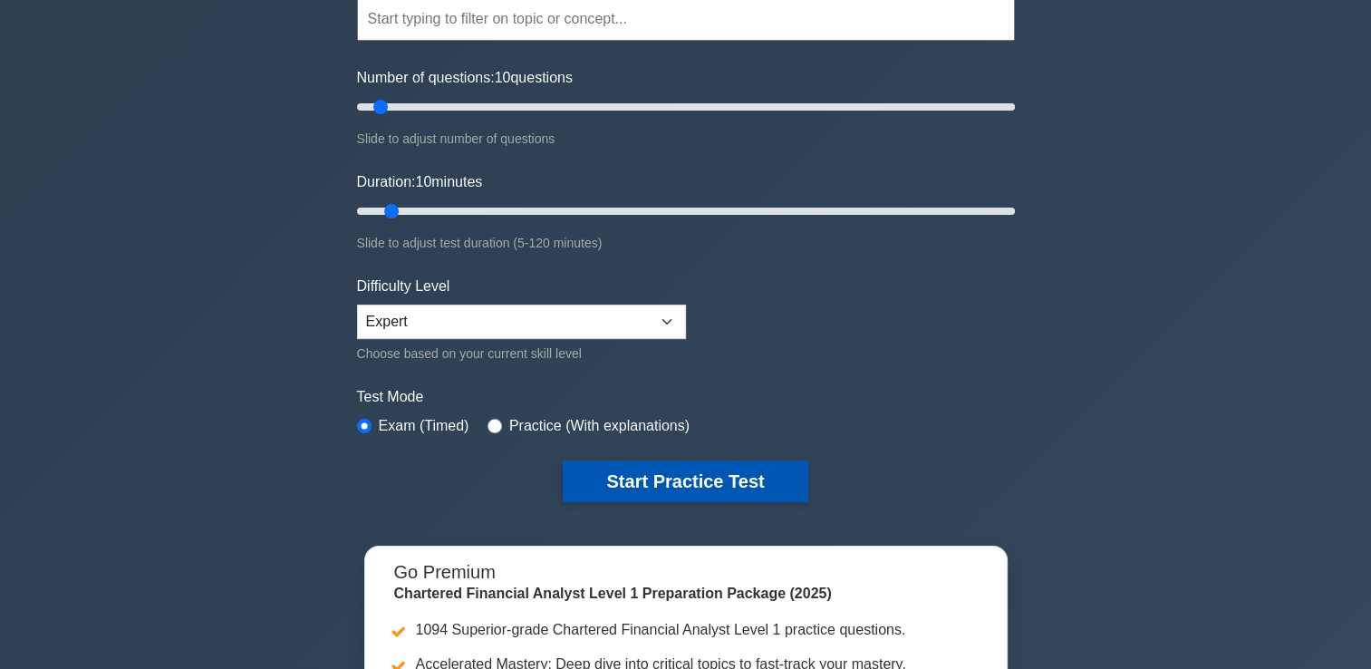
click at [665, 460] on button "Start Practice Test" at bounding box center [685, 481] width 245 height 42
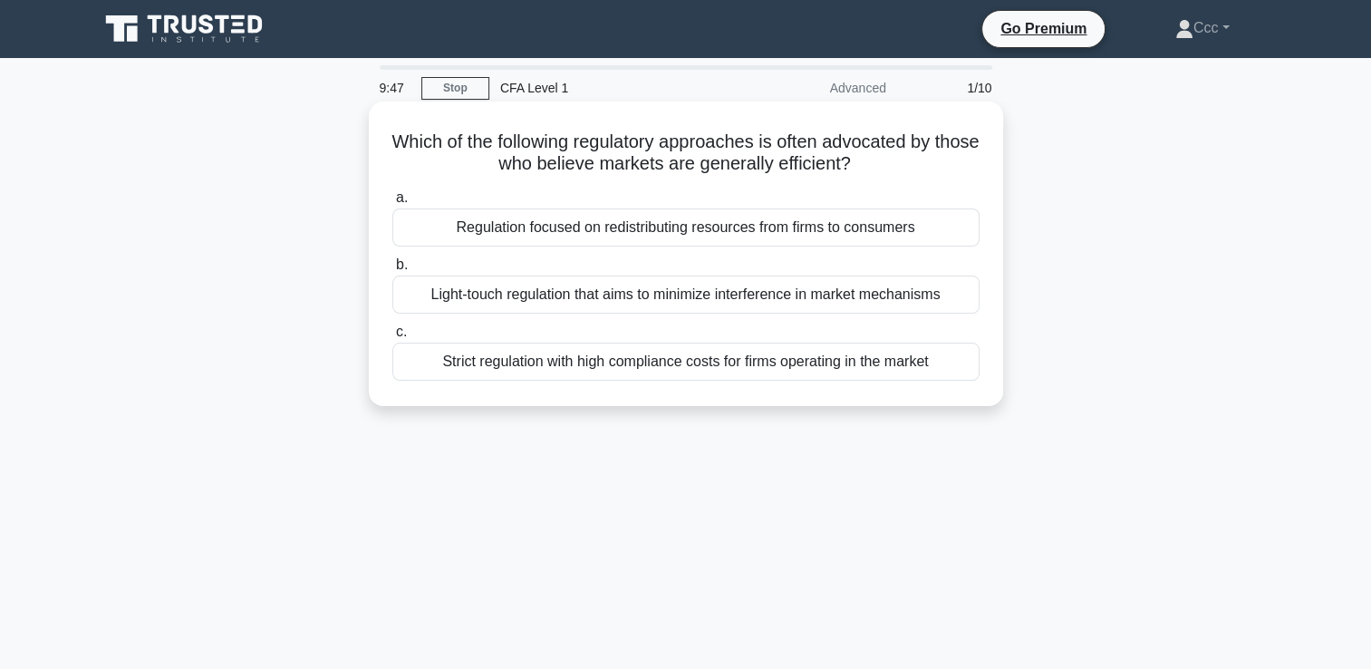
click at [880, 227] on div "Regulation focused on redistributing resources from firms to consumers" at bounding box center [685, 227] width 587 height 38
click at [392, 204] on input "a. Regulation focused on redistributing resources from firms to consumers" at bounding box center [392, 198] width 0 height 12
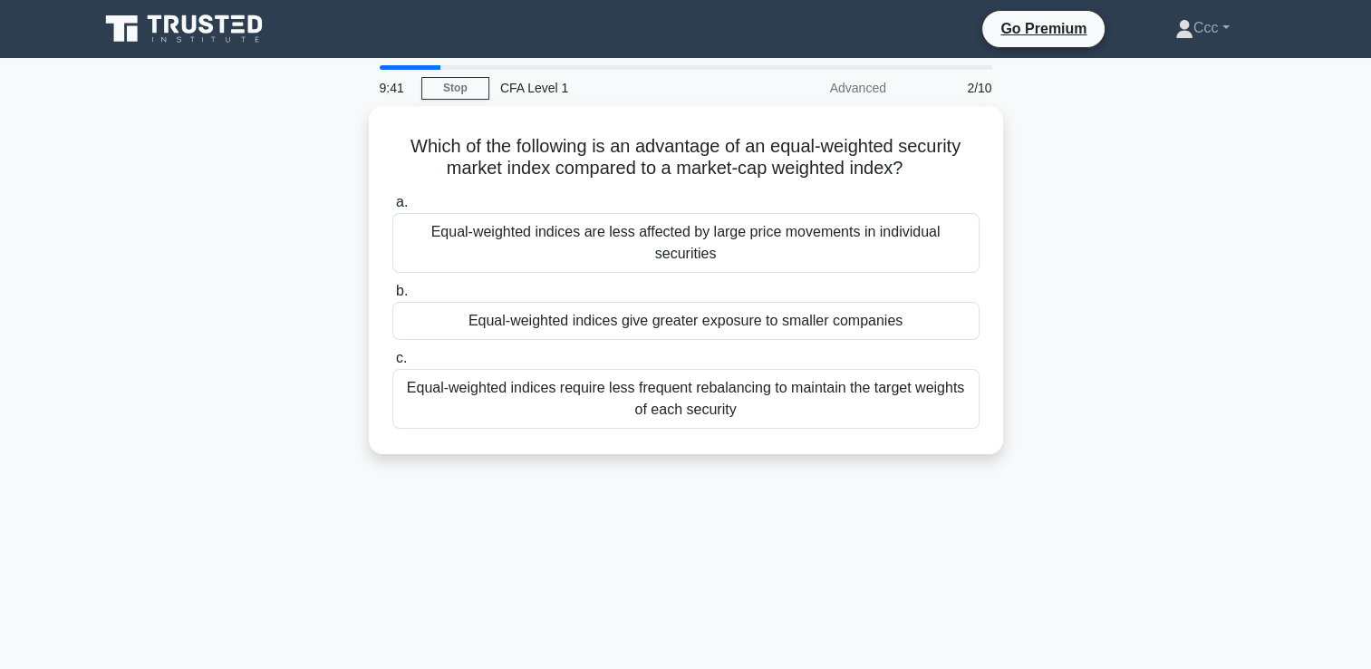
click at [880, 227] on div "Equal-weighted indices are less affected by large price movements in individual…" at bounding box center [685, 243] width 587 height 60
click at [392, 208] on input "a. Equal-weighted indices are less affected by large price movements in individ…" at bounding box center [392, 203] width 0 height 12
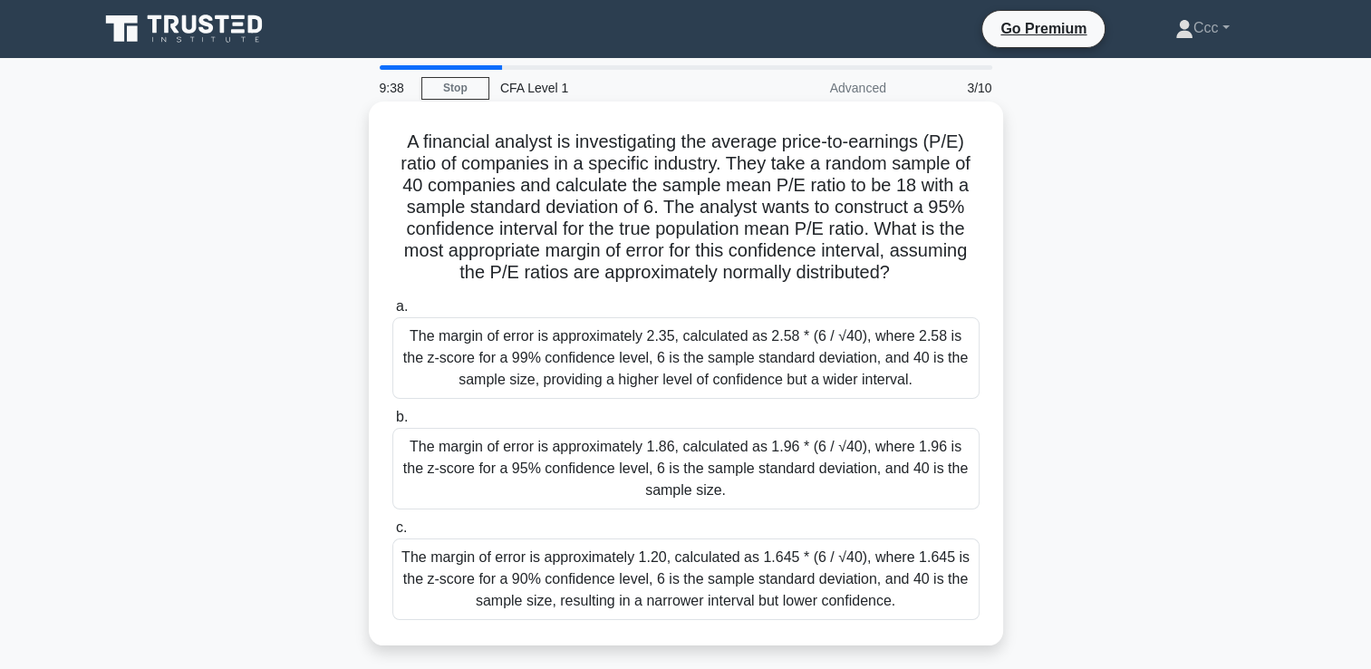
click at [769, 466] on div "The margin of error is approximately 1.86, calculated as 1.96 * (6 / √40), wher…" at bounding box center [685, 469] width 587 height 82
click at [392, 423] on input "b. The margin of error is approximately 1.86, calculated as 1.96 * (6 / √40), w…" at bounding box center [392, 417] width 0 height 12
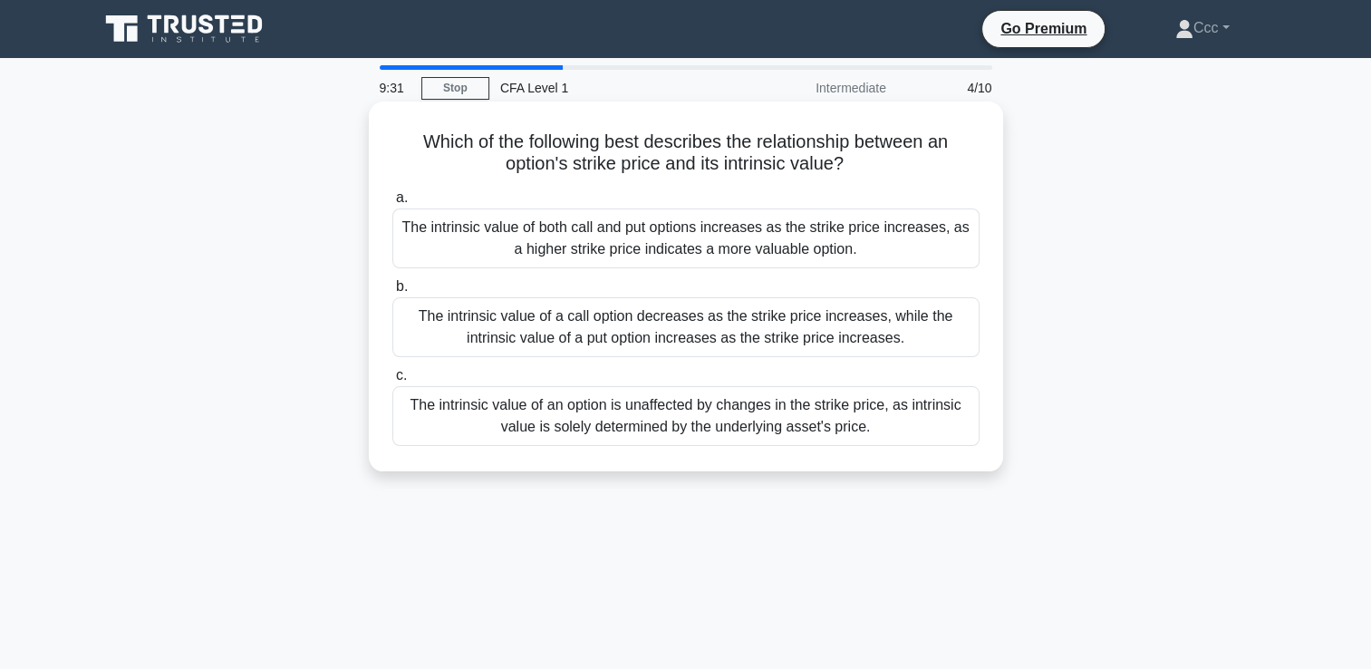
click at [802, 315] on div "The intrinsic value of a call option decreases as the strike price increases, w…" at bounding box center [685, 327] width 587 height 60
click at [392, 293] on input "b. The intrinsic value of a call option decreases as the strike price increases…" at bounding box center [392, 287] width 0 height 12
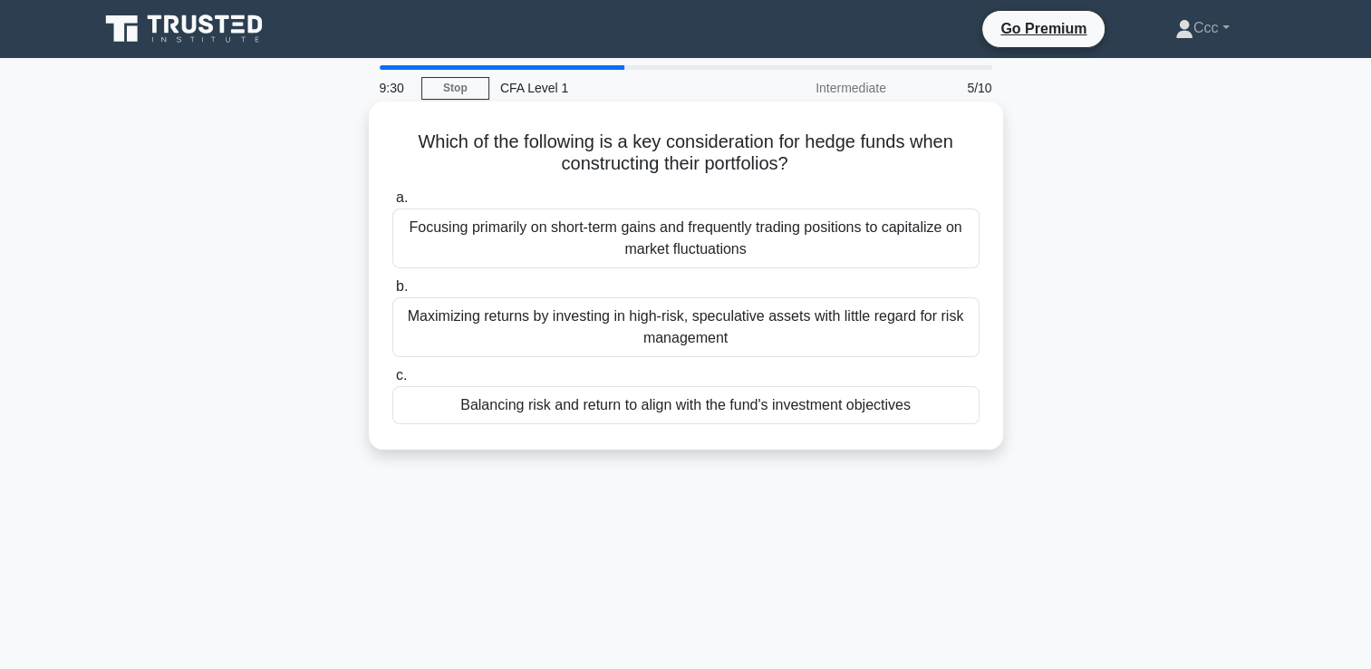
click at [773, 209] on div "Focusing primarily on short-term gains and frequently trading positions to capi…" at bounding box center [685, 238] width 587 height 60
click at [392, 204] on input "a. Focusing primarily on short-term gains and frequently trading positions to c…" at bounding box center [392, 198] width 0 height 12
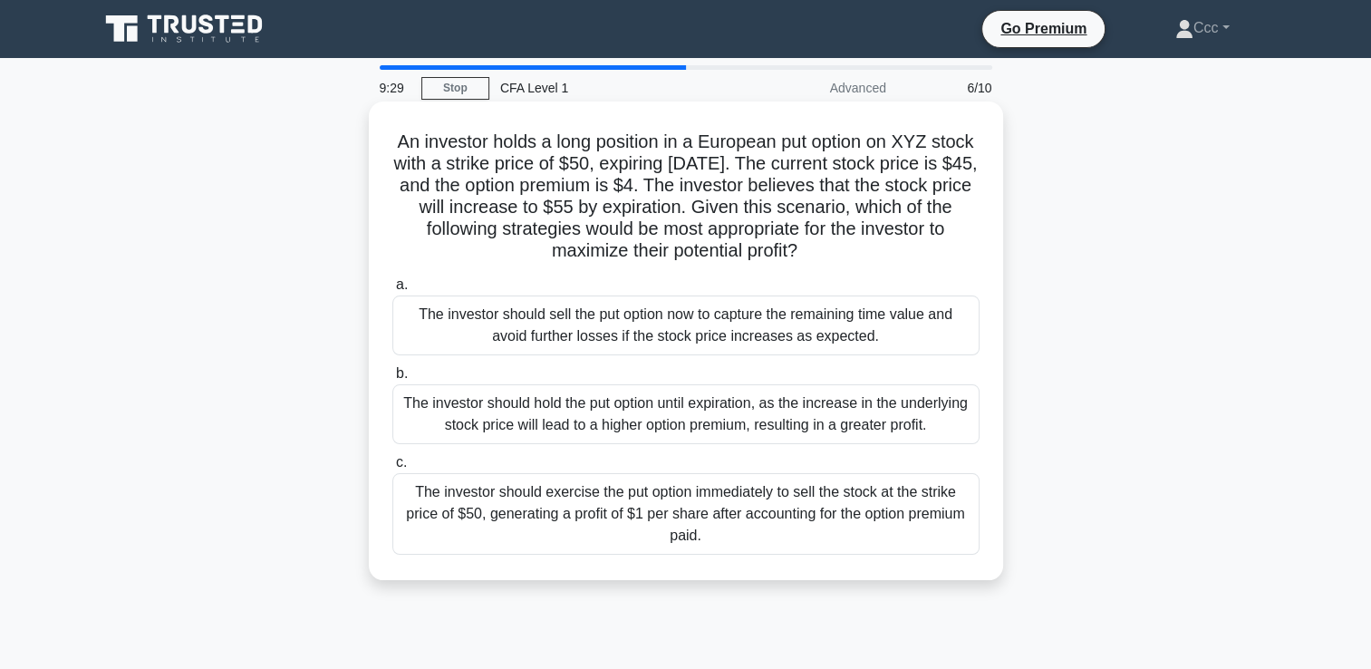
click at [732, 459] on label "c. The investor should exercise the put option immediately to sell the stock at…" at bounding box center [685, 502] width 587 height 103
click at [392, 459] on input "c. The investor should exercise the put option immediately to sell the stock at…" at bounding box center [392, 463] width 0 height 12
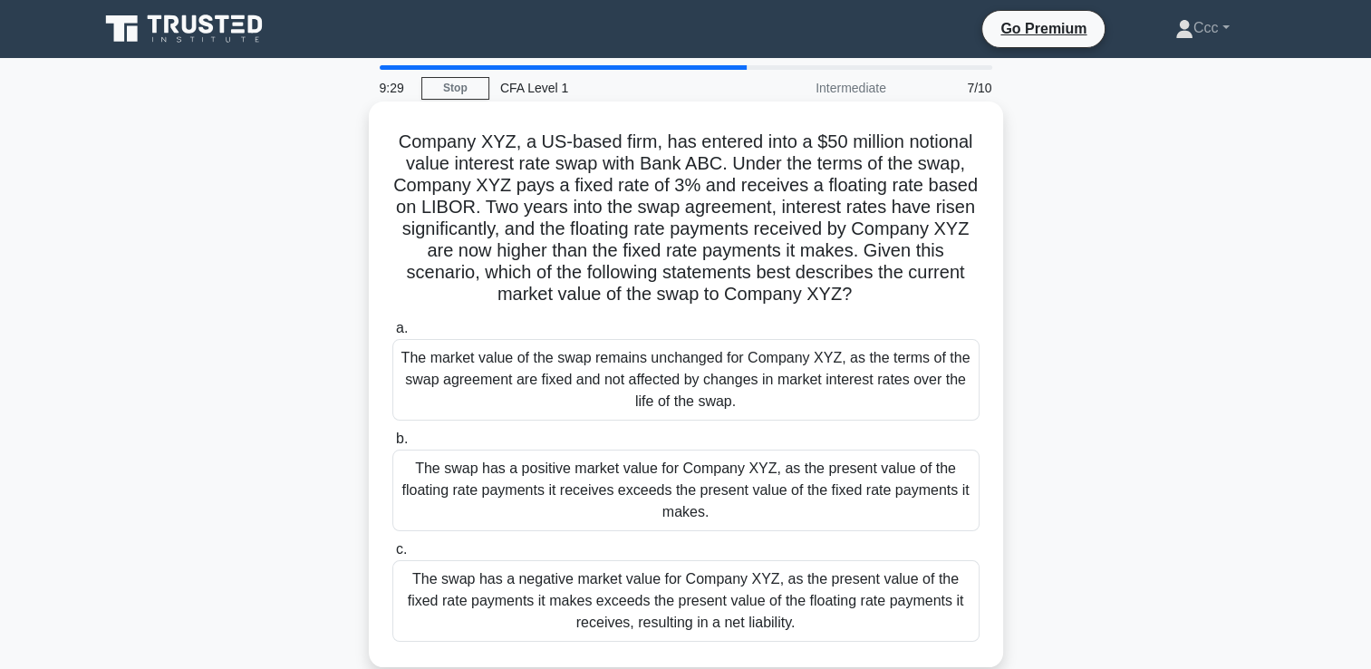
click at [736, 378] on div "The market value of the swap remains unchanged for Company XYZ, as the terms of…" at bounding box center [685, 380] width 587 height 82
click at [392, 334] on input "a. The market value of the swap remains unchanged for Company XYZ, as the terms…" at bounding box center [392, 329] width 0 height 12
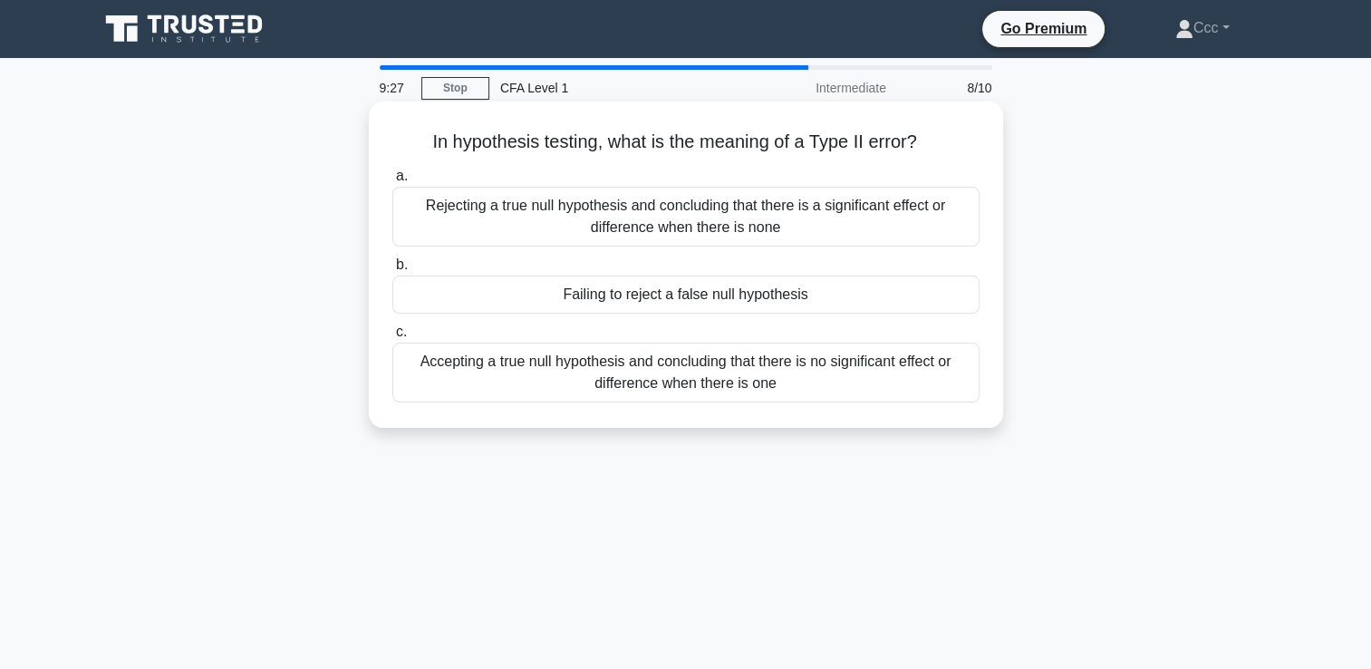
click at [743, 295] on div "Failing to reject a false null hypothesis" at bounding box center [685, 295] width 587 height 38
click at [392, 271] on input "b. Failing to reject a false null hypothesis" at bounding box center [392, 265] width 0 height 12
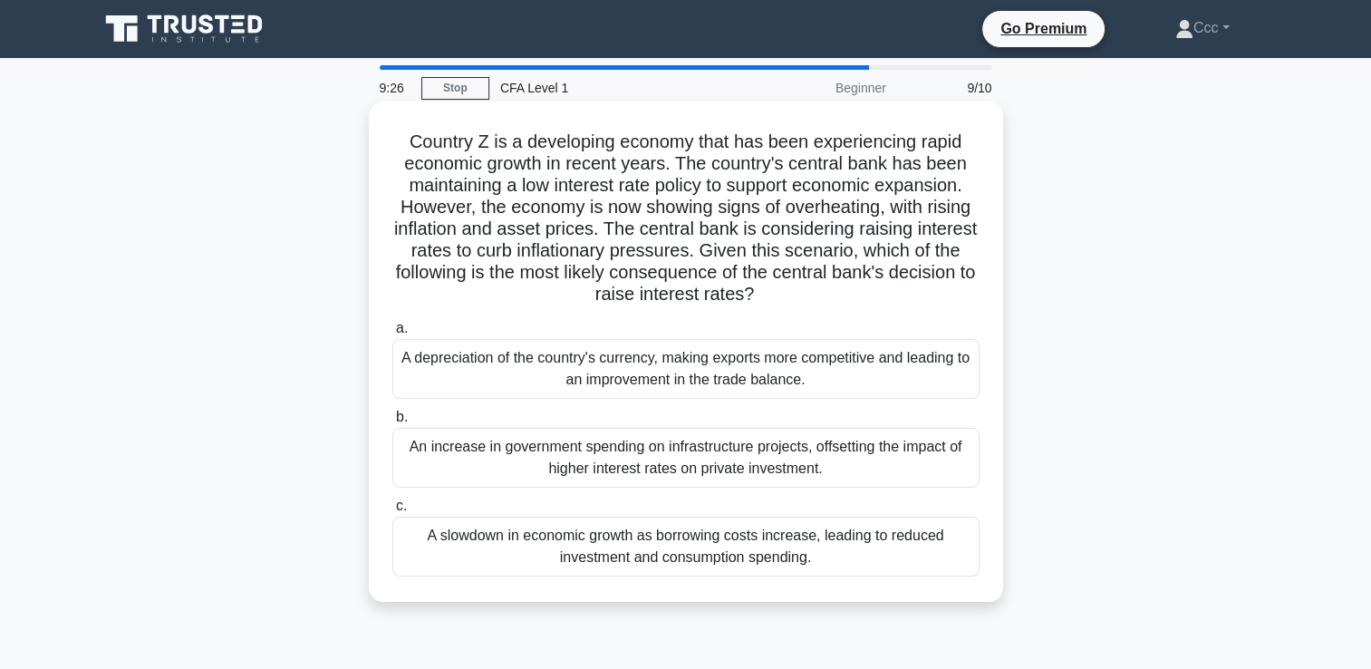
click at [711, 431] on div "An increase in government spending on infrastructure projects, offsetting the i…" at bounding box center [685, 458] width 587 height 60
click at [392, 423] on input "b. An increase in government spending on infrastructure projects, offsetting th…" at bounding box center [392, 417] width 0 height 12
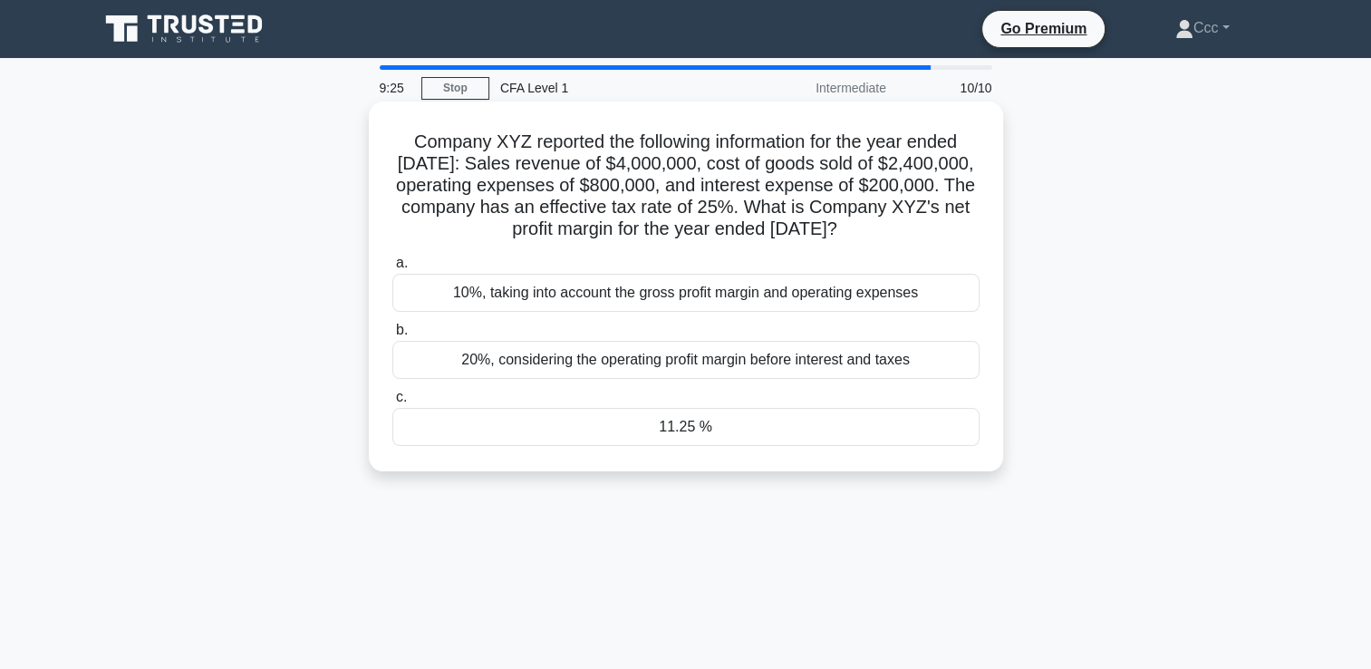
click at [705, 379] on div "20%, considering the operating profit margin before interest and taxes" at bounding box center [685, 360] width 587 height 38
click at [392, 336] on input "b. 20%, considering the operating profit margin before interest and taxes" at bounding box center [392, 330] width 0 height 12
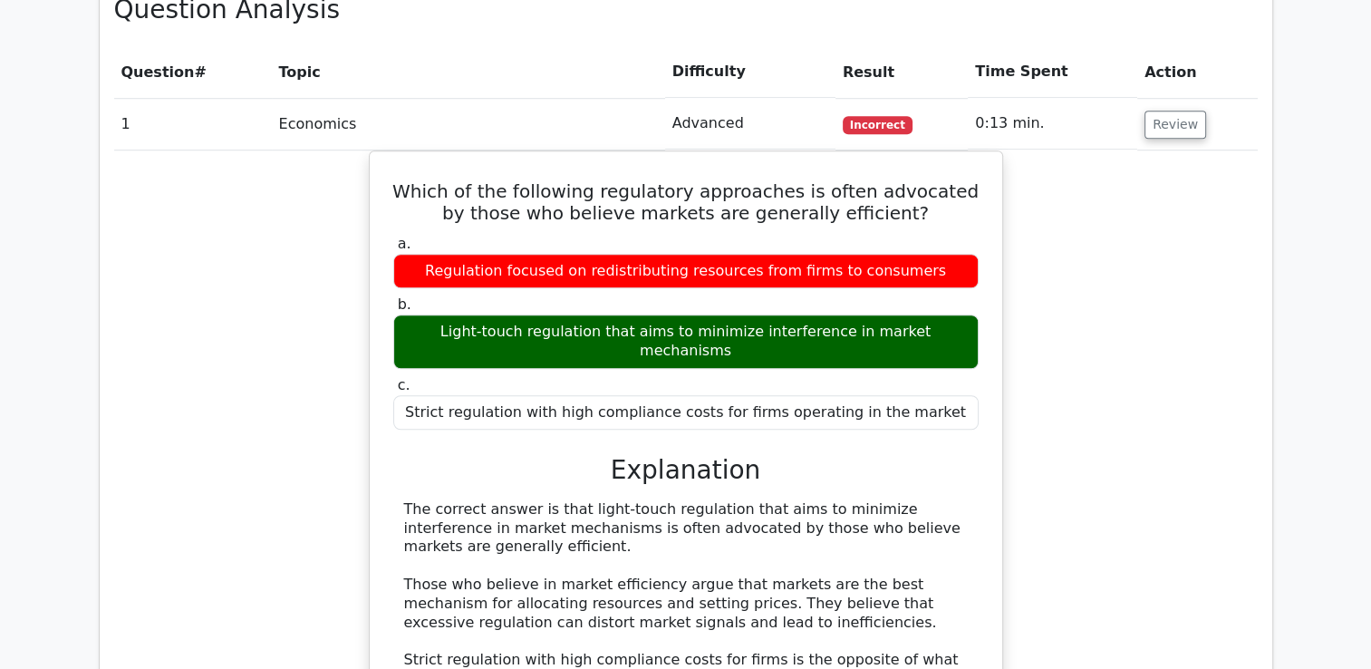
scroll to position [1450, 0]
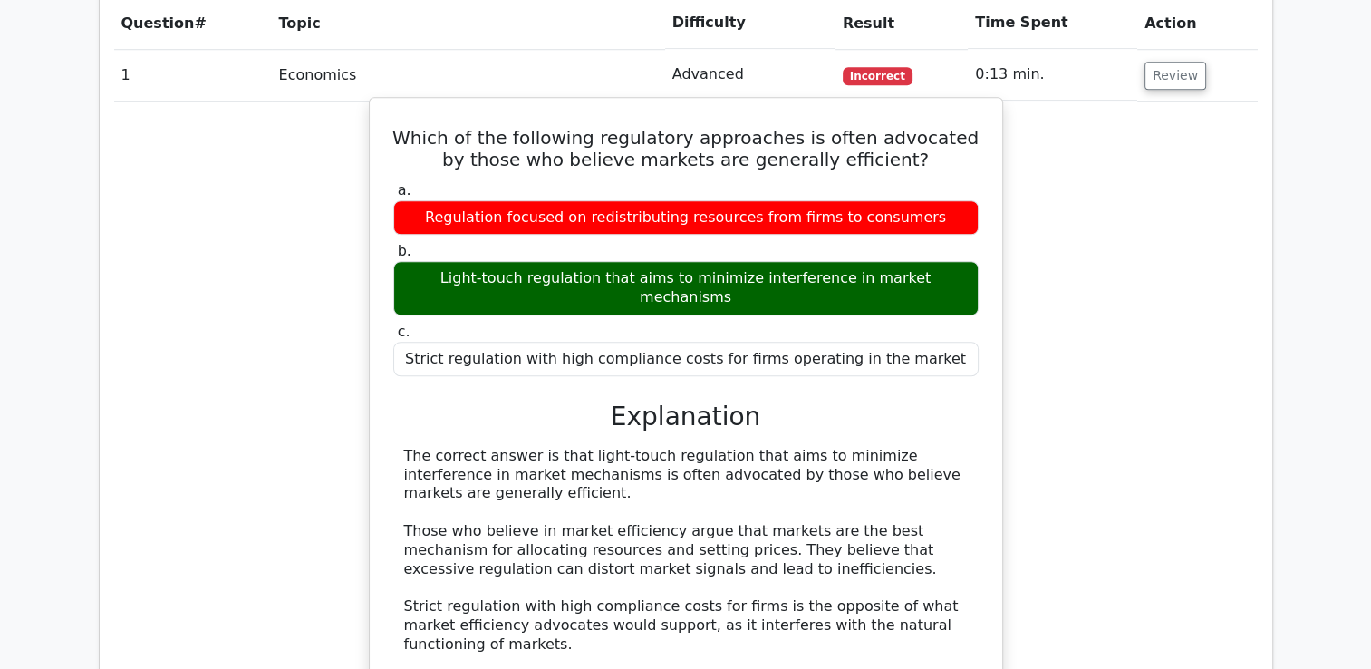
drag, startPoint x: 563, startPoint y: 345, endPoint x: 572, endPoint y: 392, distance: 47.1
click at [572, 447] on div "The correct answer is that light-touch regulation that aims to minimize interfe…" at bounding box center [686, 588] width 564 height 283
drag, startPoint x: 572, startPoint y: 392, endPoint x: 678, endPoint y: 356, distance: 111.8
copy div "t light-touch regulation that aims to minimize interference in market mechanism…"
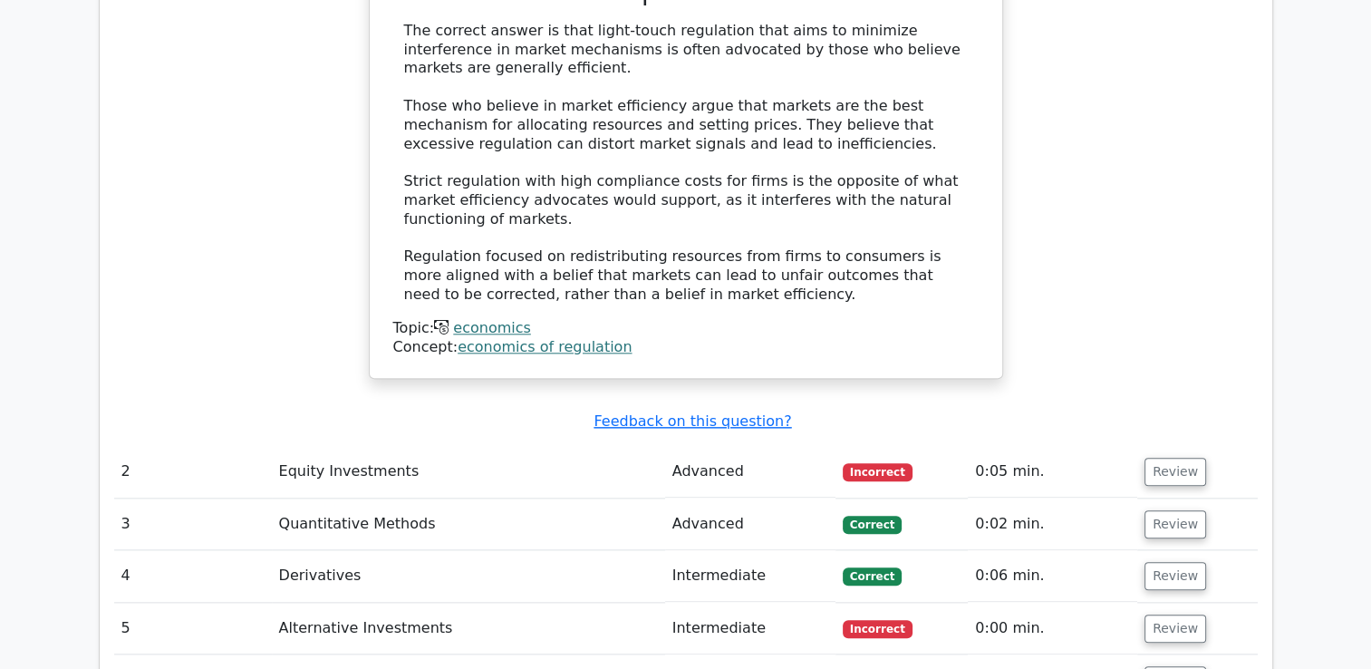
scroll to position [1903, 0]
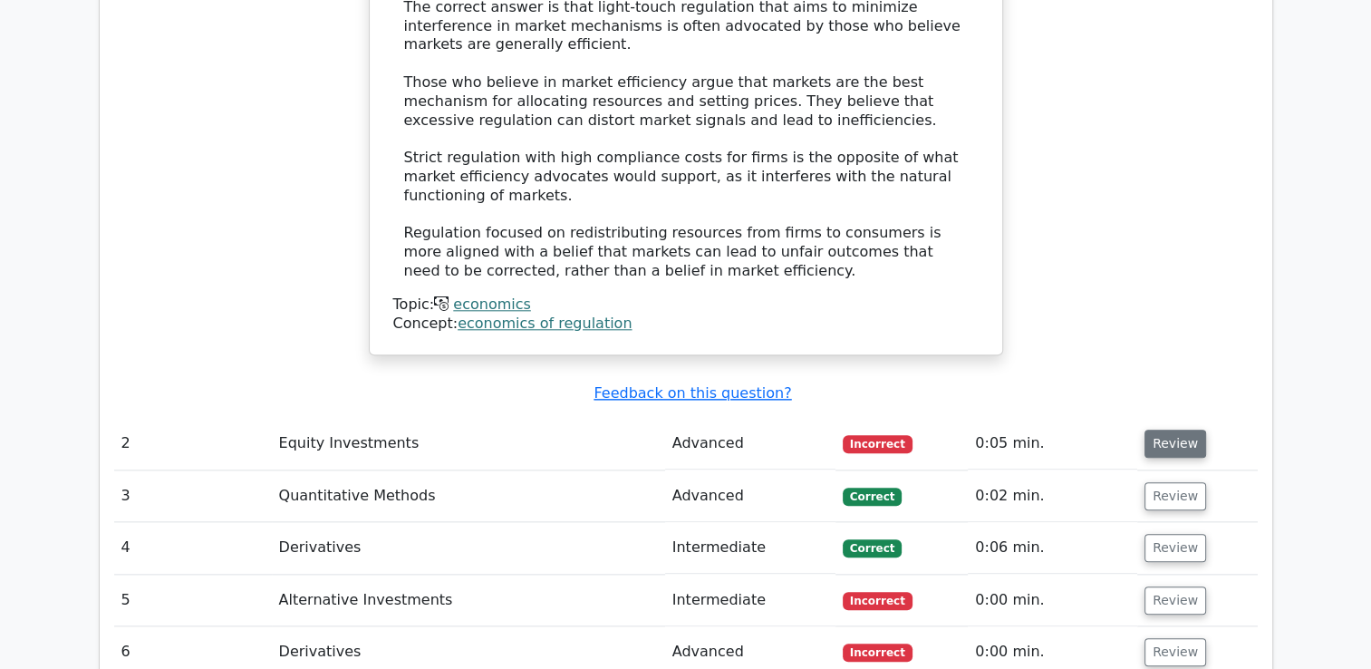
click at [1175, 430] on button "Review" at bounding box center [1176, 444] width 62 height 28
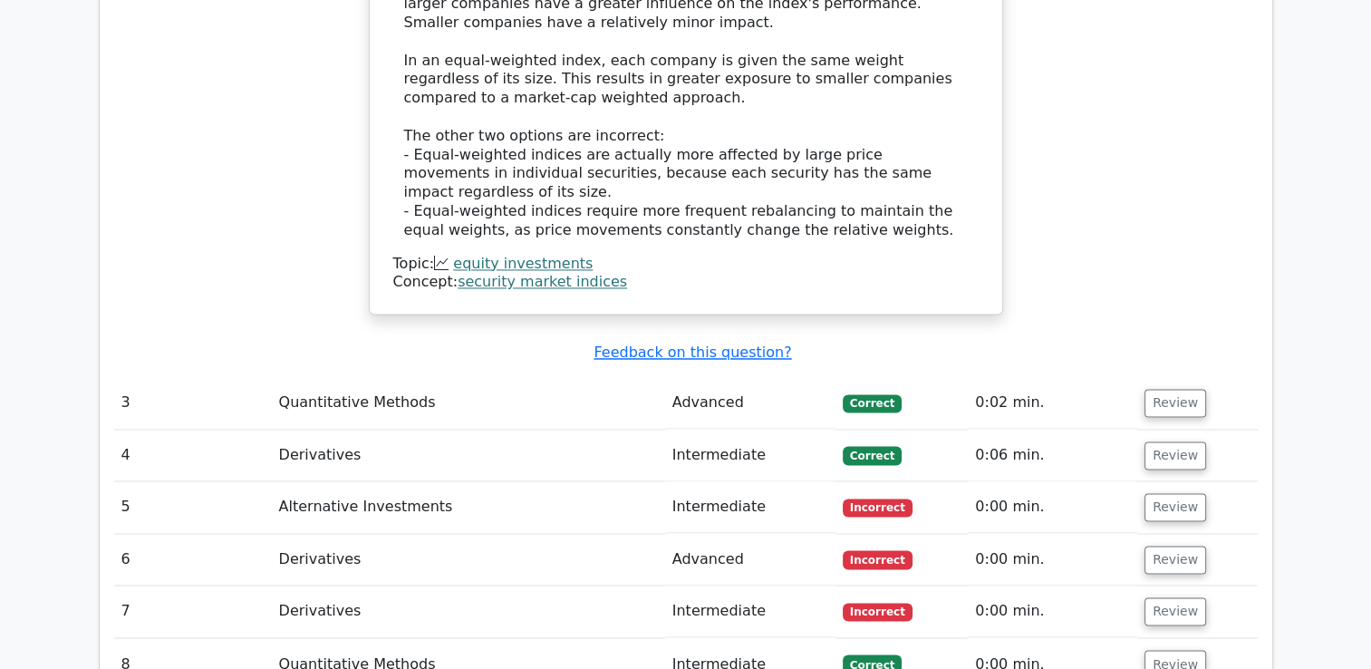
scroll to position [2809, 0]
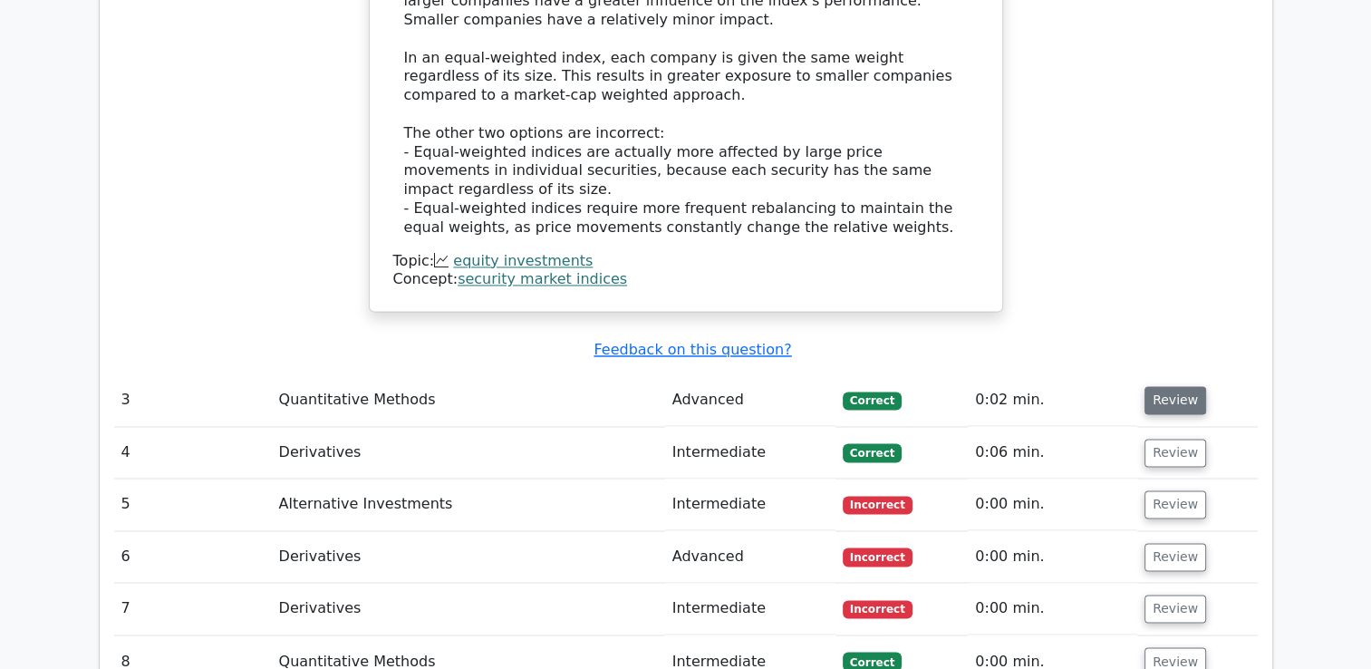
click at [1184, 386] on button "Review" at bounding box center [1176, 400] width 62 height 28
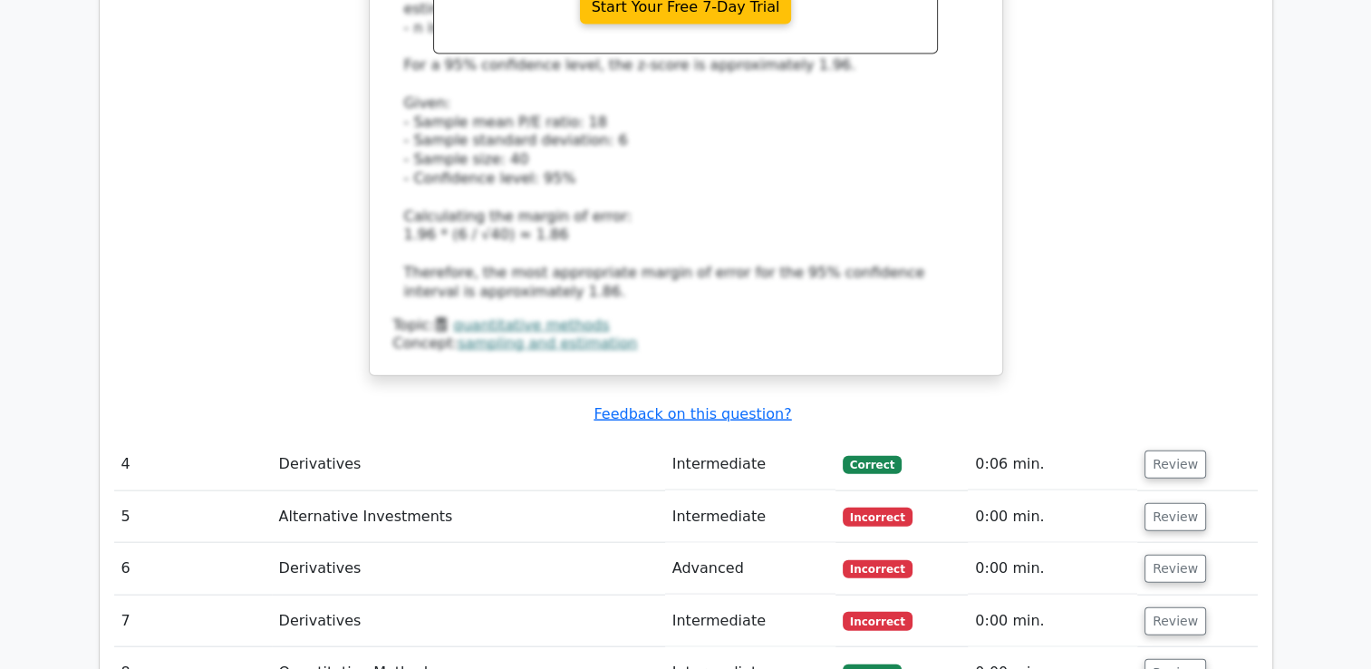
scroll to position [3988, 0]
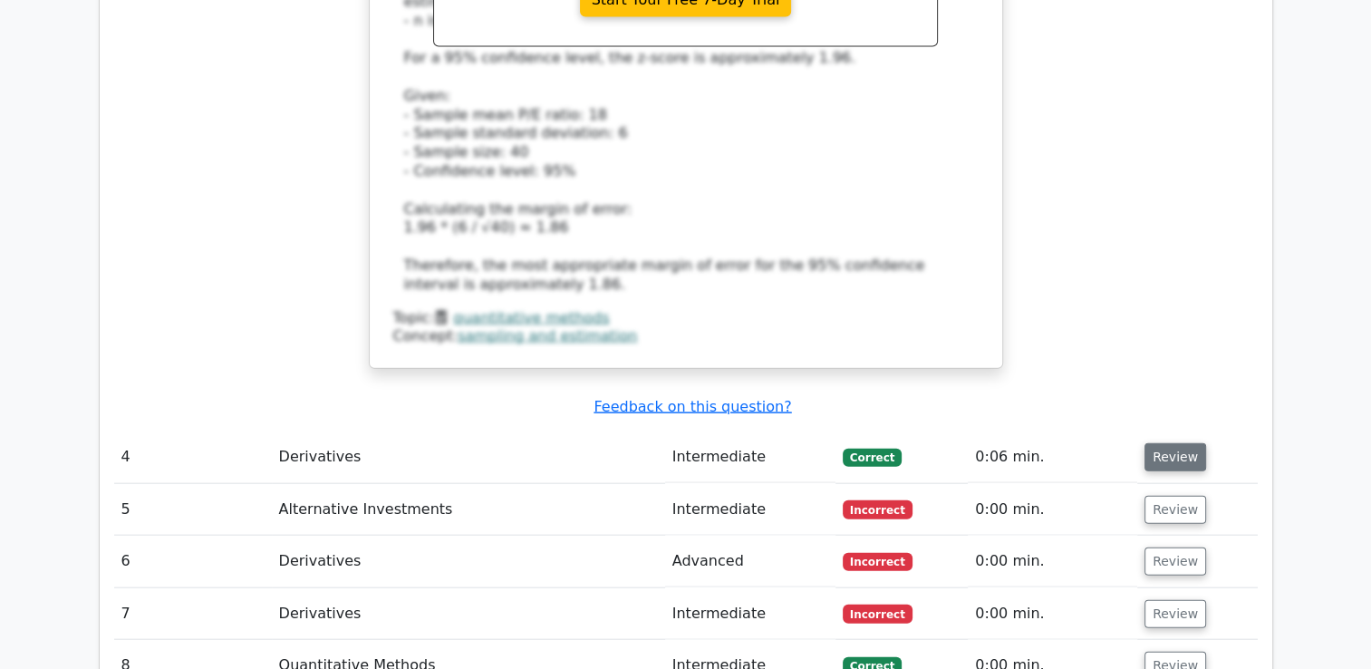
click at [1149, 443] on button "Review" at bounding box center [1176, 457] width 62 height 28
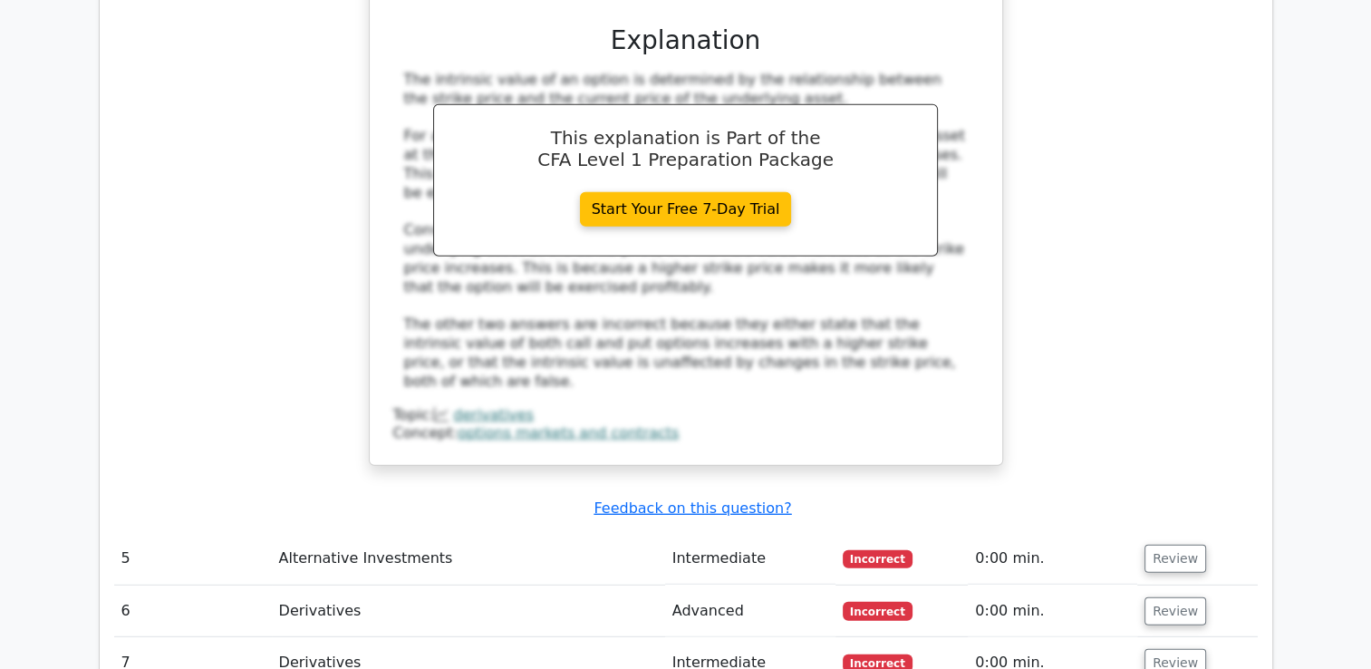
scroll to position [4803, 0]
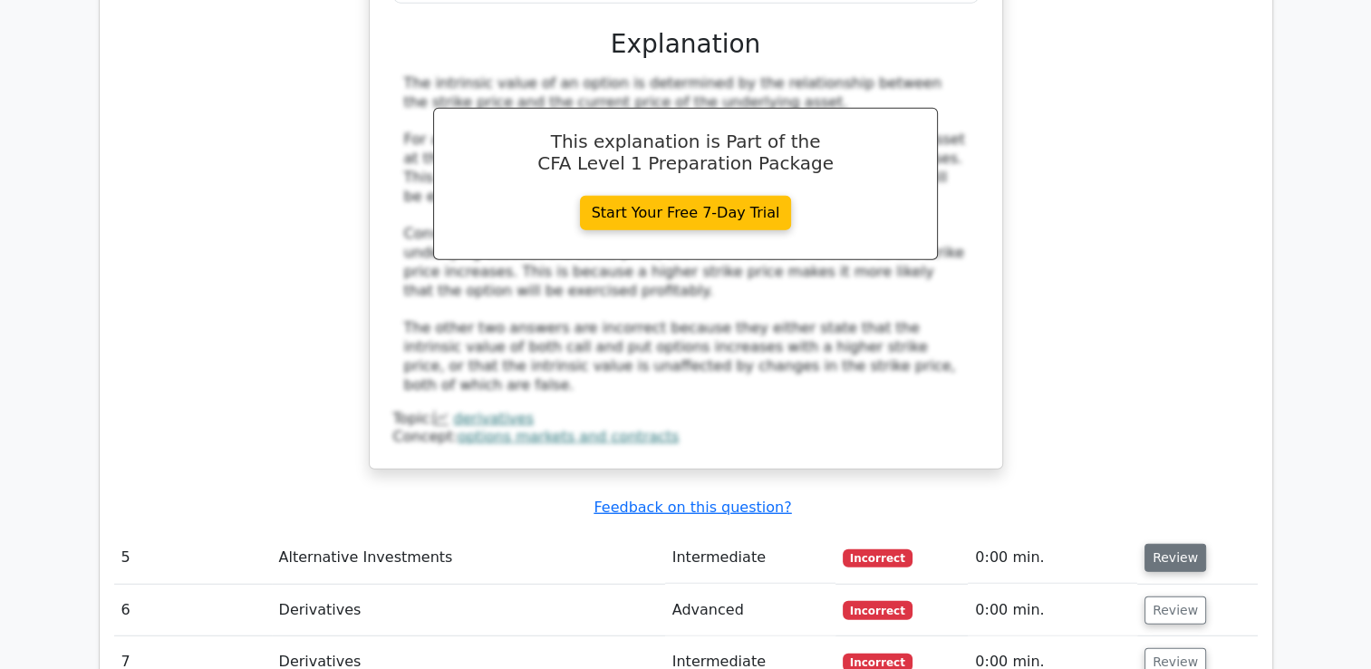
drag, startPoint x: 1175, startPoint y: 287, endPoint x: 1186, endPoint y: 263, distance: 27.2
click at [1175, 532] on td "Review" at bounding box center [1197, 558] width 121 height 52
click at [1187, 544] on button "Review" at bounding box center [1176, 558] width 62 height 28
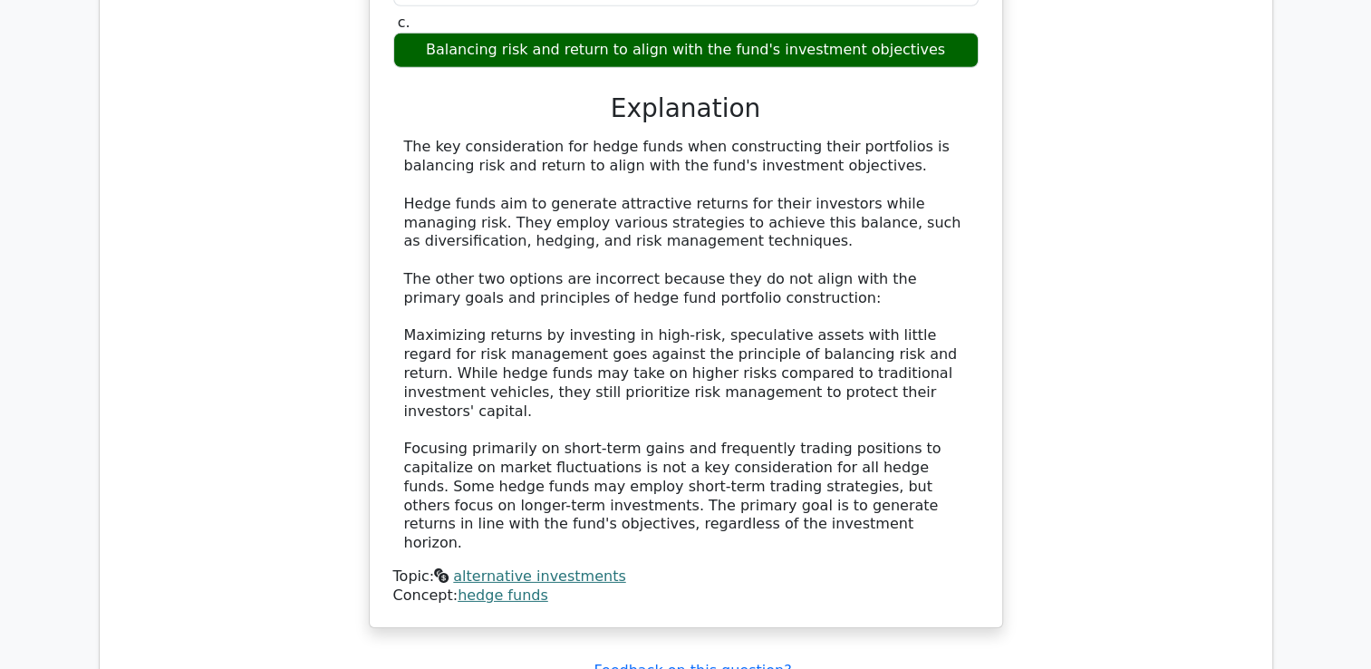
scroll to position [5619, 0]
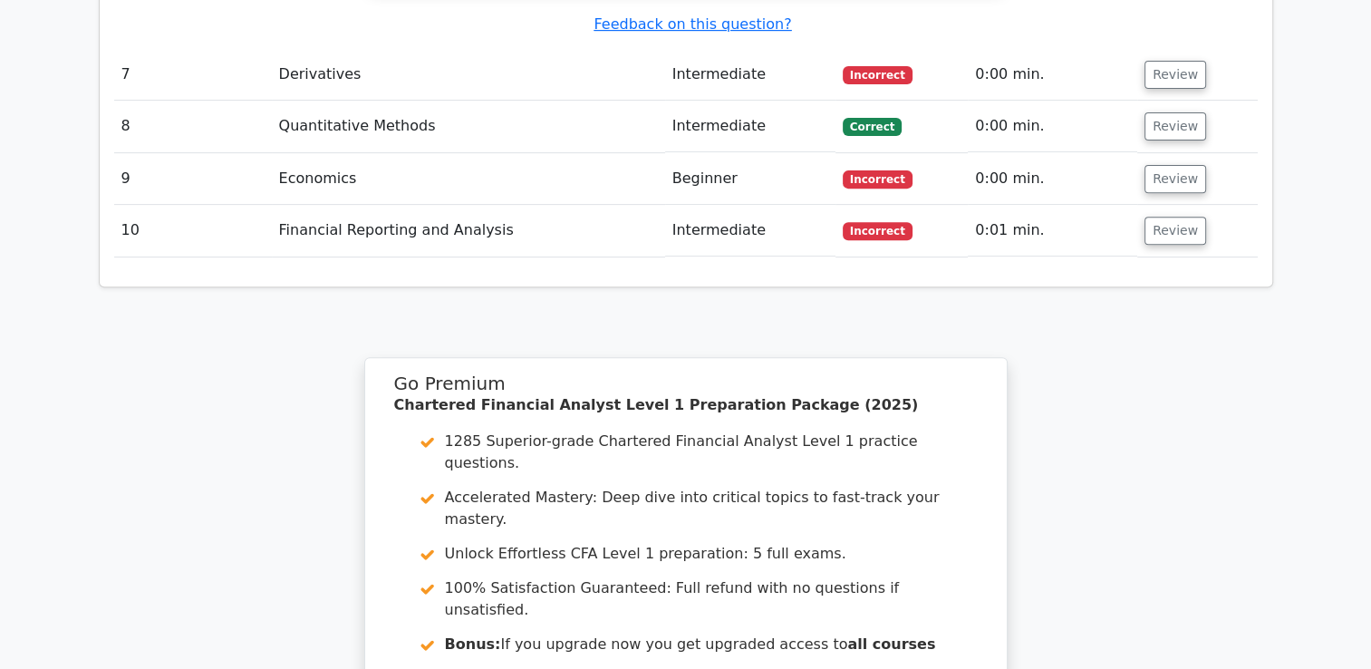
scroll to position [7531, 0]
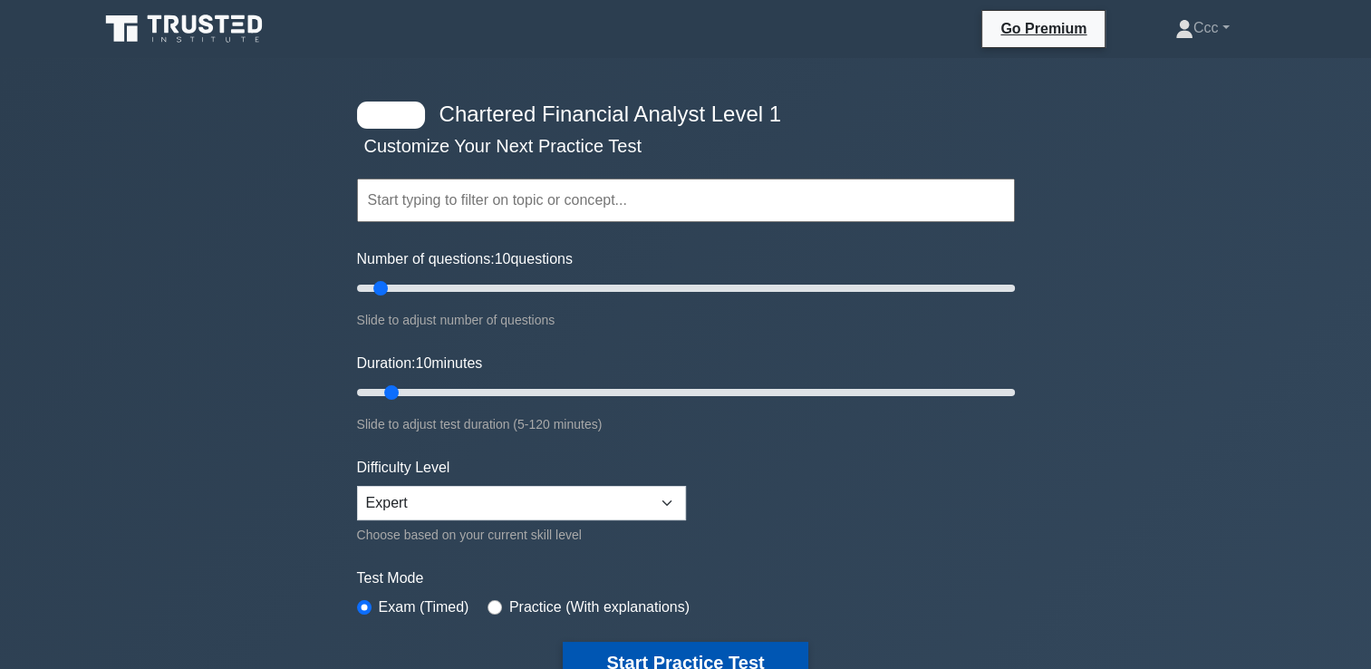
click at [686, 654] on button "Start Practice Test" at bounding box center [685, 663] width 245 height 42
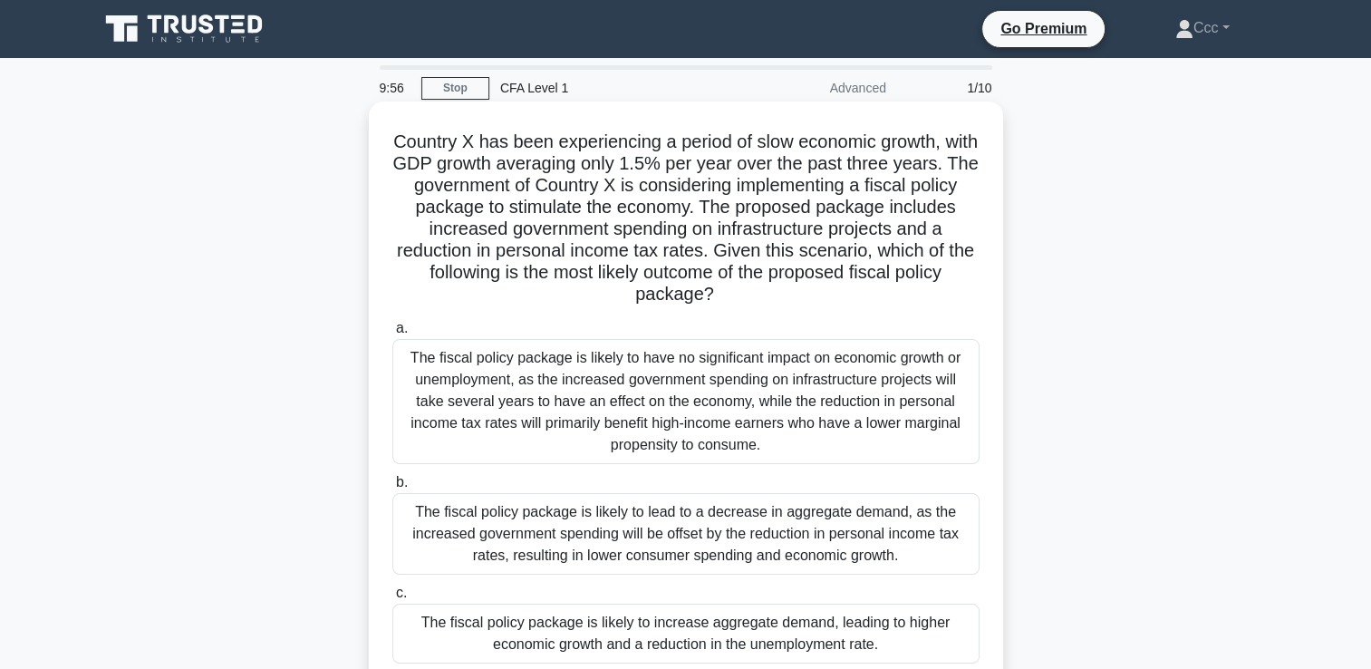
click at [826, 411] on div "The fiscal policy package is likely to have no significant impact on economic g…" at bounding box center [685, 401] width 587 height 125
click at [392, 334] on input "a. The fiscal policy package is likely to have no significant impact on economi…" at bounding box center [392, 329] width 0 height 12
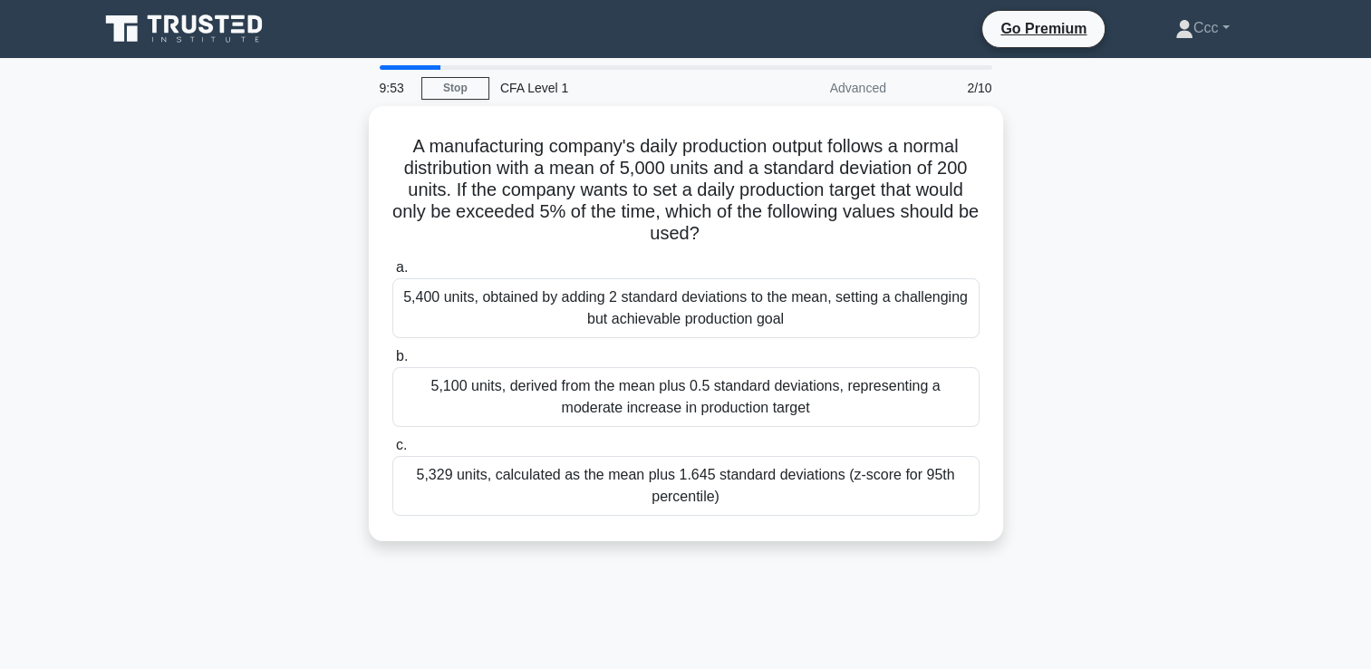
click at [826, 411] on div "5,100 units, derived from the mean plus 0.5 standard deviations, representing a…" at bounding box center [685, 397] width 587 height 60
click at [392, 363] on input "b. 5,100 units, derived from the mean plus 0.5 standard deviations, representin…" at bounding box center [392, 357] width 0 height 12
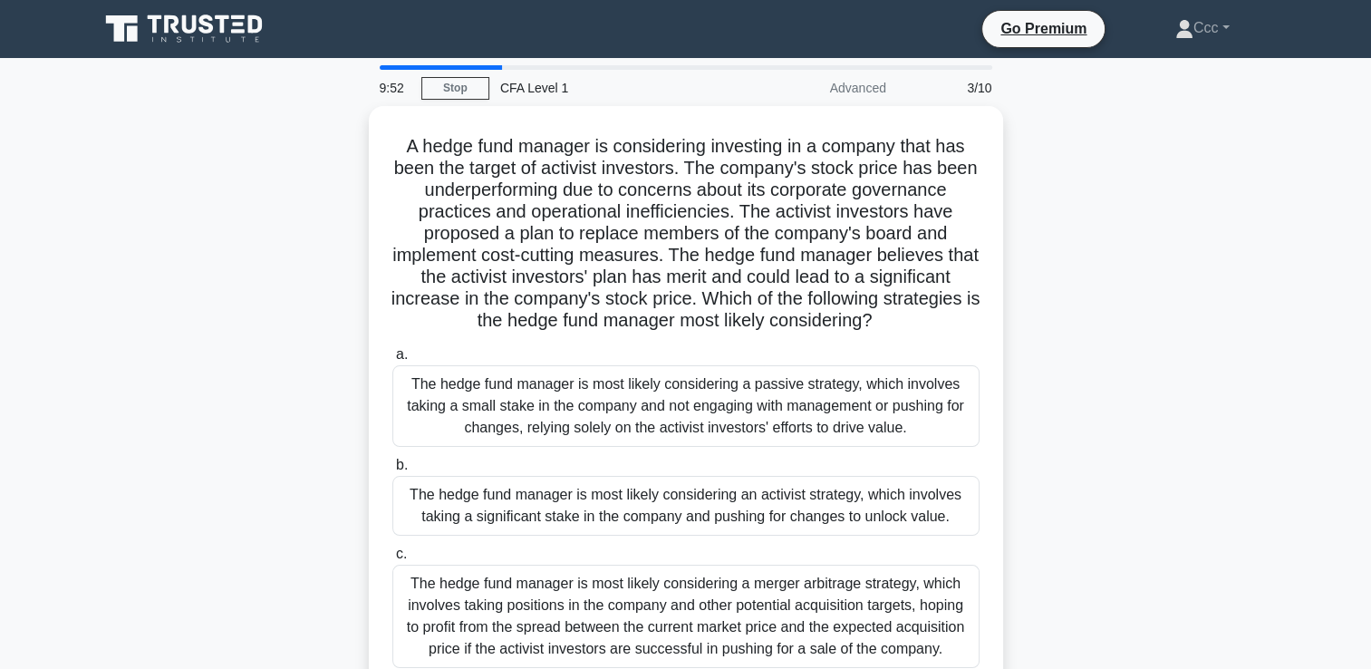
click at [826, 411] on div "The hedge fund manager is most likely considering a passive strategy, which inv…" at bounding box center [685, 406] width 587 height 82
click at [392, 361] on input "a. The hedge fund manager is most likely considering a passive strategy, which …" at bounding box center [392, 355] width 0 height 12
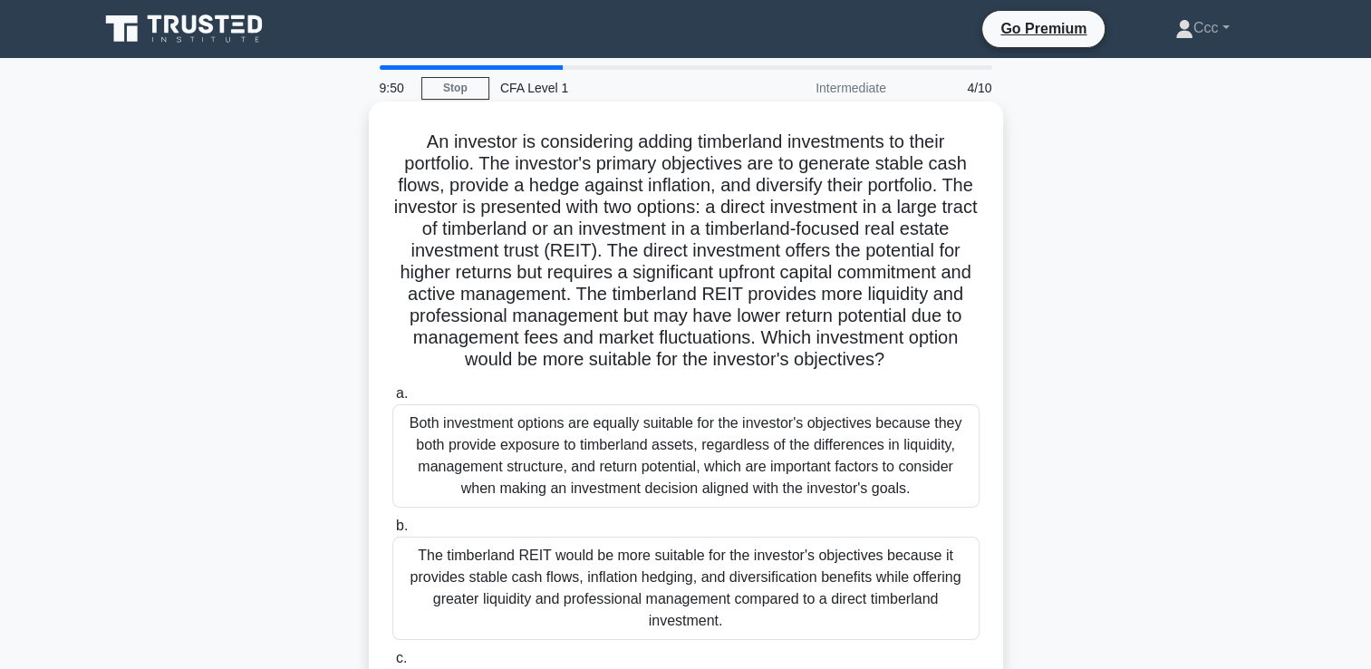
click at [819, 465] on div "Both investment options are equally suitable for the investor's objectives beca…" at bounding box center [685, 455] width 587 height 103
click at [392, 400] on input "a. Both investment options are equally suitable for the investor's objectives b…" at bounding box center [392, 394] width 0 height 12
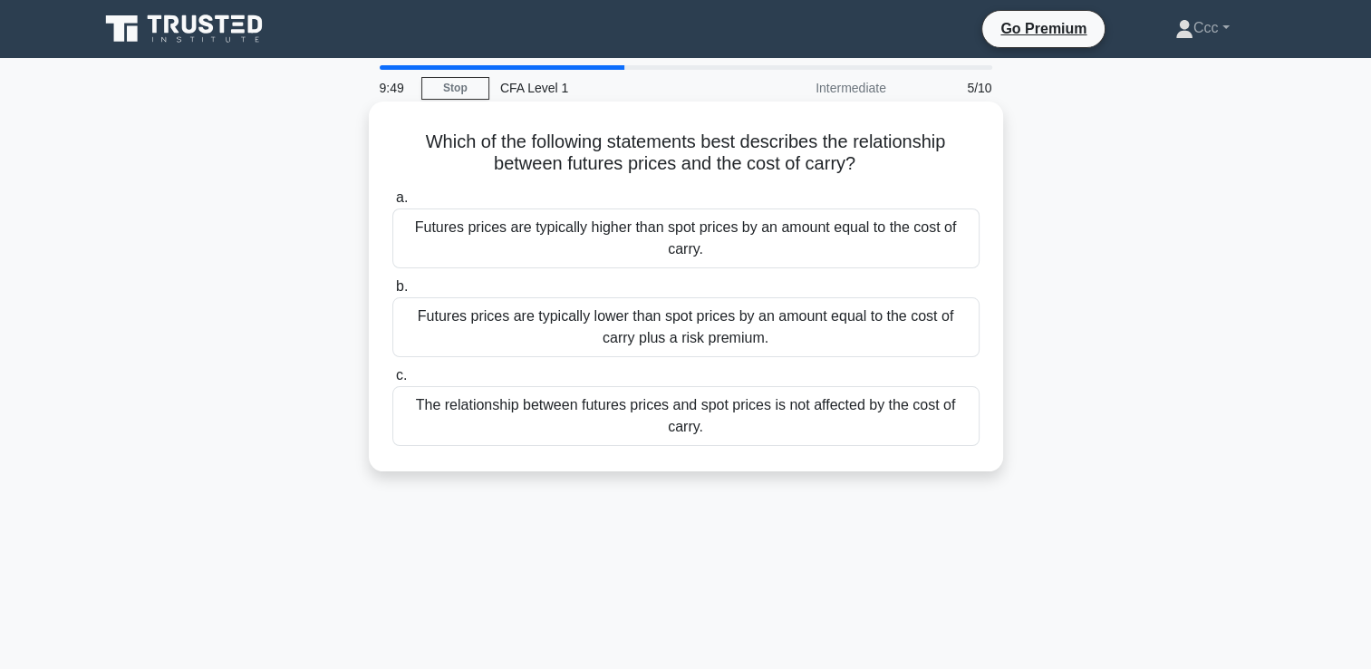
click at [796, 329] on div "Futures prices are typically lower than spot prices by an amount equal to the c…" at bounding box center [685, 327] width 587 height 60
click at [392, 293] on input "b. Futures prices are typically lower than spot prices by an amount equal to th…" at bounding box center [392, 287] width 0 height 12
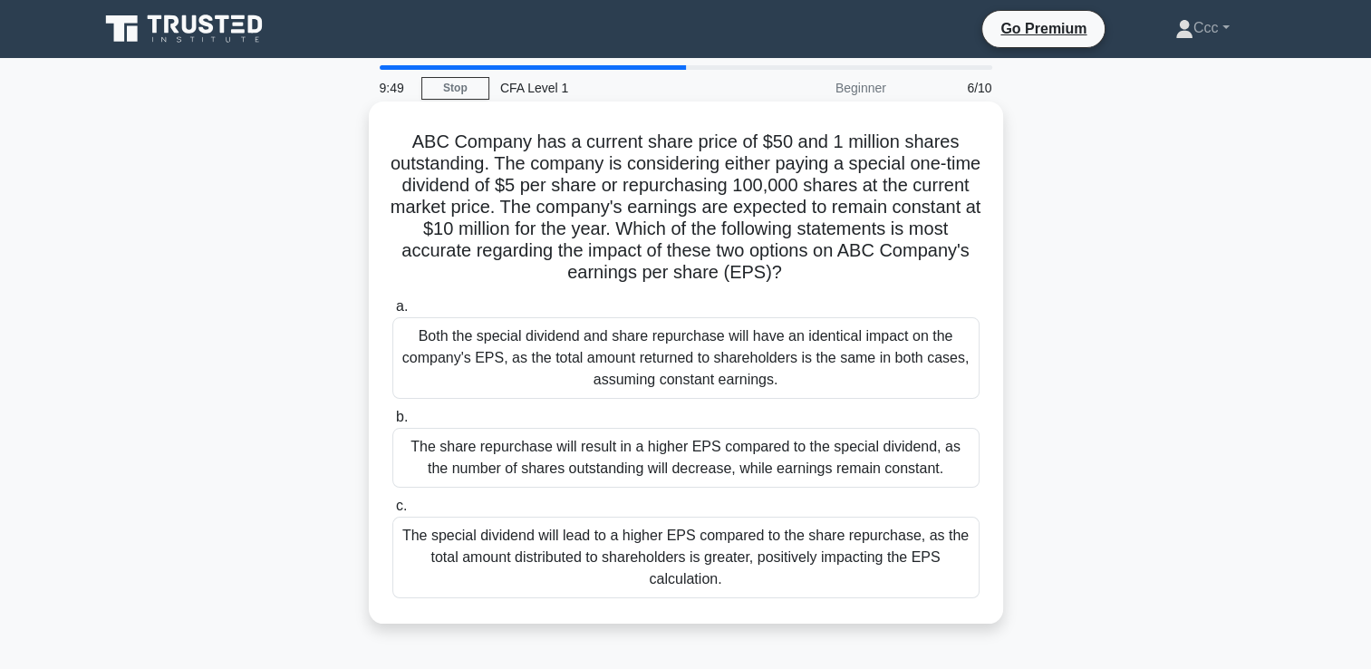
drag, startPoint x: 796, startPoint y: 329, endPoint x: 783, endPoint y: 329, distance: 12.7
click at [785, 329] on div "Both the special dividend and share repurchase will have an identical impact on…" at bounding box center [685, 358] width 587 height 82
drag, startPoint x: 783, startPoint y: 329, endPoint x: 786, endPoint y: 348, distance: 19.2
click at [786, 348] on div "Both the special dividend and share repurchase will have an identical impact on…" at bounding box center [685, 358] width 587 height 82
click at [392, 313] on input "a. Both the special dividend and share repurchase will have an identical impact…" at bounding box center [392, 307] width 0 height 12
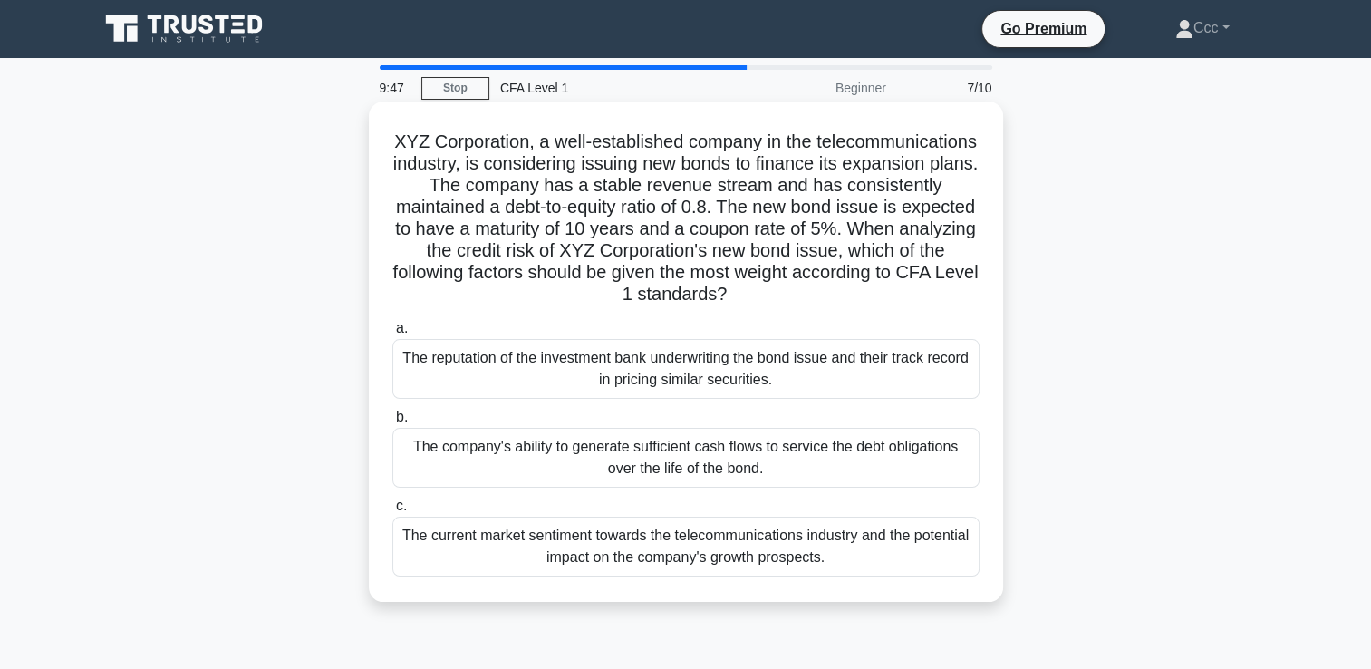
click at [800, 451] on div "The company's ability to generate sufficient cash flows to service the debt obl…" at bounding box center [685, 458] width 587 height 60
click at [392, 423] on input "b. The company's ability to generate sufficient cash flows to service the debt …" at bounding box center [392, 417] width 0 height 12
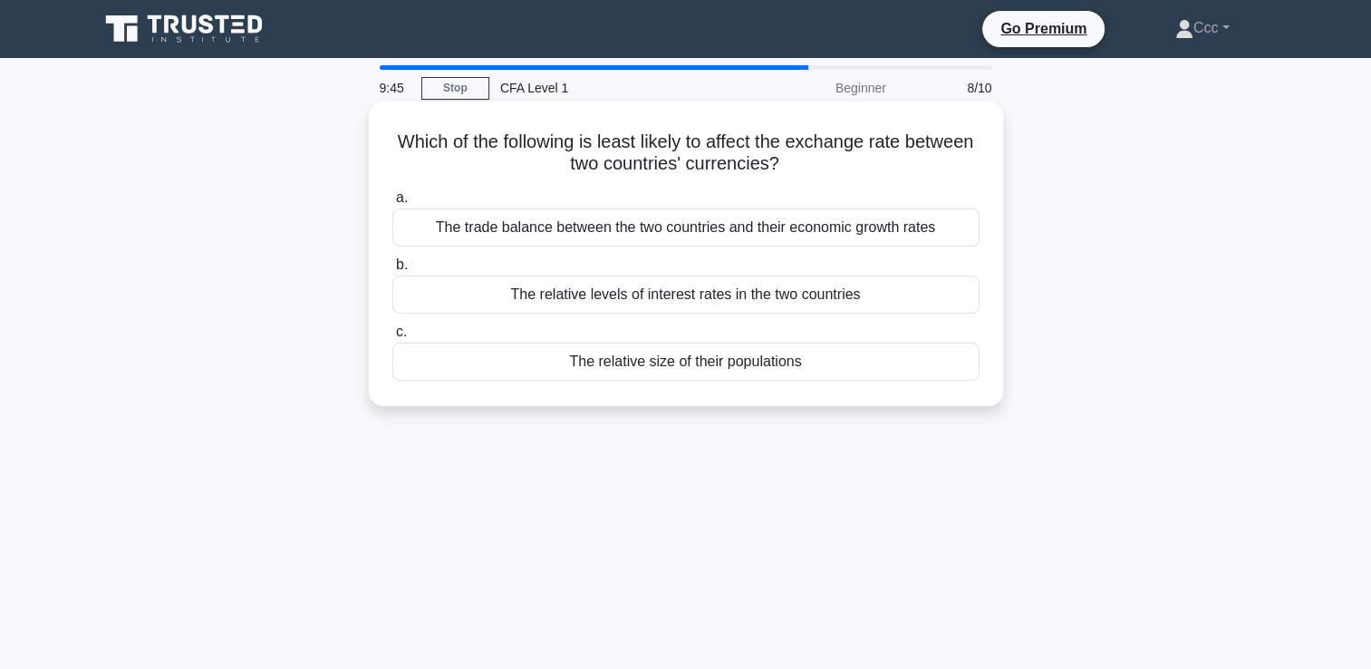
click at [788, 369] on div "The relative size of their populations" at bounding box center [685, 362] width 587 height 38
click at [392, 338] on input "c. The relative size of their populations" at bounding box center [392, 332] width 0 height 12
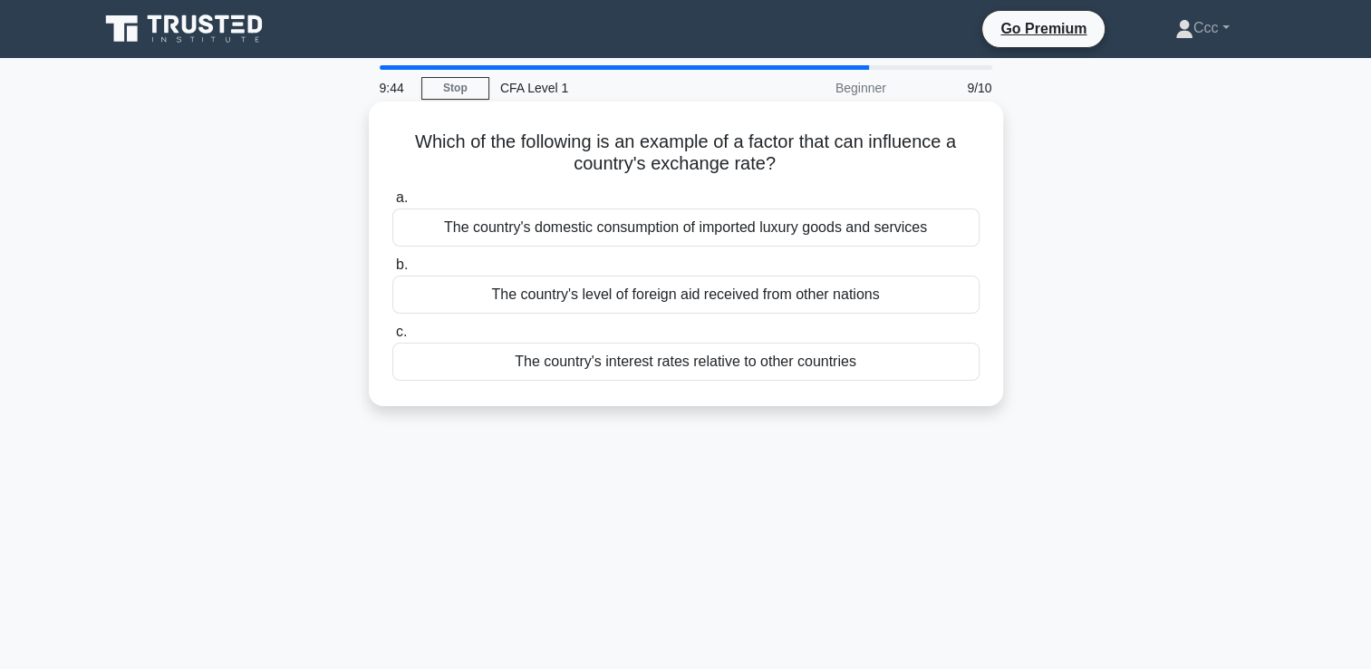
click at [784, 295] on div "The country's level of foreign aid received from other nations" at bounding box center [685, 295] width 587 height 38
click at [392, 271] on input "b. The country's level of foreign aid received from other nations" at bounding box center [392, 265] width 0 height 12
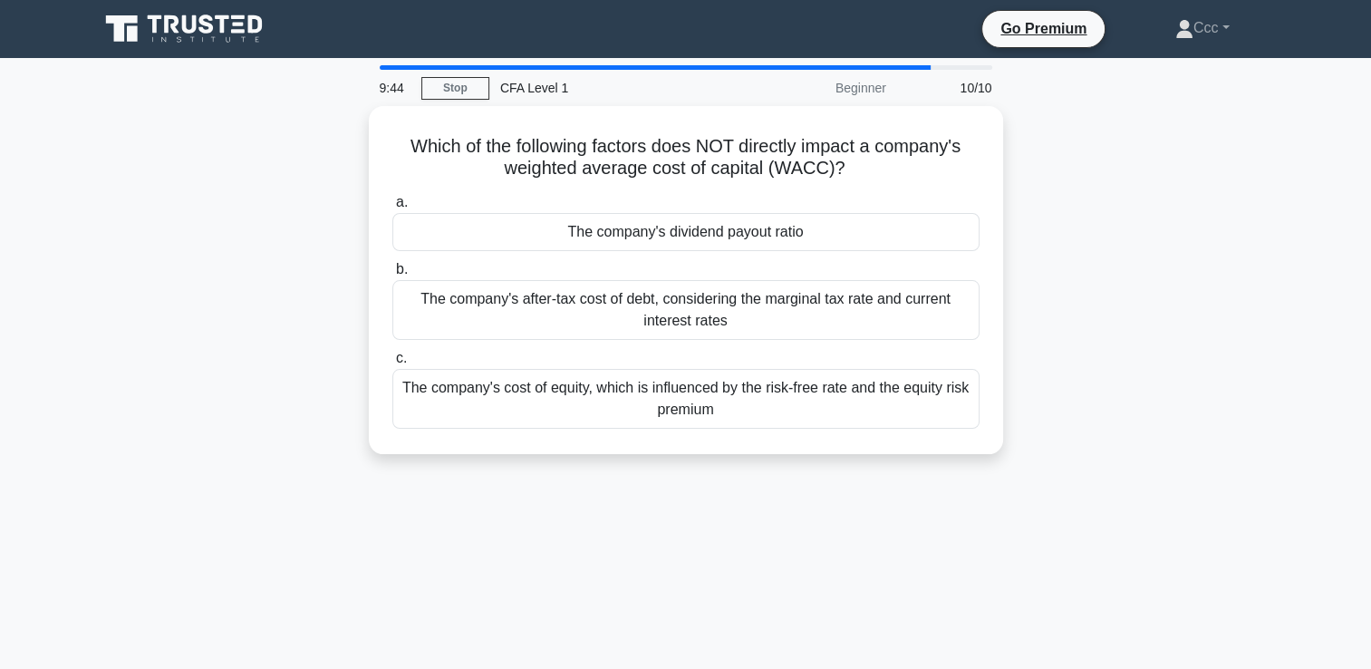
click at [784, 295] on div "The company's after-tax cost of debt, considering the marginal tax rate and cur…" at bounding box center [685, 310] width 587 height 60
click at [392, 276] on input "b. The company's after-tax cost of debt, considering the marginal tax rate and …" at bounding box center [392, 270] width 0 height 12
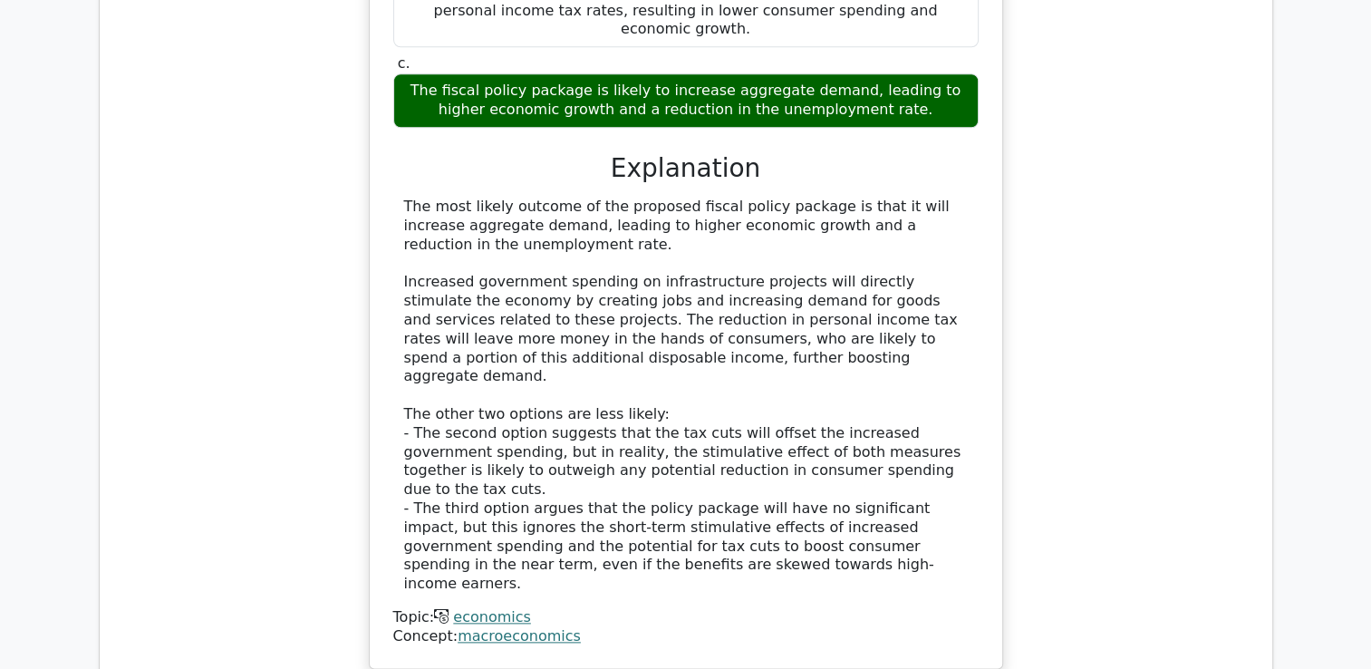
scroll to position [2084, 0]
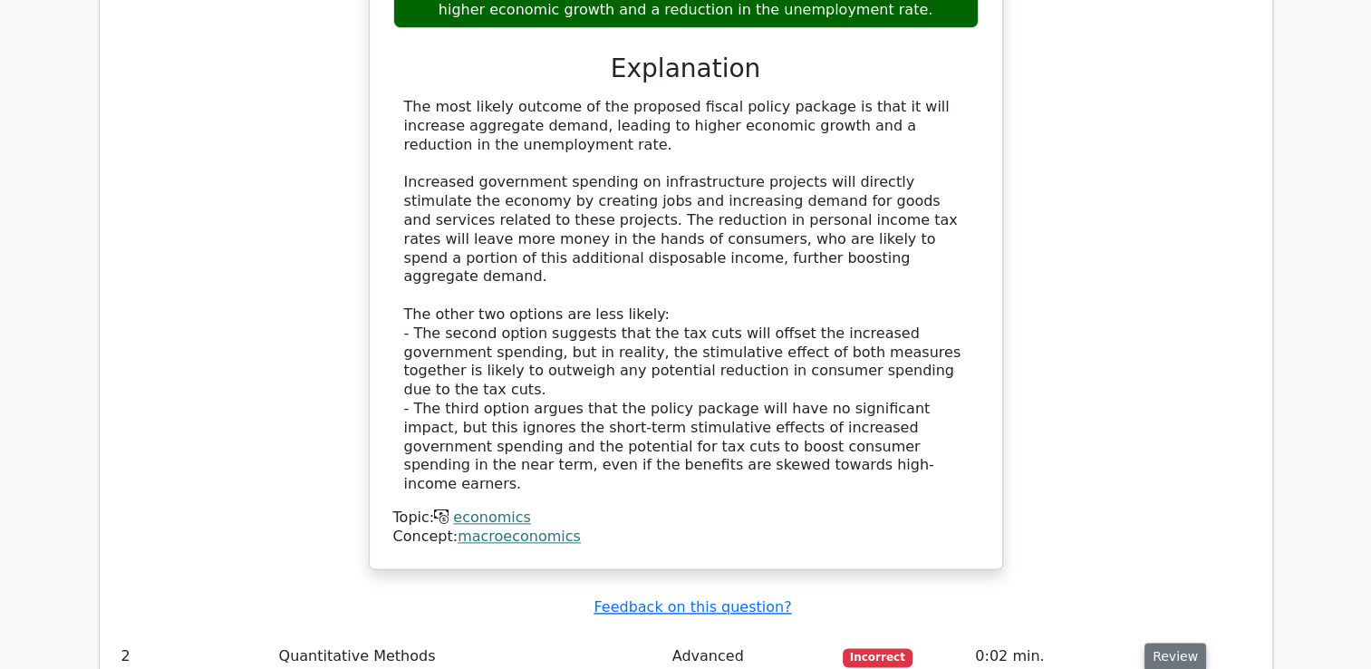
click at [1175, 643] on button "Review" at bounding box center [1176, 657] width 62 height 28
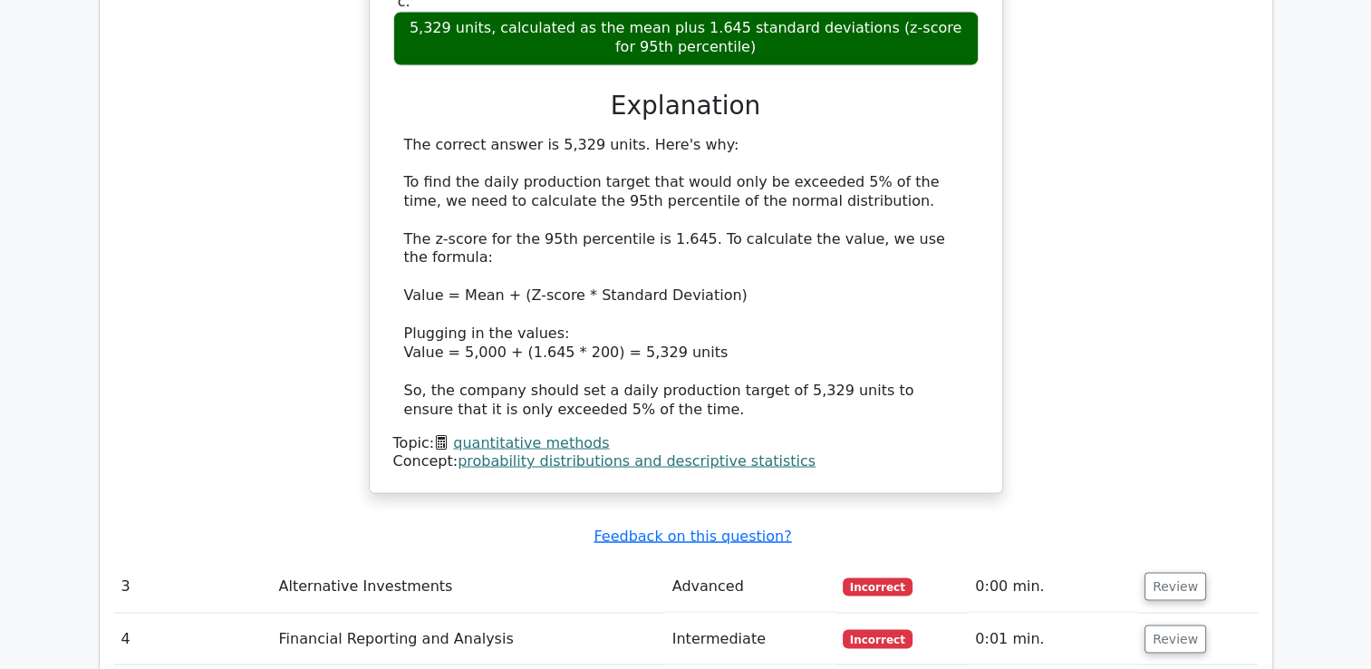
scroll to position [3172, 0]
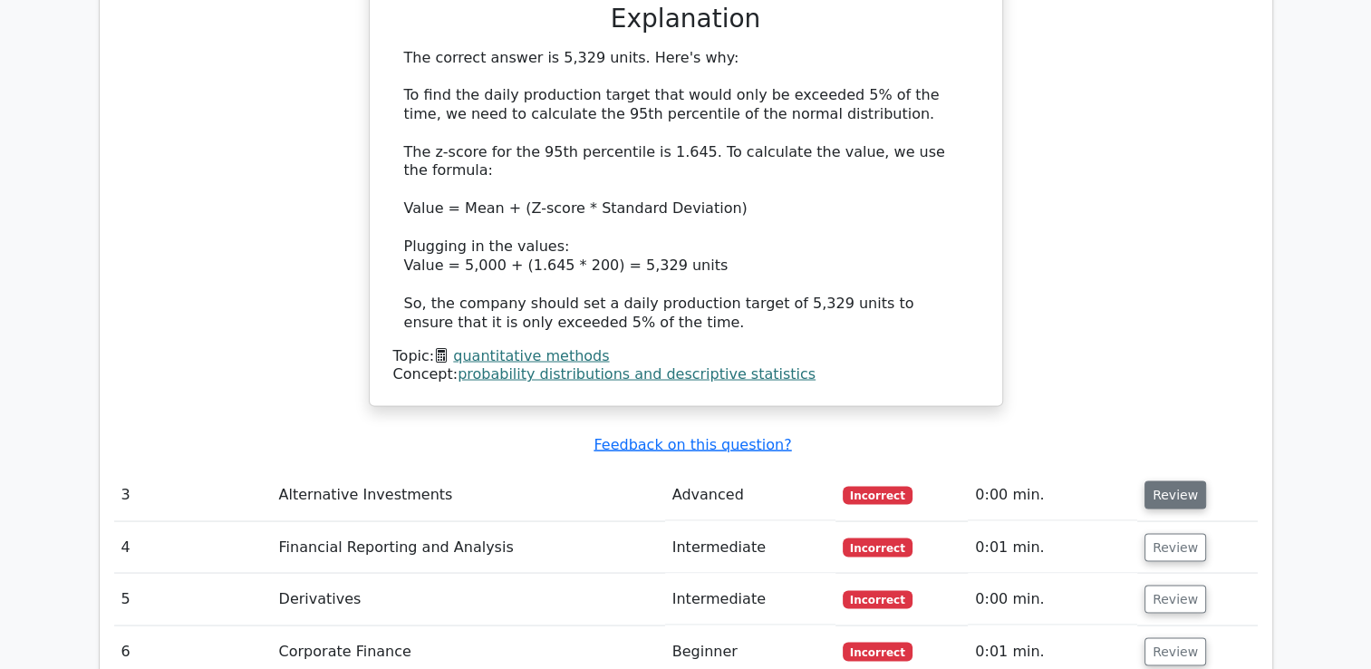
click at [1156, 480] on button "Review" at bounding box center [1176, 494] width 62 height 28
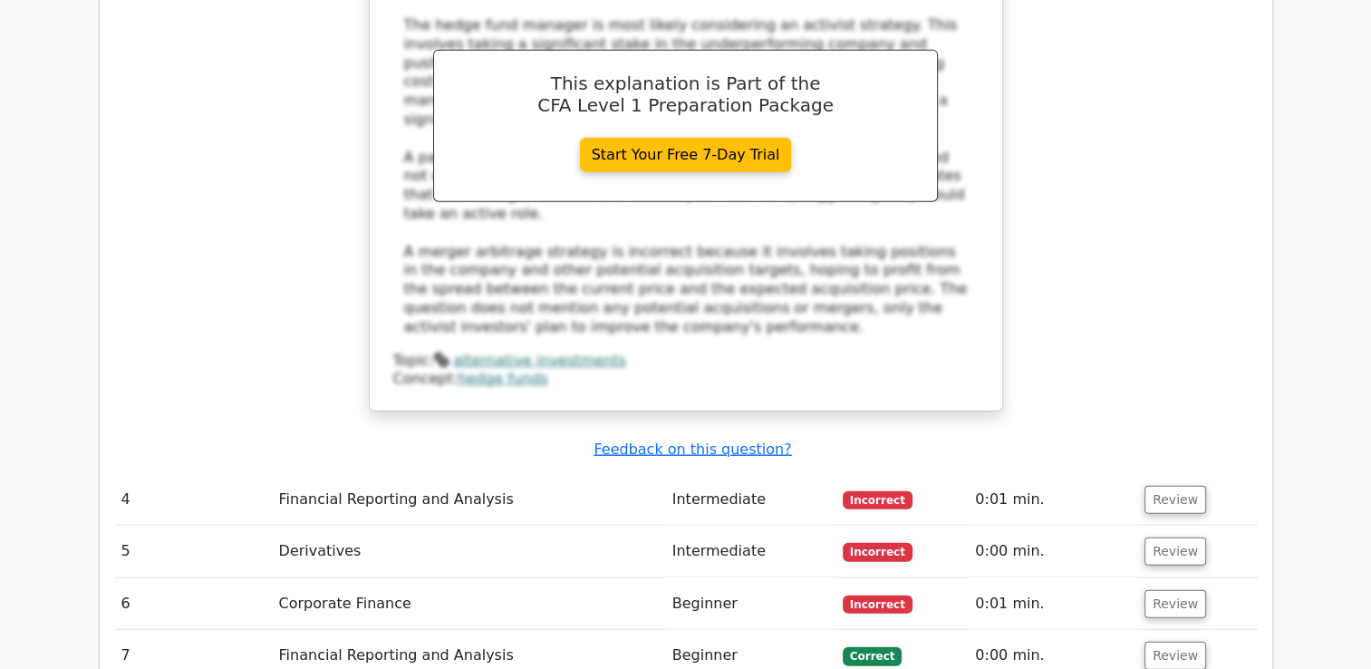
scroll to position [4350, 0]
click at [1156, 487] on button "Review" at bounding box center [1176, 501] width 62 height 28
